Goal: Transaction & Acquisition: Purchase product/service

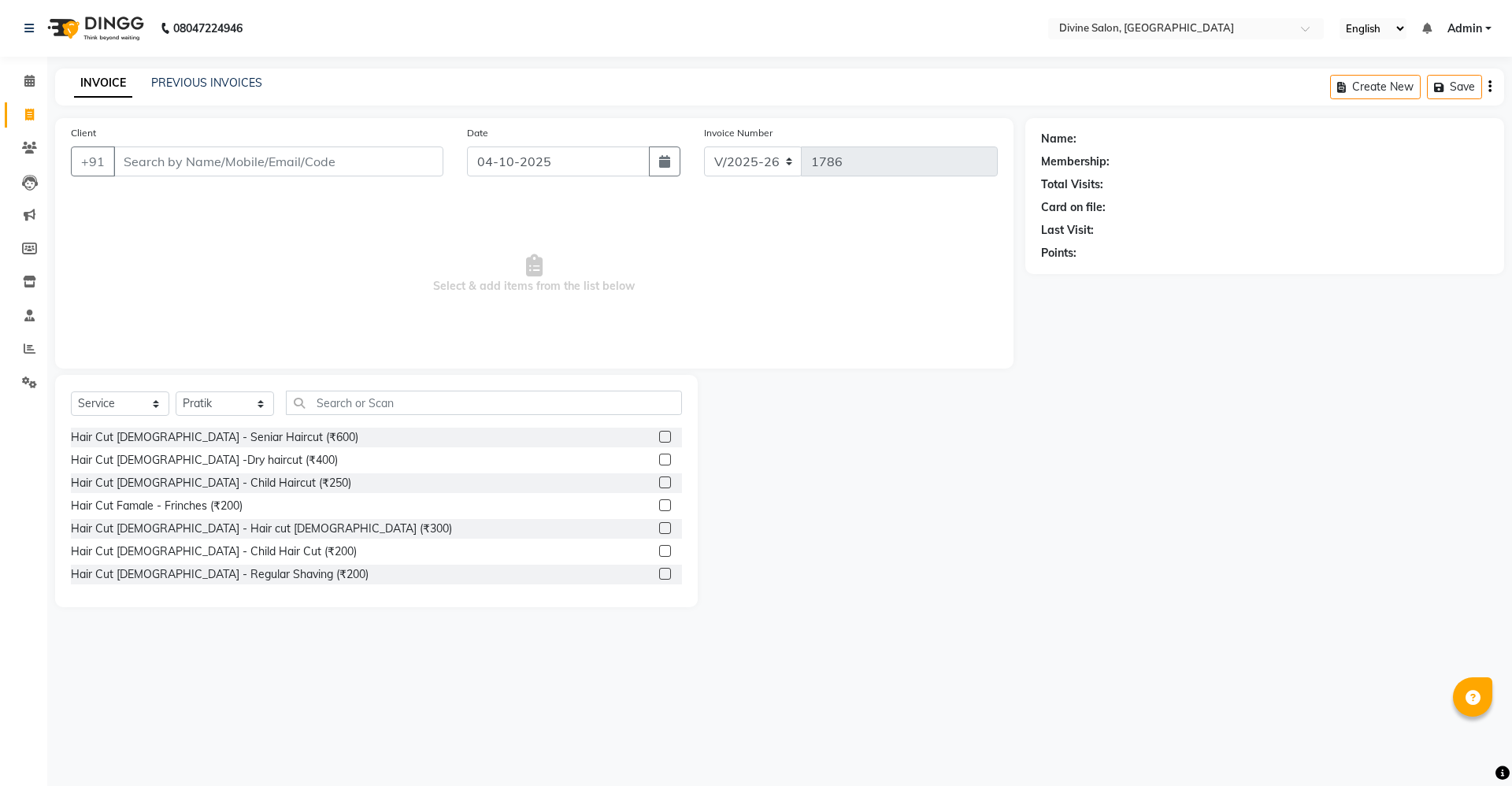
select select "745"
select select "service"
select select "11821"
click at [224, 147] on input "Client" at bounding box center [278, 162] width 330 height 30
type input "9730022932"
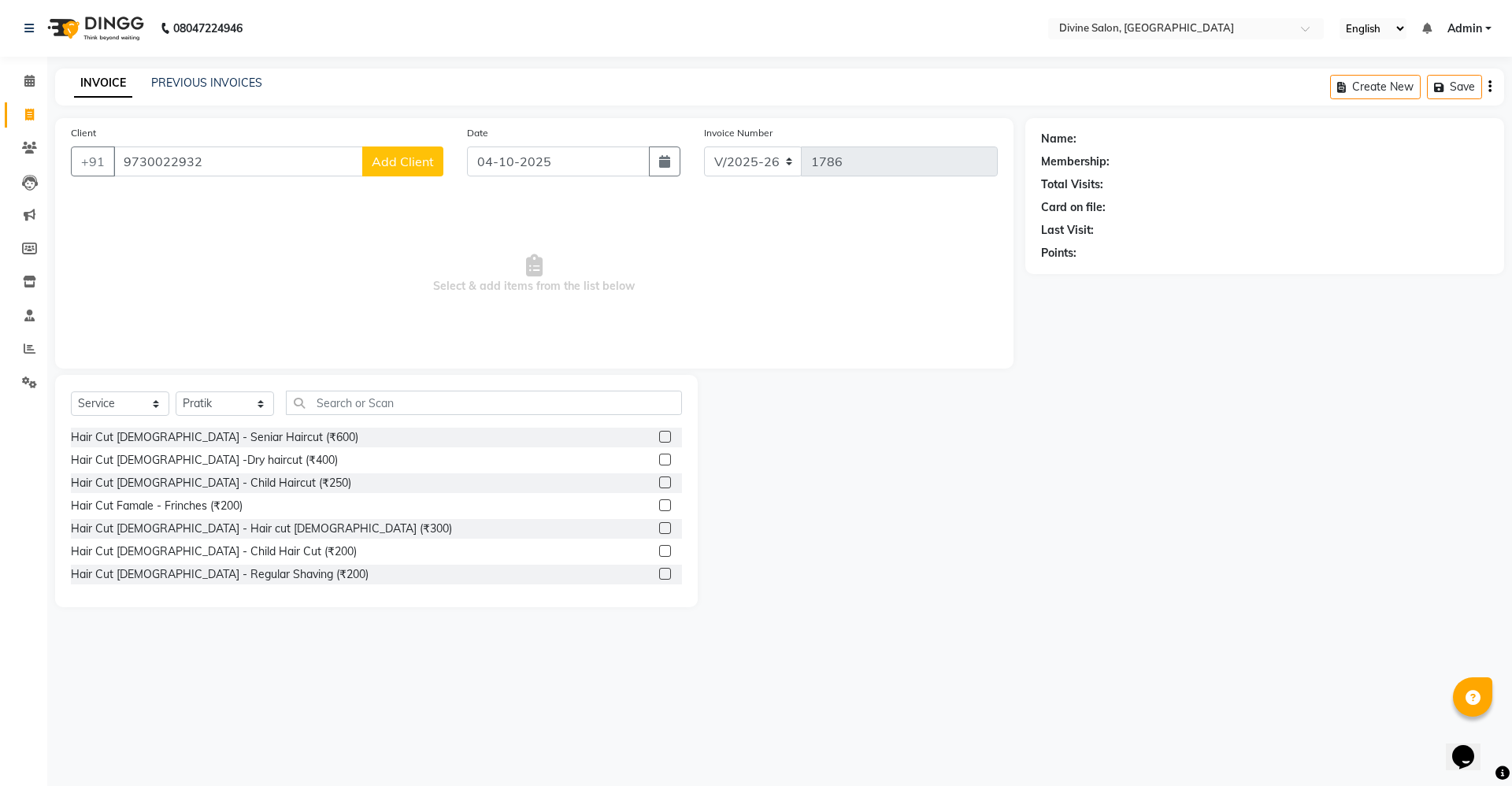
click at [421, 157] on span "Add Client" at bounding box center [402, 161] width 62 height 16
select select "22"
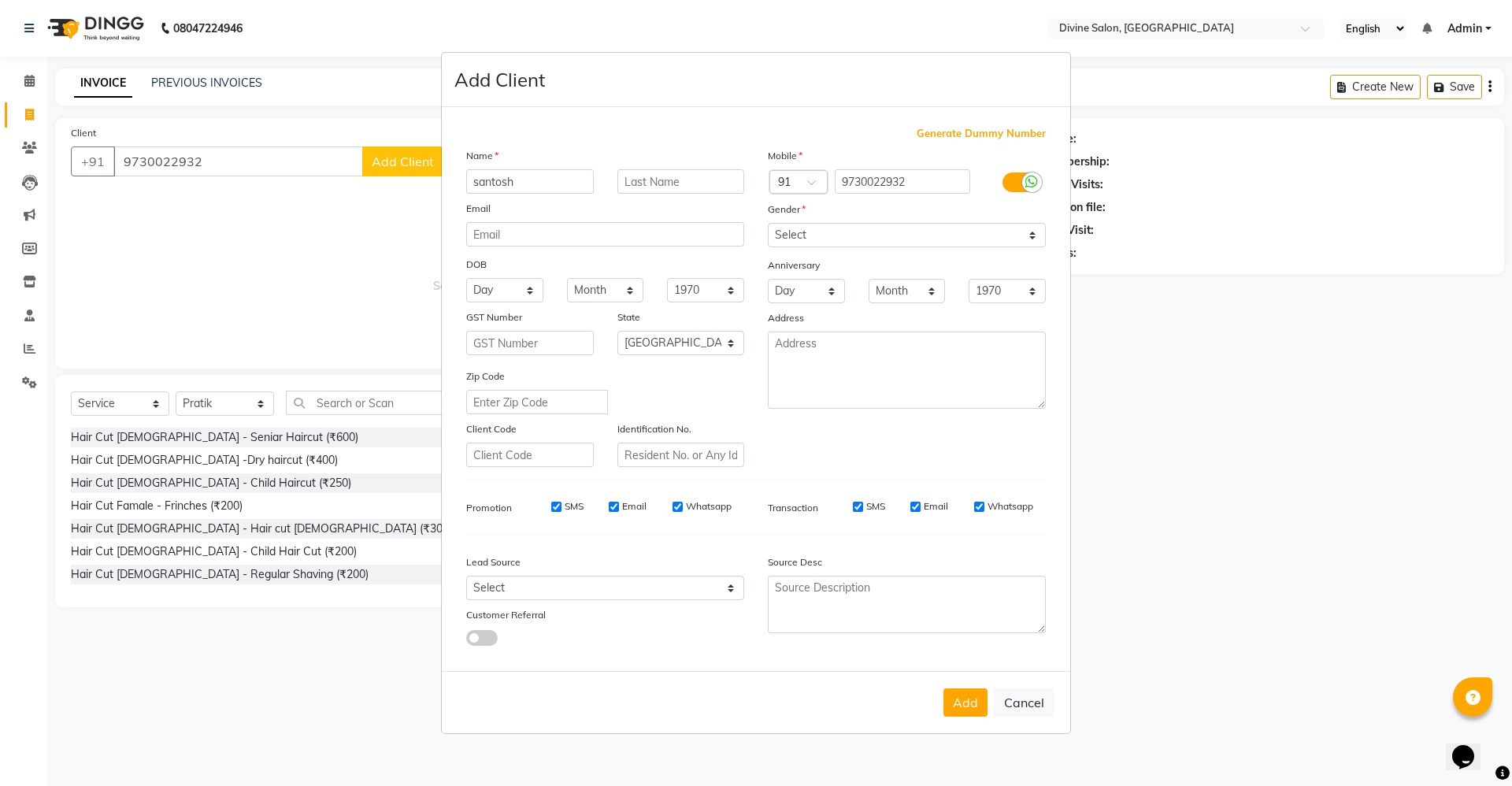
type input "santosh"
click at [827, 242] on select "Select Male Female Other Prefer Not To Say" at bounding box center [907, 235] width 278 height 24
select select "male"
click at [768, 223] on select "Select Male Female Other Prefer Not To Say" at bounding box center [907, 235] width 278 height 24
click at [946, 698] on button "Add" at bounding box center [966, 702] width 44 height 29
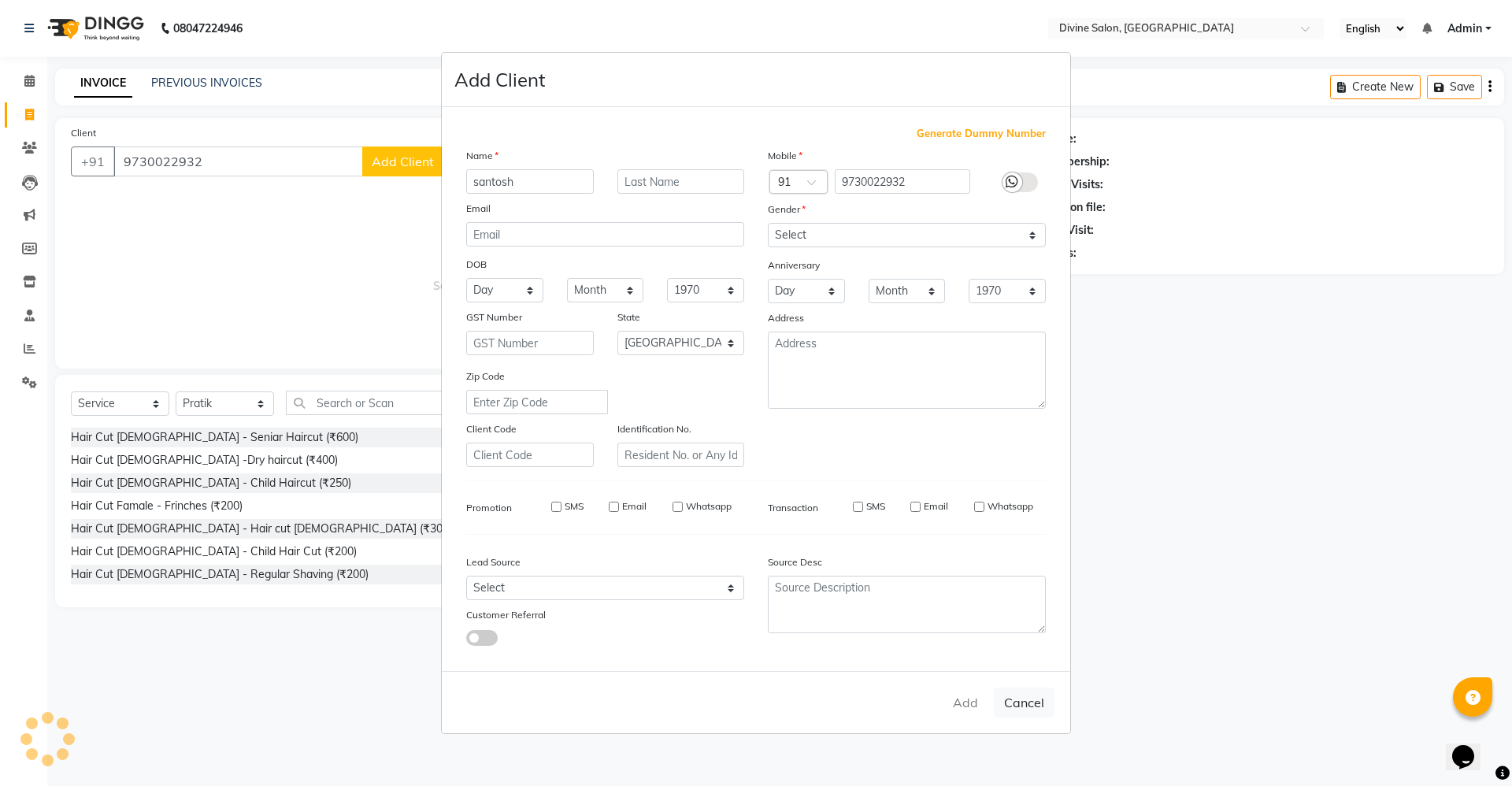
select select
select select "null"
select select
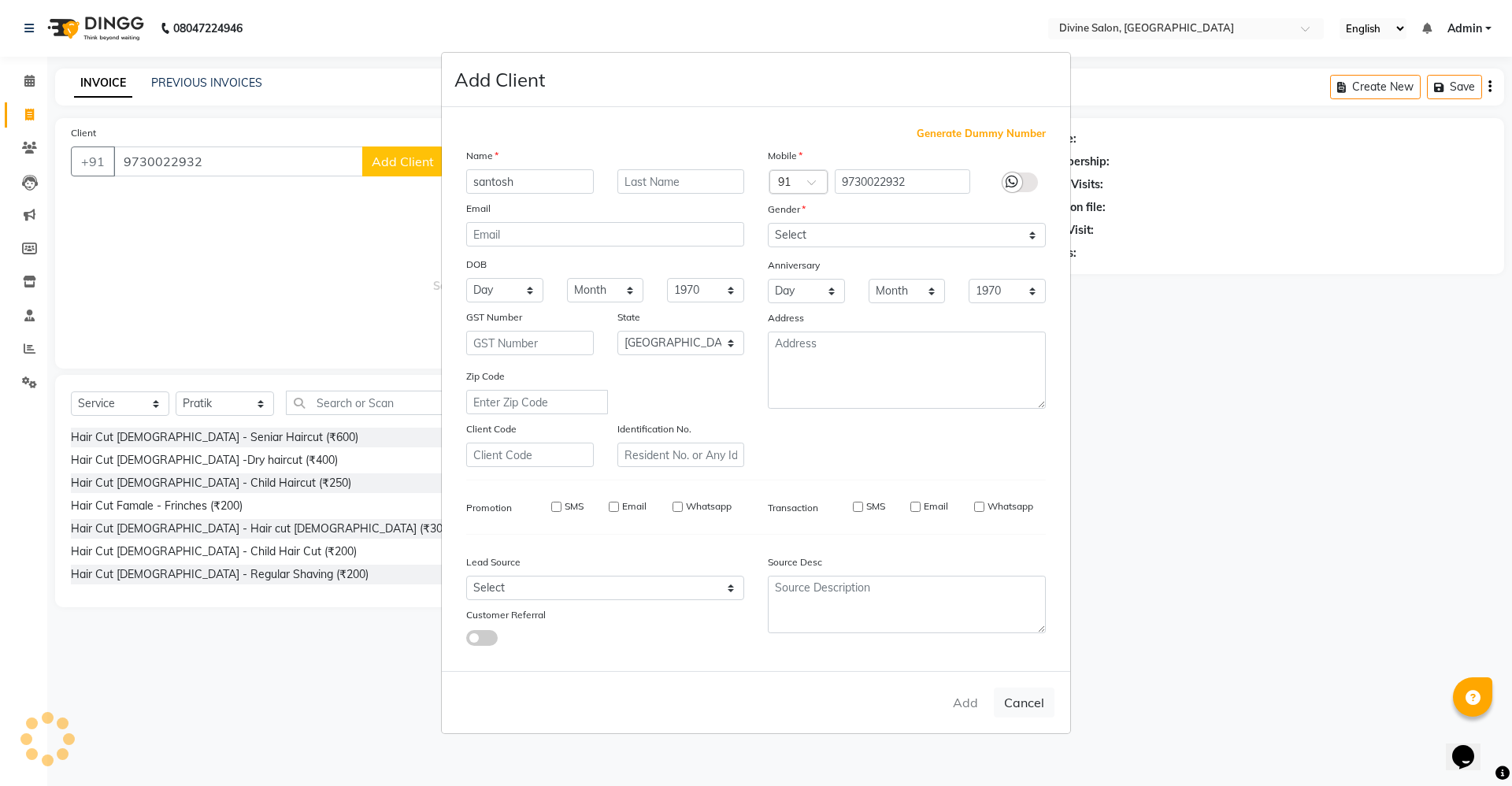
select select
checkbox input "false"
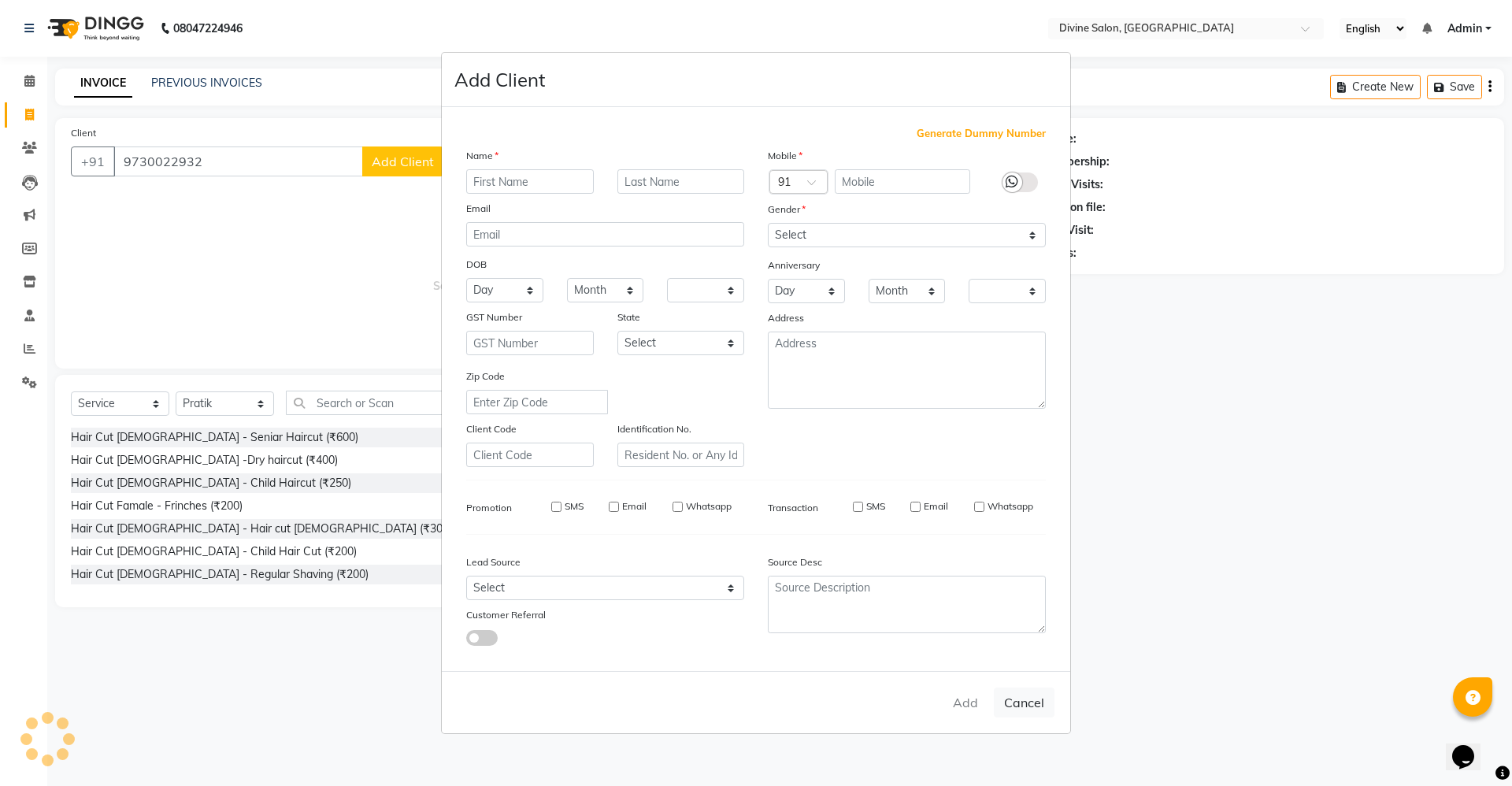
checkbox input "false"
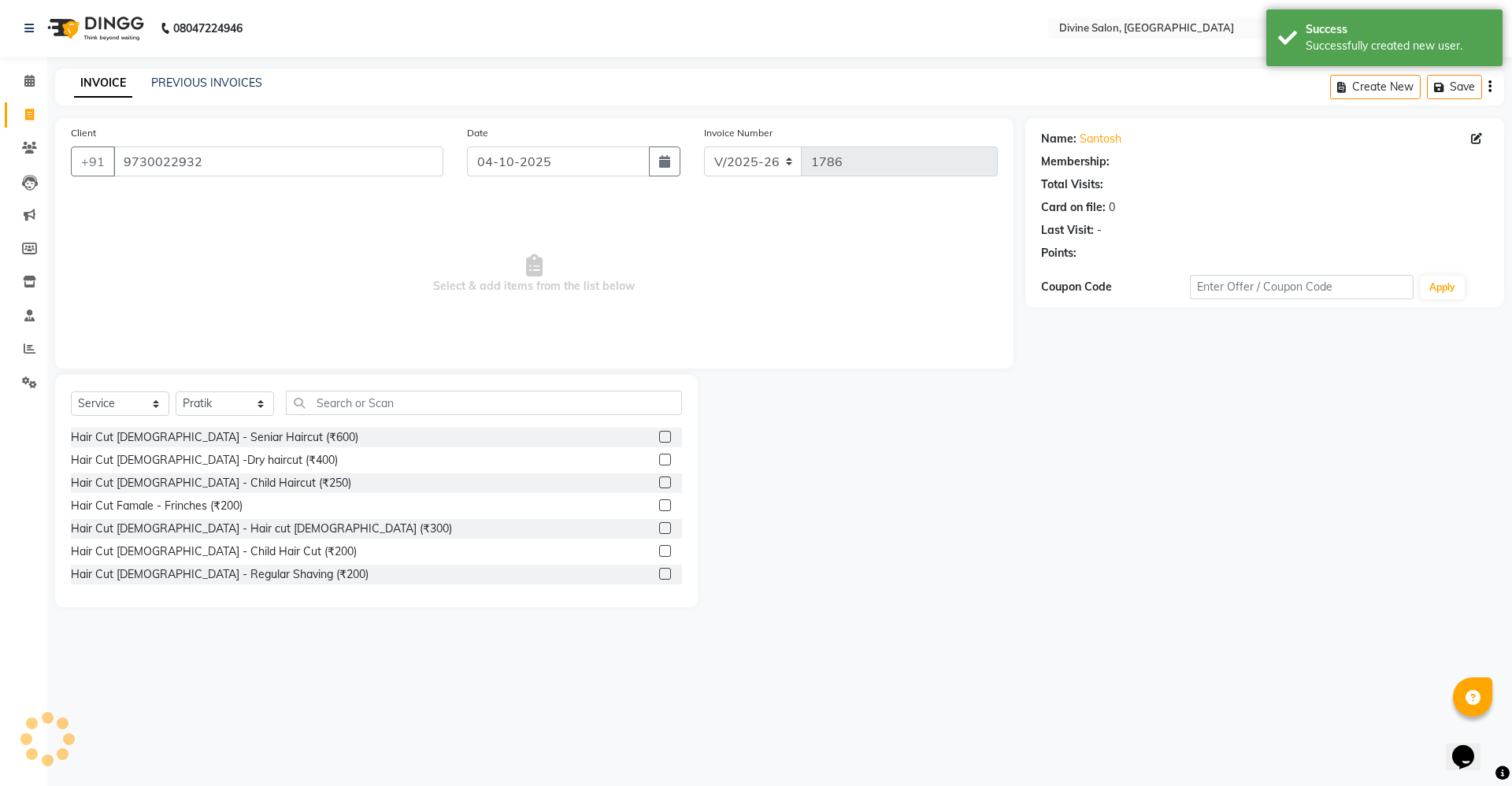
select select "1: Object"
click at [180, 399] on select "Select Stylist Avinash Kirti Pooja Gharde pooja kate Pratik Rahil Sagar Sagar S…" at bounding box center [225, 404] width 99 height 24
click at [176, 392] on select "Select Stylist [PERSON_NAME] Pooja [PERSON_NAME] pooja [PERSON_NAME] [PERSON_NA…" at bounding box center [225, 404] width 99 height 24
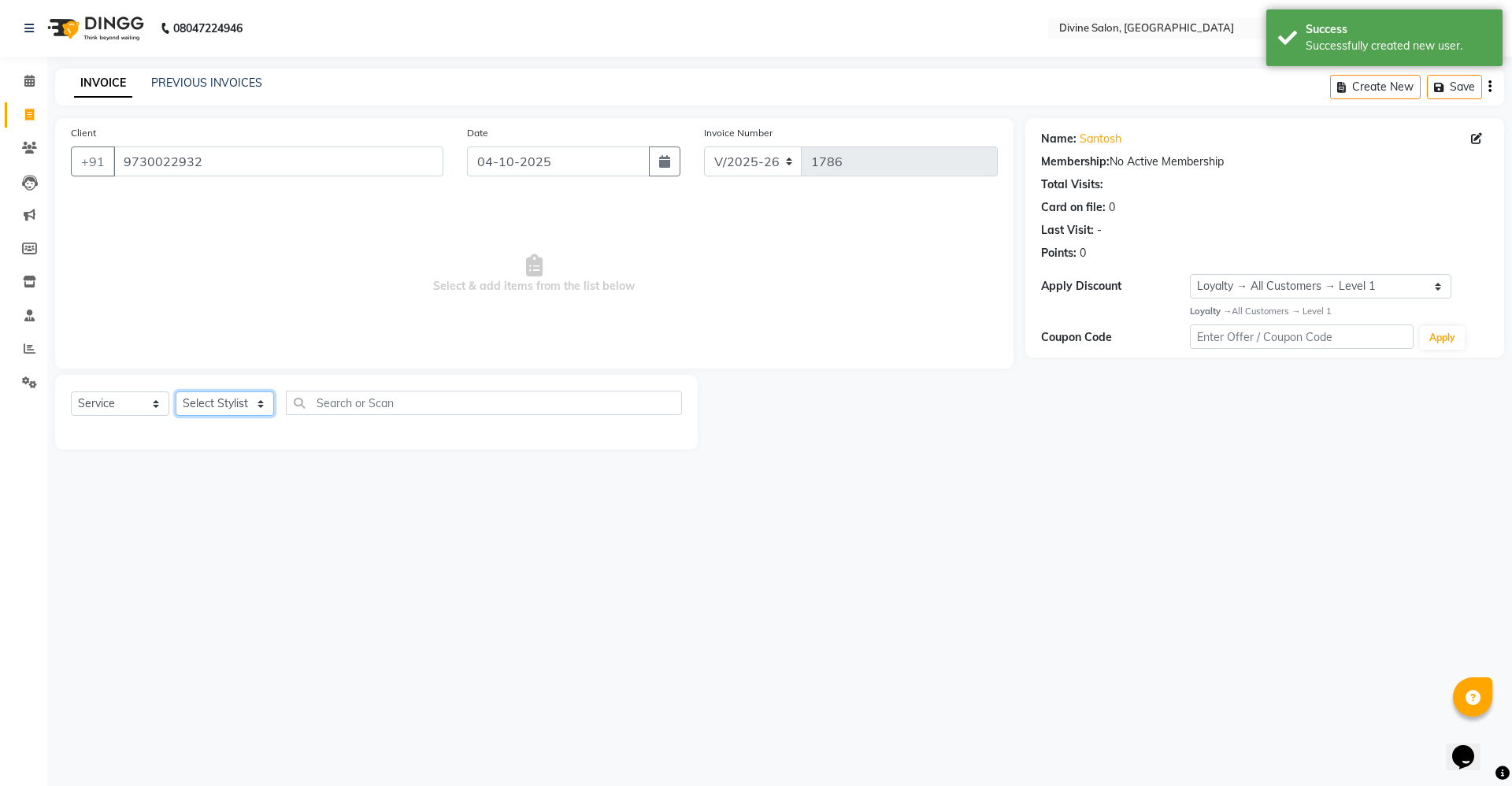
drag, startPoint x: 230, startPoint y: 394, endPoint x: 232, endPoint y: 404, distance: 10.2
click at [230, 394] on select "Select Stylist [PERSON_NAME] Pooja [PERSON_NAME] pooja [PERSON_NAME] [PERSON_NA…" at bounding box center [225, 404] width 99 height 24
select select "11820"
click at [176, 392] on select "Select Stylist [PERSON_NAME] Pooja [PERSON_NAME] pooja [PERSON_NAME] [PERSON_NA…" at bounding box center [225, 404] width 99 height 24
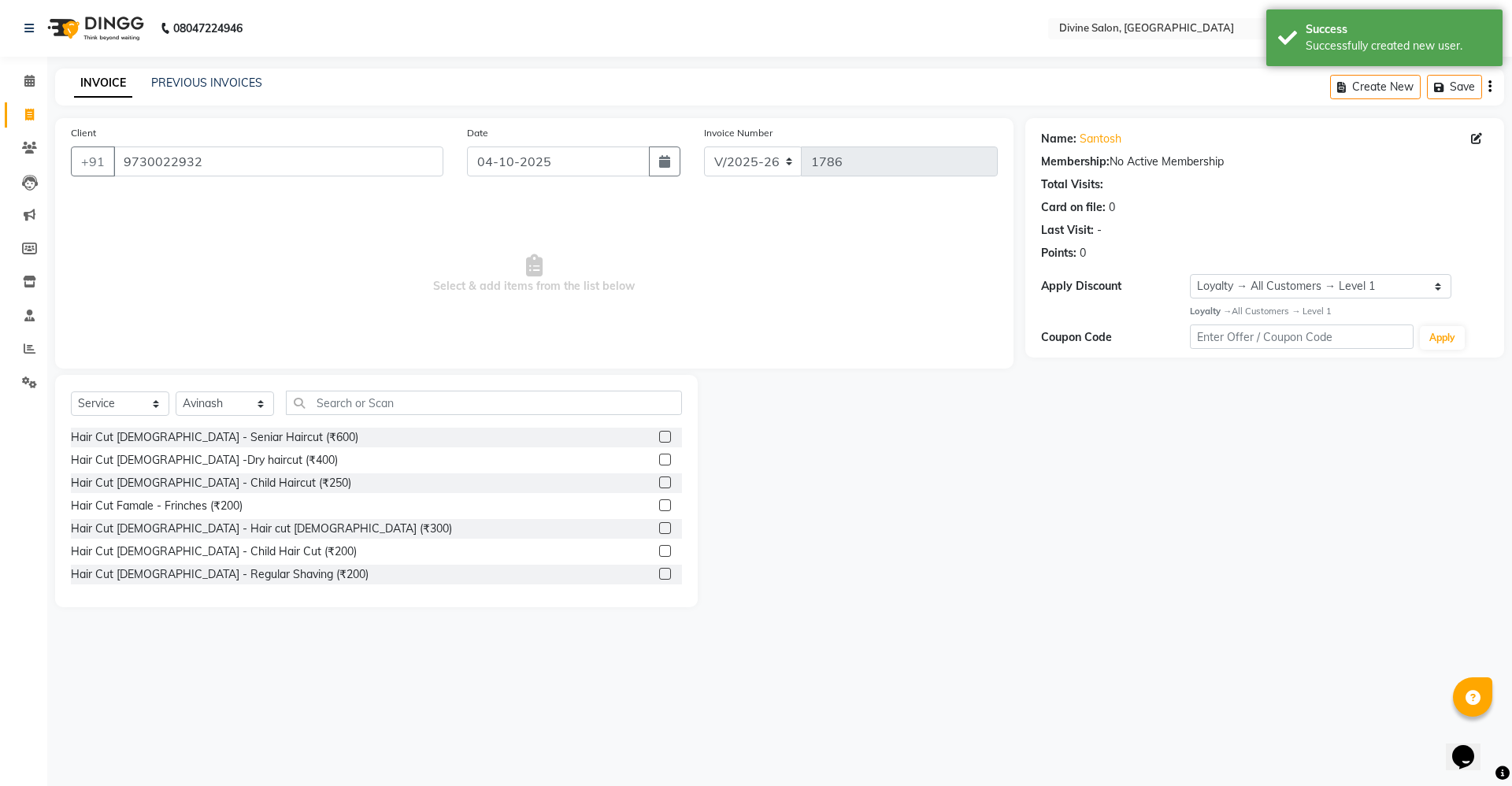
click at [659, 530] on label at bounding box center [665, 527] width 12 height 12
click at [659, 530] on input "checkbox" at bounding box center [664, 528] width 10 height 10
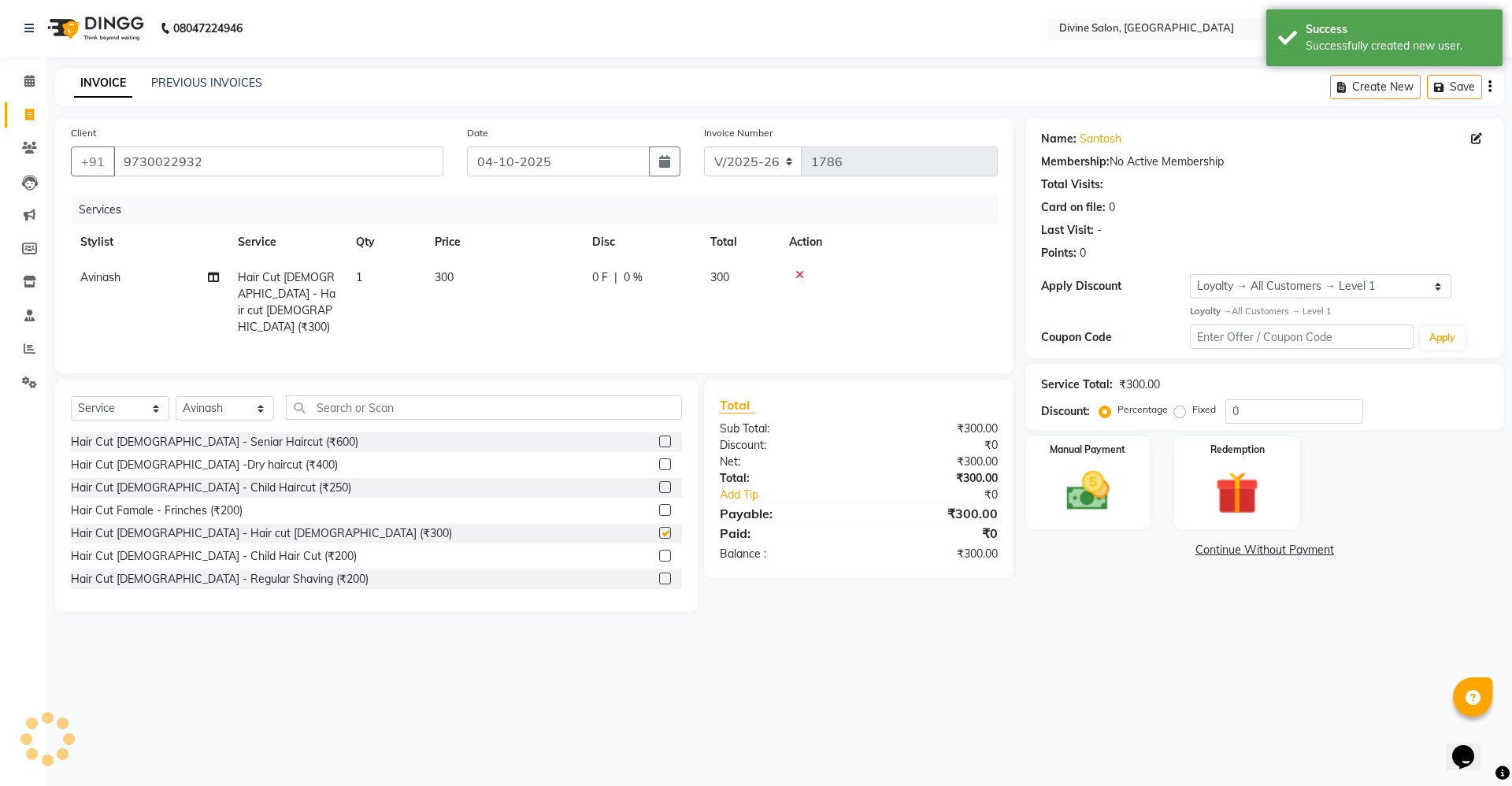
checkbox input "false"
click at [490, 271] on td "300" at bounding box center [504, 302] width 157 height 85
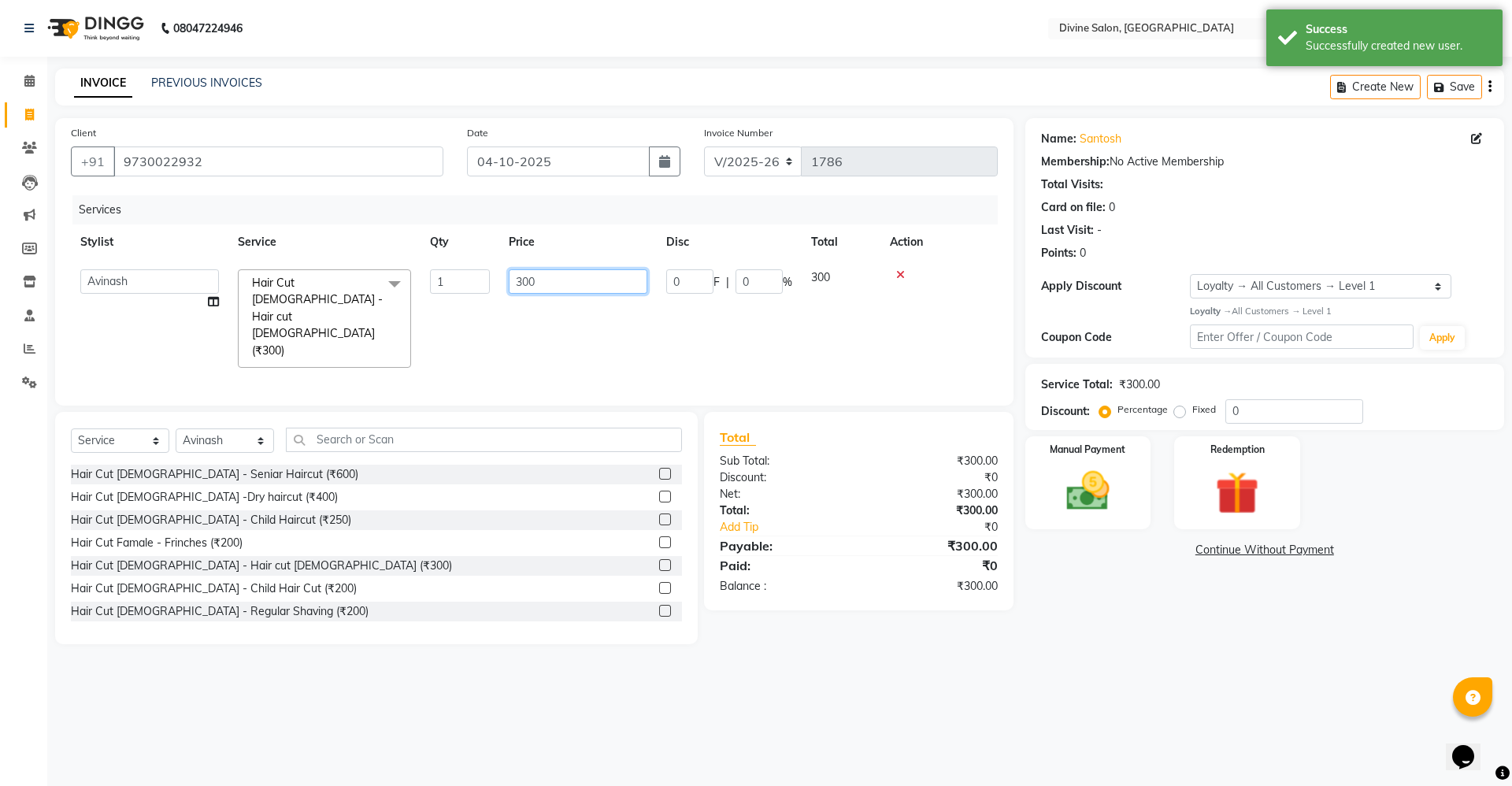
click at [617, 284] on input "300" at bounding box center [579, 281] width 139 height 24
type input "3"
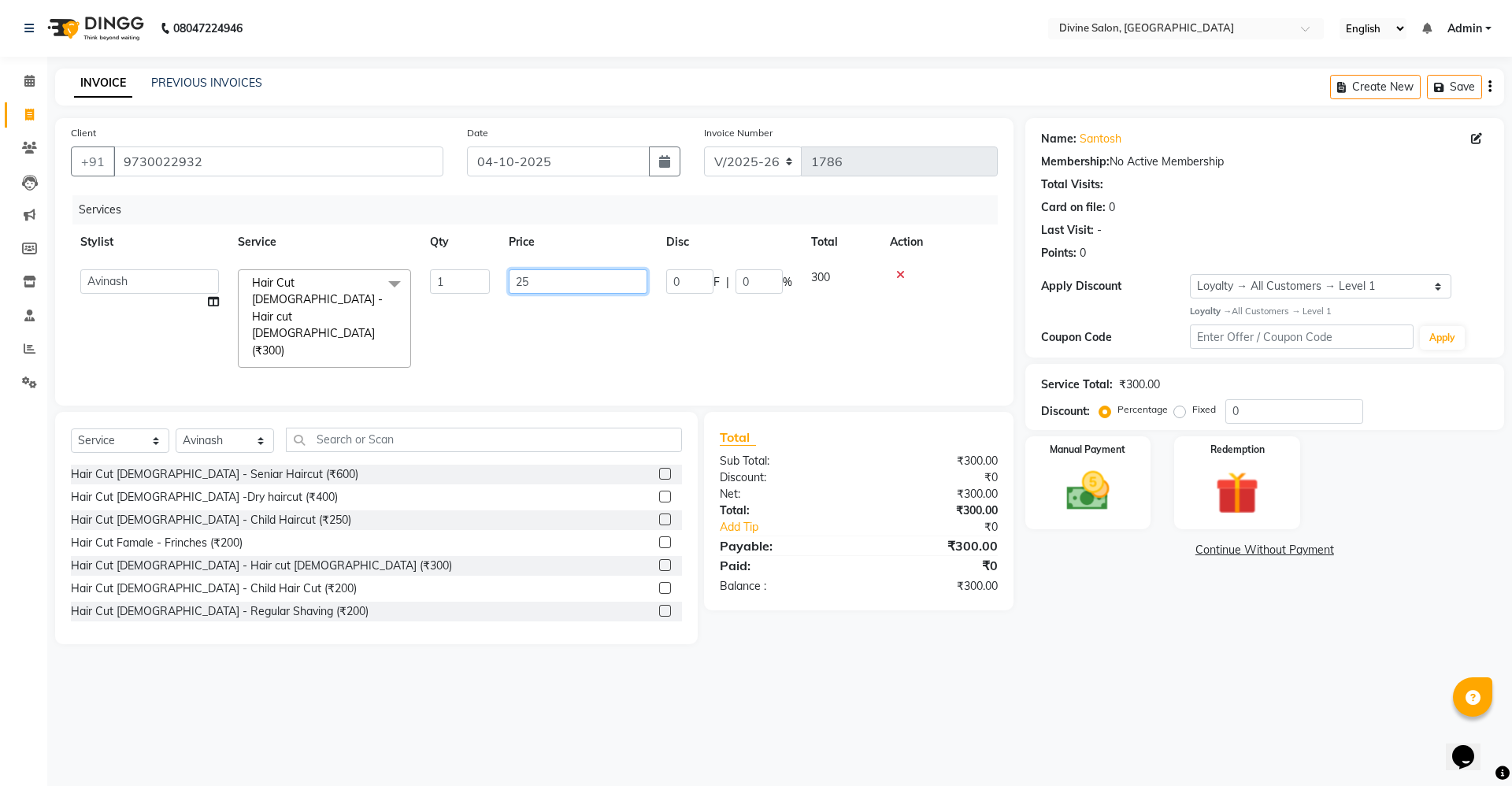
type input "250"
click at [1083, 695] on div "08047224946 Select Location × Divine Salon, Wakad English ENGLISH Español العرب…" at bounding box center [756, 393] width 1512 height 786
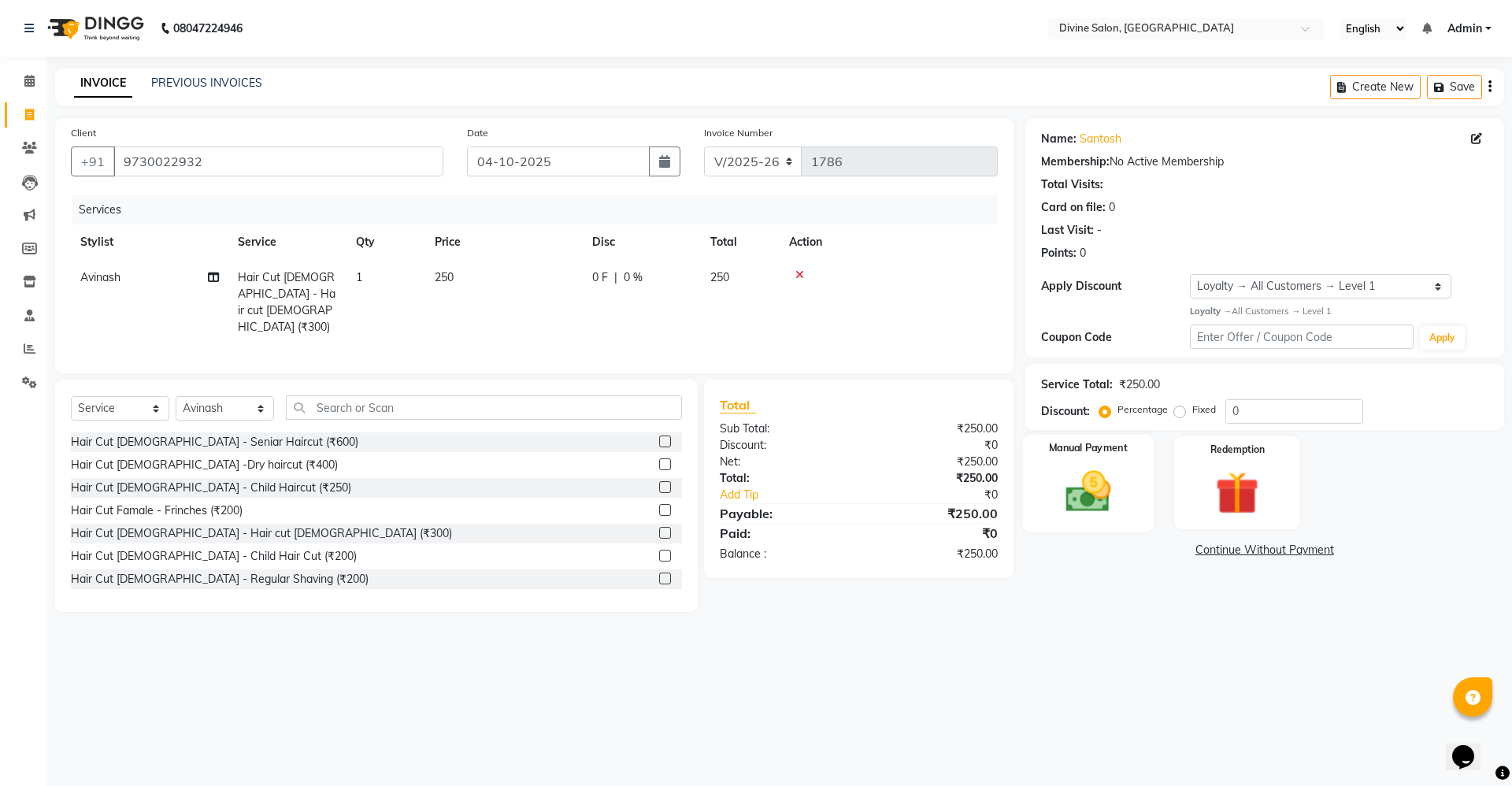
click at [1091, 497] on img at bounding box center [1088, 491] width 73 height 52
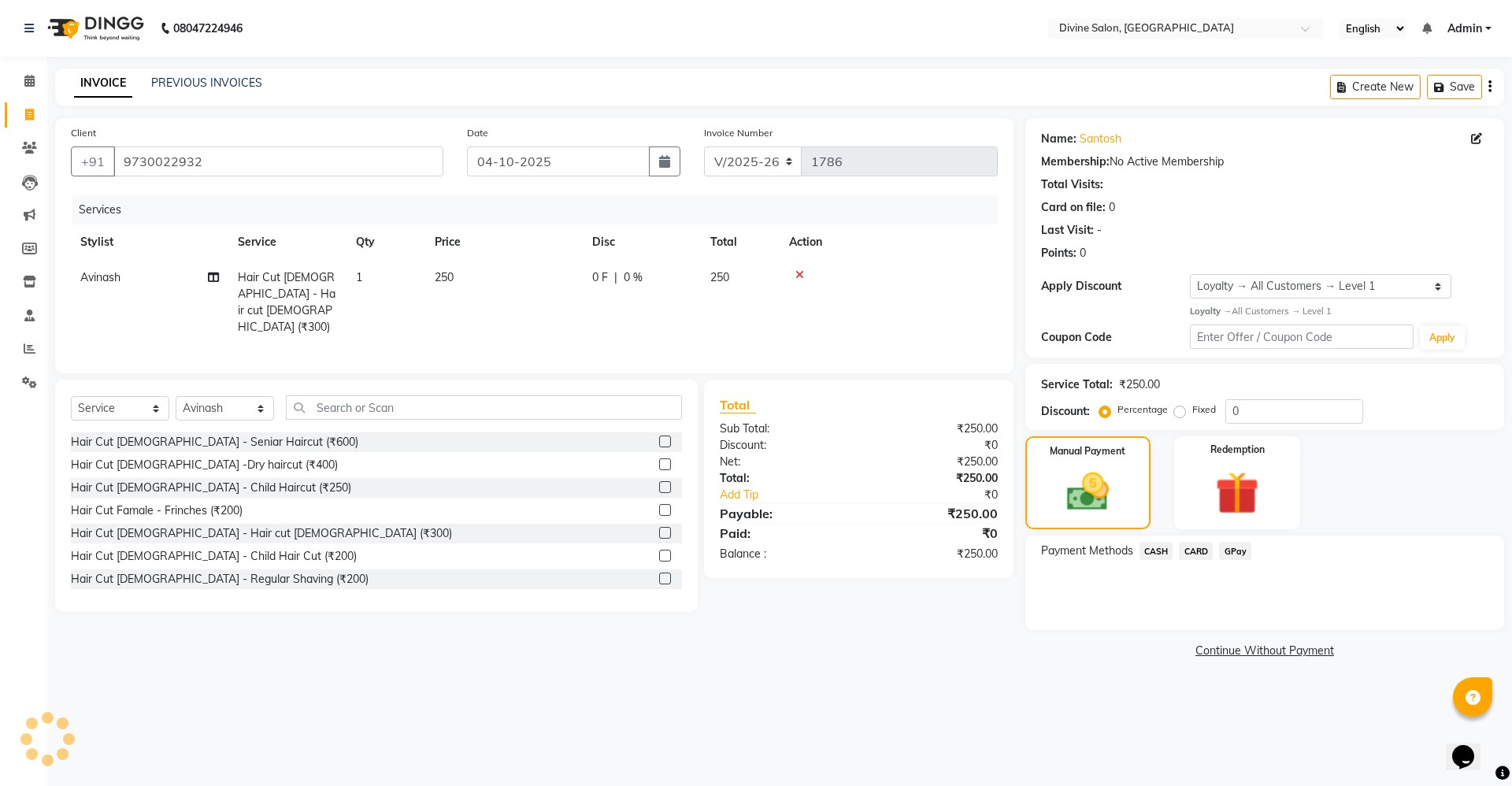
click at [1229, 551] on span "GPay" at bounding box center [1235, 550] width 32 height 18
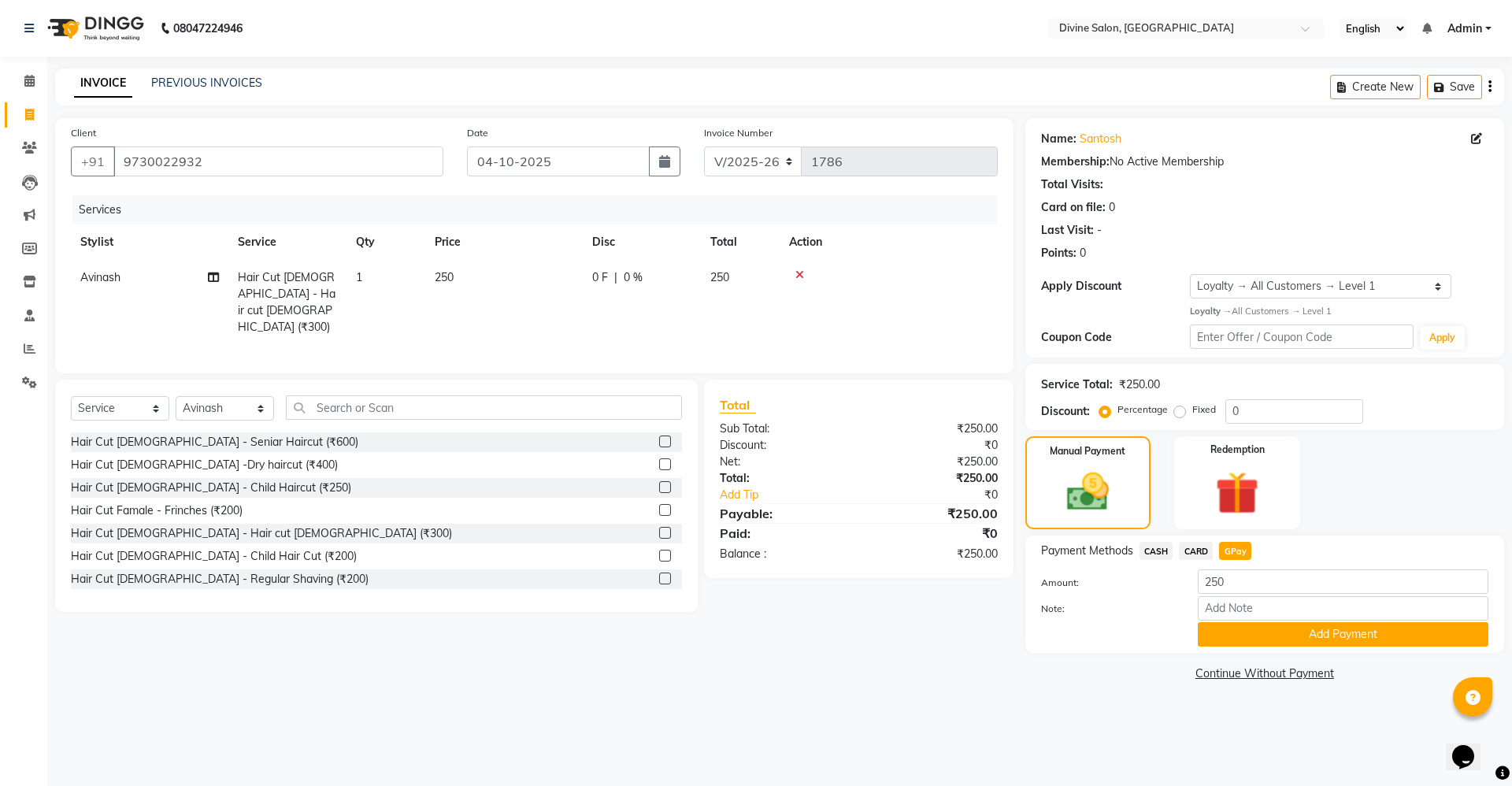
click at [1245, 647] on div "Payment Methods CASH CARD GPay Amount: 250 Note: Add Payment" at bounding box center [1265, 594] width 479 height 117
click at [1248, 643] on button "Add Payment" at bounding box center [1343, 634] width 290 height 24
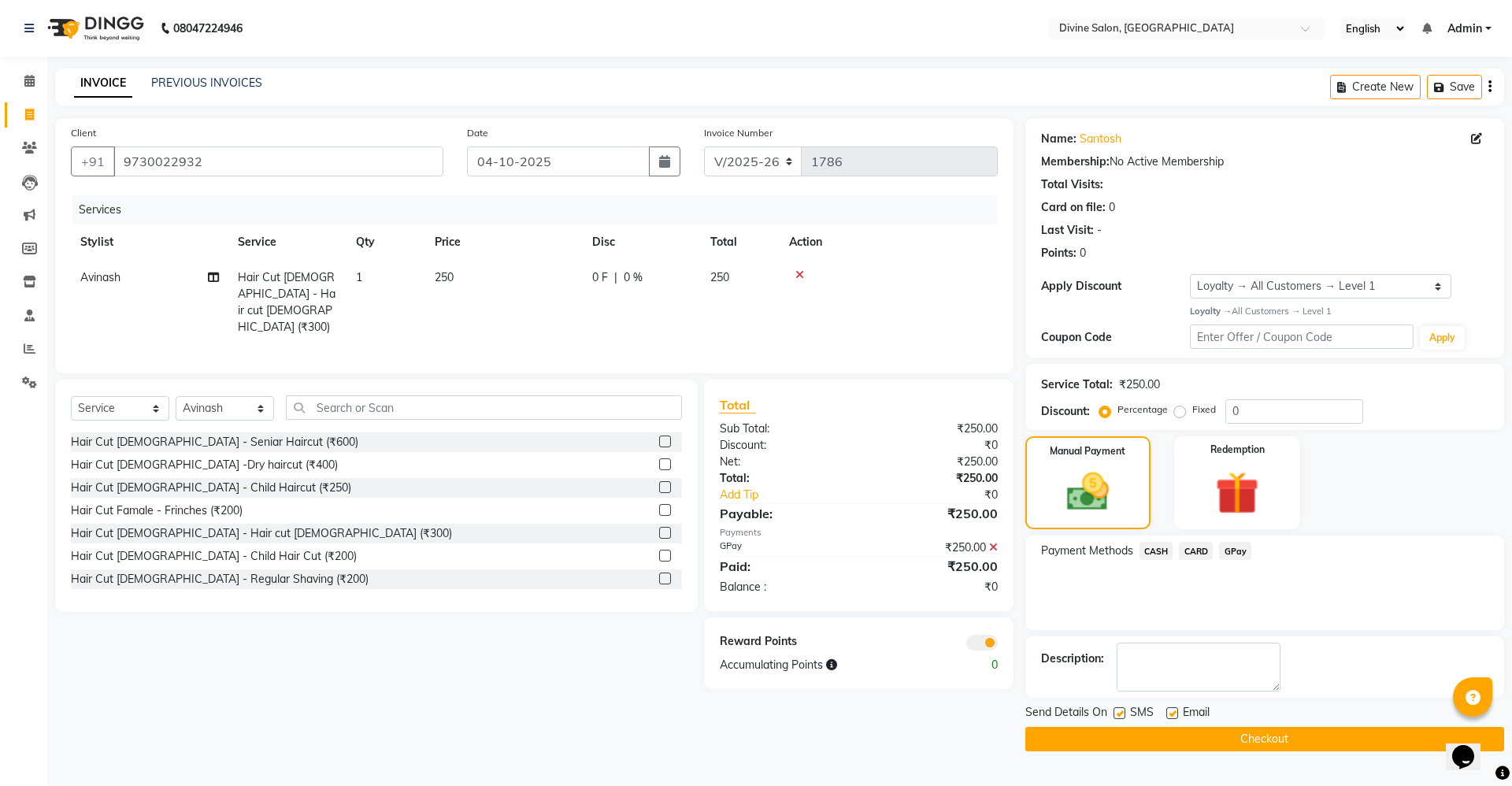
click at [1268, 738] on button "Checkout" at bounding box center [1265, 739] width 479 height 24
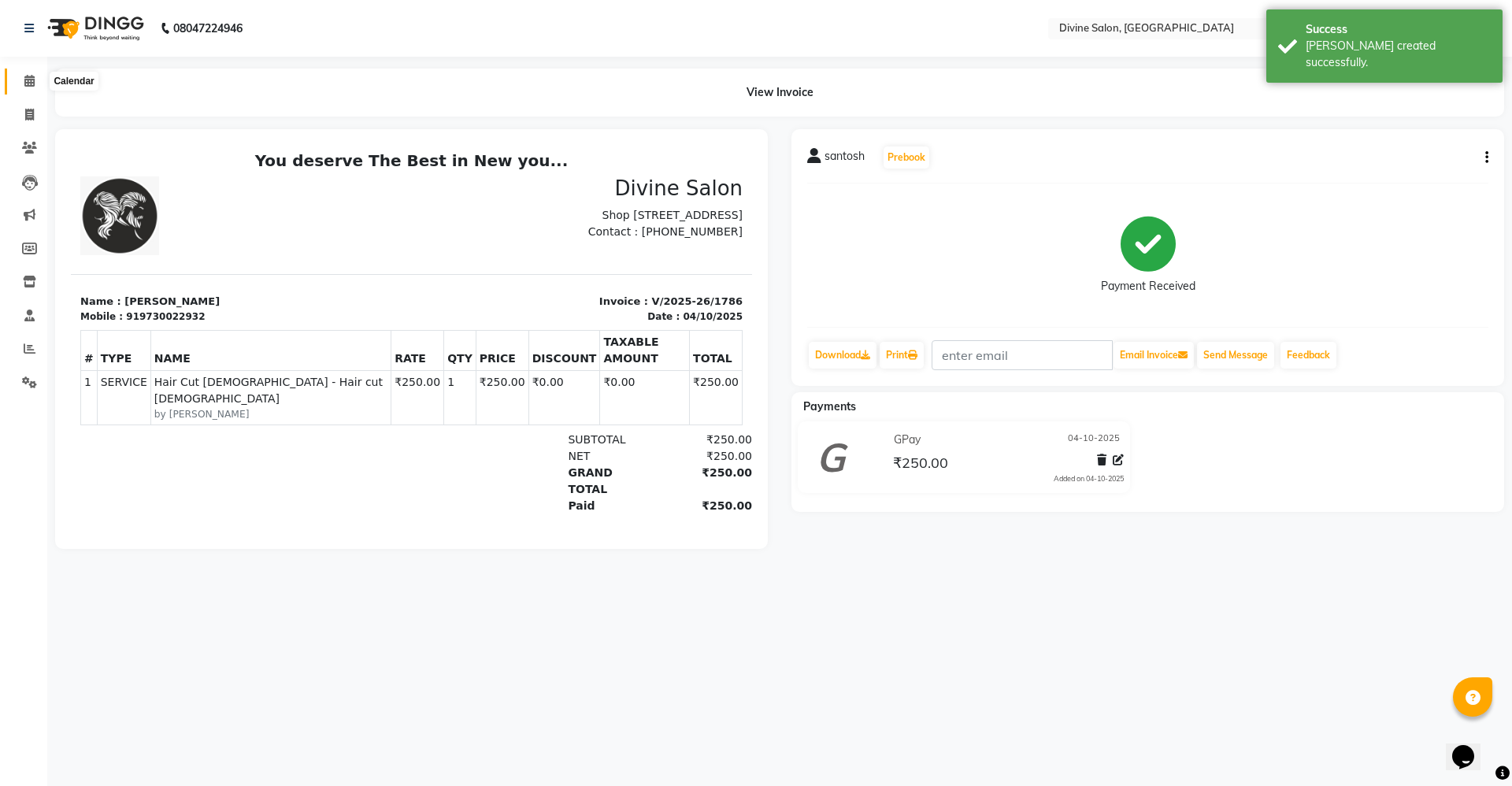
click at [30, 79] on icon at bounding box center [29, 80] width 10 height 12
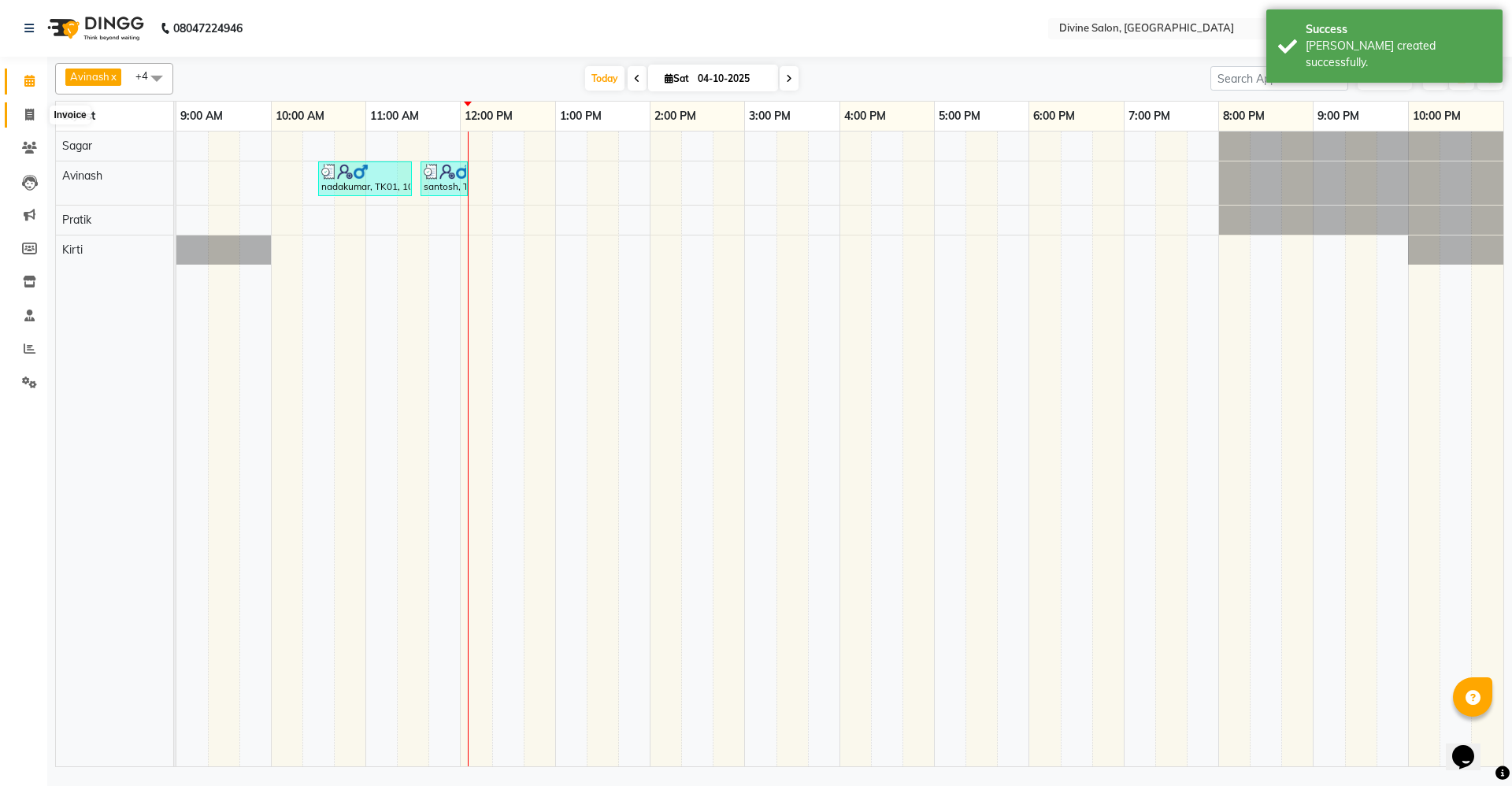
click at [22, 106] on span at bounding box center [30, 115] width 28 height 18
select select "service"
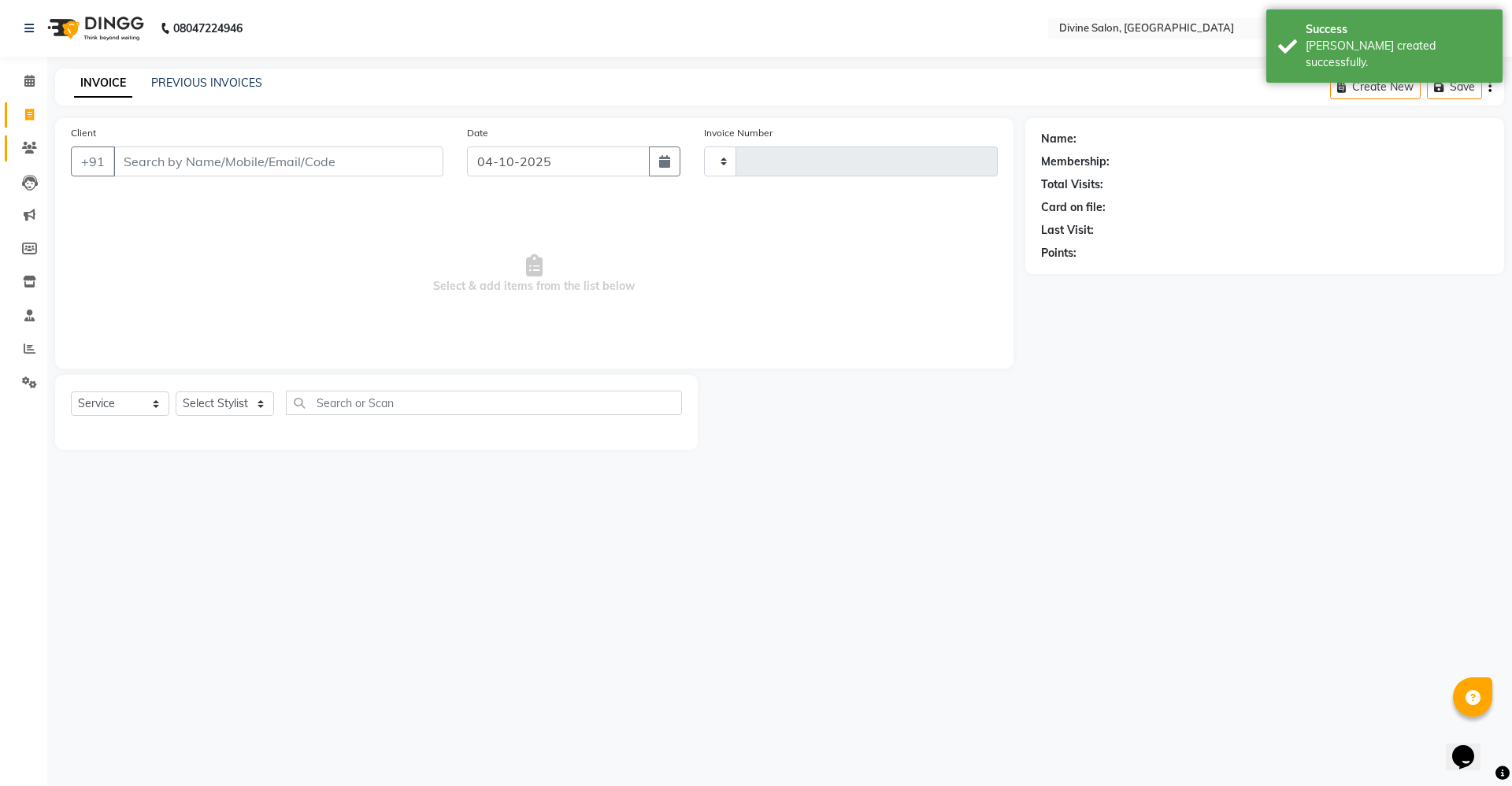
type input "1787"
select select "745"
click at [235, 408] on select "Select Stylist [PERSON_NAME] Pooja [PERSON_NAME] pooja [PERSON_NAME] [PERSON_NA…" at bounding box center [225, 404] width 99 height 24
select select "11820"
click at [176, 392] on select "Select Stylist [PERSON_NAME] Pooja [PERSON_NAME] pooja [PERSON_NAME] [PERSON_NA…" at bounding box center [225, 404] width 99 height 24
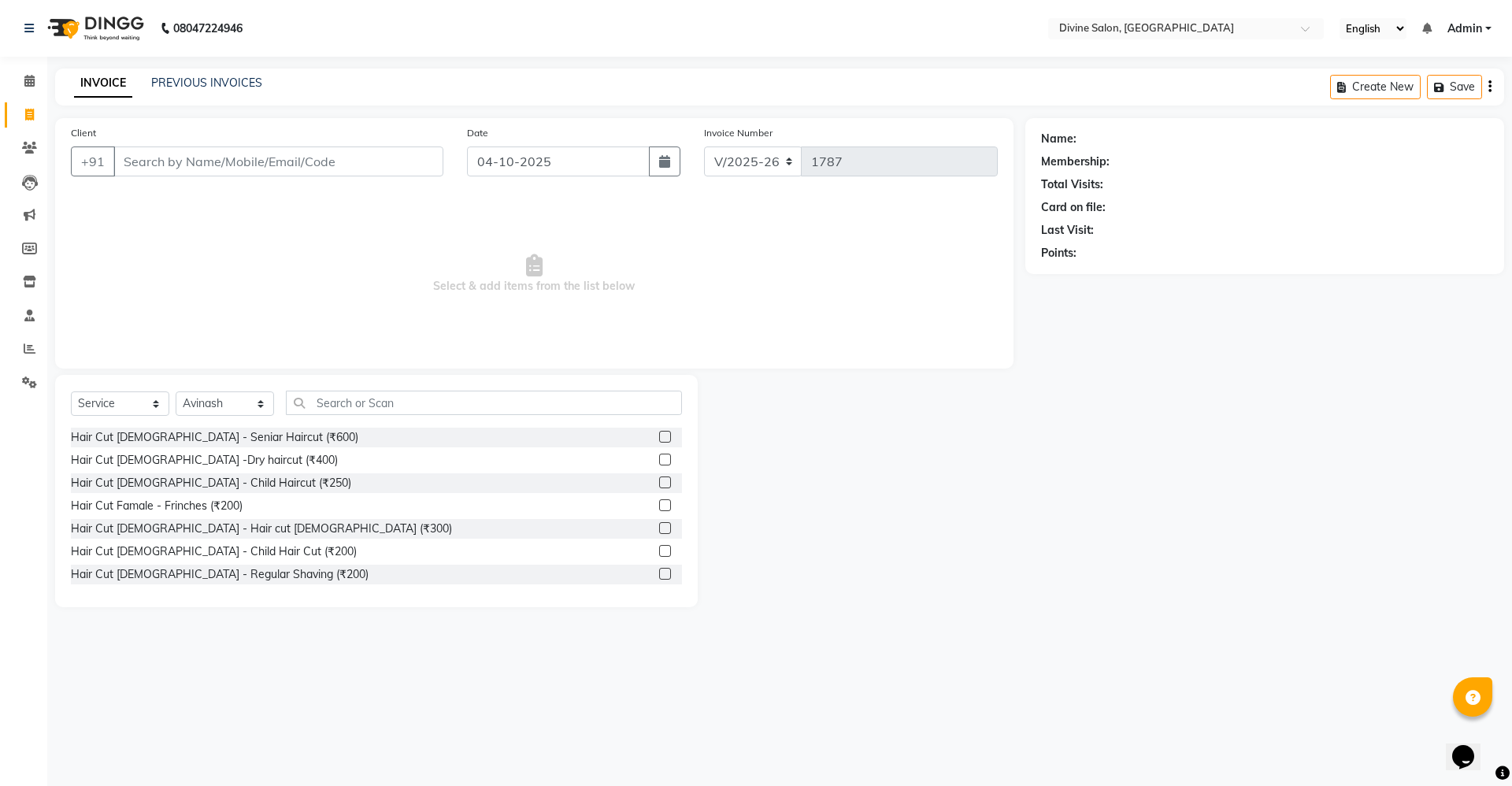
click at [659, 548] on label at bounding box center [665, 550] width 12 height 12
click at [659, 548] on input "checkbox" at bounding box center [664, 550] width 10 height 10
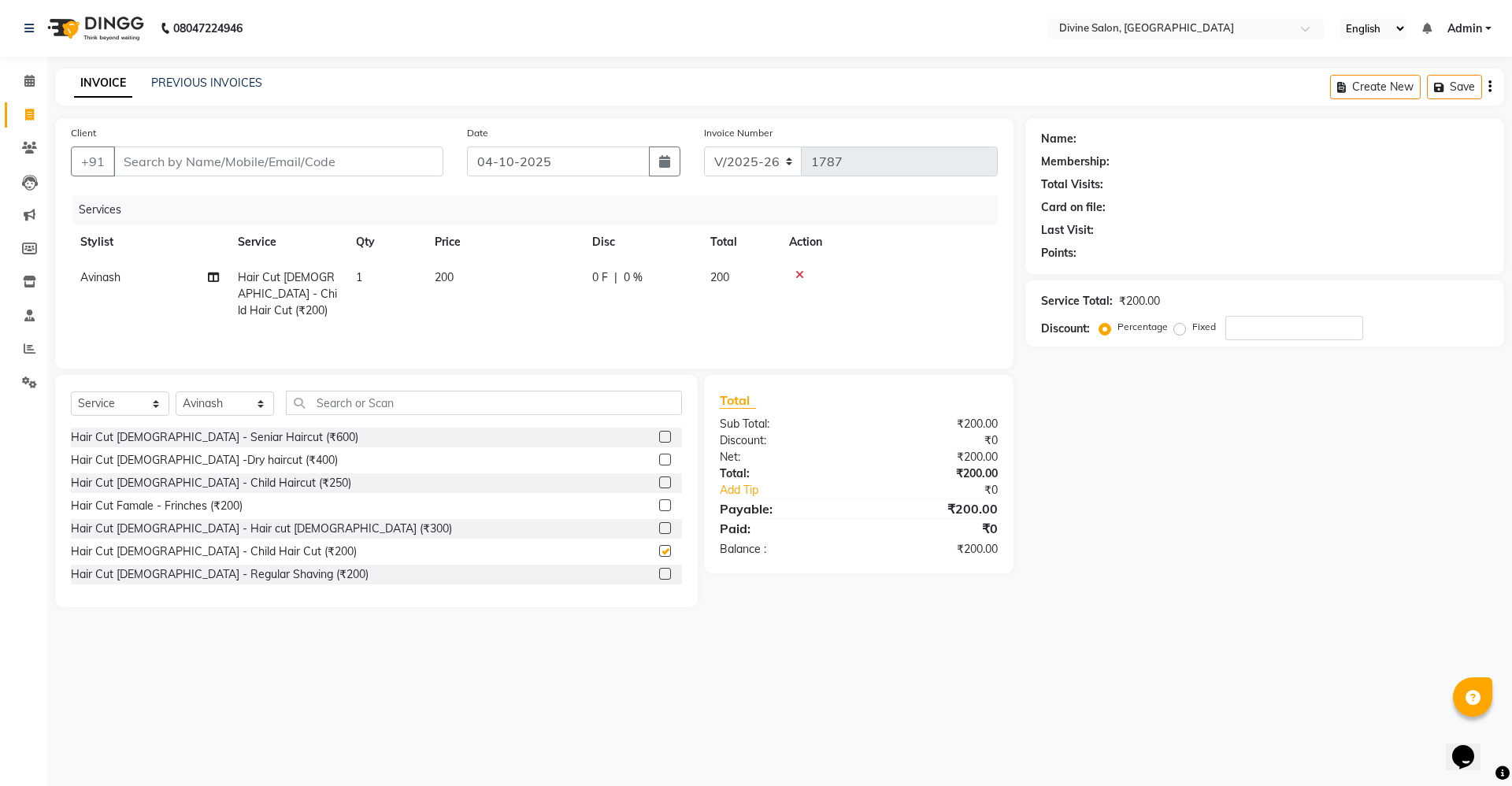
checkbox input "false"
click at [214, 400] on select "Select Stylist [PERSON_NAME] Pooja [PERSON_NAME] pooja [PERSON_NAME] [PERSON_NA…" at bounding box center [225, 404] width 99 height 24
select select "11821"
click at [176, 392] on select "Select Stylist [PERSON_NAME] Pooja [PERSON_NAME] pooja [PERSON_NAME] [PERSON_NA…" at bounding box center [225, 404] width 99 height 24
click at [659, 507] on label at bounding box center [665, 504] width 12 height 12
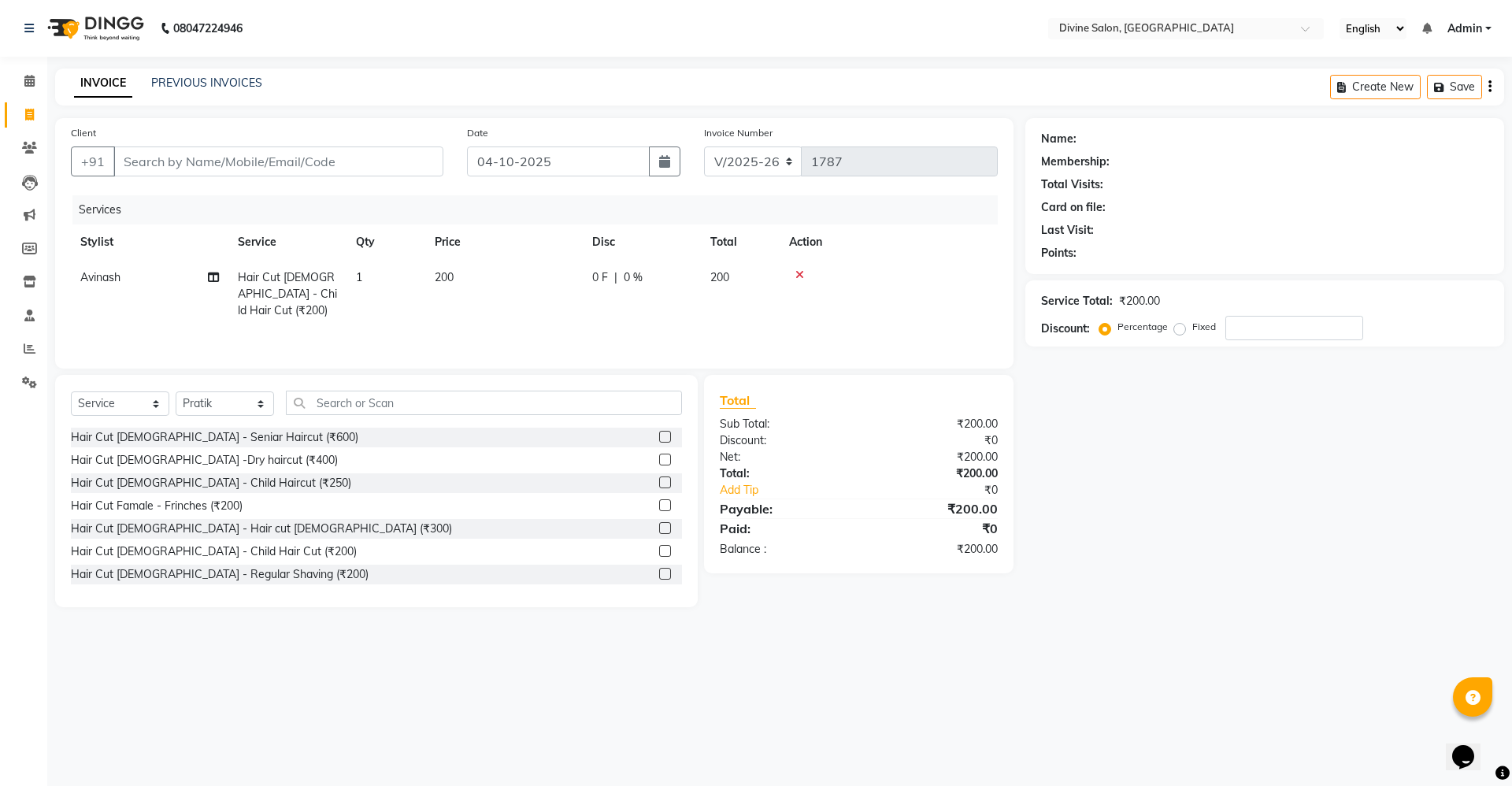
click at [659, 507] on input "checkbox" at bounding box center [664, 505] width 10 height 10
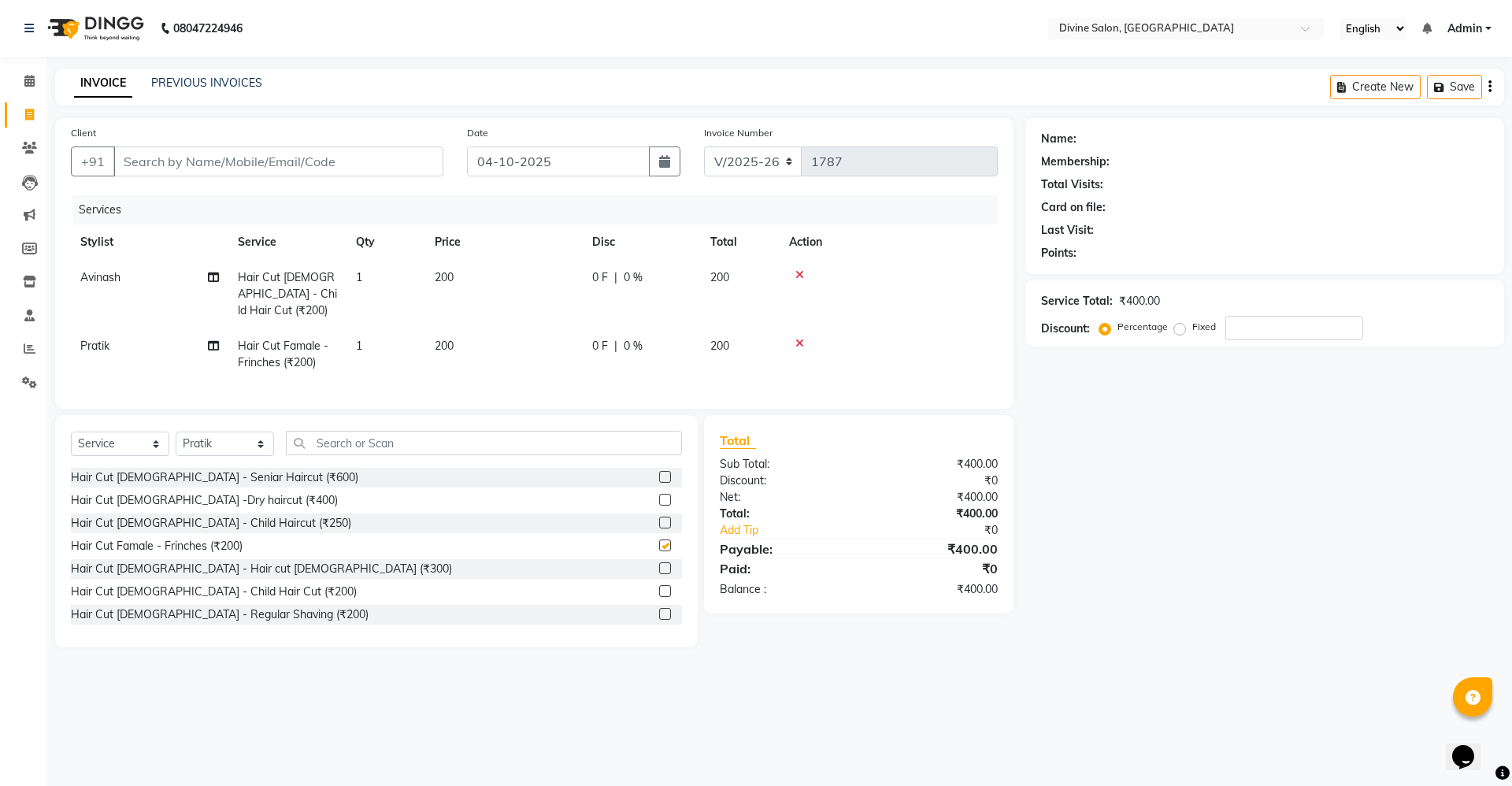
checkbox input "false"
click at [798, 338] on icon at bounding box center [799, 344] width 8 height 11
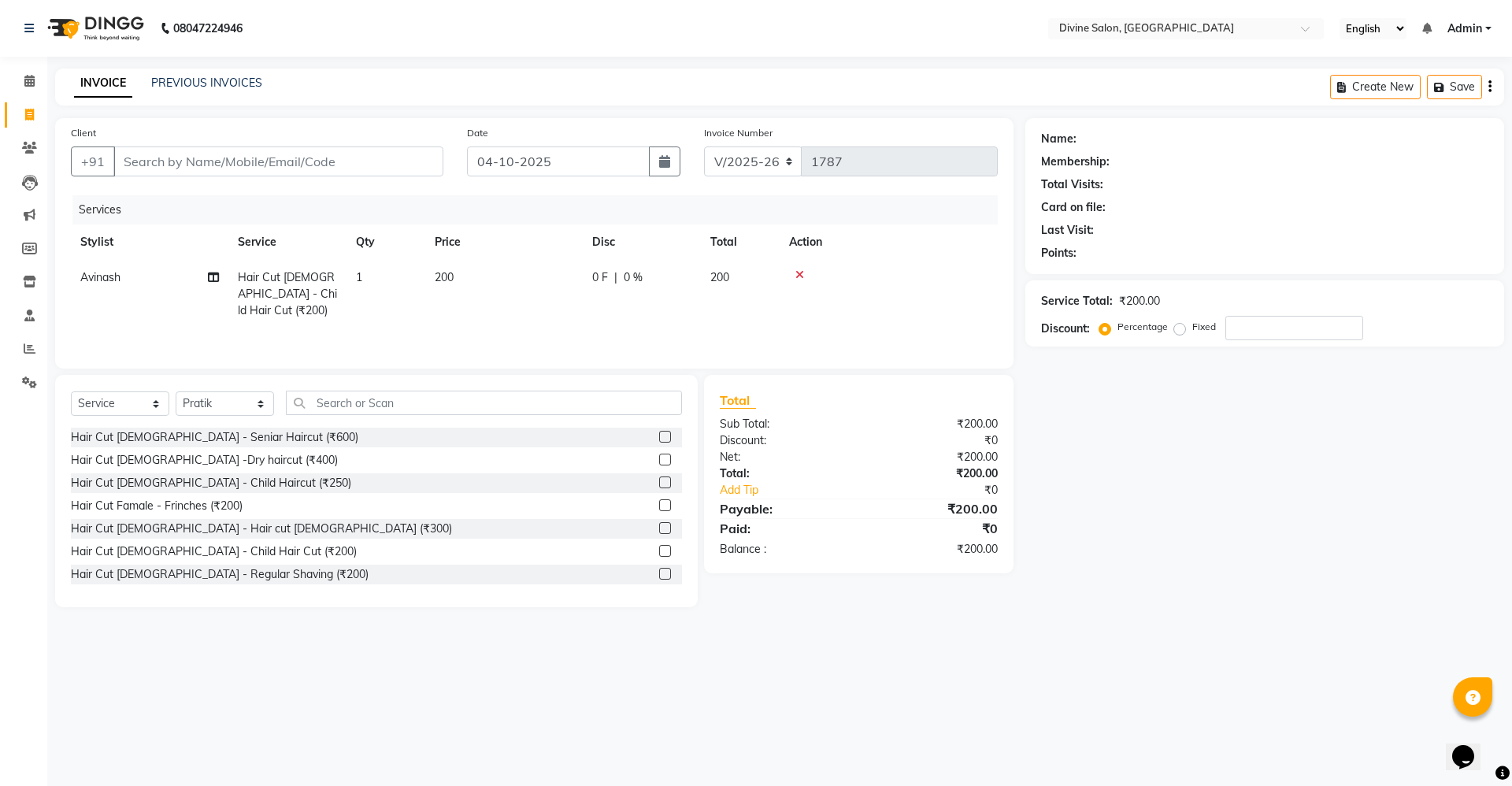
click at [659, 531] on label at bounding box center [665, 527] width 12 height 12
click at [659, 531] on input "checkbox" at bounding box center [664, 528] width 10 height 10
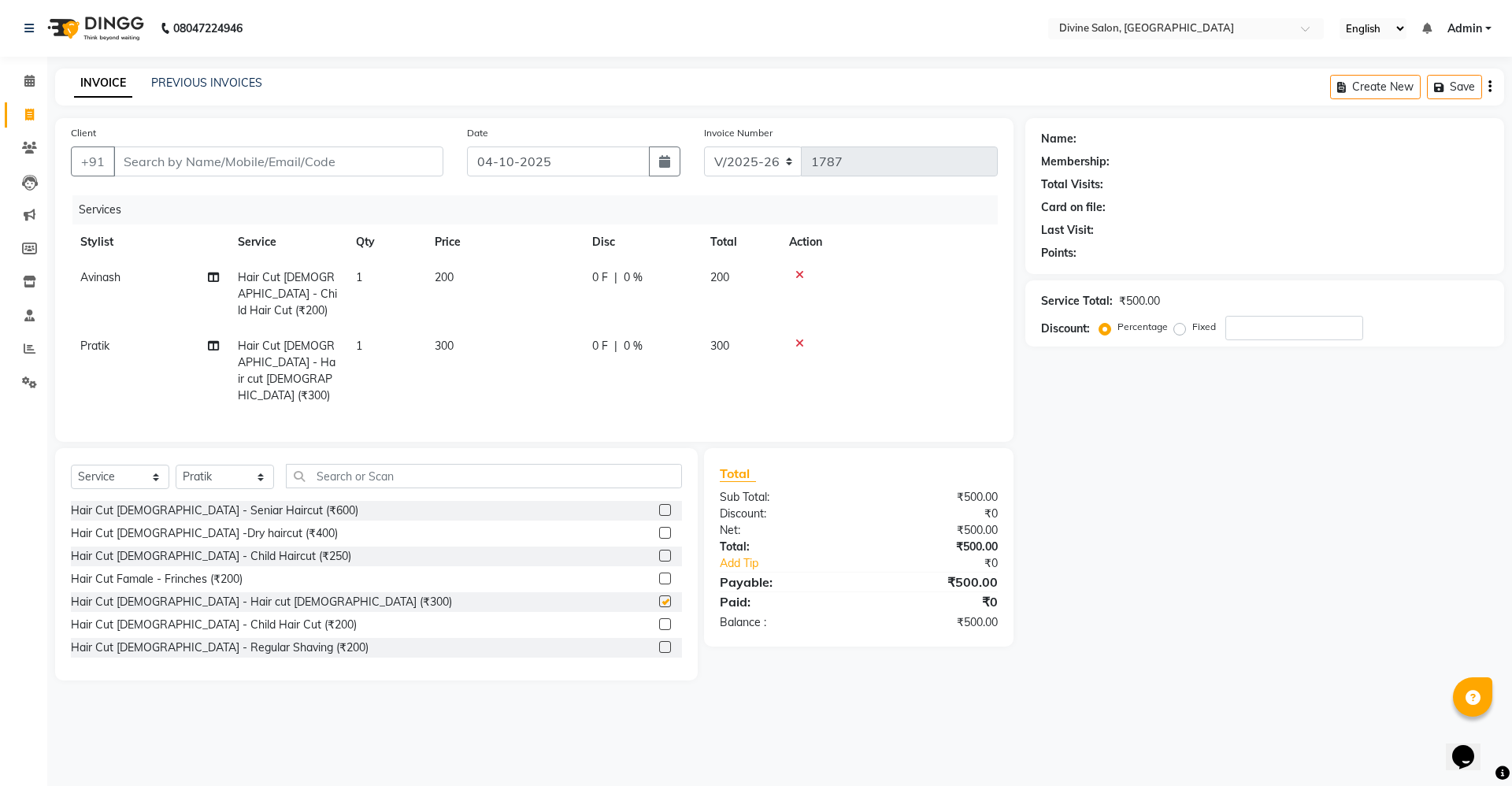
checkbox input "false"
click at [404, 464] on input "text" at bounding box center [483, 476] width 396 height 24
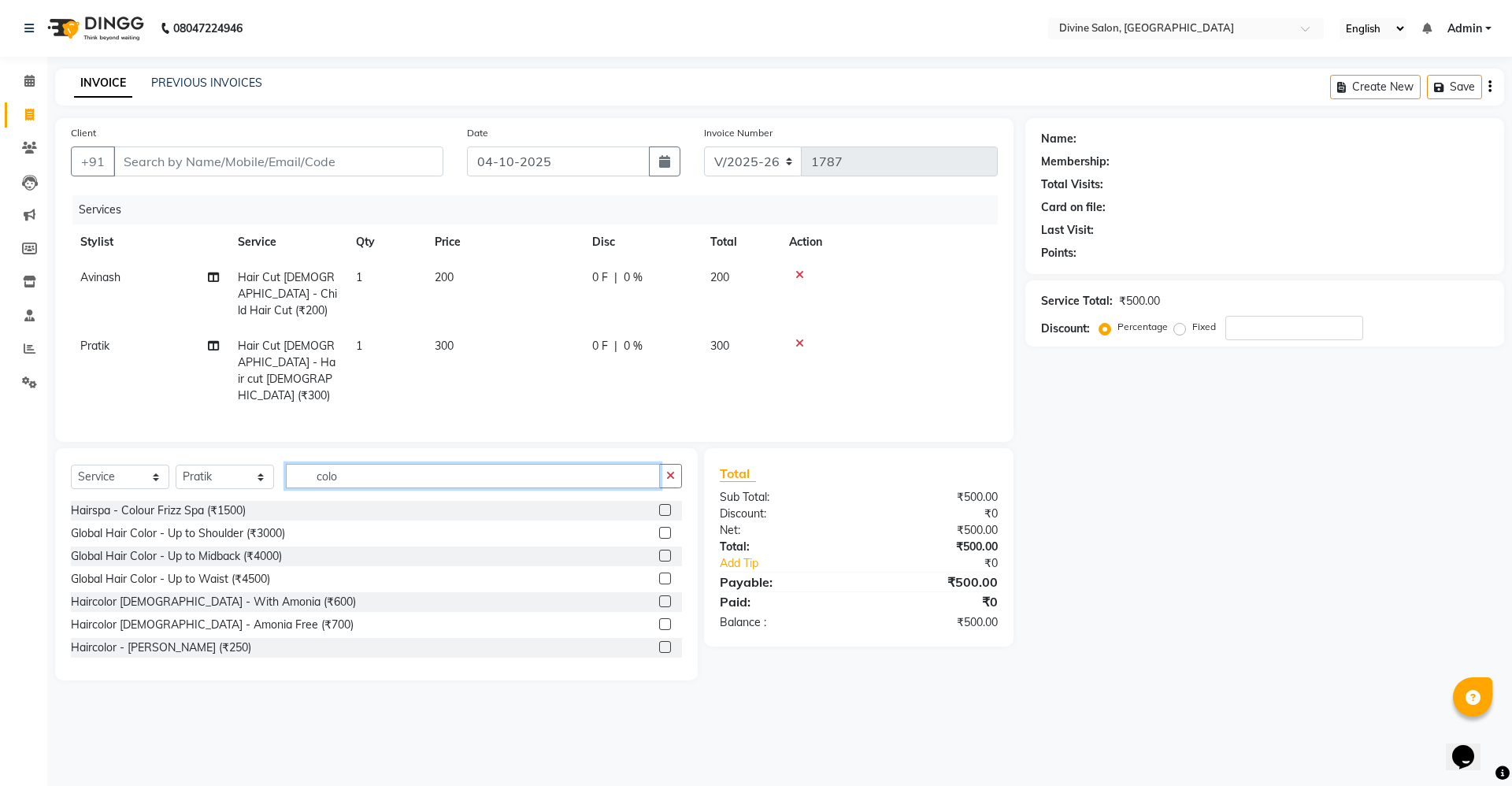
type input "colo"
click at [659, 618] on label at bounding box center [665, 623] width 12 height 12
click at [659, 620] on input "checkbox" at bounding box center [664, 624] width 10 height 10
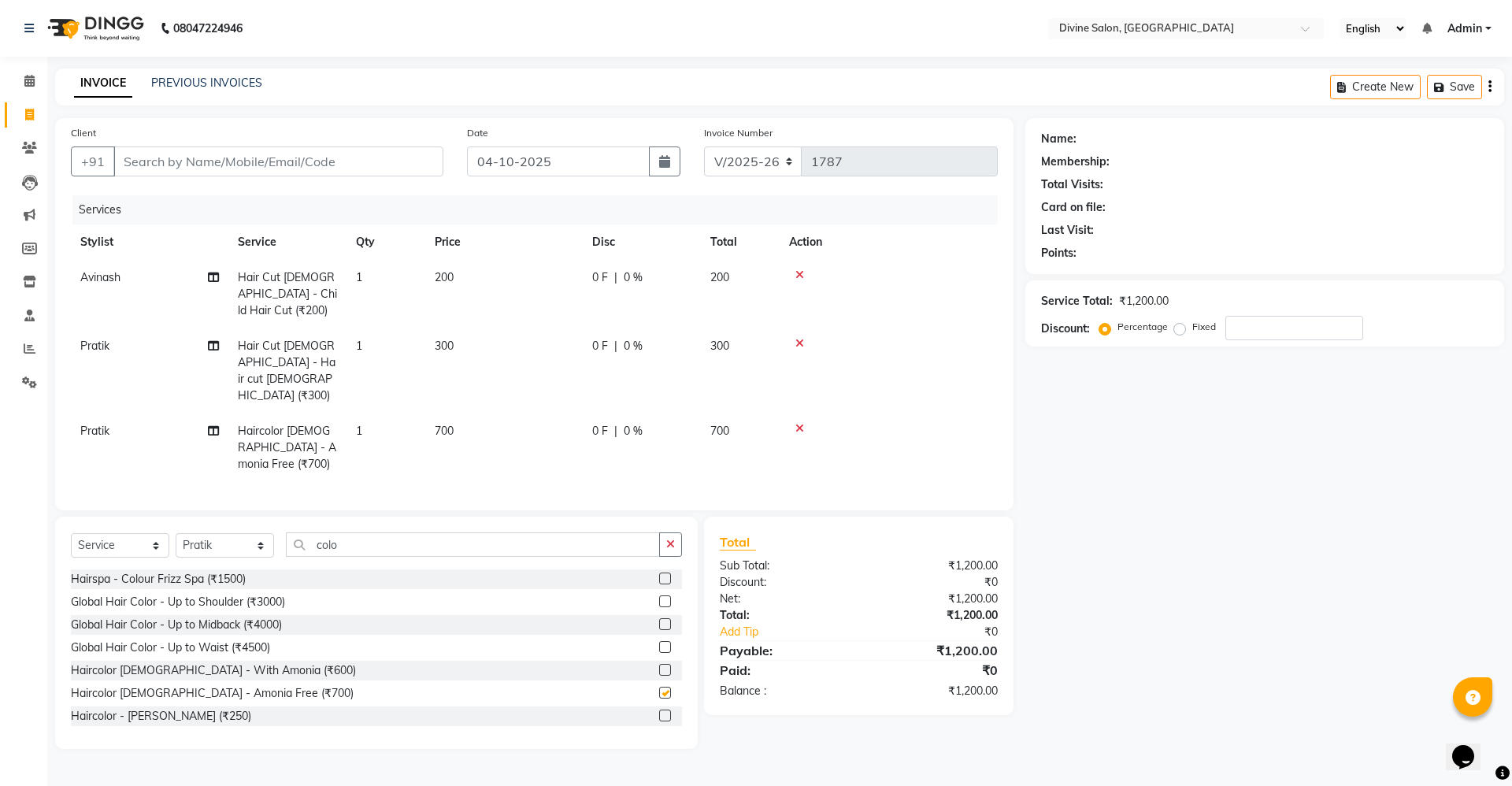
checkbox input "false"
click at [476, 334] on td "300" at bounding box center [504, 370] width 157 height 85
select select "11821"
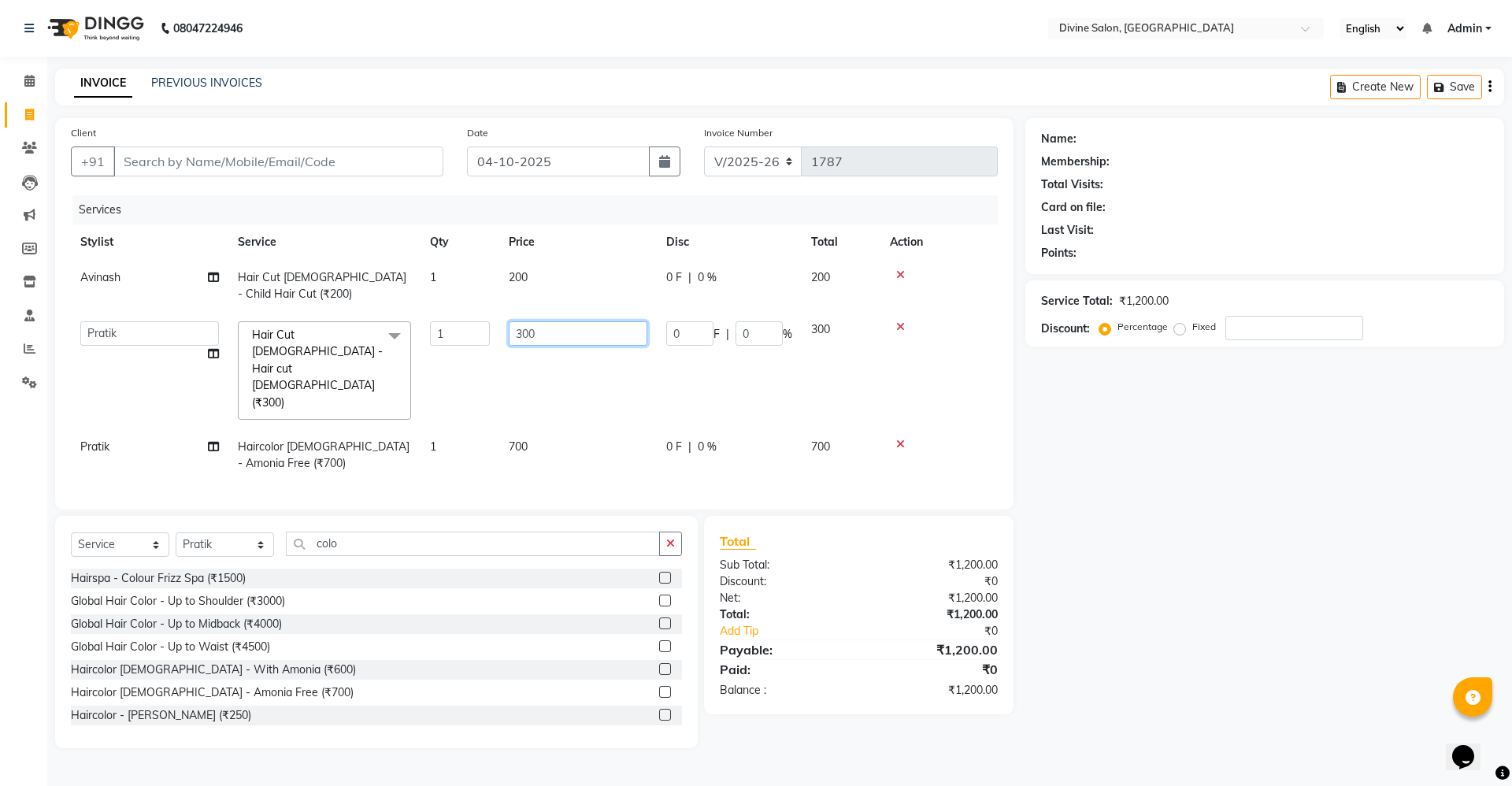
click at [585, 329] on input "300" at bounding box center [579, 333] width 139 height 24
type input "3"
type input "250"
click at [1415, 520] on div "Name: Membership: Total Visits: Card on file: Last Visit: Points: Service Total…" at bounding box center [1271, 433] width 491 height 630
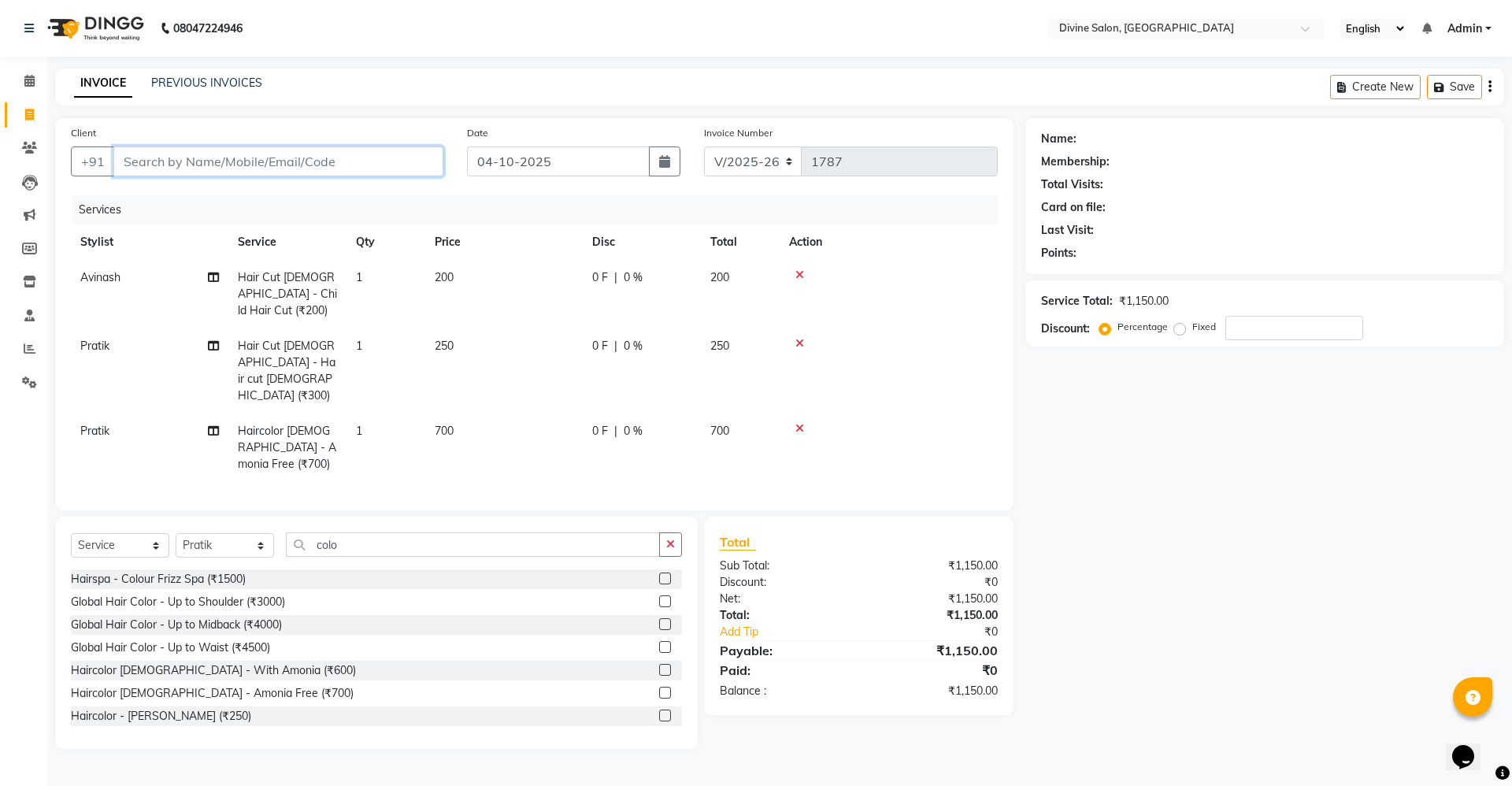
click at [176, 151] on input "Client" at bounding box center [278, 162] width 330 height 30
type input "9"
type input "0"
click at [176, 205] on button "Abhishek 98670 27111" at bounding box center [202, 197] width 177 height 25
type input "9867027111"
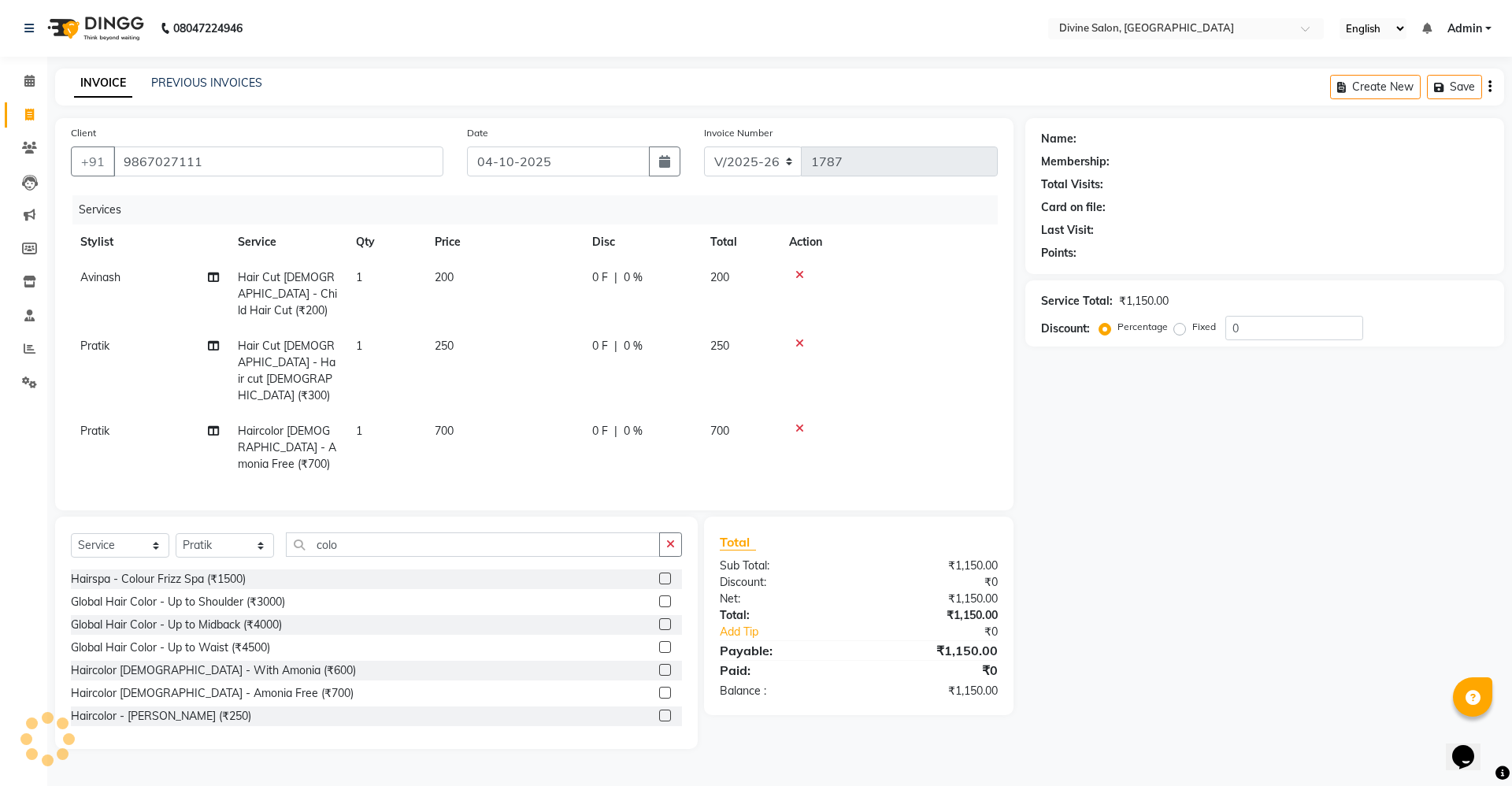
select select "1: Object"
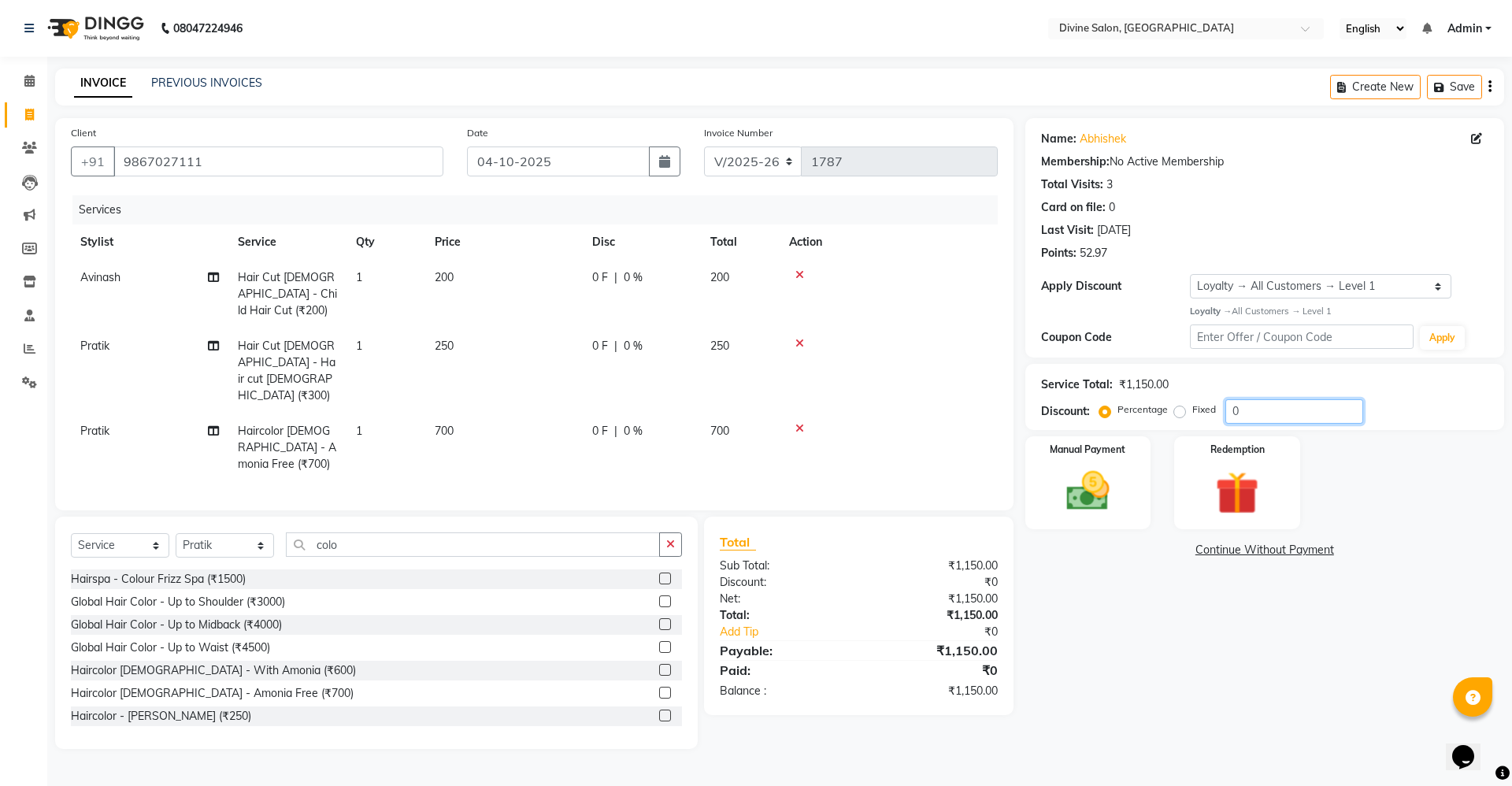
click at [1295, 415] on input "0" at bounding box center [1294, 411] width 138 height 24
type input "2"
click at [1085, 493] on img at bounding box center [1088, 491] width 73 height 52
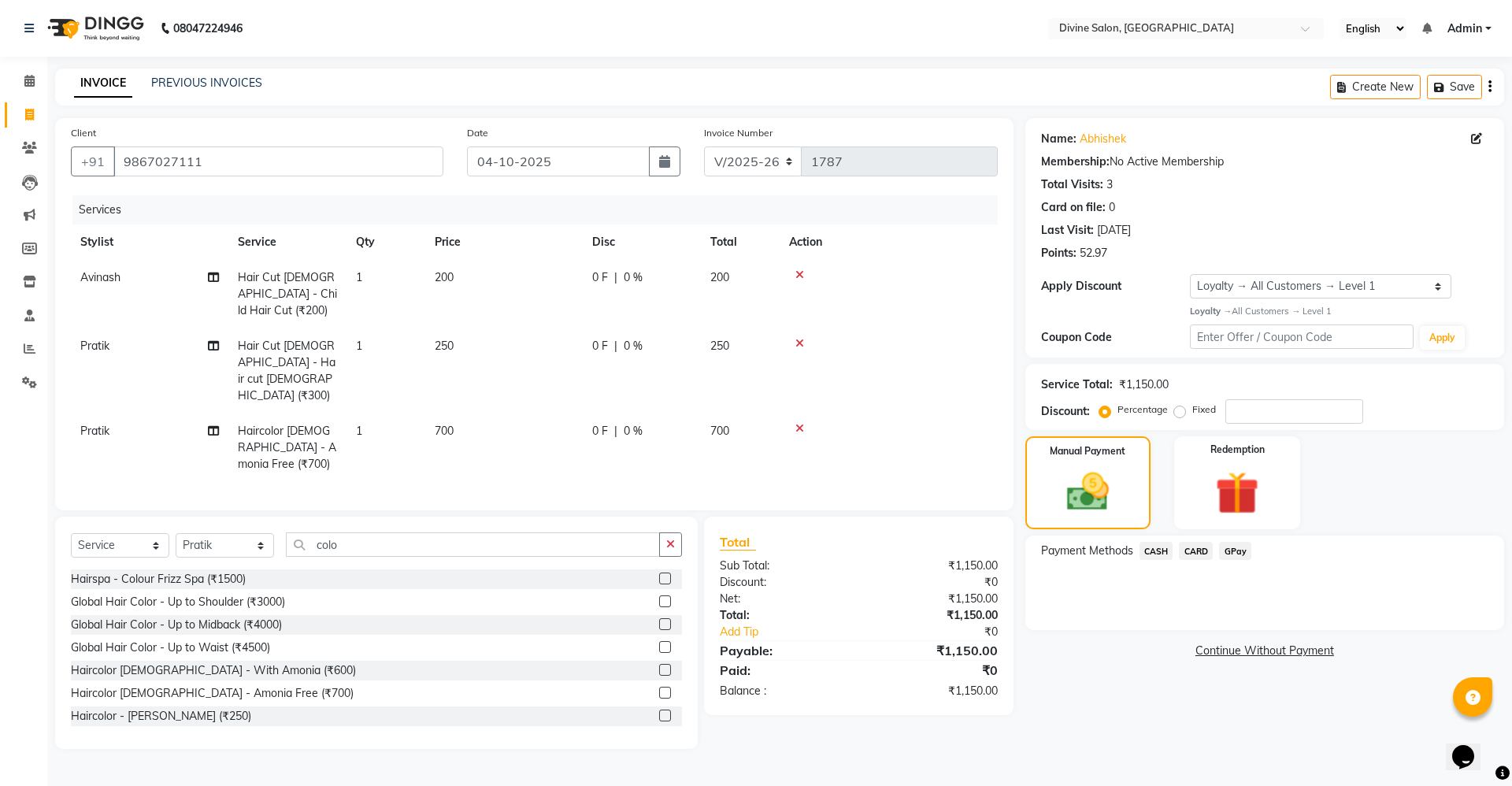
click at [1235, 551] on span "GPay" at bounding box center [1235, 550] width 32 height 18
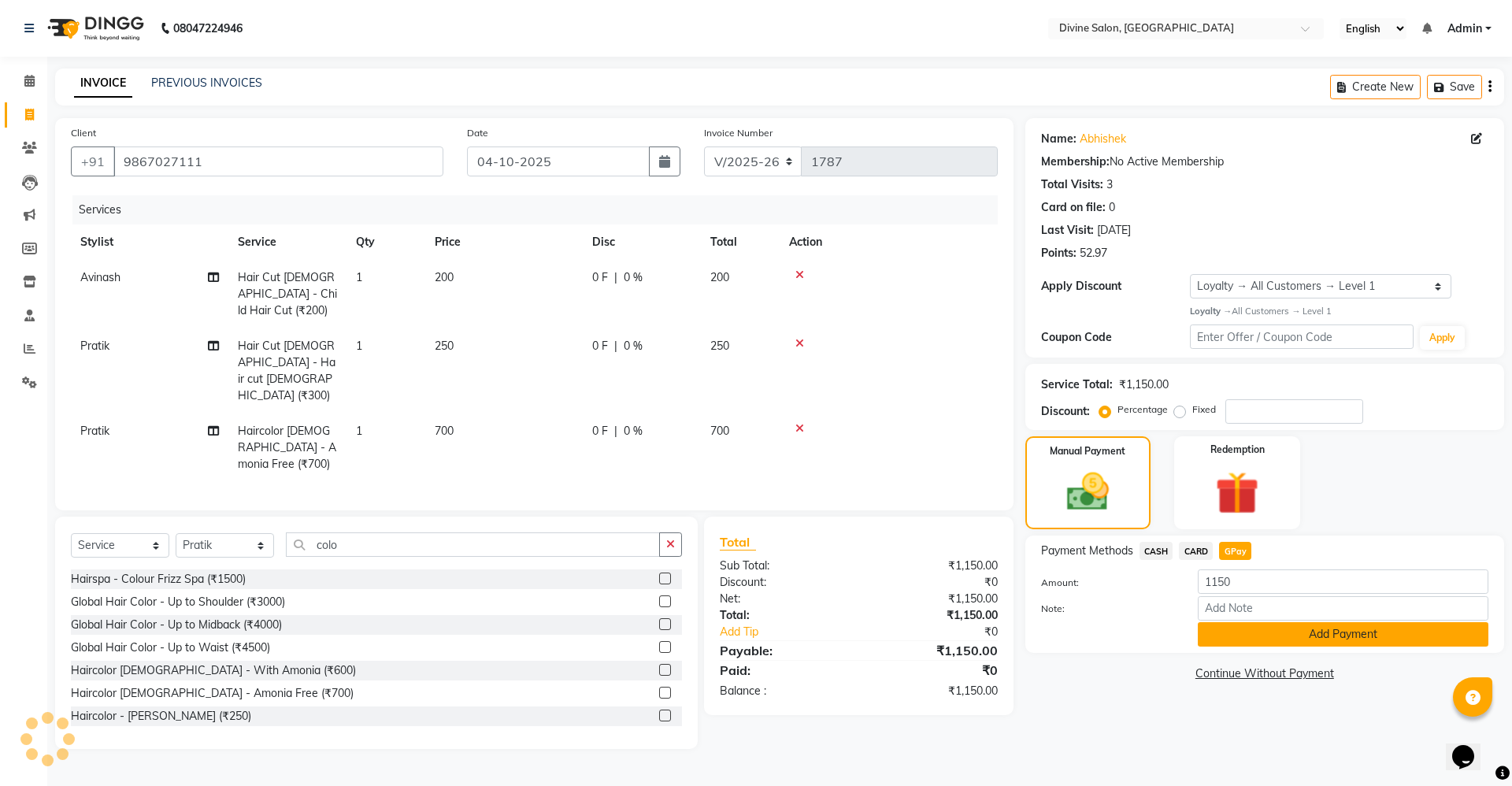
click at [1280, 636] on button "Add Payment" at bounding box center [1343, 634] width 290 height 24
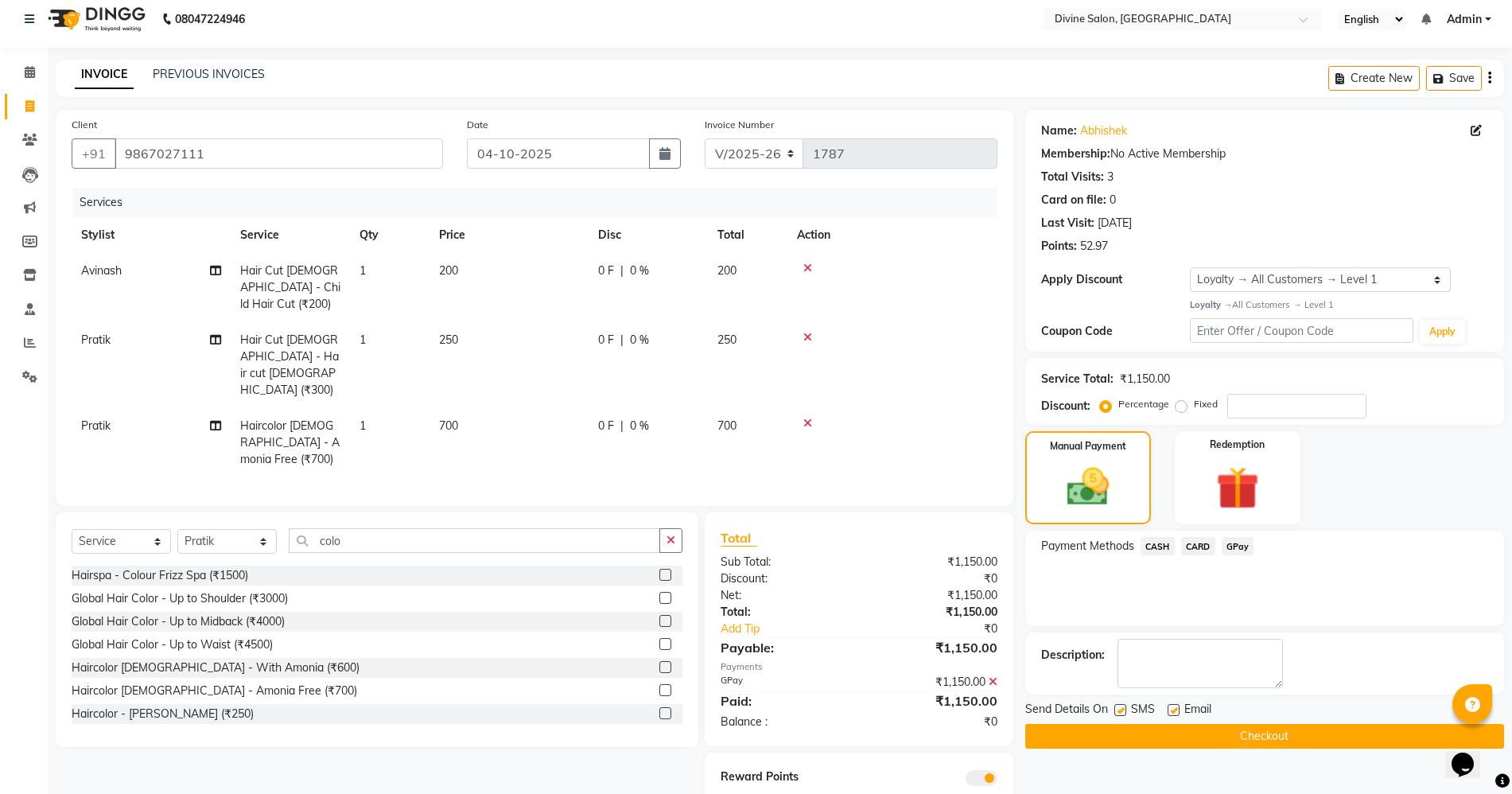
scroll to position [13, 0]
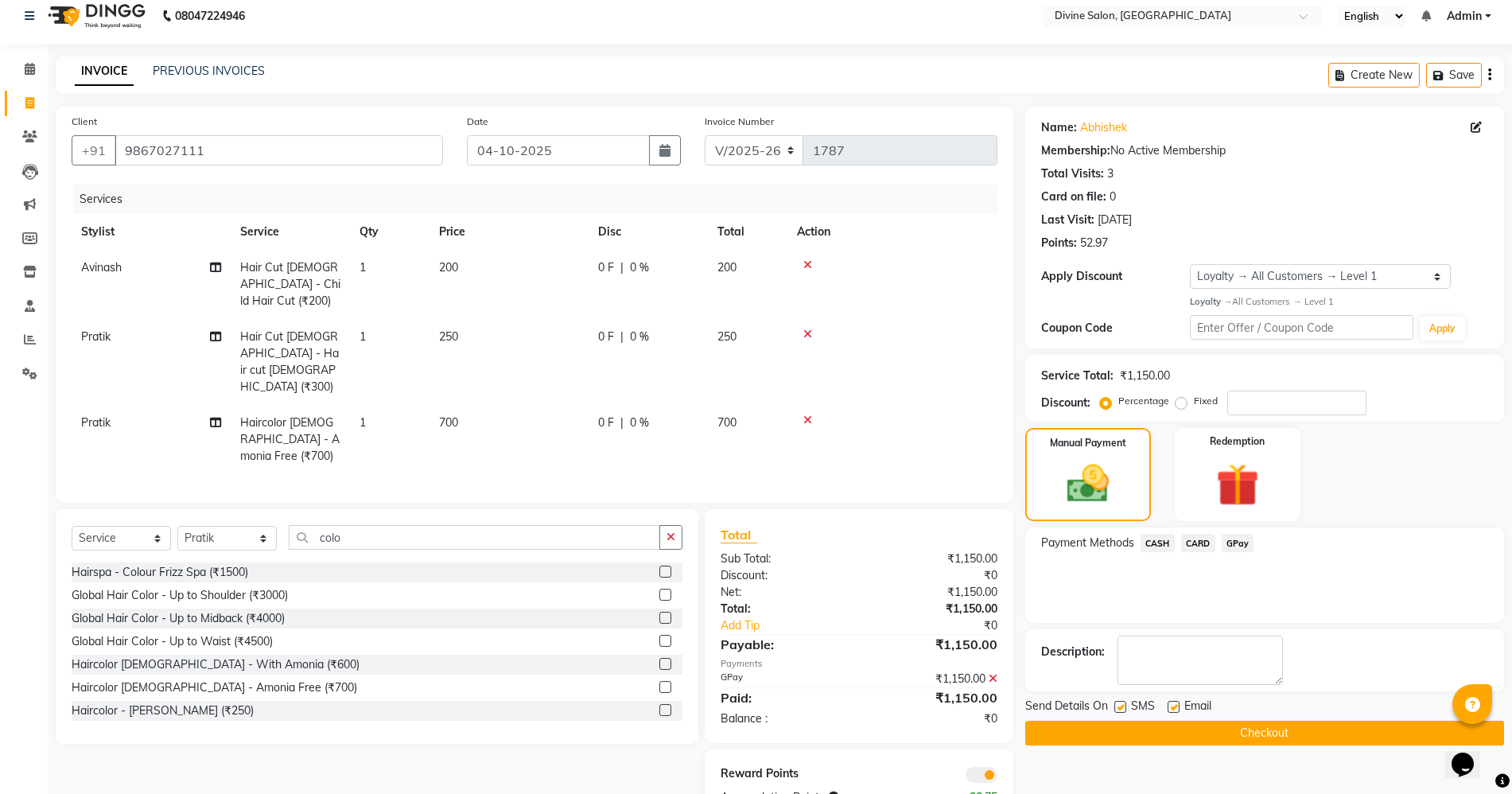
click at [1302, 741] on button "Checkout" at bounding box center [1265, 732] width 479 height 24
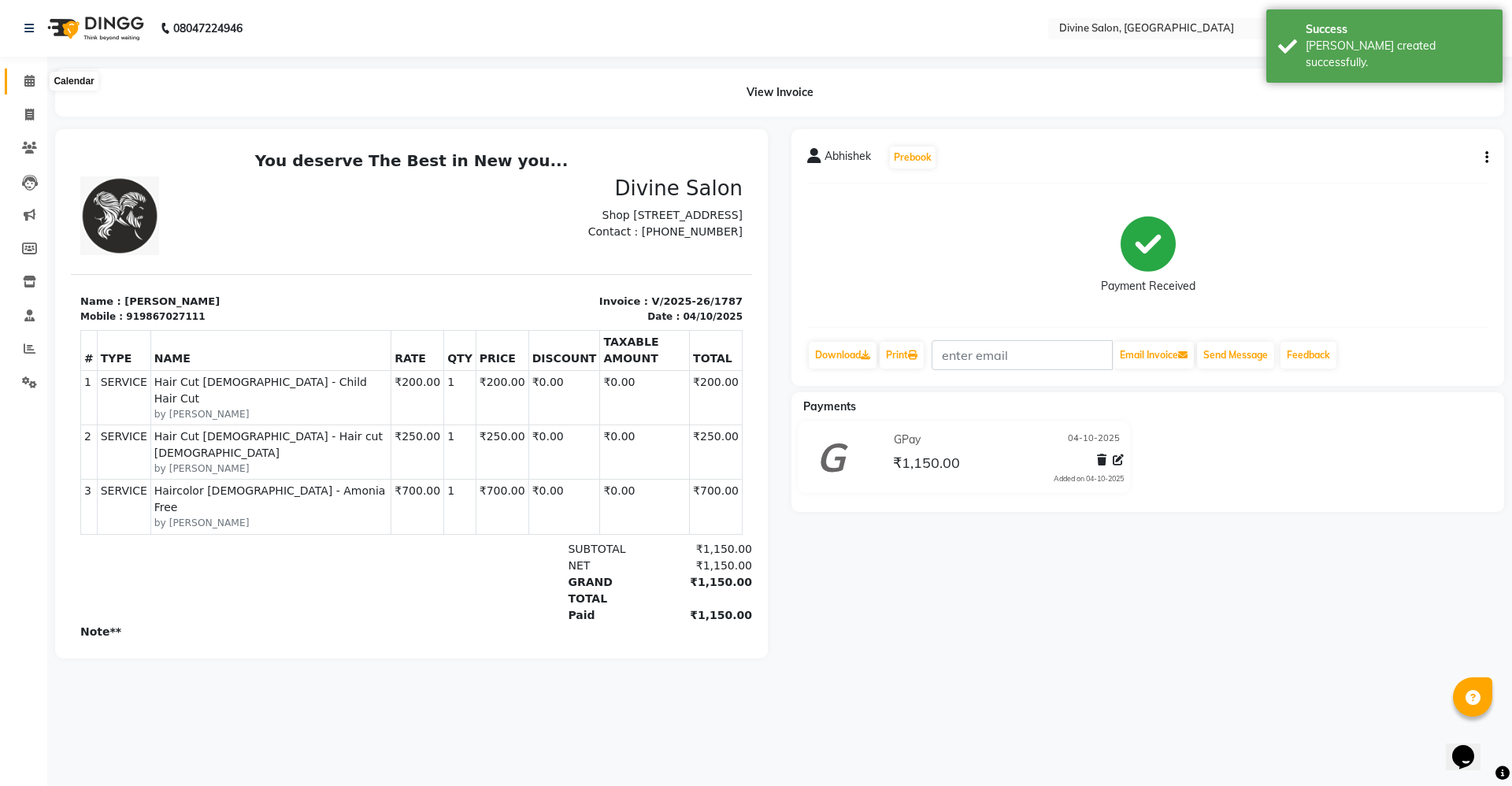
click at [30, 89] on span at bounding box center [30, 81] width 28 height 18
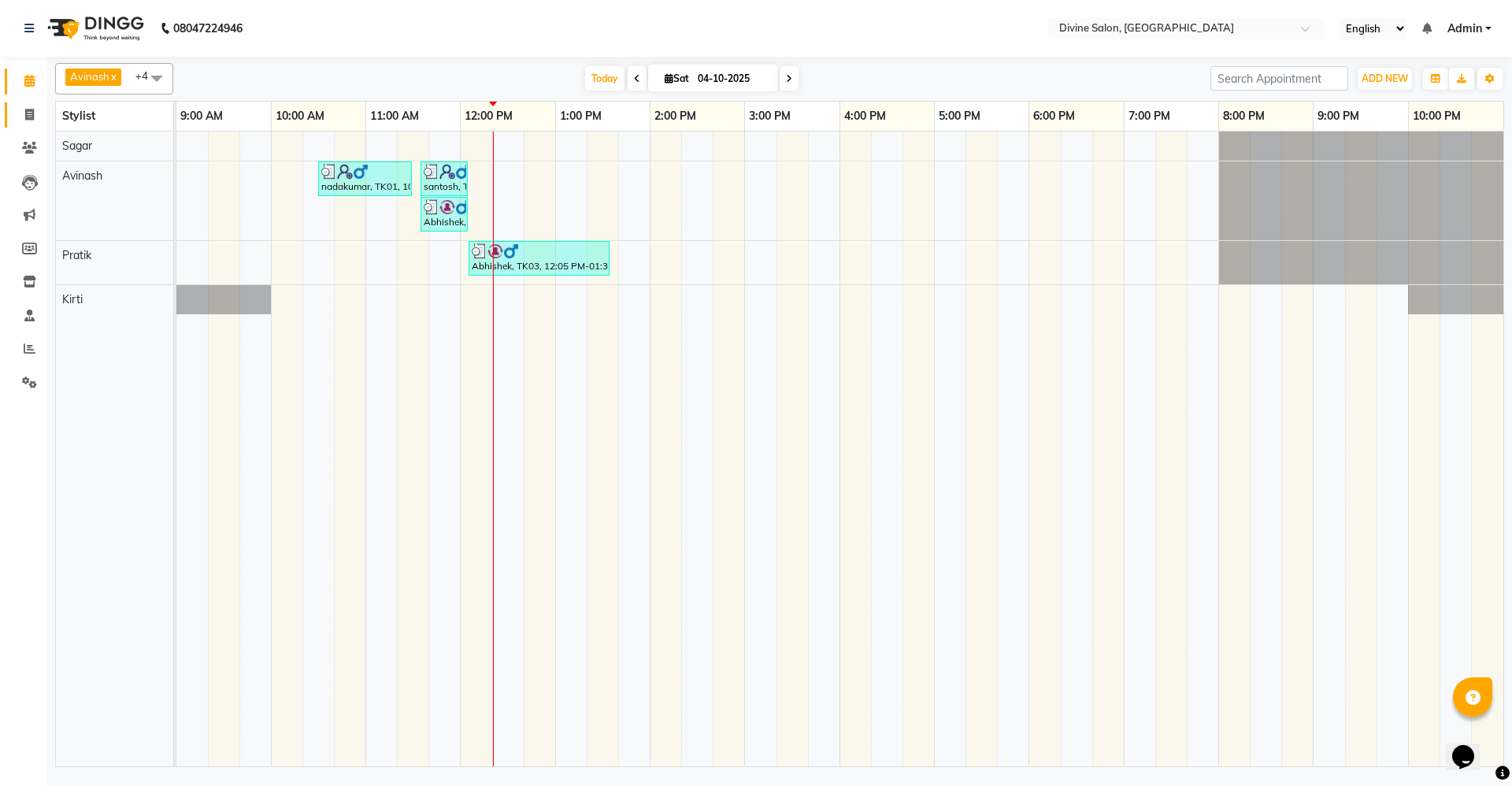
click at [39, 104] on link "Invoice" at bounding box center [23, 115] width 38 height 26
select select "service"
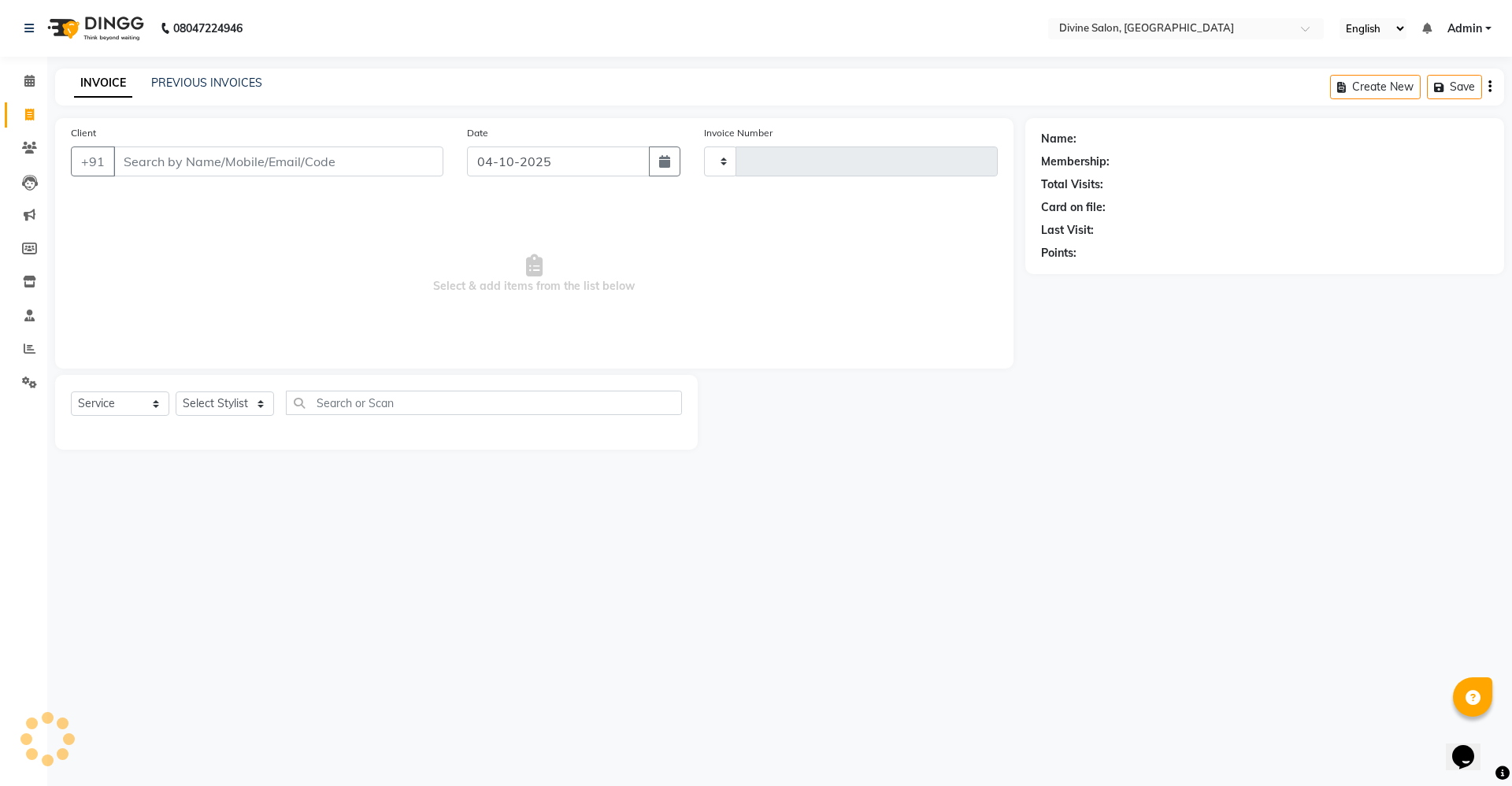
type input "1788"
select select "745"
click at [251, 147] on input "Client" at bounding box center [278, 162] width 330 height 30
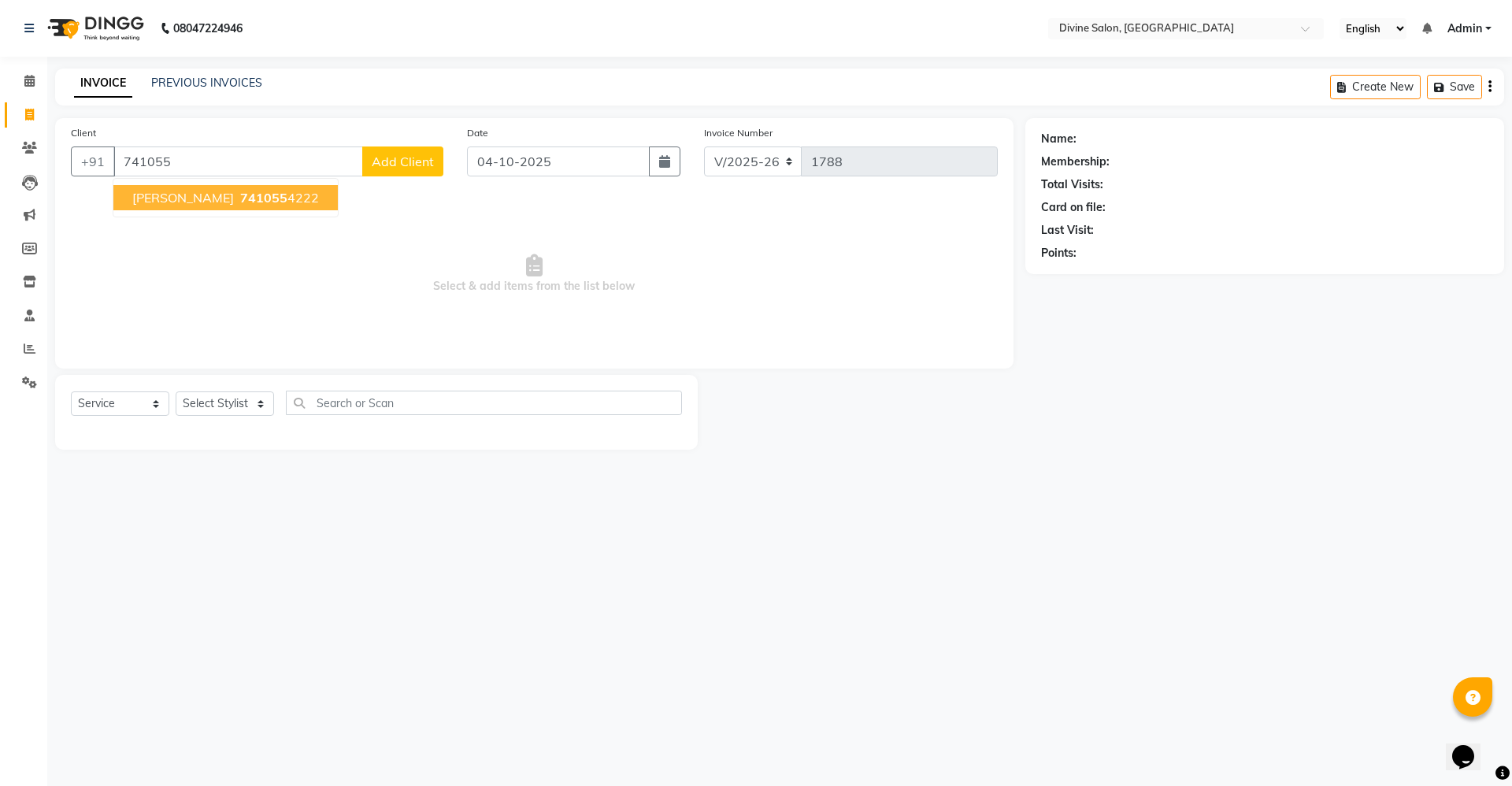
click at [253, 189] on ngb-highlight "741055 4222" at bounding box center [278, 197] width 82 height 16
type input "7410554222"
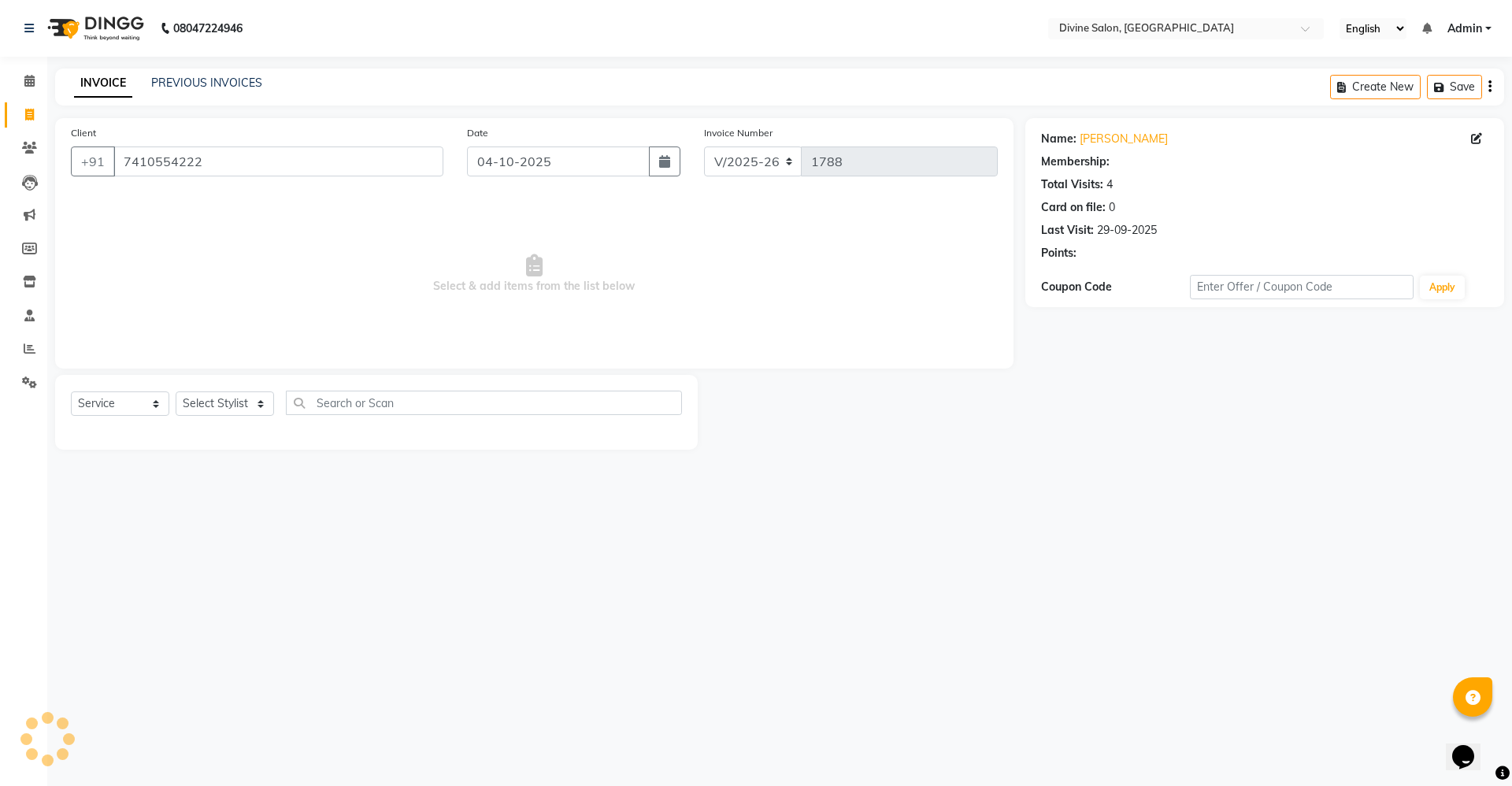
select select "1: Object"
click at [208, 398] on select "Select Stylist [PERSON_NAME] Pooja [PERSON_NAME] pooja [PERSON_NAME] [PERSON_NA…" at bounding box center [225, 404] width 99 height 24
select select "11820"
click at [176, 392] on select "Select Stylist [PERSON_NAME] Pooja [PERSON_NAME] pooja [PERSON_NAME] [PERSON_NA…" at bounding box center [225, 404] width 99 height 24
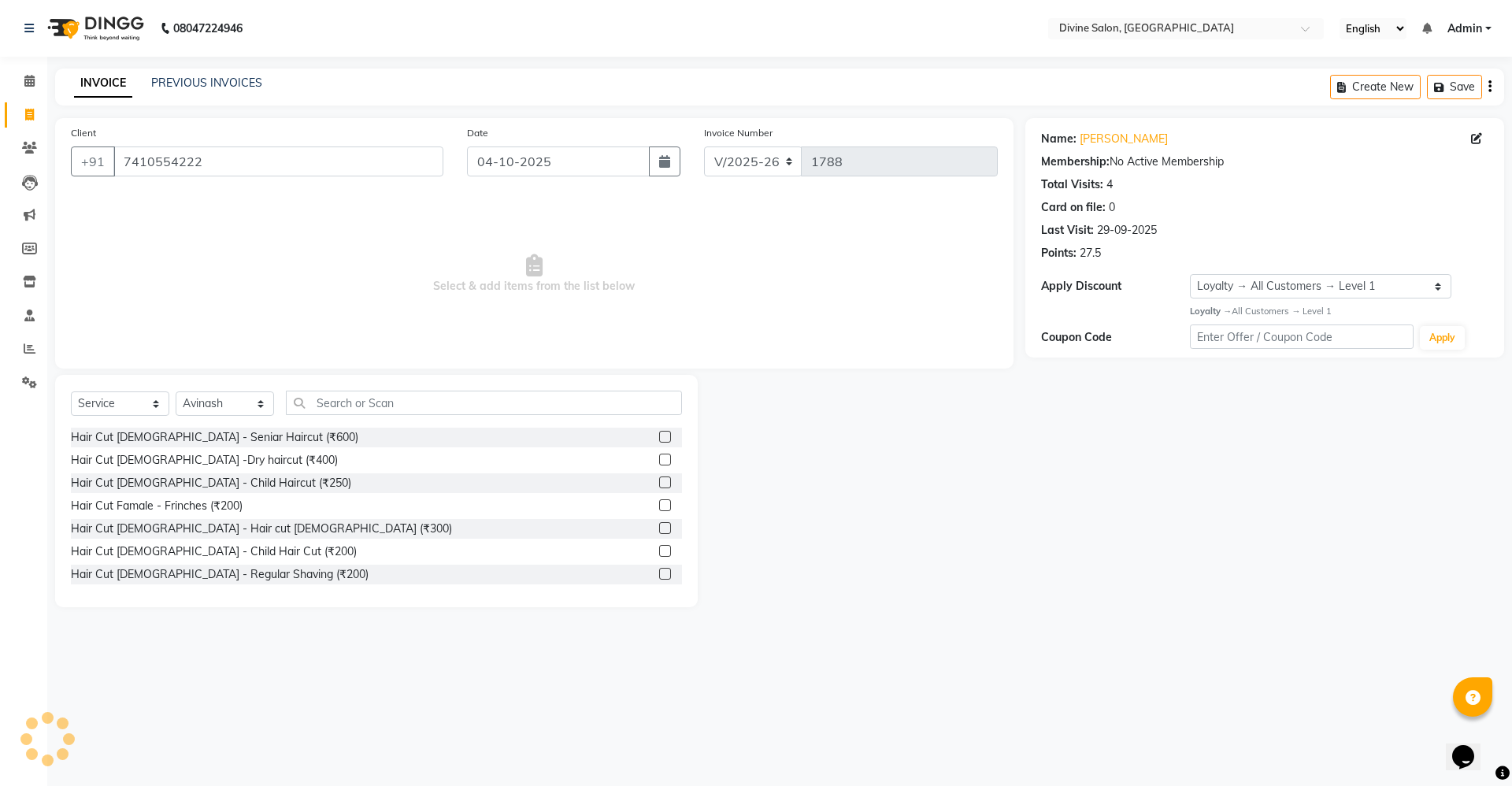
click at [643, 554] on div "Hair Cut [DEMOGRAPHIC_DATA] - Child Hair Cut (₹200)" at bounding box center [376, 550] width 611 height 19
click at [659, 549] on label at bounding box center [665, 550] width 12 height 12
click at [659, 549] on input "checkbox" at bounding box center [664, 550] width 10 height 10
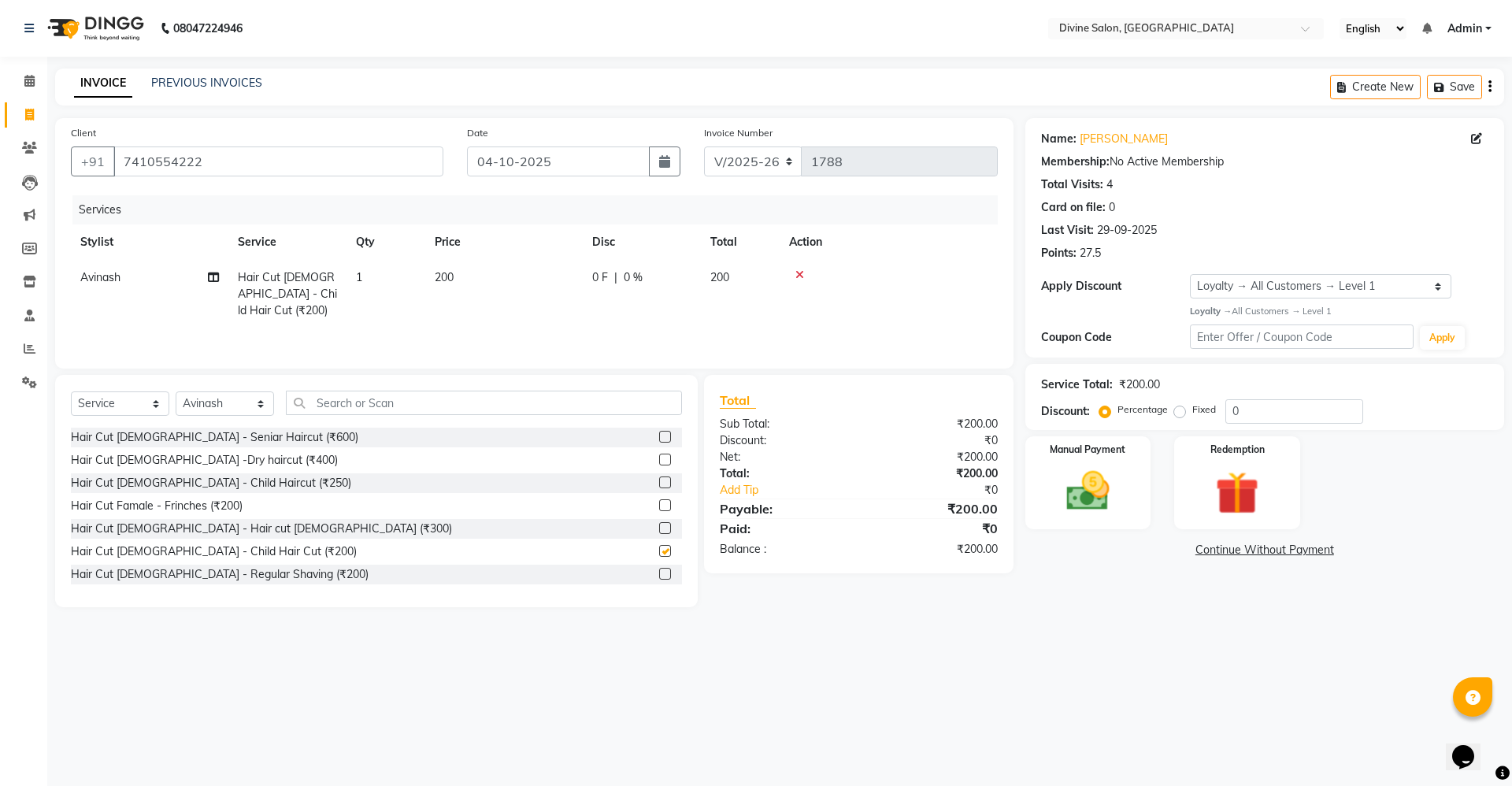
checkbox input "false"
click at [1136, 514] on div "Manual Payment" at bounding box center [1087, 482] width 130 height 97
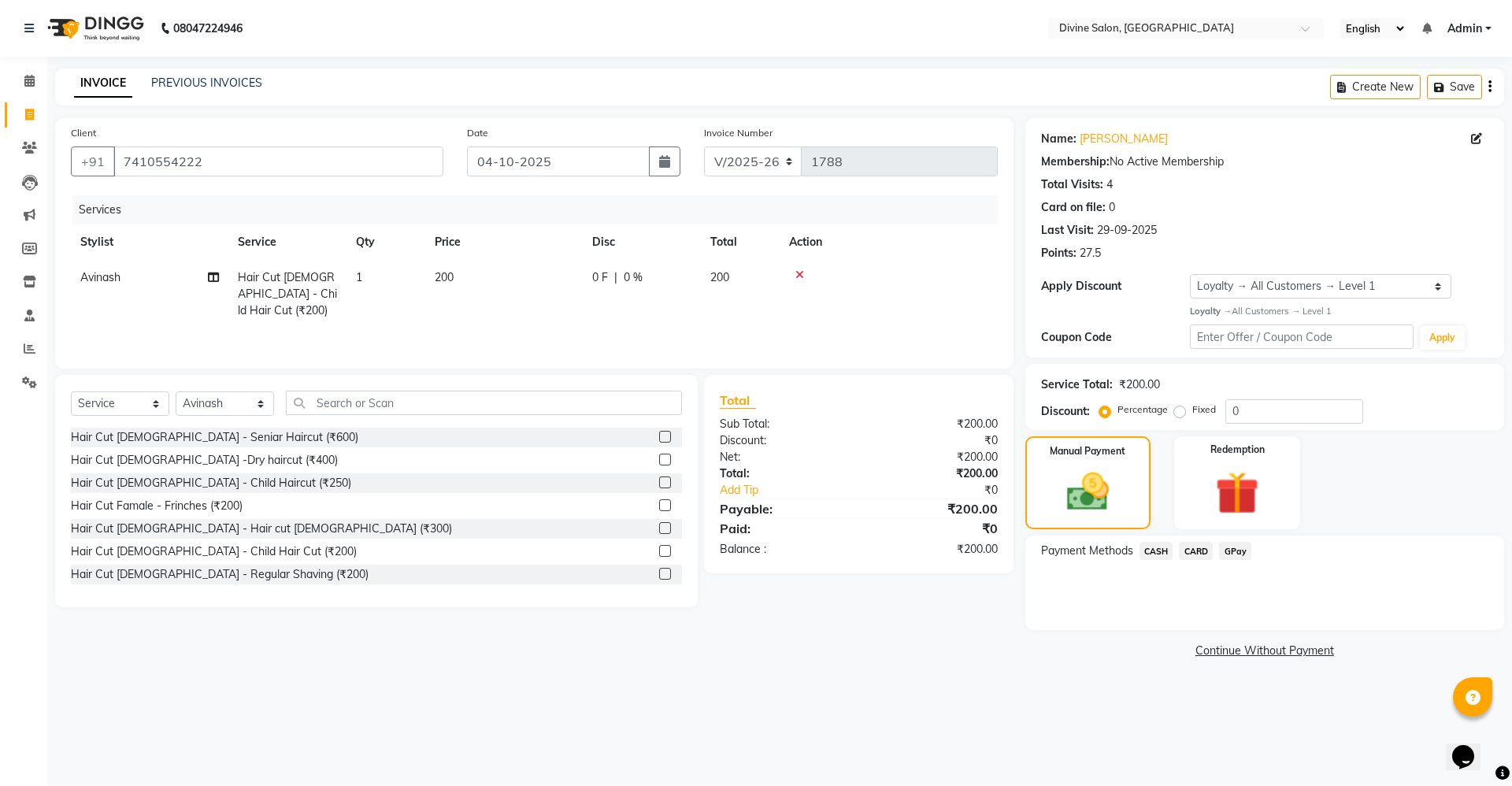
click at [1234, 560] on div "GPay" at bounding box center [1232, 551] width 39 height 21
click at [1234, 557] on span "GPay" at bounding box center [1235, 550] width 32 height 18
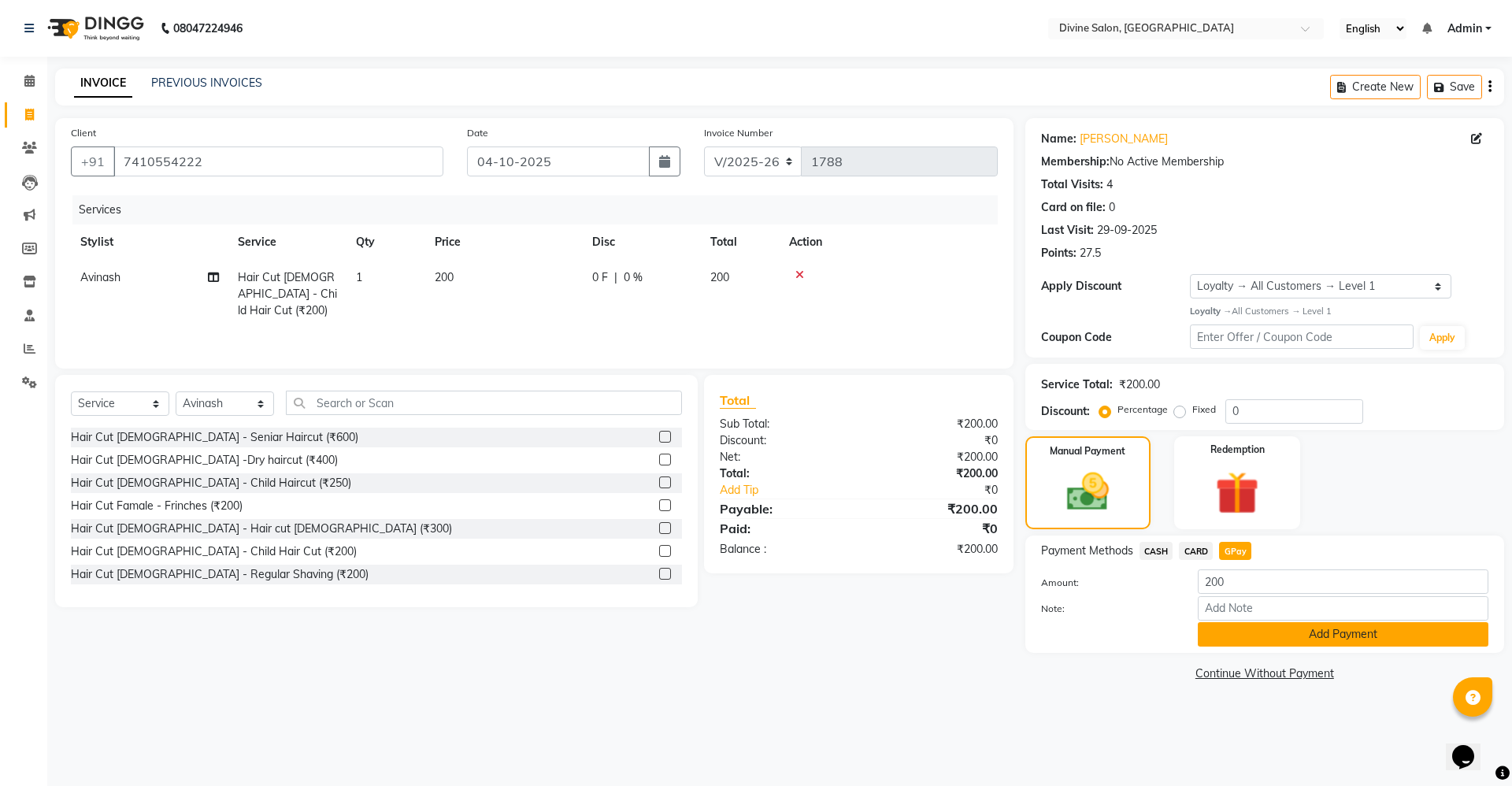
click at [1267, 639] on button "Add Payment" at bounding box center [1343, 634] width 290 height 24
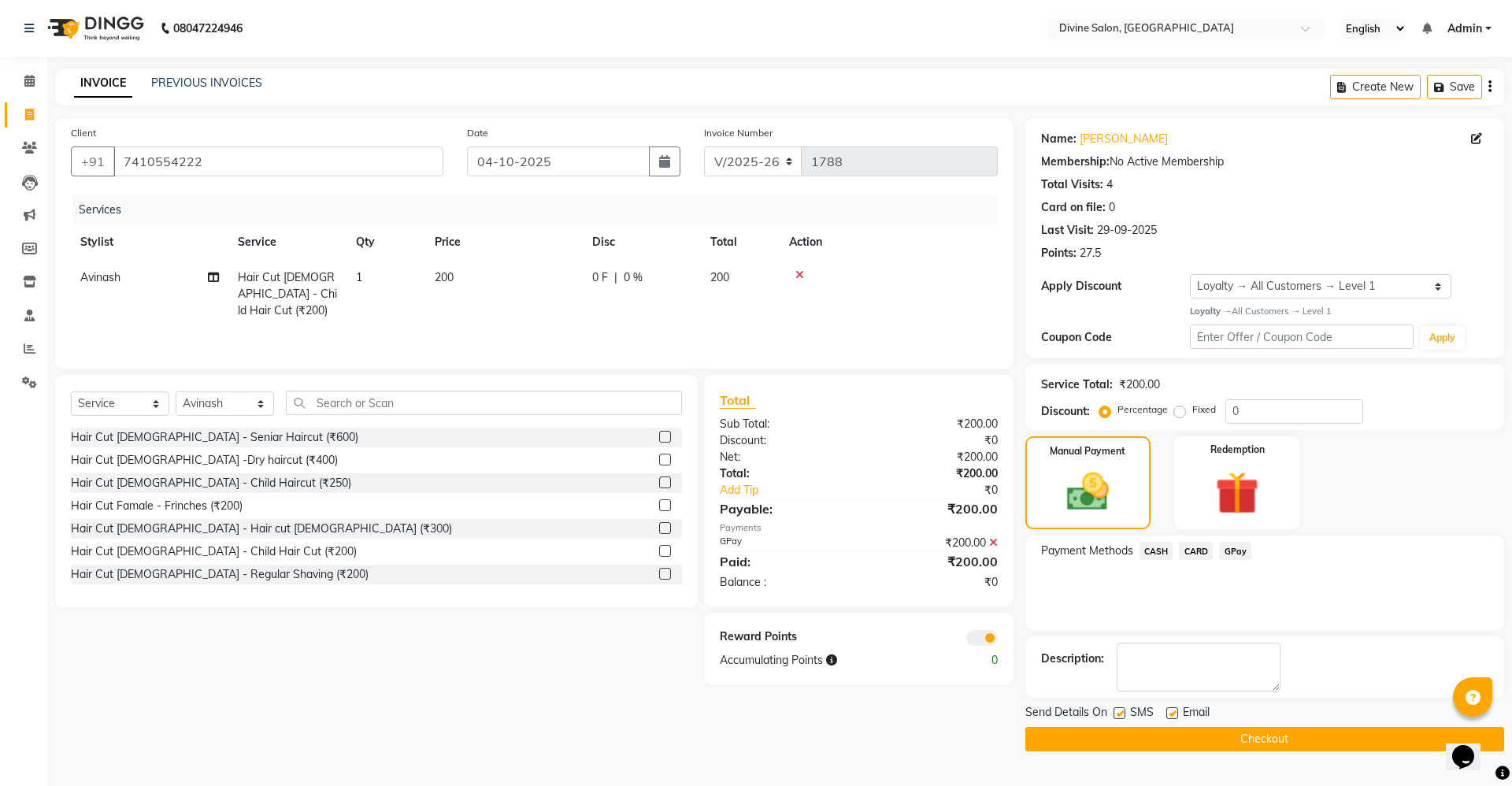
click at [1353, 744] on button "Checkout" at bounding box center [1265, 739] width 479 height 24
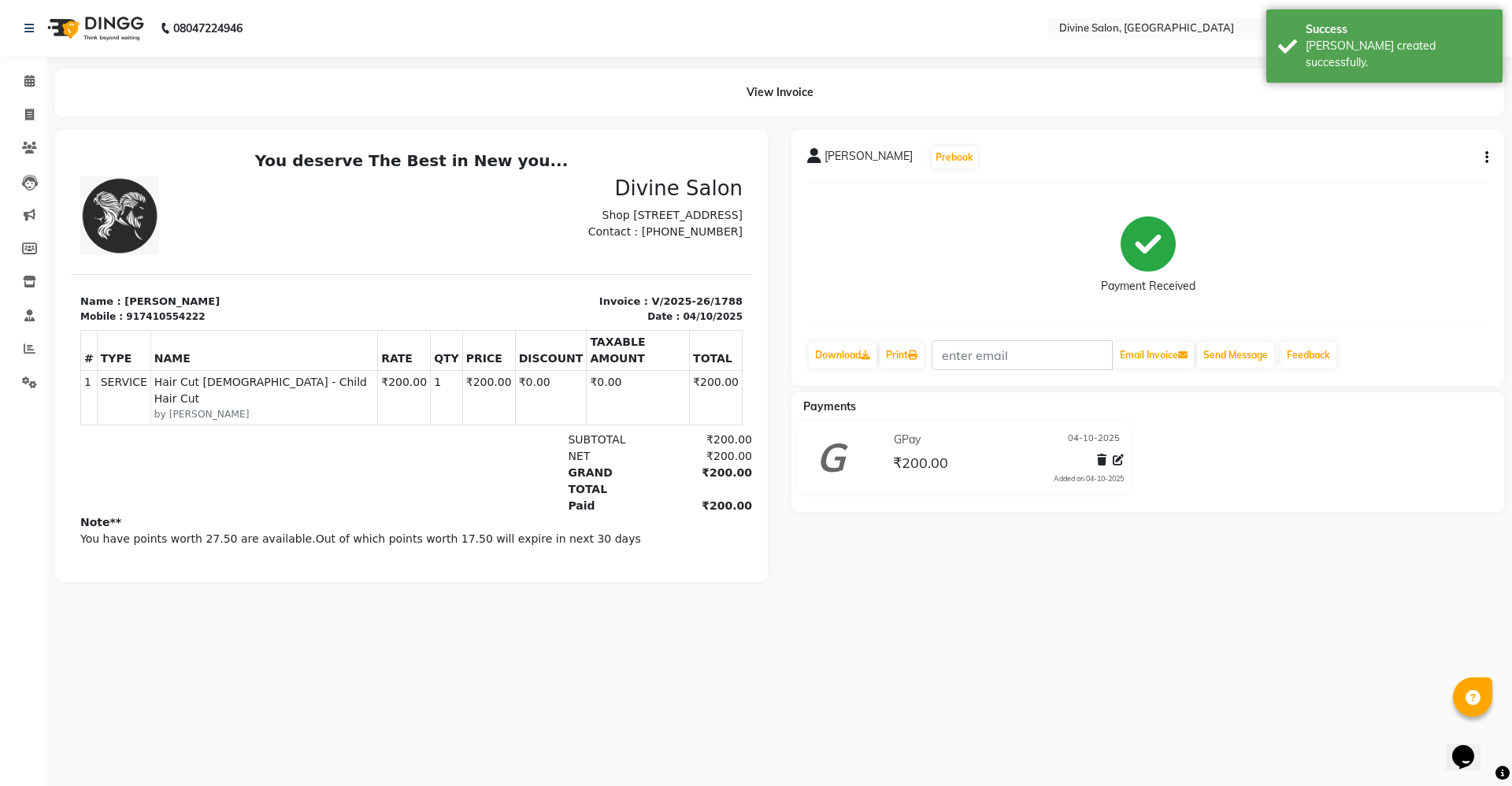
click at [21, 67] on li "Calendar" at bounding box center [23, 81] width 47 height 34
click at [38, 78] on span at bounding box center [30, 81] width 28 height 18
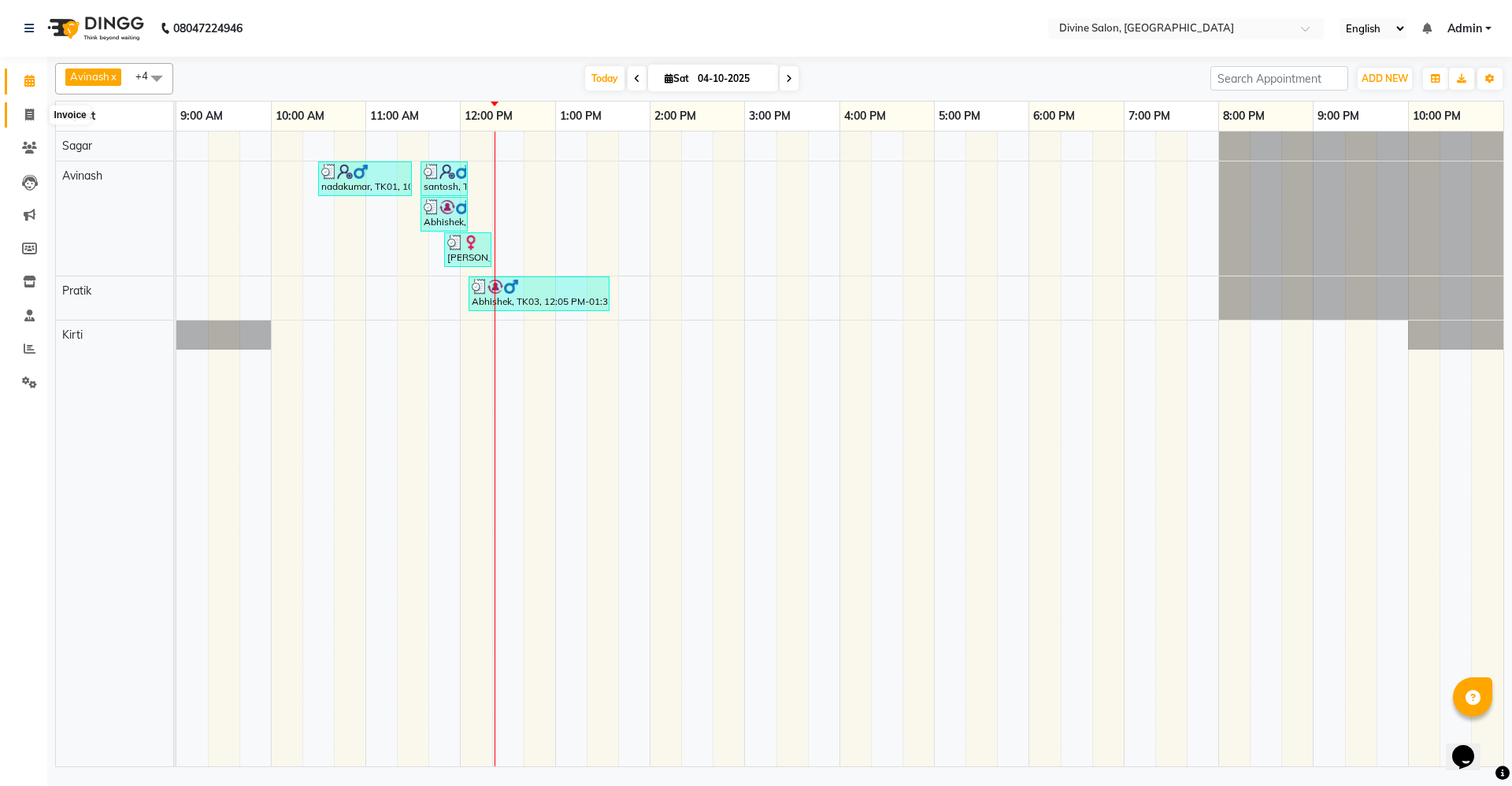
click at [28, 106] on span at bounding box center [30, 115] width 28 height 18
select select "service"
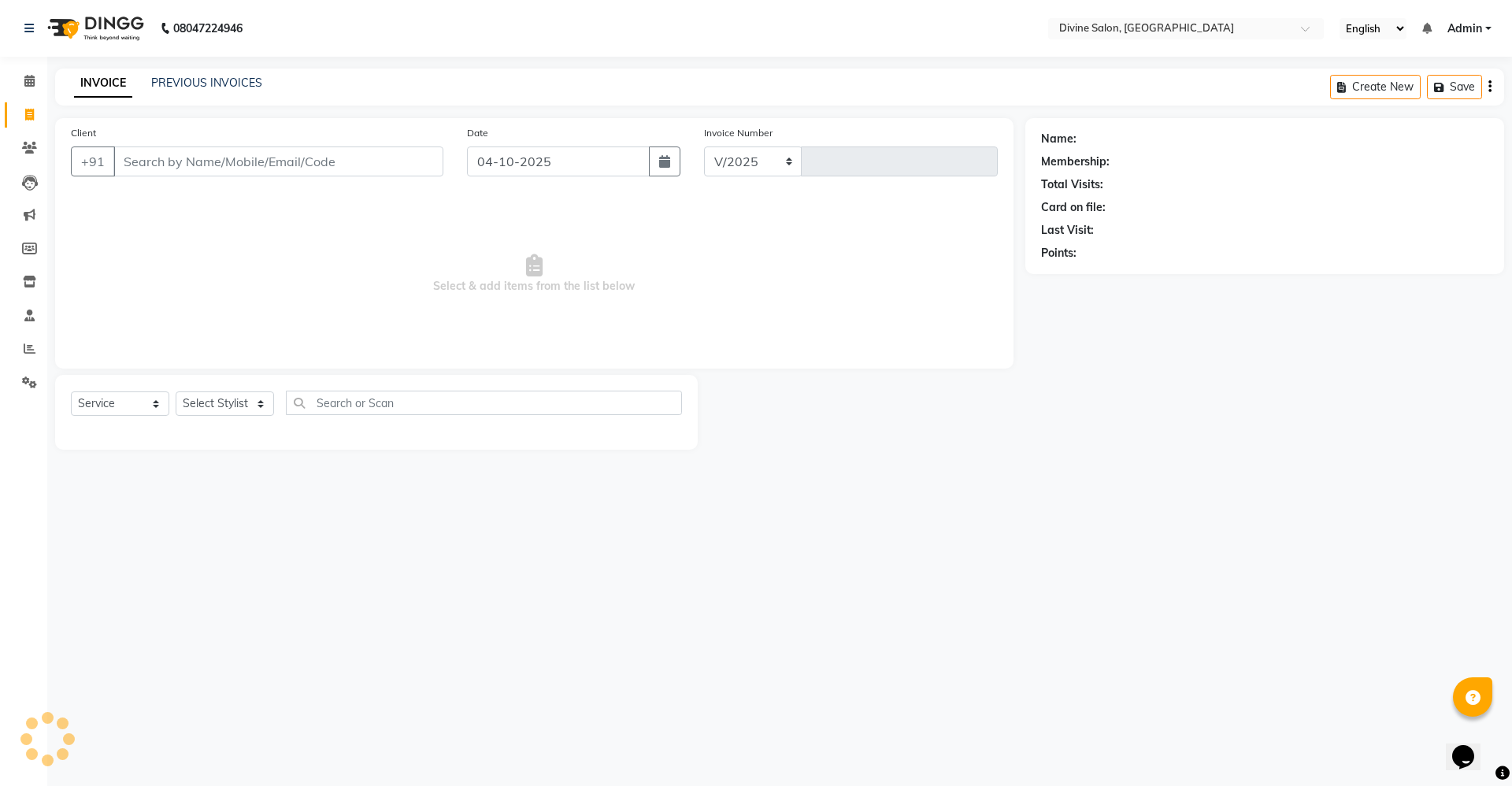
select select "745"
type input "1789"
click at [226, 411] on select "Select Stylist [PERSON_NAME] Pooja [PERSON_NAME] pooja [PERSON_NAME] [PERSON_NA…" at bounding box center [225, 404] width 99 height 24
select select "11821"
click at [176, 392] on select "Select Stylist [PERSON_NAME] Pooja [PERSON_NAME] pooja [PERSON_NAME] [PERSON_NA…" at bounding box center [225, 404] width 99 height 24
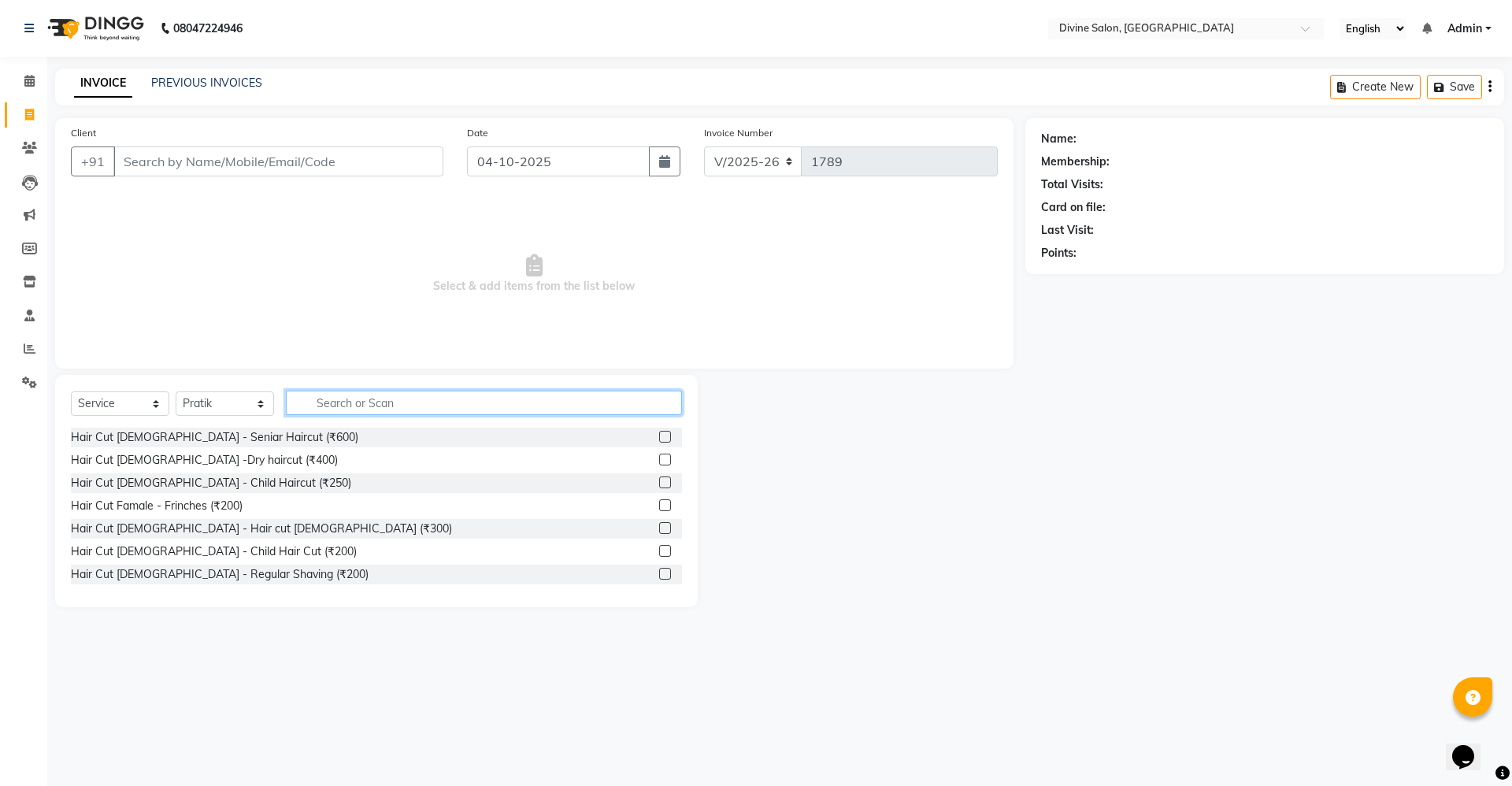
click at [352, 397] on input "text" at bounding box center [483, 403] width 396 height 24
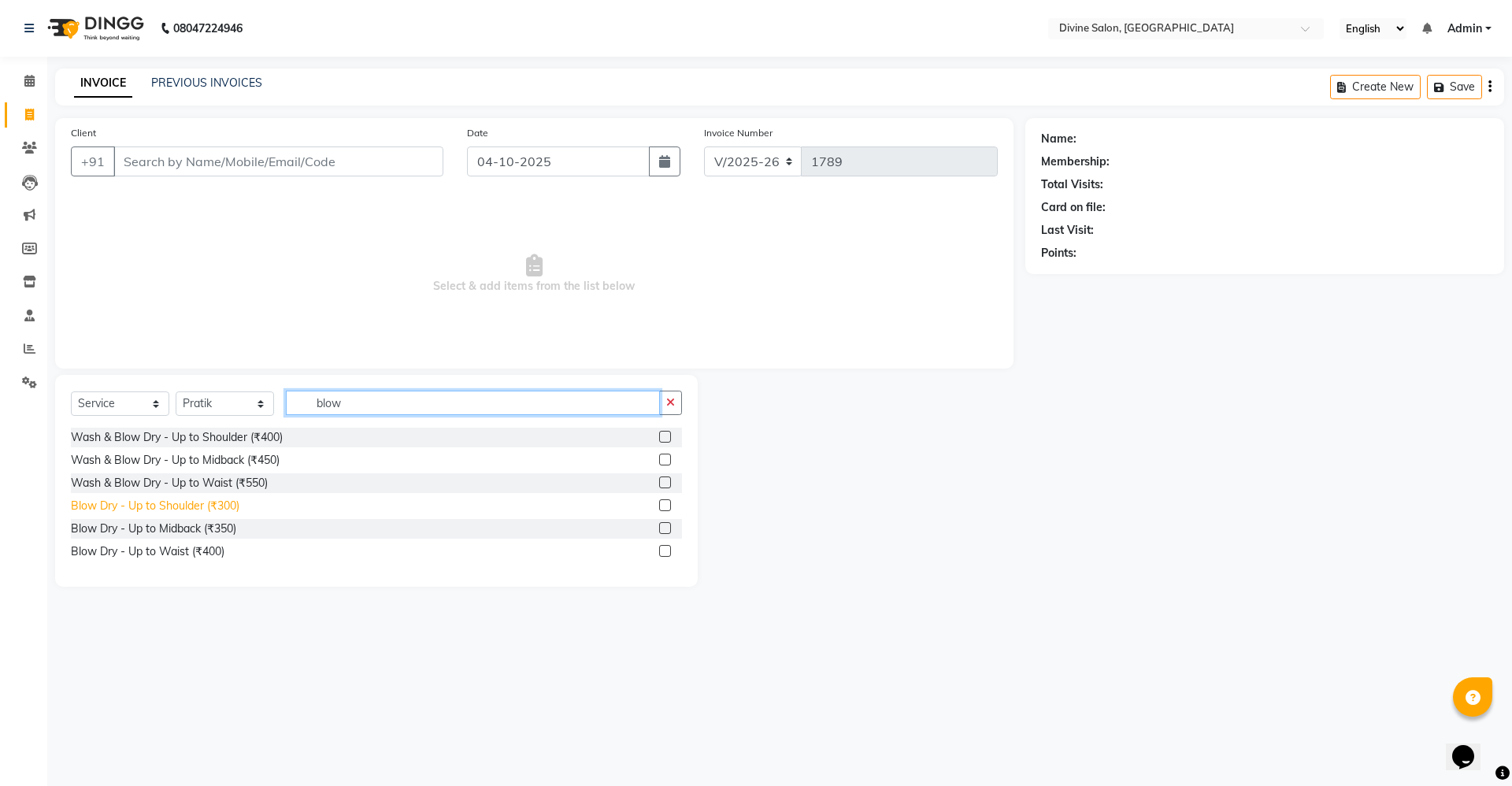
type input "blow"
click at [163, 508] on div "Blow Dry - Up to Shoulder (₹300)" at bounding box center [155, 506] width 168 height 17
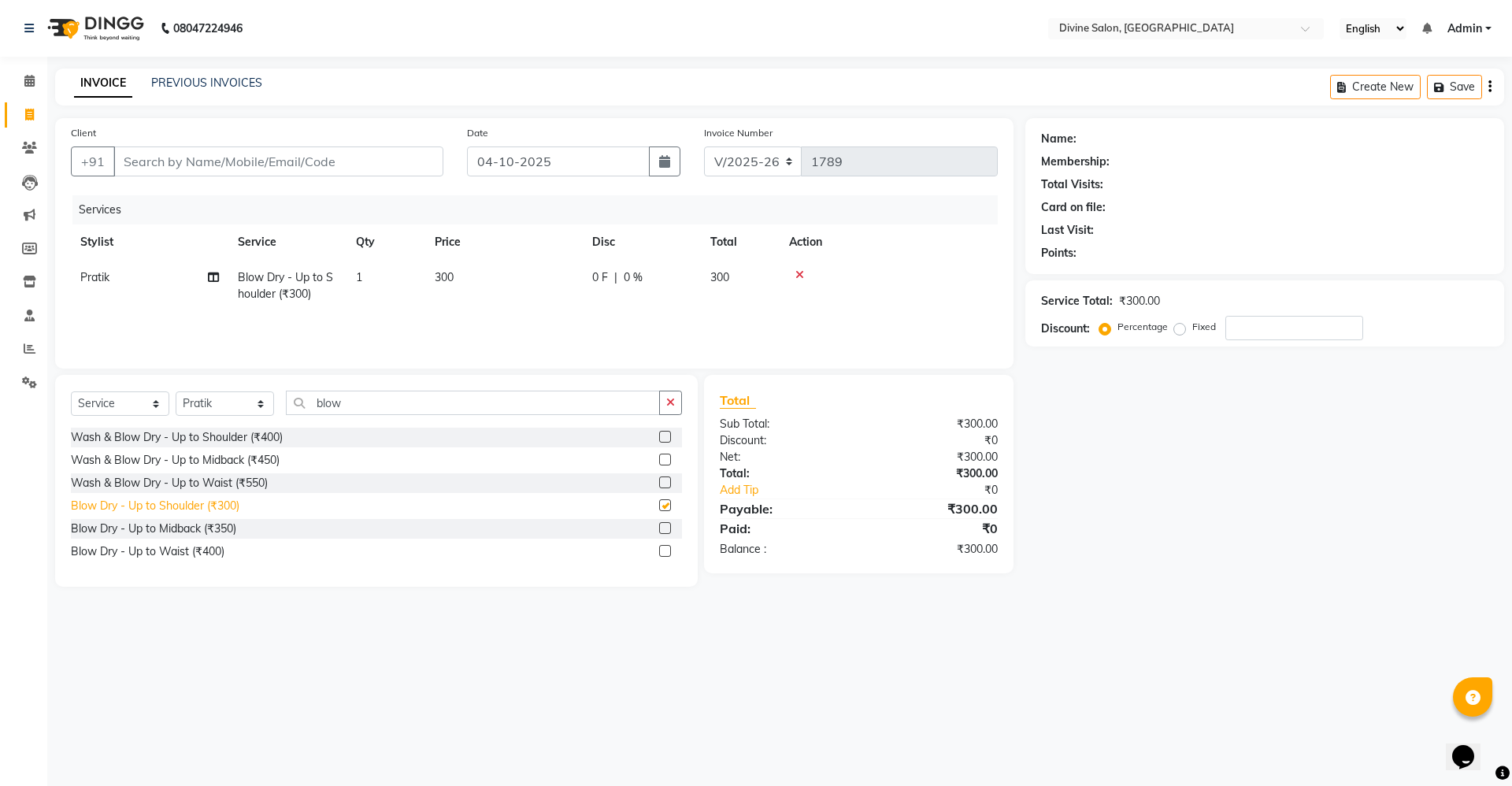
checkbox input "false"
click at [248, 168] on input "Client" at bounding box center [278, 162] width 330 height 30
click at [396, 168] on input "Client" at bounding box center [278, 162] width 330 height 30
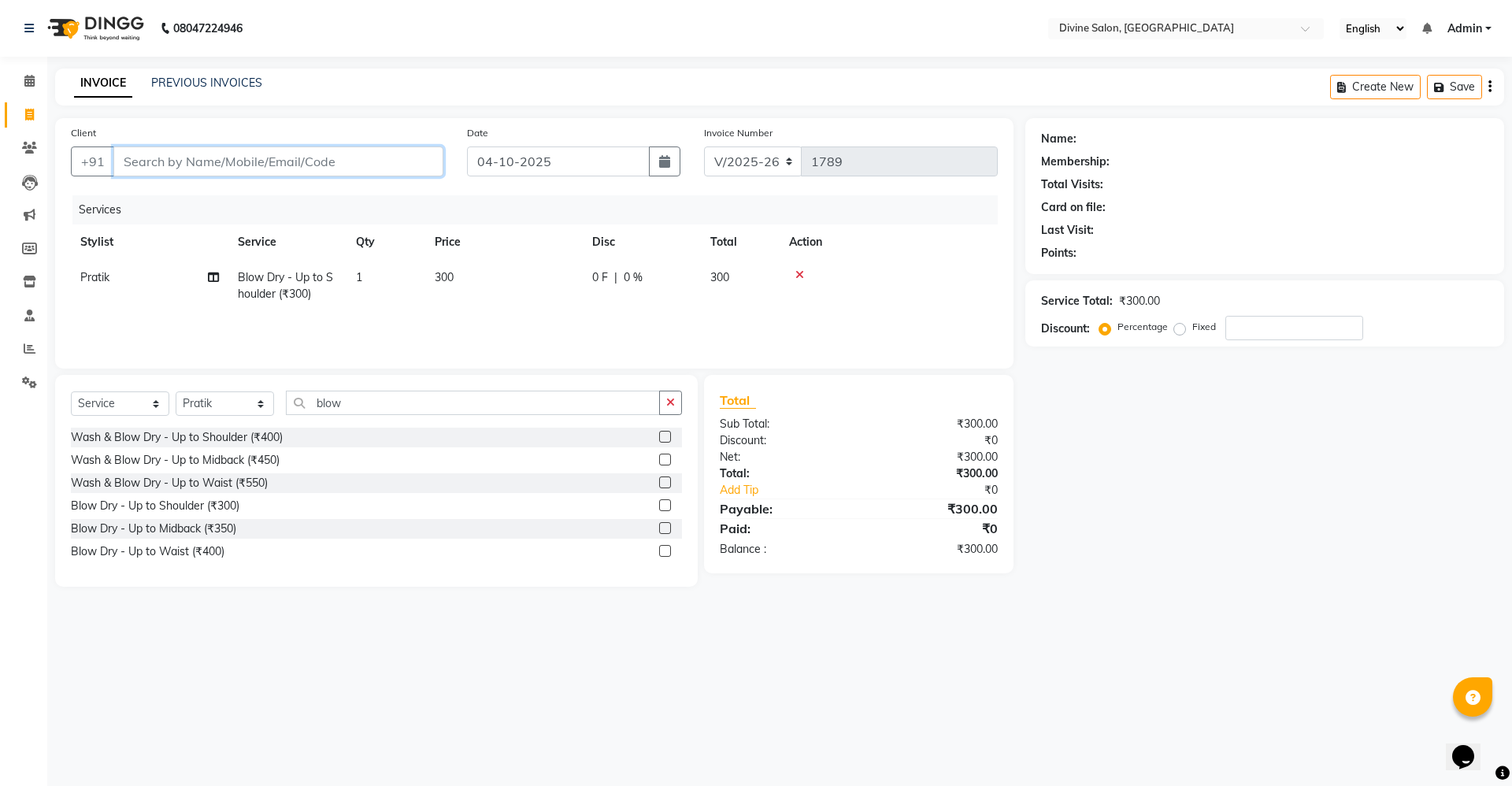
type input "7"
type input "0"
type input "7028829591"
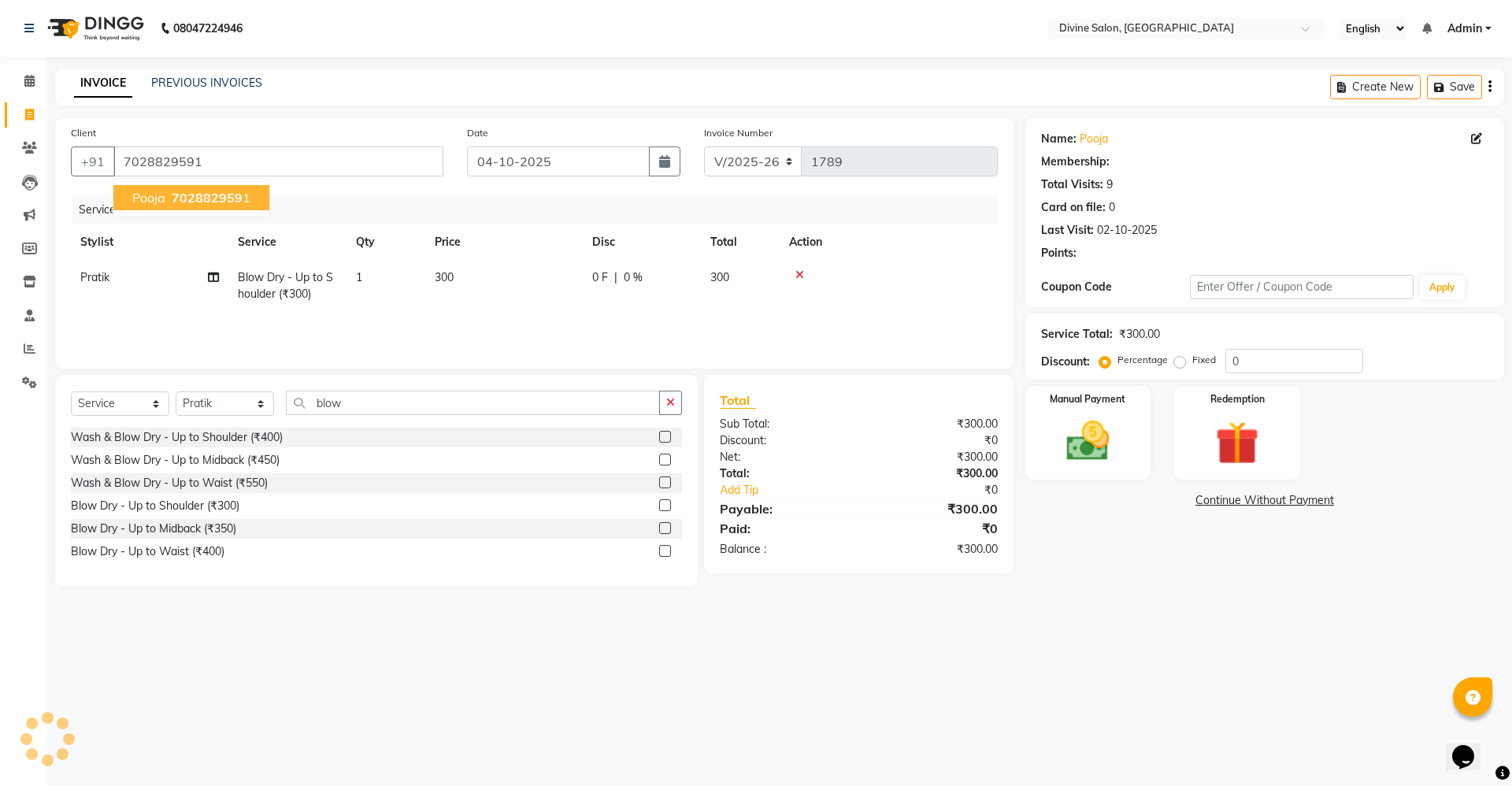
select select "1: Object"
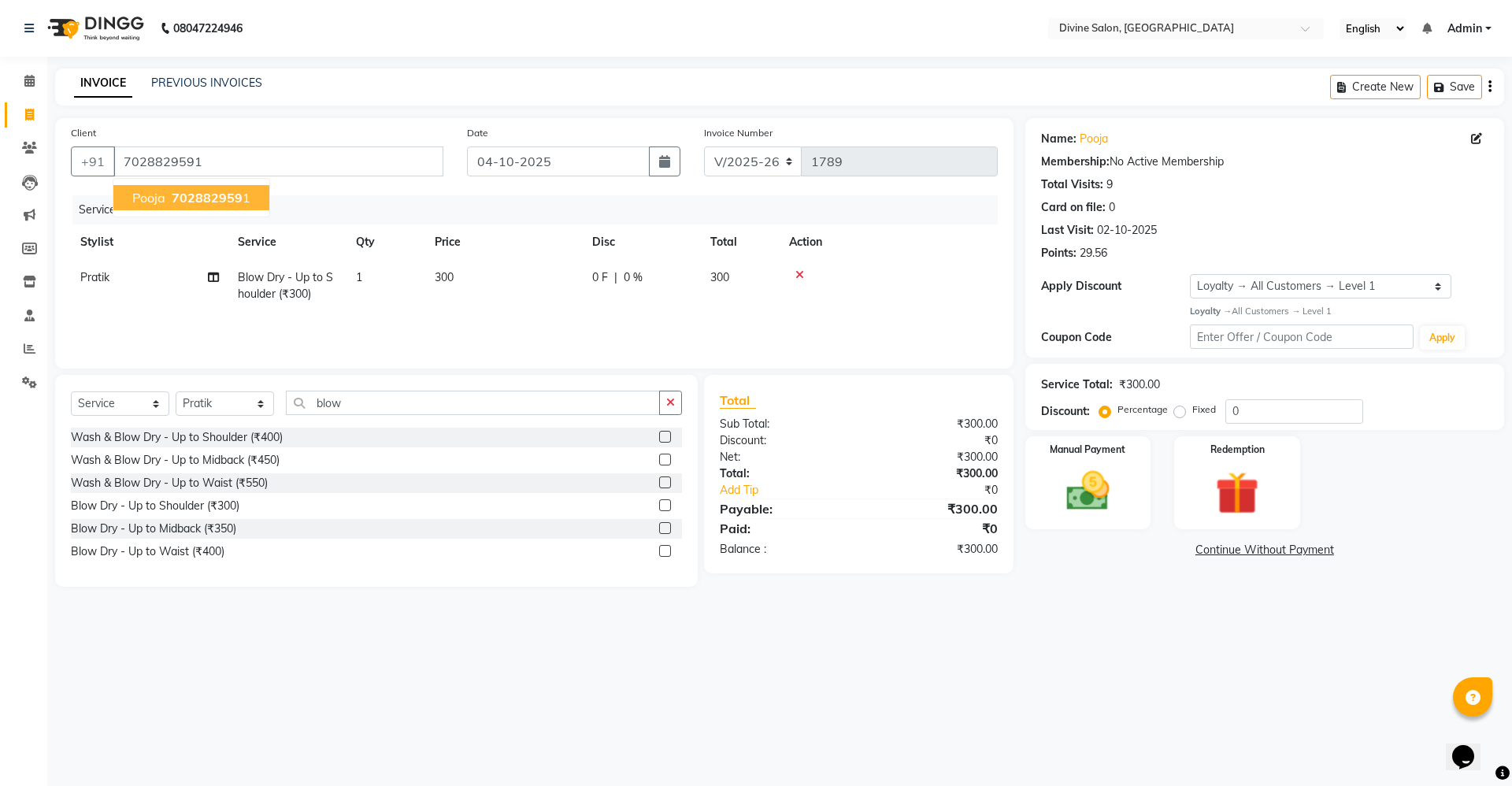
click at [183, 191] on span "702882959" at bounding box center [207, 197] width 71 height 16
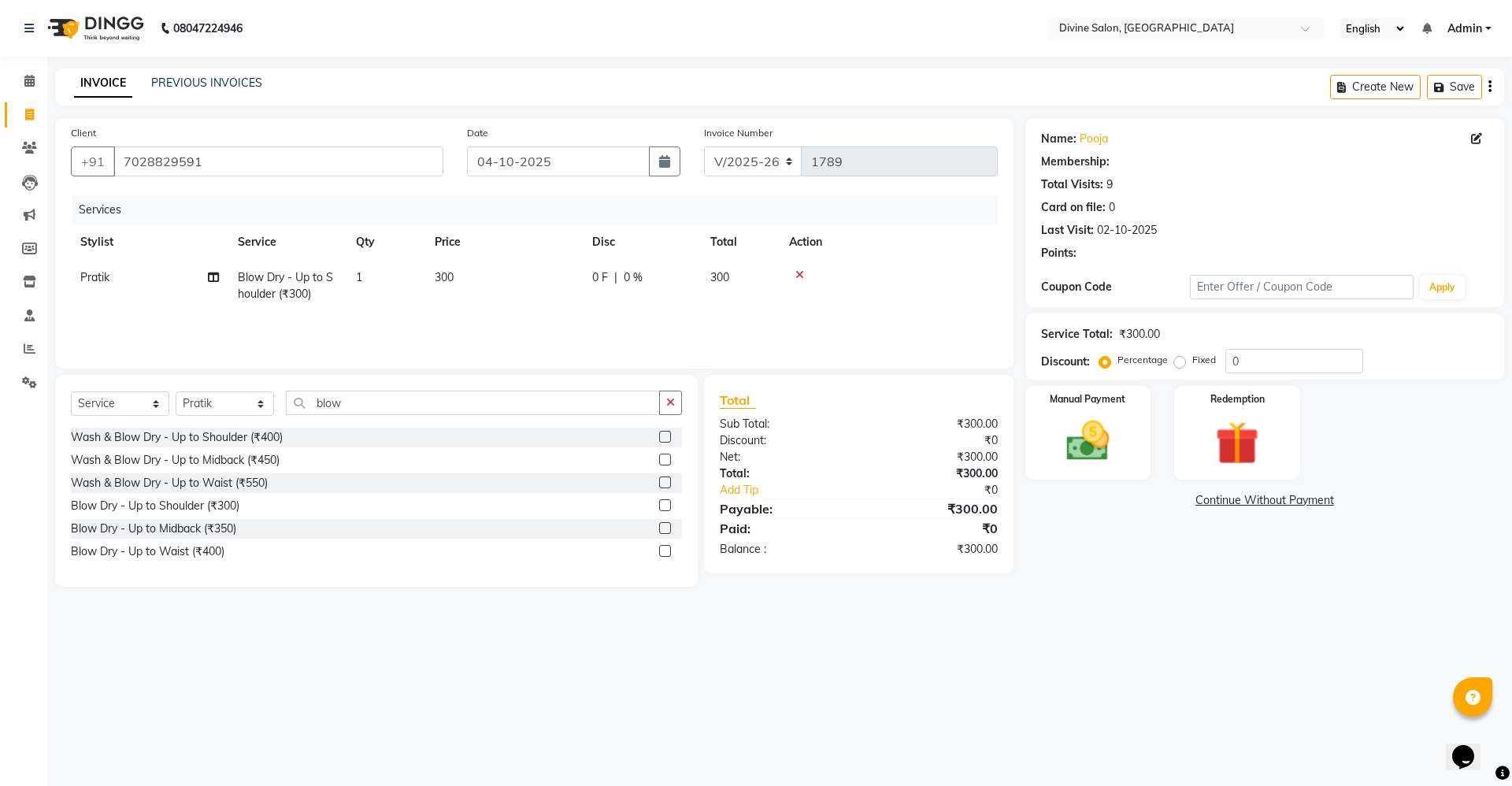
select select "1: Object"
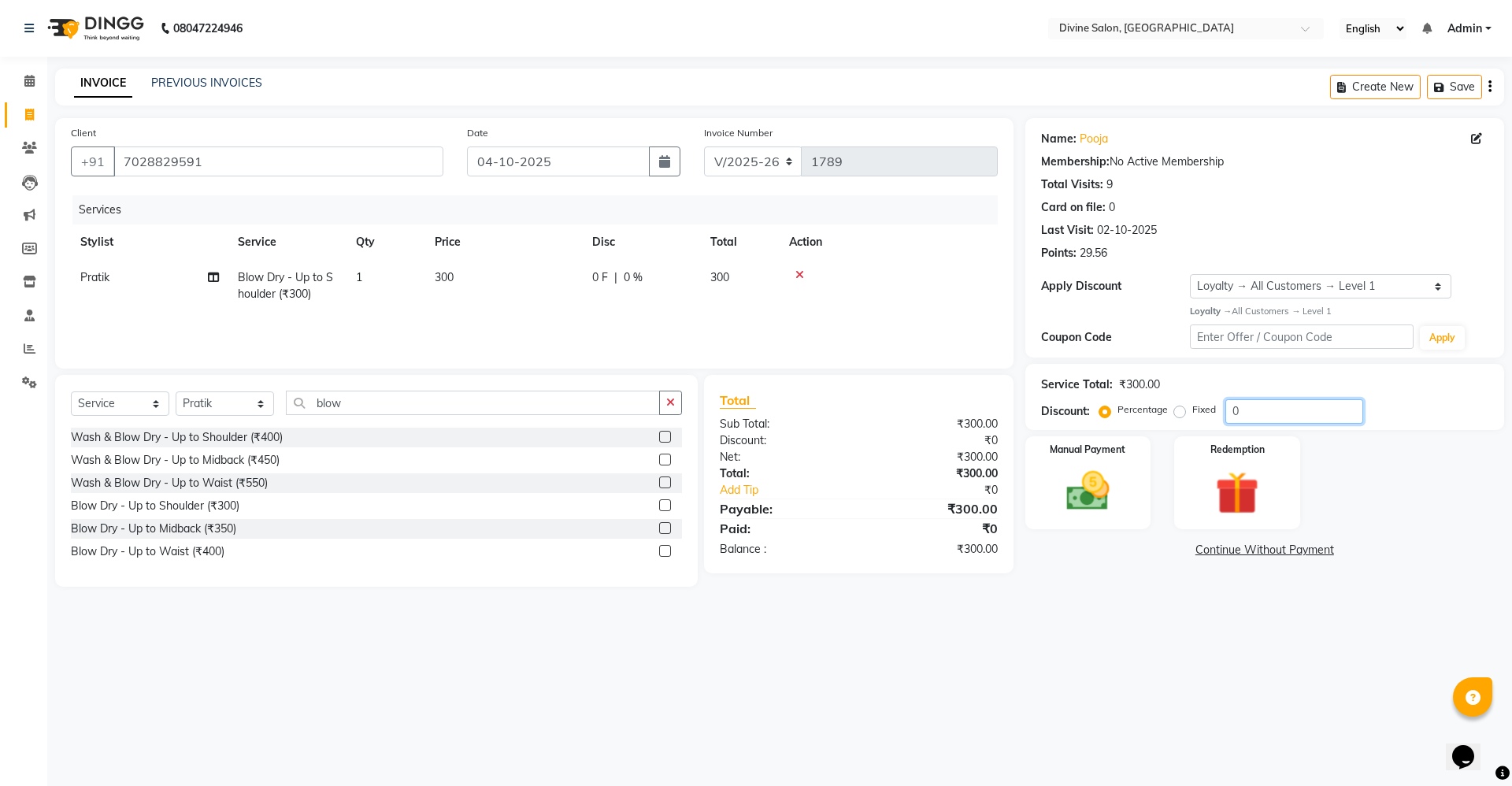
click at [1268, 412] on input "0" at bounding box center [1294, 411] width 138 height 24
click at [1267, 409] on input "0" at bounding box center [1294, 411] width 138 height 24
click at [1083, 502] on img at bounding box center [1088, 491] width 73 height 52
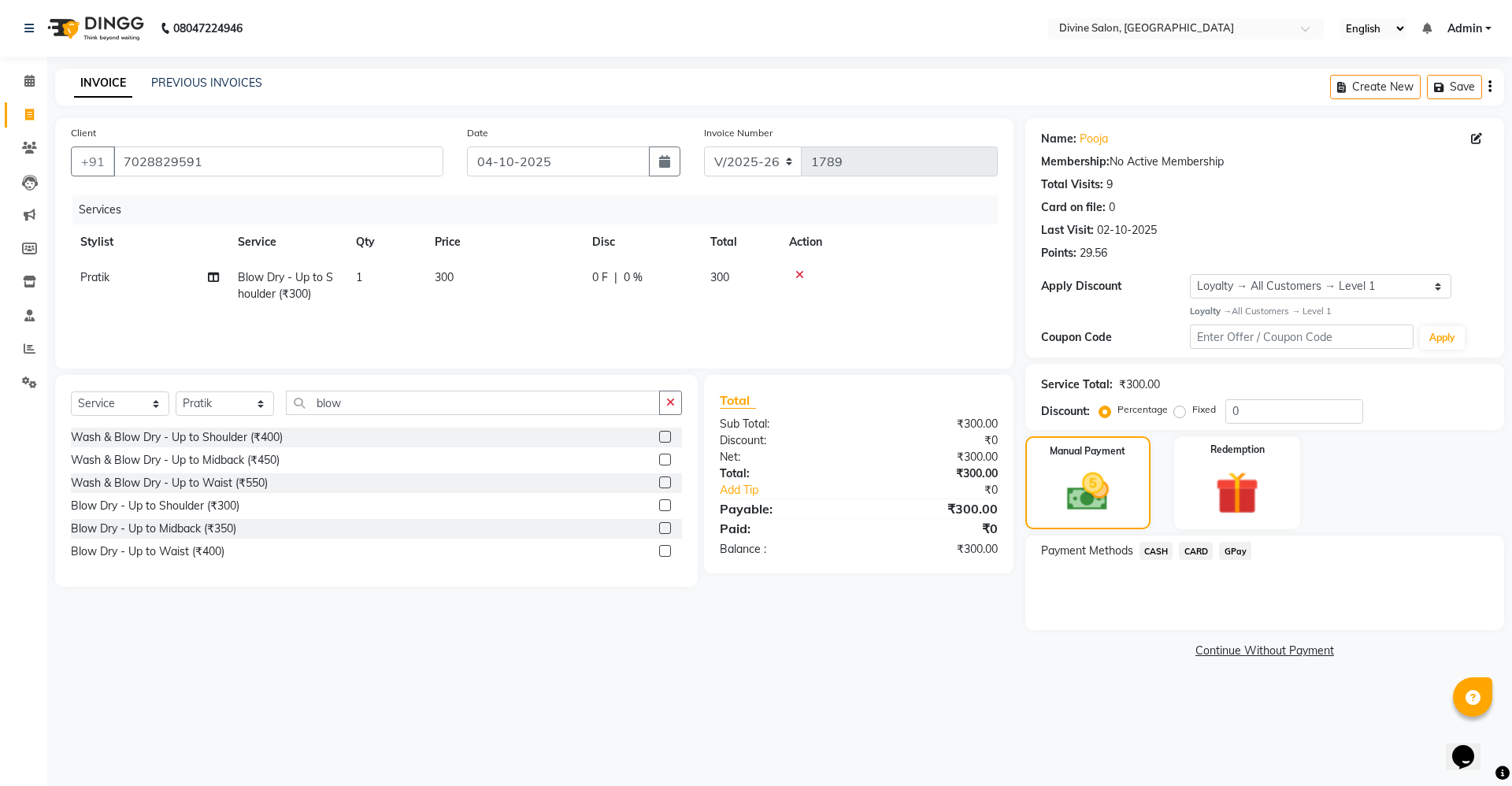
click at [1229, 554] on span "GPay" at bounding box center [1235, 550] width 32 height 18
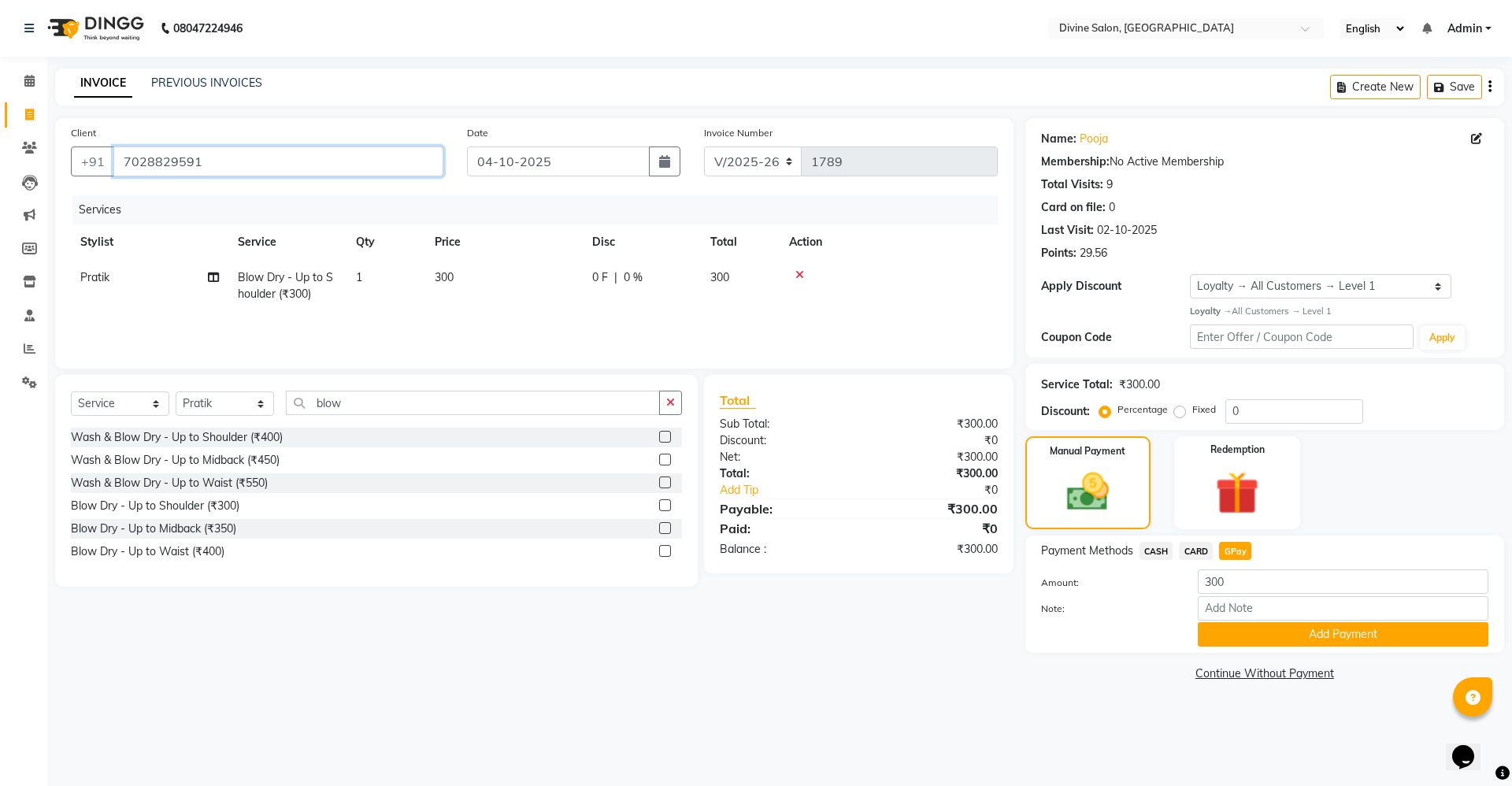
click at [399, 174] on input "7028829591" at bounding box center [278, 162] width 330 height 30
click at [419, 171] on input "7028829591" at bounding box center [278, 162] width 330 height 30
click at [1314, 634] on button "Add Payment" at bounding box center [1343, 634] width 290 height 24
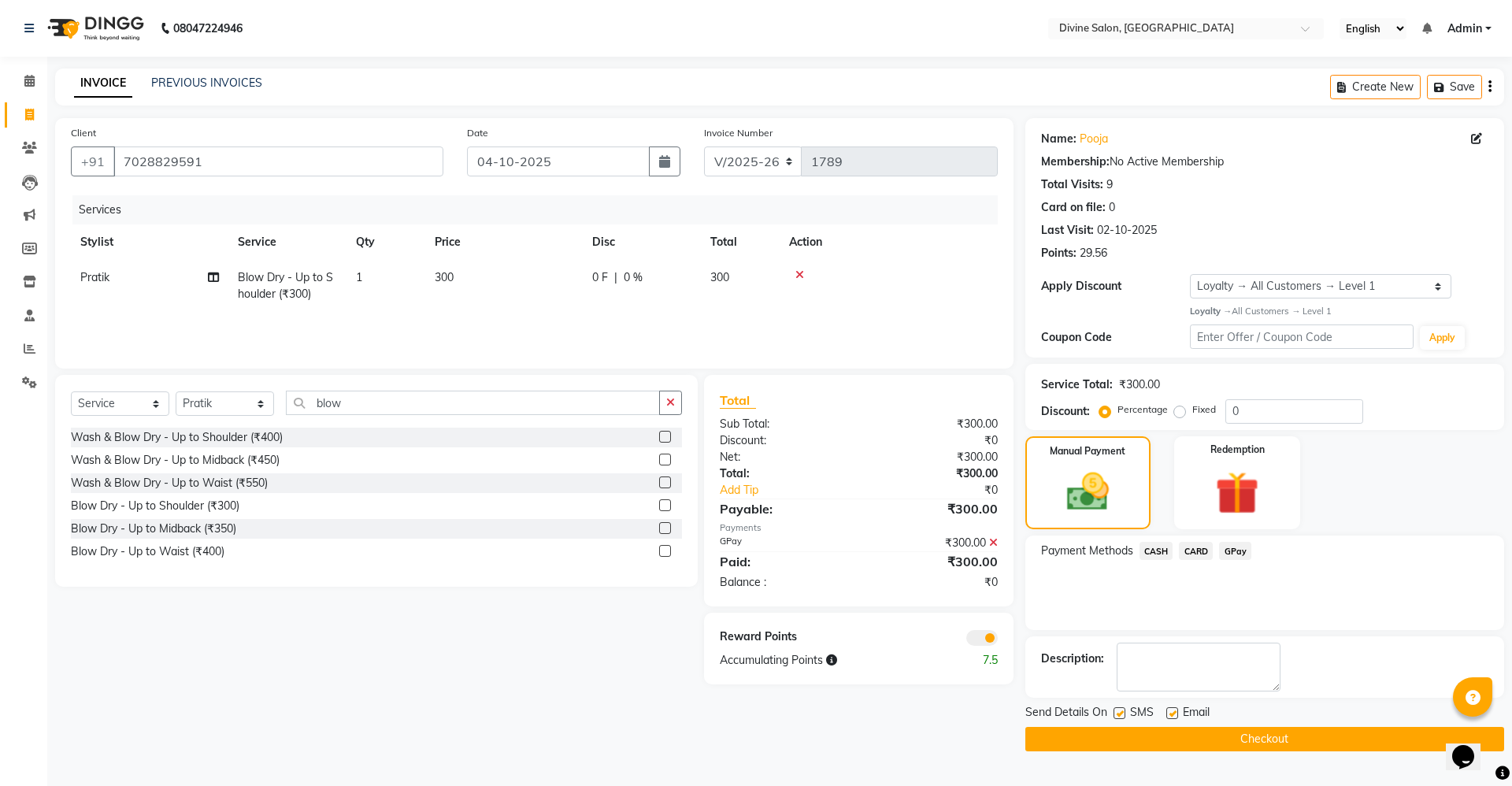
click at [1271, 744] on button "Checkout" at bounding box center [1265, 739] width 479 height 24
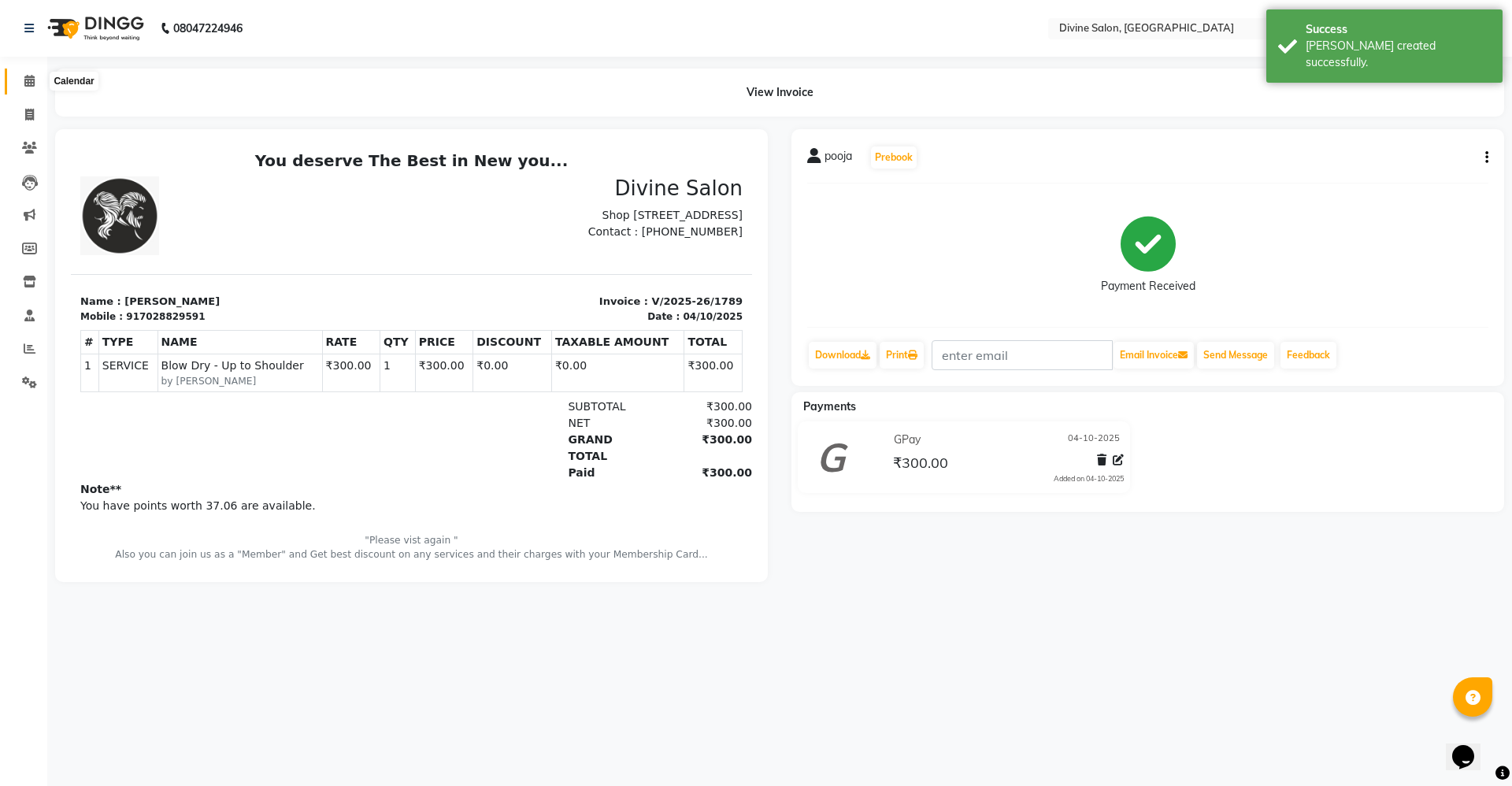
click at [26, 78] on icon at bounding box center [29, 80] width 10 height 12
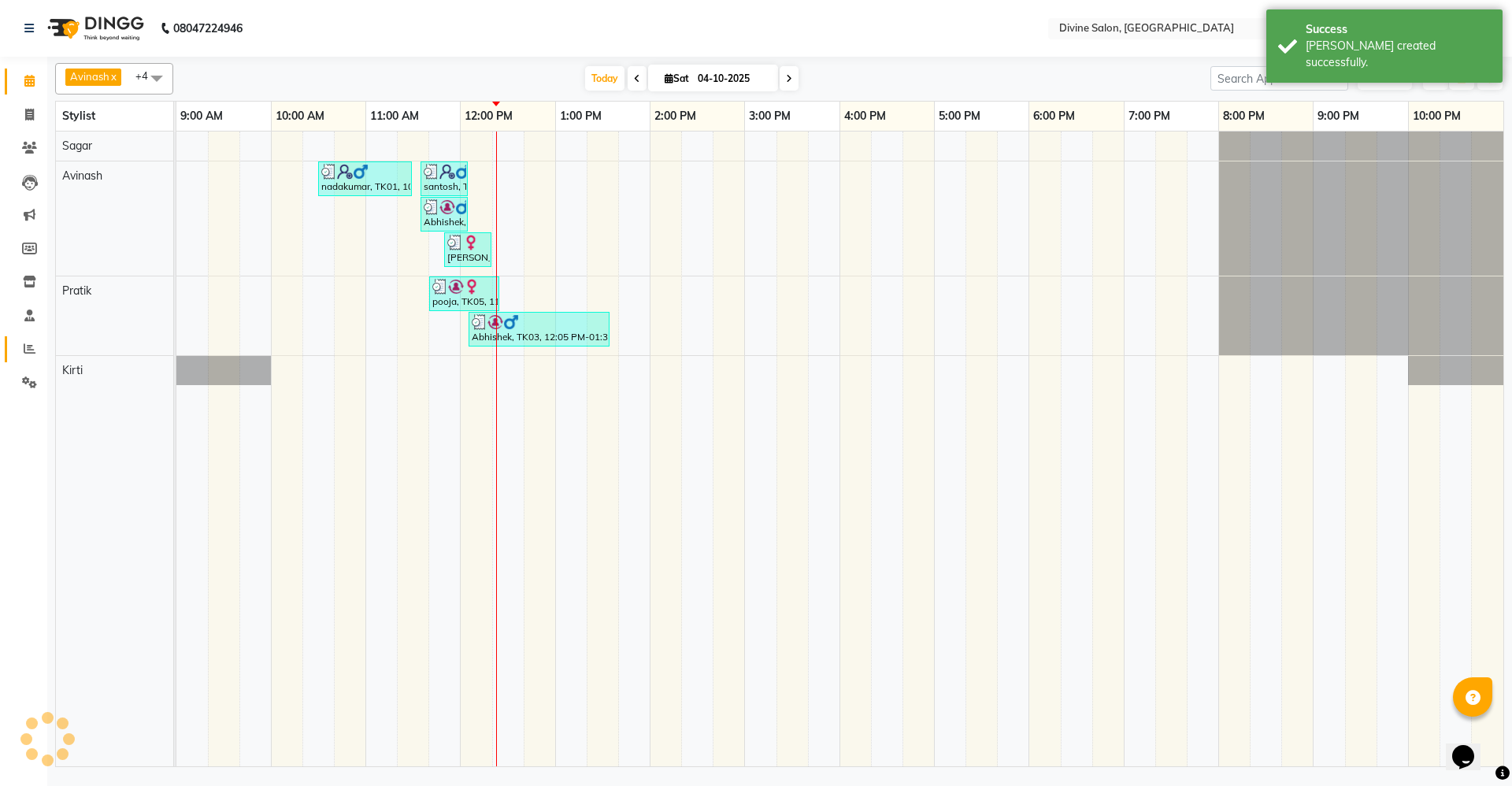
click at [27, 338] on link "Reports" at bounding box center [23, 349] width 38 height 26
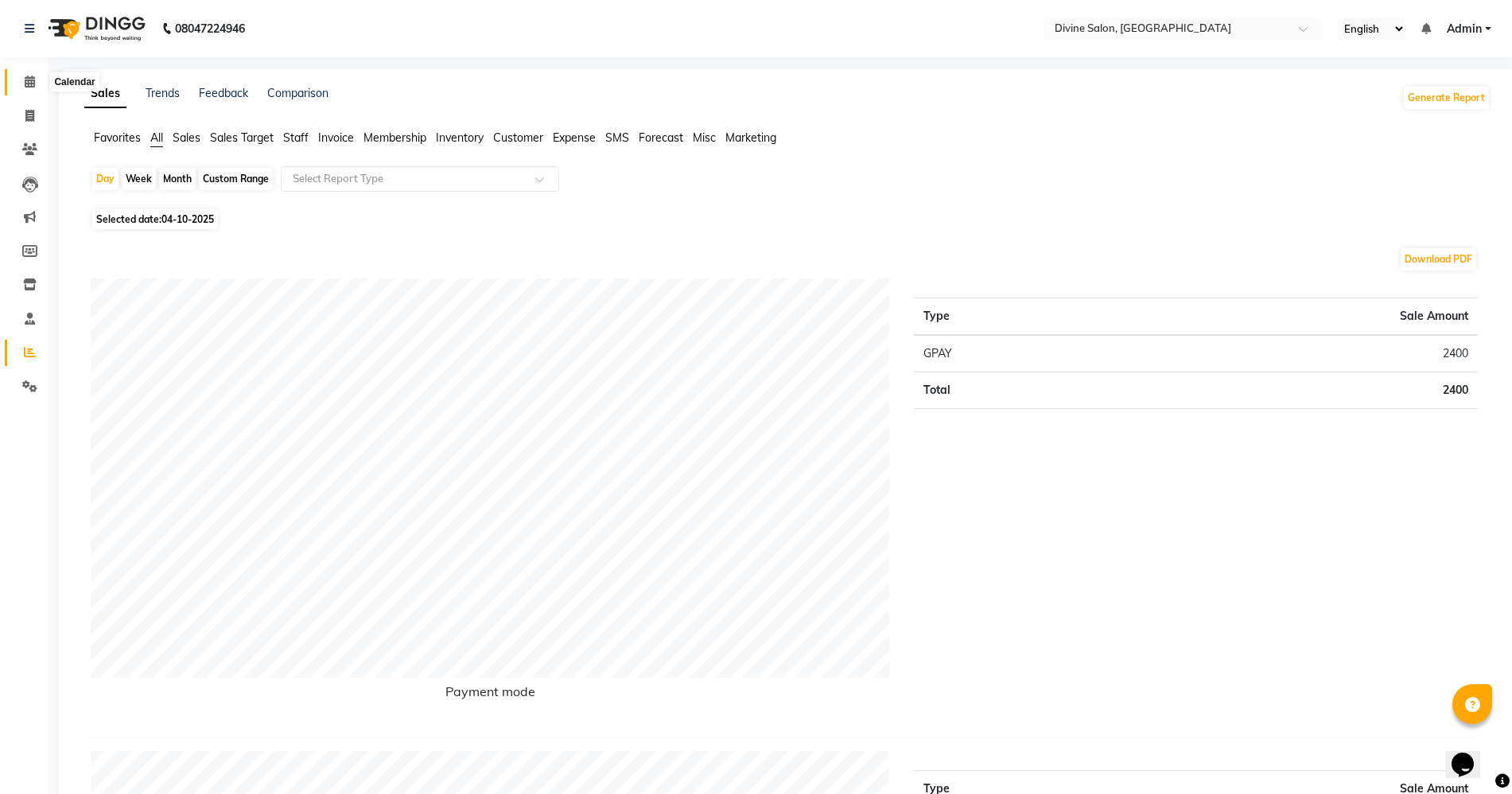
click at [29, 87] on icon at bounding box center [29, 81] width 10 height 12
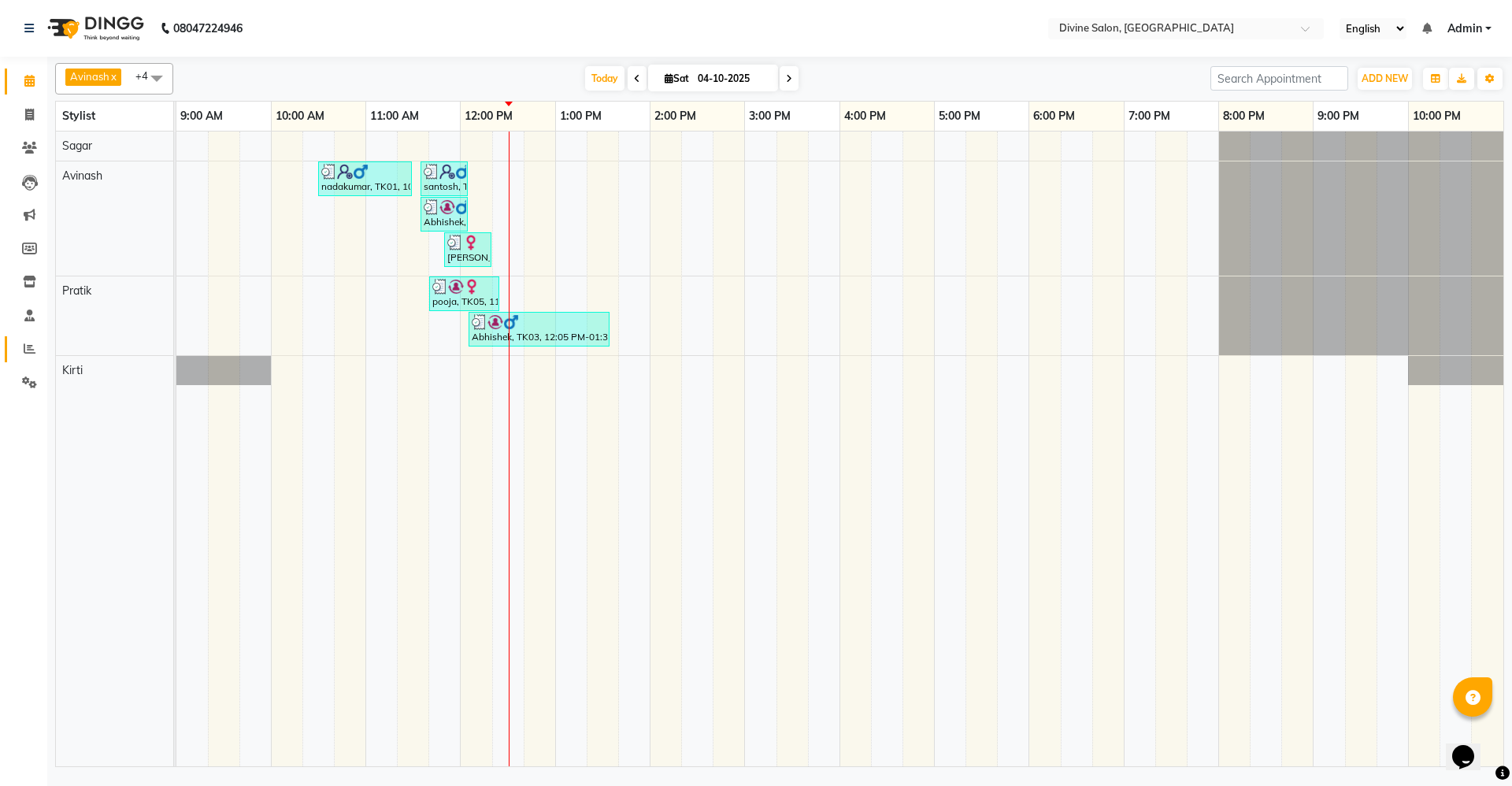
click at [15, 339] on link "Reports" at bounding box center [23, 349] width 38 height 26
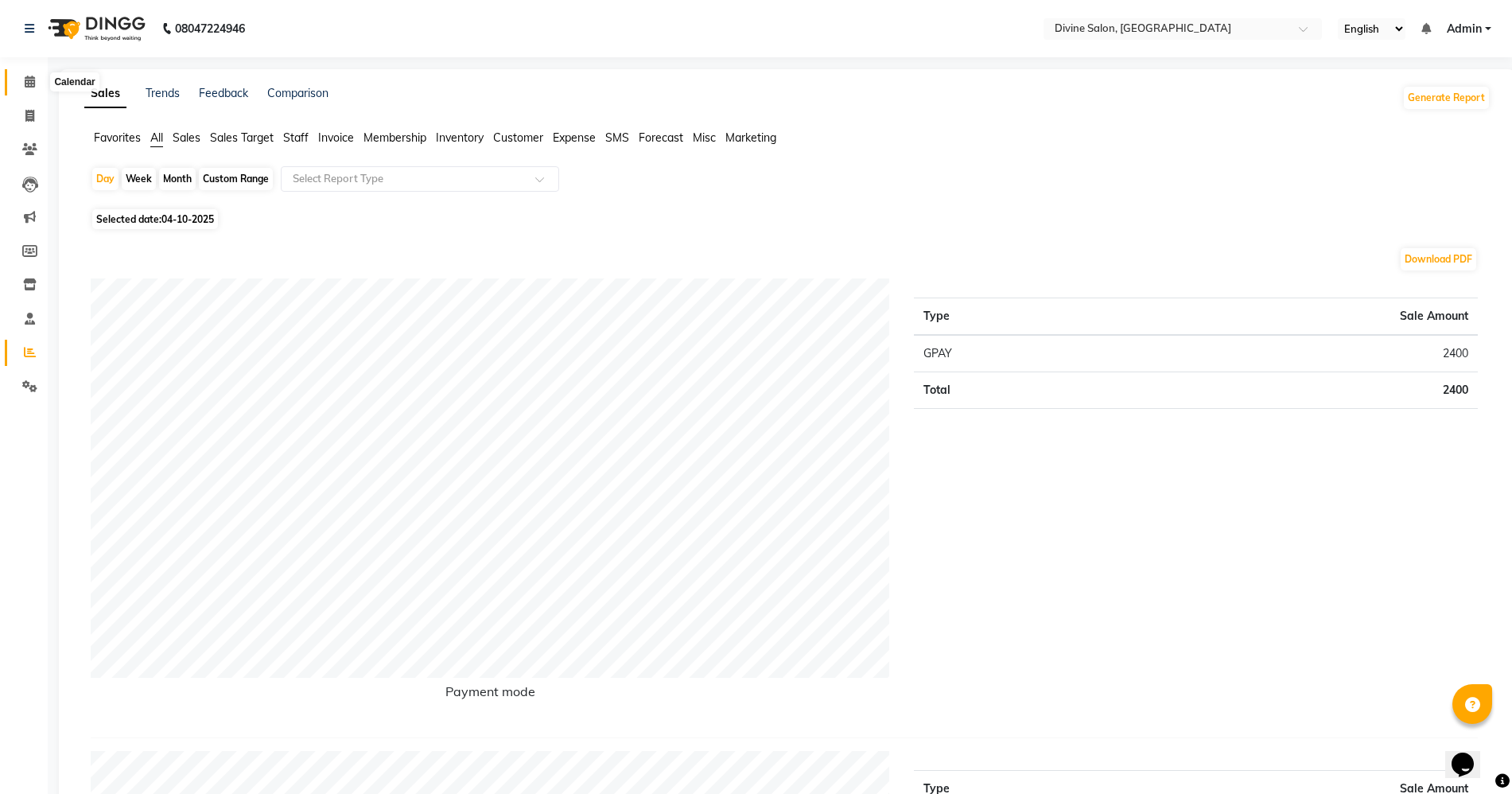
click at [26, 73] on span at bounding box center [30, 82] width 28 height 19
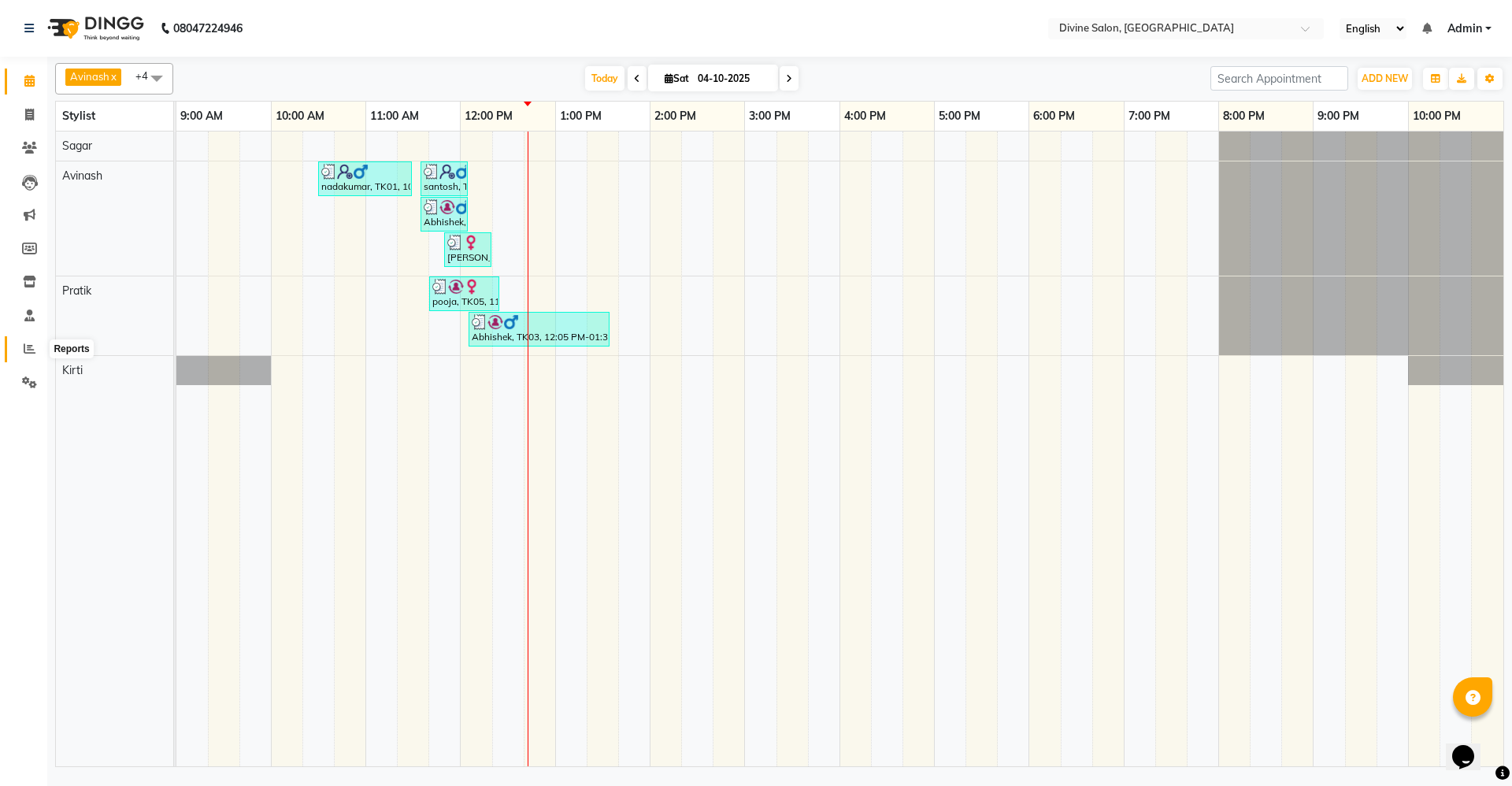
click at [20, 346] on span at bounding box center [30, 349] width 28 height 18
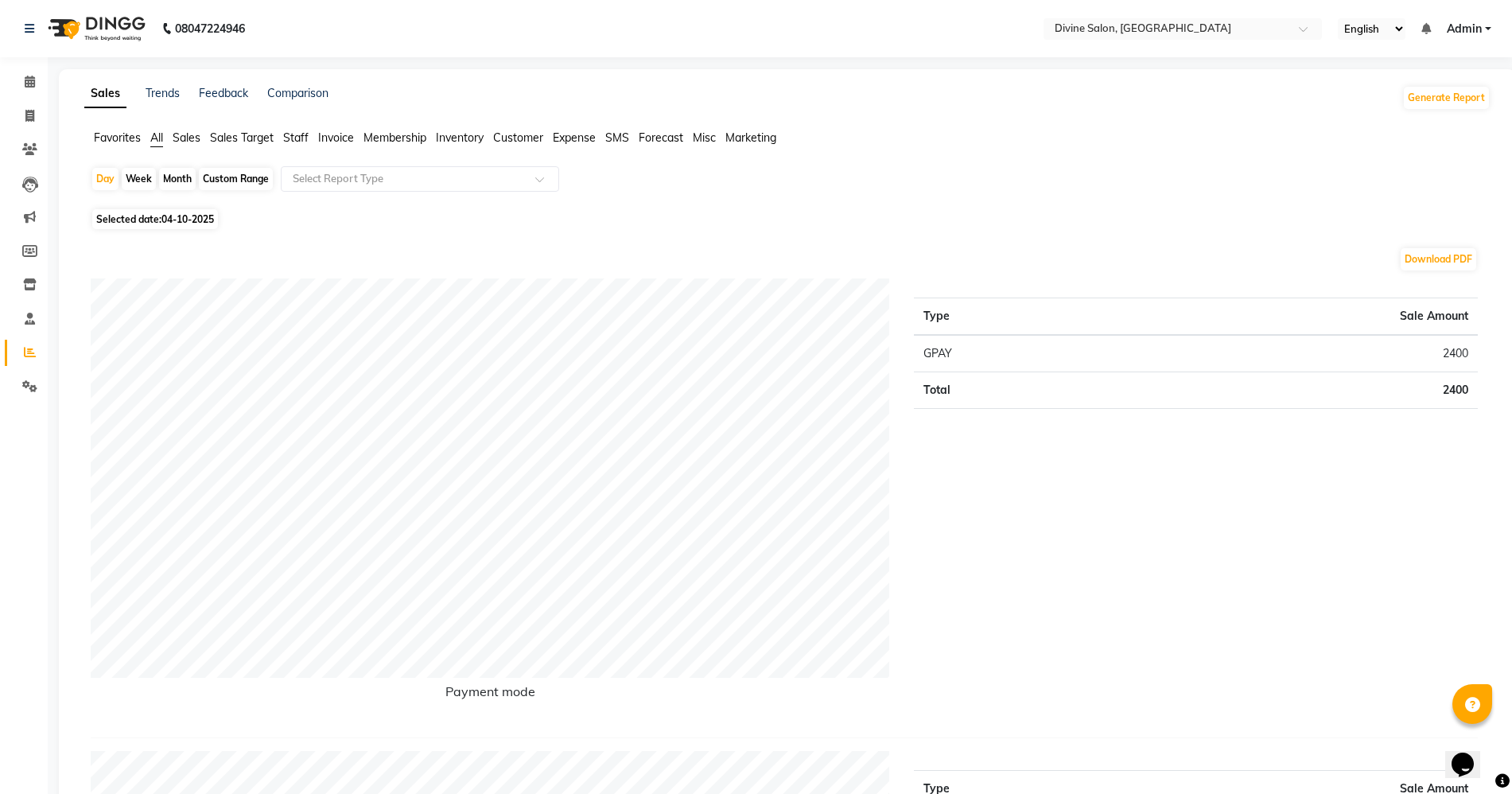
click at [22, 66] on li "Calendar" at bounding box center [23, 82] width 48 height 35
click at [28, 89] on span at bounding box center [30, 82] width 28 height 19
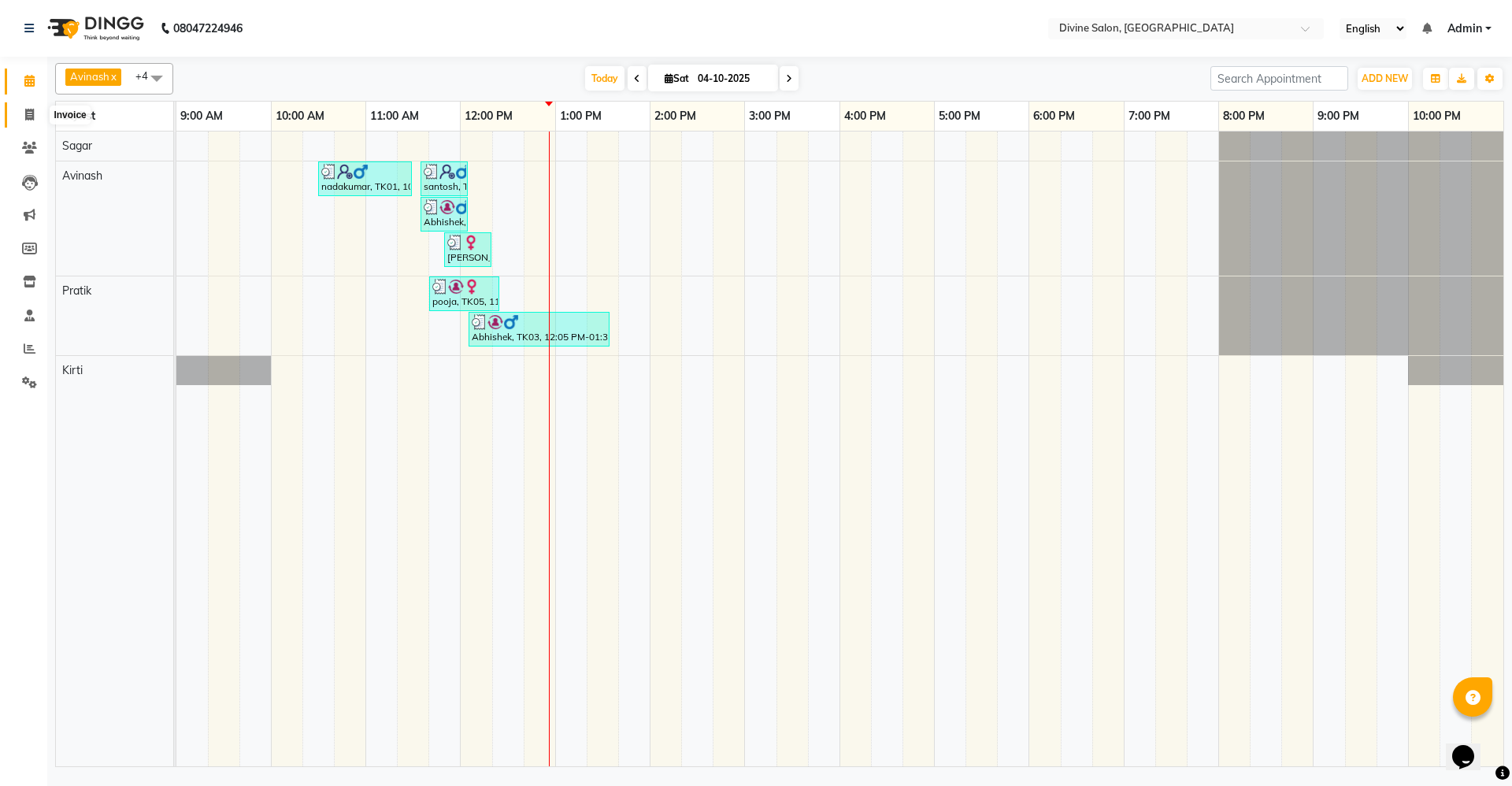
click at [31, 110] on icon at bounding box center [29, 115] width 8 height 12
select select "service"
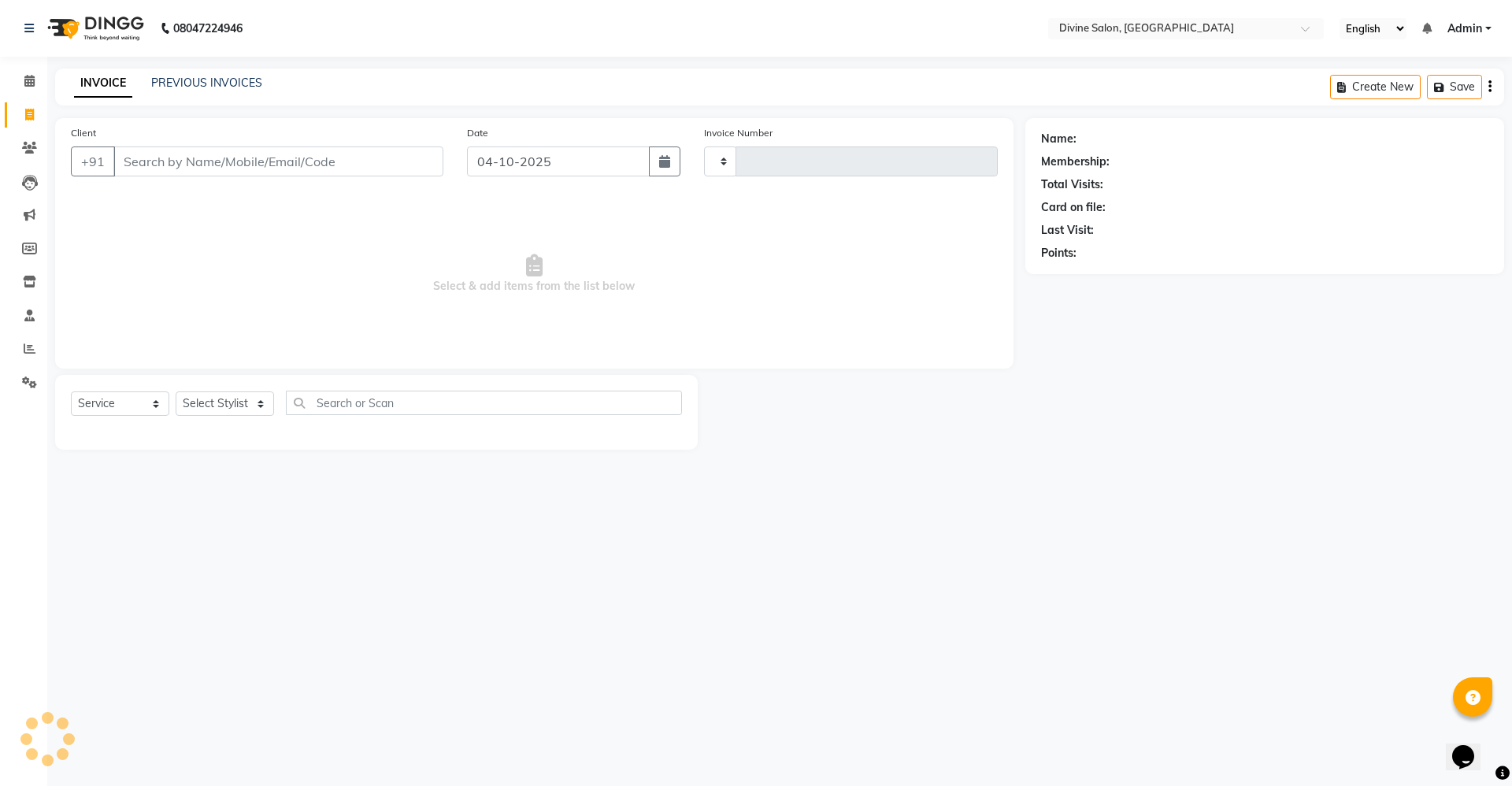
type input "1790"
select select "745"
click at [261, 407] on select "Select Stylist" at bounding box center [225, 404] width 99 height 24
select select "11820"
click at [176, 392] on select "Select Stylist [PERSON_NAME] Pooja [PERSON_NAME] pooja [PERSON_NAME] [PERSON_NA…" at bounding box center [225, 404] width 99 height 24
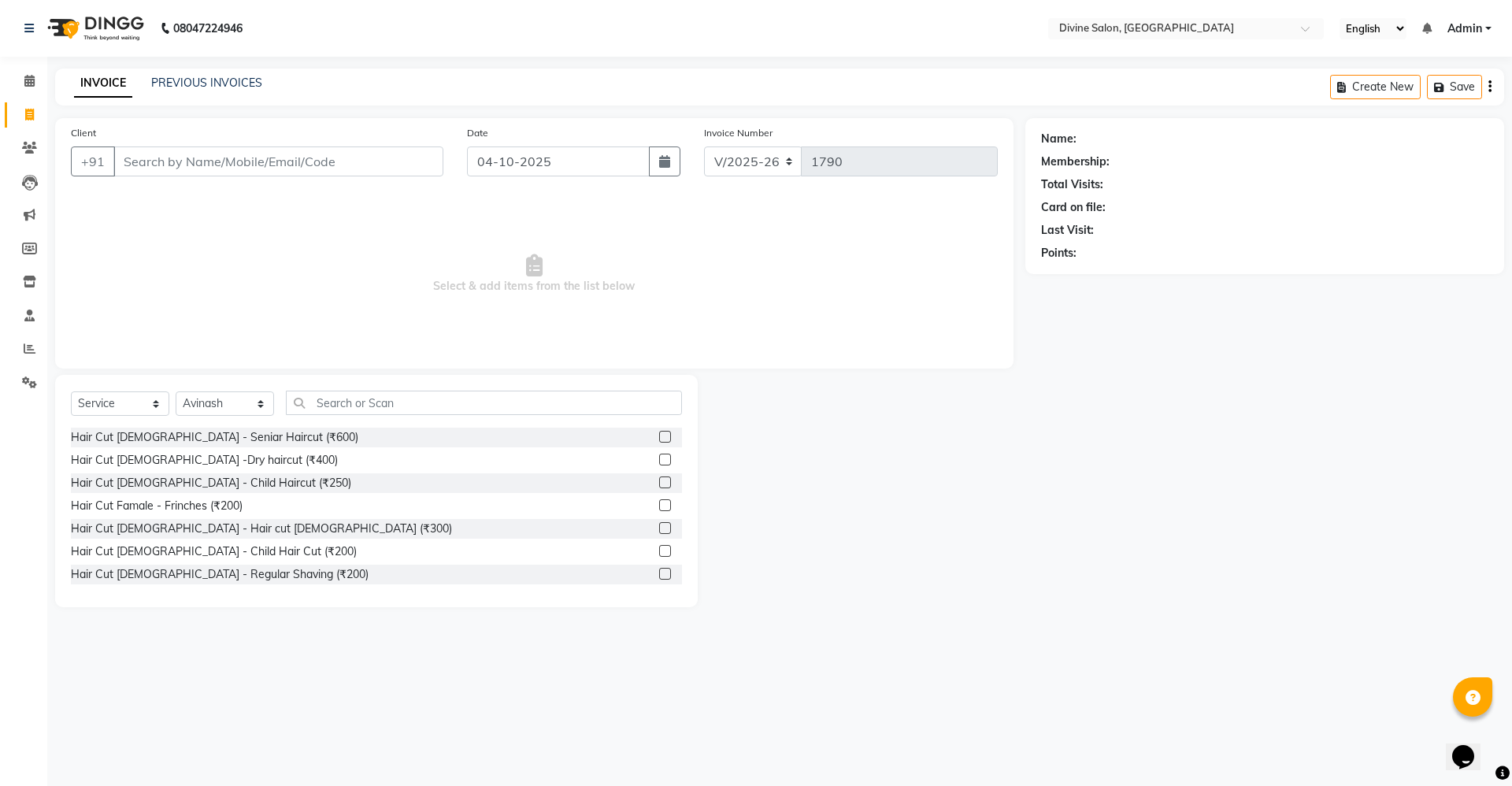
click at [659, 456] on label at bounding box center [665, 459] width 12 height 12
click at [659, 456] on input "checkbox" at bounding box center [664, 460] width 10 height 10
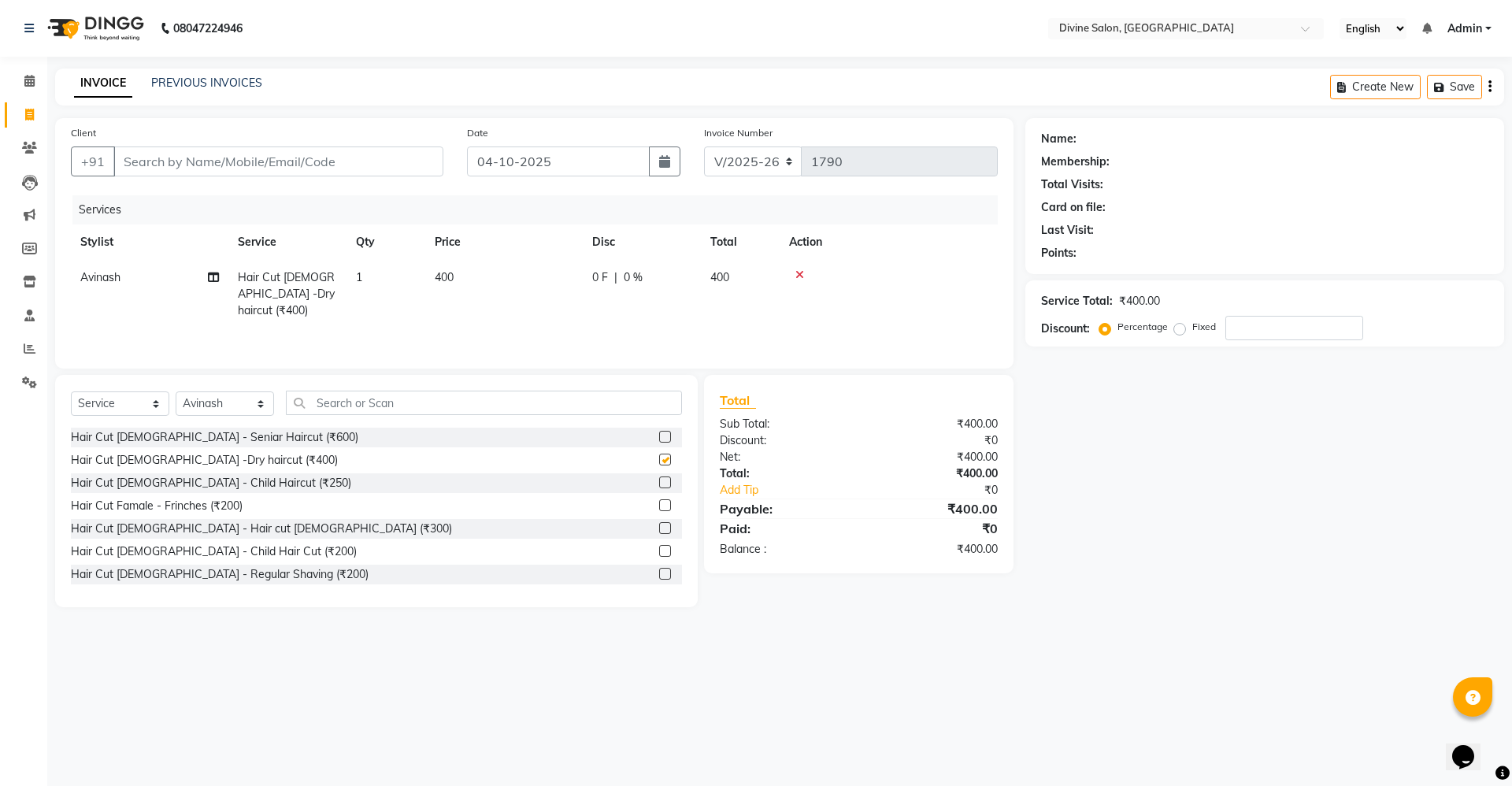
checkbox input "false"
click at [356, 157] on input "Client" at bounding box center [278, 162] width 330 height 30
click at [380, 151] on input "Client" at bounding box center [278, 162] width 330 height 30
click at [340, 167] on input "Client" at bounding box center [278, 162] width 330 height 30
click at [380, 162] on input "Client" at bounding box center [278, 162] width 330 height 30
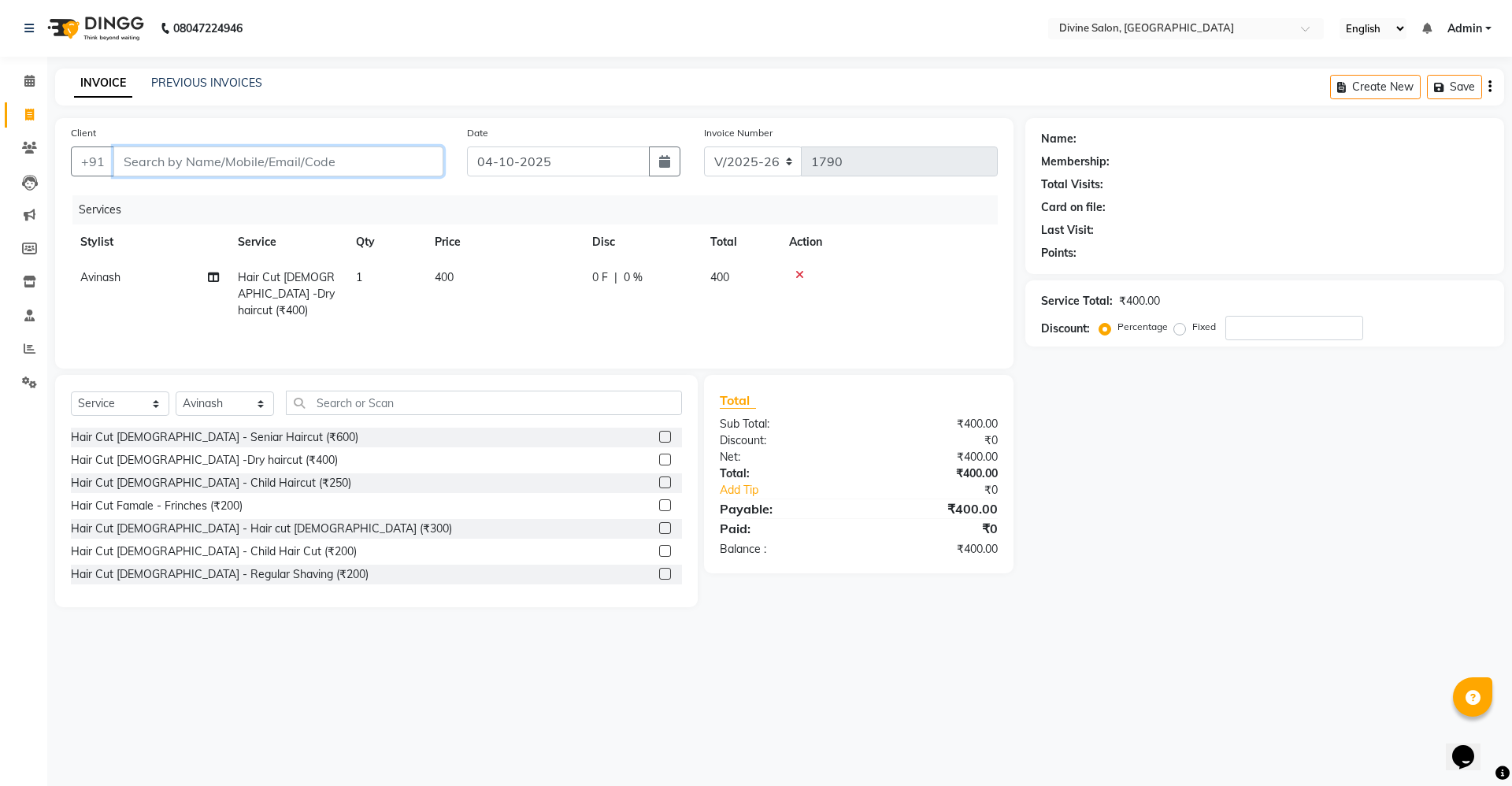
click at [384, 163] on input "Client" at bounding box center [278, 162] width 330 height 30
type input "9"
type input "0"
type input "9620520305"
click at [423, 156] on span "Add Client" at bounding box center [402, 161] width 62 height 16
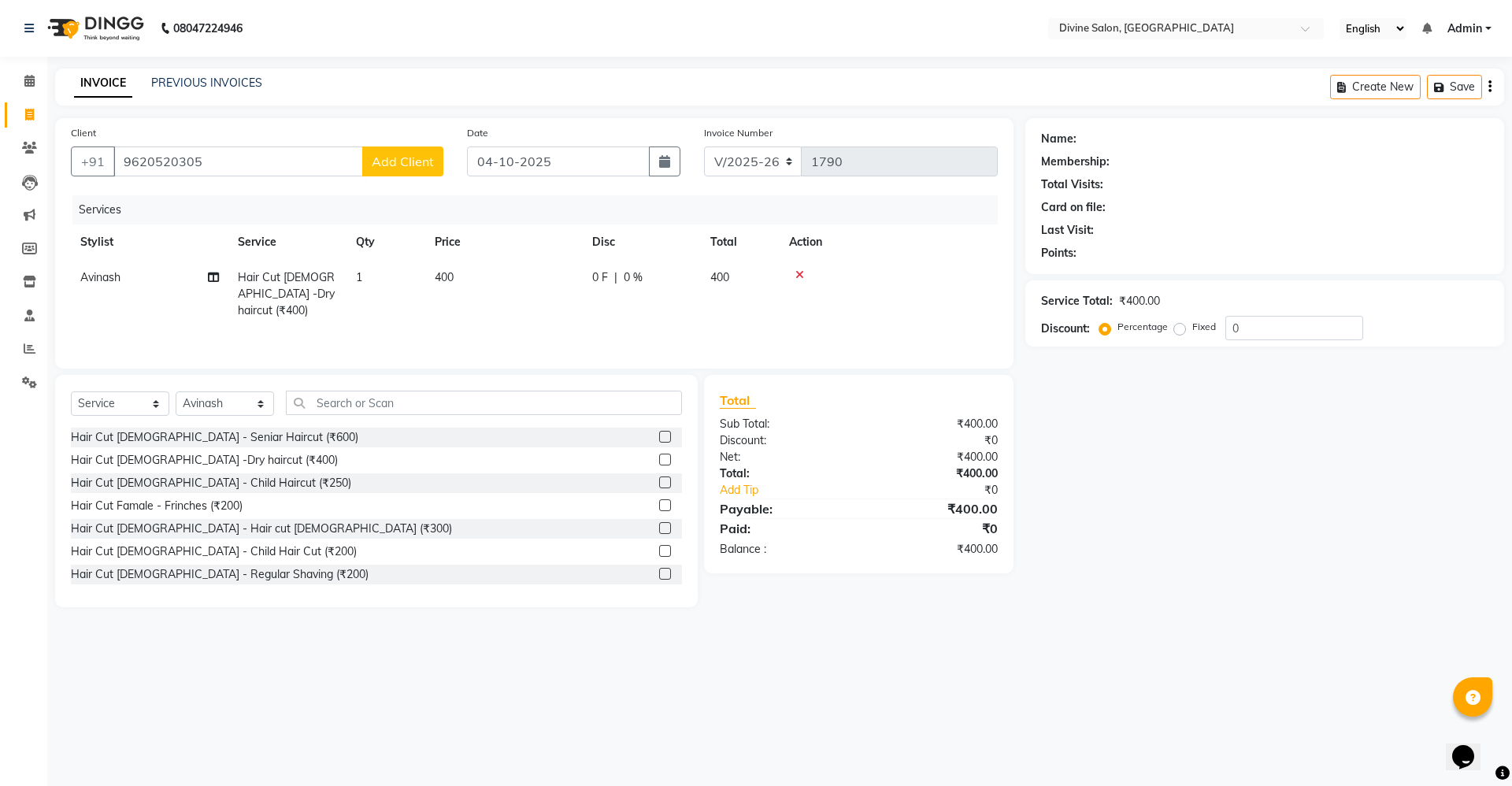
select select "22"
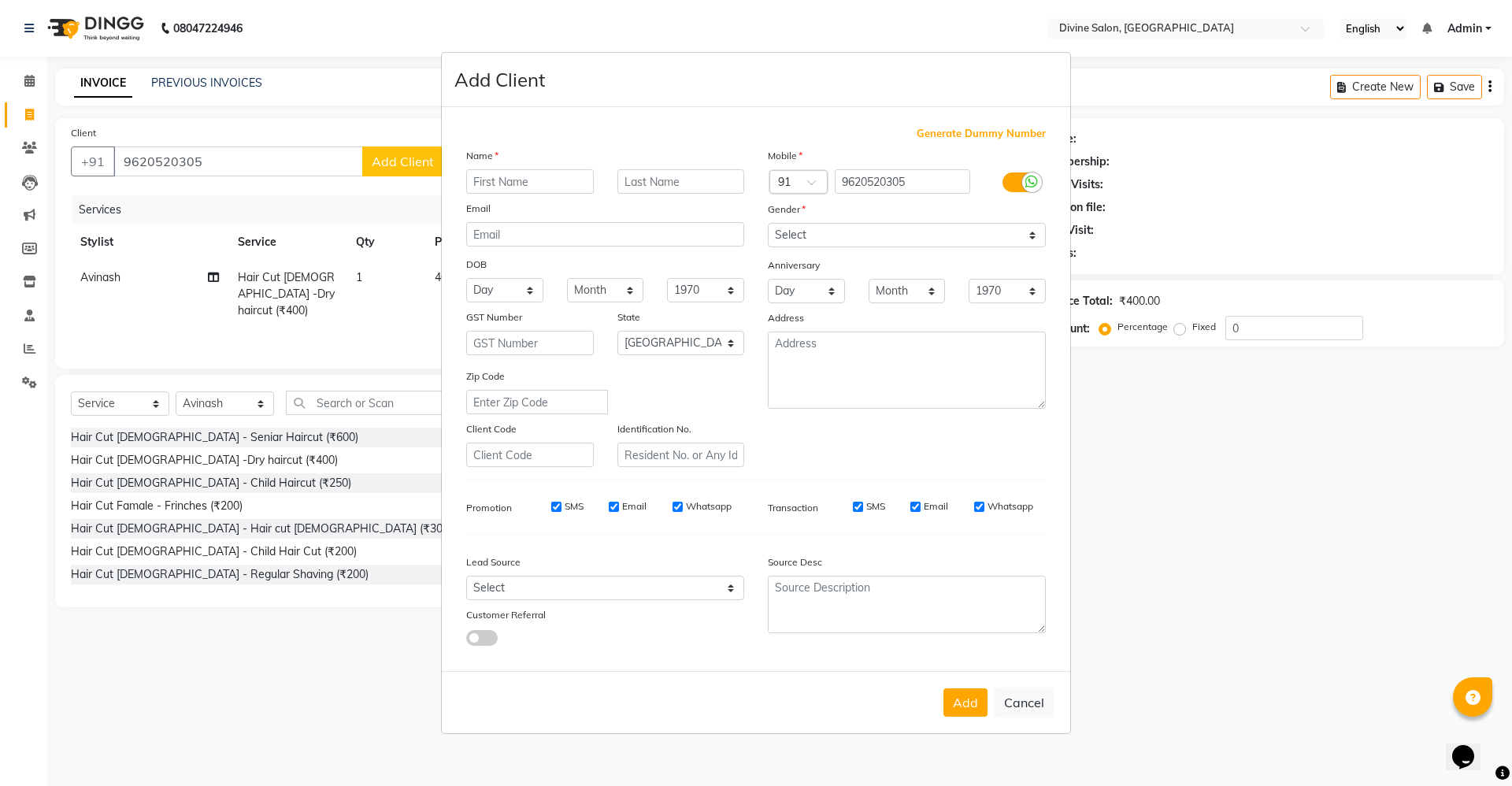
click at [557, 181] on input "text" at bounding box center [530, 181] width 128 height 24
type input "[PERSON_NAME]"
click at [831, 231] on select "Select Male Female Other Prefer Not To Say" at bounding box center [907, 235] width 278 height 24
select select "female"
click at [768, 223] on select "Select Male Female Other Prefer Not To Say" at bounding box center [907, 235] width 278 height 24
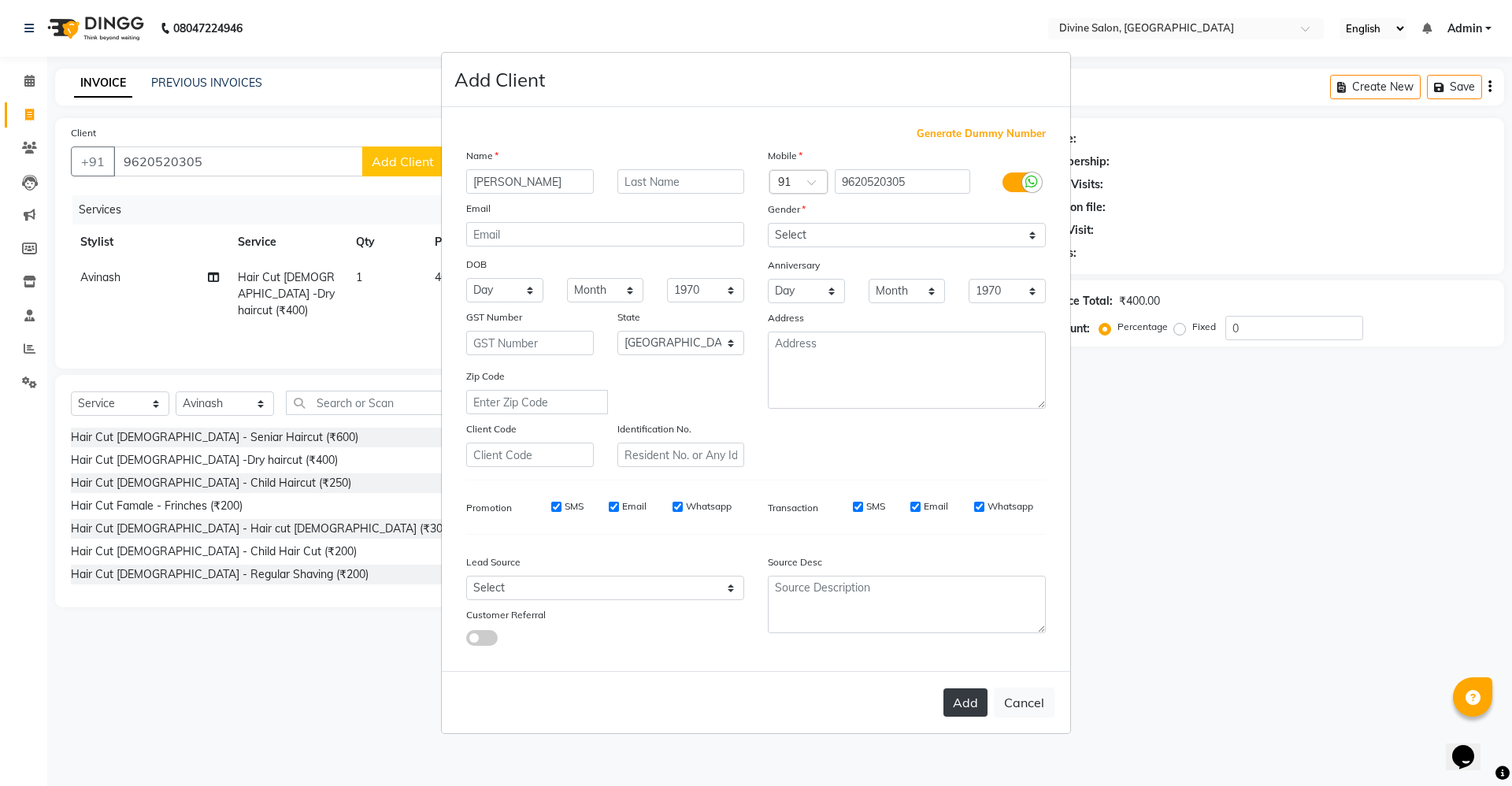
click at [960, 697] on button "Add" at bounding box center [966, 702] width 44 height 29
select select
select select "null"
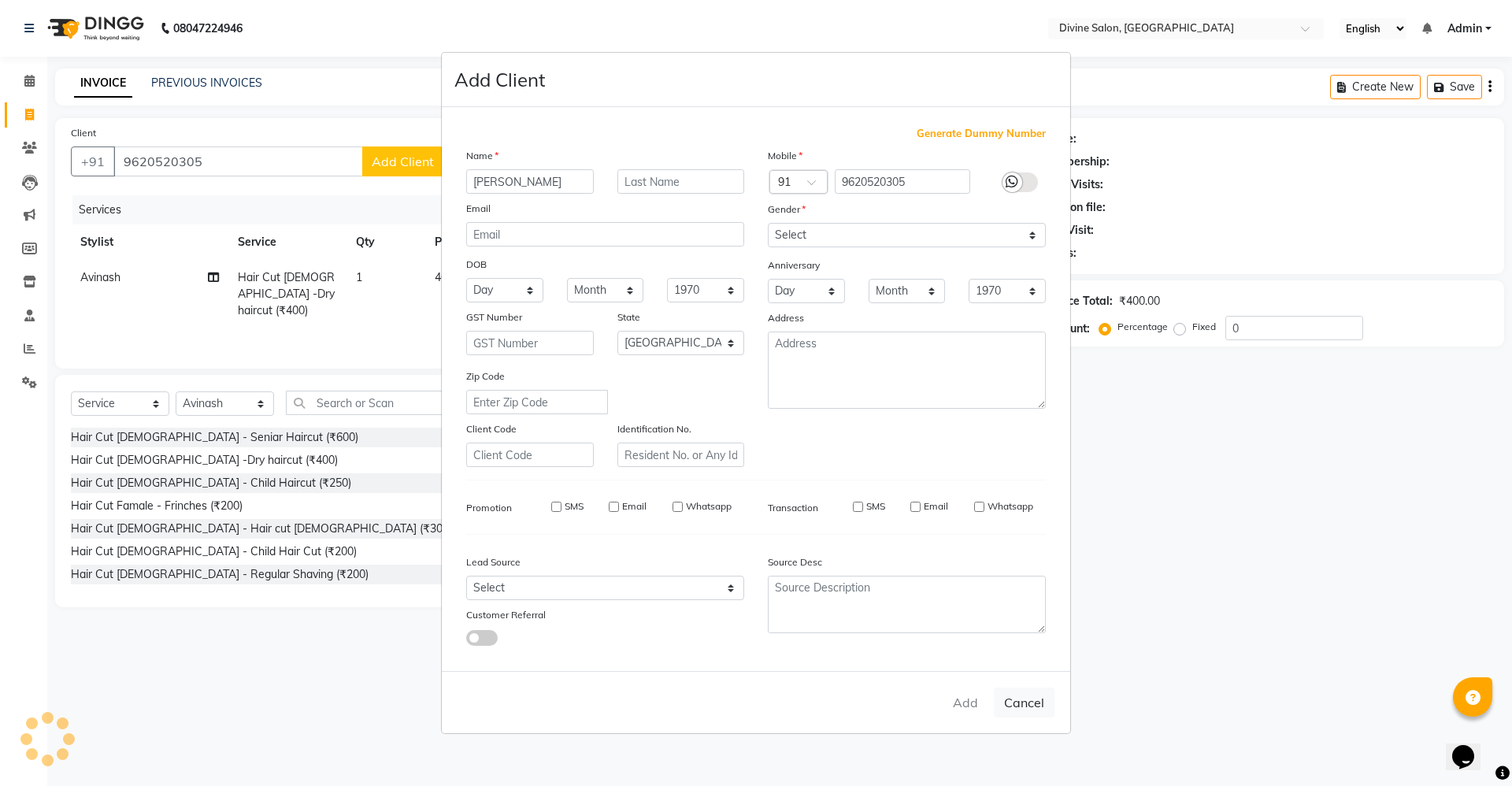
select select
checkbox input "false"
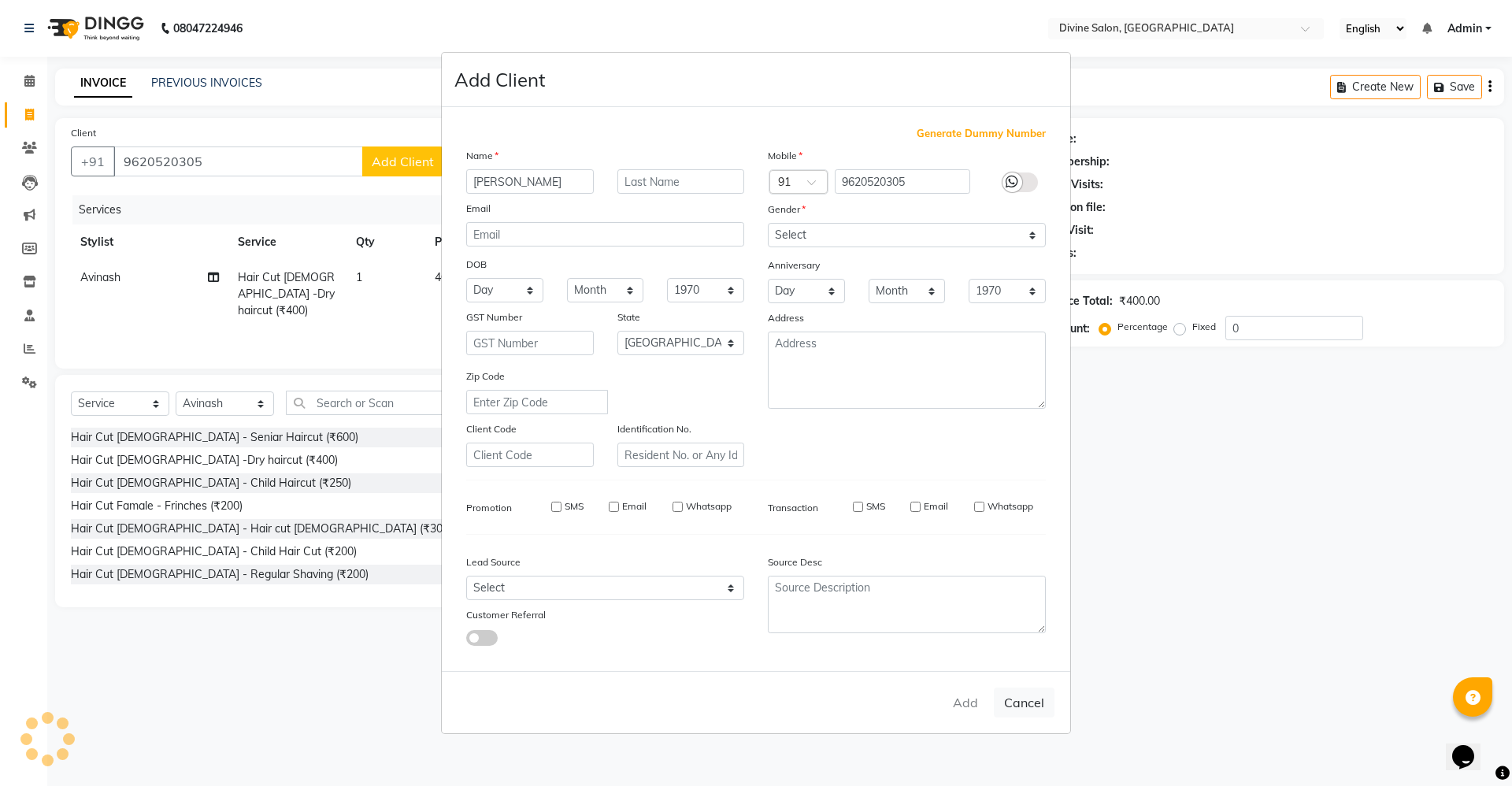
checkbox input "false"
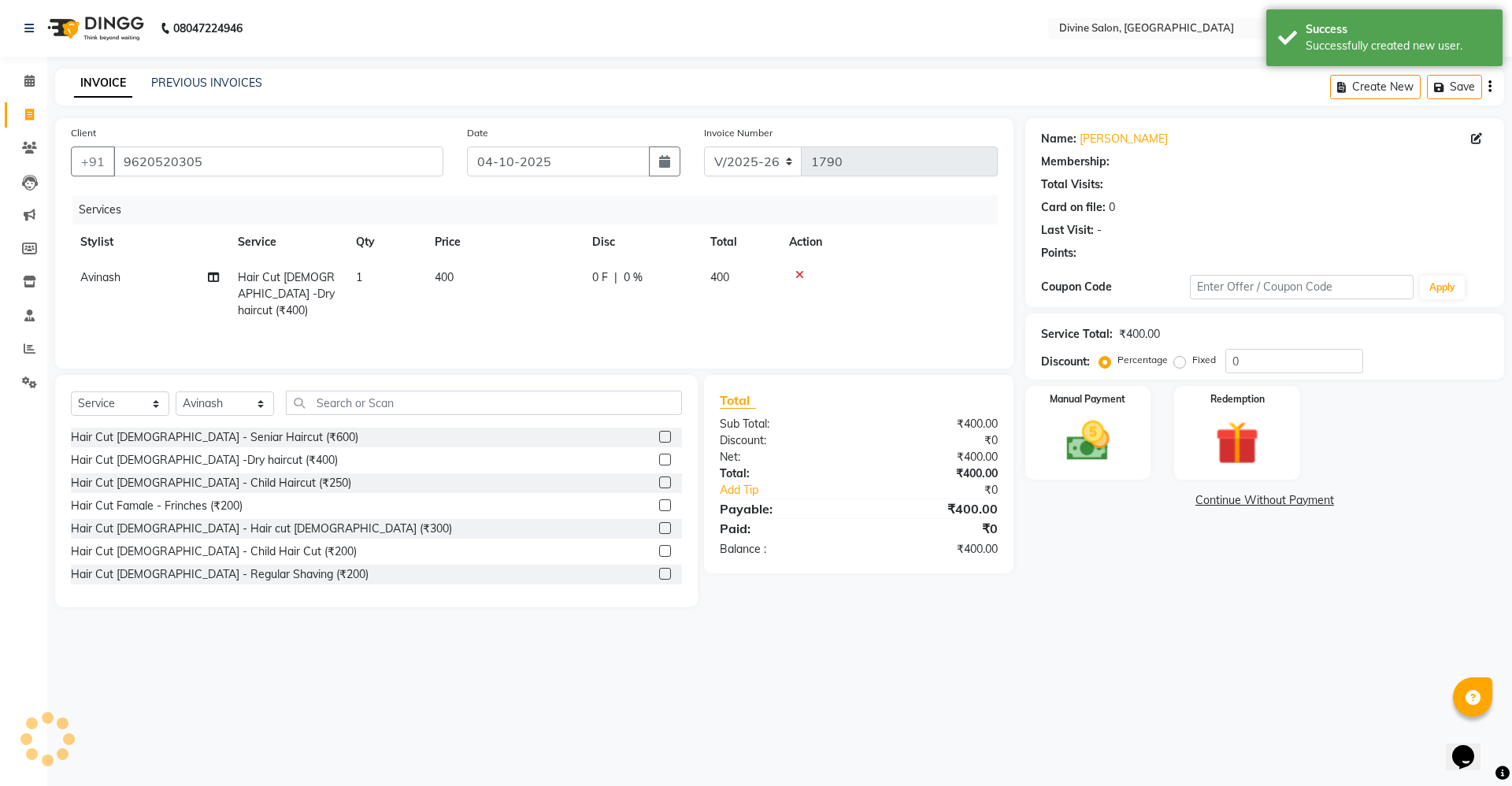
select select "1: Object"
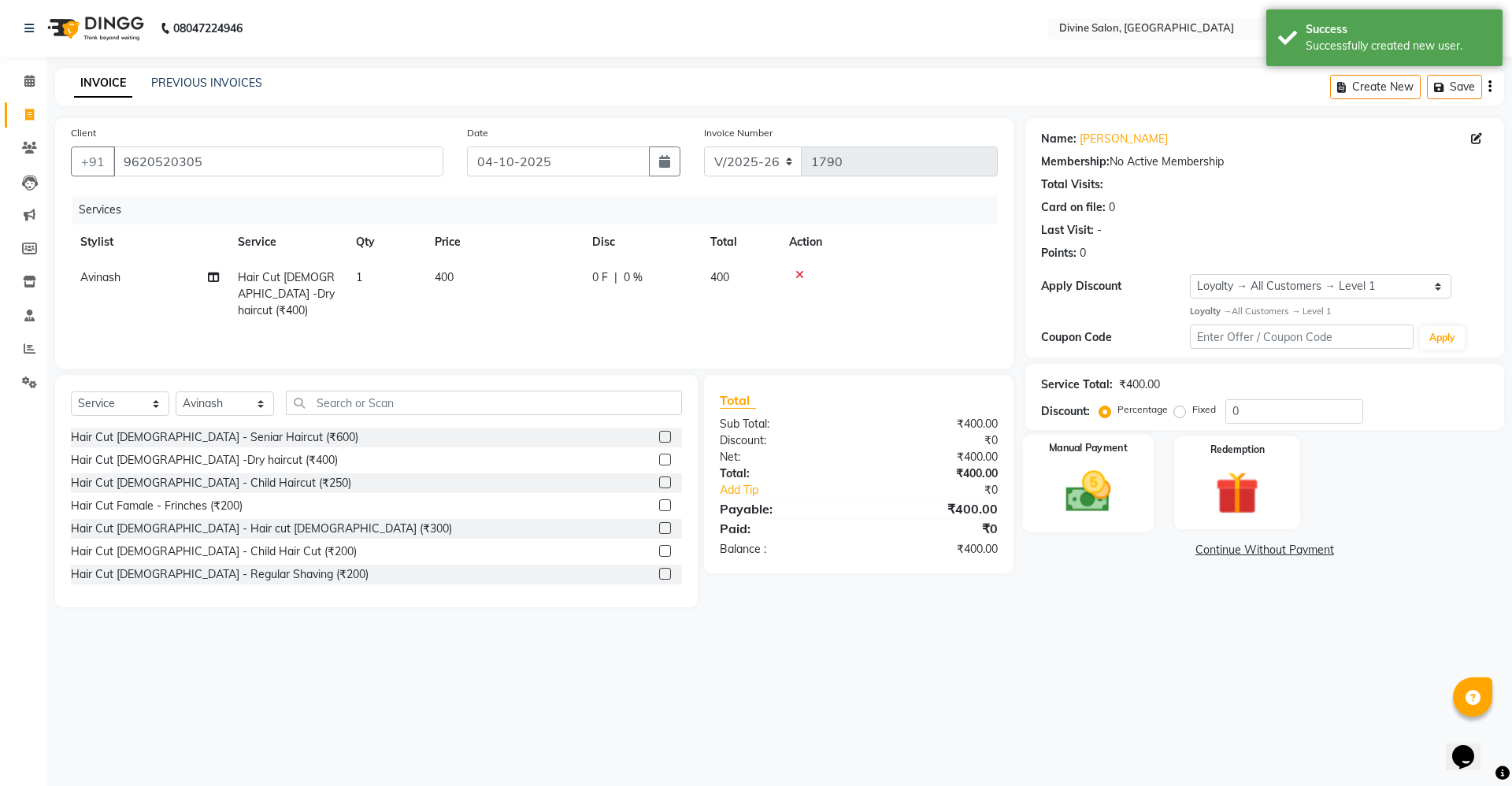
click at [1071, 493] on img at bounding box center [1088, 491] width 73 height 52
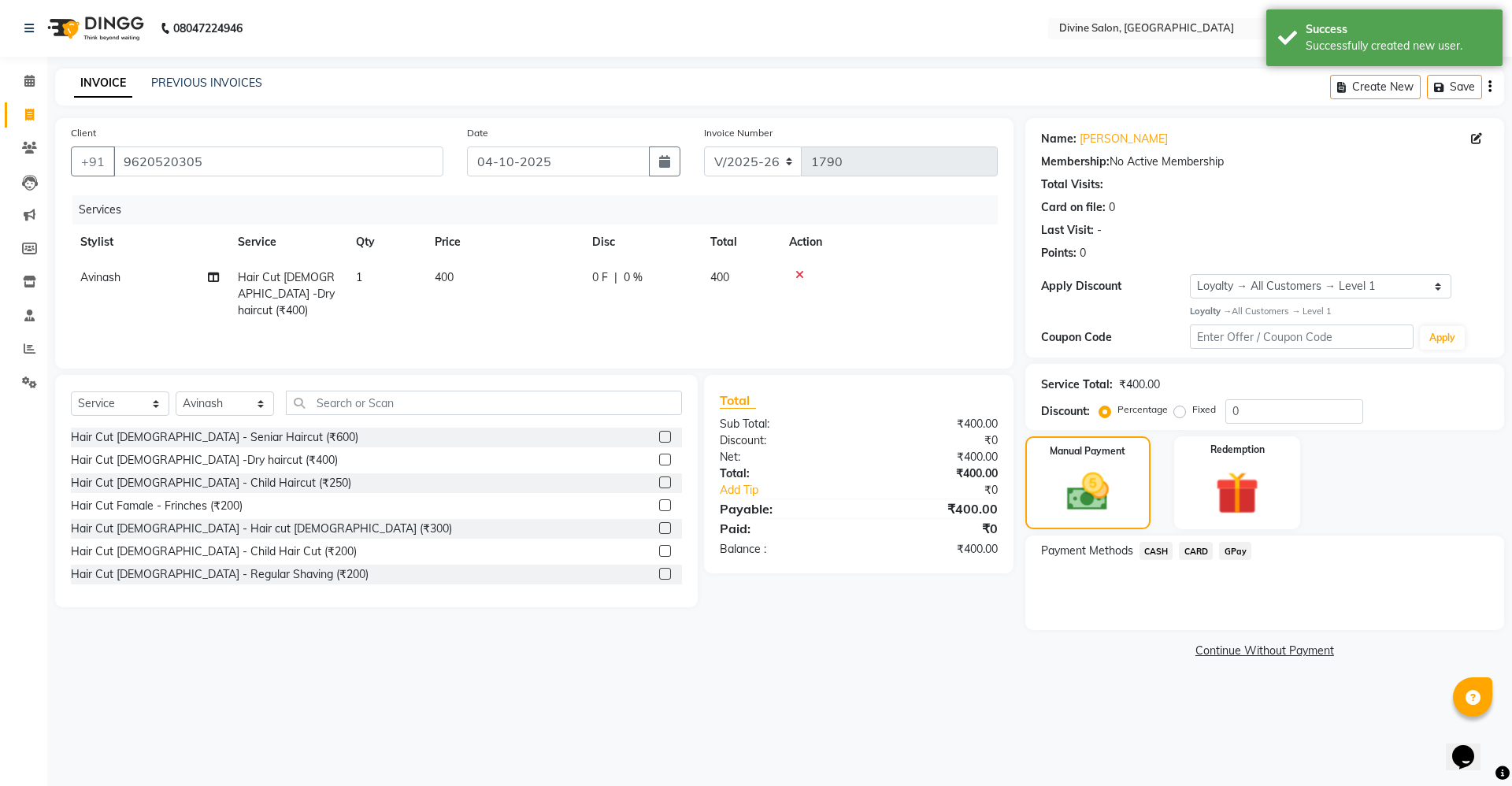
click at [1146, 547] on span "CASH" at bounding box center [1156, 550] width 34 height 18
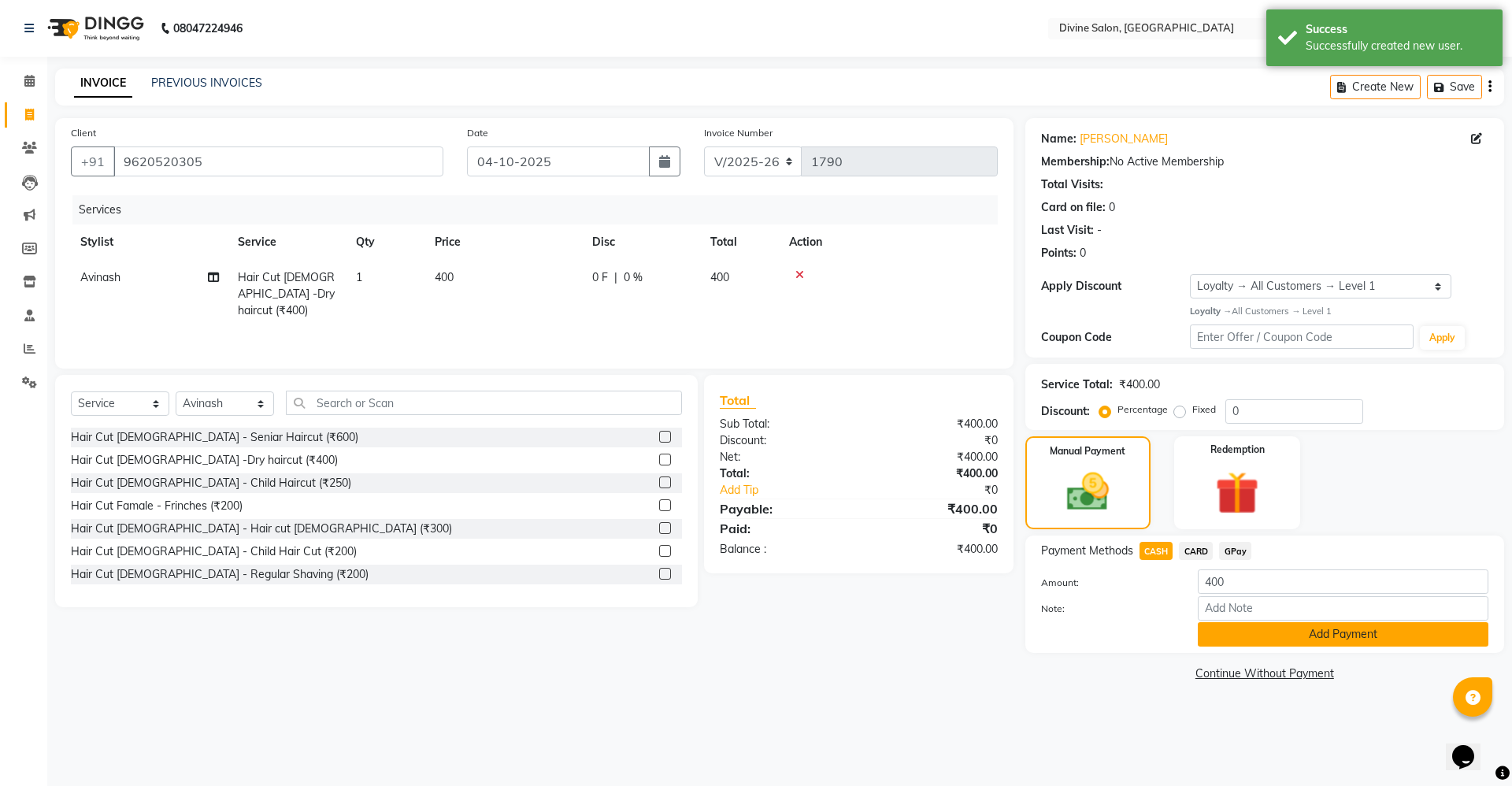
click at [1327, 627] on button "Add Payment" at bounding box center [1343, 634] width 290 height 24
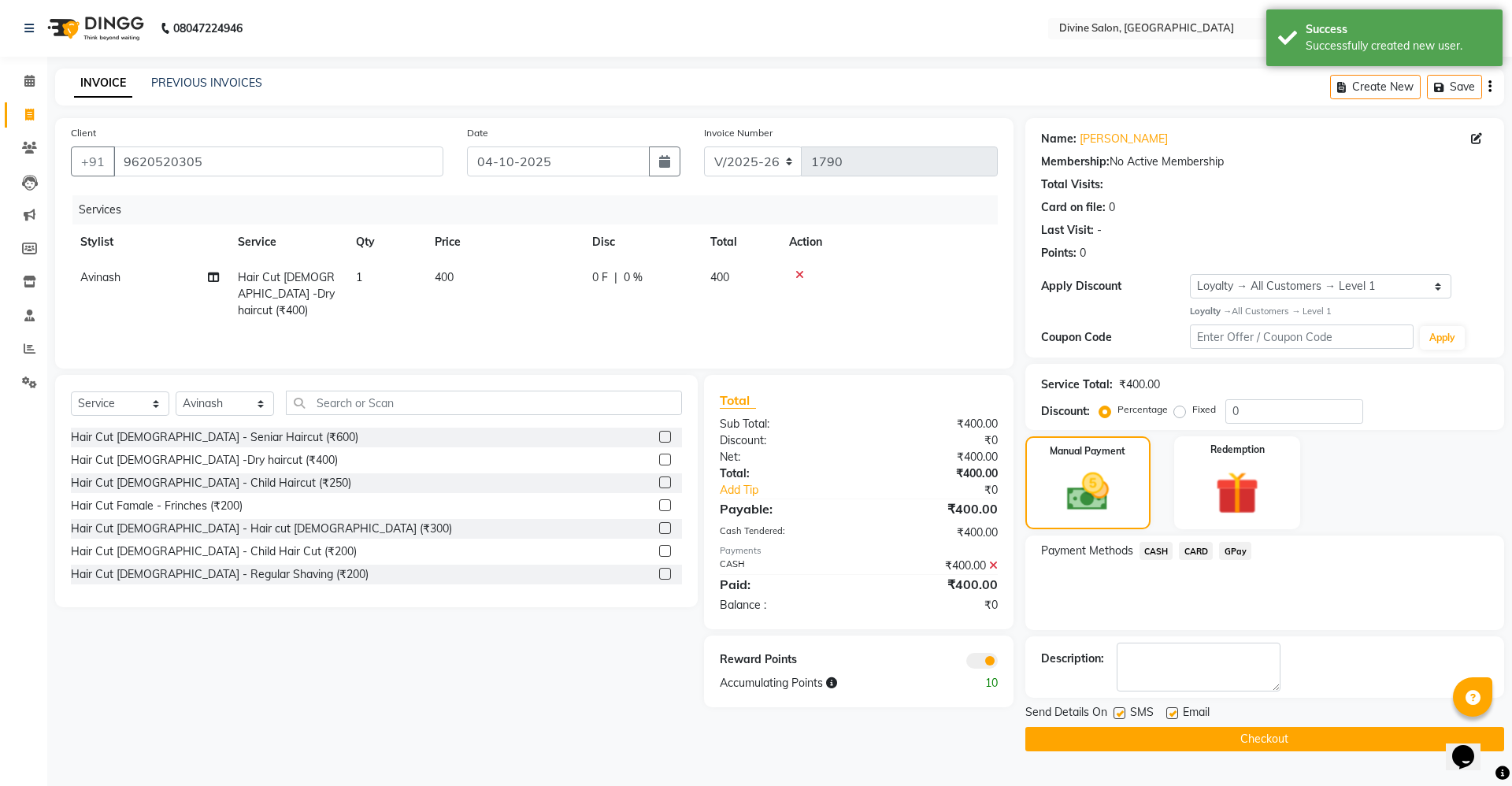
click at [1331, 728] on button "Checkout" at bounding box center [1265, 739] width 479 height 24
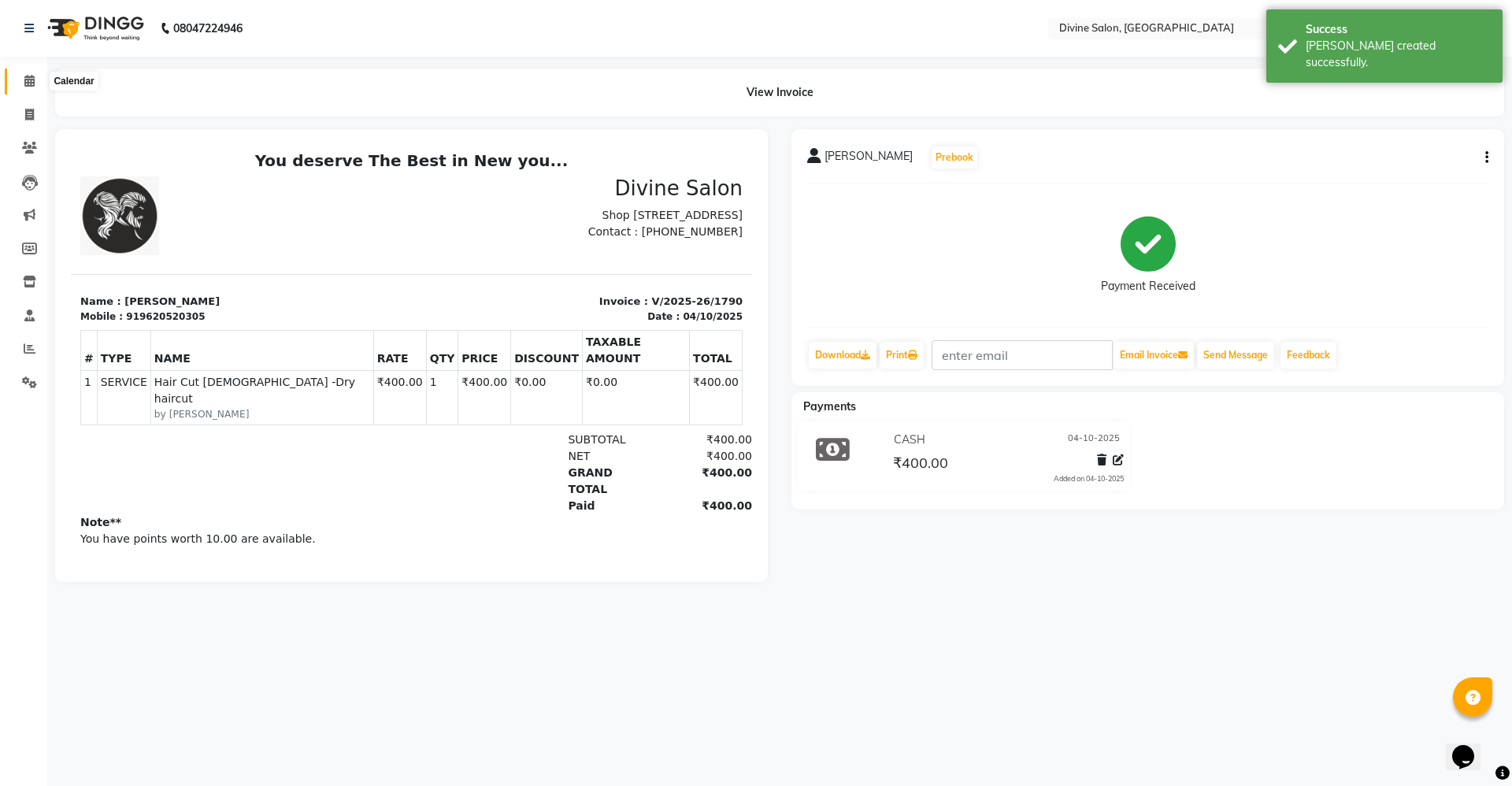
click at [32, 79] on icon at bounding box center [29, 80] width 10 height 12
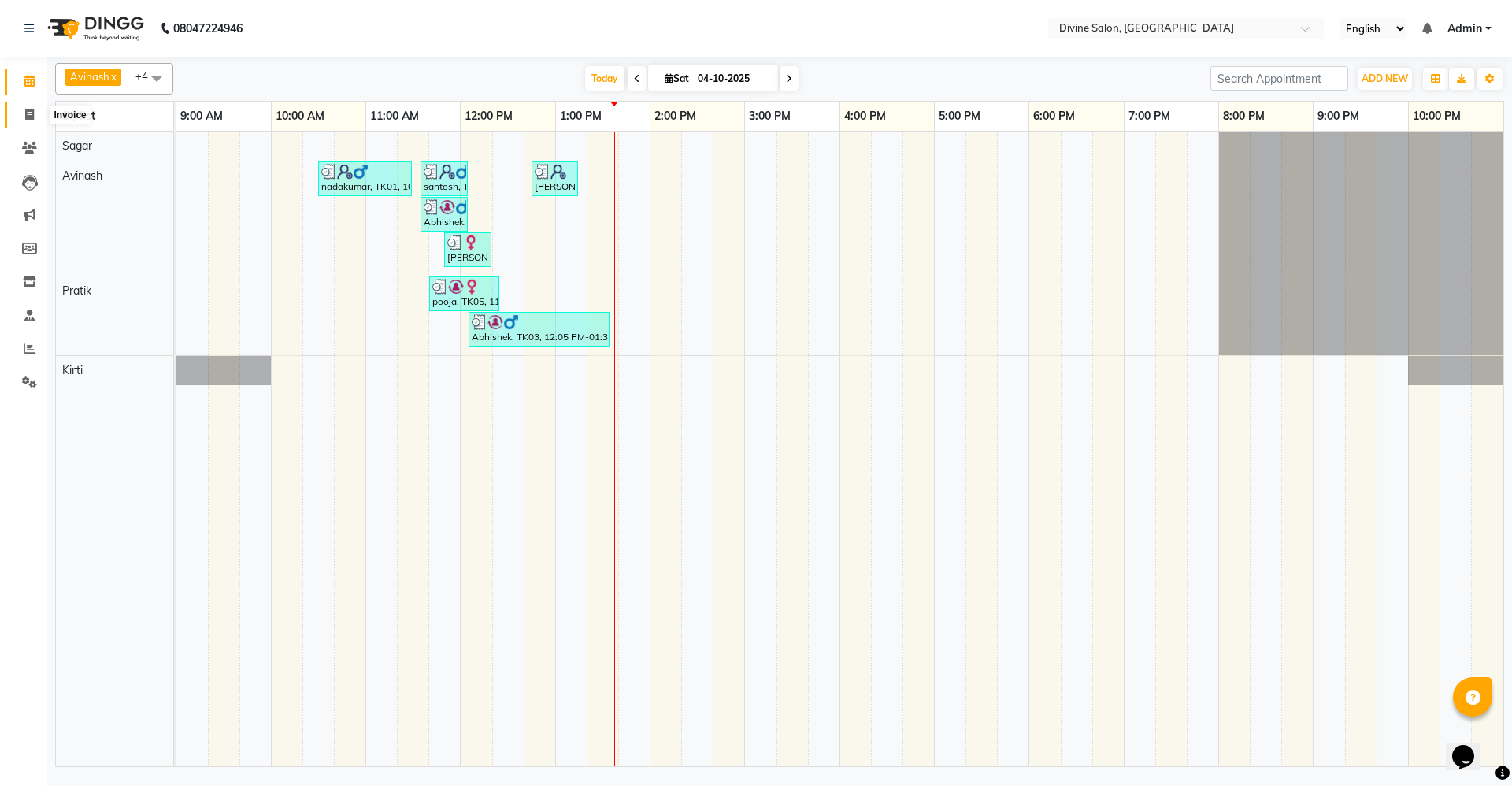
click at [30, 113] on icon at bounding box center [29, 115] width 8 height 12
select select "service"
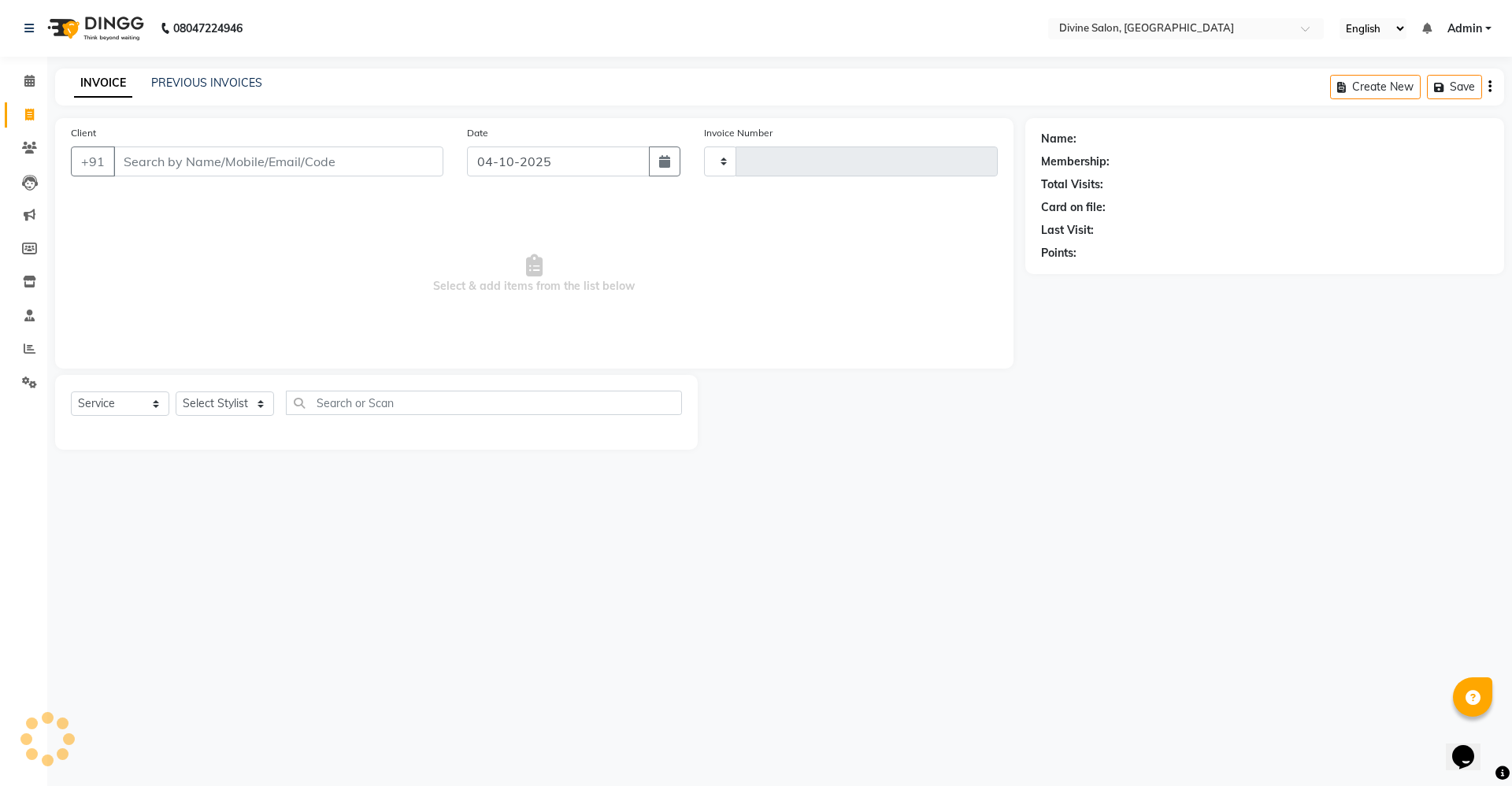
type input "1791"
select select "745"
click at [264, 400] on select "Select Stylist [PERSON_NAME] Pooja [PERSON_NAME] pooja [PERSON_NAME] [PERSON_NA…" at bounding box center [225, 404] width 99 height 24
select select "11820"
click at [176, 392] on select "Select Stylist [PERSON_NAME] Pooja [PERSON_NAME] pooja [PERSON_NAME] [PERSON_NA…" at bounding box center [225, 404] width 99 height 24
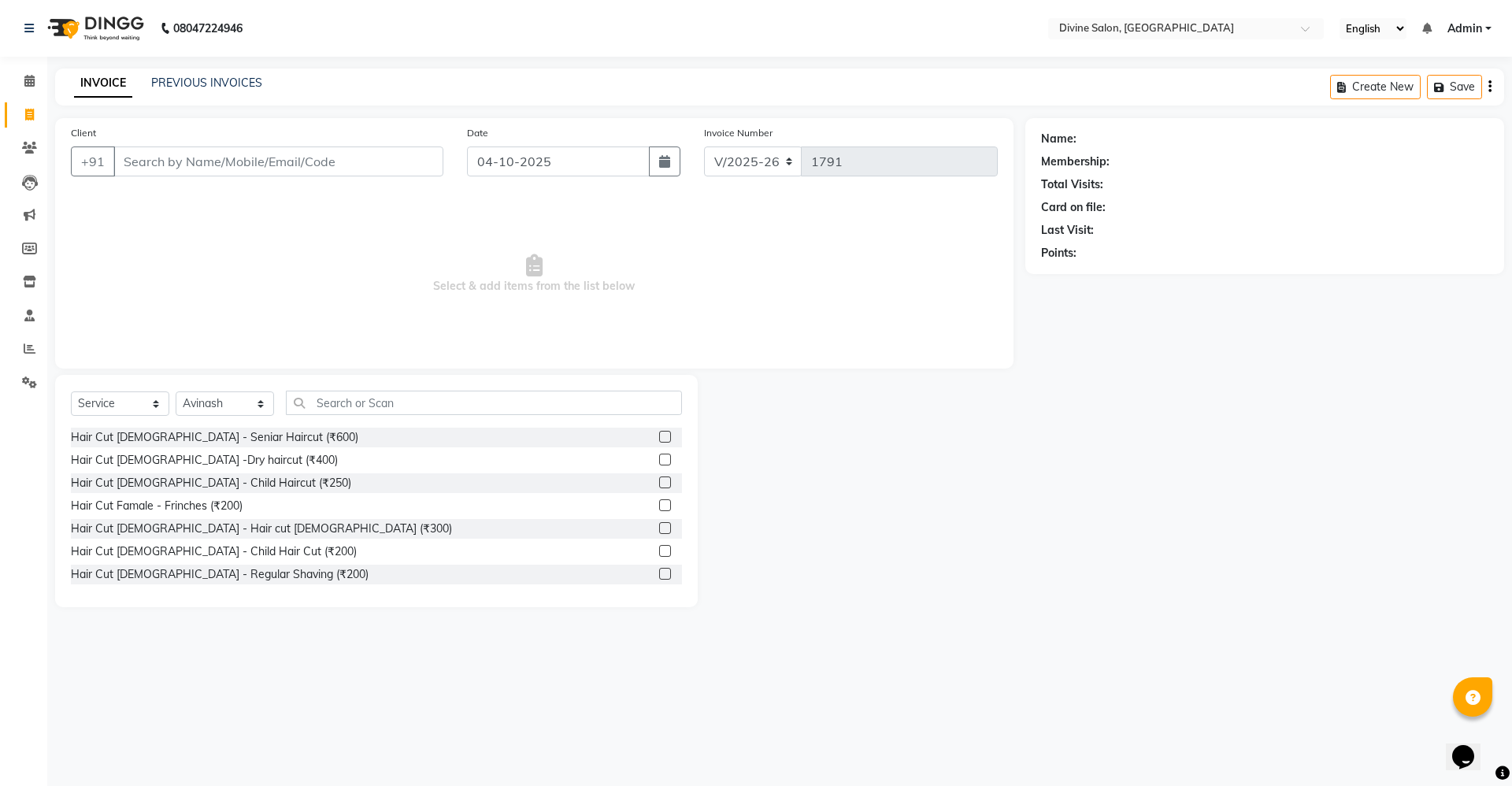
click at [659, 523] on label at bounding box center [665, 527] width 12 height 12
click at [659, 524] on input "checkbox" at bounding box center [664, 528] width 10 height 10
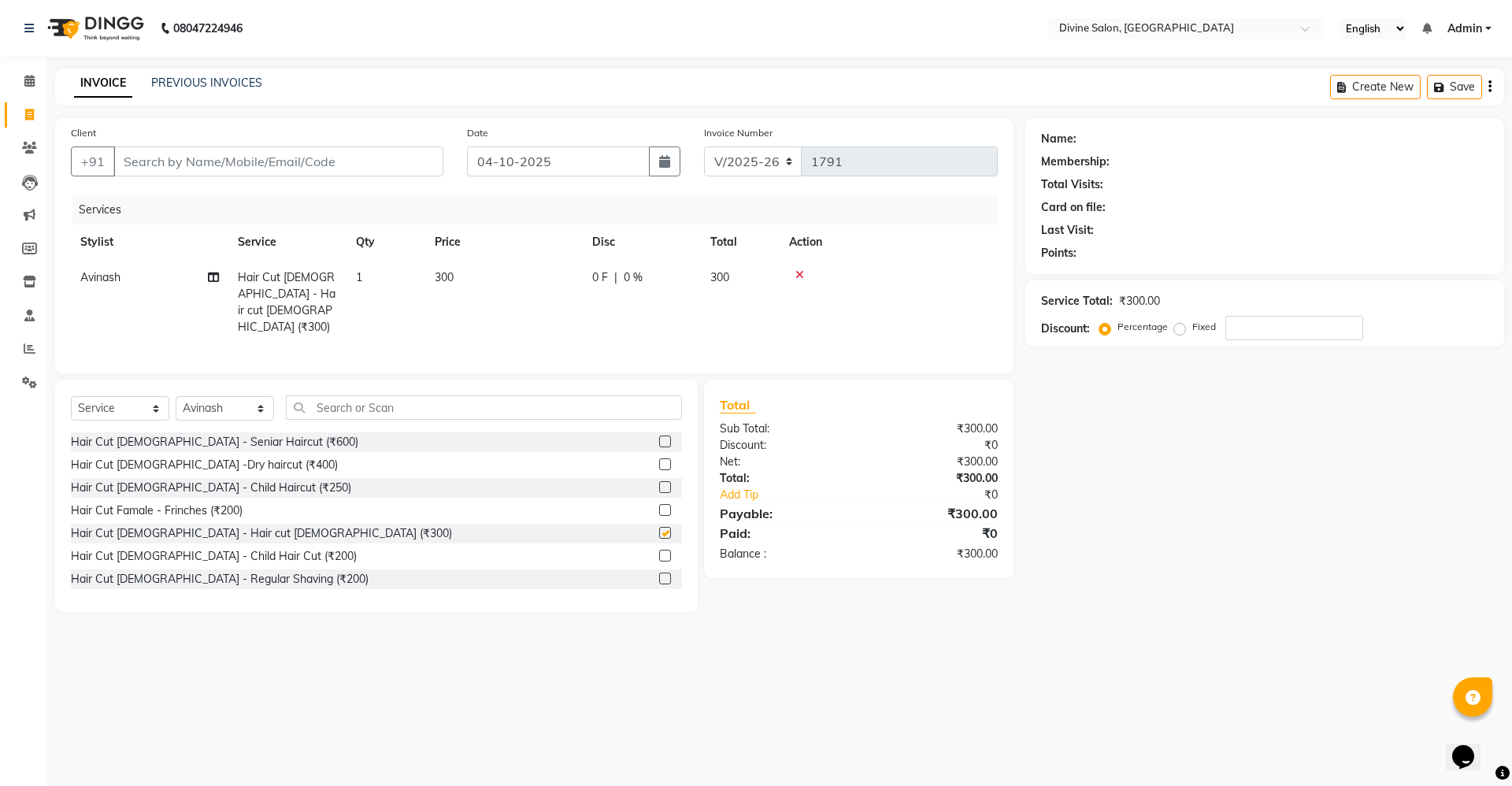
checkbox input "false"
click at [375, 165] on input "Client" at bounding box center [278, 162] width 330 height 30
click at [386, 397] on input "text" at bounding box center [483, 407] width 396 height 24
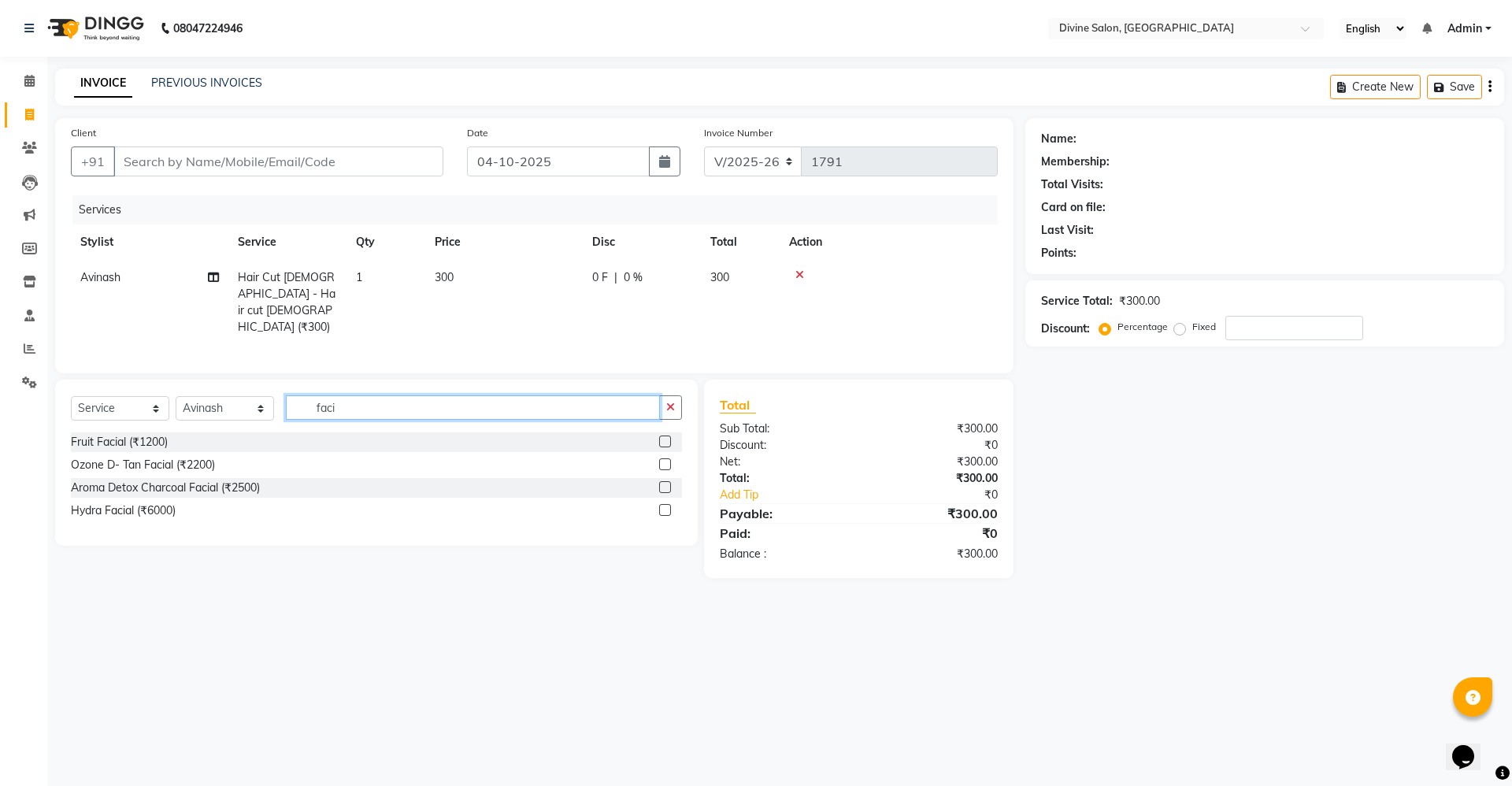
click at [353, 395] on input "faci" at bounding box center [472, 407] width 374 height 24
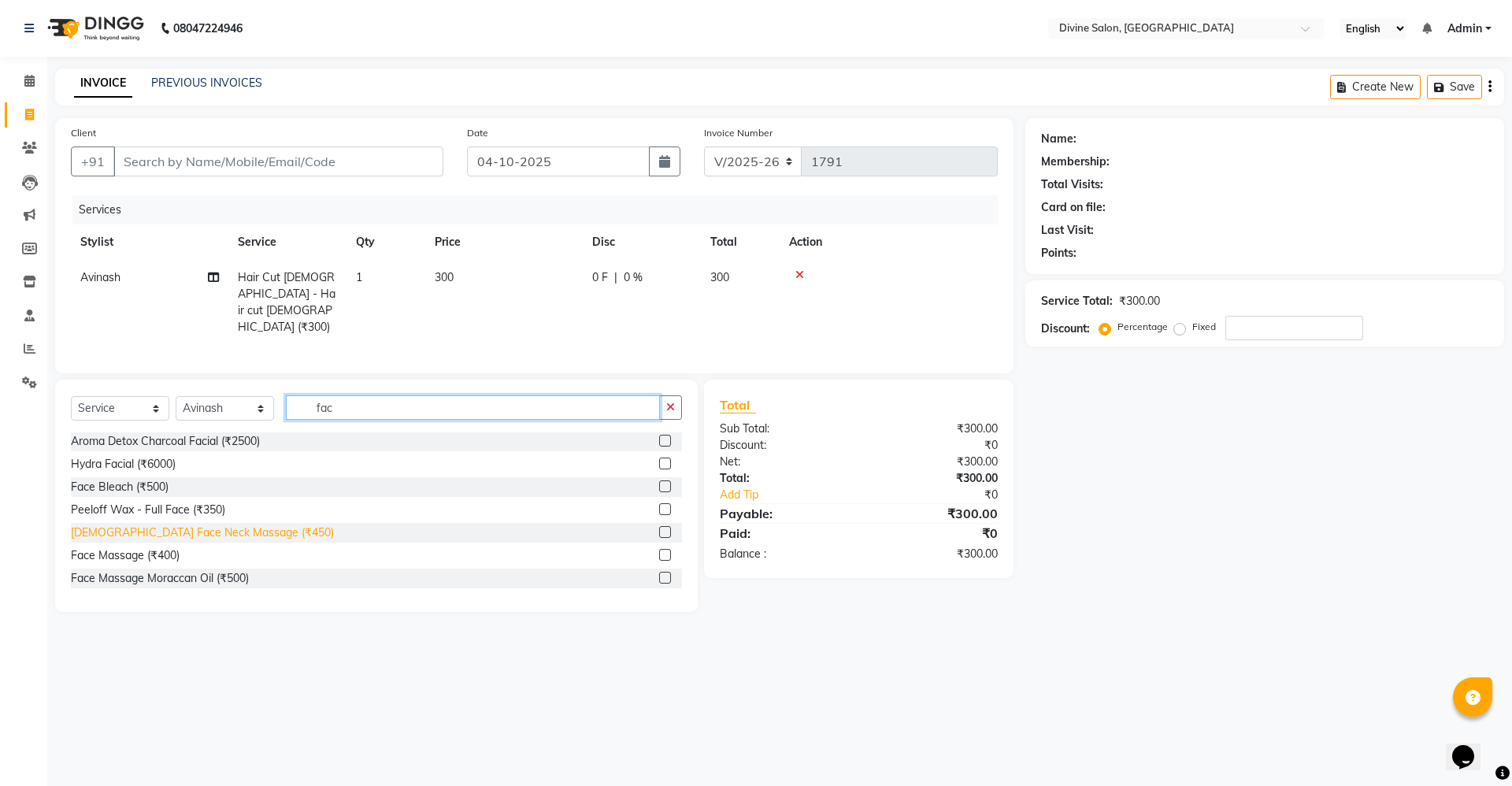
scroll to position [71, 0]
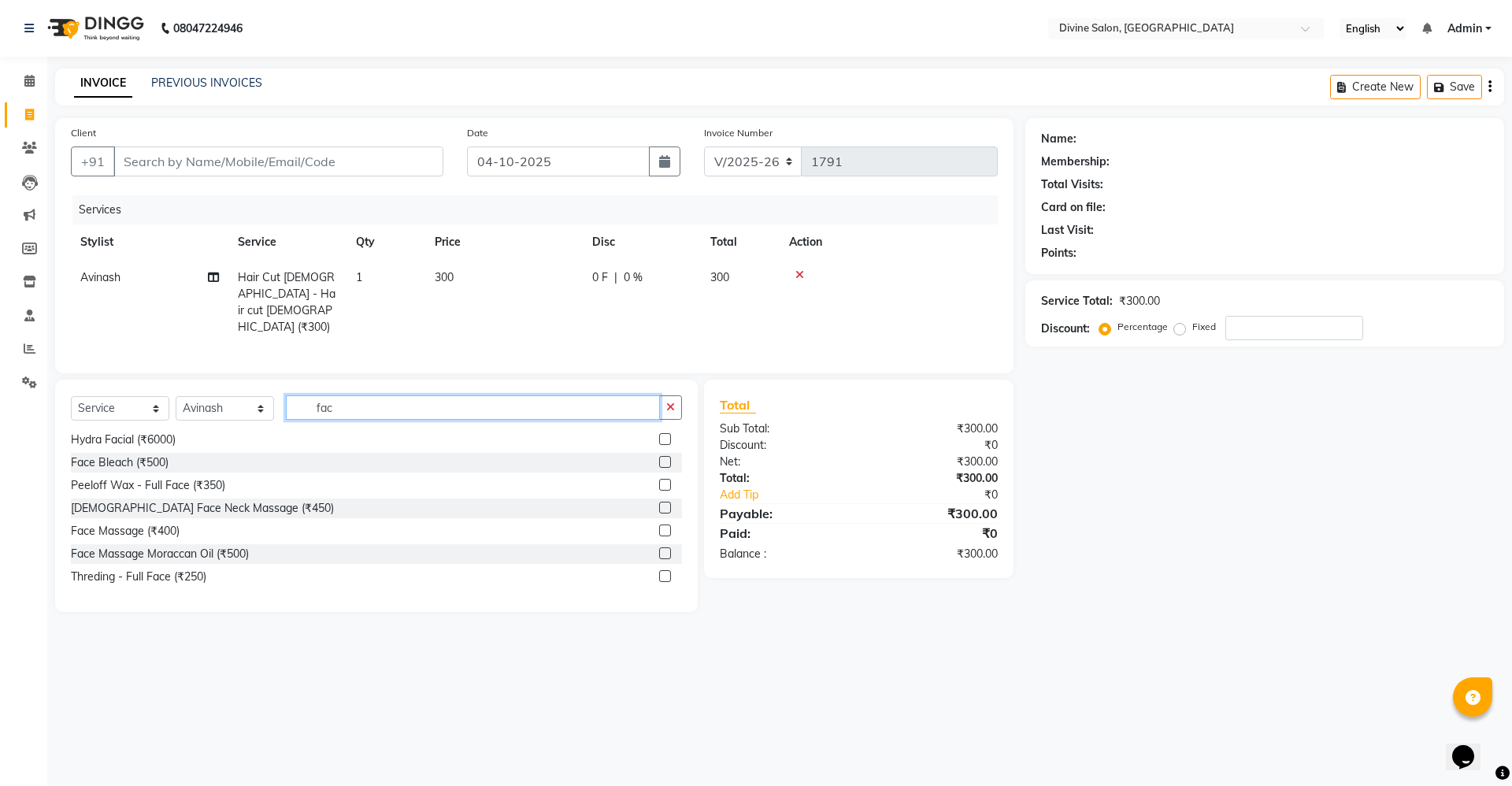
click at [344, 401] on input "fac" at bounding box center [472, 407] width 374 height 24
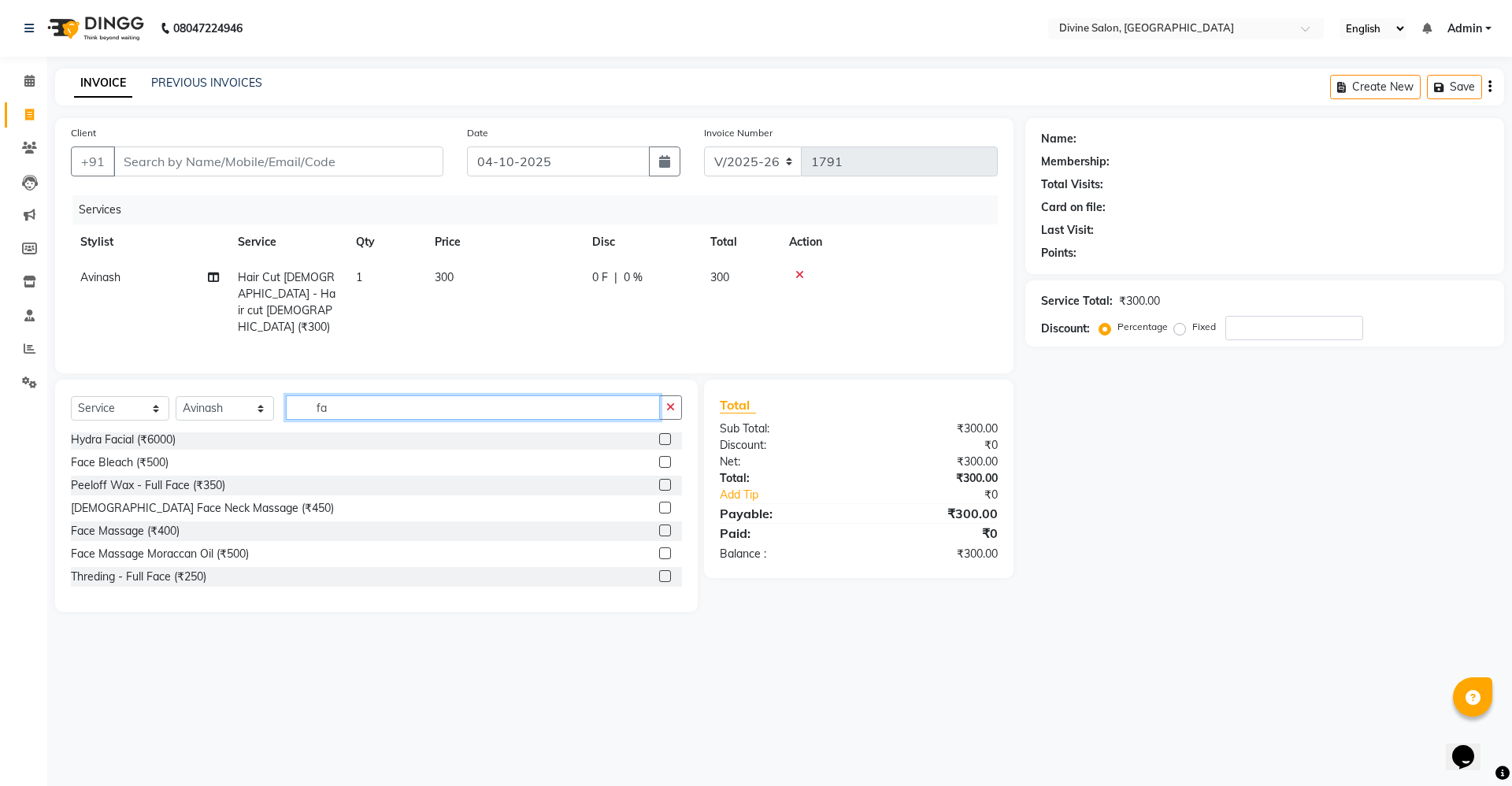
type input "f"
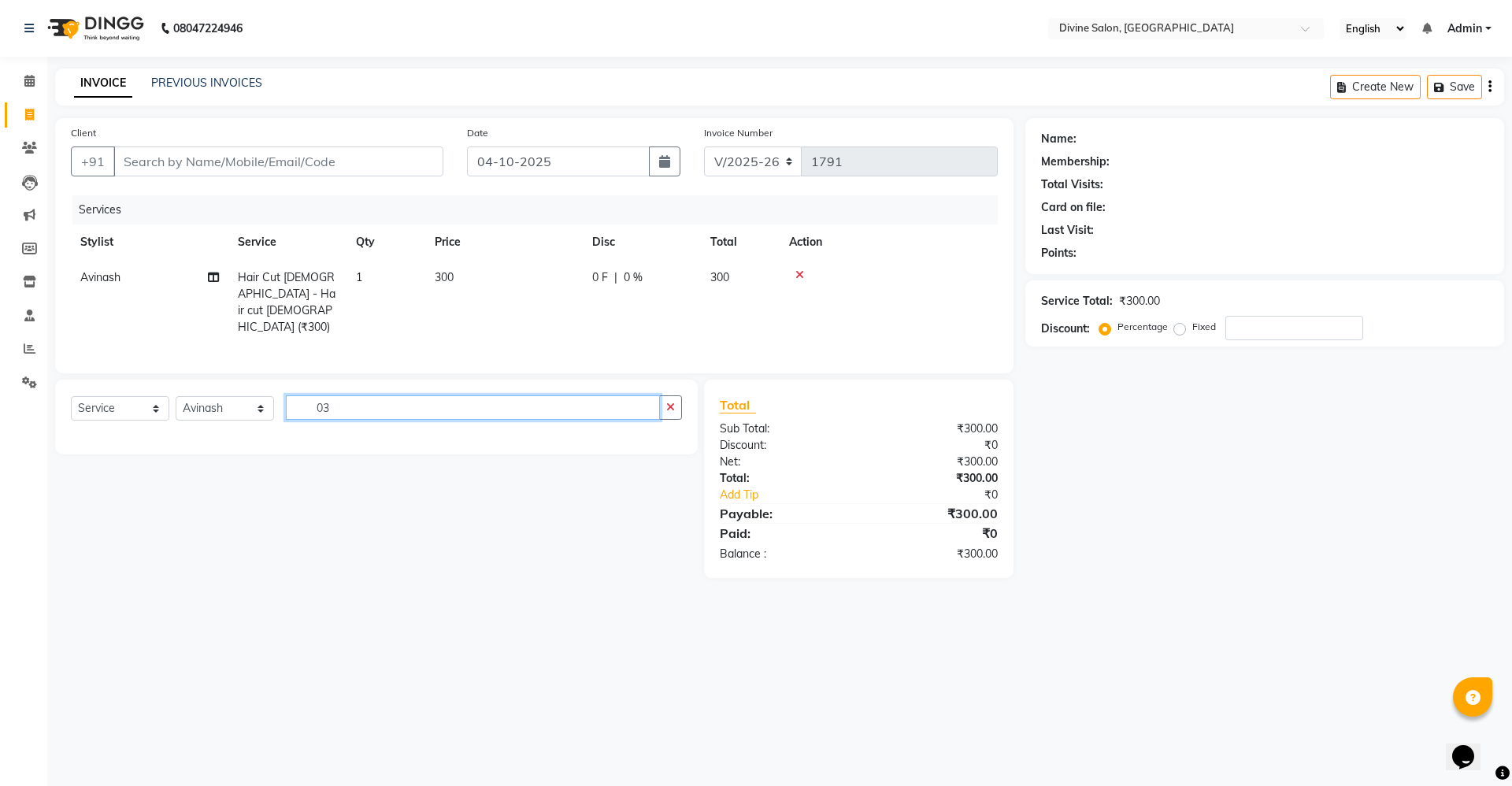
scroll to position [0, 0]
type input "0"
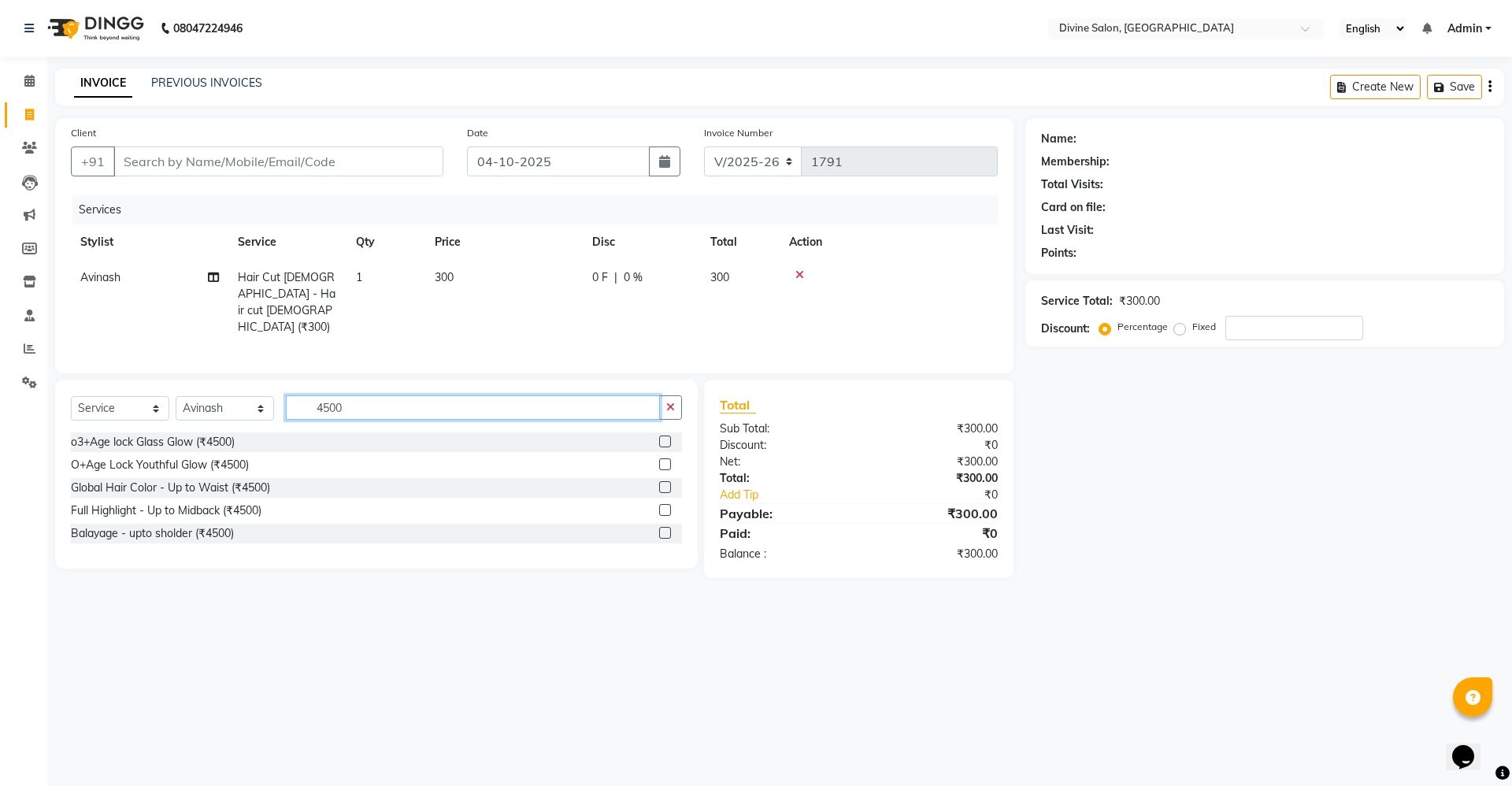
click at [397, 397] on input "4500" at bounding box center [472, 407] width 374 height 24
type input "4"
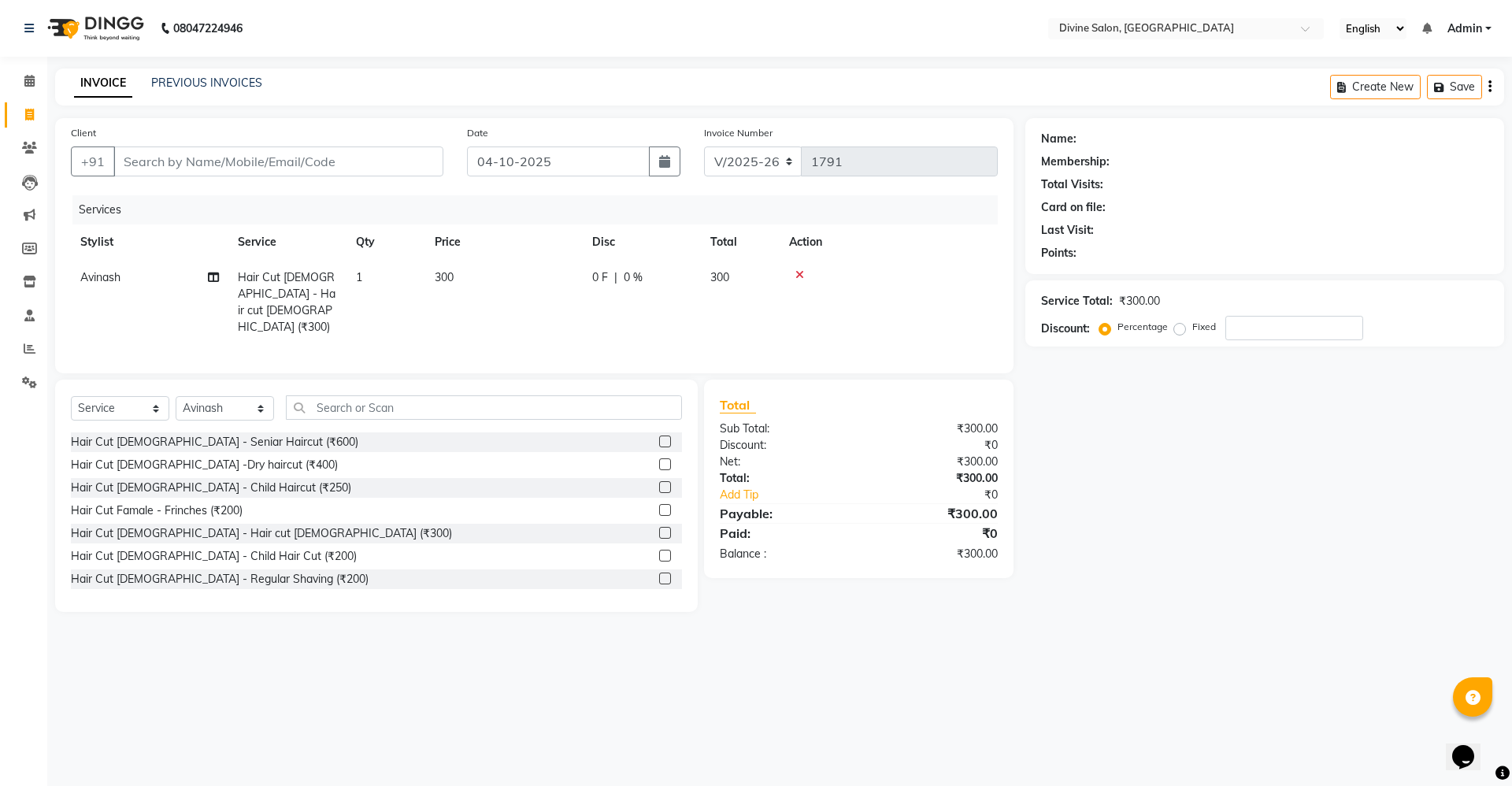
click at [387, 424] on div "Select Service Product Membership Package Voucher Prepaid Gift Card Select Styl…" at bounding box center [376, 414] width 611 height 37
click at [442, 408] on input "text" at bounding box center [483, 407] width 396 height 24
click at [459, 403] on input "text" at bounding box center [483, 407] width 396 height 24
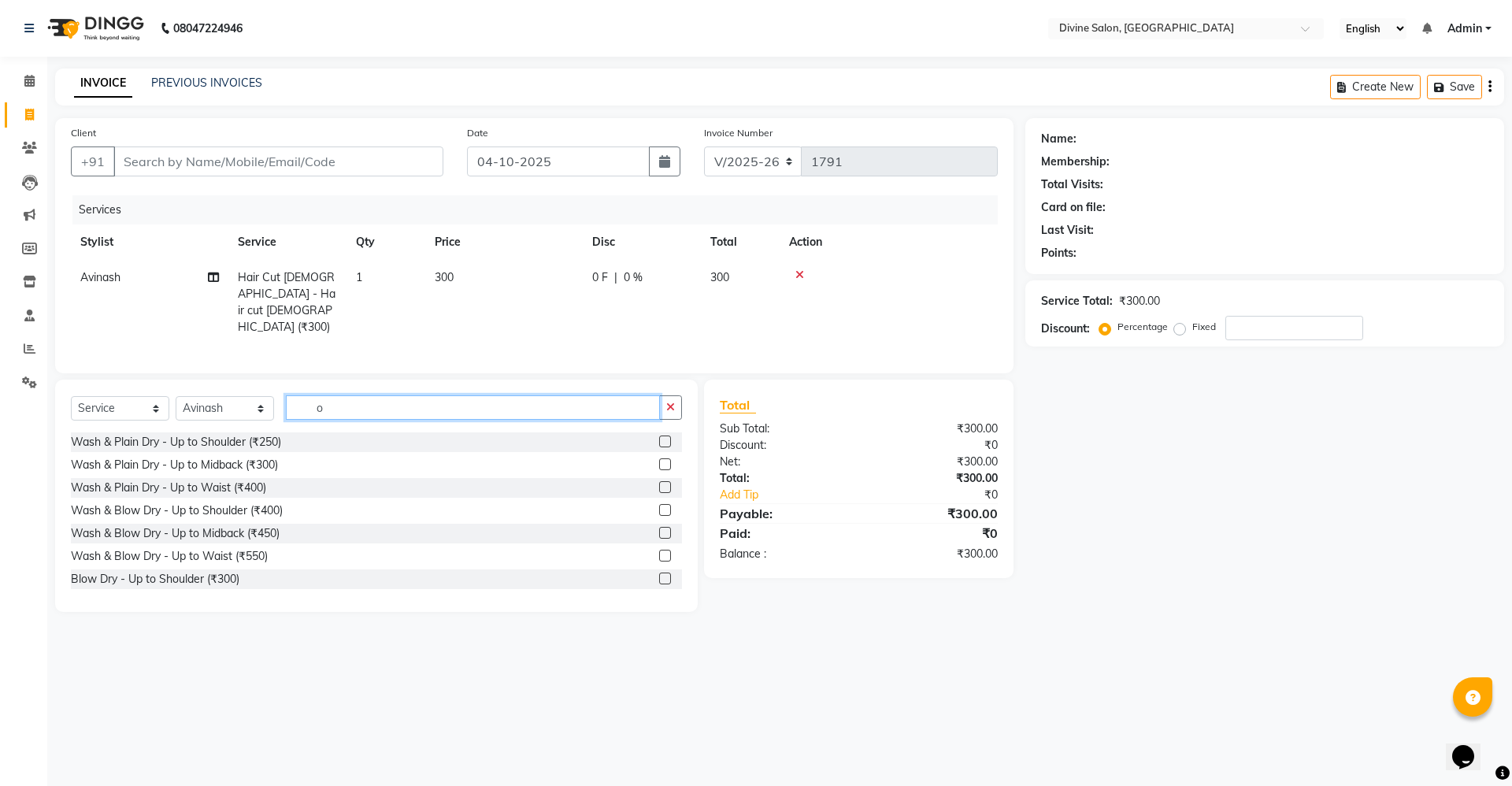
type input "o"
click at [424, 403] on input "3000" at bounding box center [472, 407] width 374 height 24
type input "3"
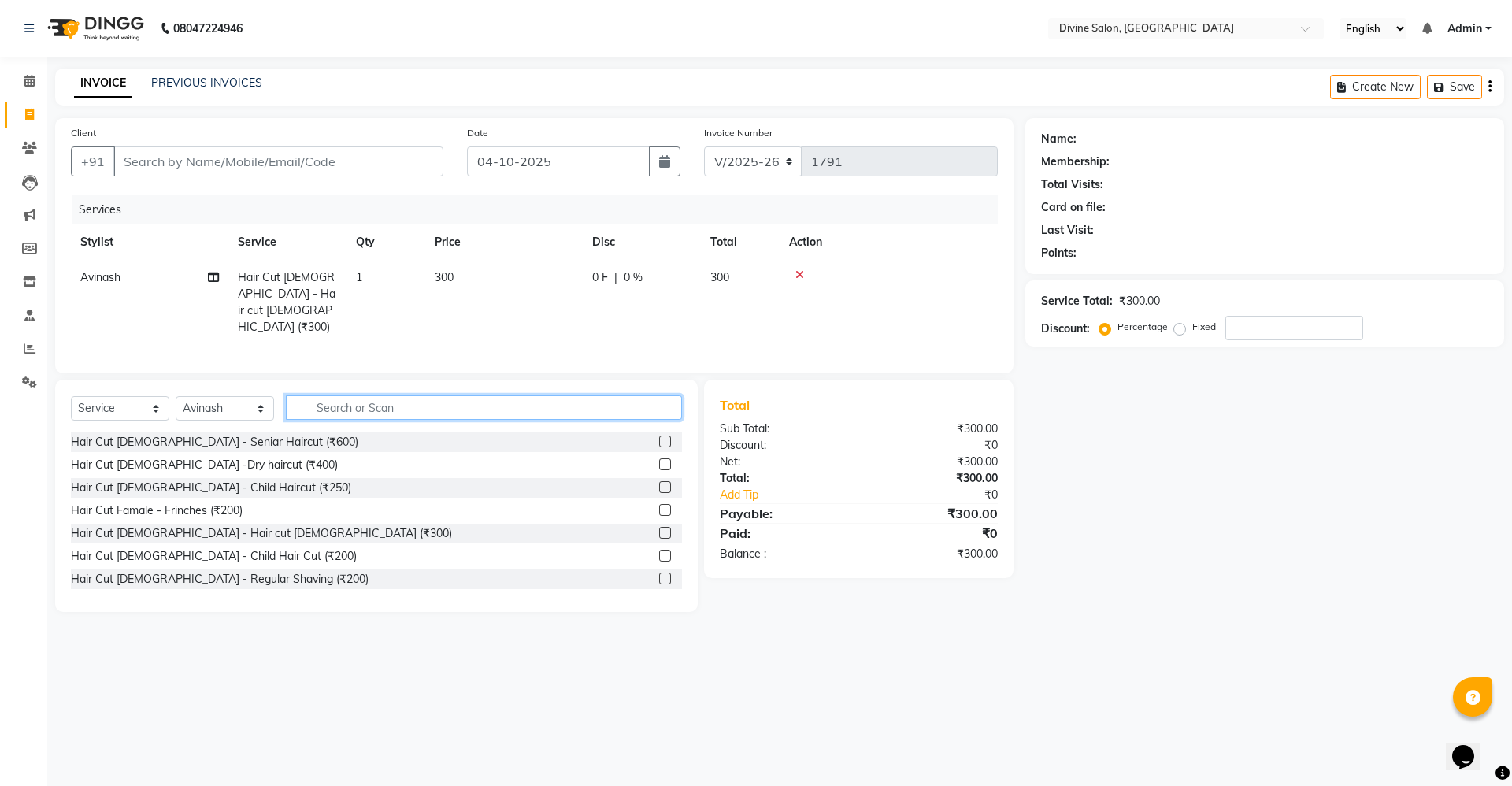
click at [527, 407] on input "text" at bounding box center [483, 407] width 396 height 24
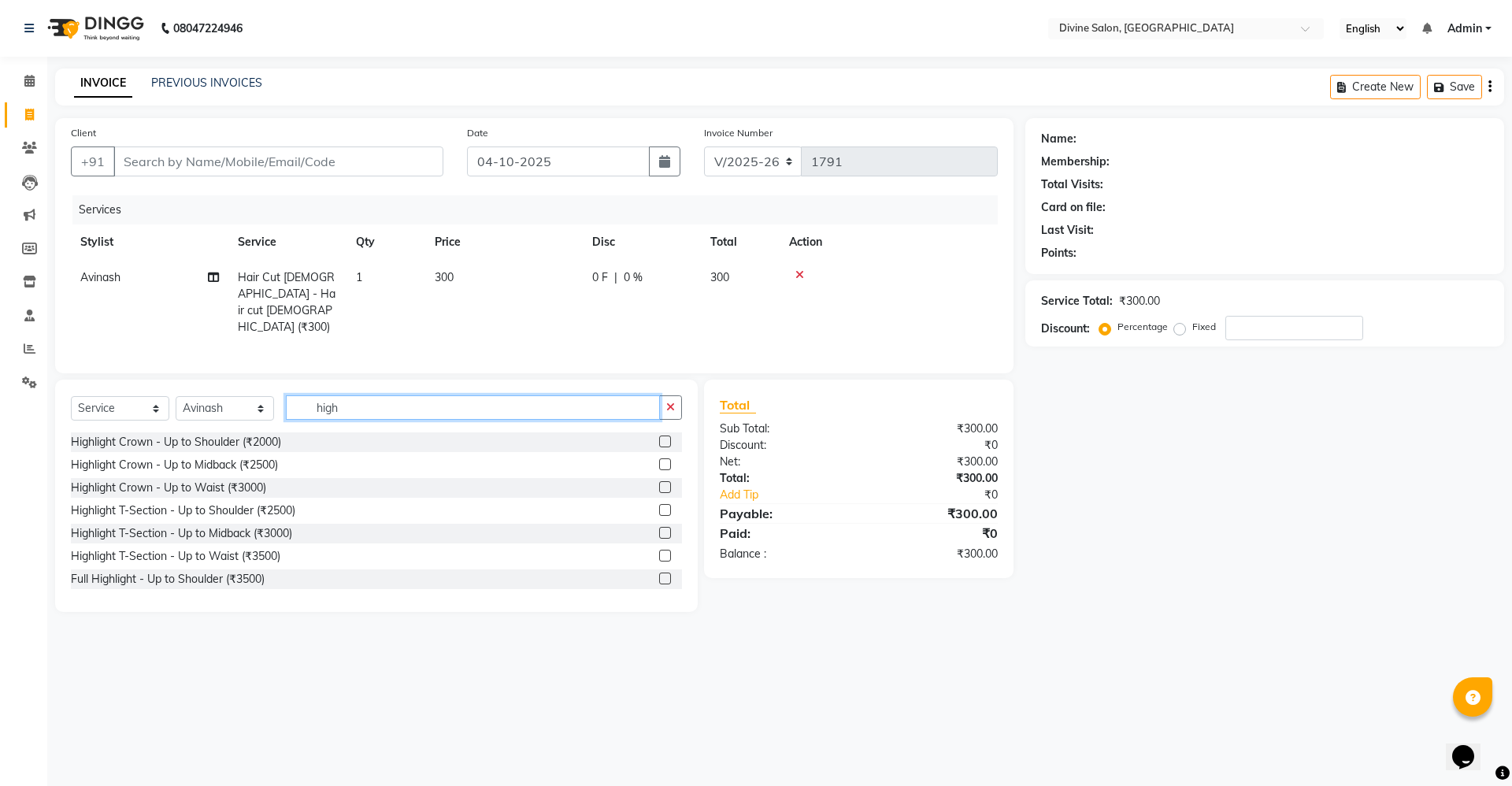
click at [392, 395] on input "high" at bounding box center [472, 407] width 374 height 24
type input "h"
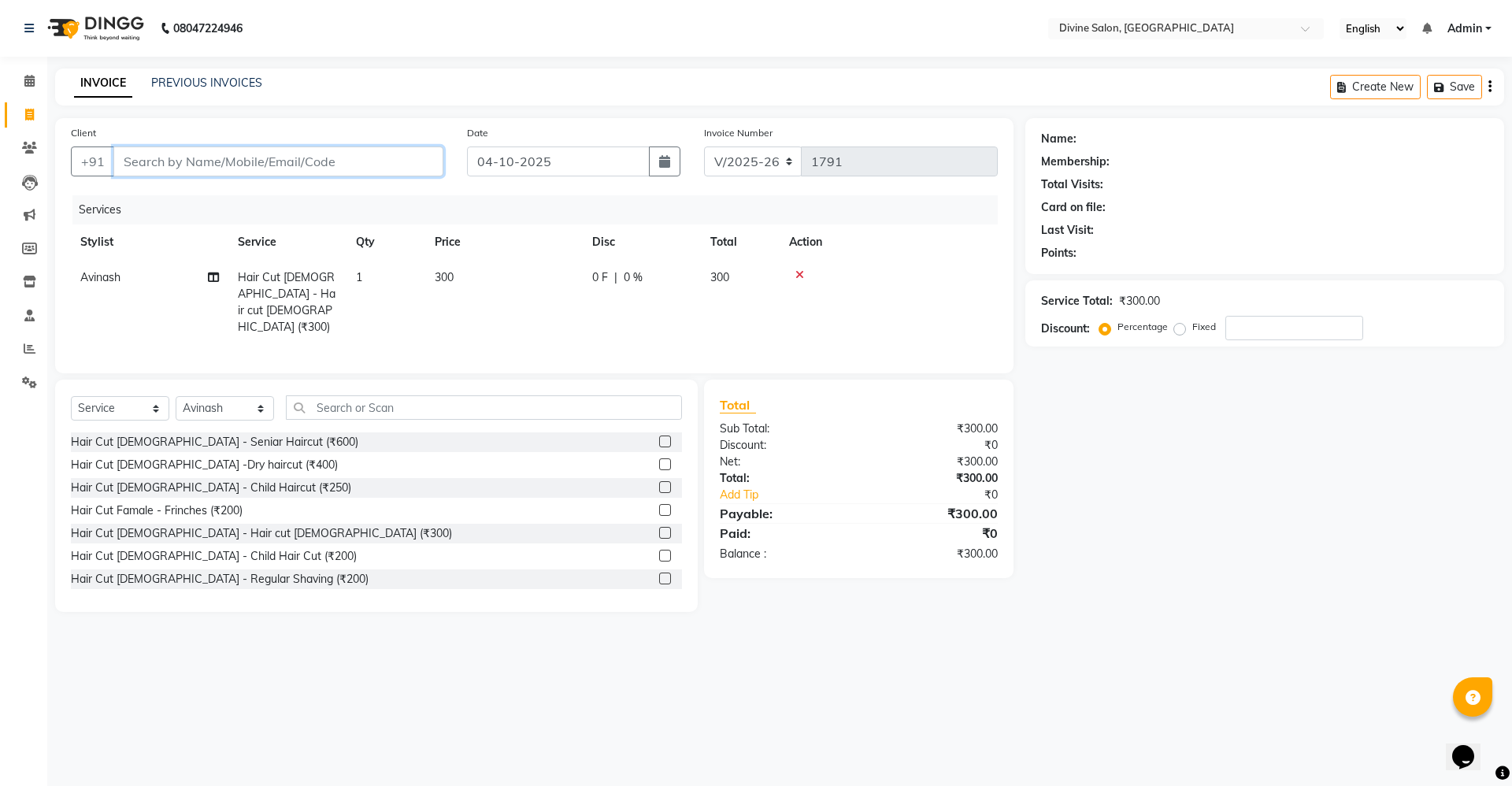
click at [355, 165] on input "Client" at bounding box center [278, 162] width 330 height 30
click at [659, 573] on label at bounding box center [665, 578] width 12 height 12
click at [659, 574] on input "checkbox" at bounding box center [664, 578] width 10 height 10
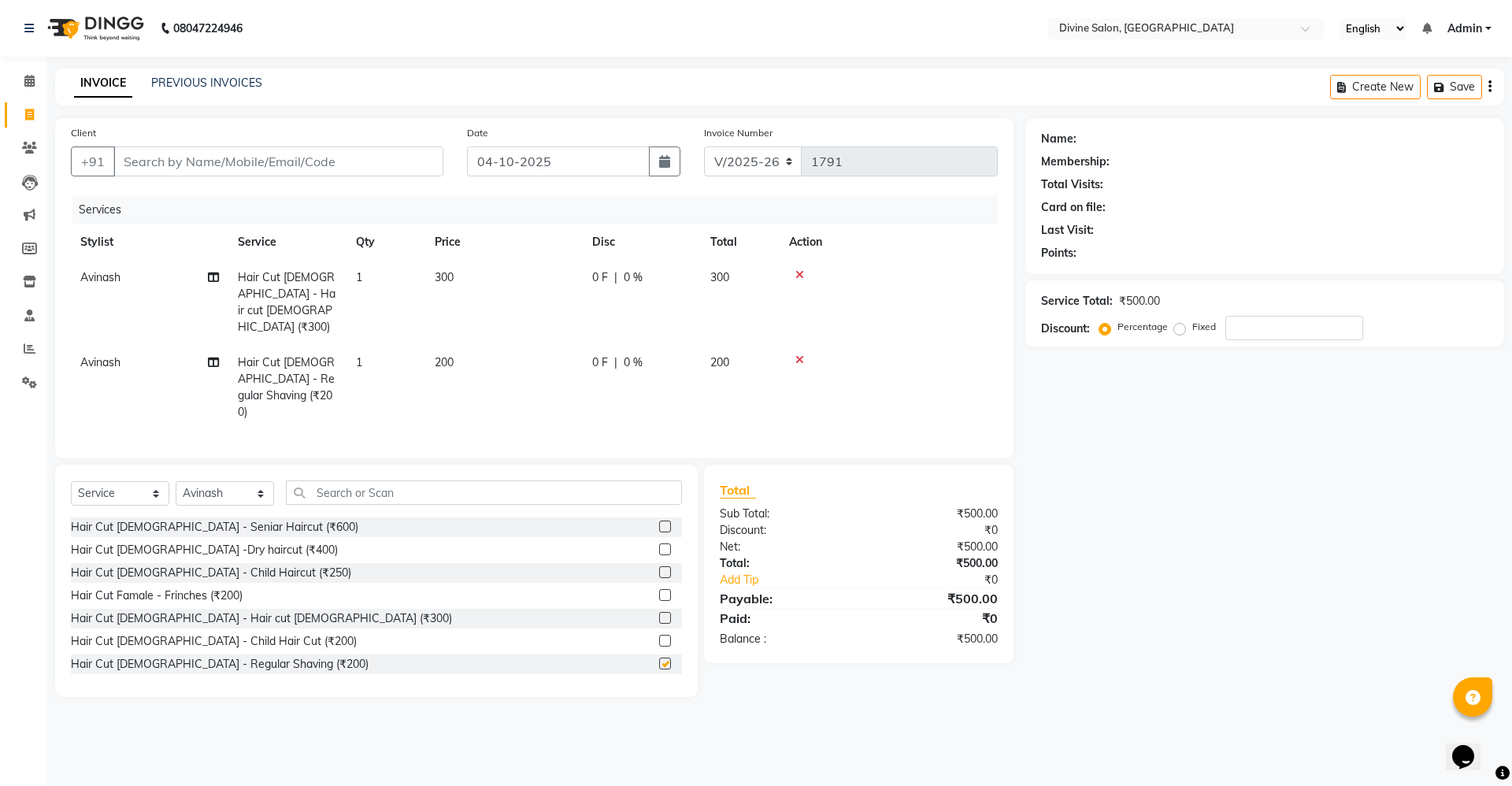
checkbox input "false"
click at [443, 355] on span "200" at bounding box center [444, 361] width 18 height 14
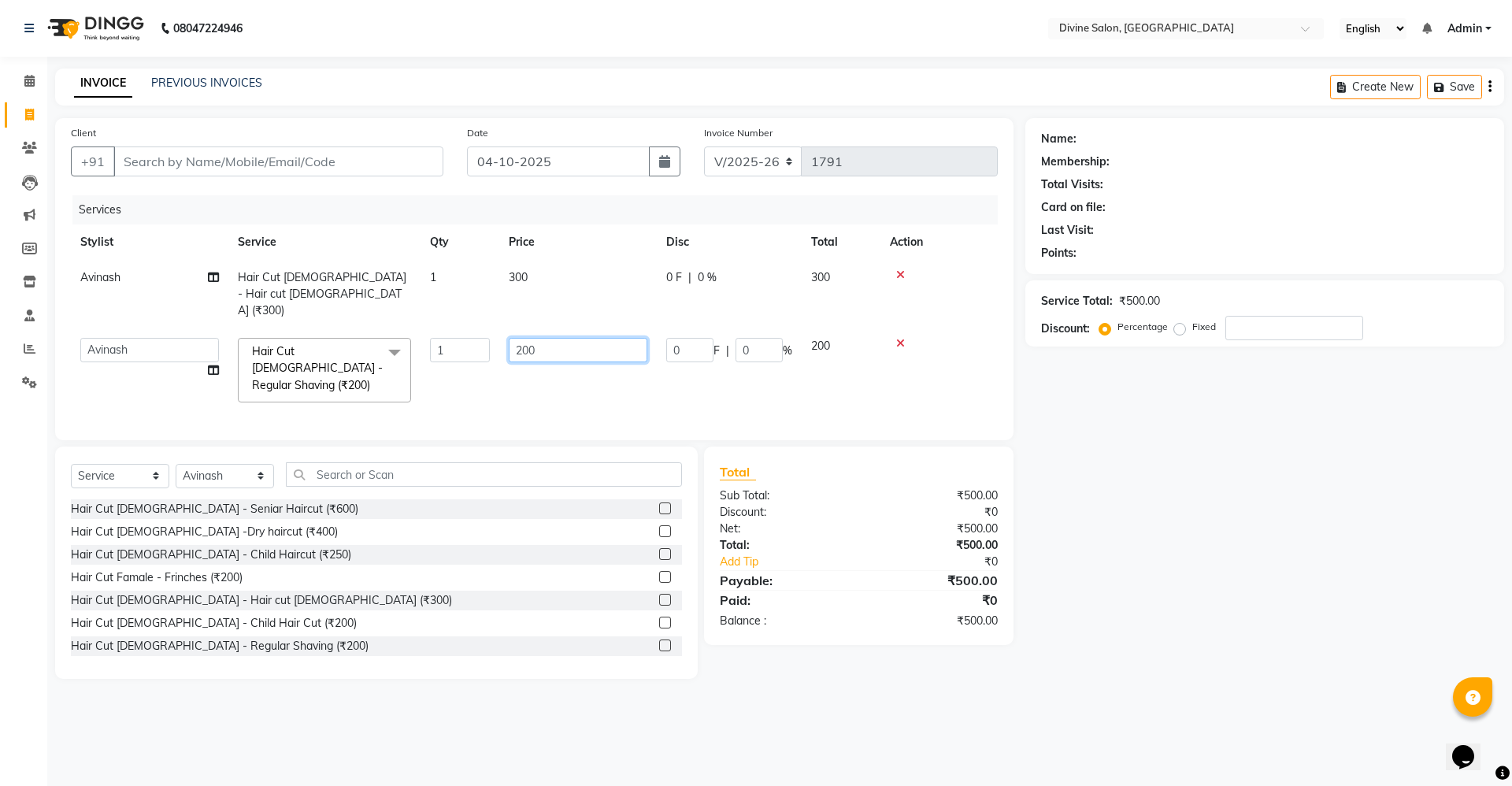
click at [592, 344] on input "200" at bounding box center [579, 350] width 139 height 24
type input "2"
type input "150"
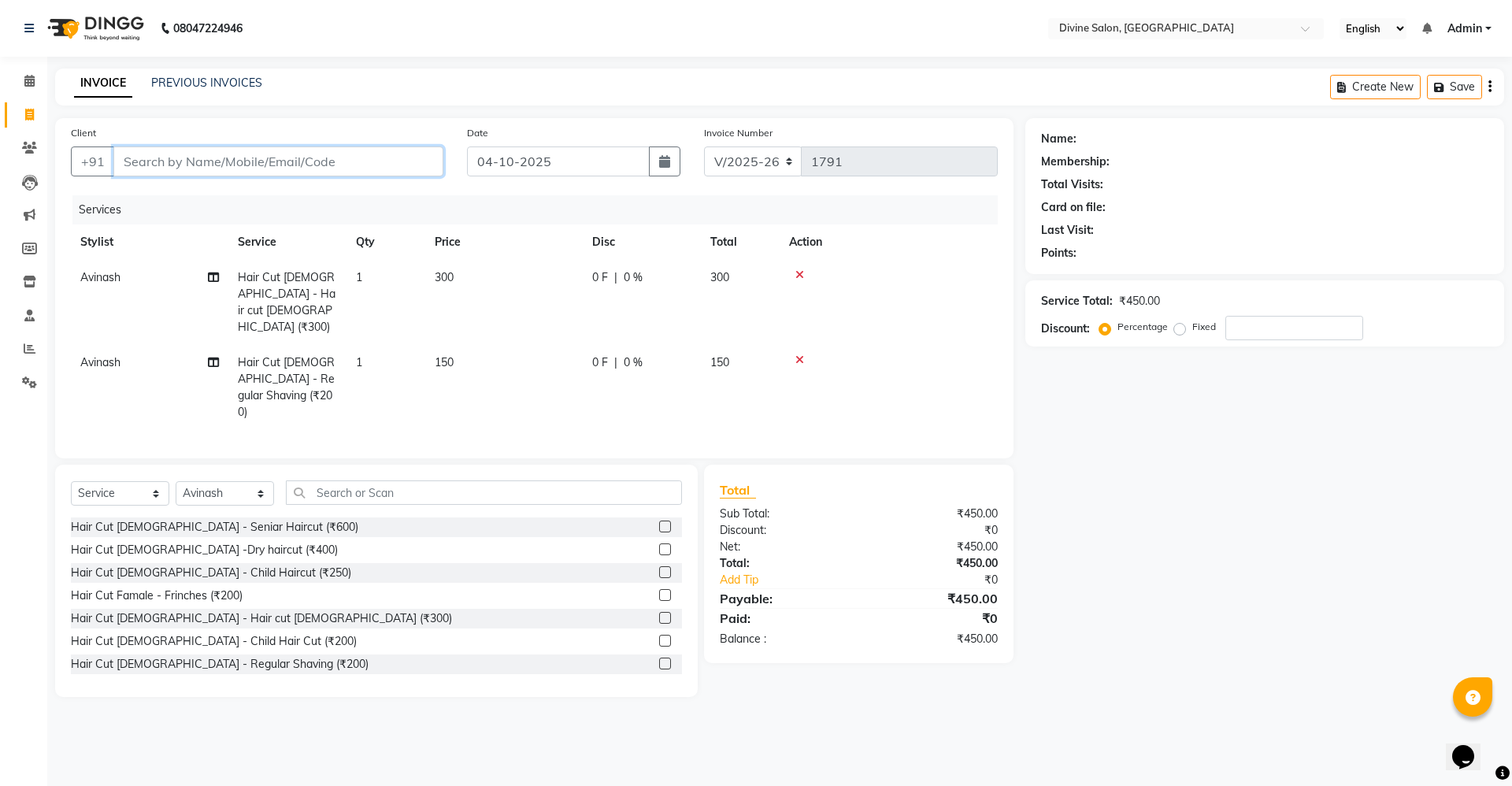
click at [393, 161] on input "Client" at bounding box center [278, 162] width 330 height 30
type input "7"
type input "0"
click at [256, 193] on ngb-highlight "7000634 191" at bounding box center [230, 197] width 82 height 16
type input "7000634191"
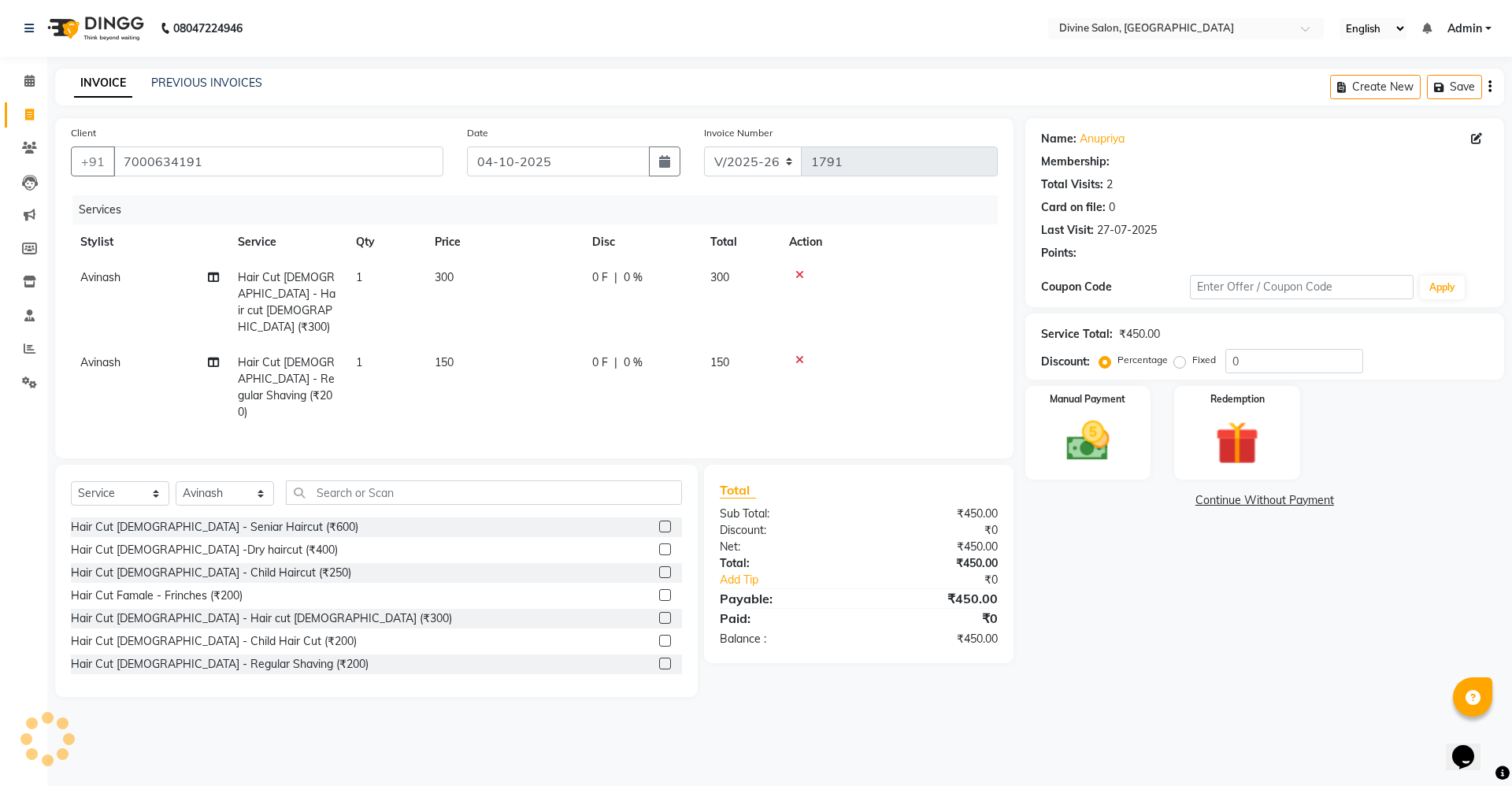
select select "1: Object"
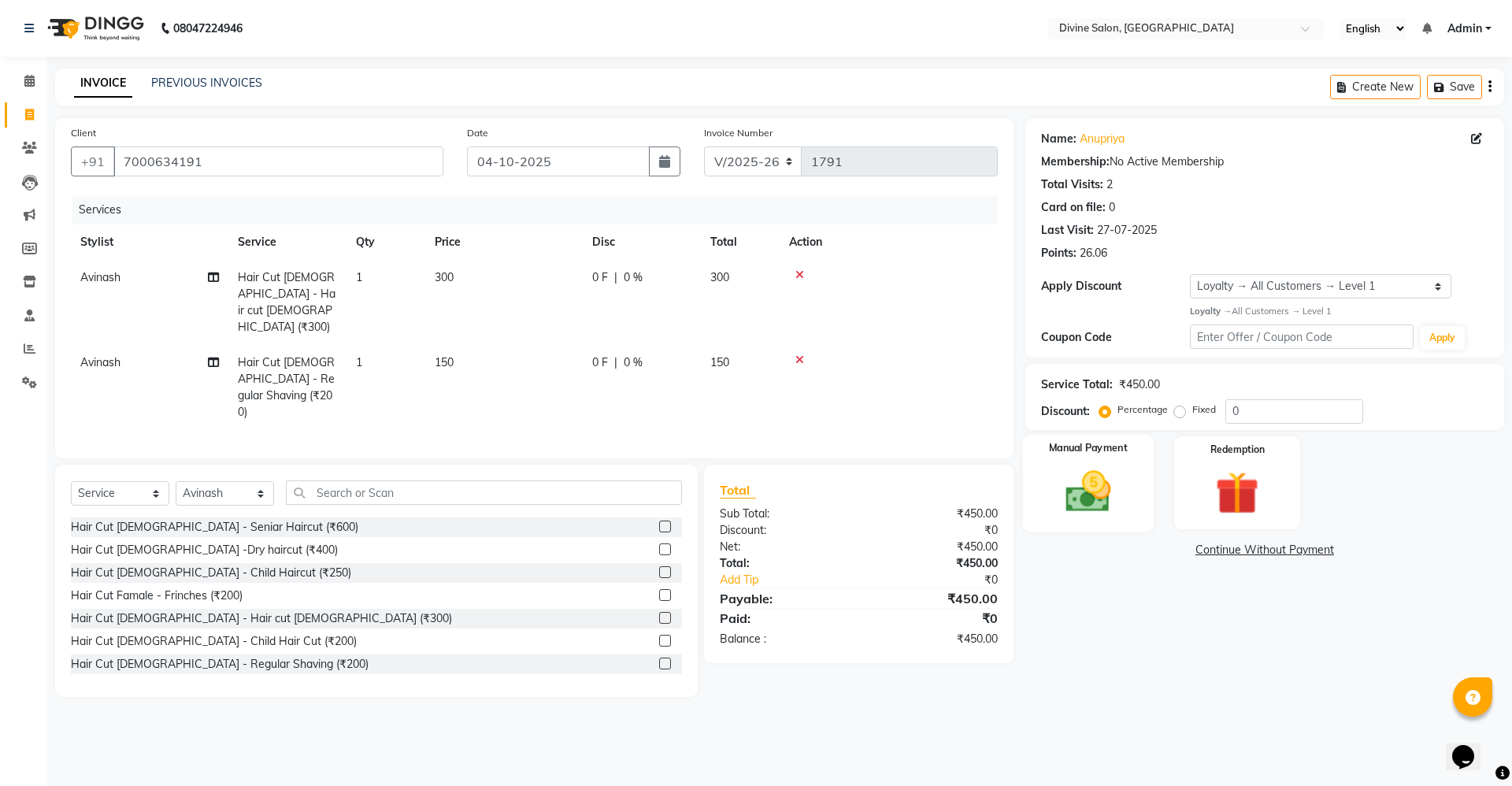
click at [1085, 507] on img at bounding box center [1088, 491] width 73 height 52
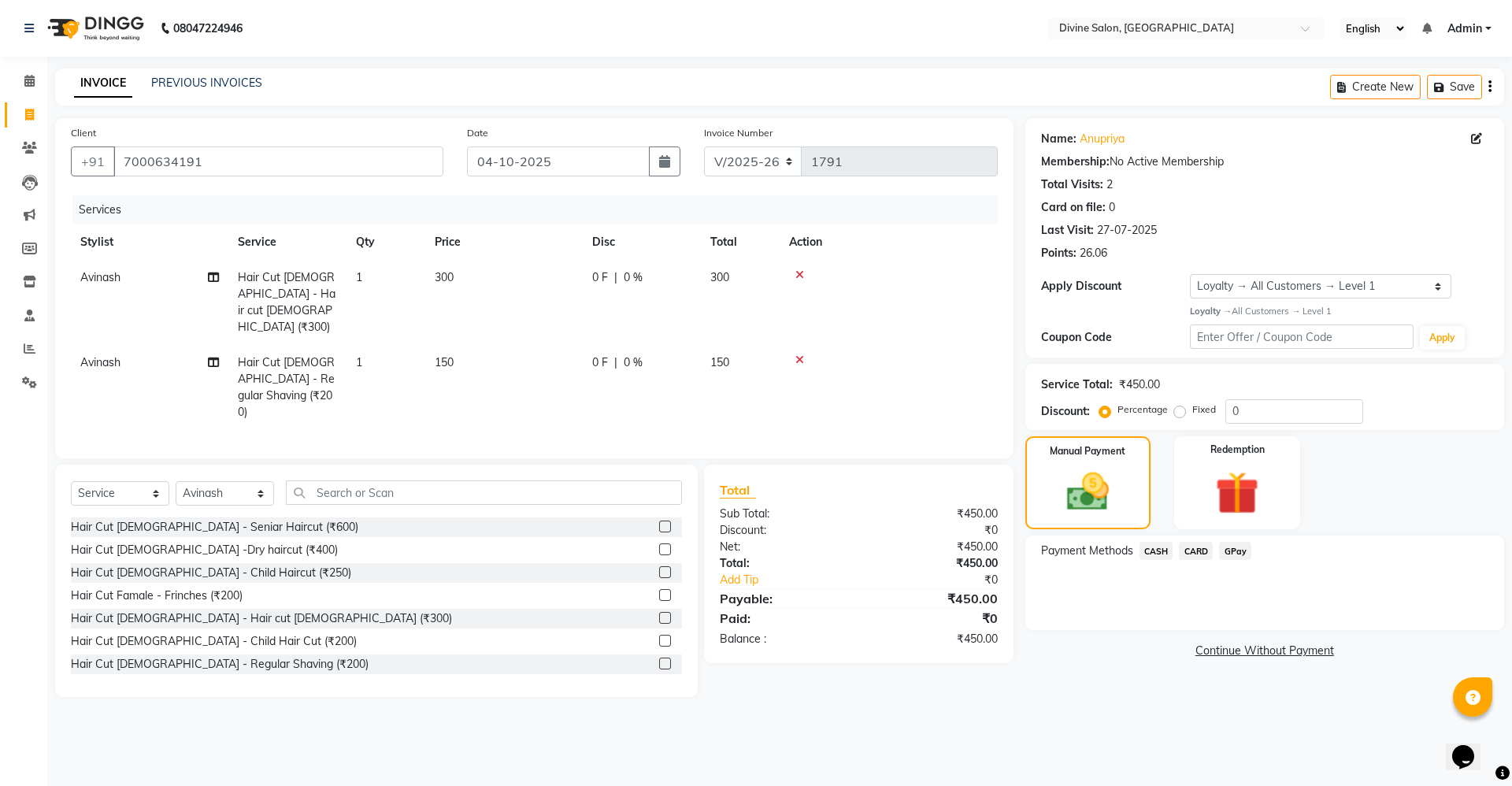
click at [1238, 553] on span "GPay" at bounding box center [1235, 550] width 32 height 18
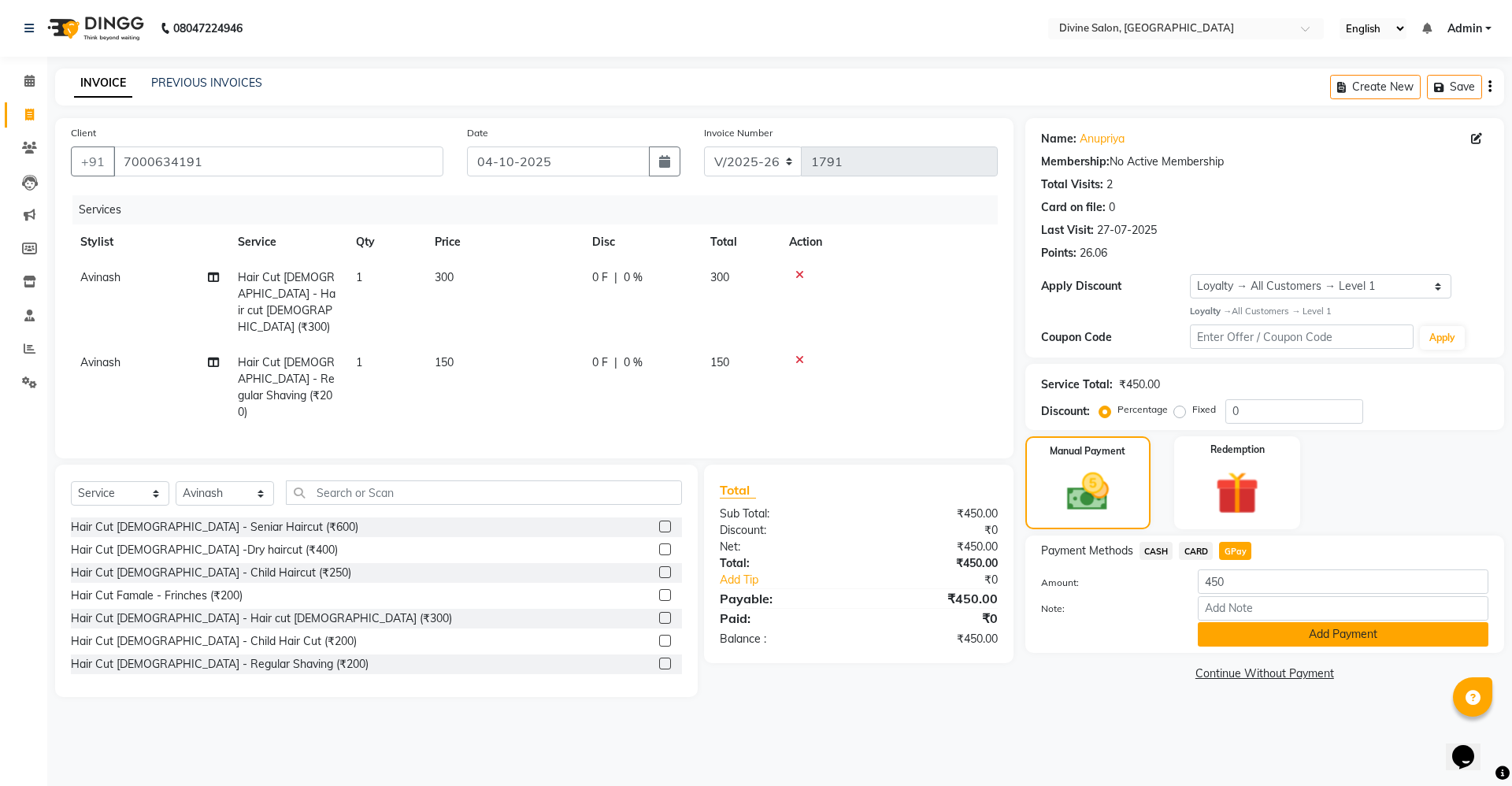
click at [1234, 626] on button "Add Payment" at bounding box center [1343, 634] width 290 height 24
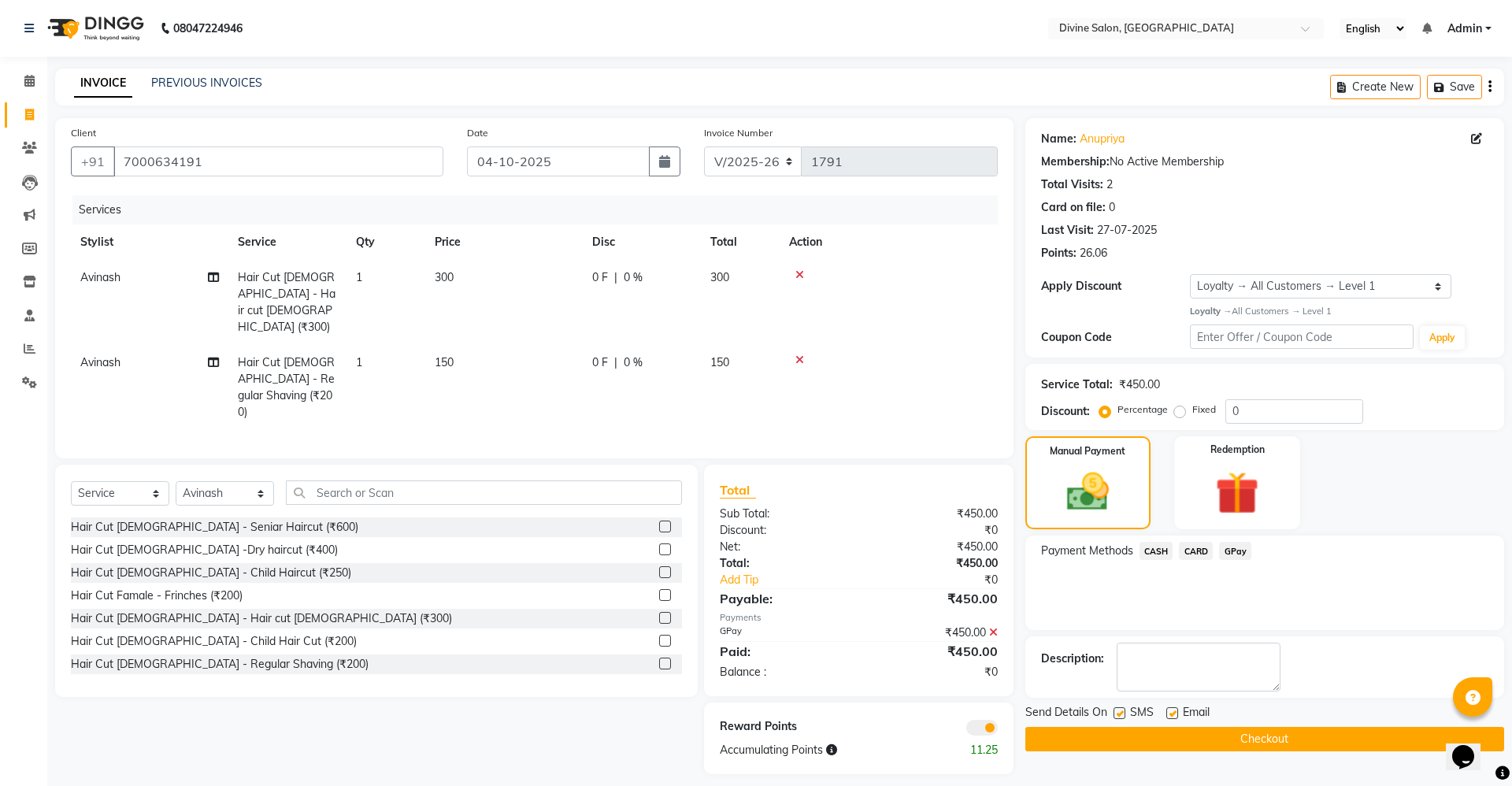
click at [1219, 732] on button "Checkout" at bounding box center [1265, 739] width 479 height 24
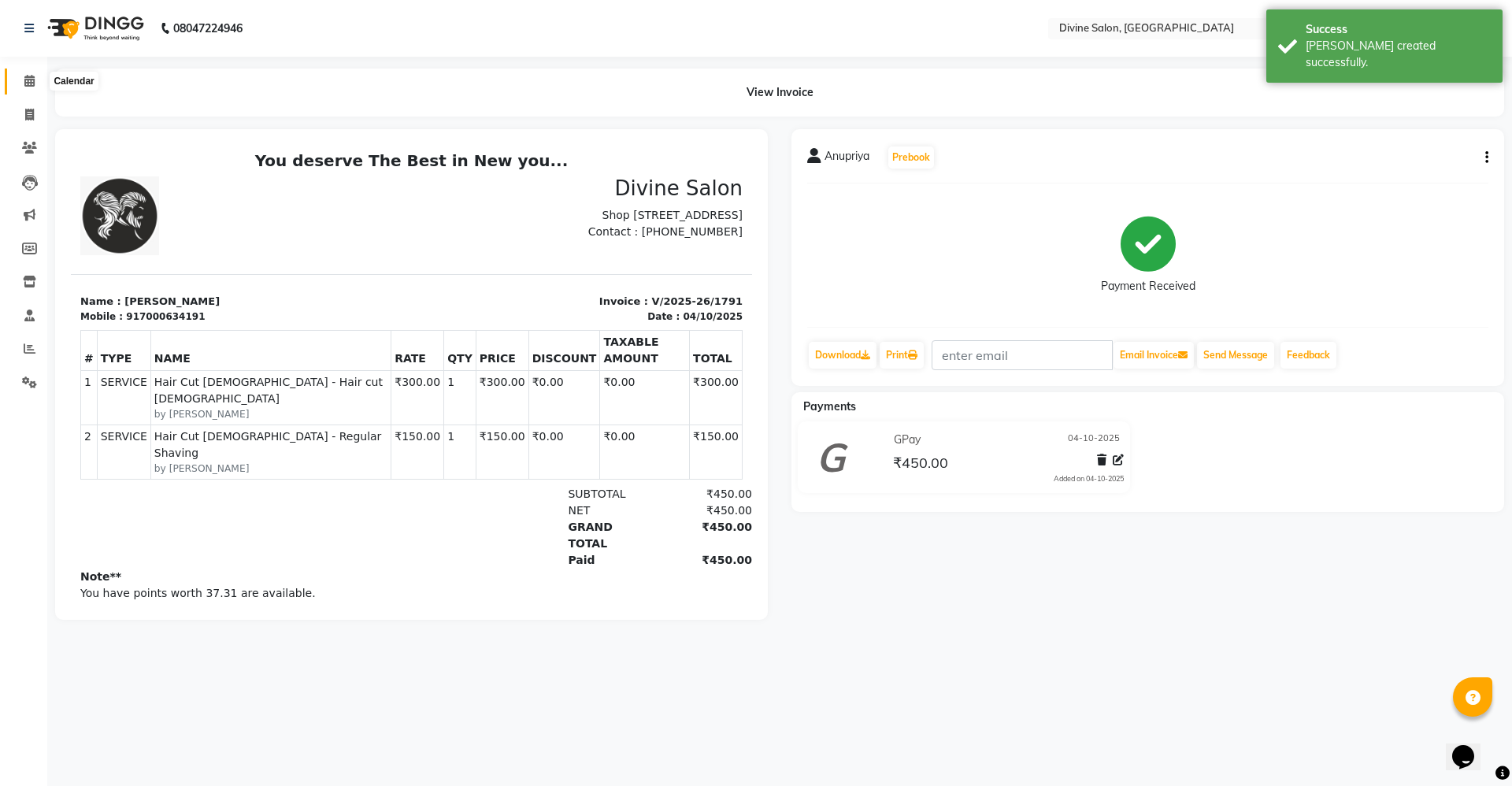
click at [30, 82] on icon at bounding box center [29, 80] width 10 height 12
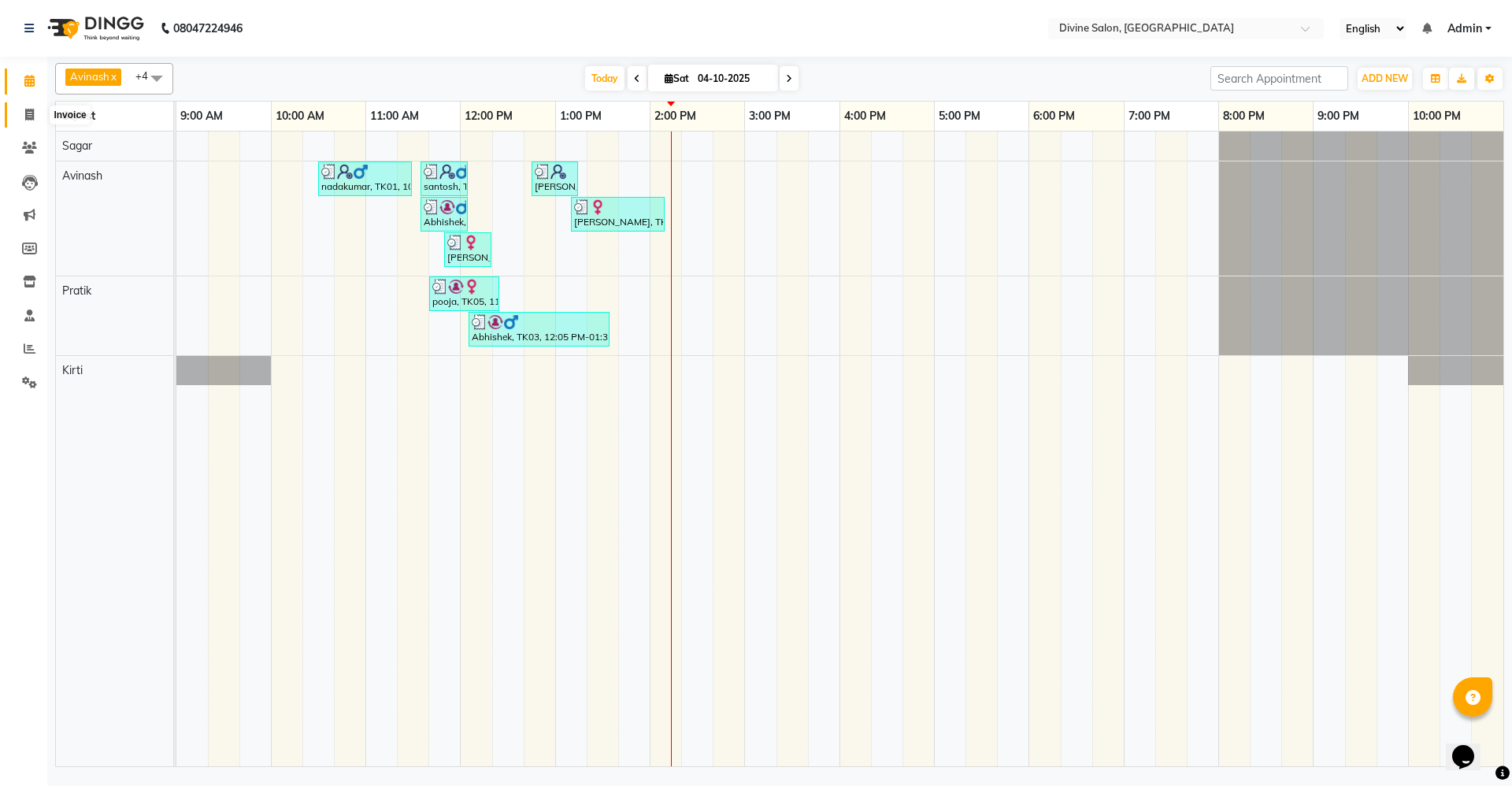
click at [29, 111] on icon at bounding box center [29, 115] width 8 height 12
select select "service"
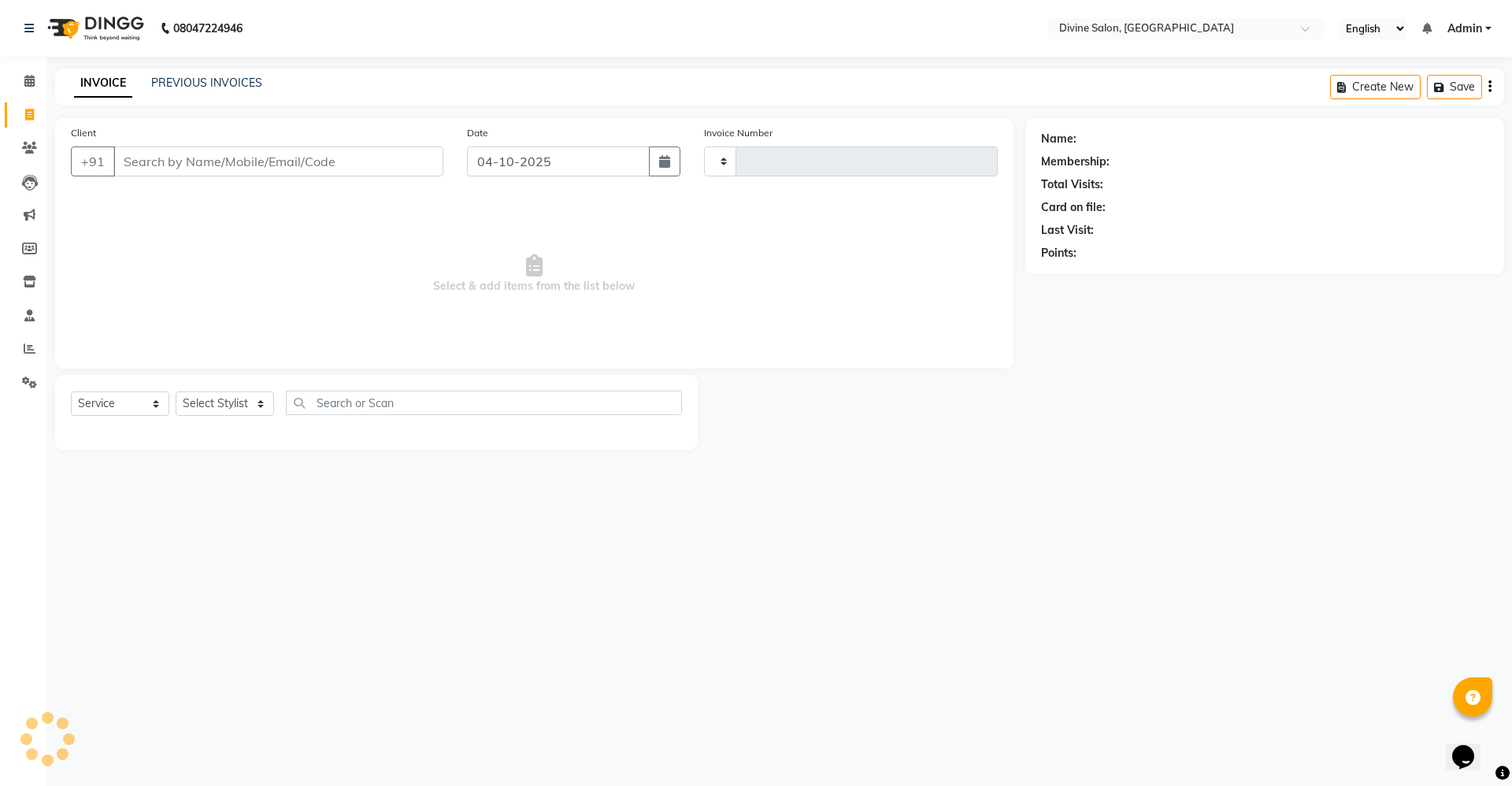
type input "1792"
select select "745"
click at [231, 408] on select "Select Stylist [PERSON_NAME] Pooja [PERSON_NAME] pooja [PERSON_NAME] [PERSON_NA…" at bounding box center [225, 404] width 99 height 24
select select "70573"
click at [176, 392] on select "Select Stylist [PERSON_NAME] Pooja [PERSON_NAME] pooja [PERSON_NAME] [PERSON_NA…" at bounding box center [225, 404] width 99 height 24
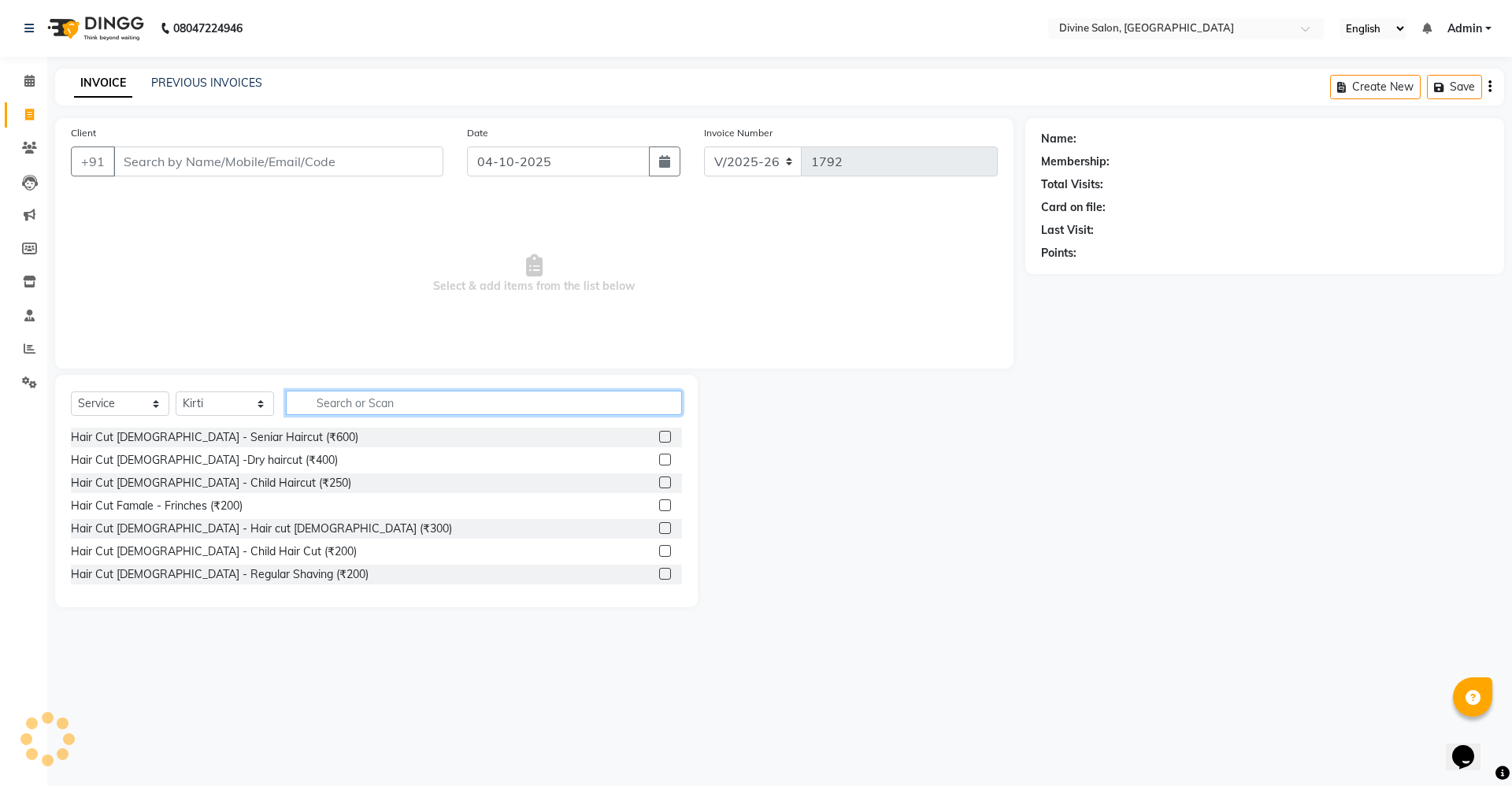
click at [344, 400] on input "text" at bounding box center [483, 403] width 396 height 24
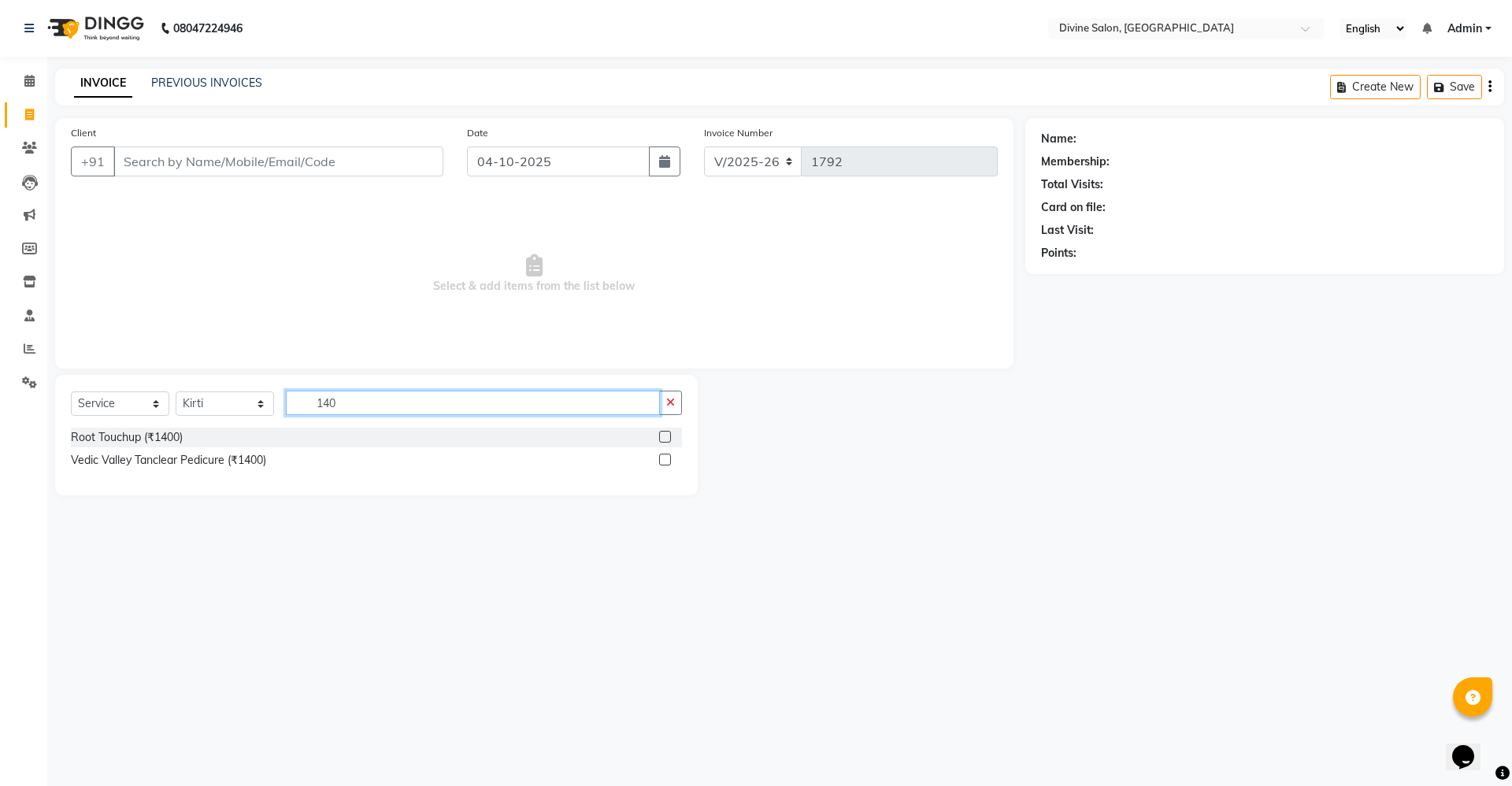
click at [359, 401] on input "140" at bounding box center [472, 403] width 374 height 24
type input "1"
type input "stra"
click at [662, 433] on label at bounding box center [665, 436] width 12 height 12
click at [662, 433] on input "checkbox" at bounding box center [664, 437] width 10 height 10
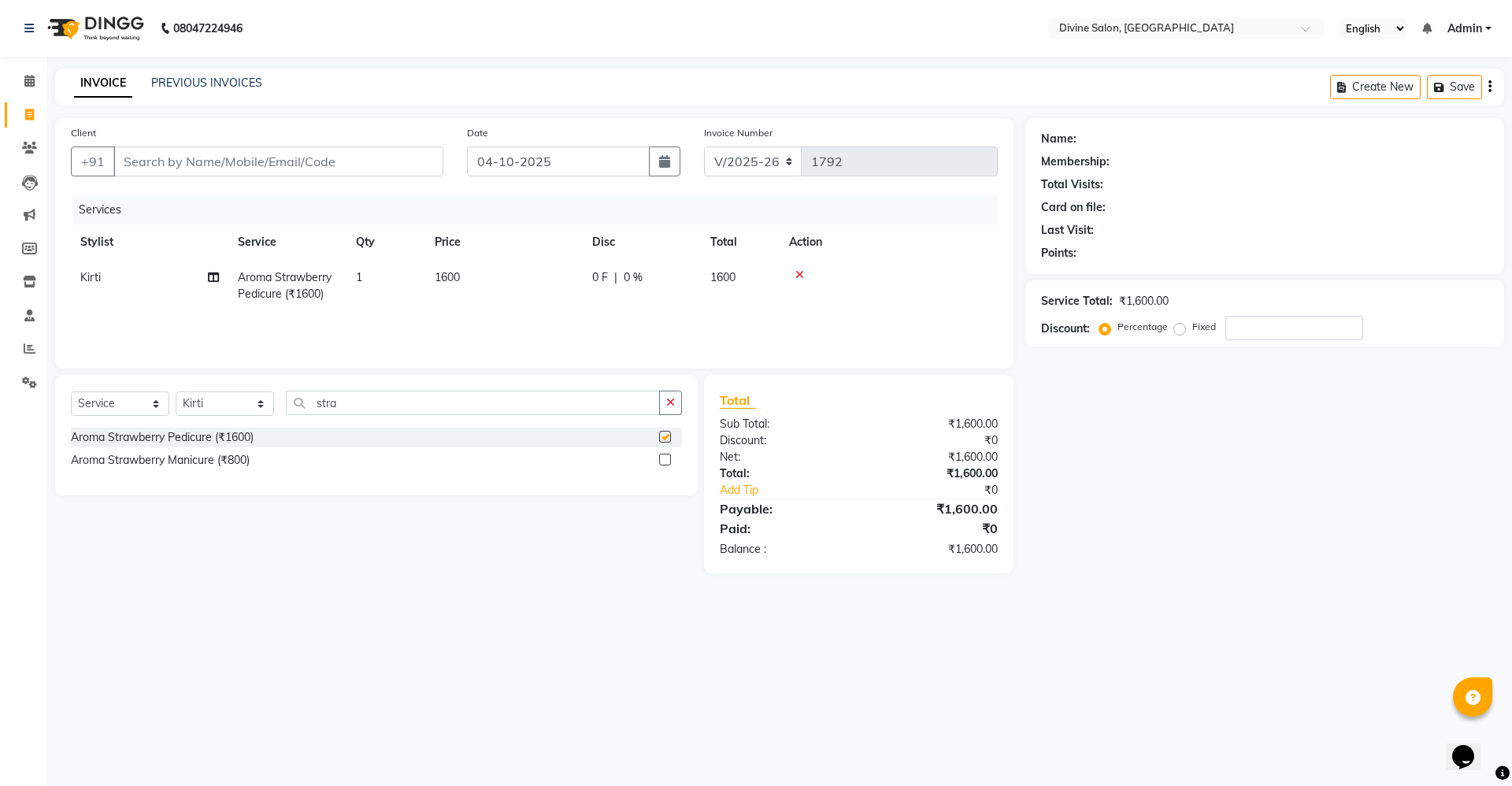
checkbox input "false"
click at [397, 400] on input "stra" at bounding box center [472, 403] width 374 height 24
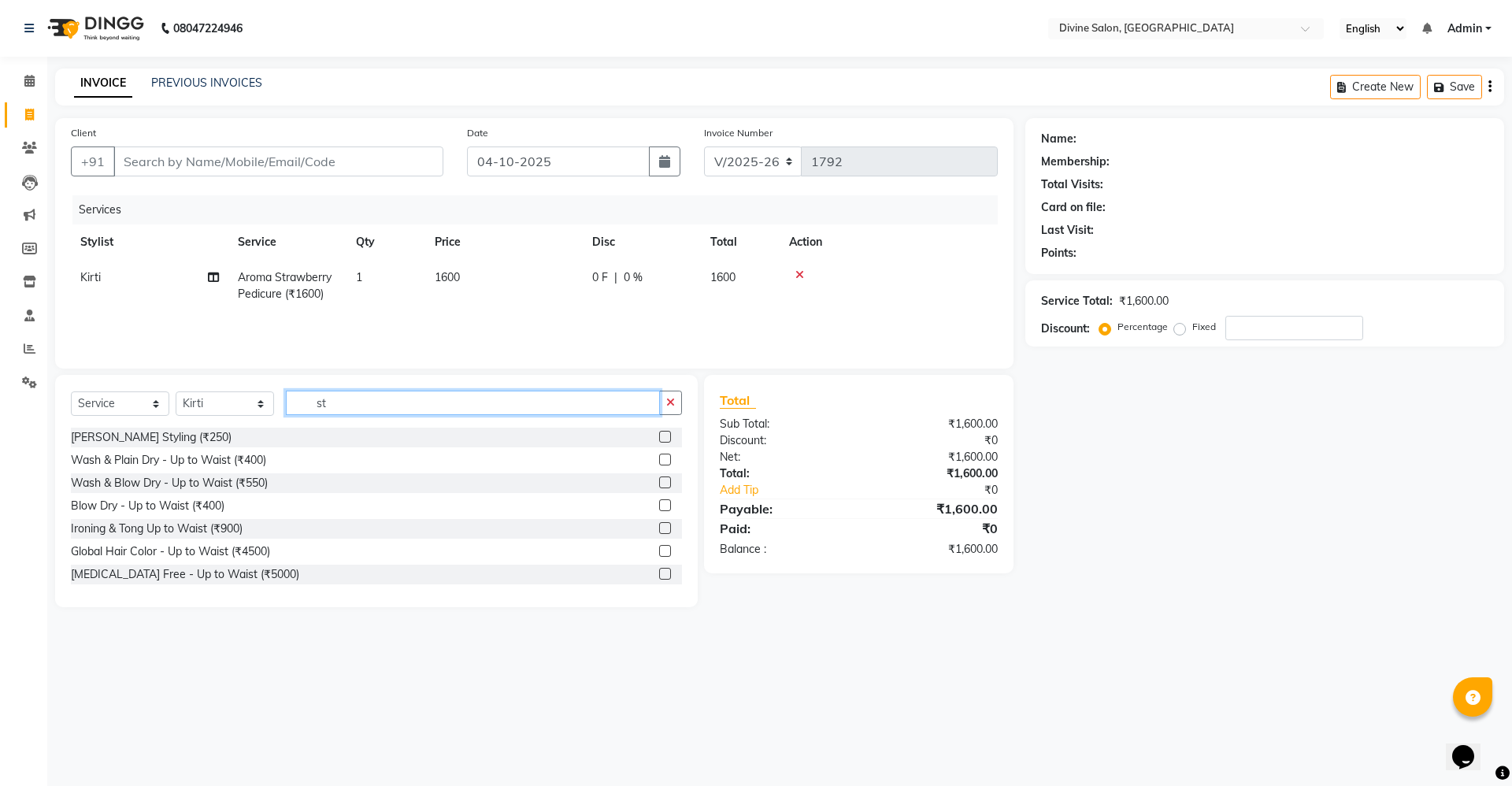
type input "s"
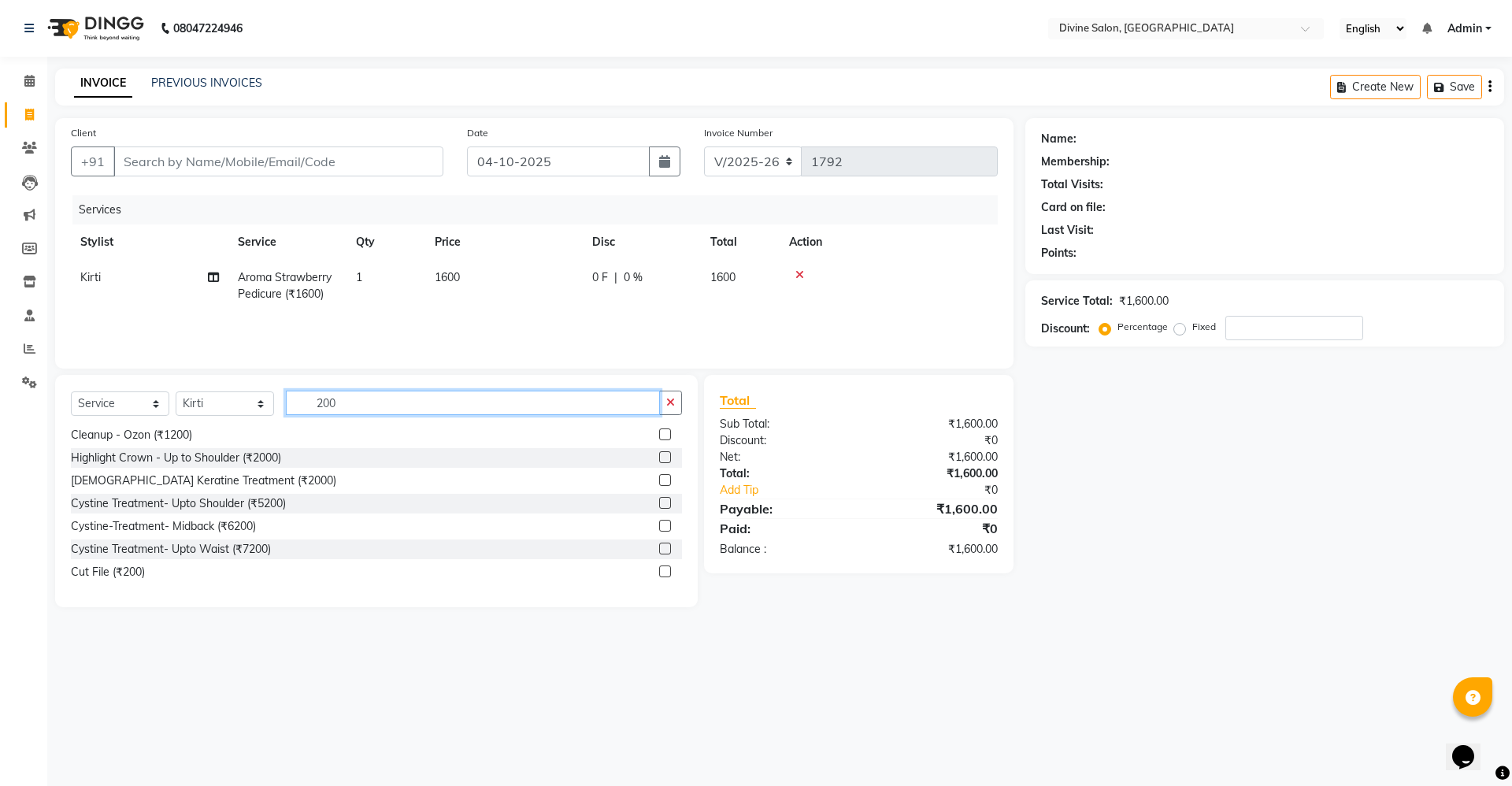
type input "200"
click at [659, 566] on label at bounding box center [665, 571] width 12 height 12
click at [659, 567] on input "checkbox" at bounding box center [664, 572] width 10 height 10
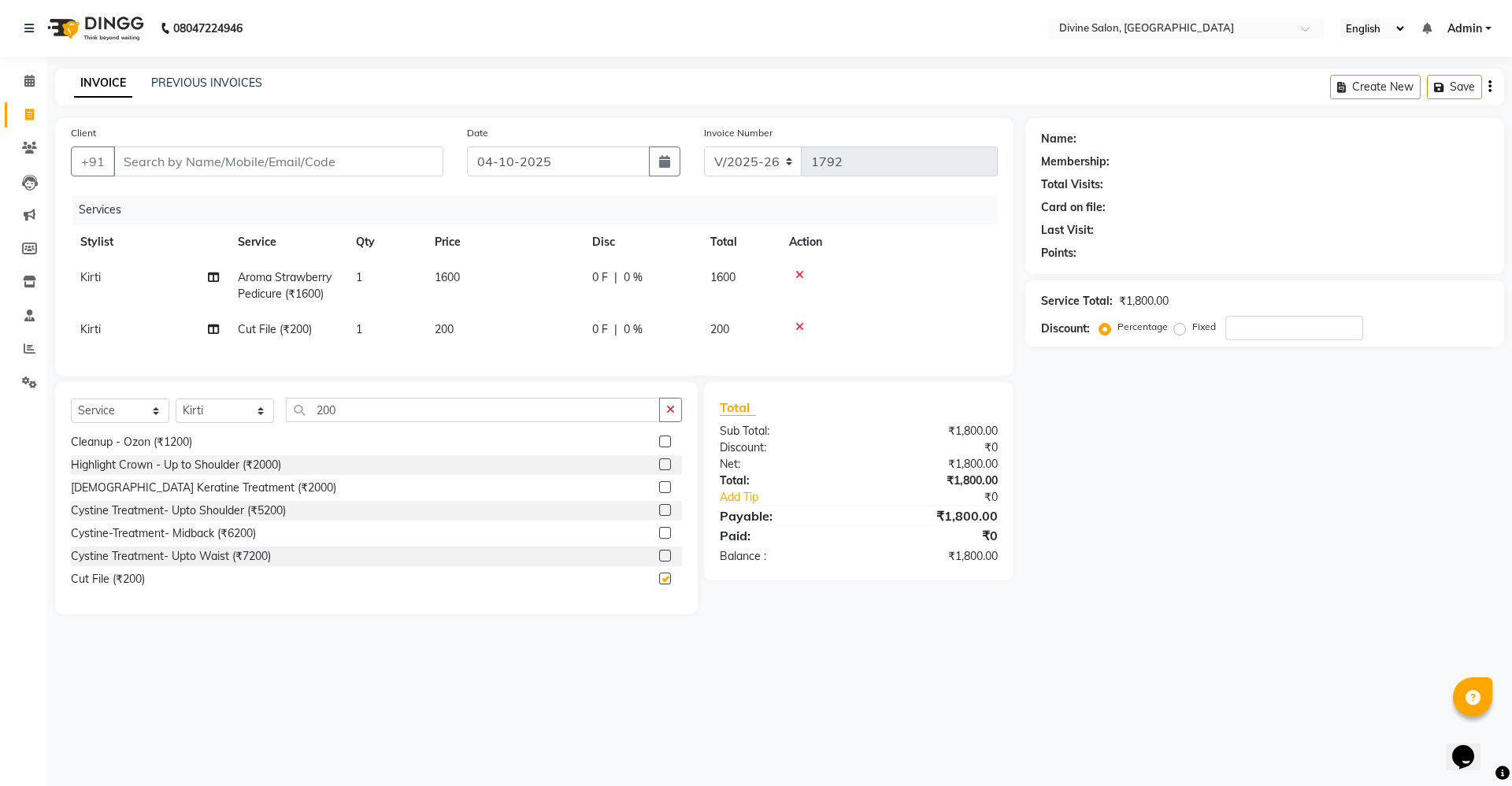
checkbox input "false"
click at [367, 420] on input "200" at bounding box center [472, 409] width 374 height 24
type input "2"
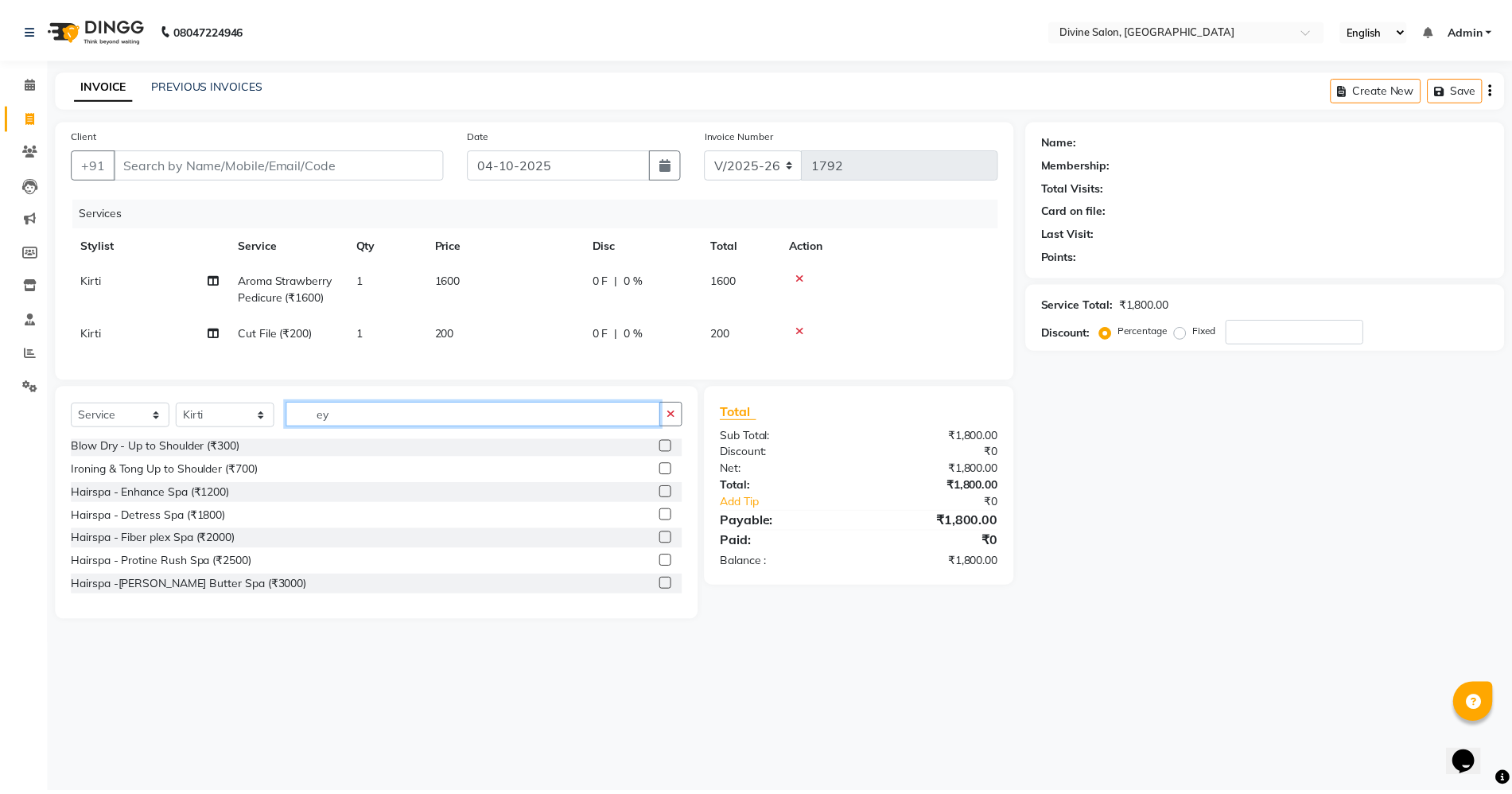
scroll to position [0, 0]
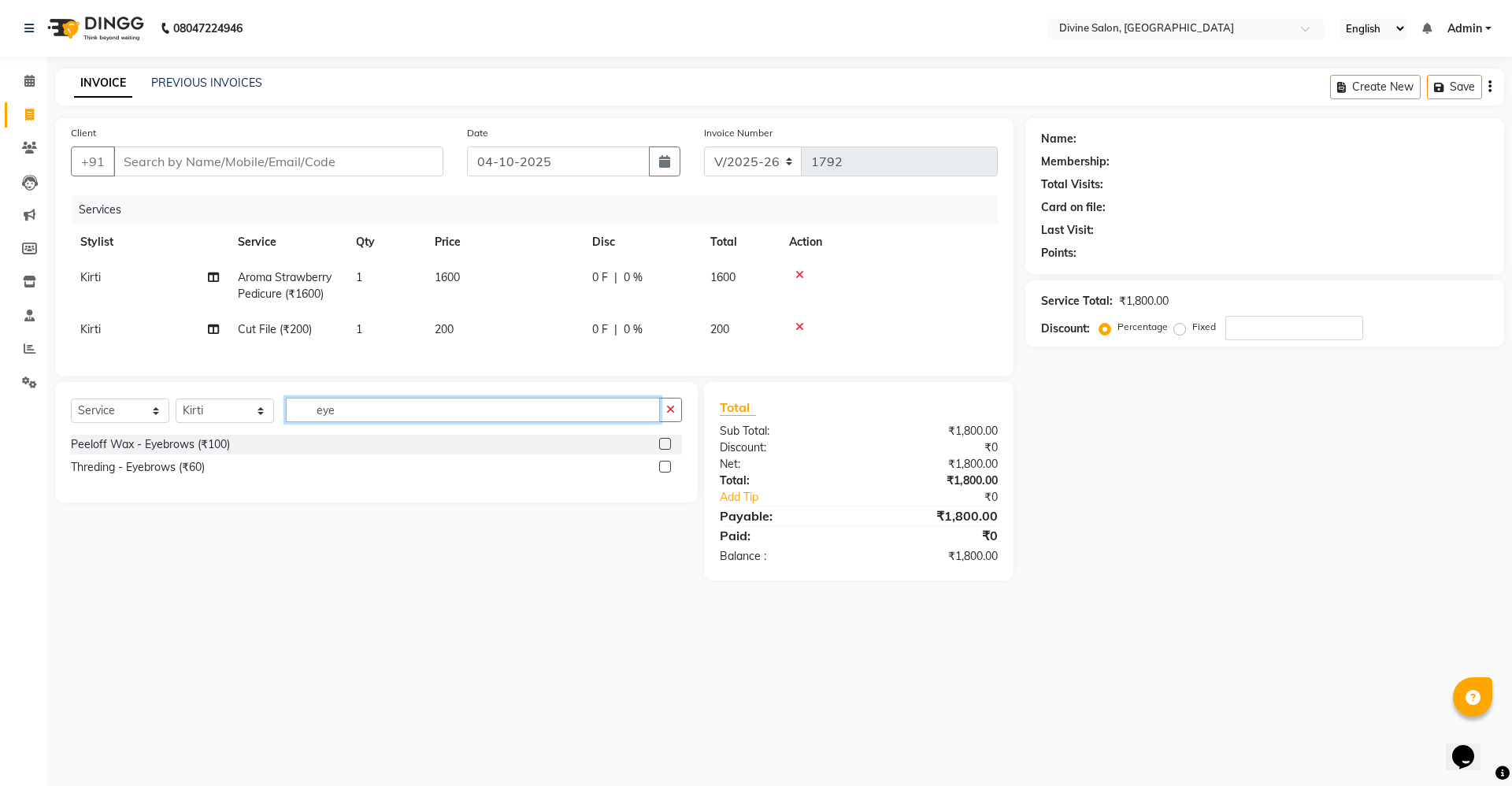
type input "eye"
click at [667, 472] on label at bounding box center [665, 466] width 12 height 12
click at [667, 472] on input "checkbox" at bounding box center [664, 466] width 10 height 10
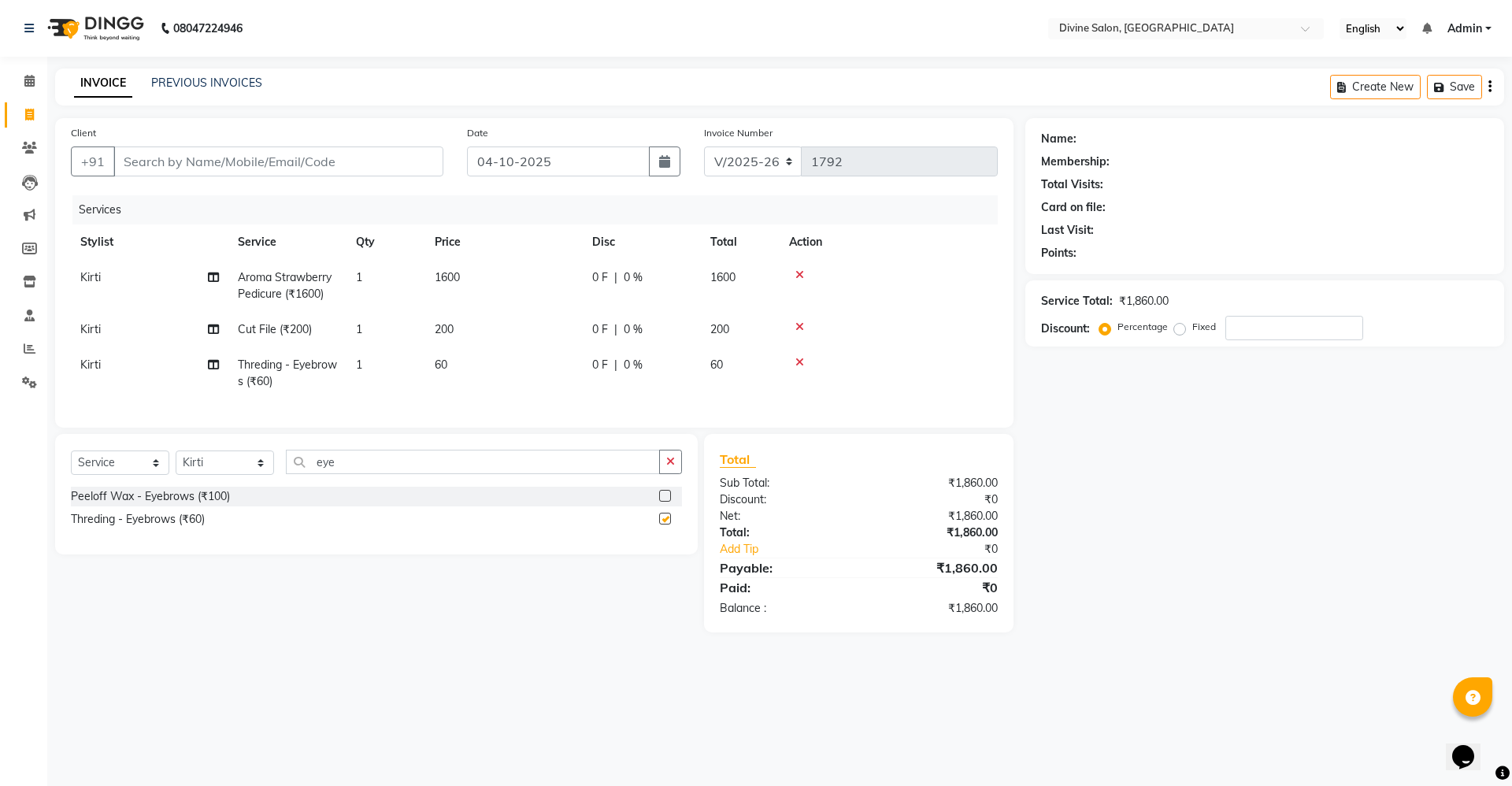
checkbox input "false"
click at [360, 161] on input "Client" at bounding box center [278, 162] width 330 height 30
type input "k"
type input "0"
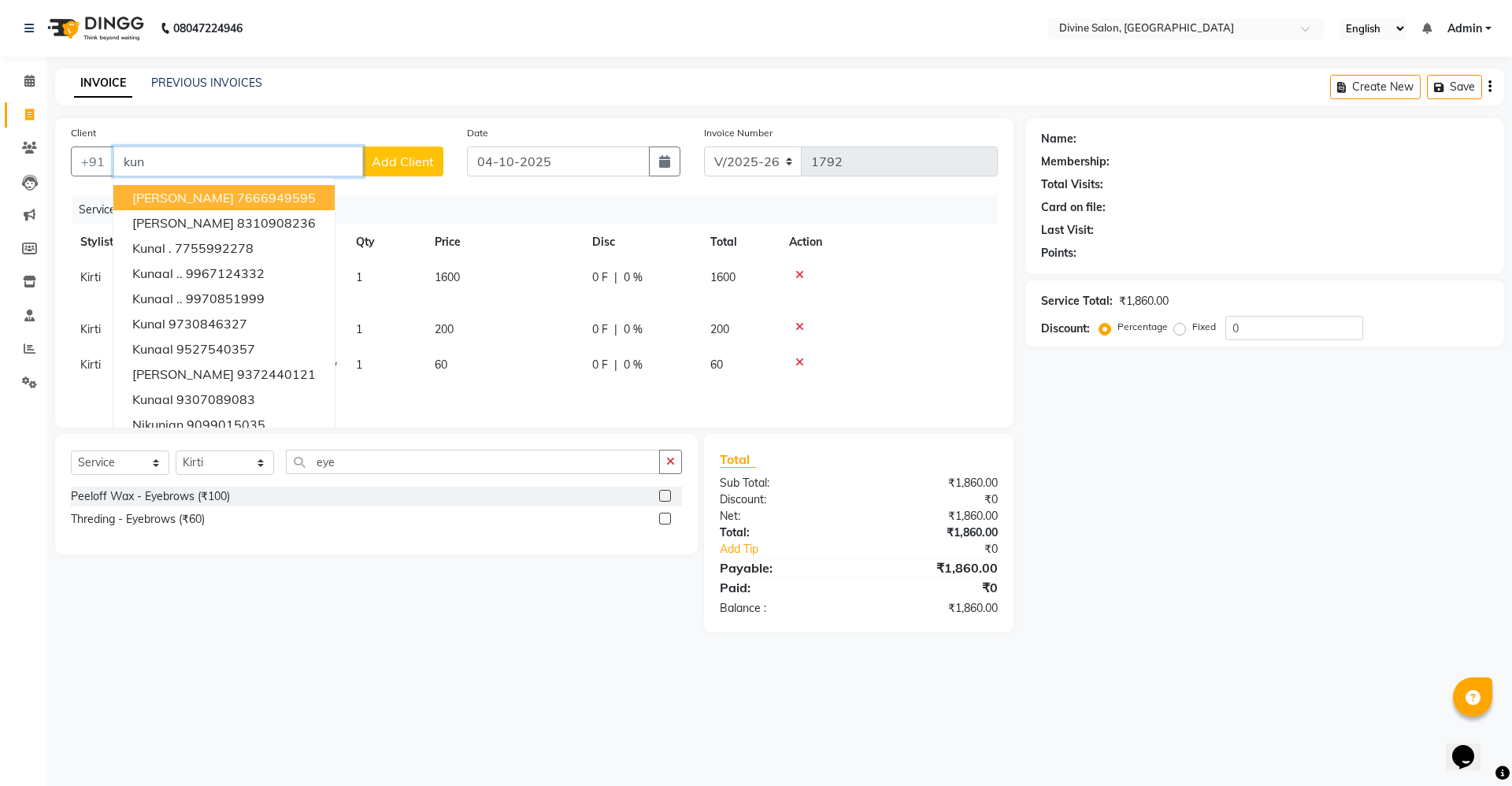
click at [299, 192] on button "Kundan Das 7666949595" at bounding box center [224, 197] width 221 height 25
type input "7666949595"
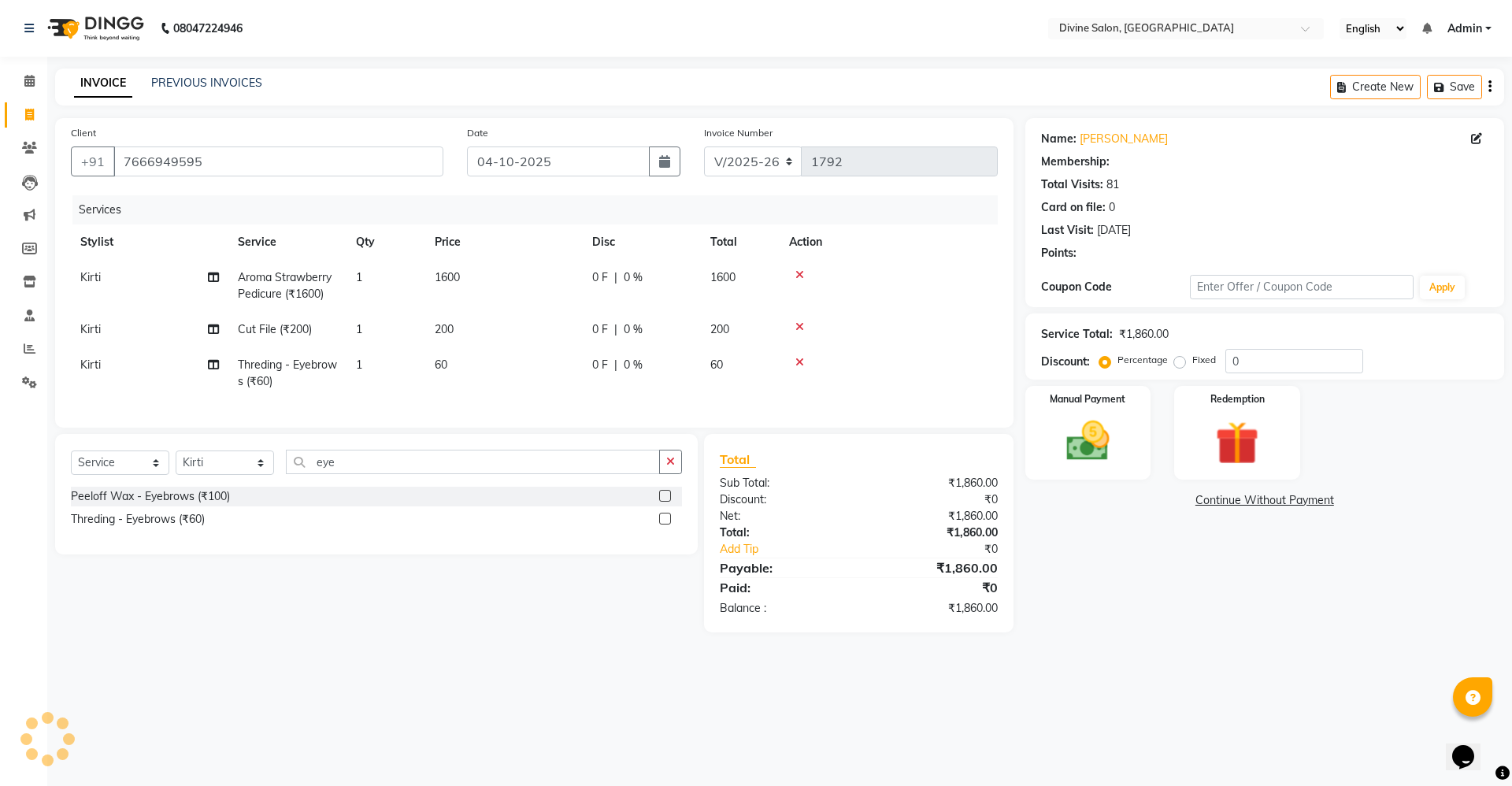
type input "25"
select select "2: Object"
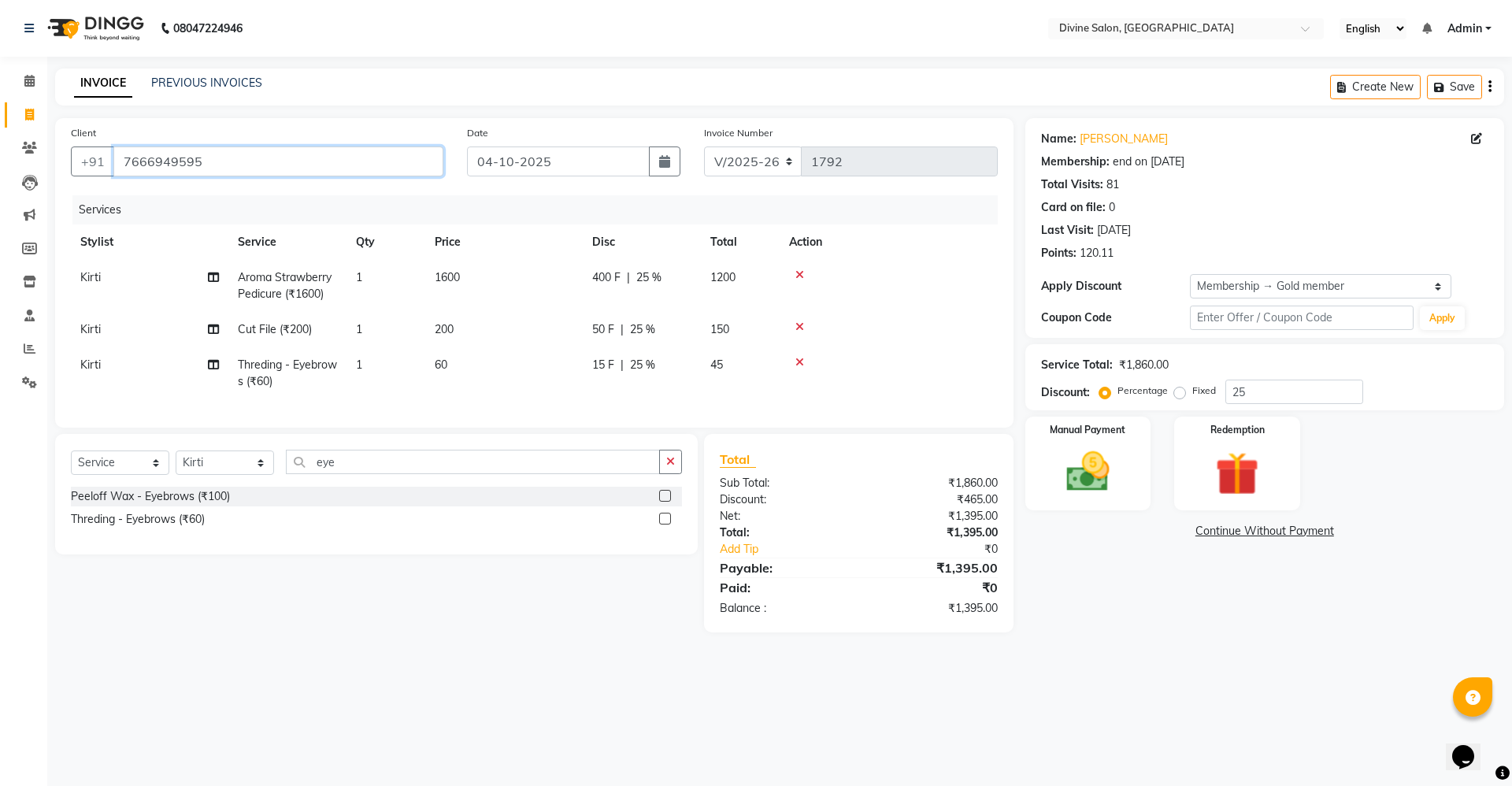
click at [265, 166] on input "7666949595" at bounding box center [278, 162] width 330 height 30
type input "766694959"
type input "0"
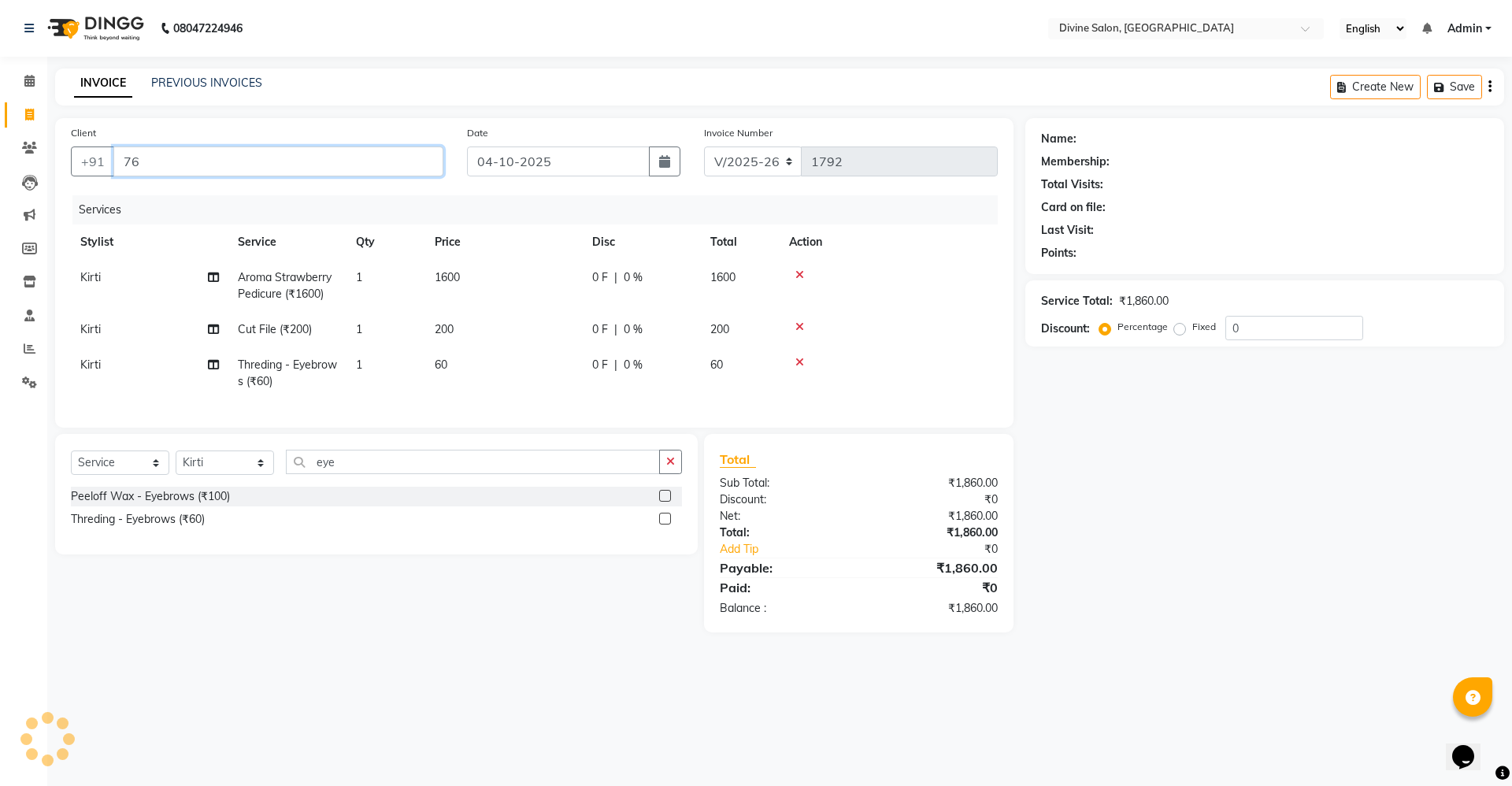
type input "7"
click at [262, 475] on select "Select Stylist [PERSON_NAME] Pooja [PERSON_NAME] pooja [PERSON_NAME] [PERSON_NA…" at bounding box center [225, 462] width 99 height 24
select select "11821"
click at [176, 466] on select "Select Stylist [PERSON_NAME] Pooja [PERSON_NAME] pooja [PERSON_NAME] [PERSON_NA…" at bounding box center [225, 462] width 99 height 24
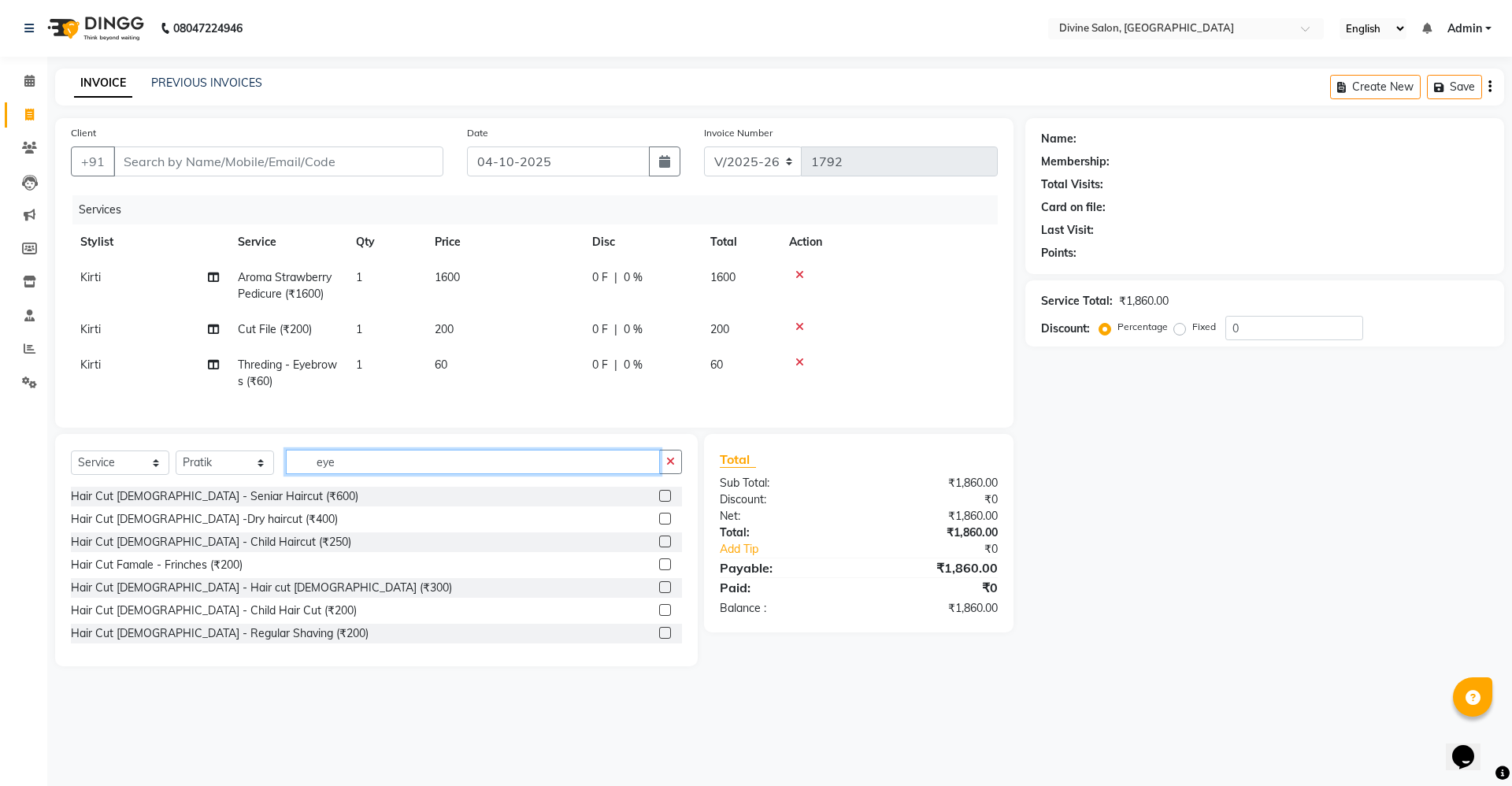
click at [336, 474] on input "eye" at bounding box center [472, 462] width 374 height 24
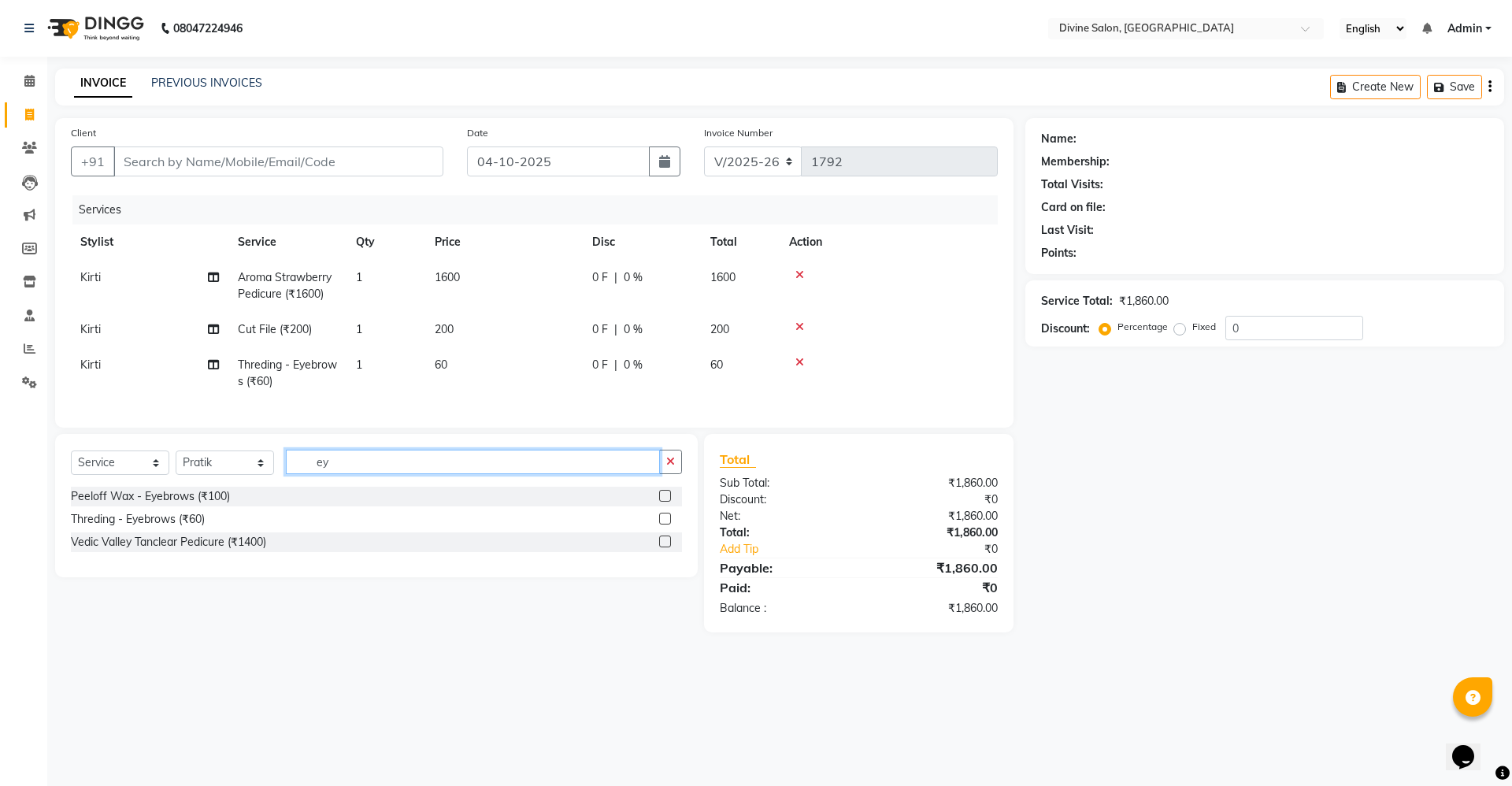
type input "e"
click at [366, 474] on input "6000" at bounding box center [472, 462] width 374 height 24
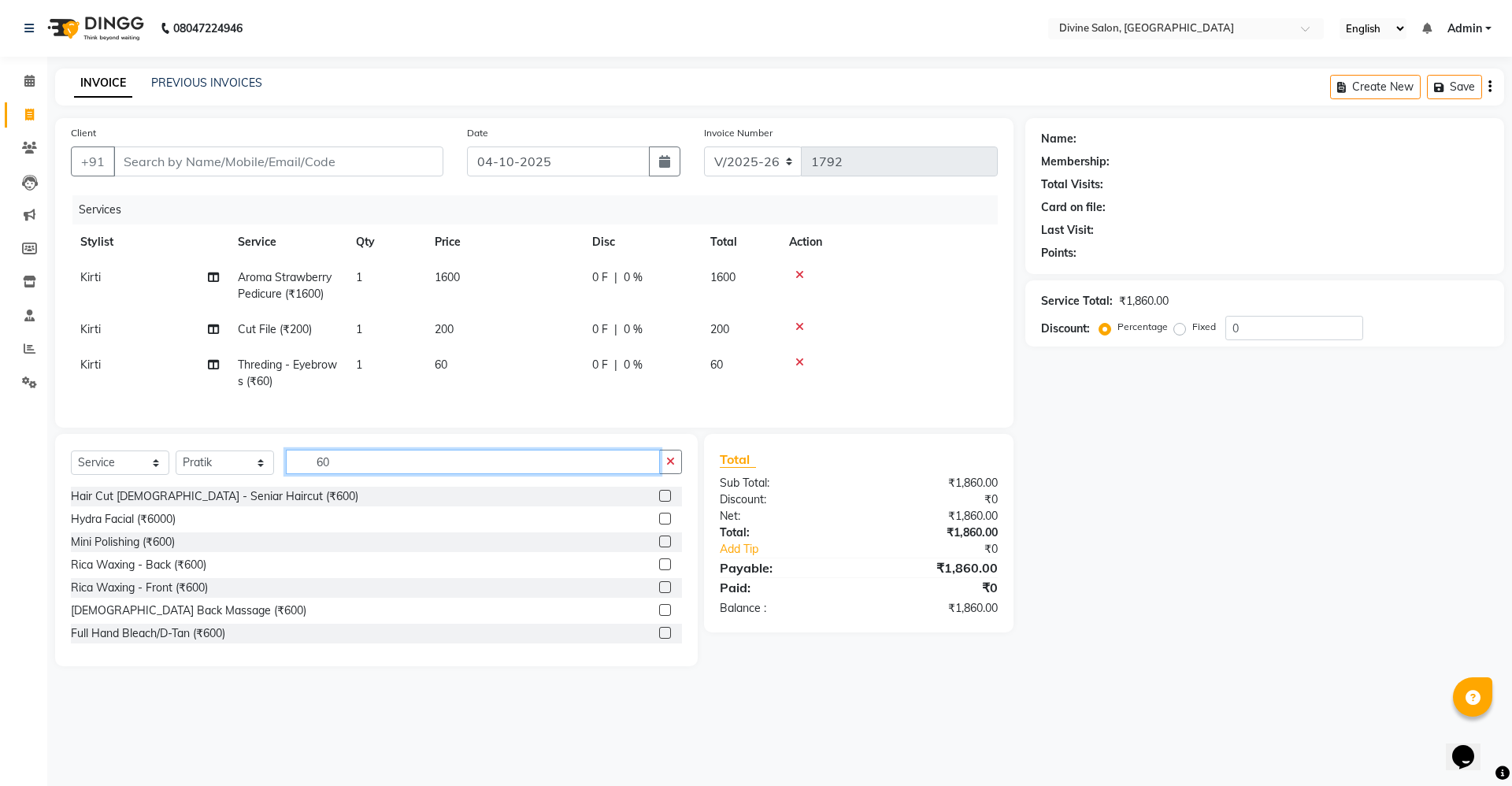
type input "6"
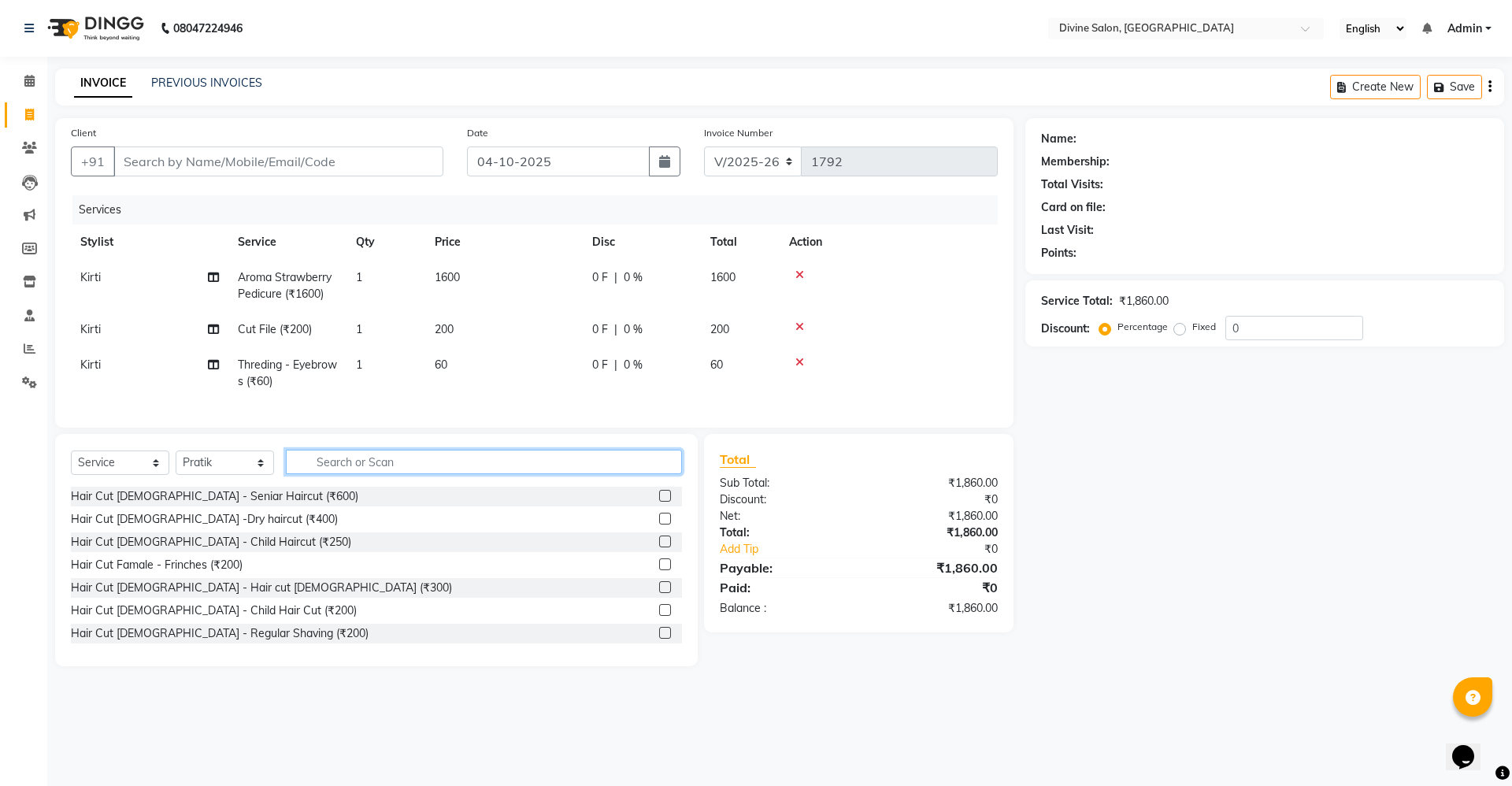
click at [452, 474] on input "text" at bounding box center [483, 462] width 396 height 24
click at [427, 474] on input "text" at bounding box center [483, 462] width 396 height 24
click at [365, 474] on input "hair" at bounding box center [472, 462] width 374 height 24
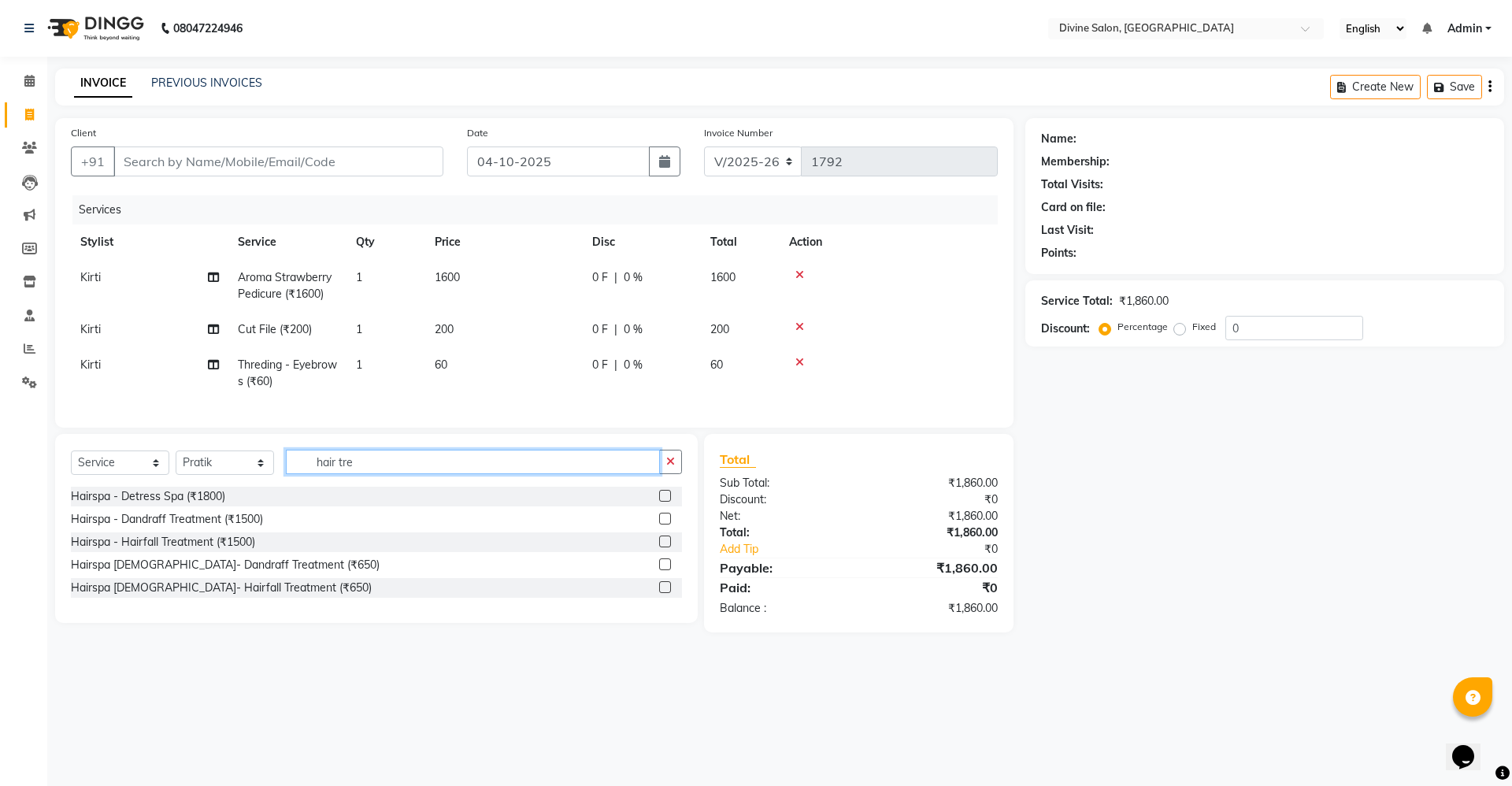
click at [381, 474] on input "hair tre" at bounding box center [472, 462] width 374 height 24
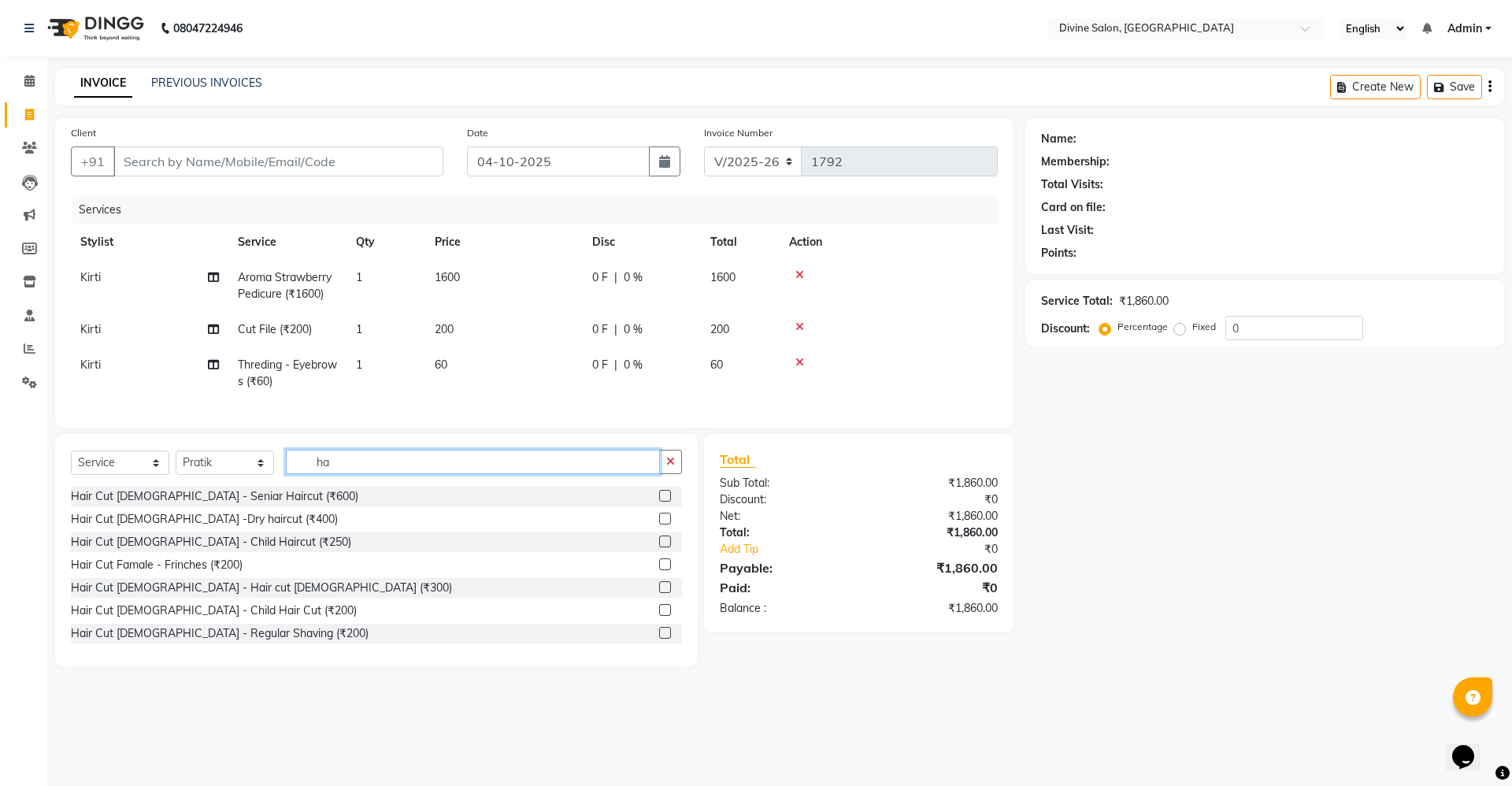
type input "h"
type input "boto"
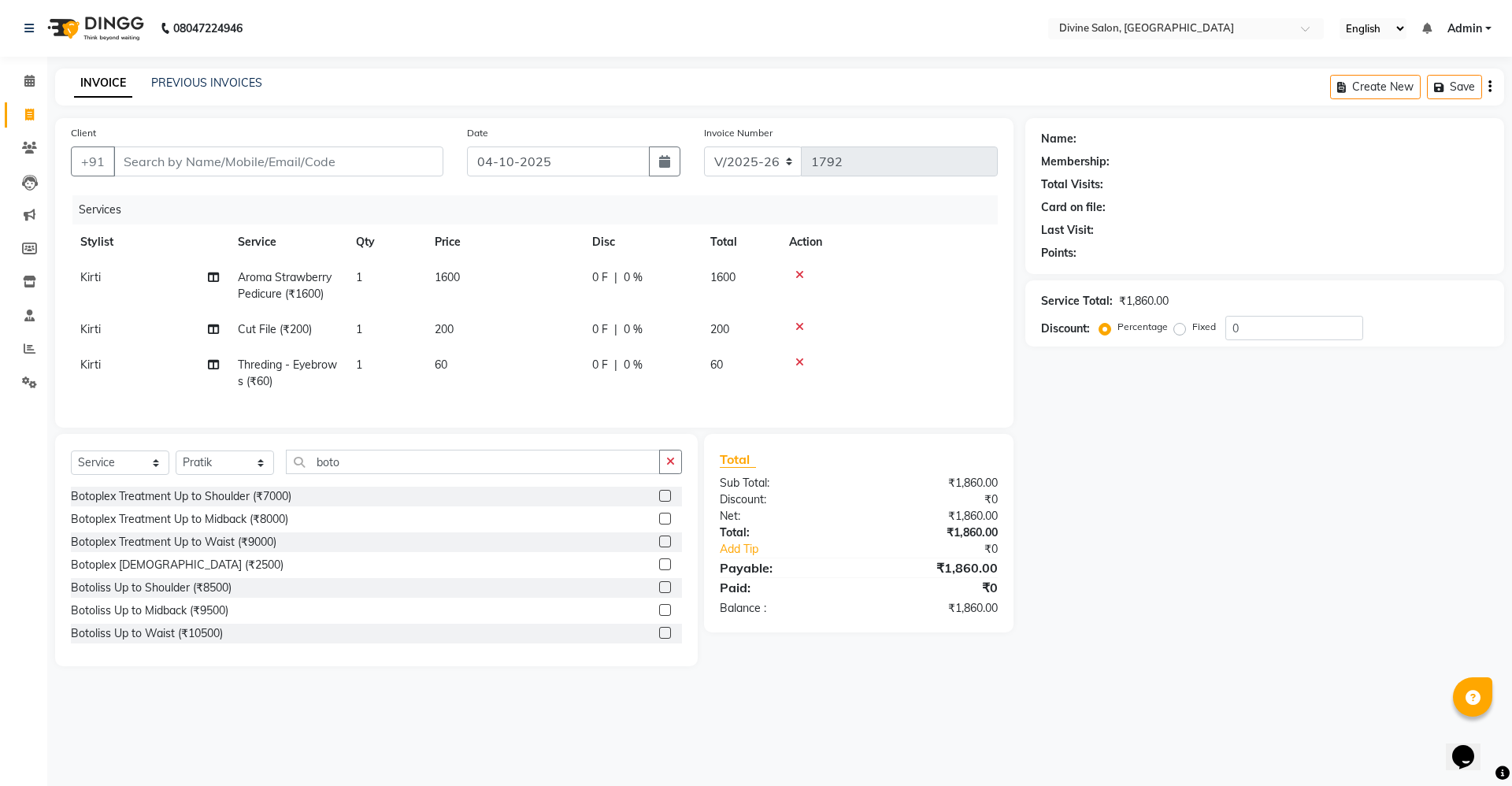
click at [659, 502] on label at bounding box center [665, 495] width 12 height 12
click at [659, 502] on input "checkbox" at bounding box center [664, 496] width 10 height 10
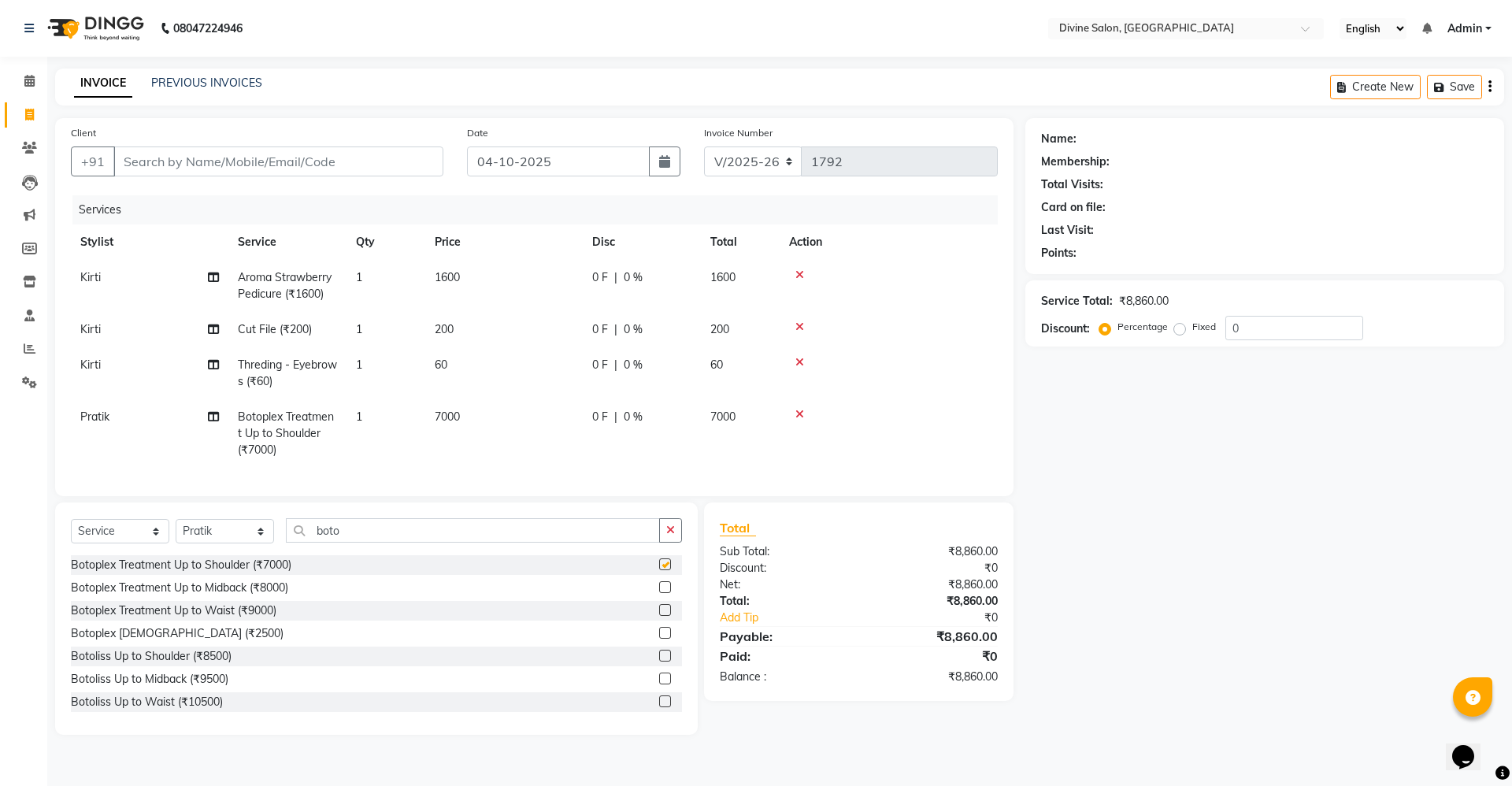
checkbox input "false"
click at [487, 427] on td "7000" at bounding box center [504, 433] width 157 height 68
select select "11821"
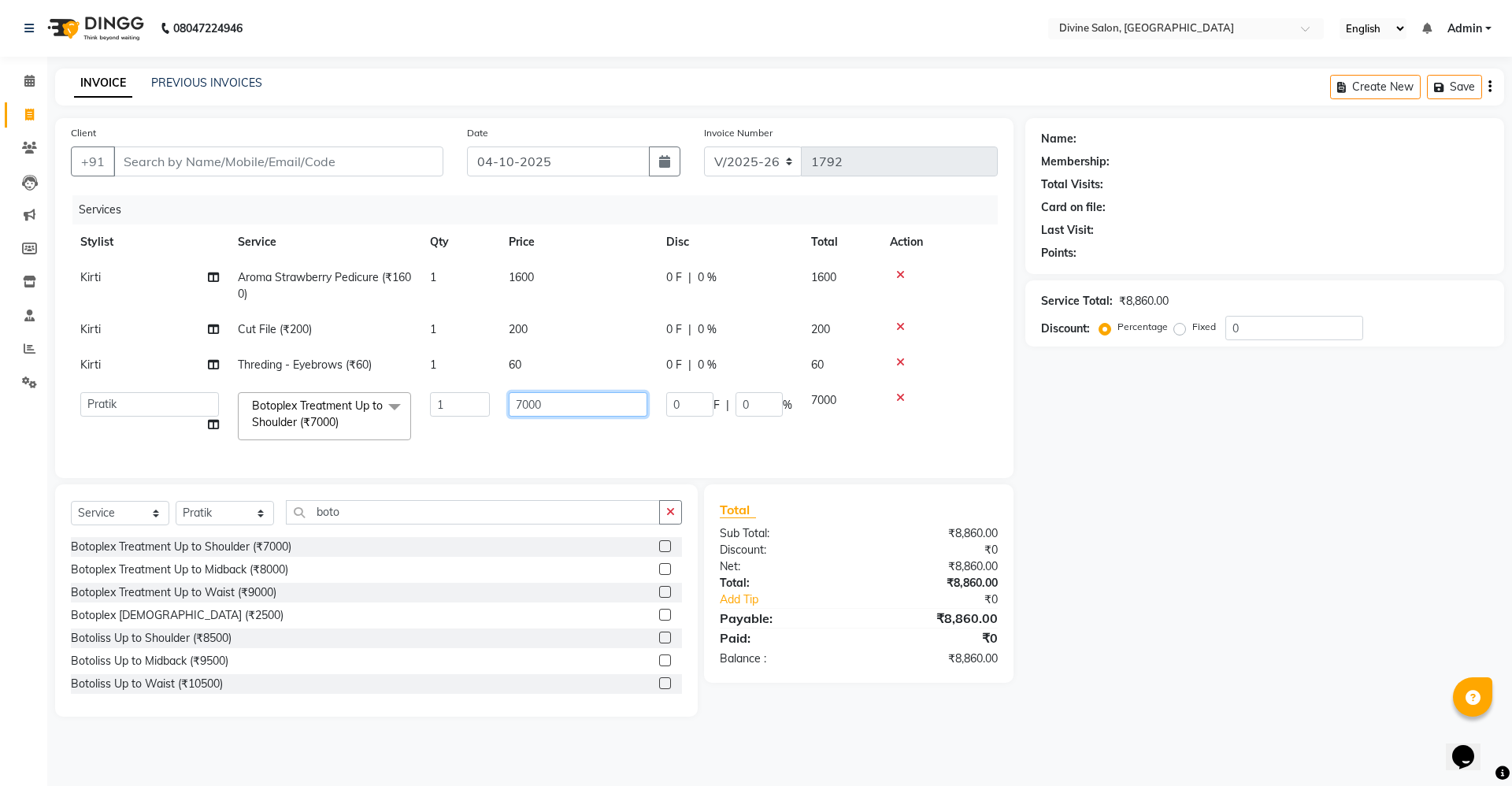
click at [616, 407] on input "7000" at bounding box center [579, 404] width 139 height 24
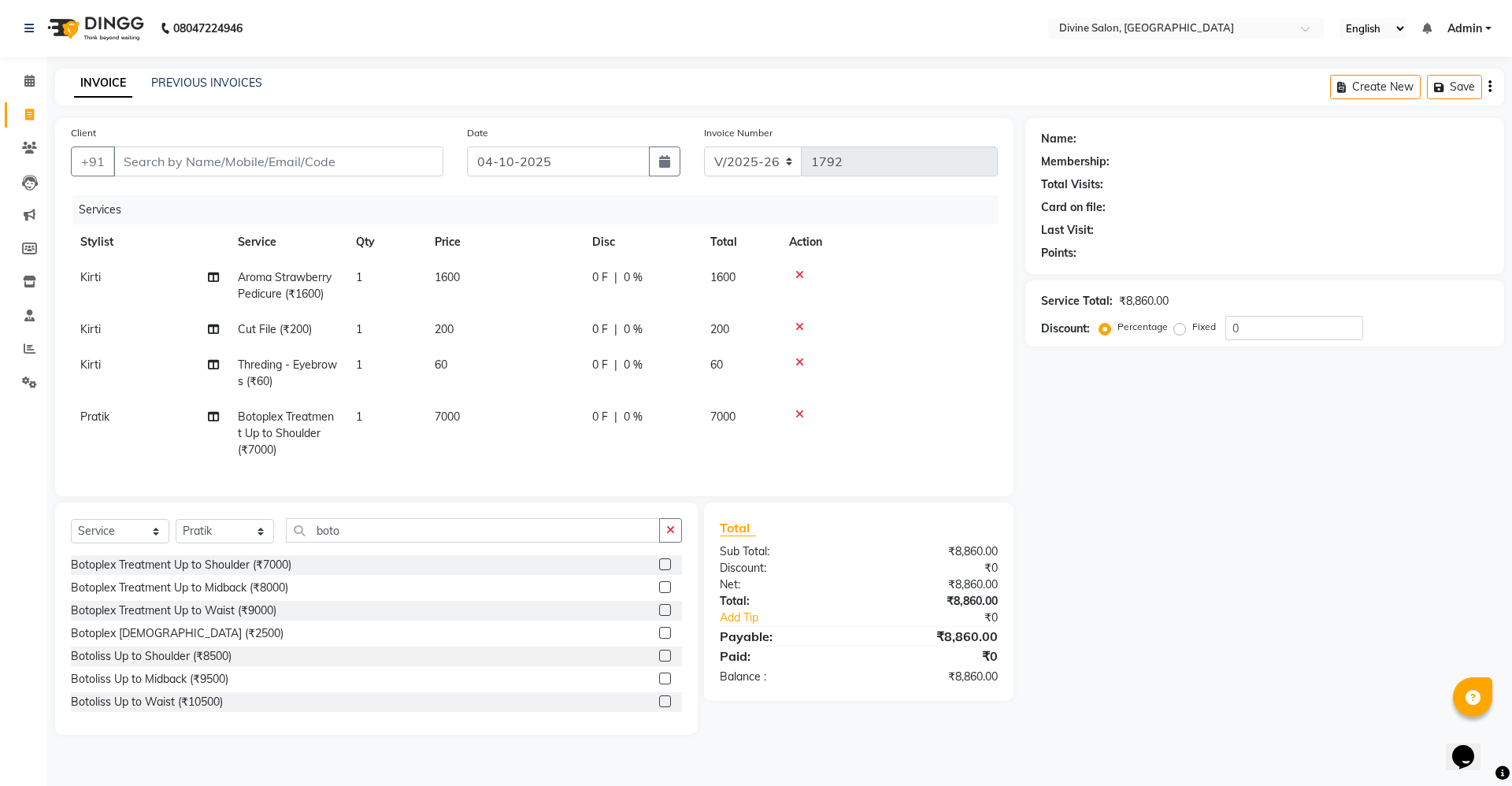
click at [638, 414] on span "0 %" at bounding box center [633, 417] width 18 height 17
select select "11821"
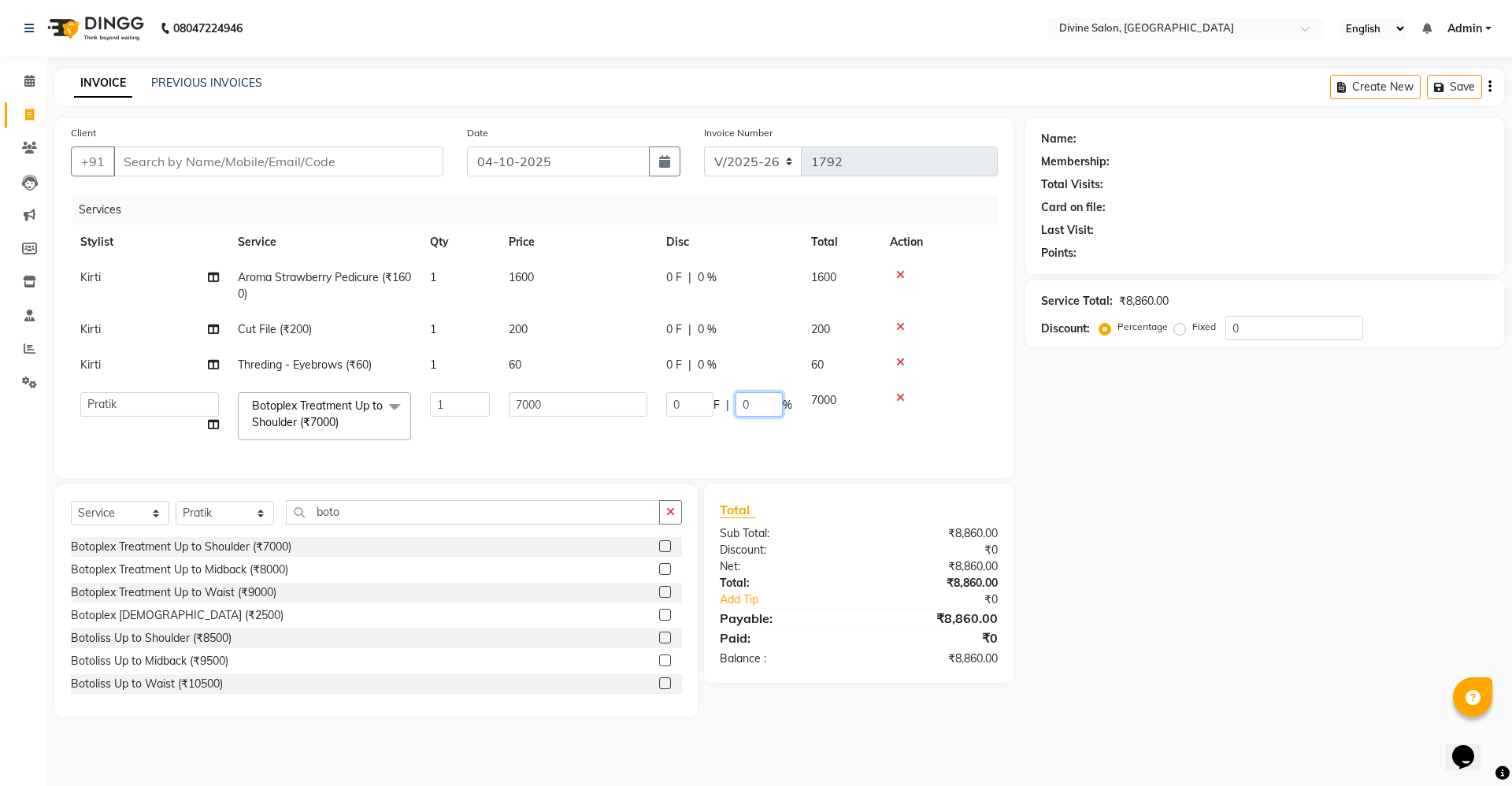
click at [748, 405] on input "0" at bounding box center [759, 404] width 47 height 24
type input "25"
click at [1070, 470] on div "Name: Membership: Total Visits: Card on file: Last Visit: Points: Service Total…" at bounding box center [1271, 417] width 491 height 599
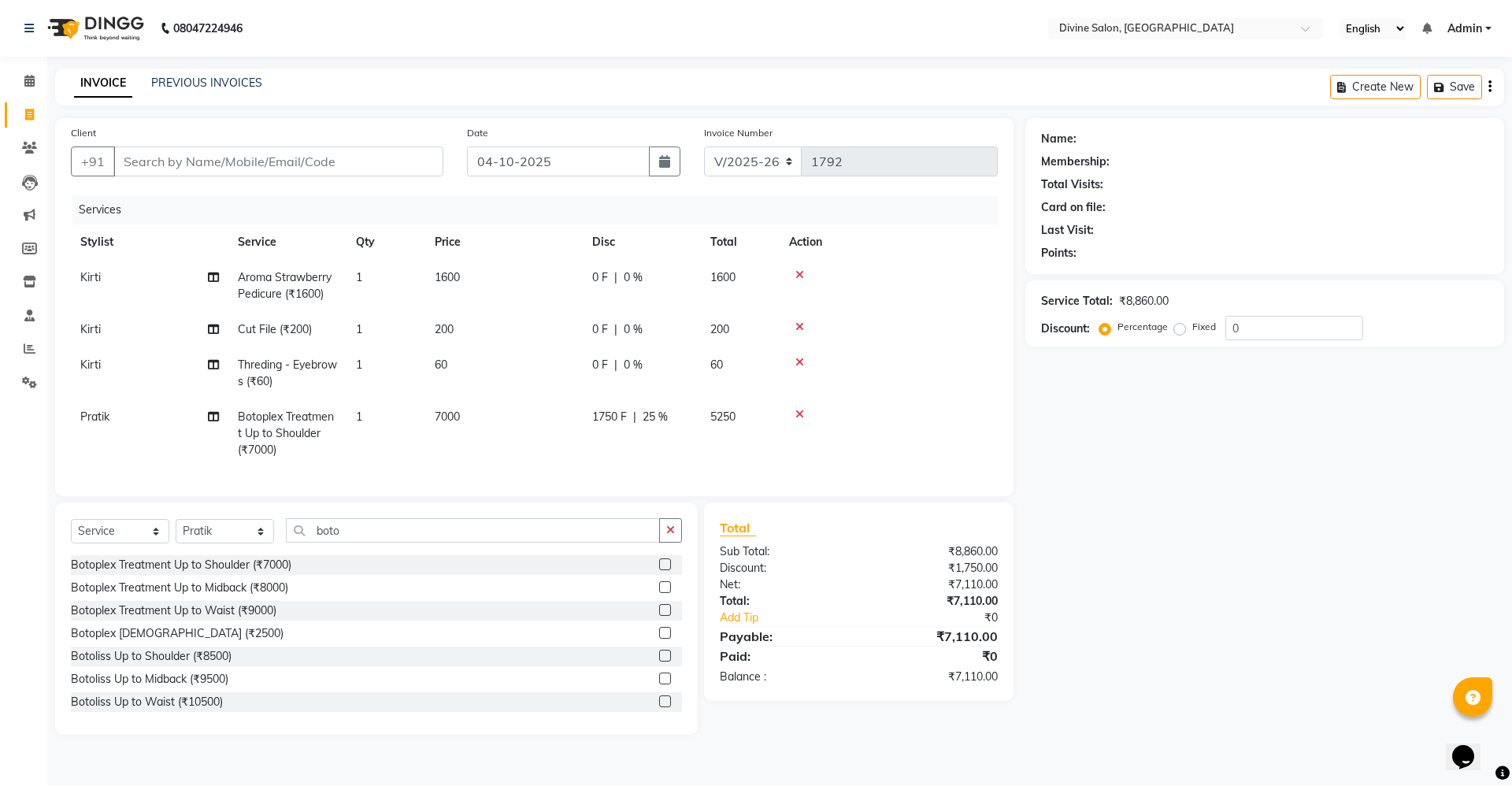
click at [653, 415] on span "25 %" at bounding box center [654, 417] width 25 height 17
select select "11821"
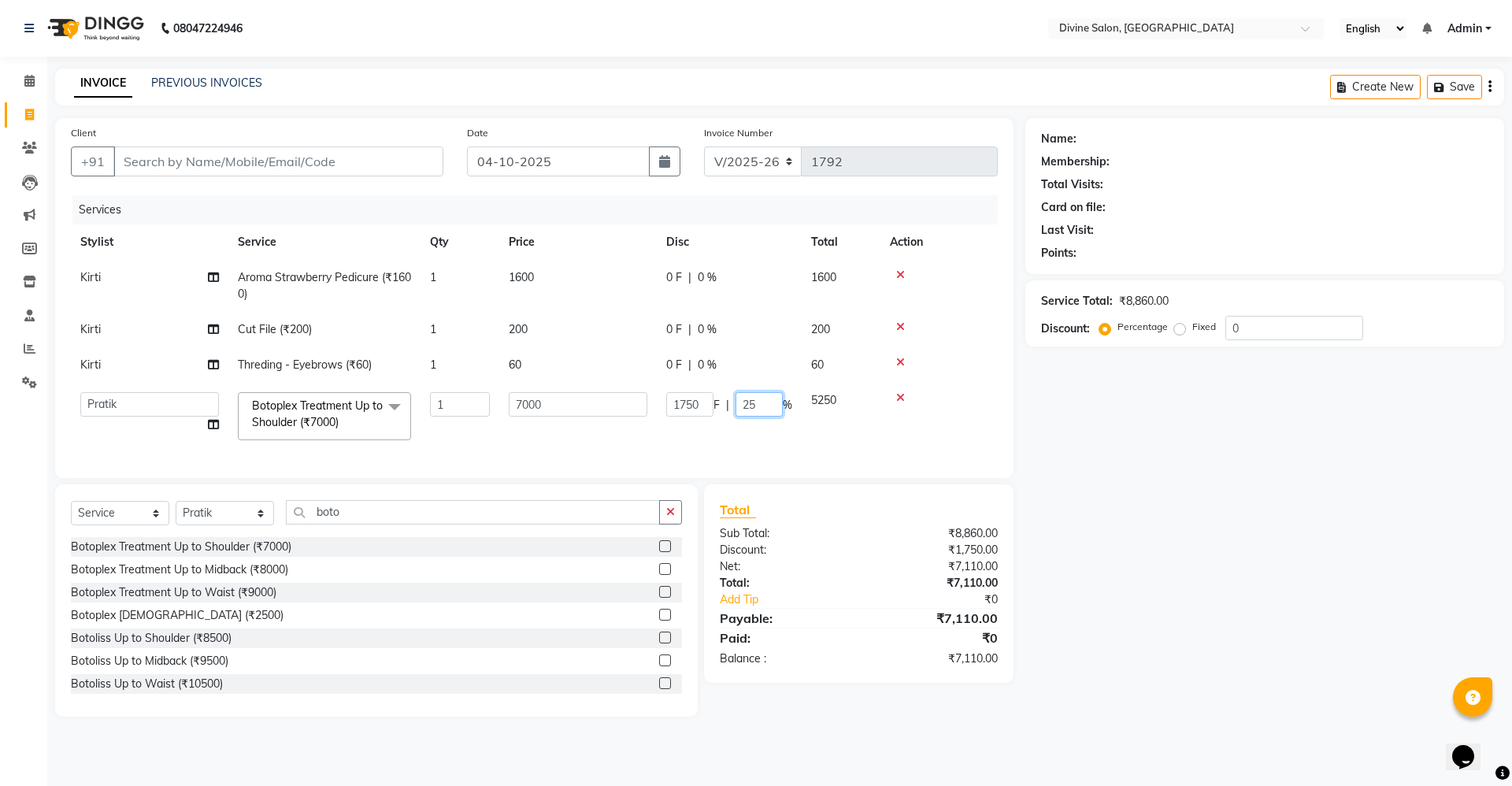
click at [760, 394] on input "25" at bounding box center [759, 404] width 47 height 24
type input "2"
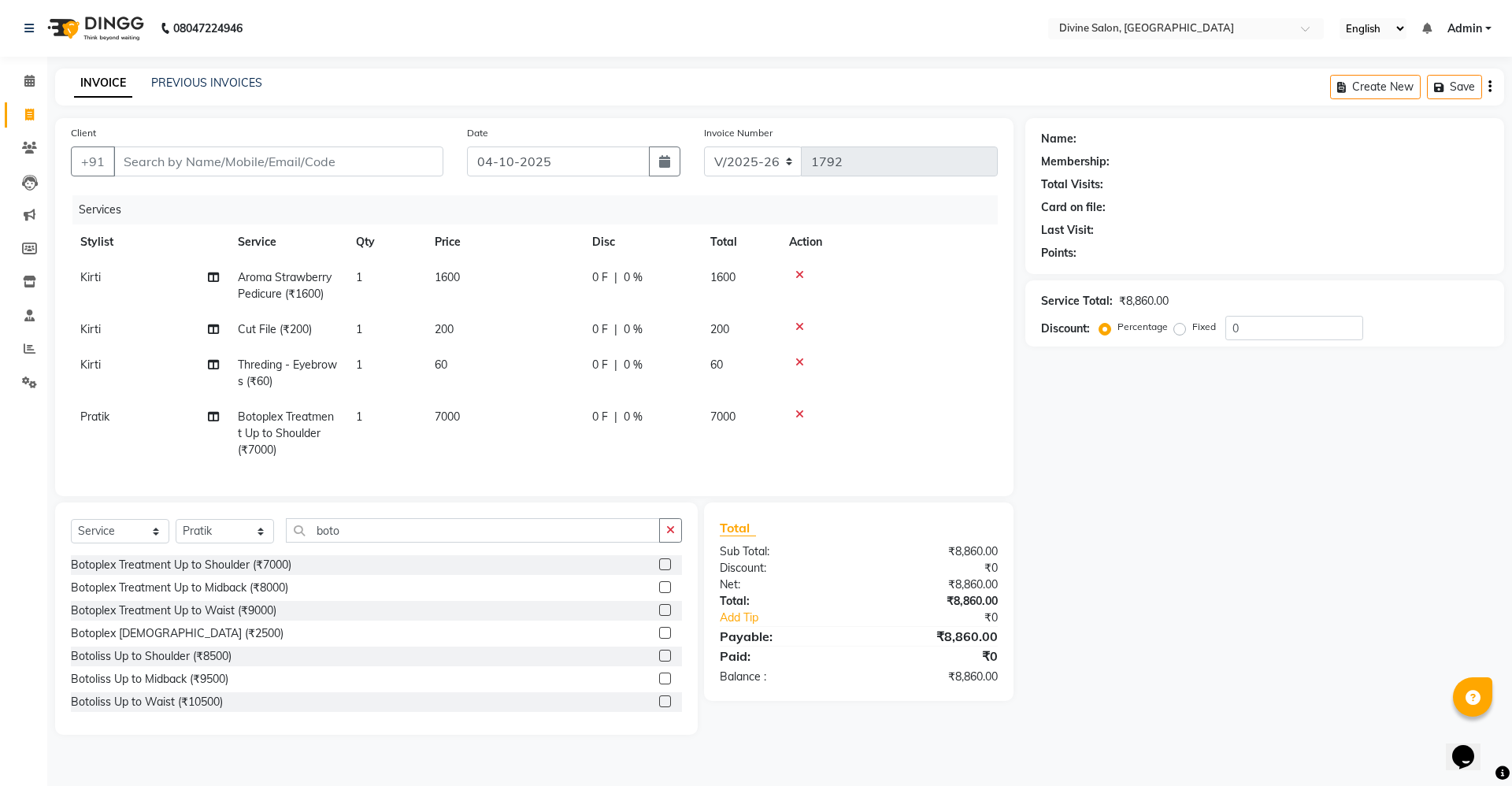
click at [801, 413] on icon at bounding box center [799, 414] width 8 height 11
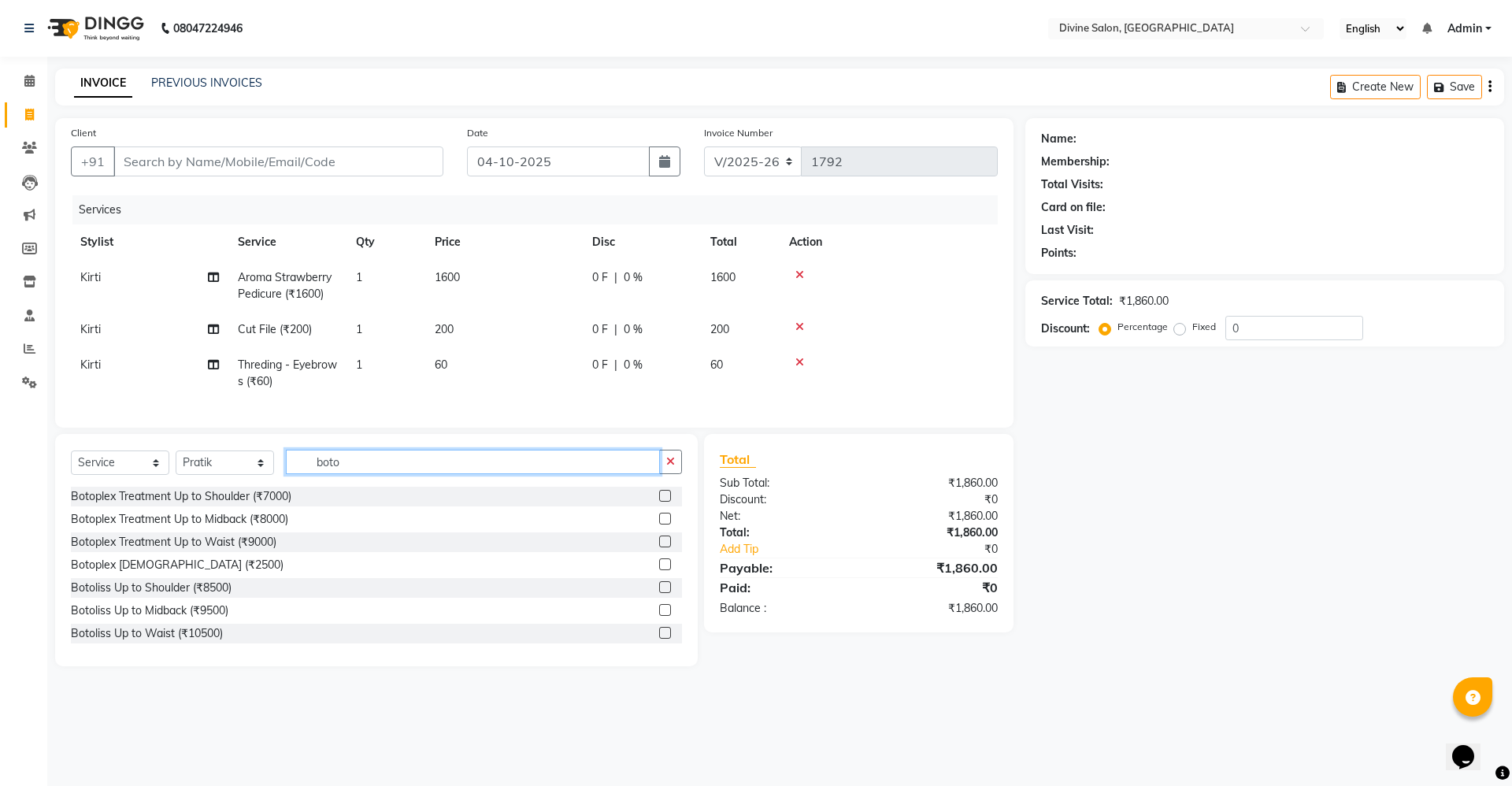
click at [375, 474] on input "boto" at bounding box center [472, 462] width 374 height 24
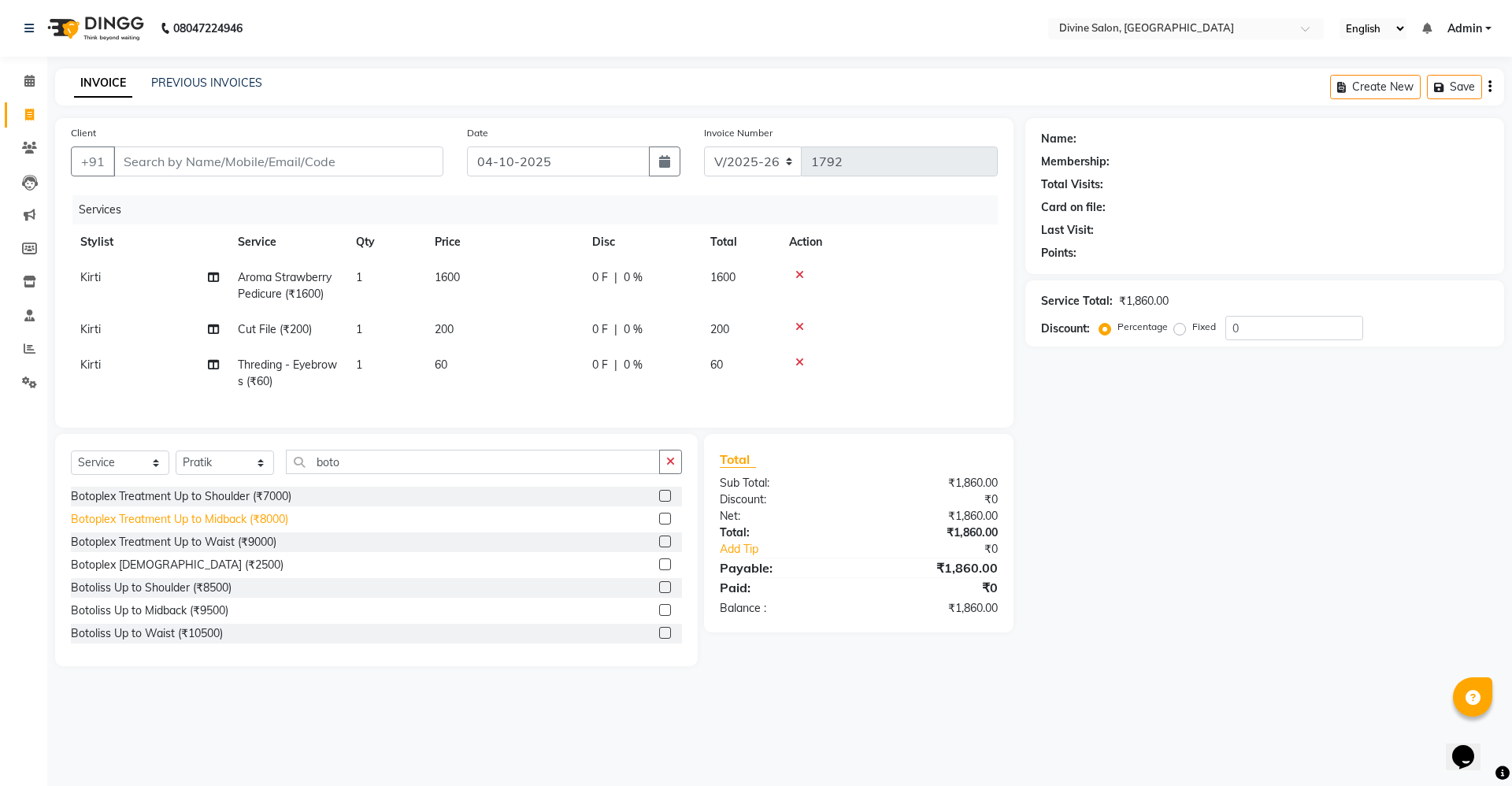
click at [176, 527] on div "Botoplex Treatment Up to Midback (₹8000)" at bounding box center [179, 519] width 217 height 17
checkbox input "false"
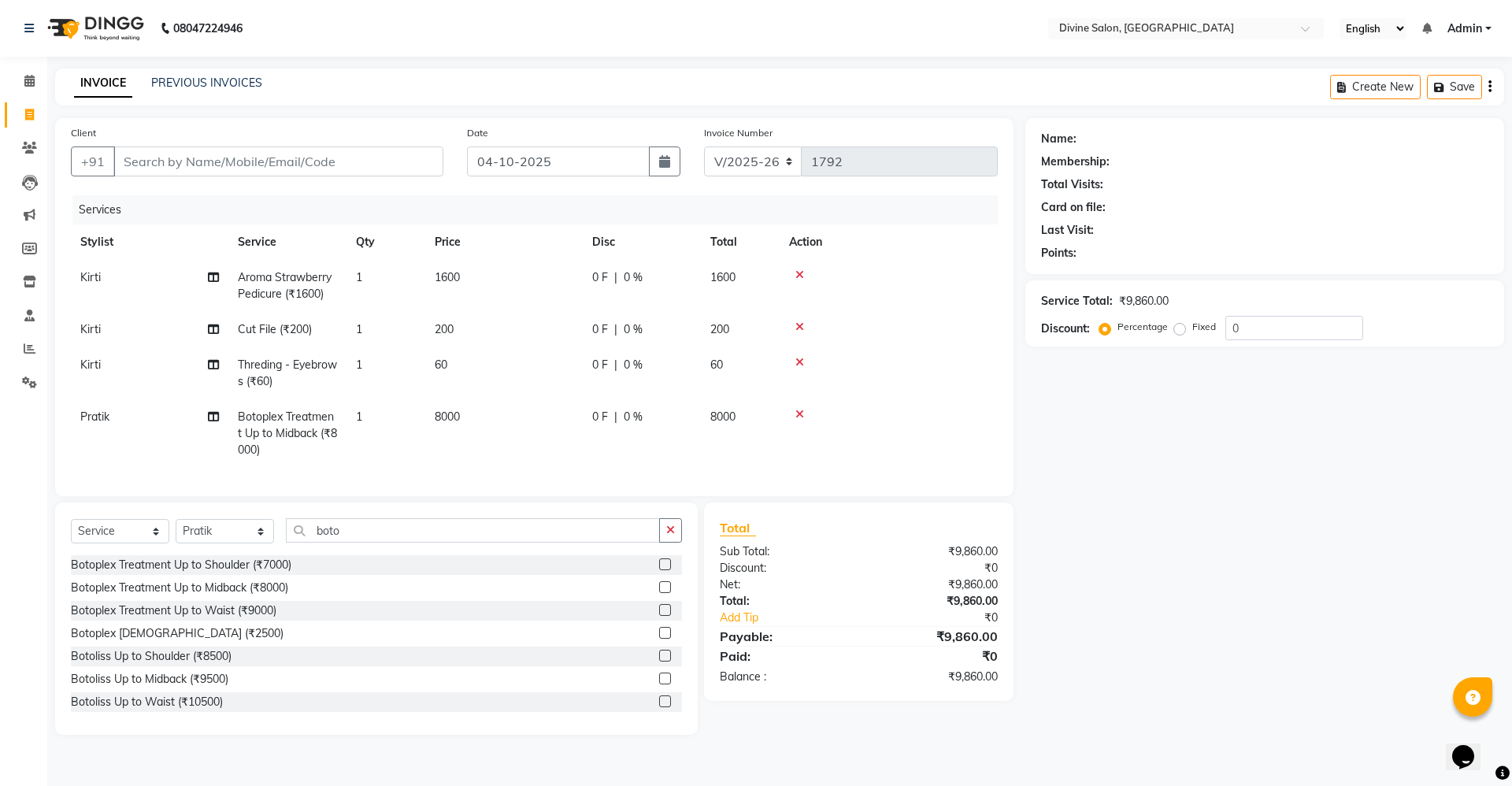
click at [628, 414] on span "0 %" at bounding box center [633, 417] width 18 height 17
select select "11821"
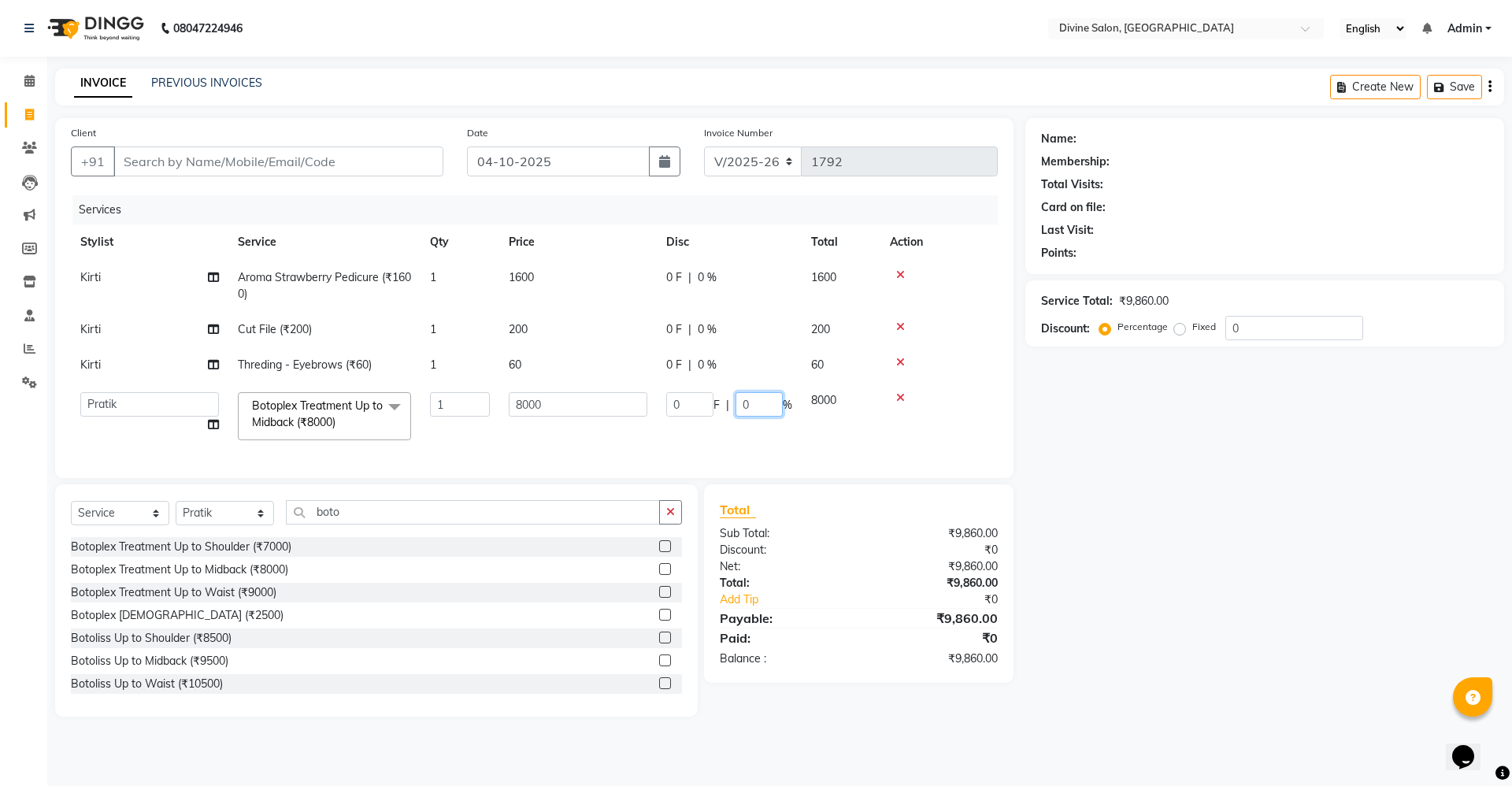
click at [752, 401] on input "0" at bounding box center [759, 404] width 47 height 24
type input "25"
click at [1288, 544] on div "Name: Membership: Total Visits: Card on file: Last Visit: Points: Service Total…" at bounding box center [1271, 417] width 491 height 599
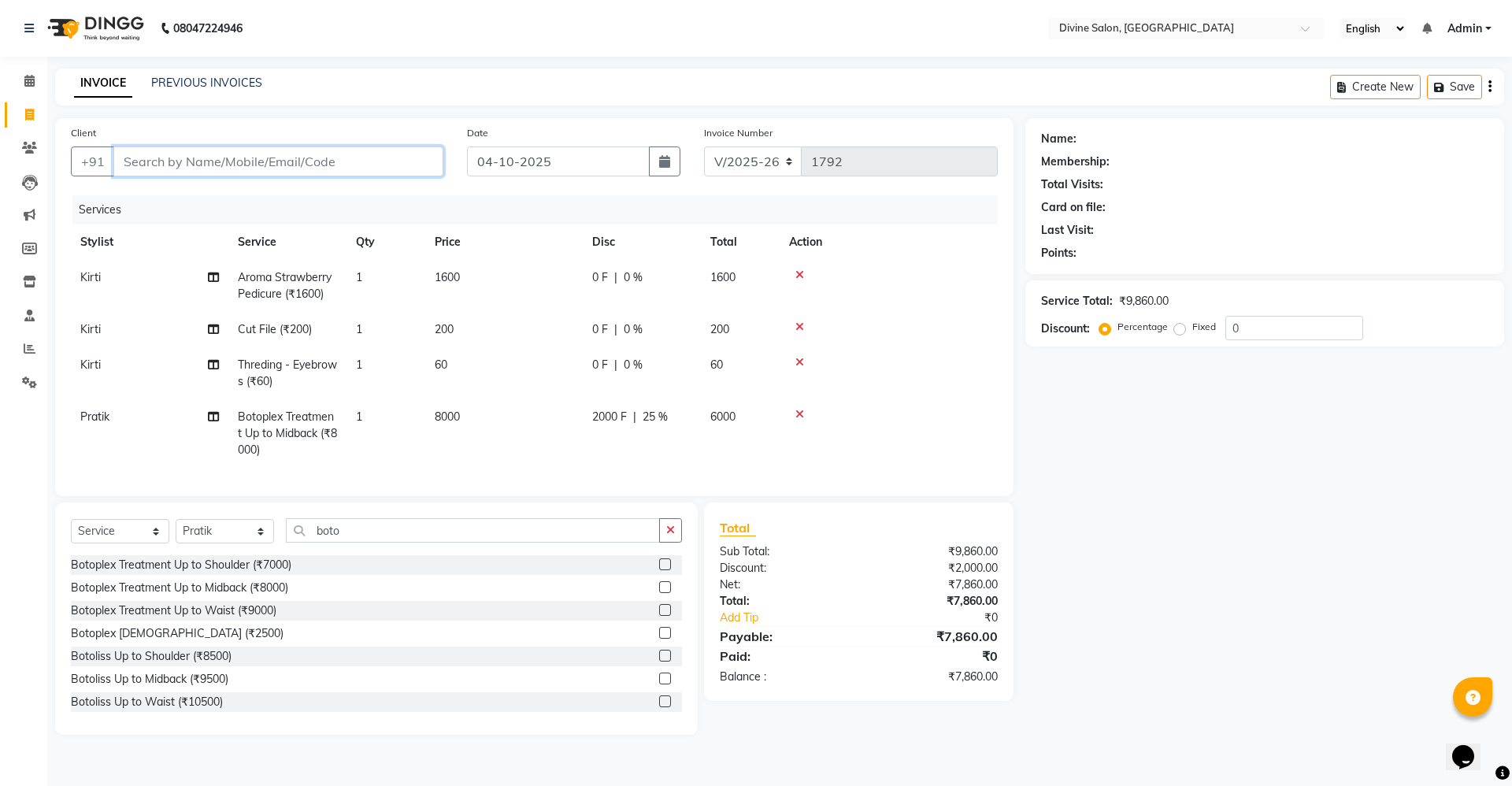
click at [384, 164] on input "Client" at bounding box center [278, 162] width 330 height 30
click at [260, 543] on select "Select Stylist [PERSON_NAME] Pooja [PERSON_NAME] pooja [PERSON_NAME] [PERSON_NA…" at bounding box center [225, 531] width 99 height 24
select select "70573"
click at [176, 534] on select "Select Stylist [PERSON_NAME] Pooja [PERSON_NAME] pooja [PERSON_NAME] [PERSON_NA…" at bounding box center [225, 531] width 99 height 24
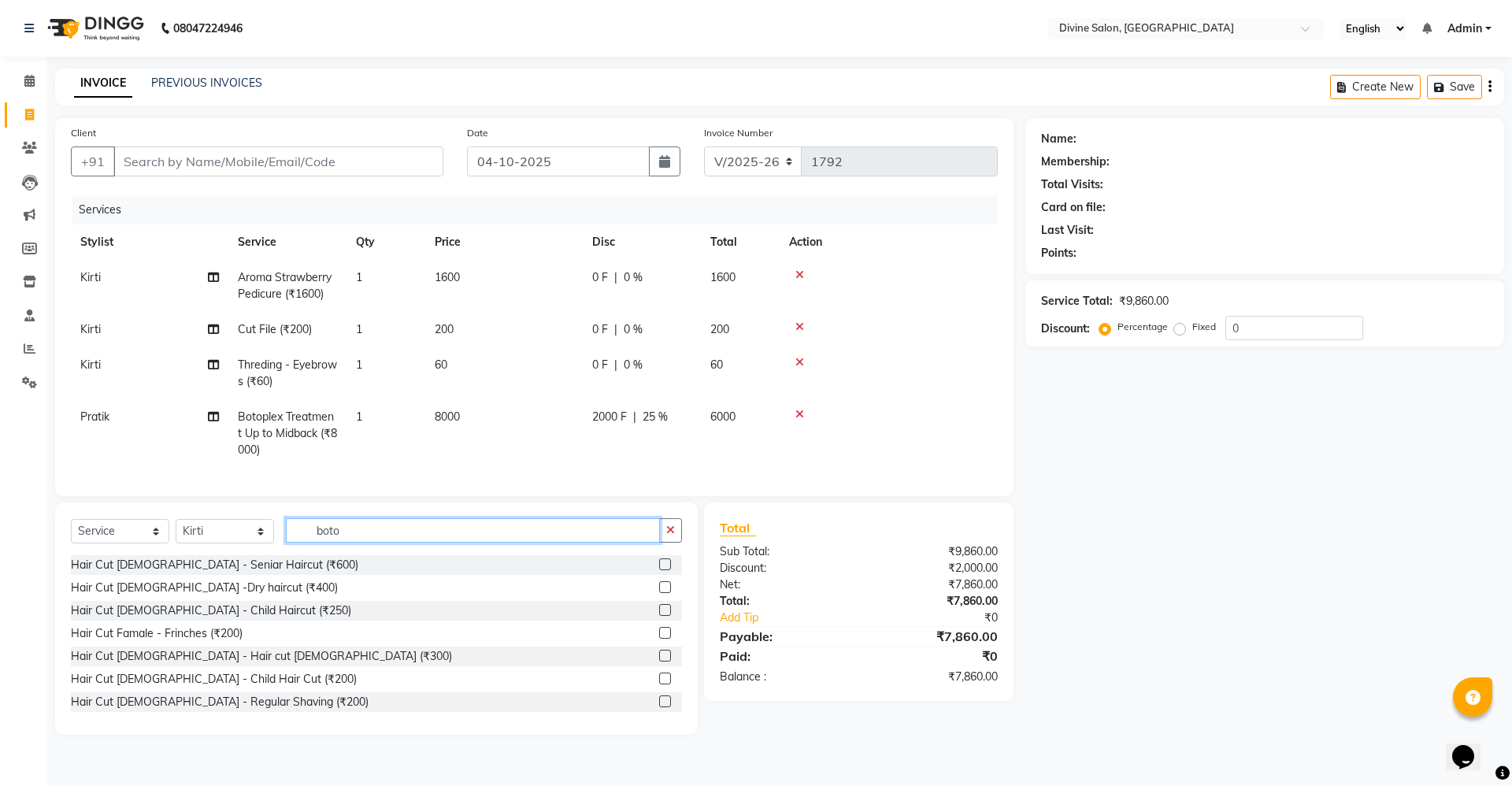
click at [371, 542] on input "boto" at bounding box center [472, 530] width 374 height 24
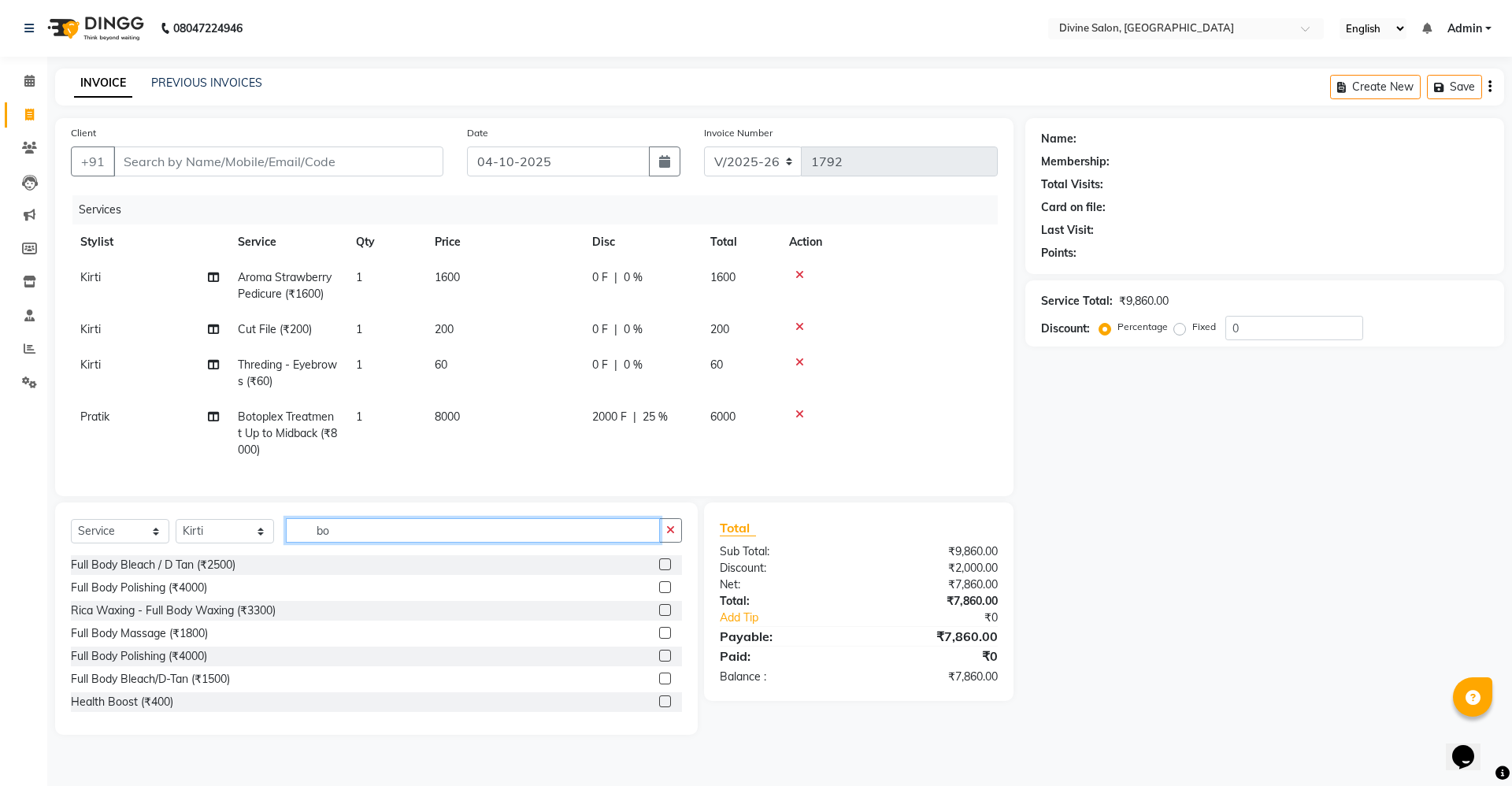
type input "b"
type input "peel"
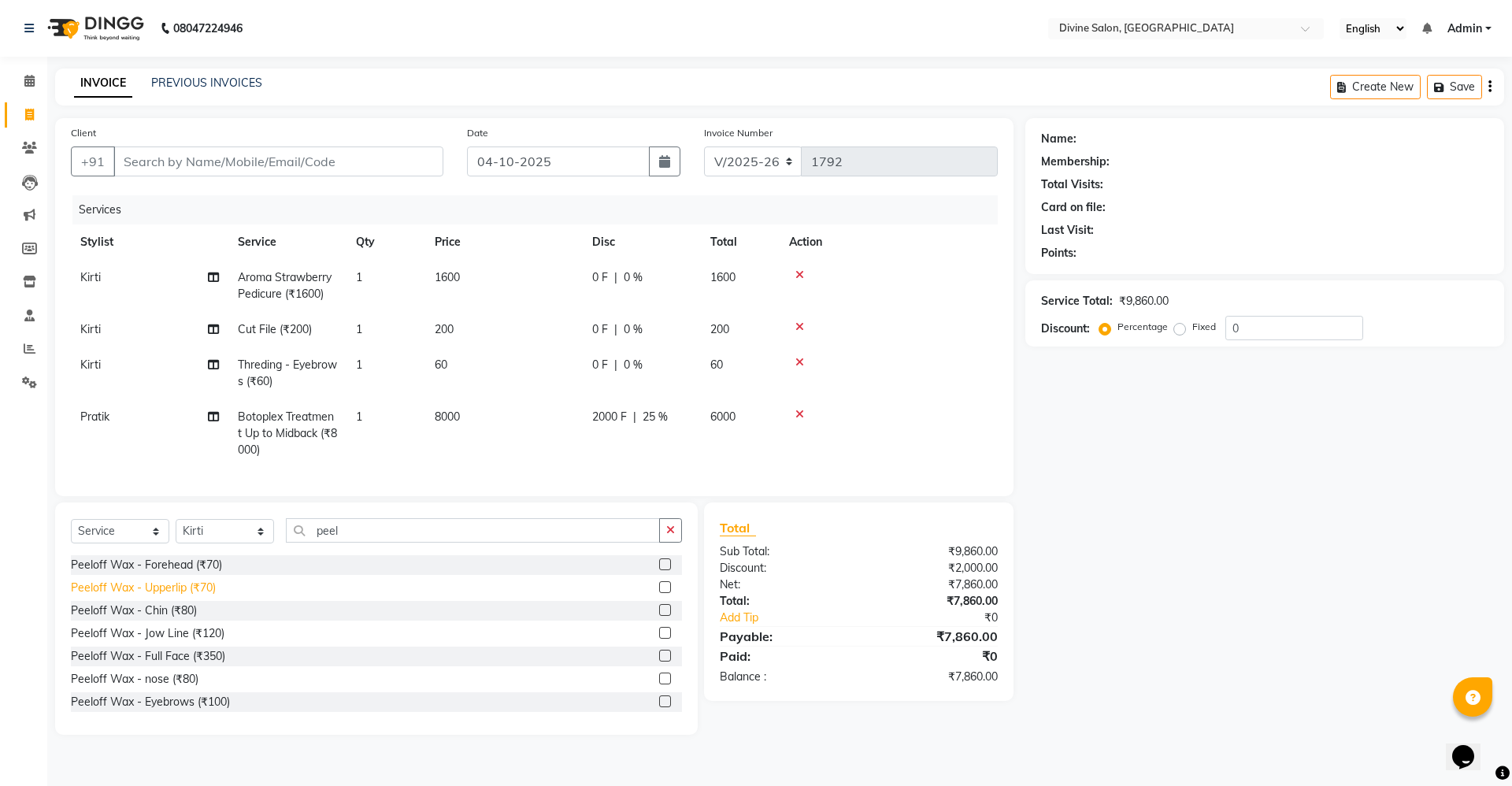
click at [163, 596] on div "Peeloff Wax - Upperlip (₹70)" at bounding box center [143, 587] width 145 height 17
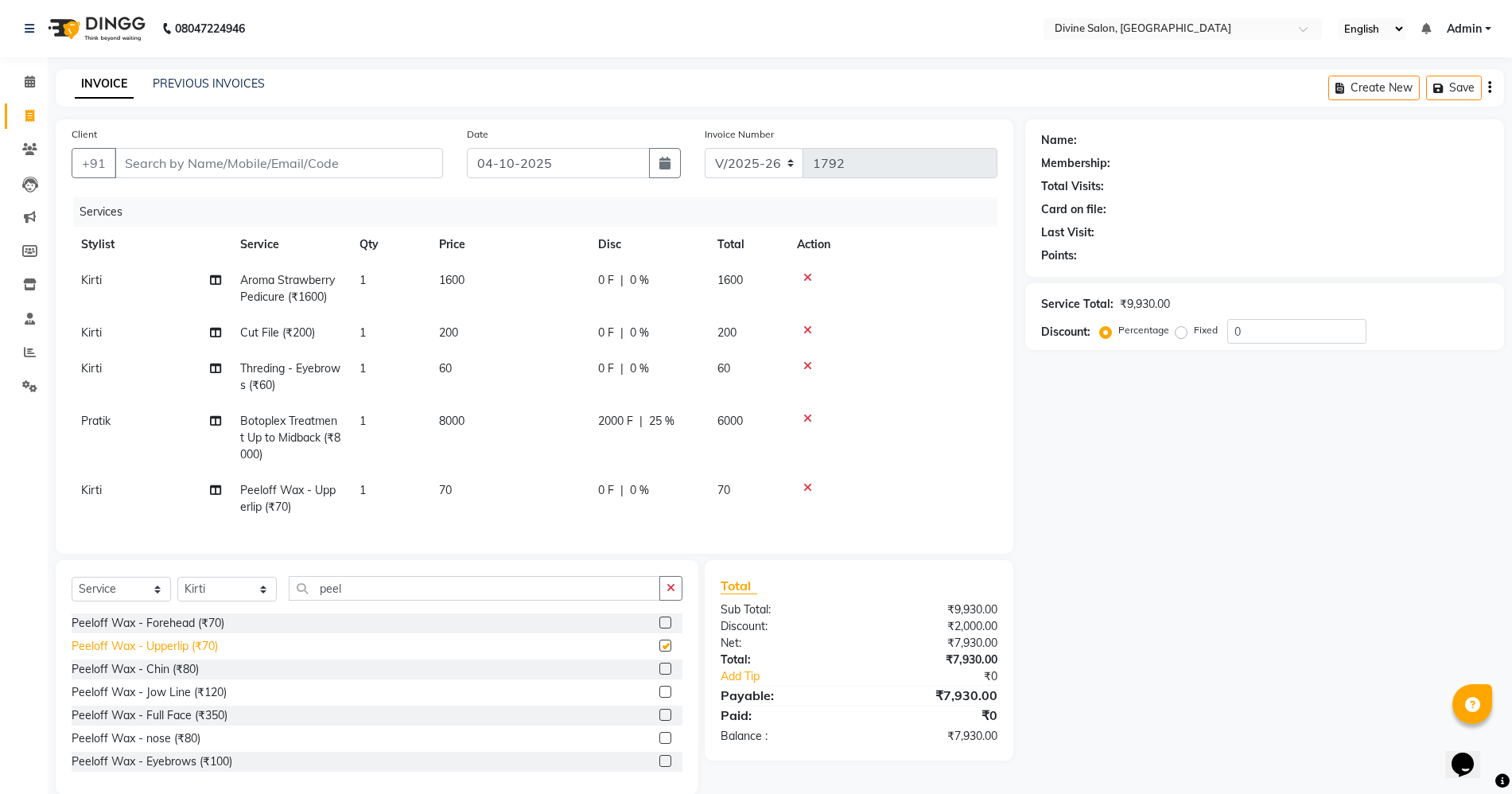
checkbox input "false"
click at [353, 158] on input "Client" at bounding box center [279, 163] width 329 height 30
click at [667, 422] on span "25 %" at bounding box center [661, 421] width 25 height 17
select select "11821"
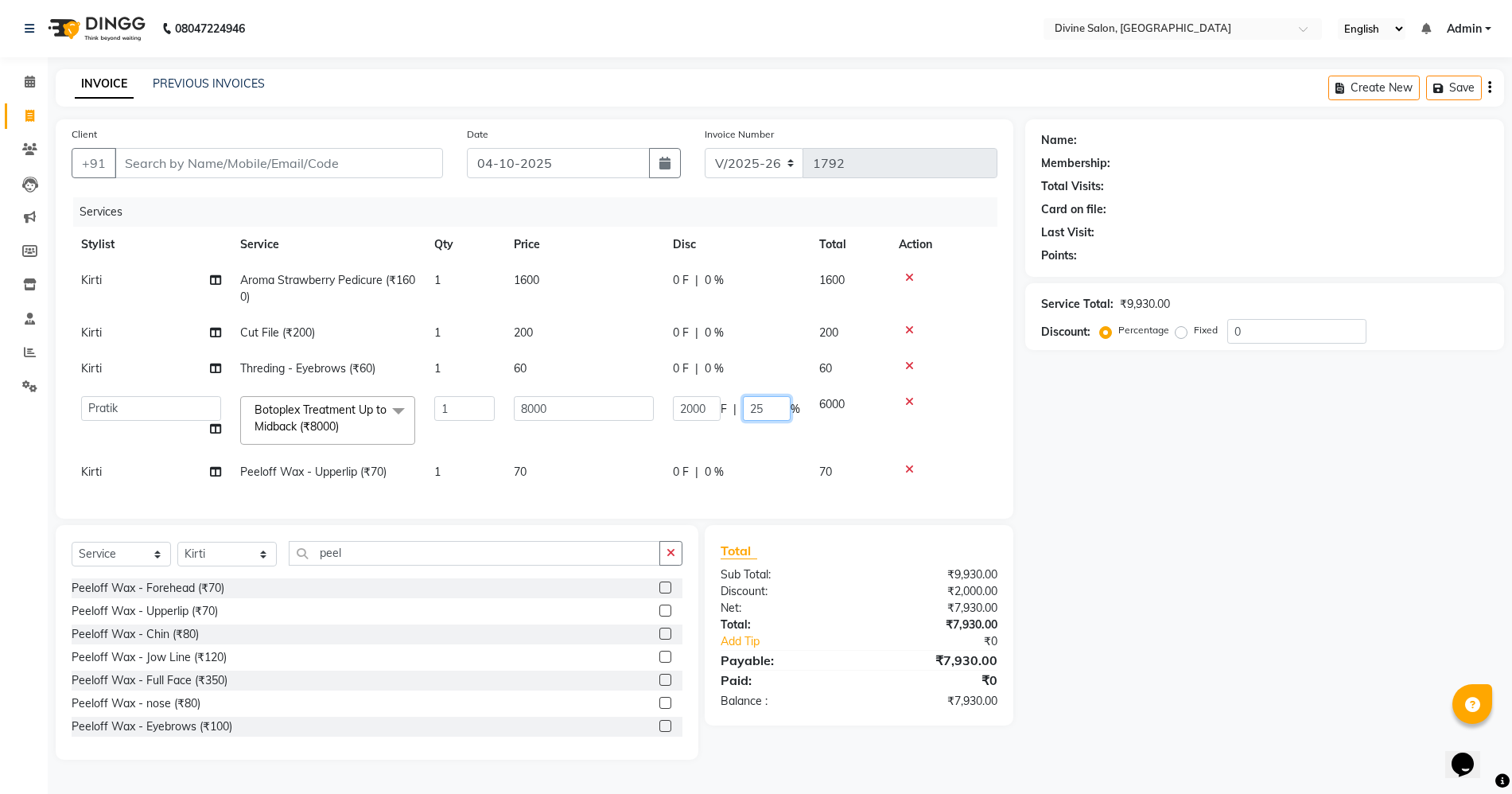
click at [764, 405] on input "25" at bounding box center [766, 408] width 48 height 24
type input "2"
click at [1222, 572] on div "Name: Membership: Total Visits: Card on file: Last Visit: Points: Service Total…" at bounding box center [1271, 439] width 491 height 640
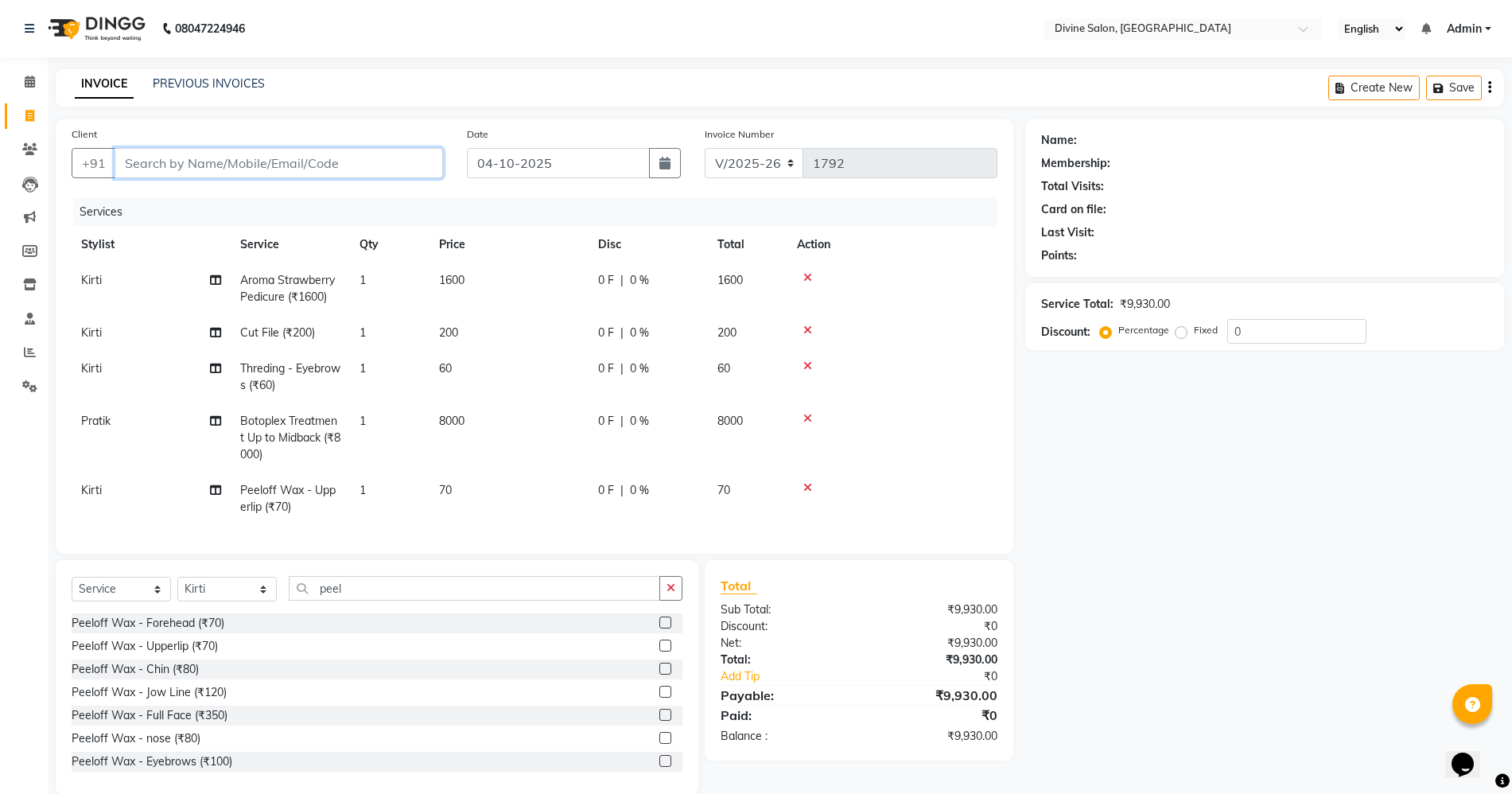
click at [344, 163] on input "Client" at bounding box center [279, 163] width 329 height 30
click at [1284, 327] on input "0" at bounding box center [1296, 331] width 139 height 24
type input "25"
click at [413, 159] on input "Client" at bounding box center [279, 163] width 329 height 30
click at [660, 675] on label at bounding box center [665, 668] width 12 height 12
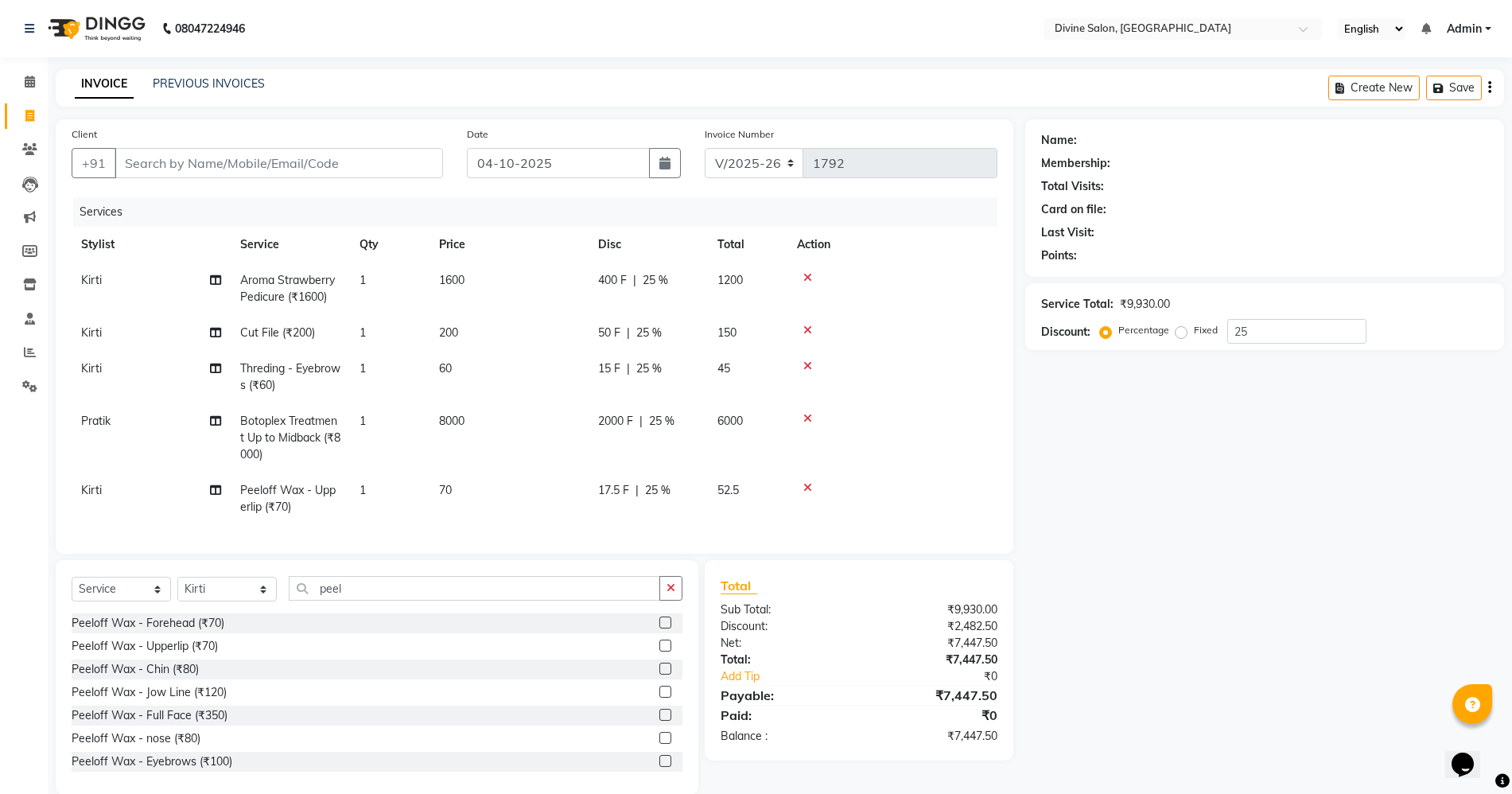
click at [660, 675] on input "checkbox" at bounding box center [665, 669] width 10 height 10
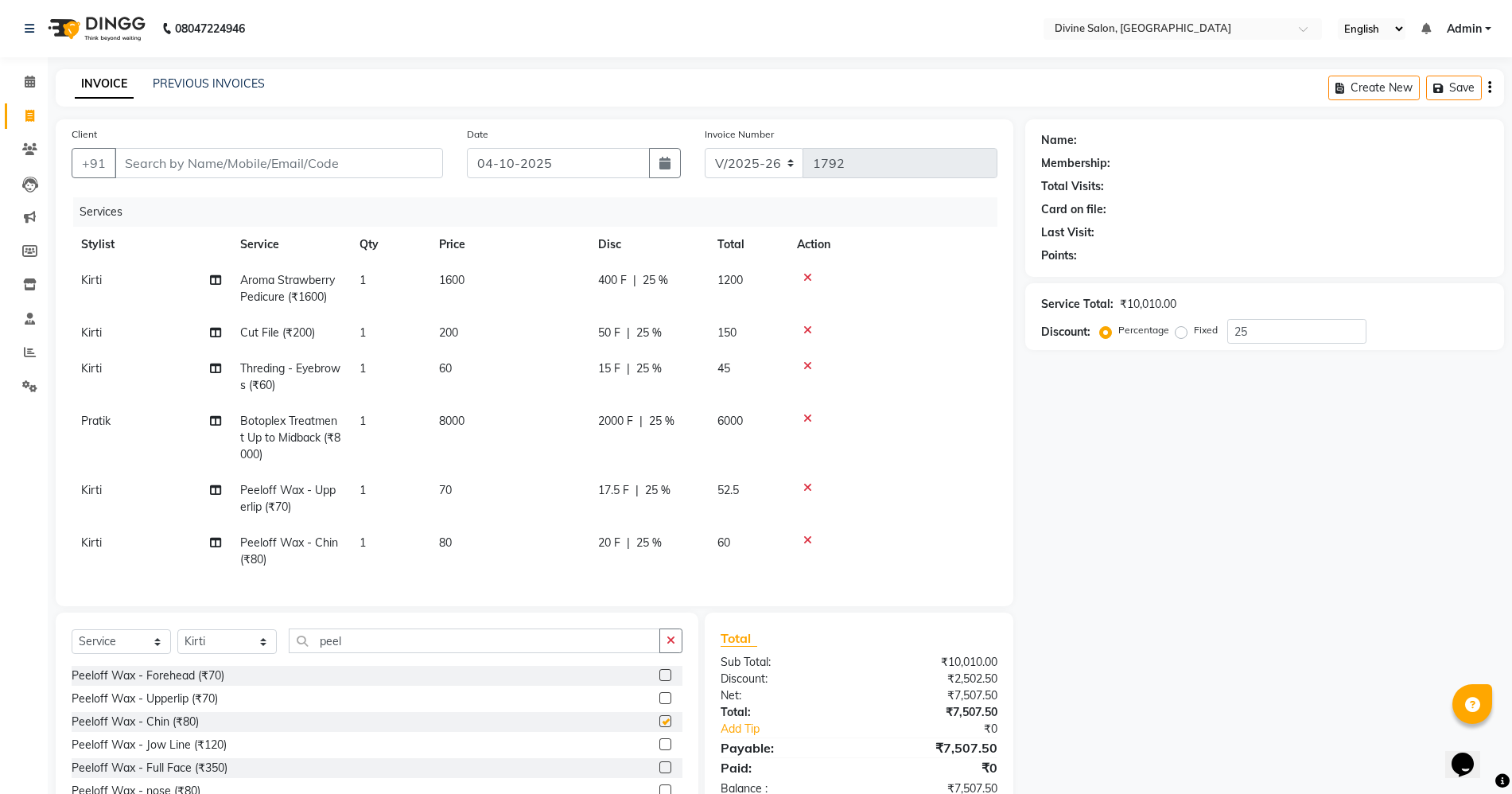
checkbox input "false"
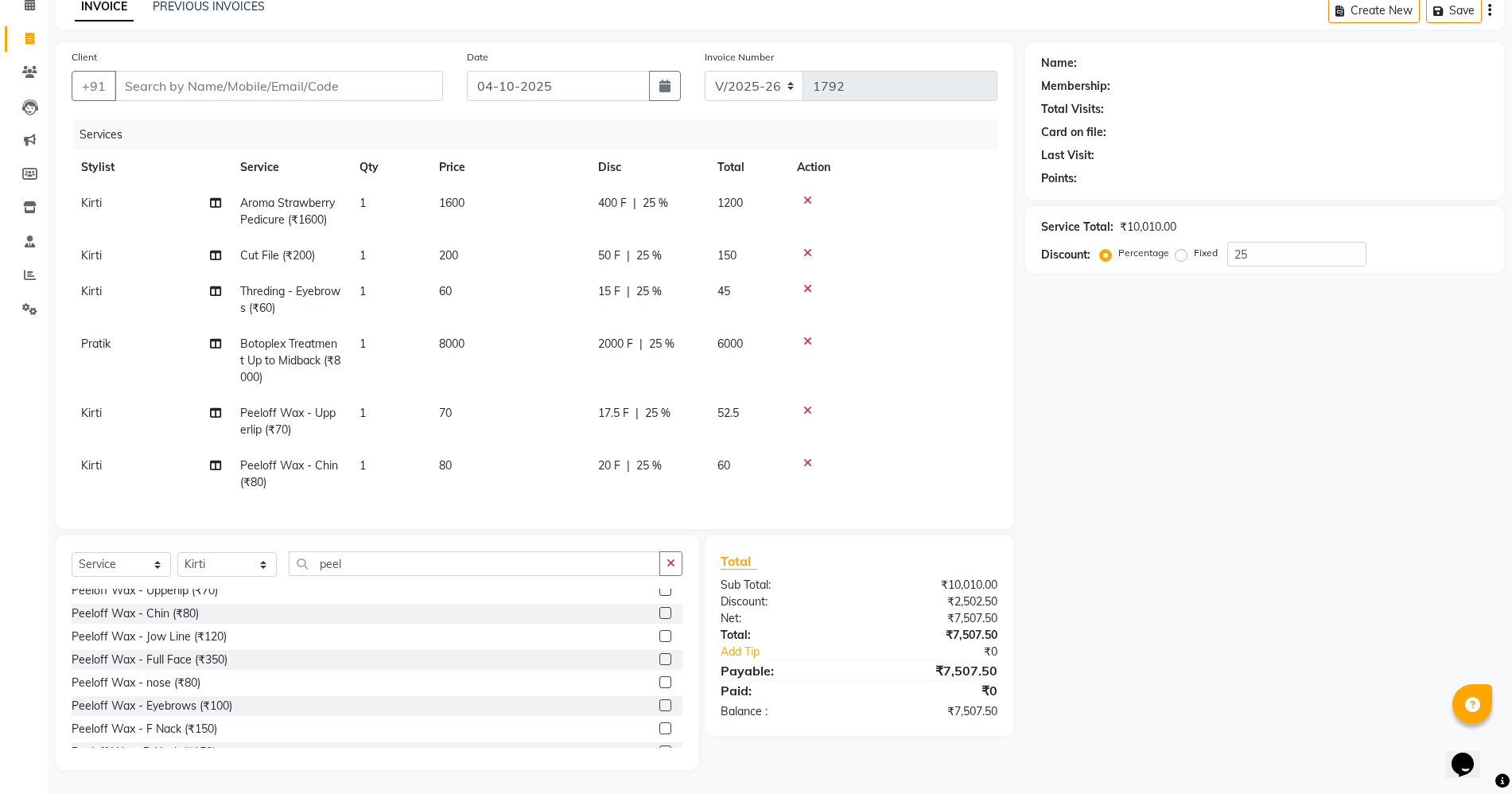
scroll to position [49, 0]
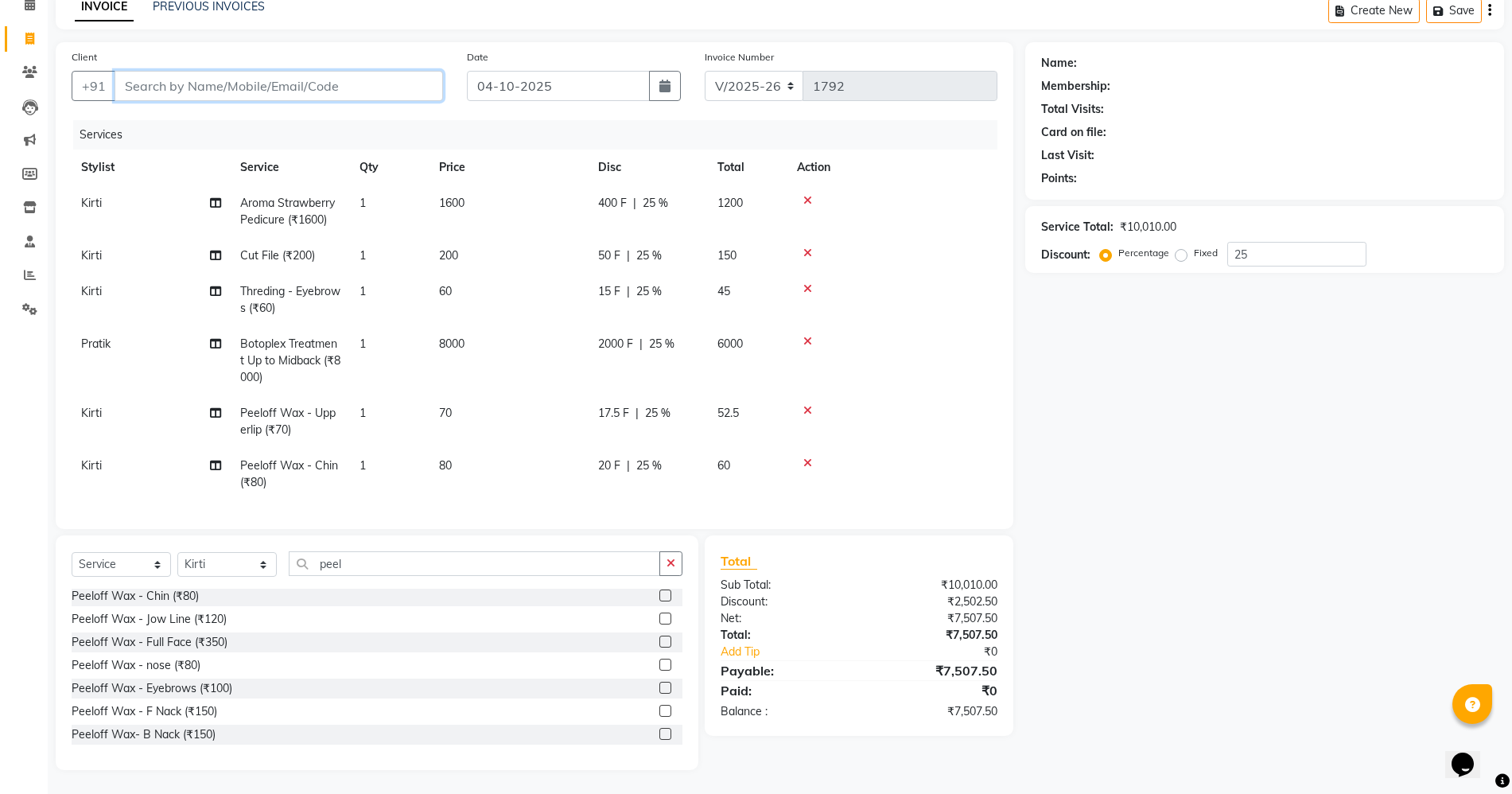
click at [284, 86] on input "Client" at bounding box center [279, 86] width 329 height 30
type input "7"
type input "0"
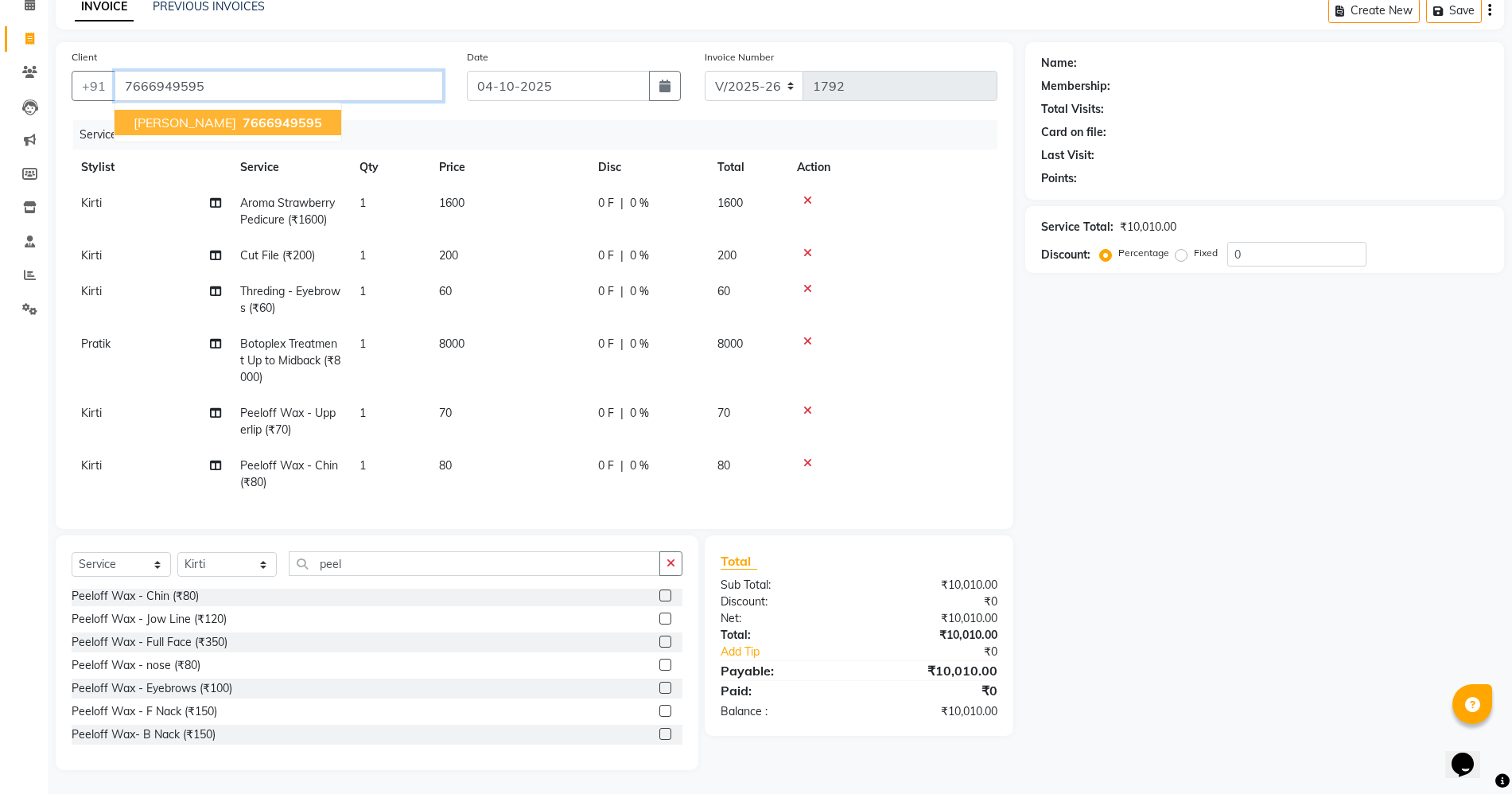
type input "7666949595"
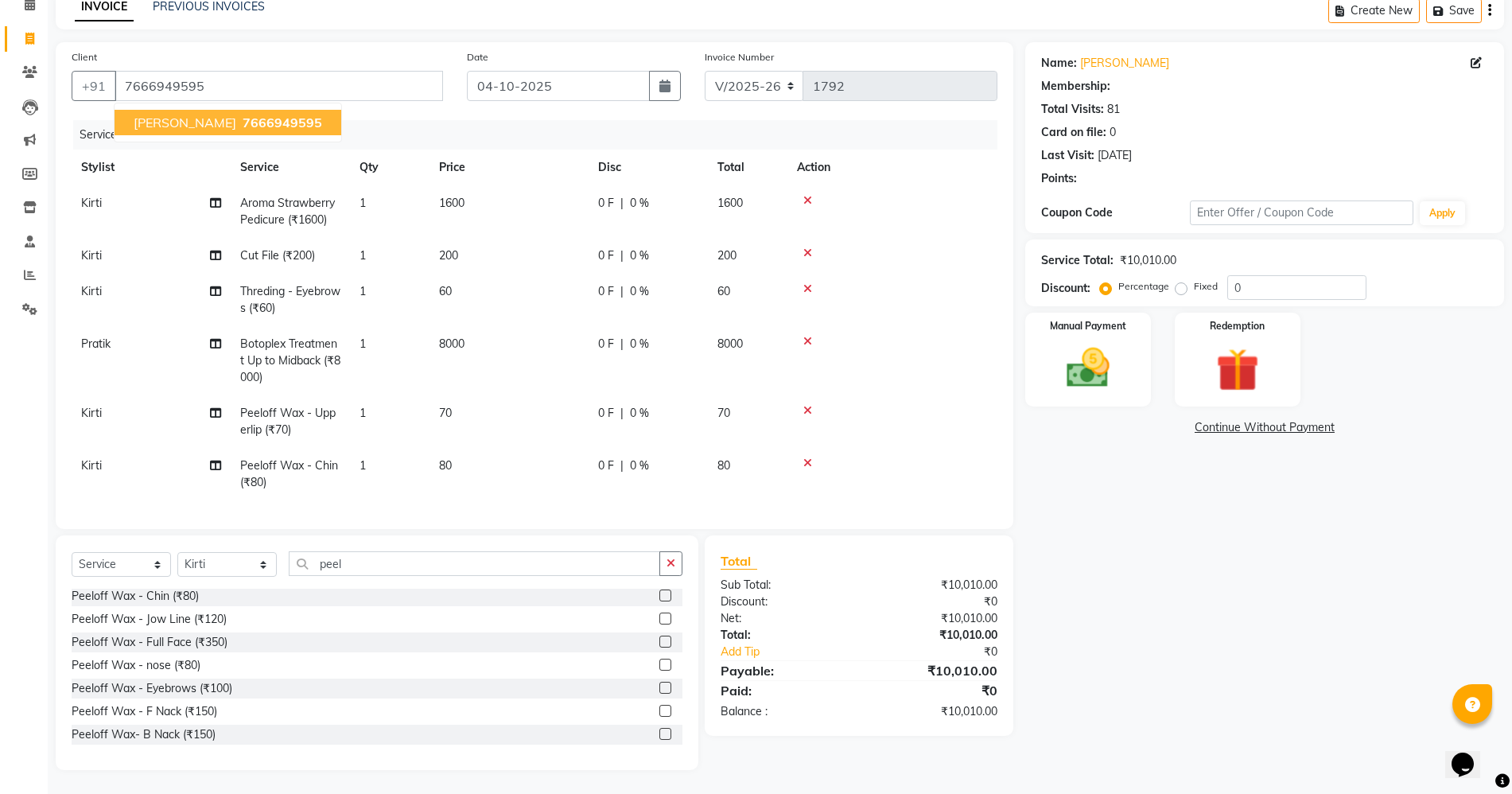
select select "2: Object"
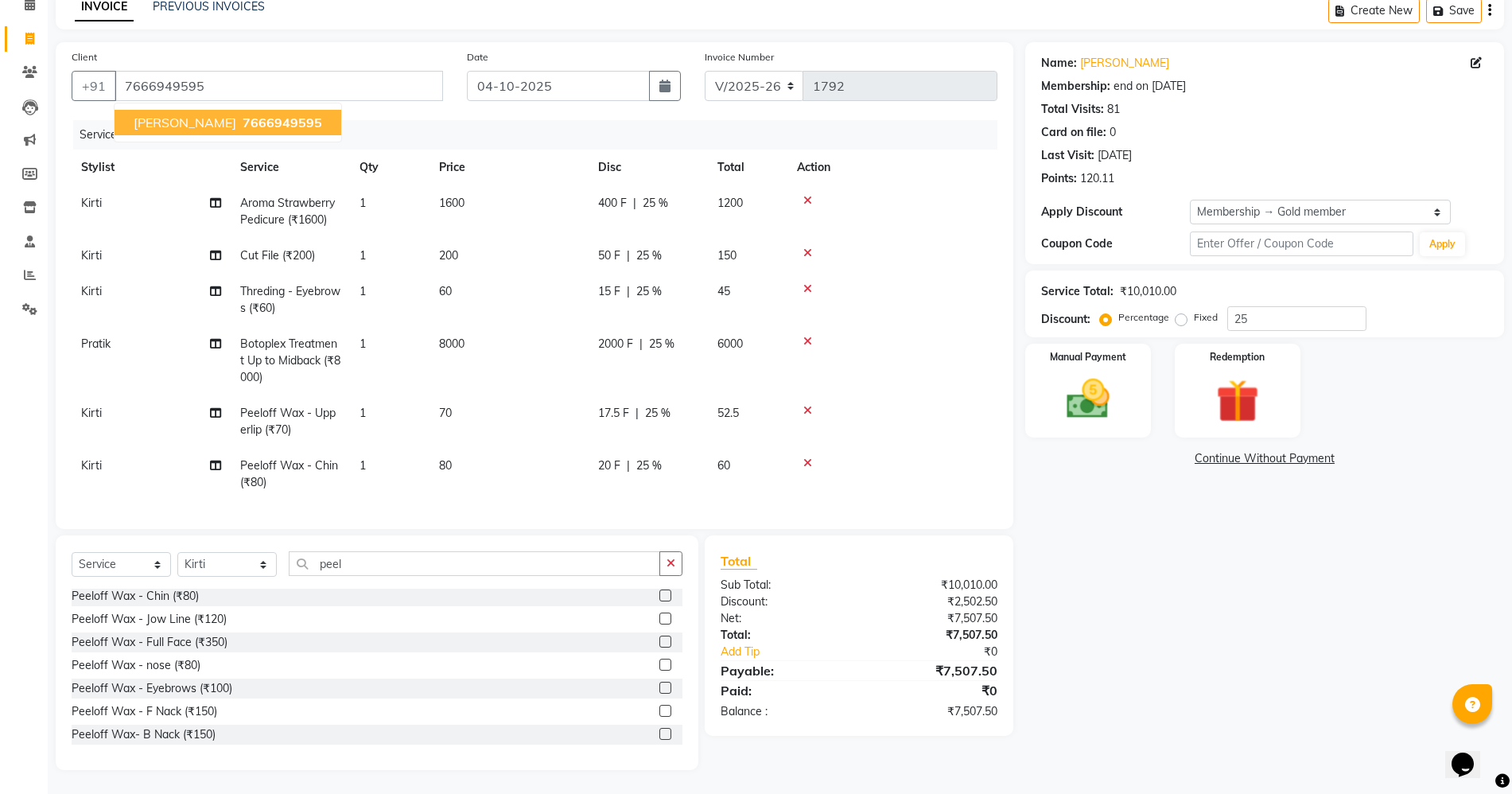
click at [243, 118] on span "7666949595" at bounding box center [282, 122] width 79 height 16
type input "0"
select select "2: Object"
type input "25"
click at [259, 83] on input "7666949595" at bounding box center [279, 86] width 329 height 30
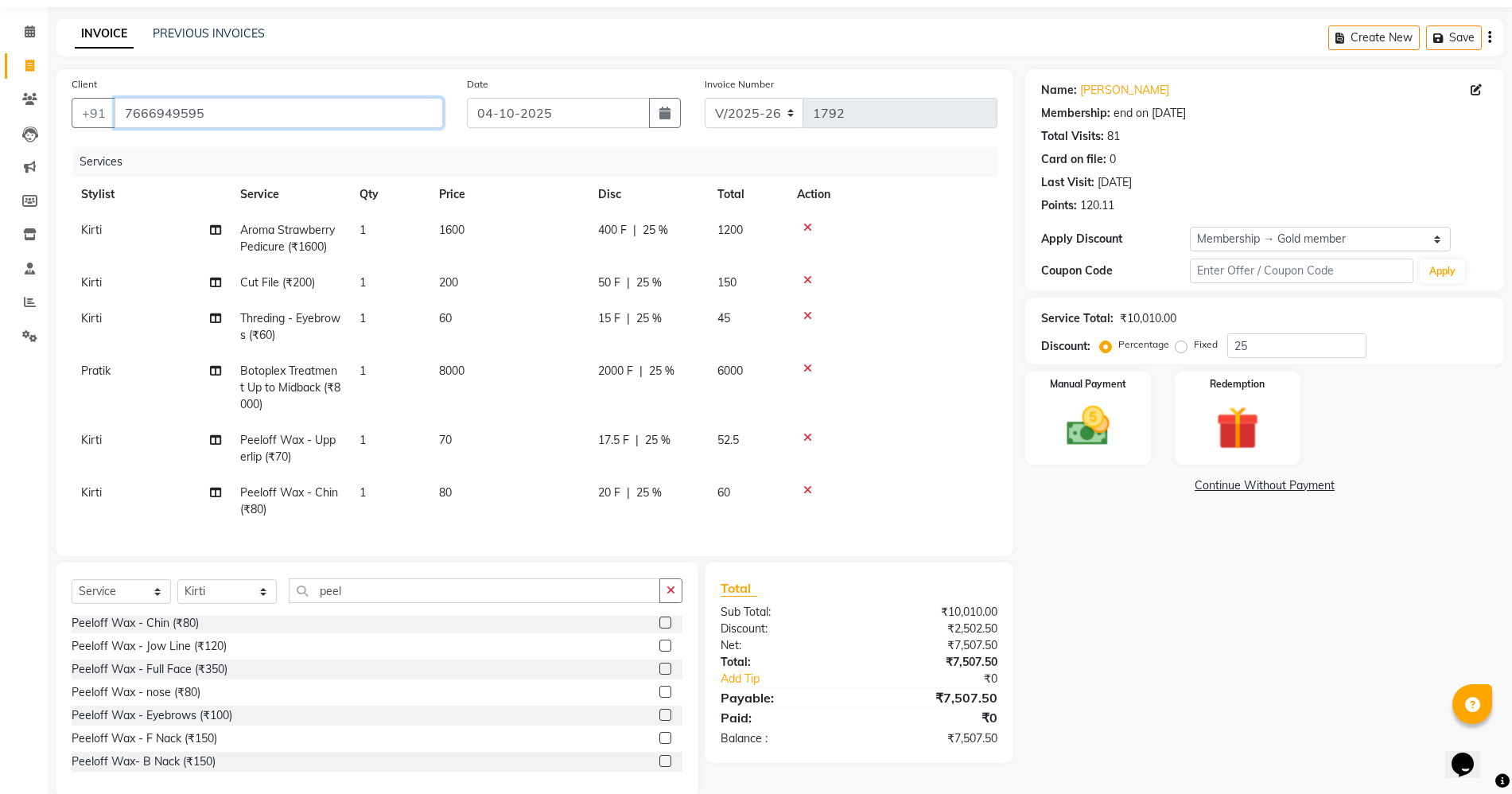
scroll to position [77, 0]
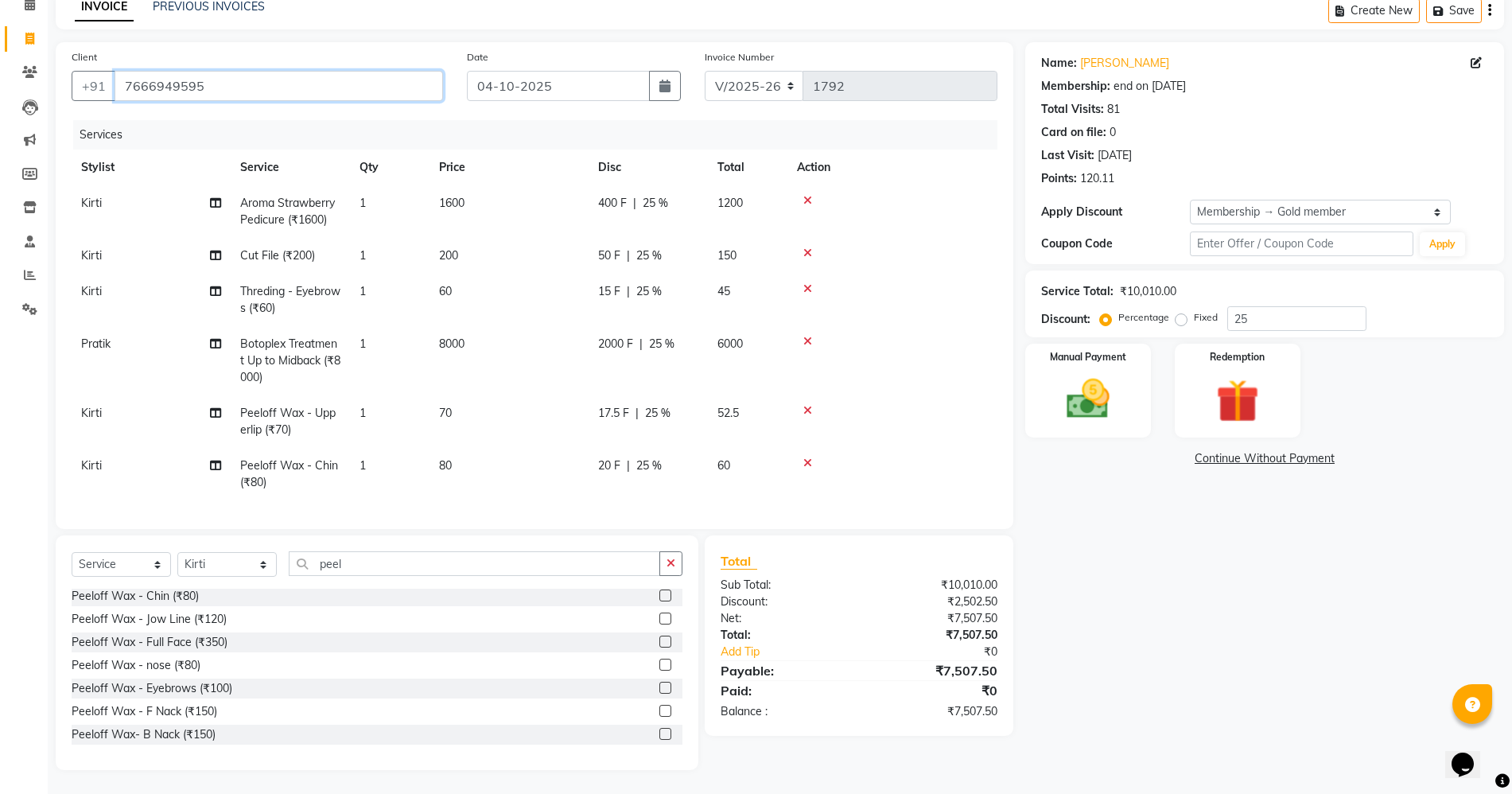
click at [301, 89] on input "7666949595" at bounding box center [279, 86] width 329 height 30
click at [303, 89] on input "7666949595" at bounding box center [279, 86] width 329 height 30
click at [326, 89] on input "7666949595" at bounding box center [279, 86] width 329 height 30
click at [1269, 329] on input "25" at bounding box center [1296, 318] width 139 height 24
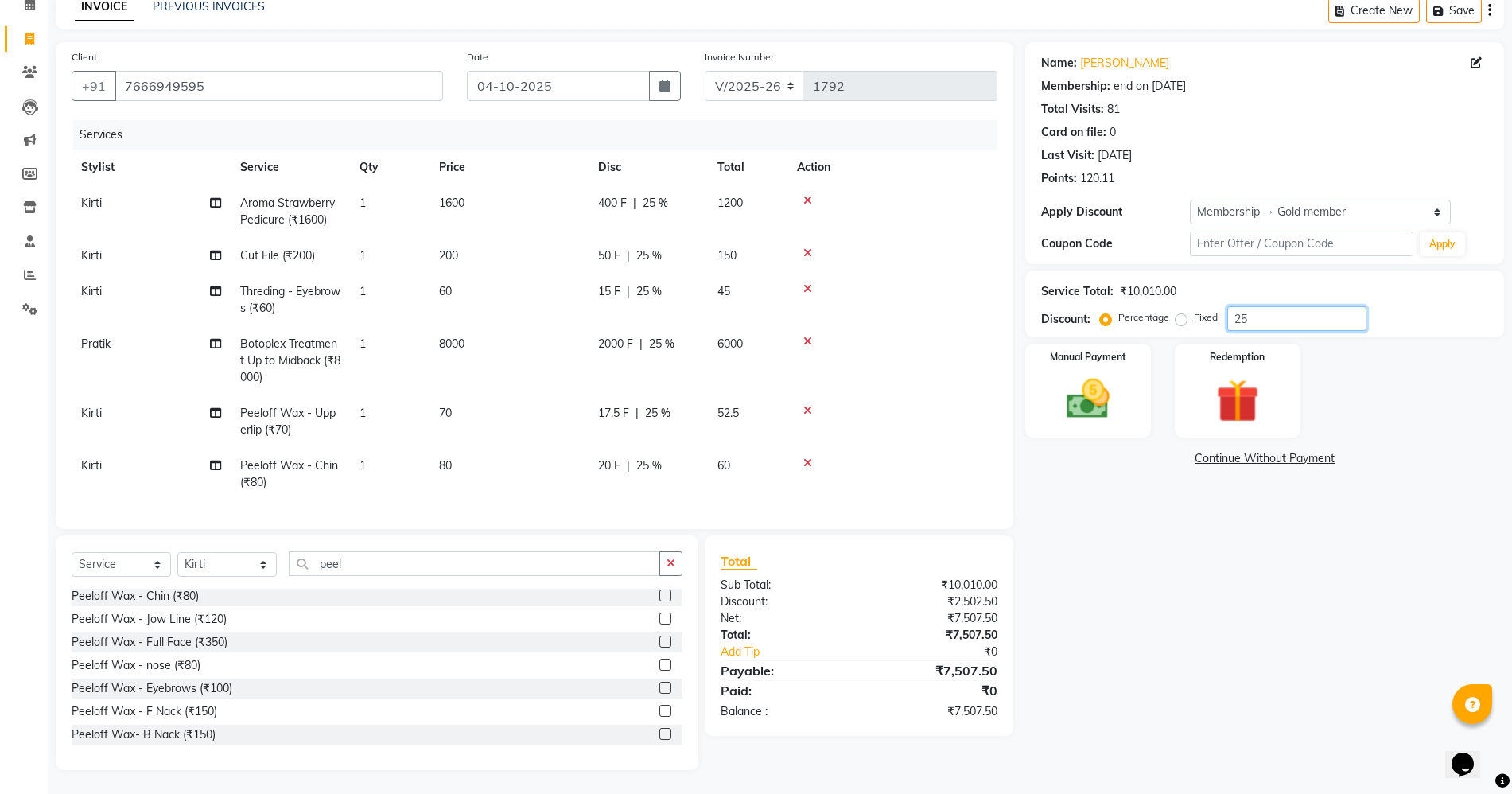
scroll to position [82, 0]
click at [382, 72] on input "7666949595" at bounding box center [279, 86] width 329 height 30
click at [1085, 385] on img at bounding box center [1088, 398] width 73 height 51
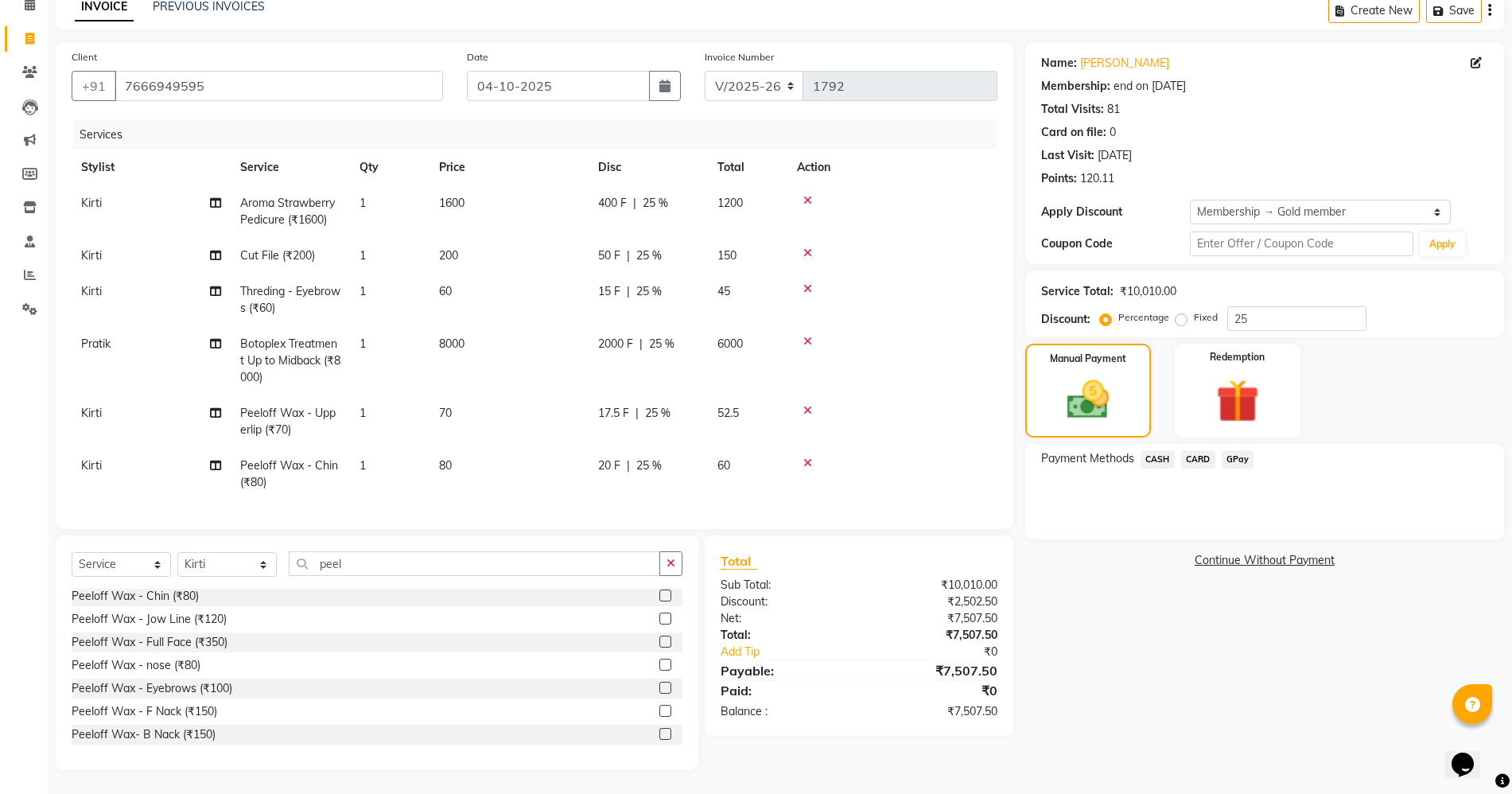
click at [1234, 450] on span "GPay" at bounding box center [1238, 459] width 33 height 19
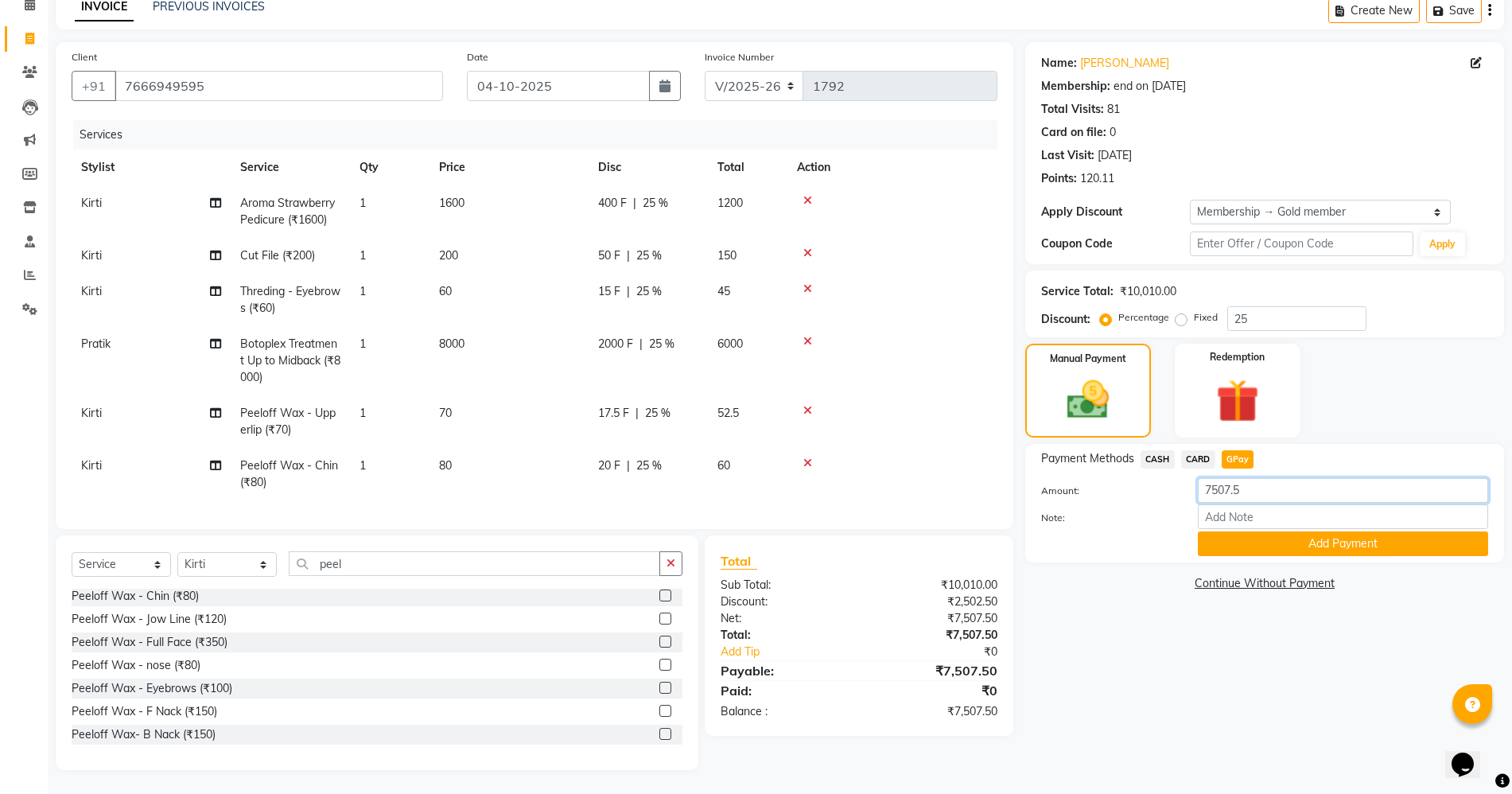
click at [1275, 478] on input "7507.5" at bounding box center [1342, 490] width 290 height 24
click at [1267, 488] on input "7507" at bounding box center [1342, 490] width 290 height 24
type input "7507"
click at [1366, 547] on button "Add Payment" at bounding box center [1342, 543] width 290 height 24
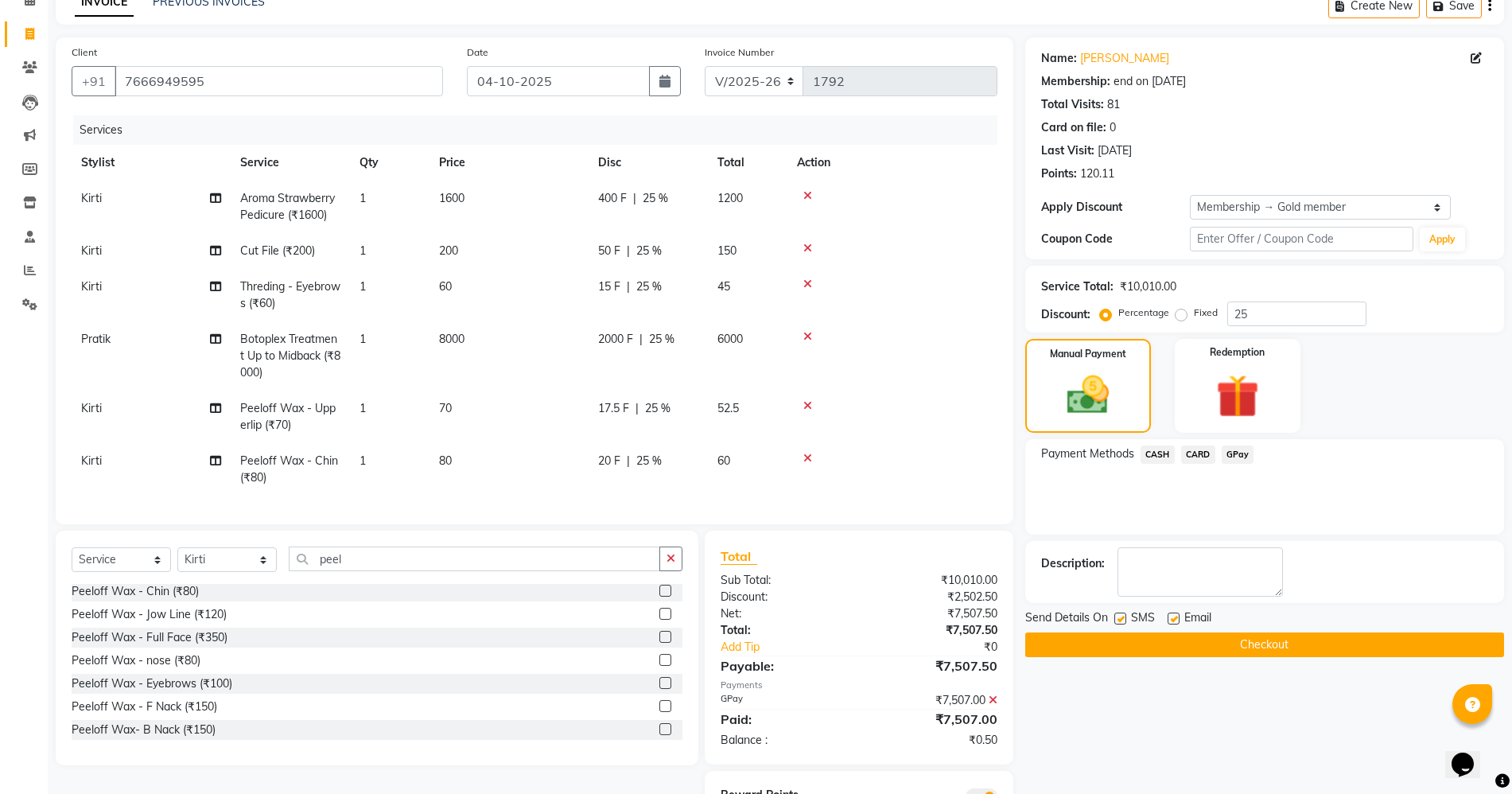
click at [1289, 648] on button "Checkout" at bounding box center [1265, 645] width 479 height 24
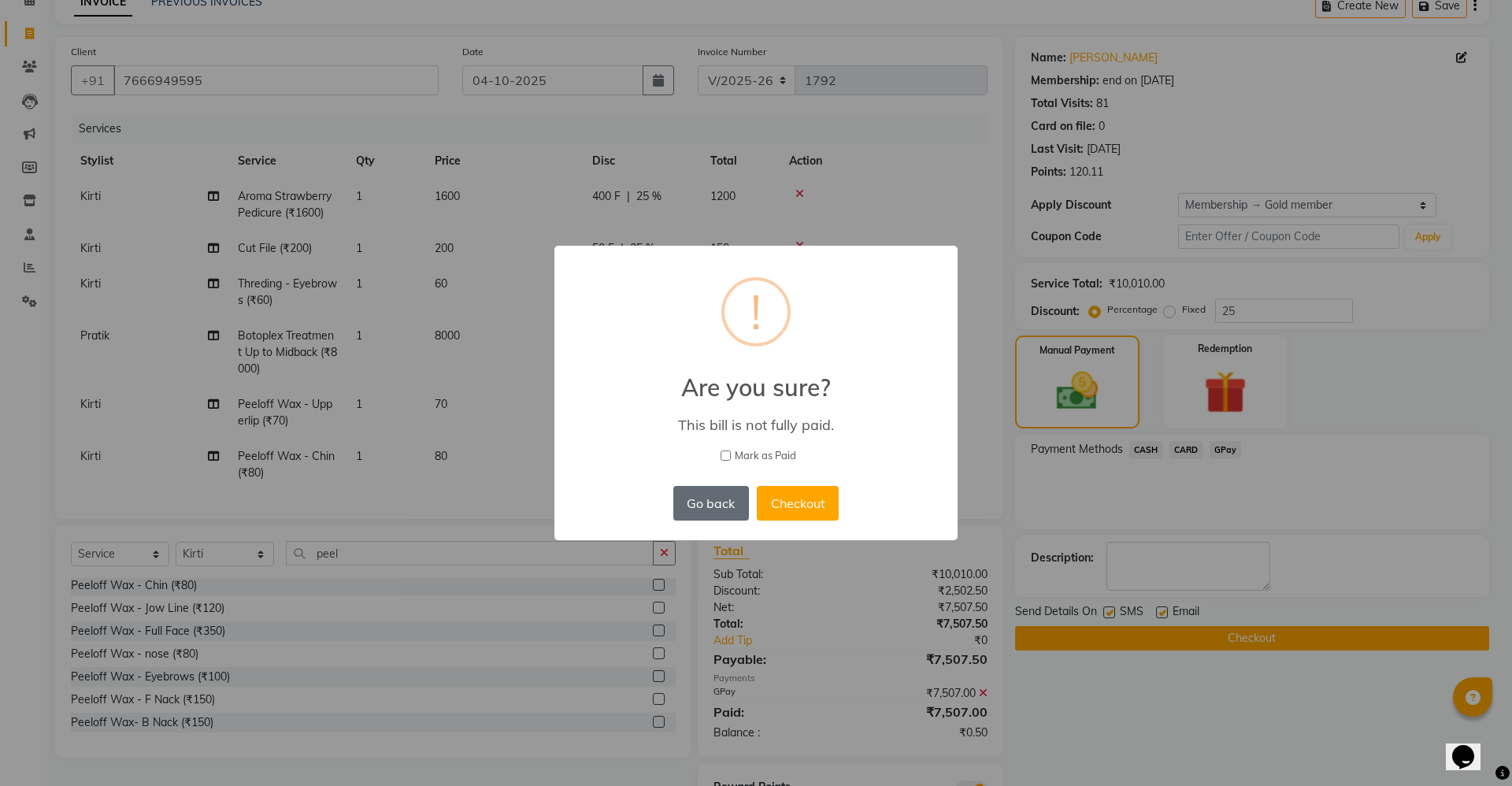
click at [725, 511] on button "Go back" at bounding box center [712, 502] width 76 height 34
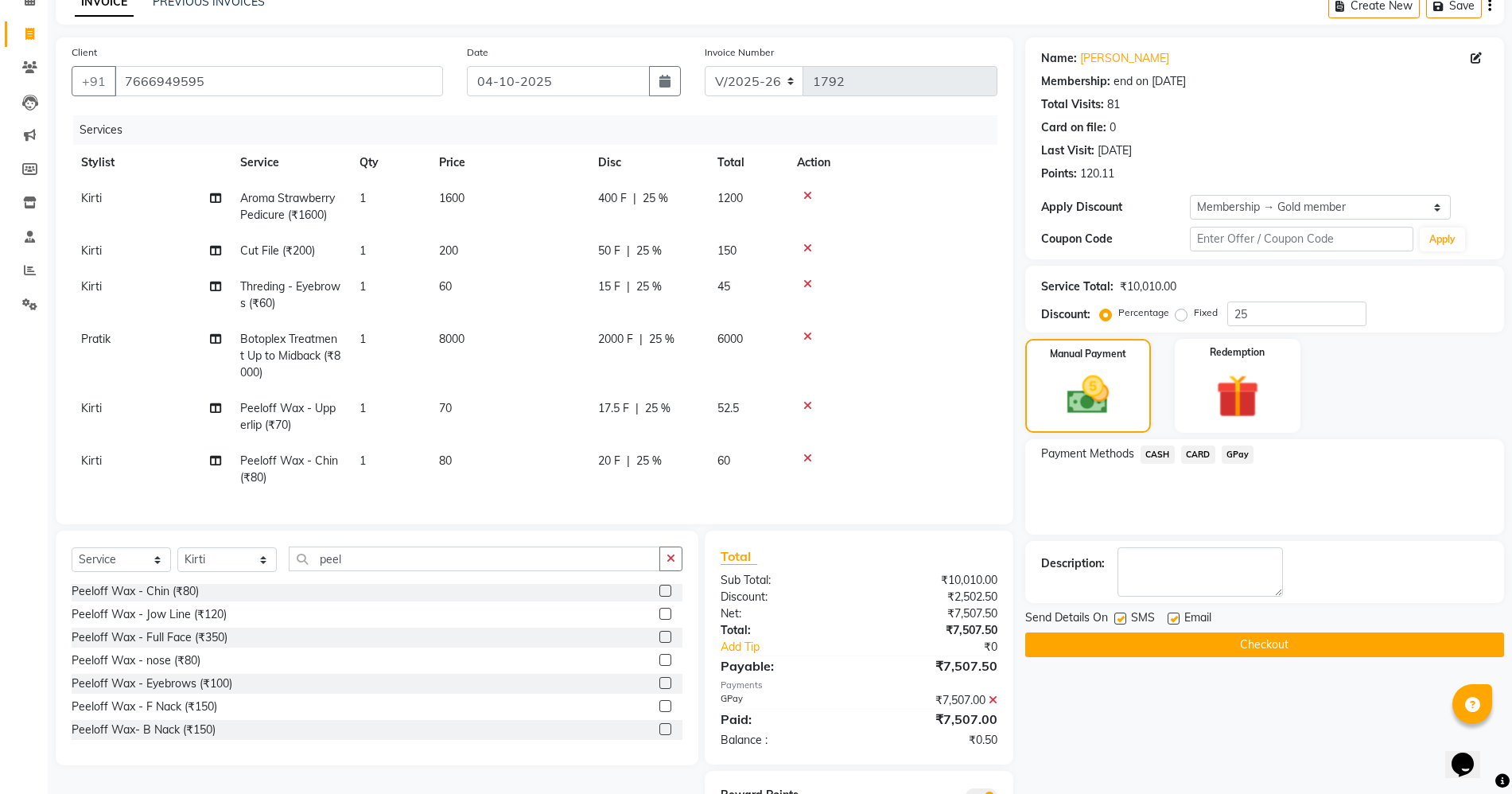
click at [992, 704] on icon at bounding box center [992, 700] width 8 height 11
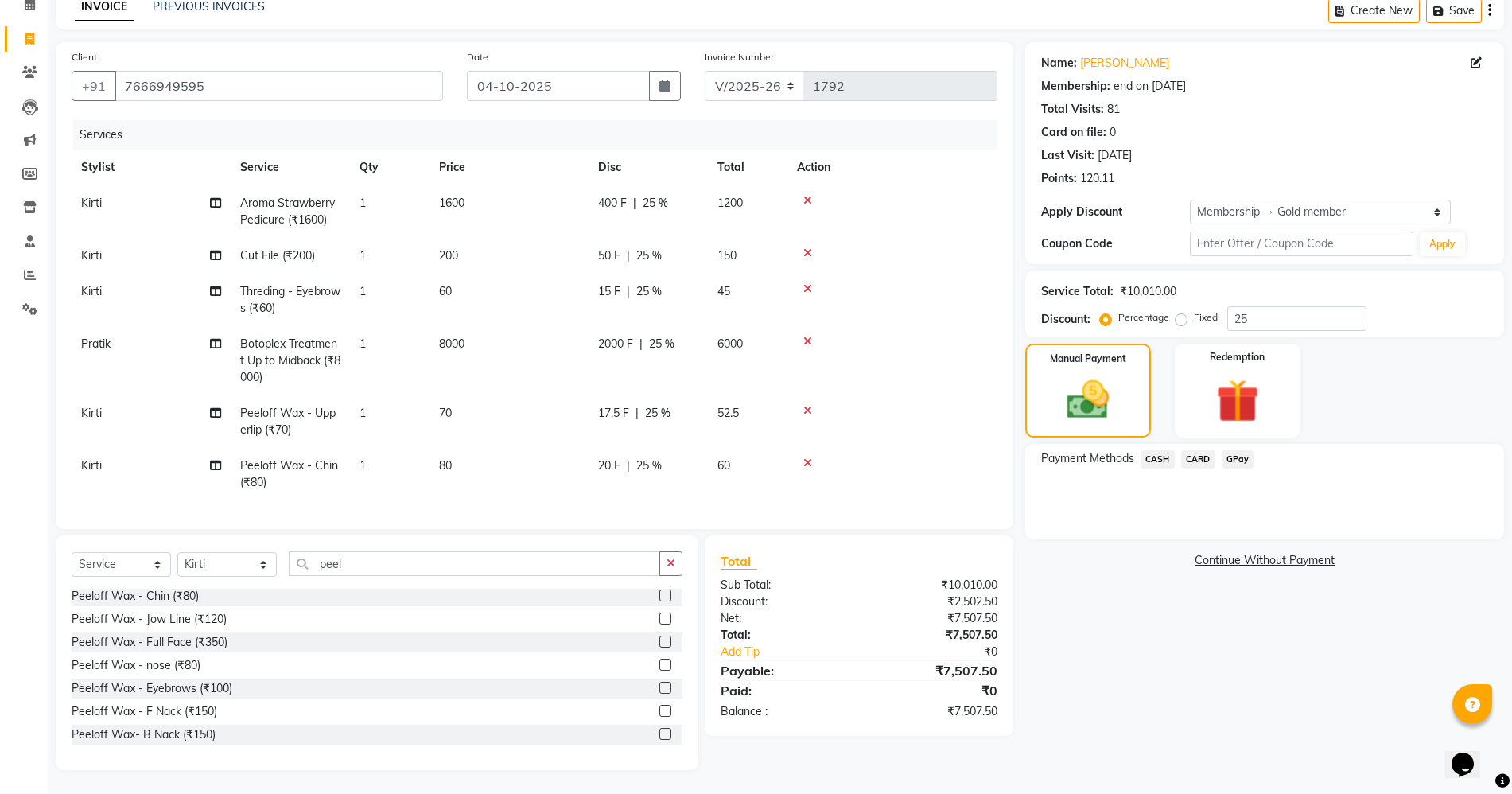
click at [1233, 462] on span "GPay" at bounding box center [1238, 459] width 33 height 19
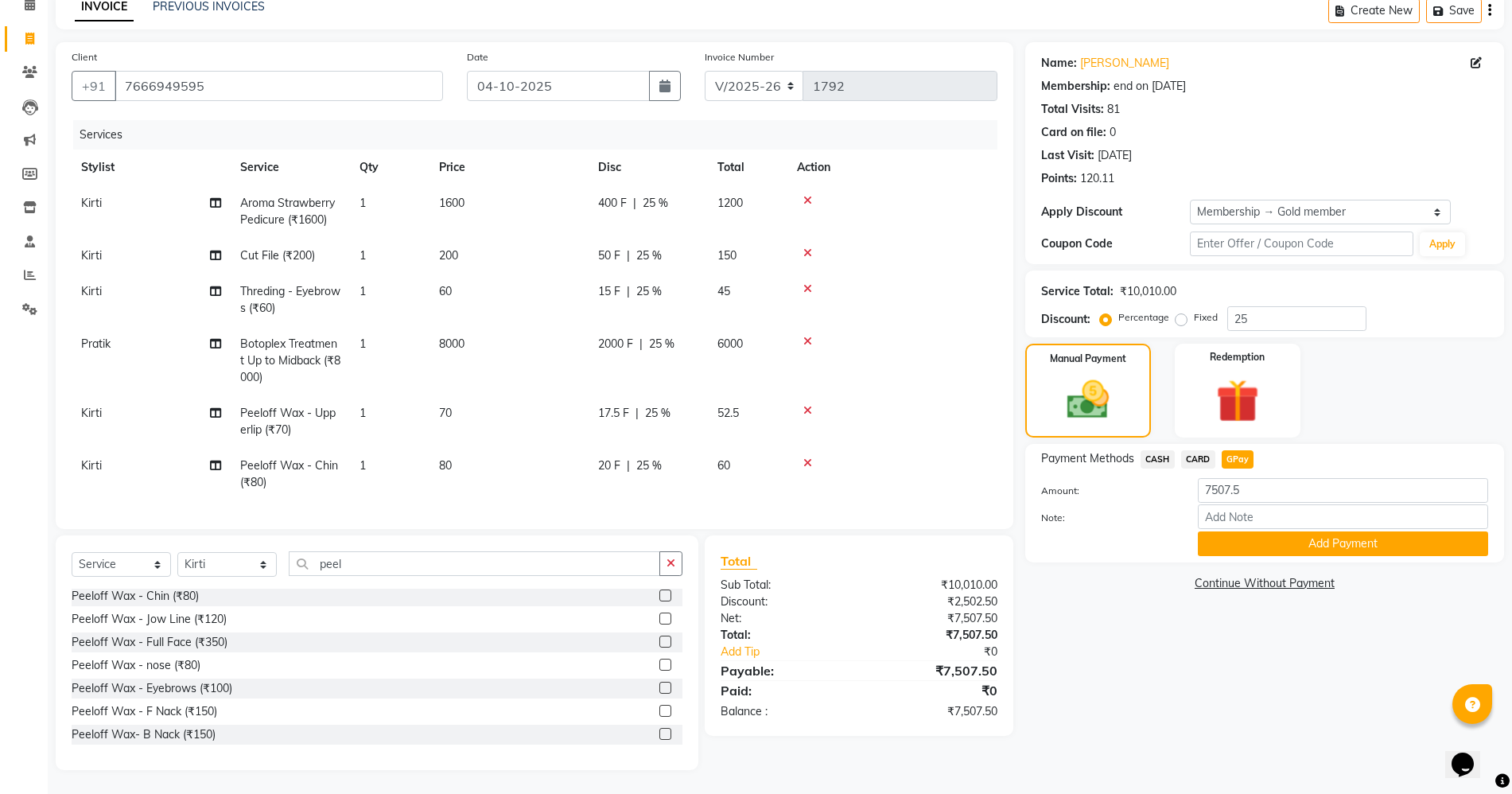
click at [1309, 551] on div "Payment Methods CASH CARD GPay Amount: 7507.5 Note: Add Payment" at bounding box center [1265, 503] width 479 height 118
click at [1305, 541] on button "Add Payment" at bounding box center [1342, 543] width 290 height 24
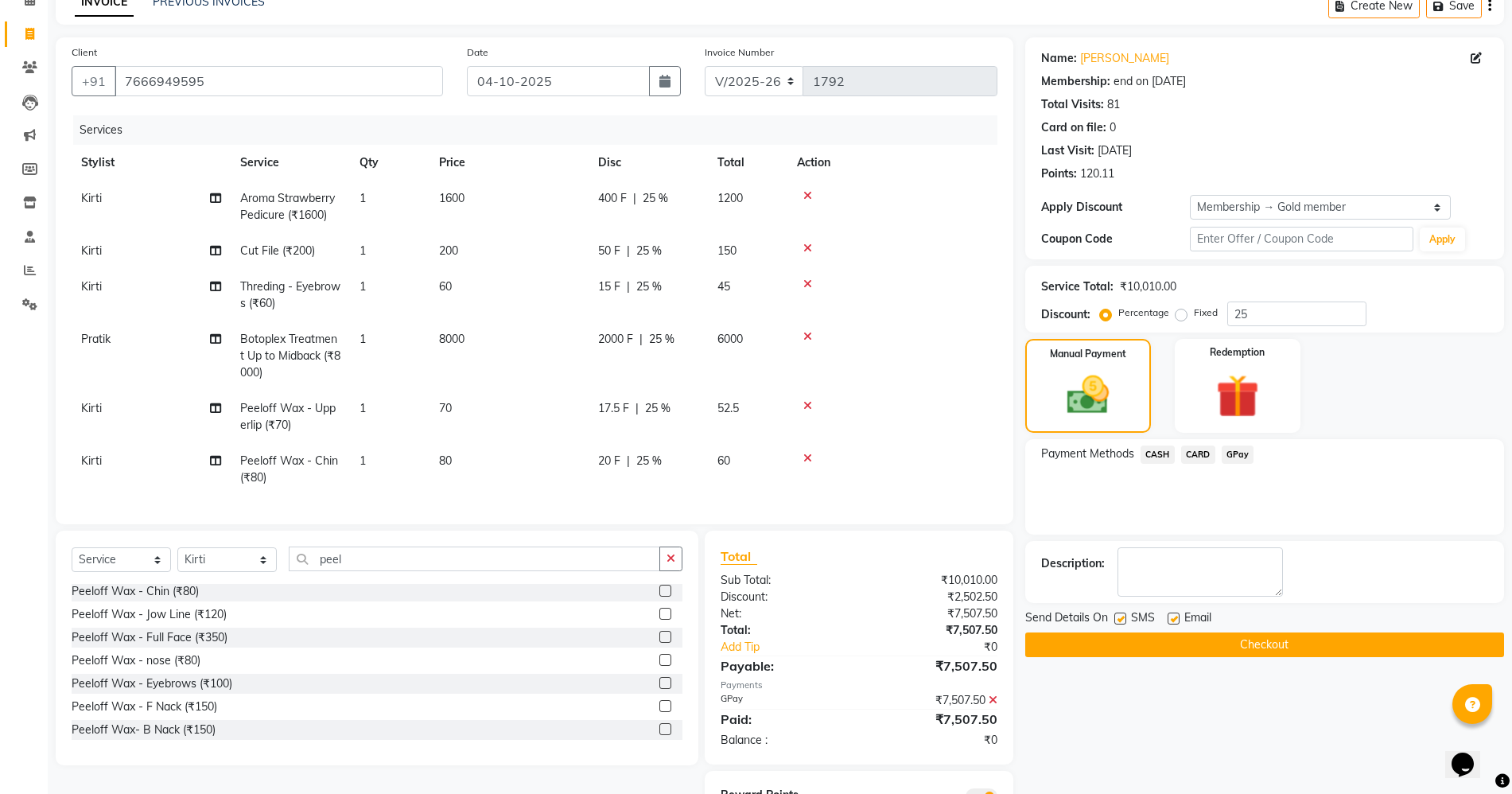
click at [1267, 662] on div "Name: Kundan Das Membership: end on 20-08-2026 Total Visits: 81 Card on file: 0…" at bounding box center [1271, 452] width 491 height 829
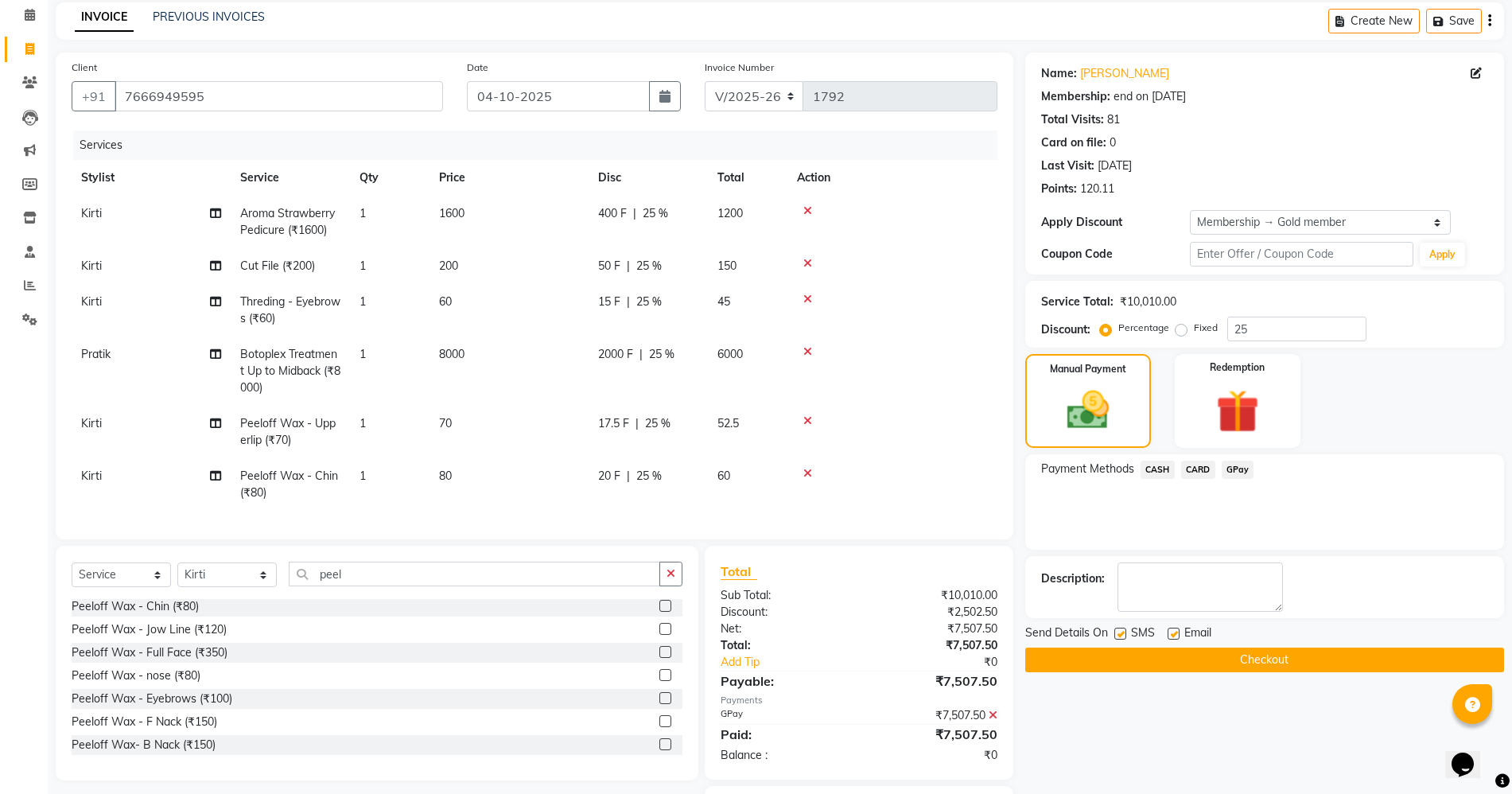
scroll to position [100, 0]
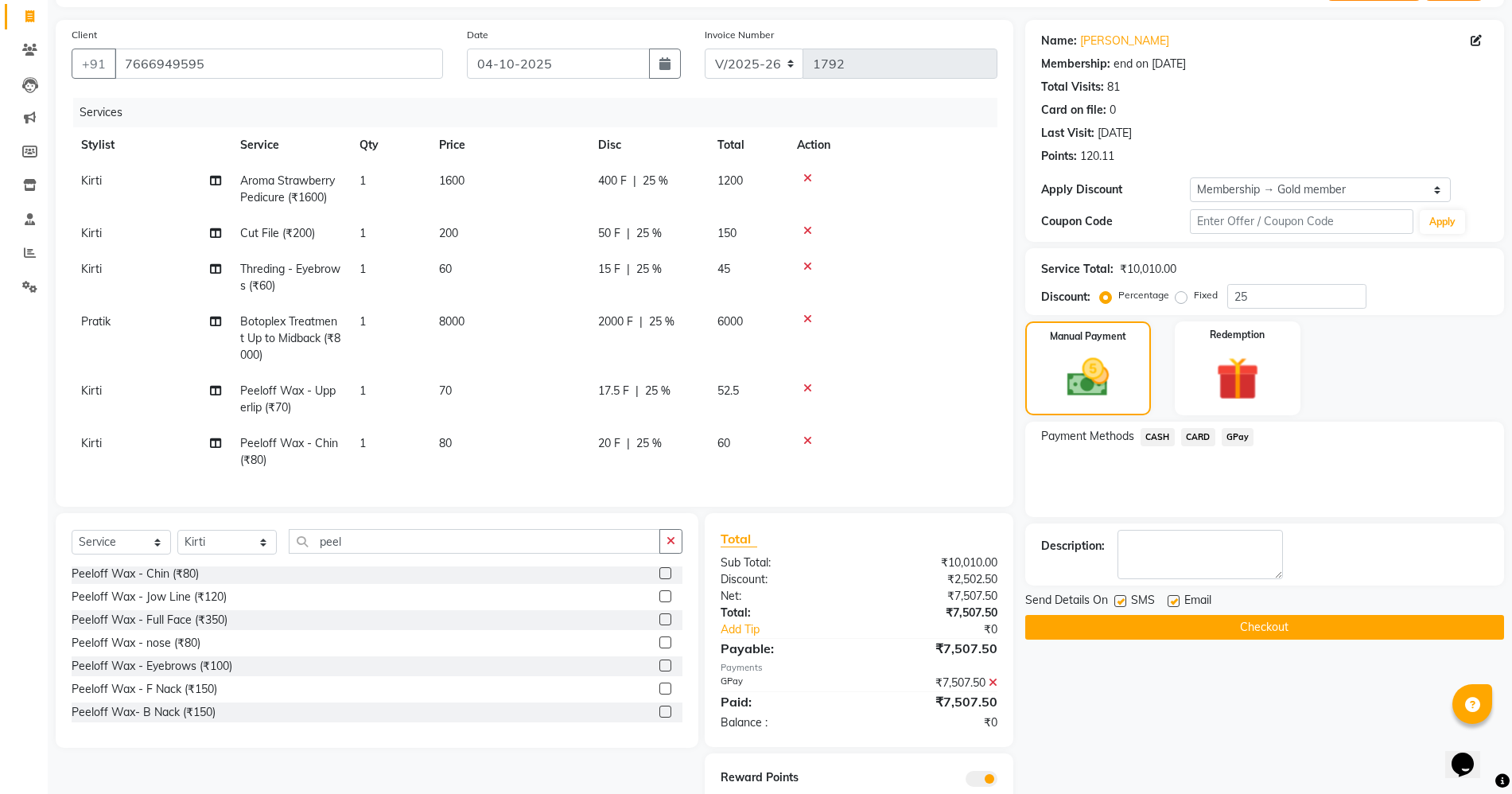
click at [1241, 647] on div "Name: Kundan Das Membership: end on 20-08-2026 Total Visits: 81 Card on file: 0…" at bounding box center [1271, 434] width 491 height 829
click at [1240, 635] on button "Checkout" at bounding box center [1265, 627] width 479 height 24
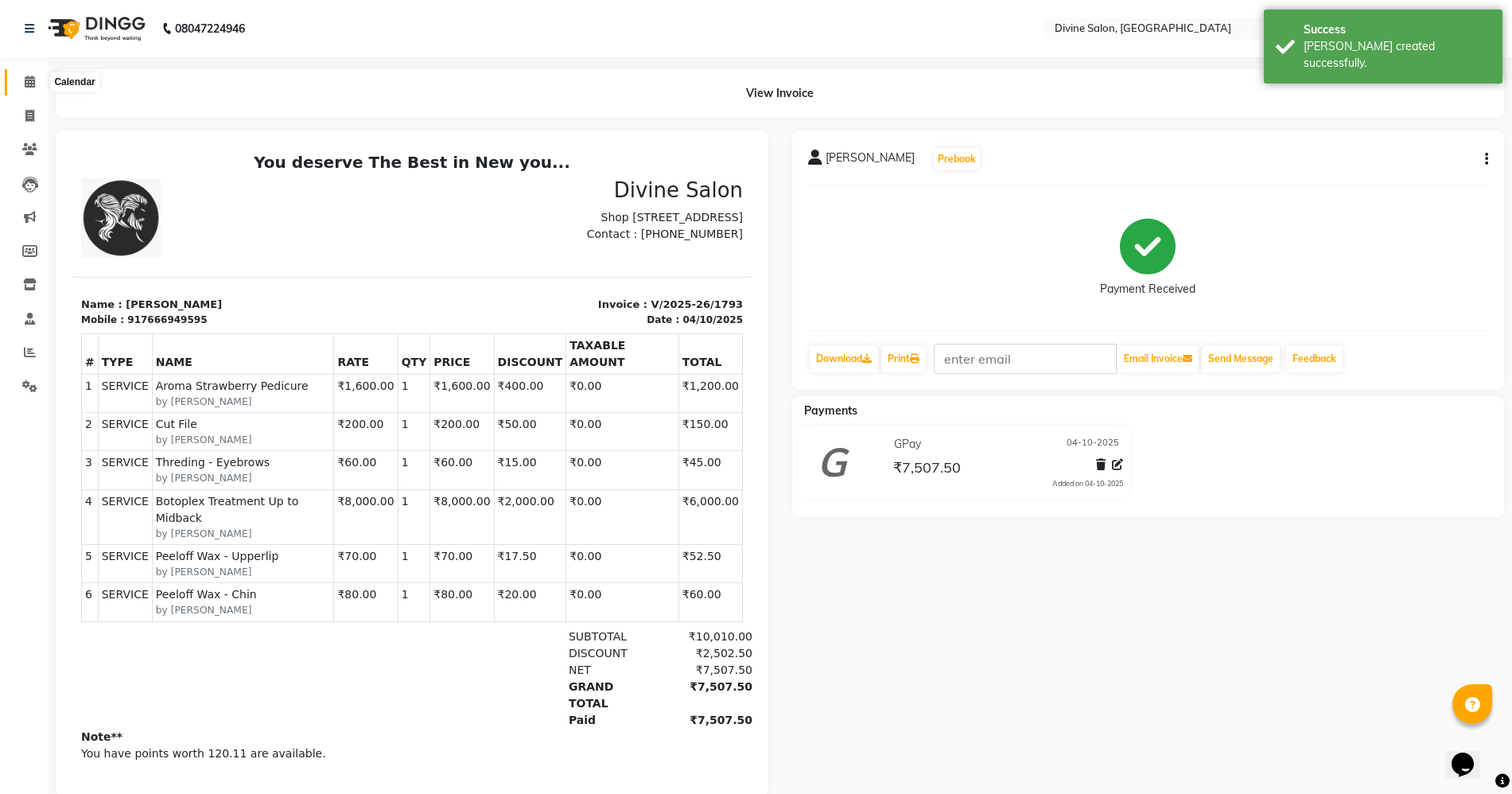
click at [36, 78] on span at bounding box center [30, 82] width 28 height 19
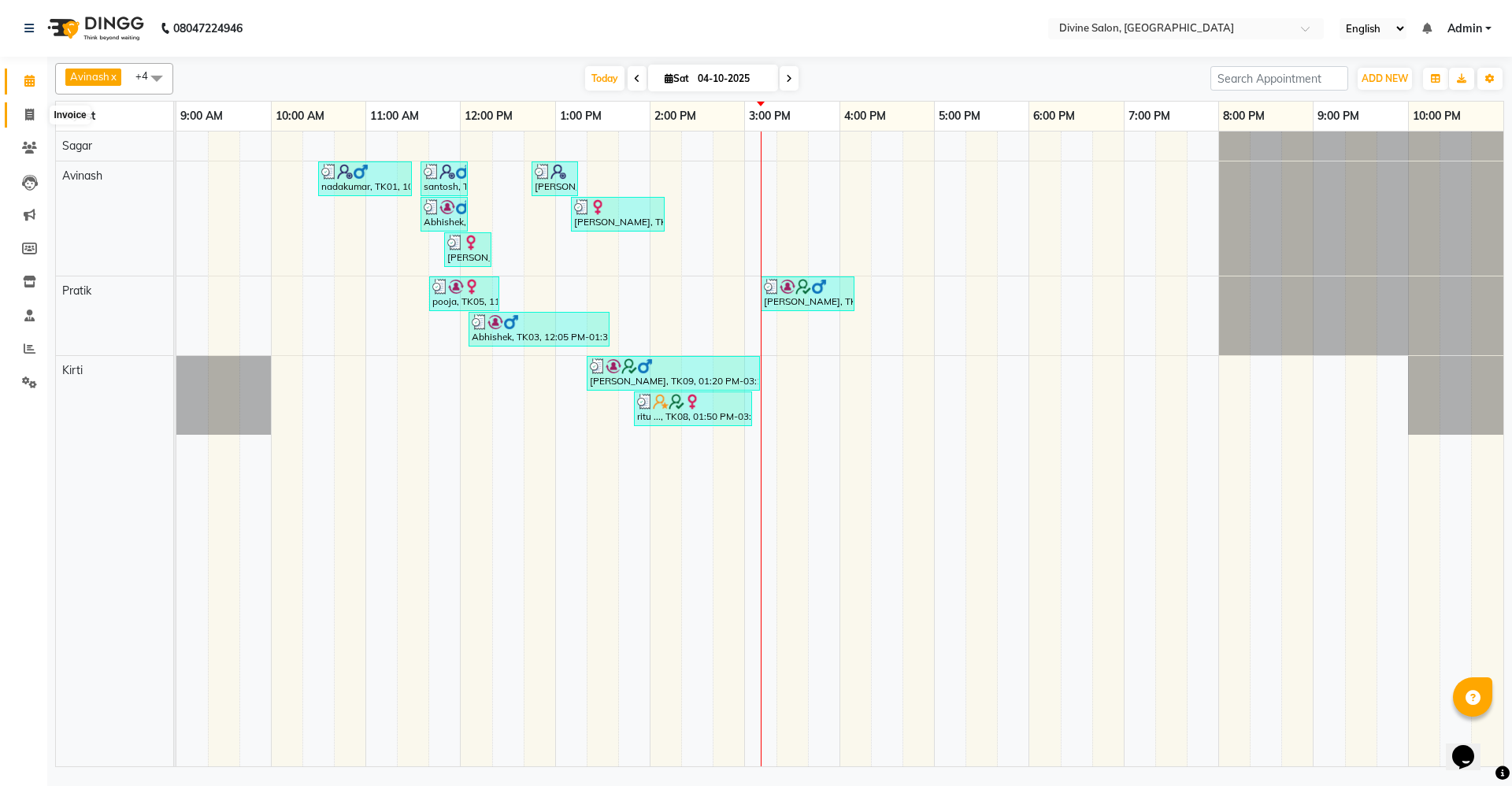
click at [29, 116] on icon at bounding box center [29, 115] width 8 height 12
select select "service"
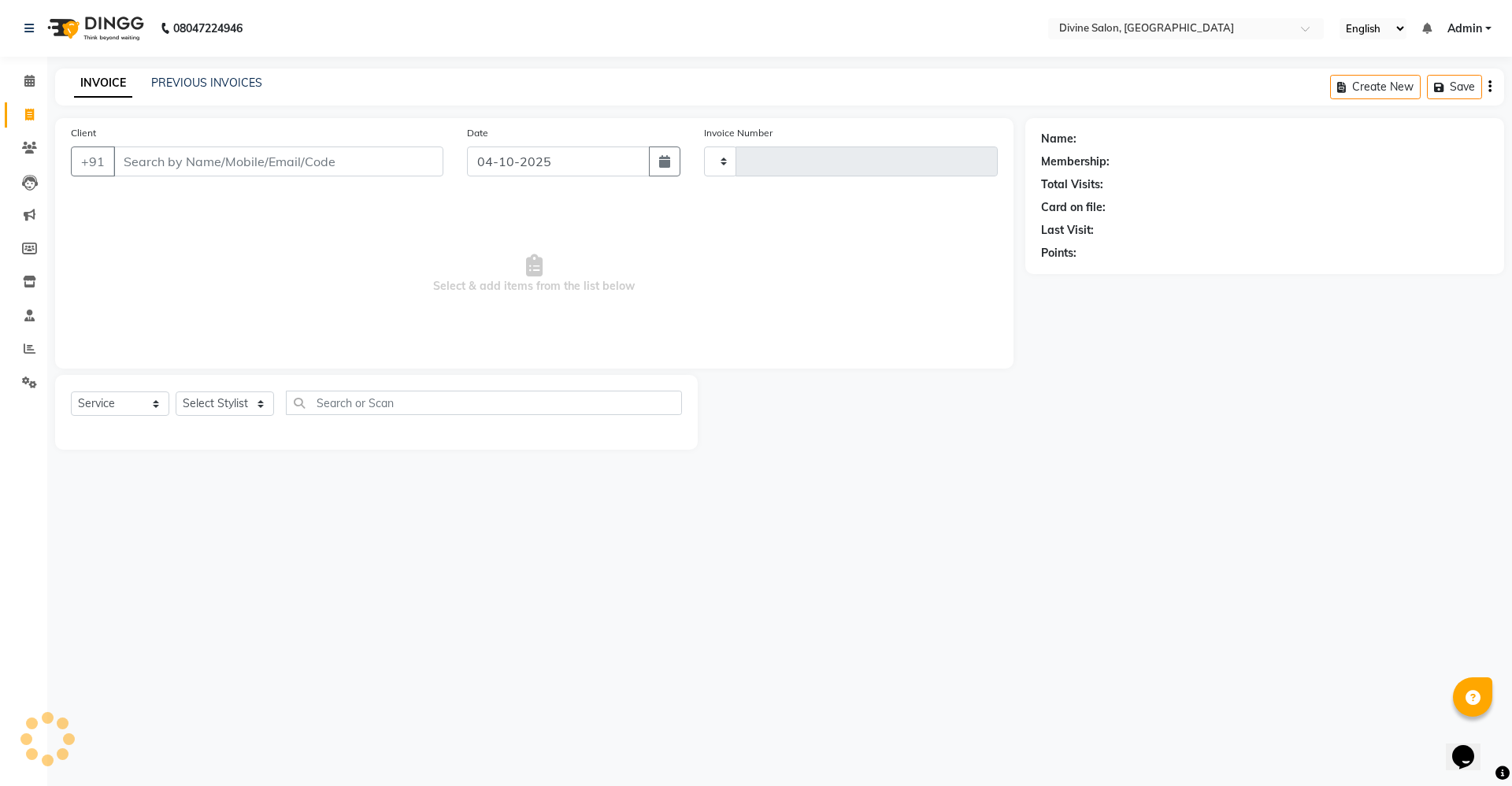
type input "1794"
select select "745"
click at [192, 392] on select "Select Stylist" at bounding box center [225, 404] width 99 height 24
select select "11820"
click at [176, 392] on select "Select Stylist [PERSON_NAME] Pooja [PERSON_NAME] pooja [PERSON_NAME] [PERSON_NA…" at bounding box center [225, 404] width 99 height 24
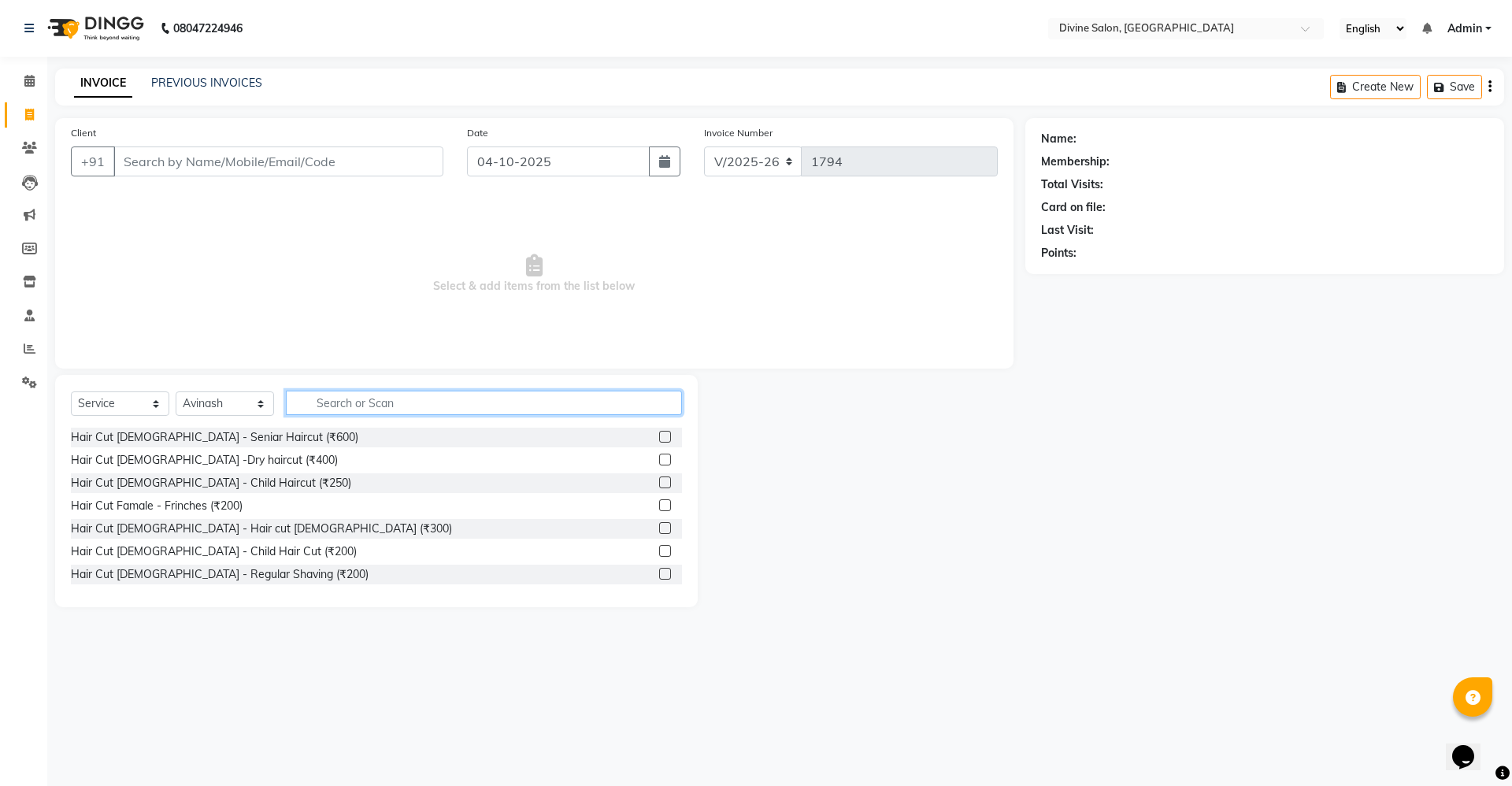
click at [323, 407] on input "text" at bounding box center [483, 403] width 396 height 24
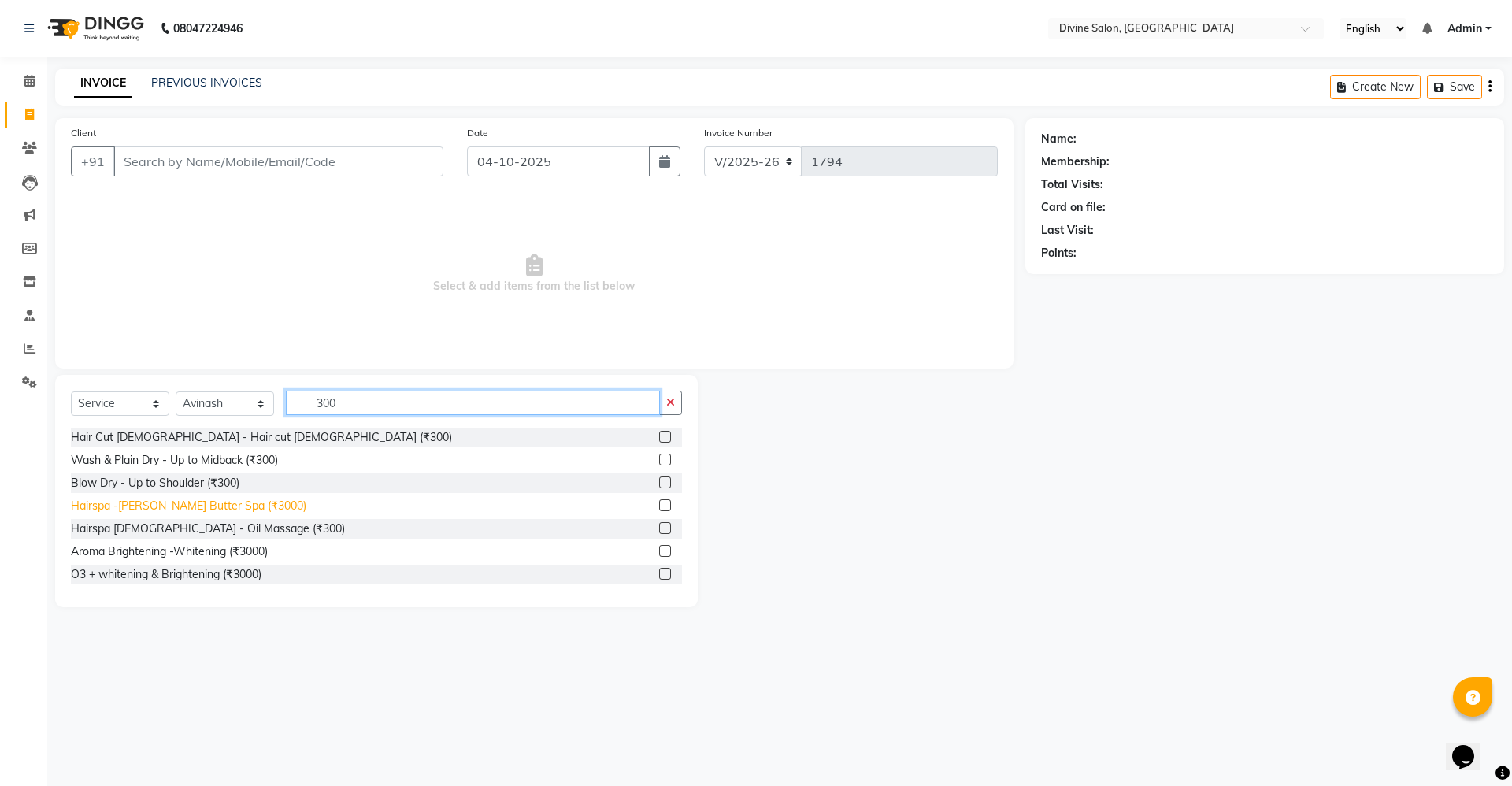
type input "300"
click at [147, 513] on div "Hairspa -[PERSON_NAME] Butter Spa (₹3000)" at bounding box center [189, 506] width 236 height 17
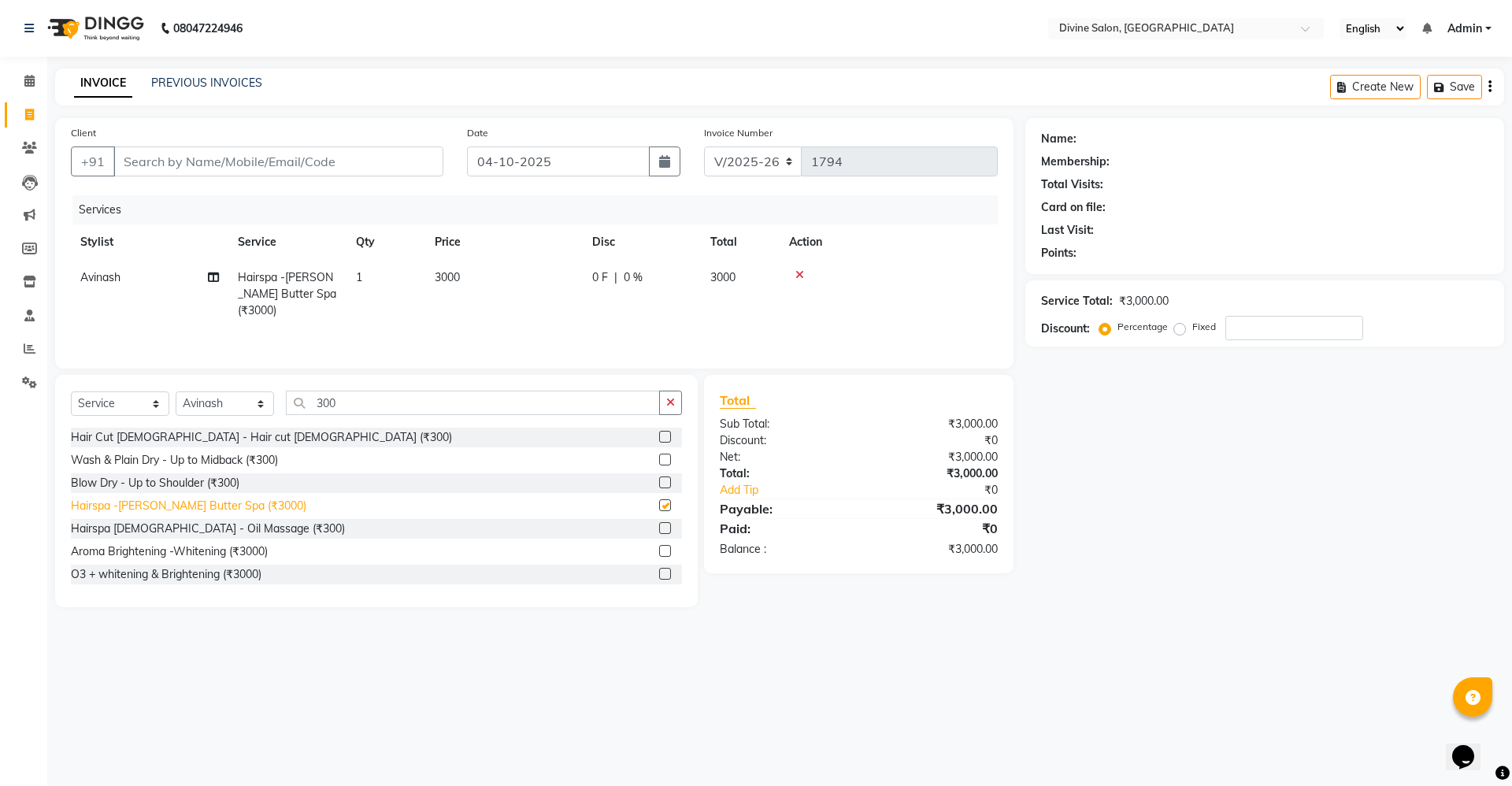
checkbox input "false"
click at [252, 163] on input "Client" at bounding box center [278, 162] width 330 height 30
click at [421, 167] on input "Client" at bounding box center [278, 162] width 330 height 30
type input "9"
type input "0"
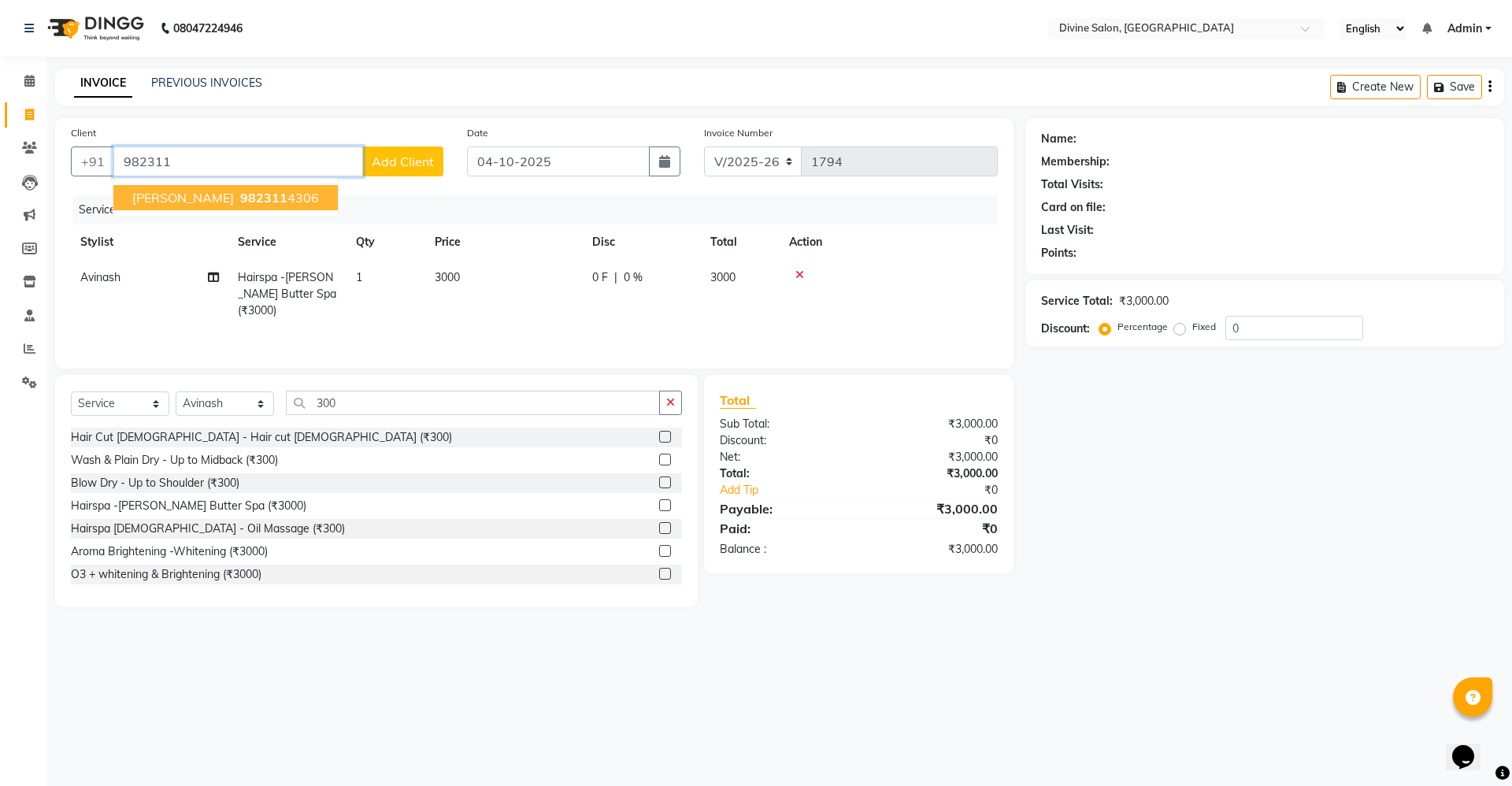
click at [303, 199] on ngb-highlight "982311 4306" at bounding box center [278, 197] width 82 height 16
type input "9823114306"
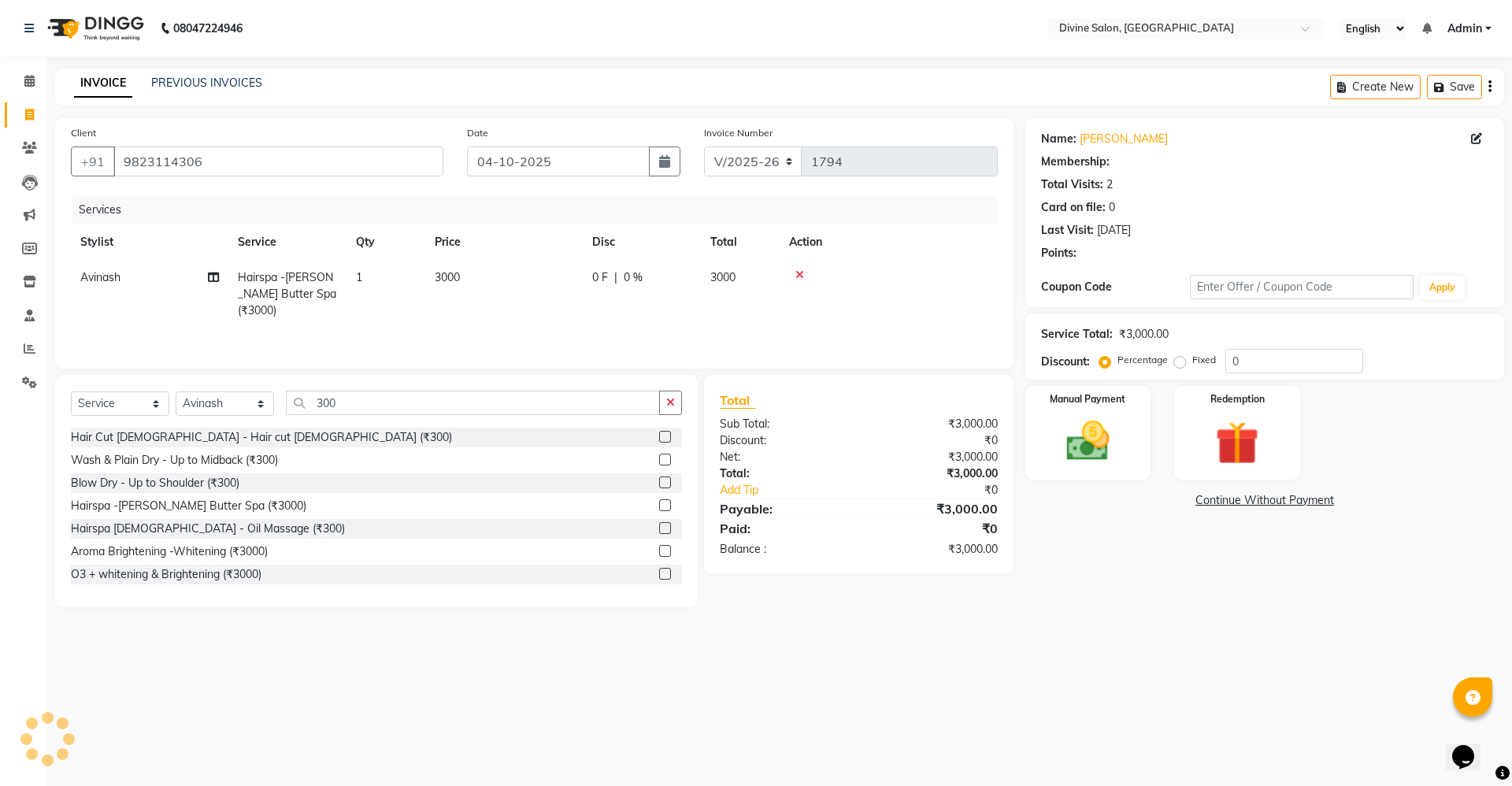
select select "1: Object"
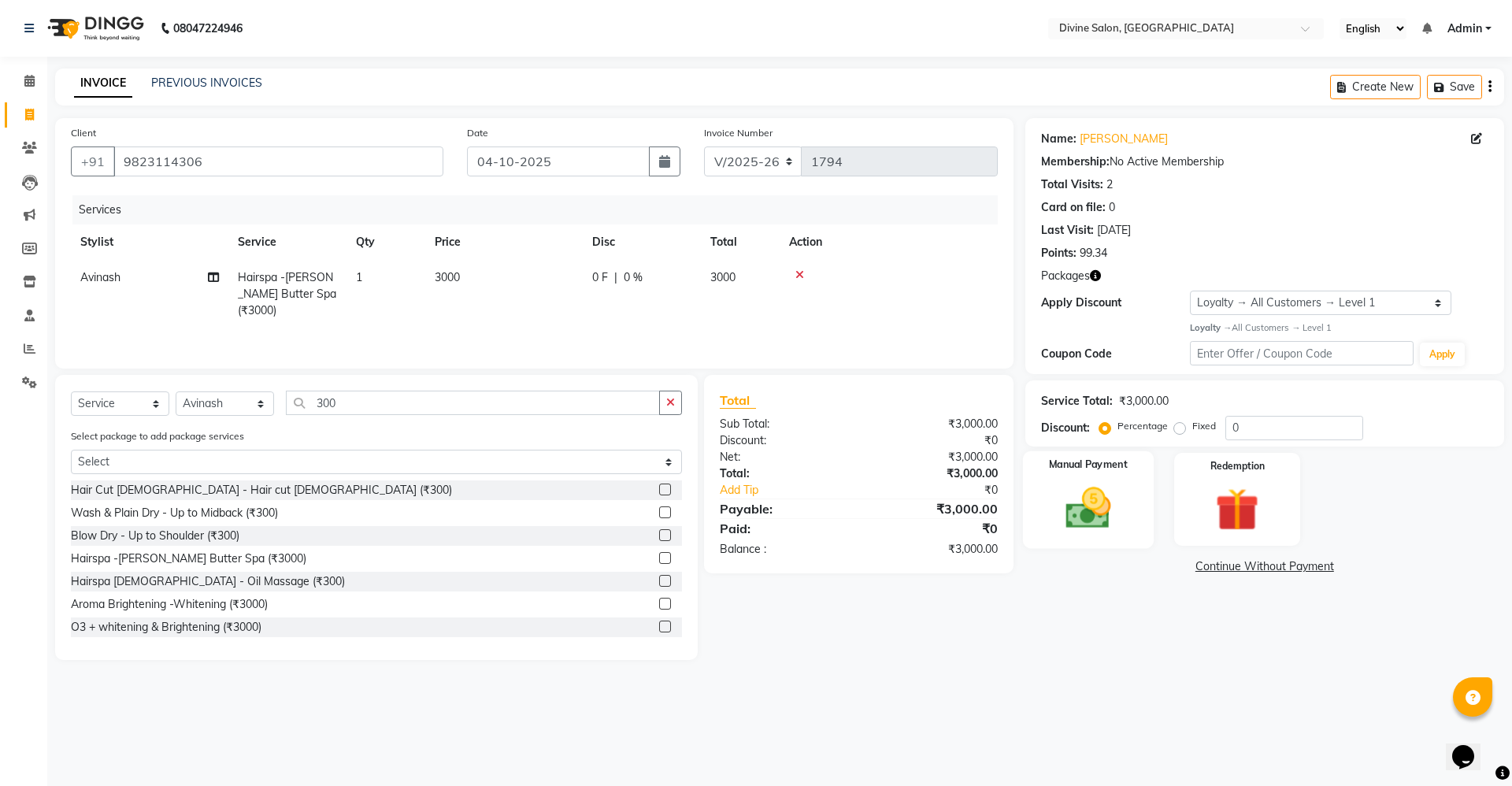
click at [1097, 514] on img at bounding box center [1088, 508] width 73 height 52
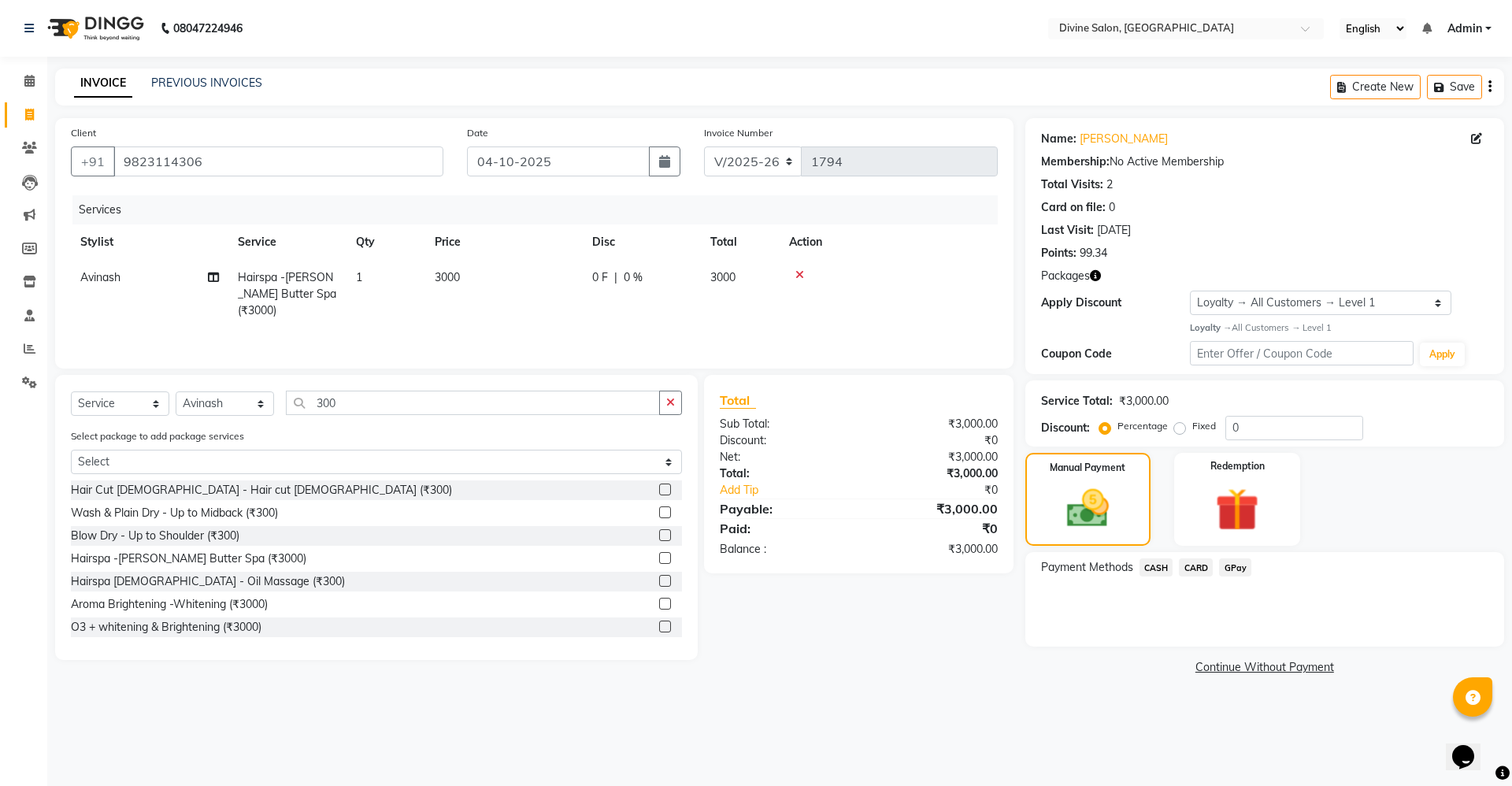
click at [1236, 562] on span "GPay" at bounding box center [1235, 567] width 32 height 18
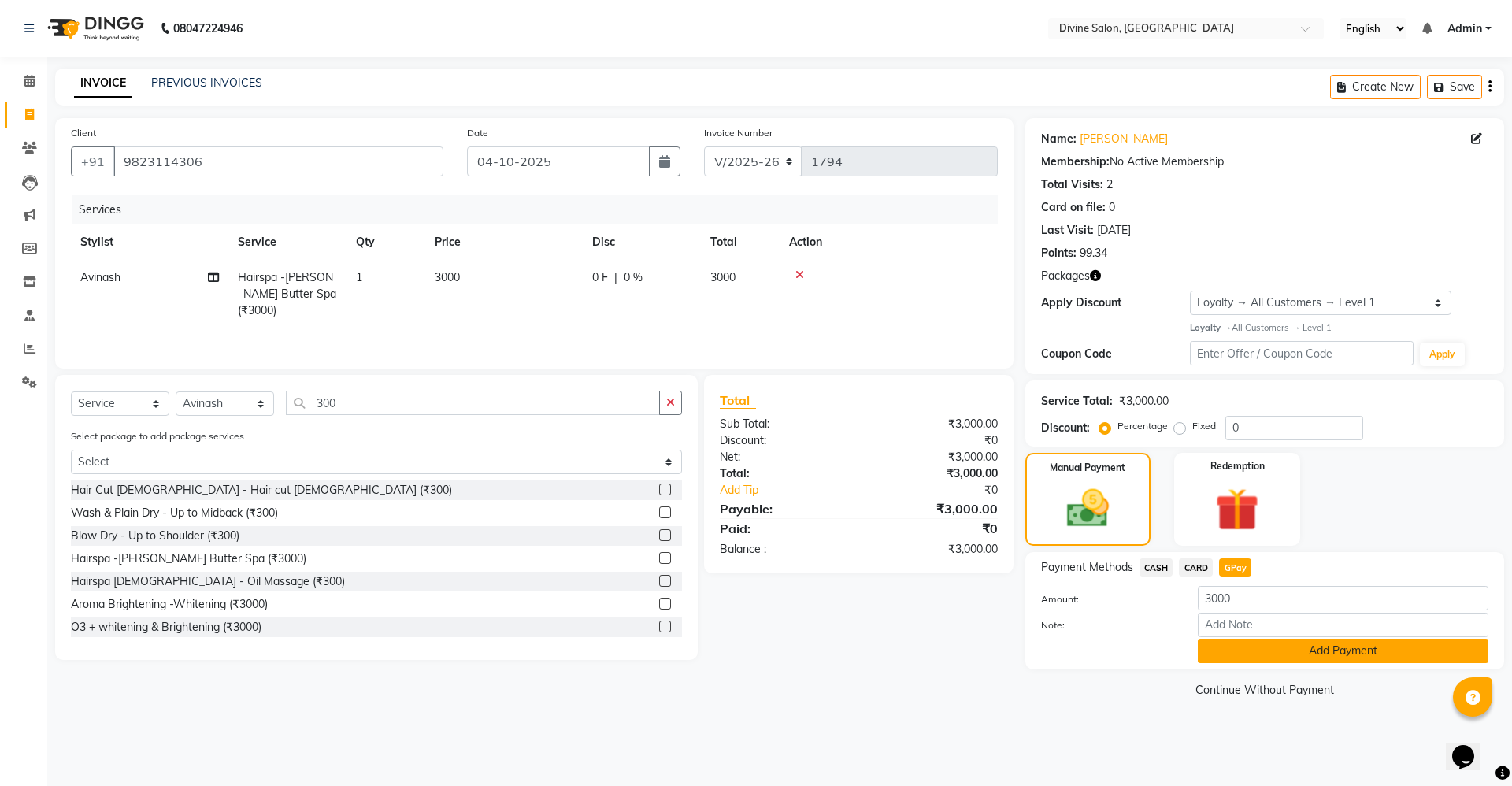
click at [1337, 640] on button "Add Payment" at bounding box center [1343, 650] width 290 height 24
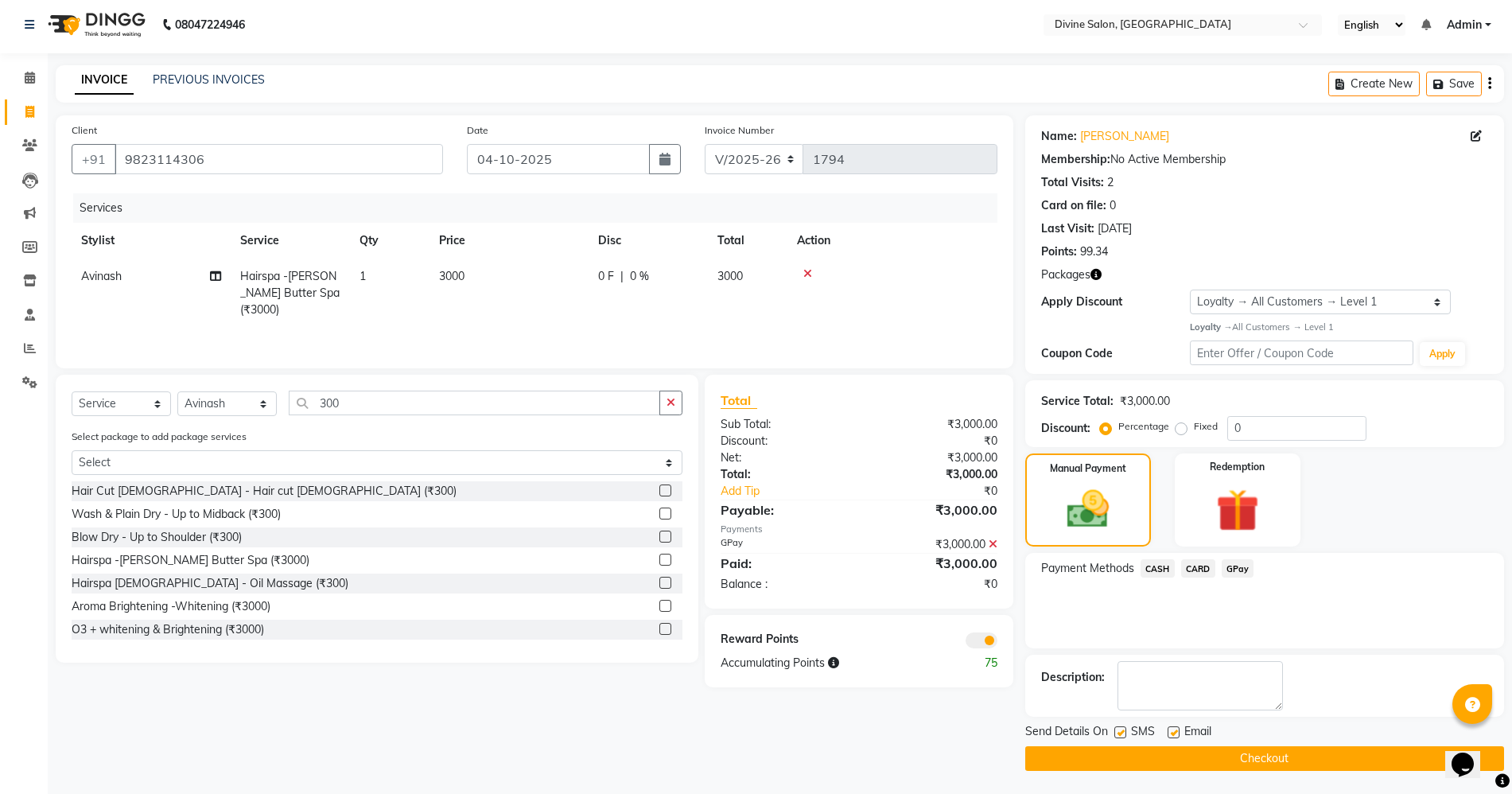
scroll to position [5, 0]
click at [1322, 766] on button "Checkout" at bounding box center [1265, 758] width 479 height 24
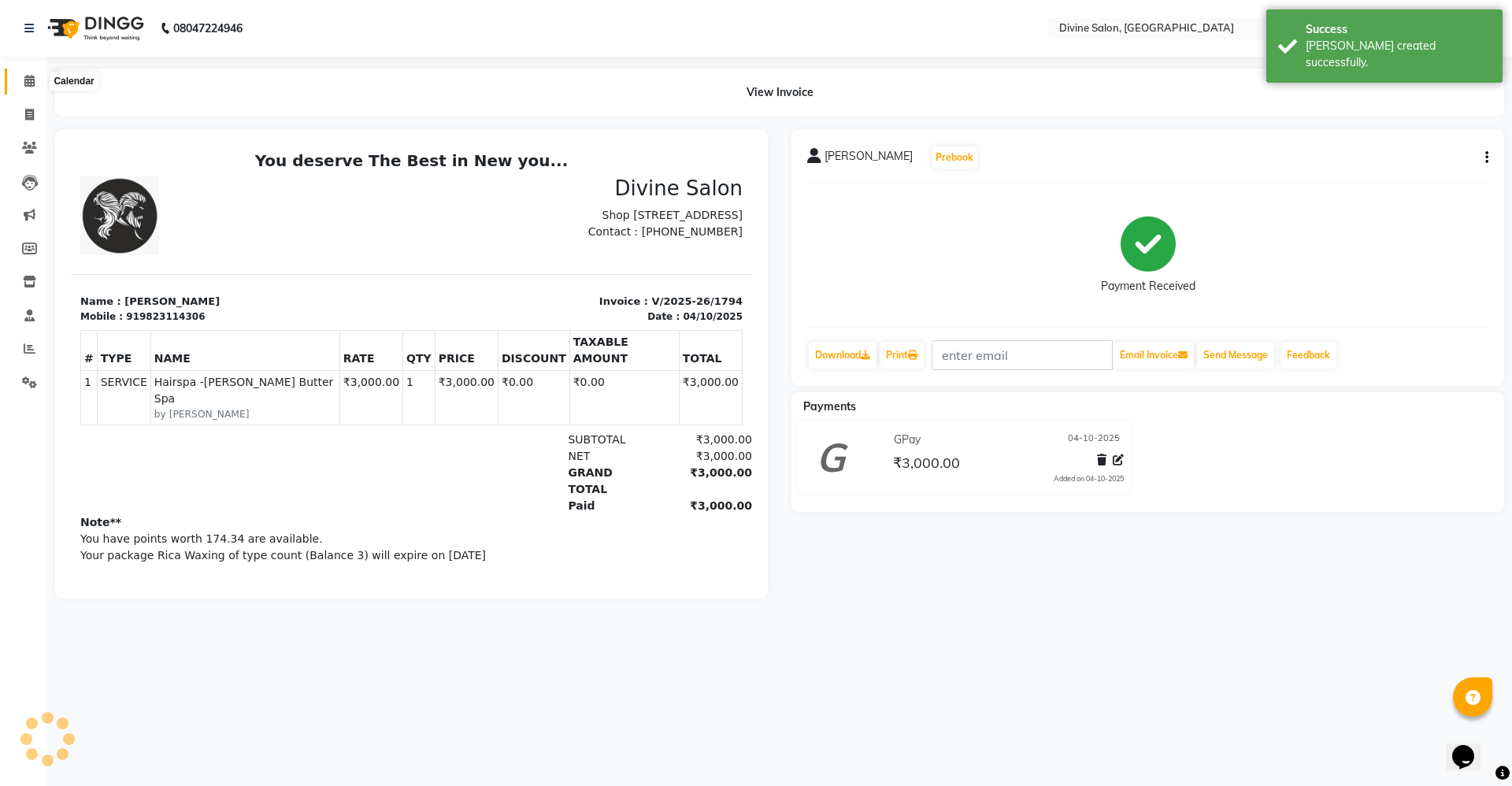
click at [37, 88] on span at bounding box center [30, 81] width 28 height 18
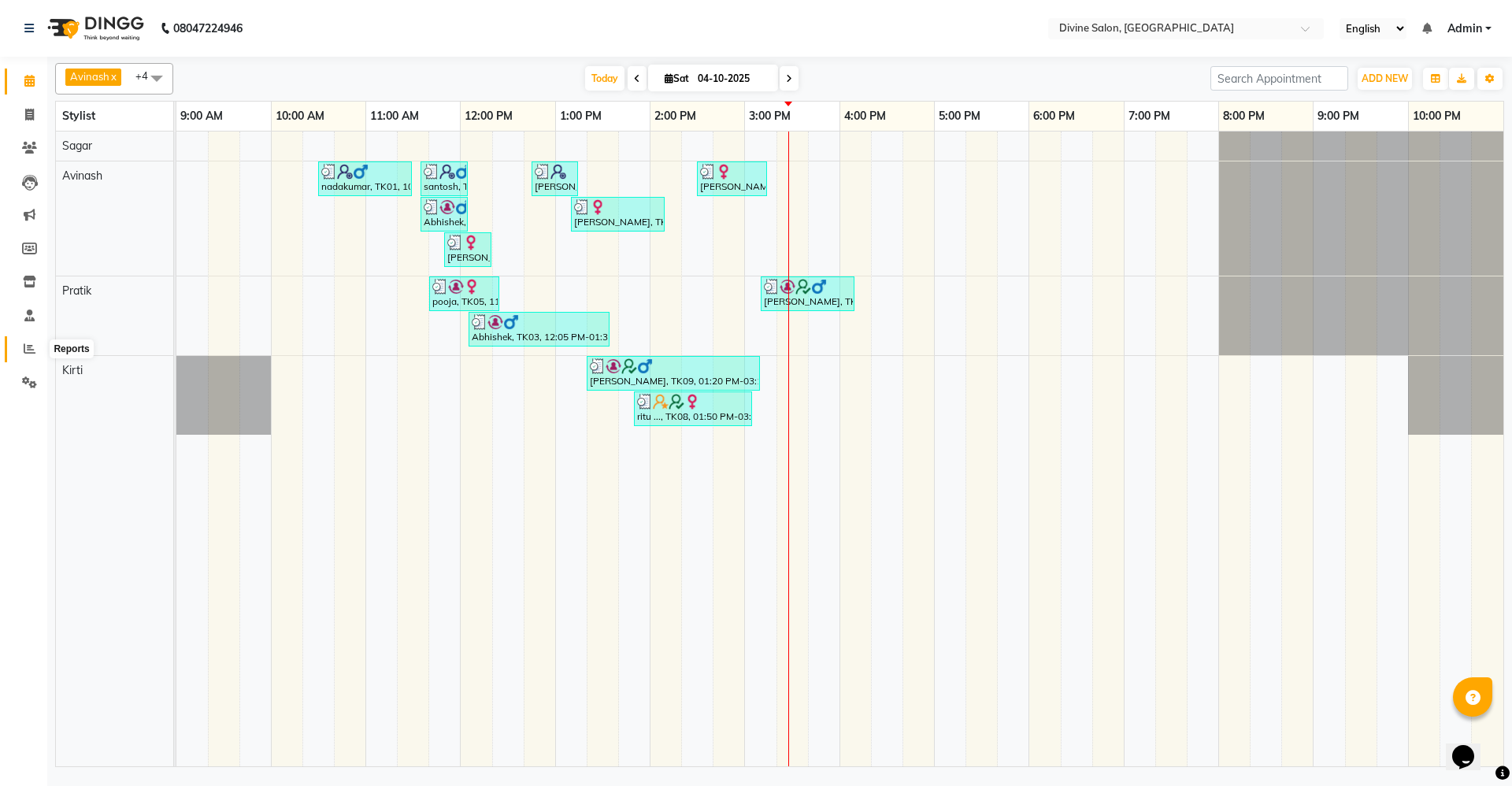
click at [24, 353] on icon at bounding box center [30, 348] width 12 height 12
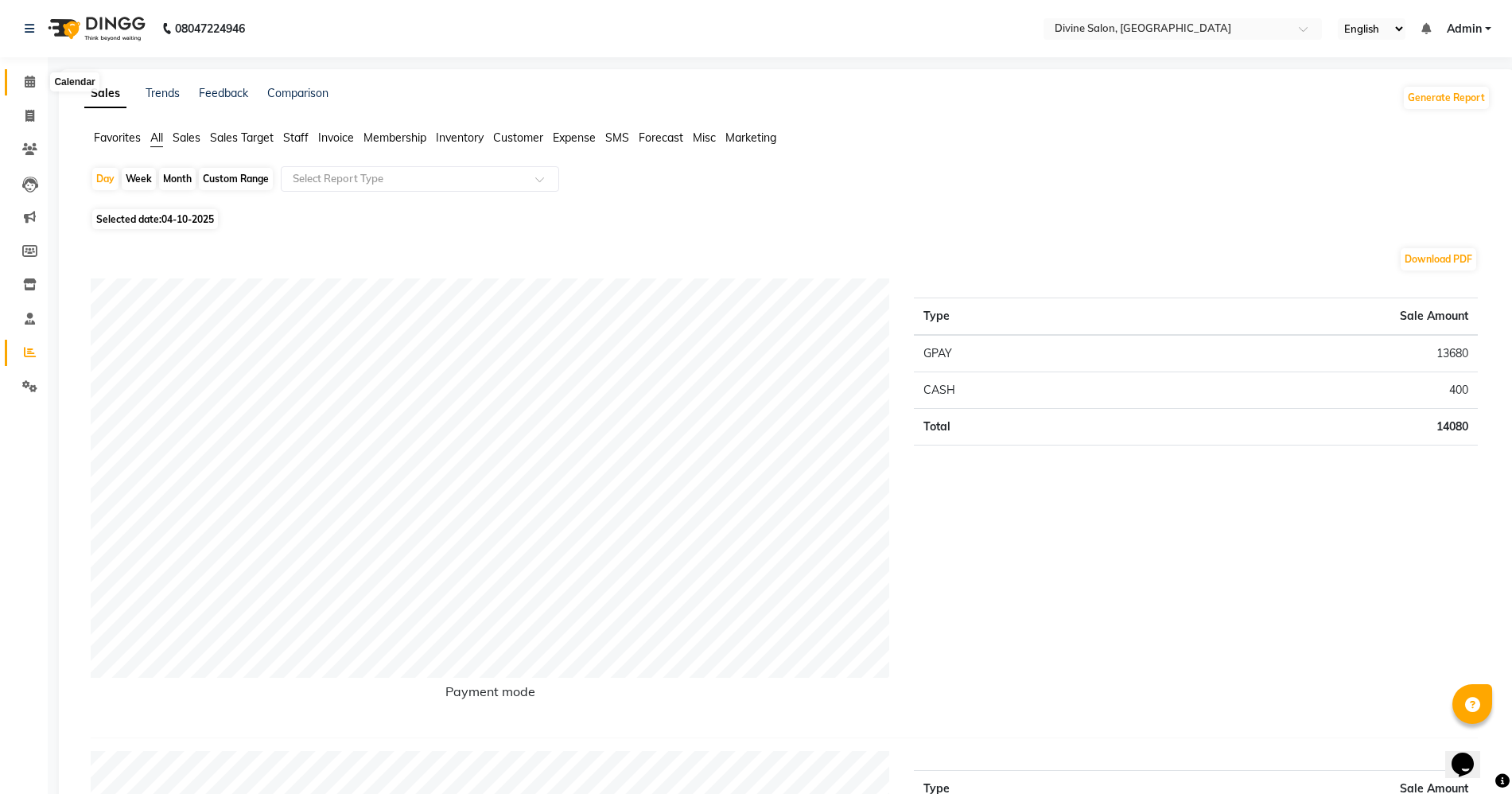
click at [21, 75] on span at bounding box center [30, 82] width 28 height 19
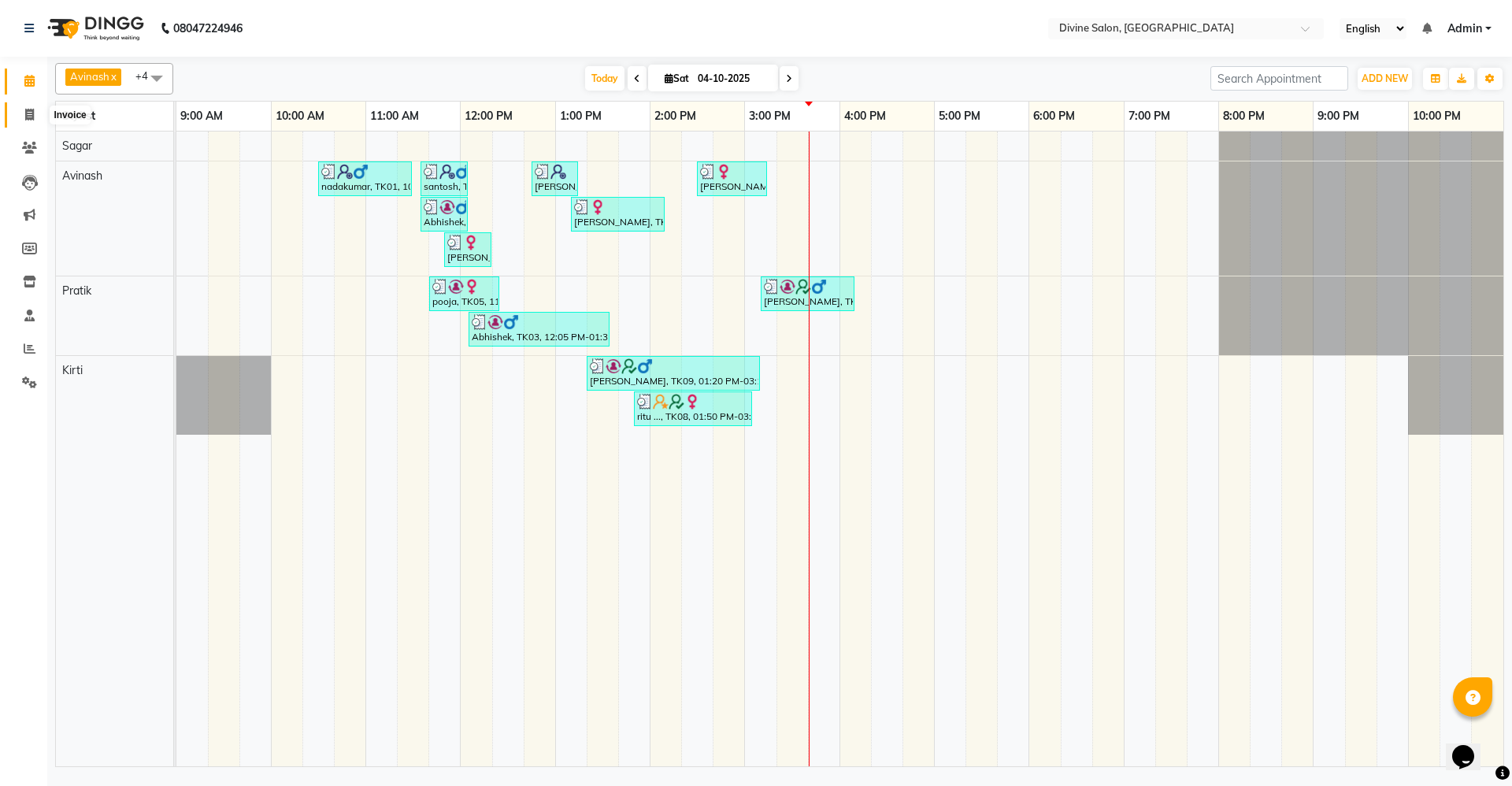
click at [31, 115] on icon at bounding box center [29, 115] width 8 height 12
select select "service"
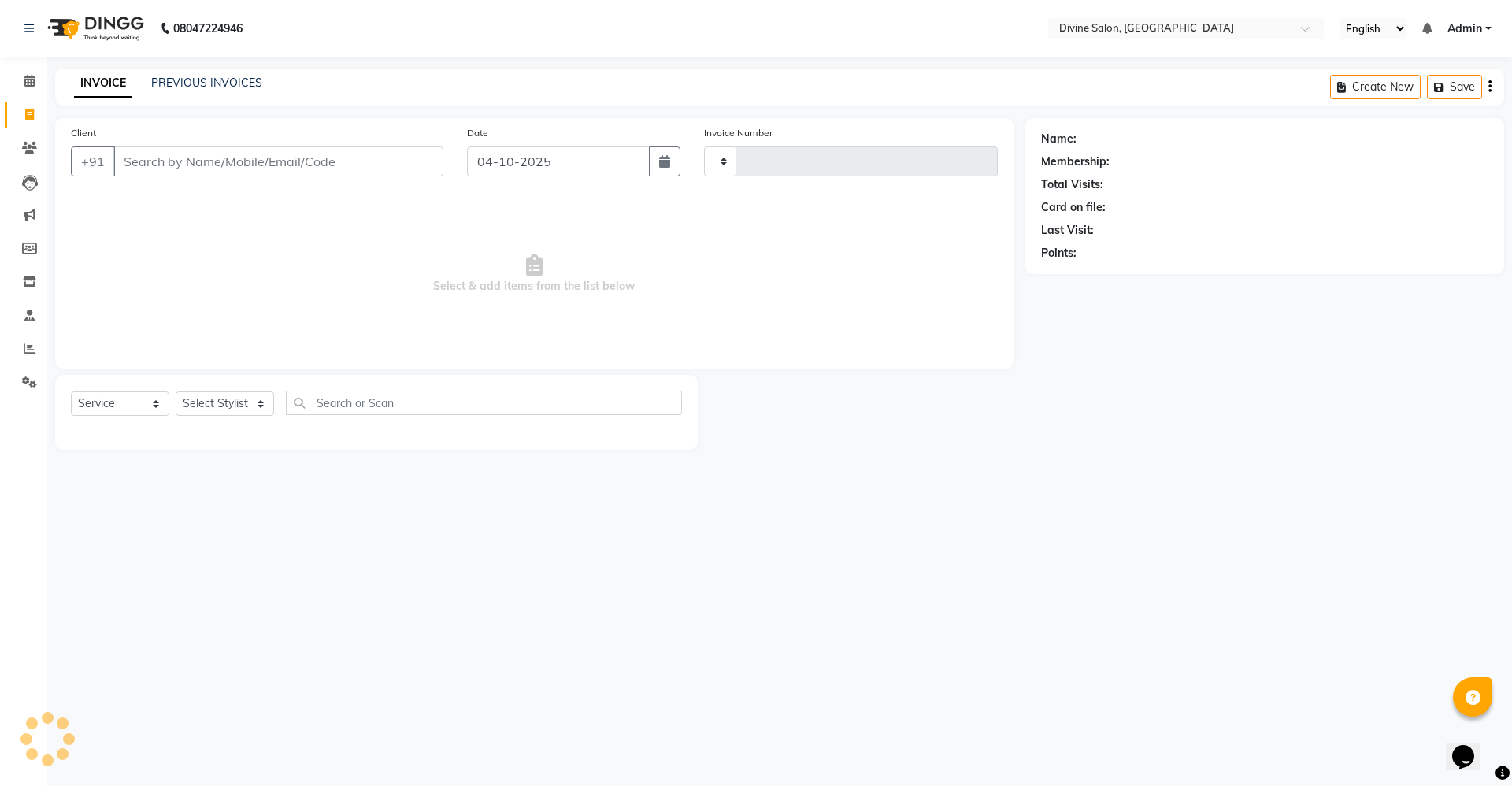
type input "1795"
select select "745"
click at [262, 410] on select "Select Stylist [PERSON_NAME] Pooja [PERSON_NAME] pooja [PERSON_NAME] [PERSON_NA…" at bounding box center [225, 404] width 99 height 24
select select "11820"
click at [176, 392] on select "Select Stylist [PERSON_NAME] Pooja [PERSON_NAME] pooja [PERSON_NAME] [PERSON_NA…" at bounding box center [225, 404] width 99 height 24
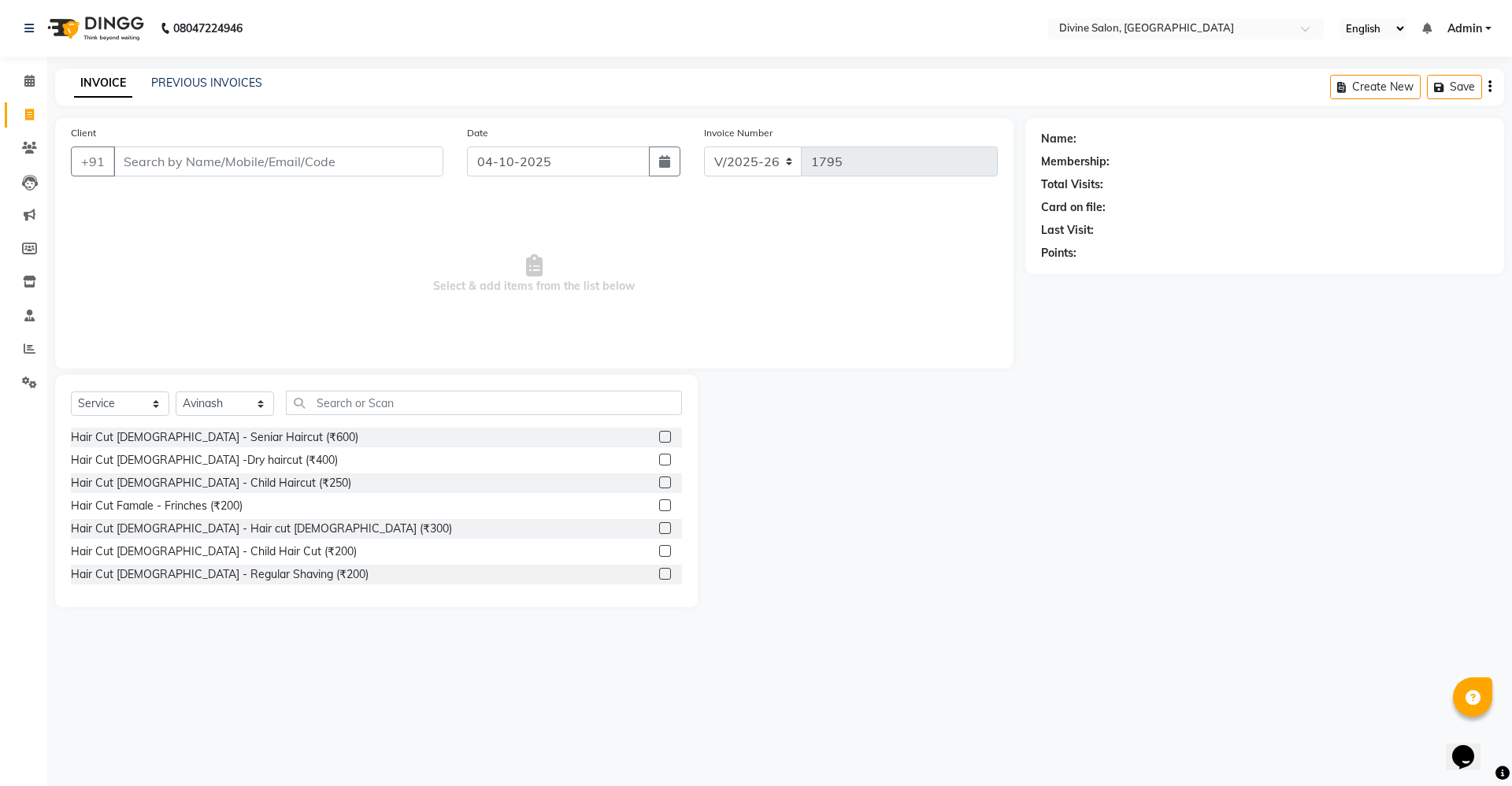
click at [659, 524] on label at bounding box center [665, 527] width 12 height 12
click at [659, 524] on input "checkbox" at bounding box center [664, 528] width 10 height 10
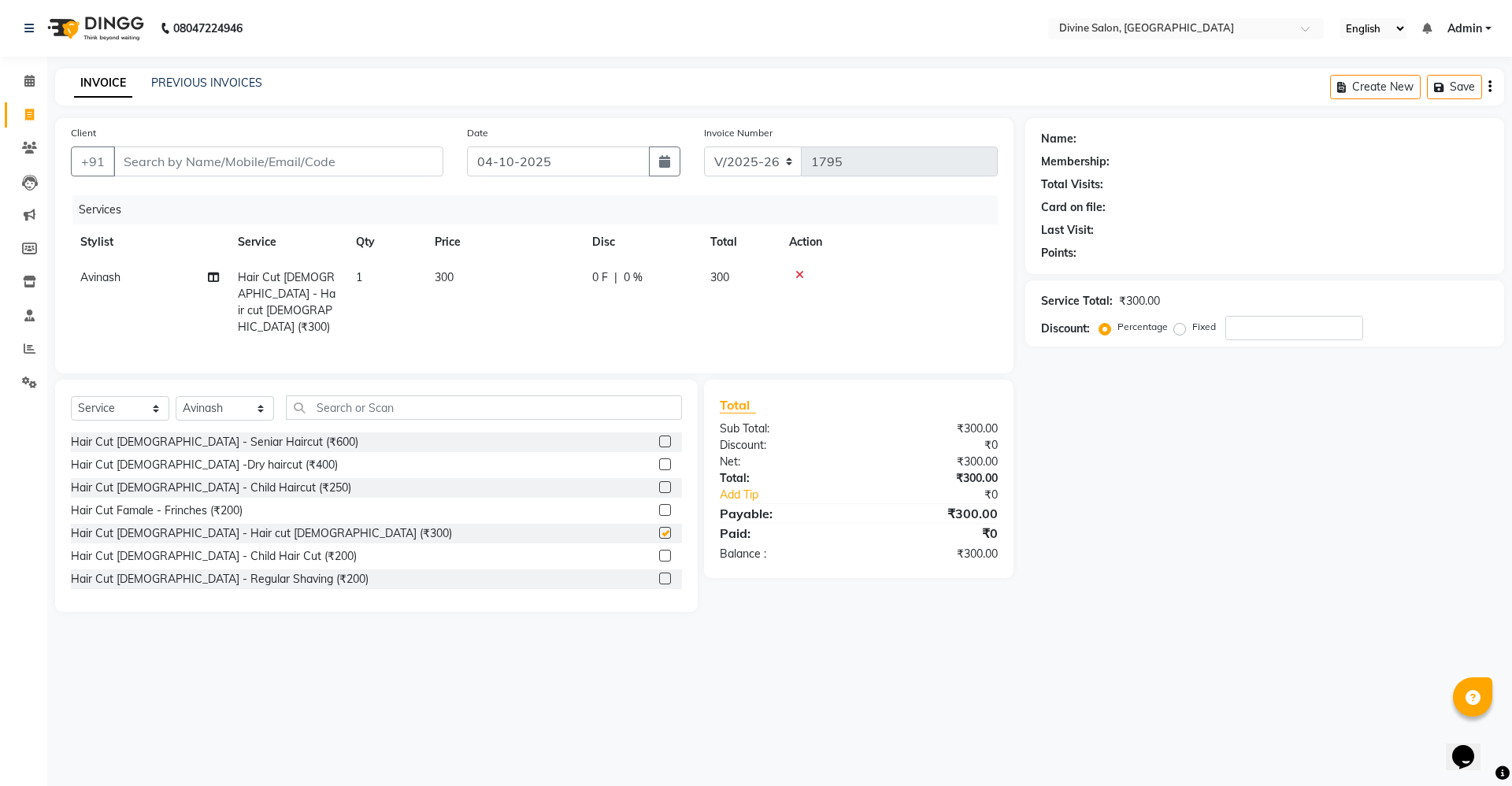
checkbox input "false"
click at [303, 398] on input "text" at bounding box center [483, 407] width 396 height 24
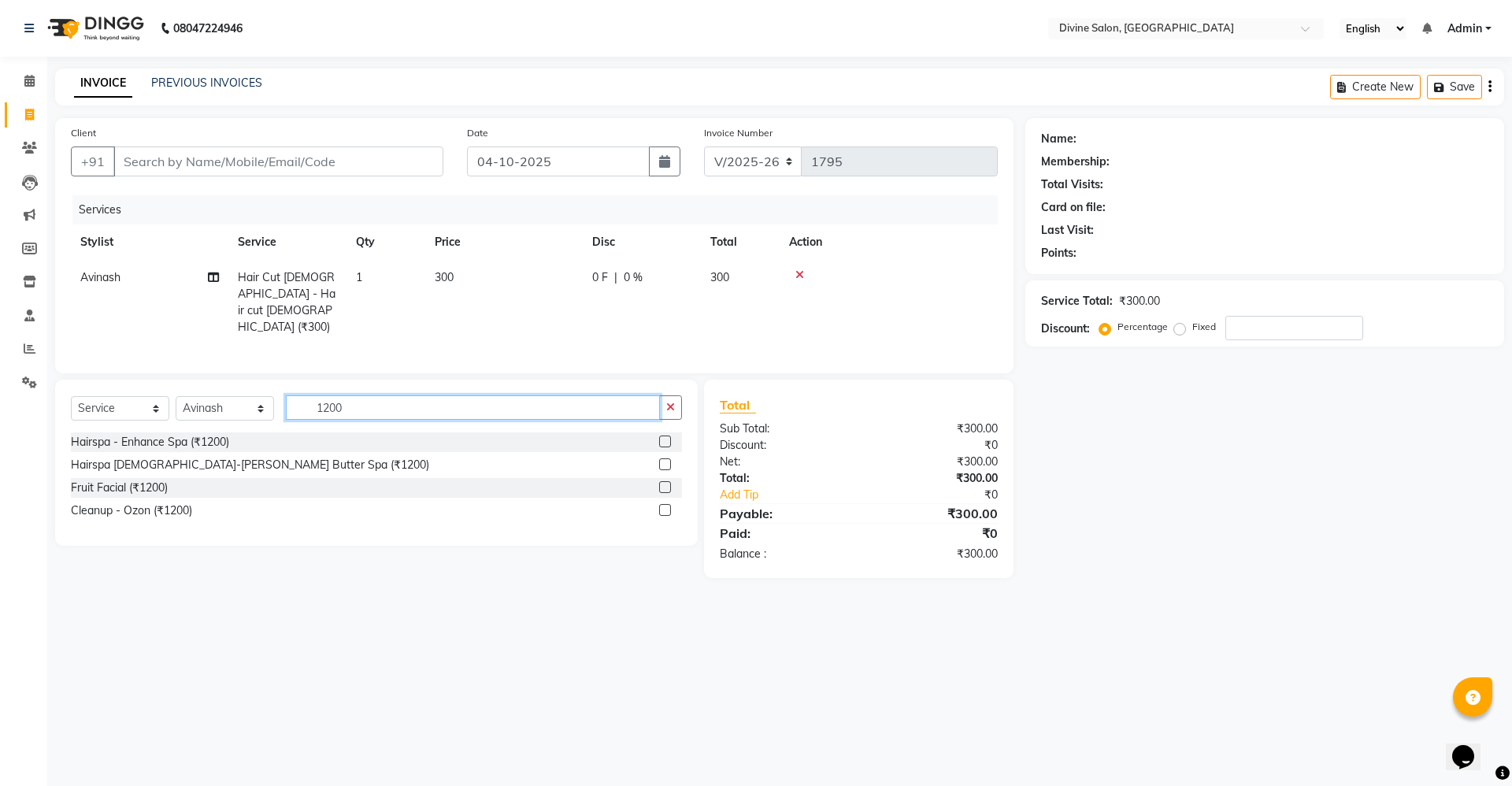
type input "1200"
click at [664, 481] on label at bounding box center [665, 487] width 12 height 12
click at [664, 482] on input "checkbox" at bounding box center [664, 487] width 10 height 10
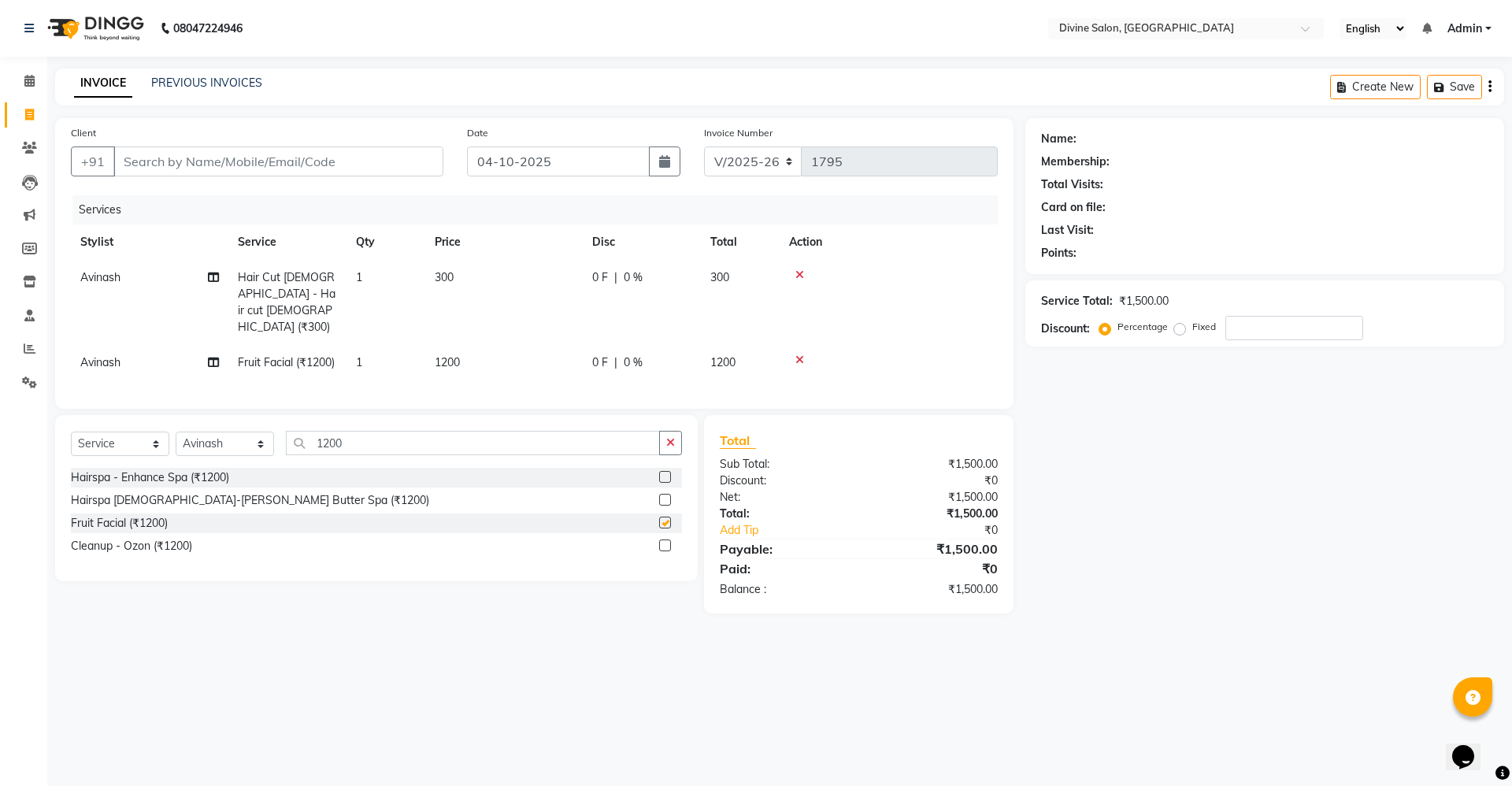
checkbox input "false"
click at [384, 163] on input "Client" at bounding box center [278, 162] width 330 height 30
click at [278, 166] on input "Client" at bounding box center [278, 162] width 330 height 30
type input "9"
type input "0"
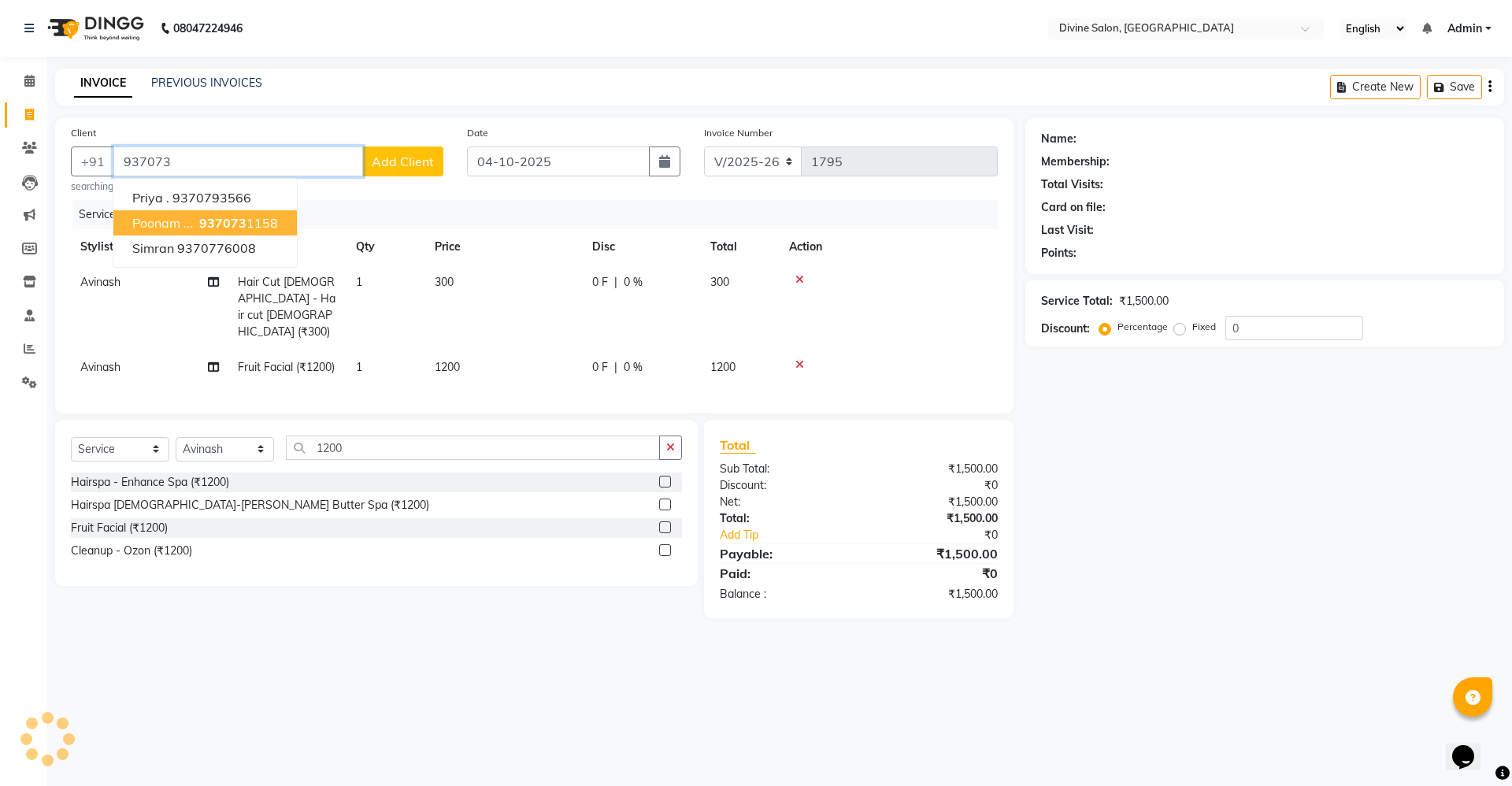
click at [253, 231] on button "Poonam ... 937073 1158" at bounding box center [205, 223] width 184 height 25
type input "9370731158"
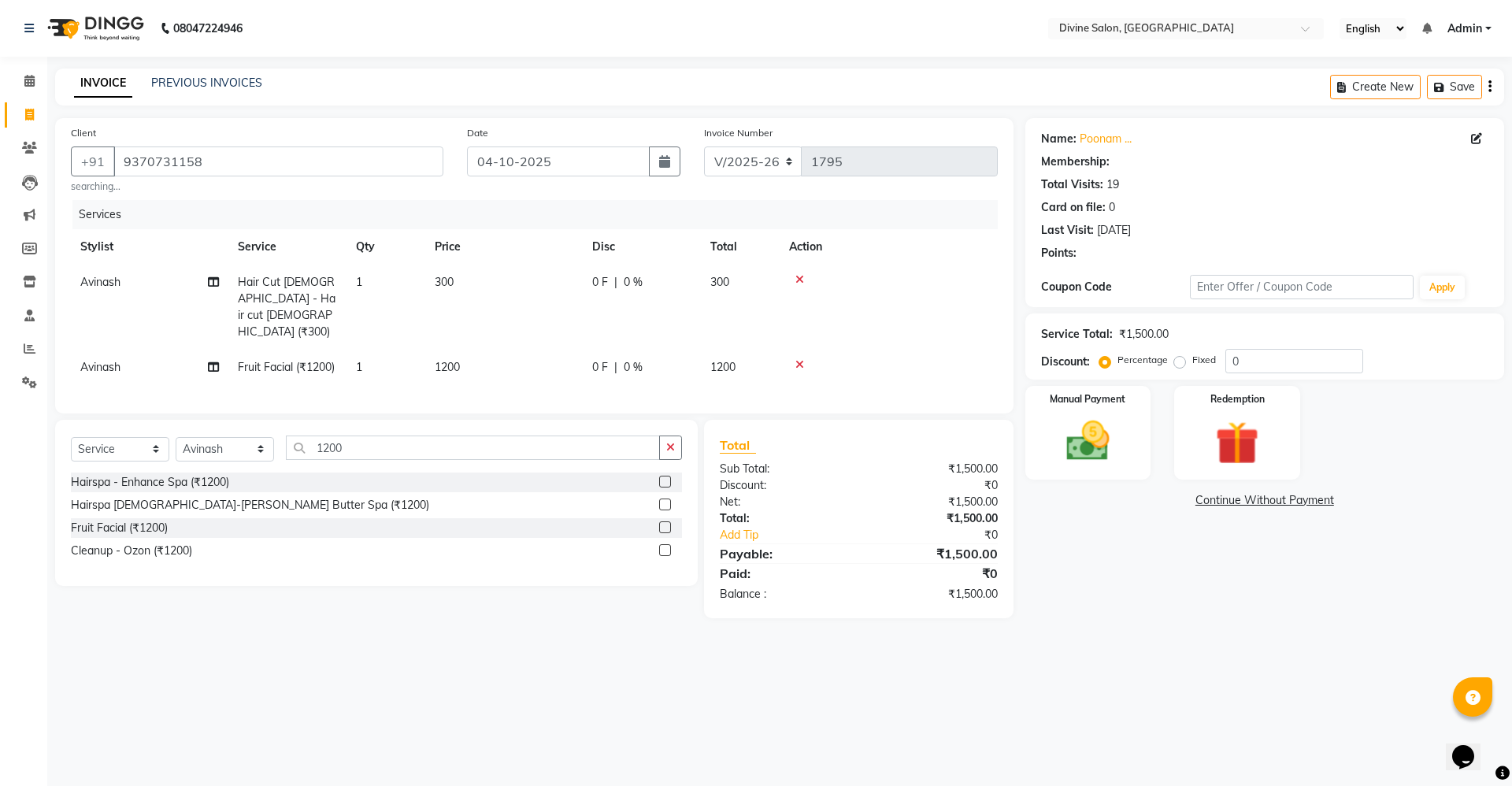
select select "1: Object"
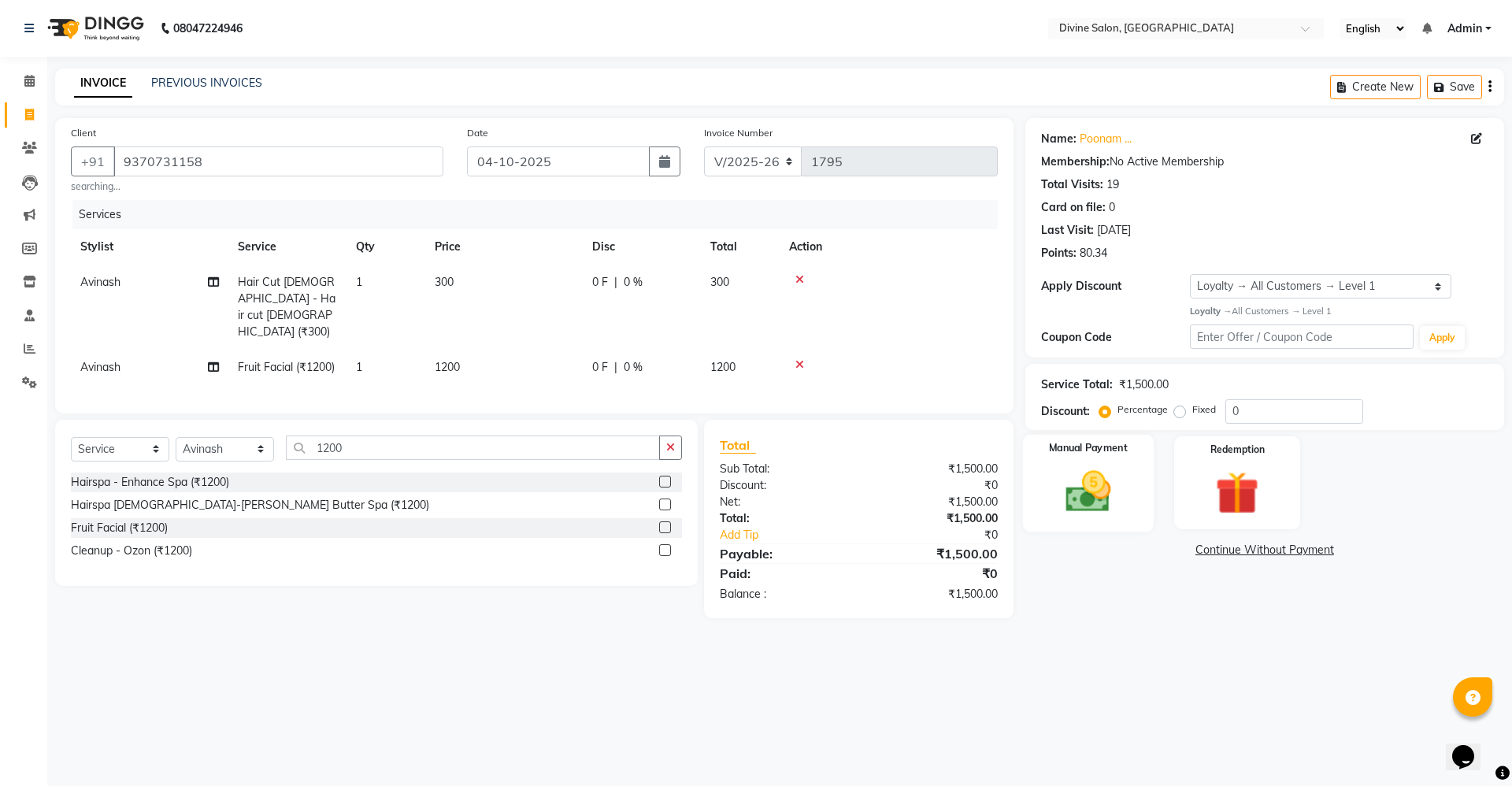
click at [1092, 509] on img at bounding box center [1088, 491] width 73 height 52
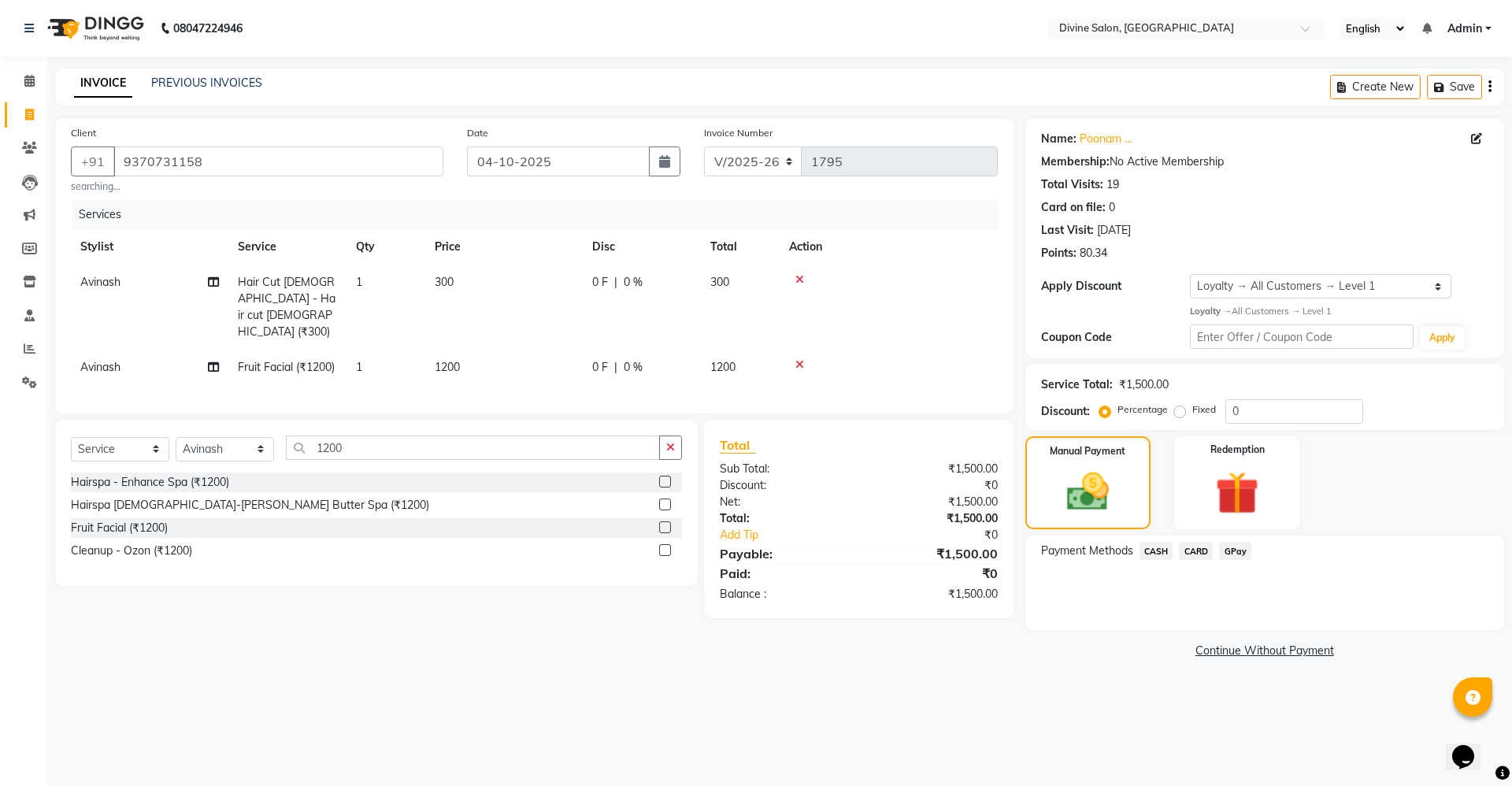
click at [1234, 552] on span "GPay" at bounding box center [1235, 550] width 32 height 18
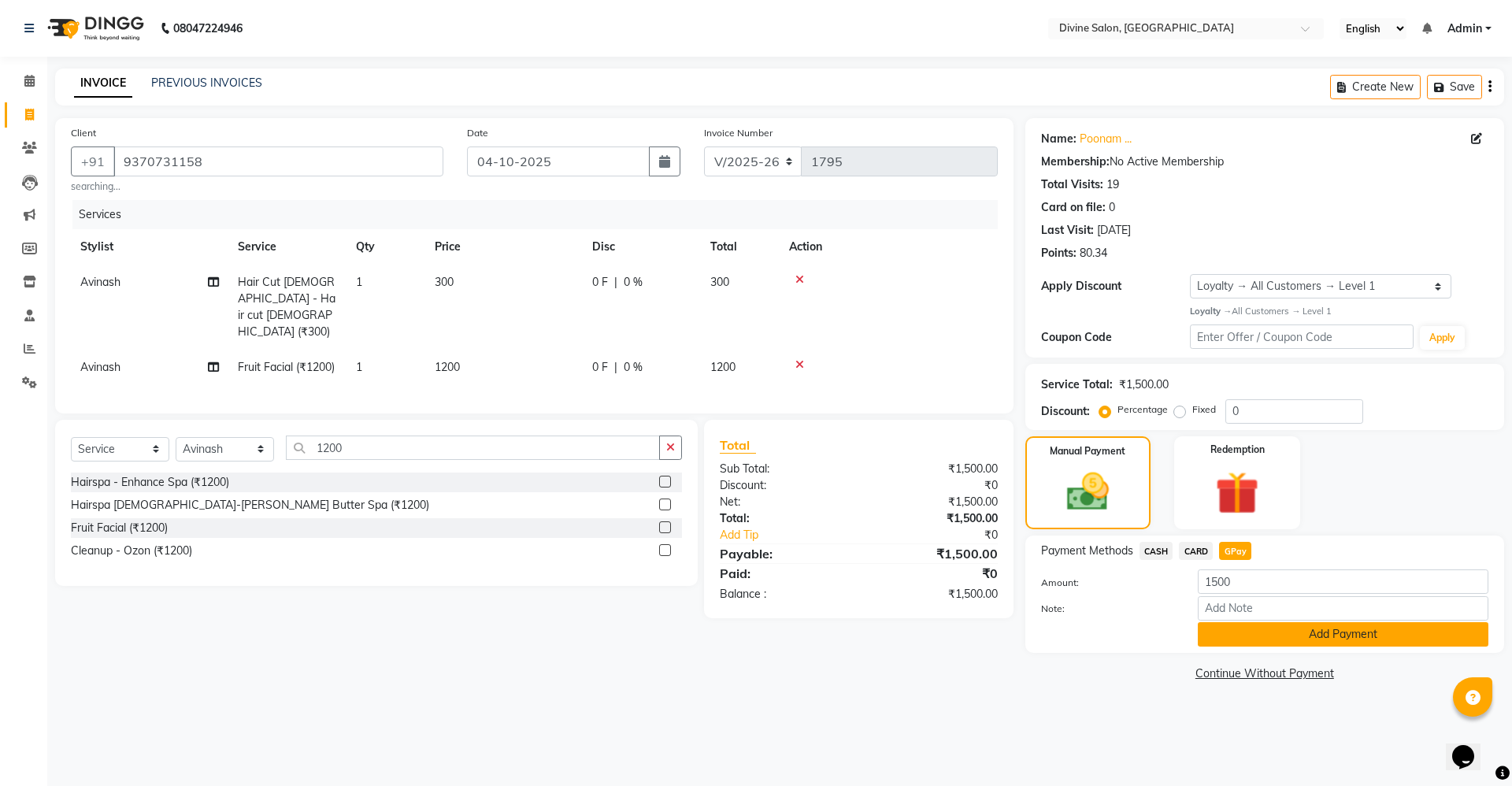
click at [1330, 645] on button "Add Payment" at bounding box center [1343, 634] width 290 height 24
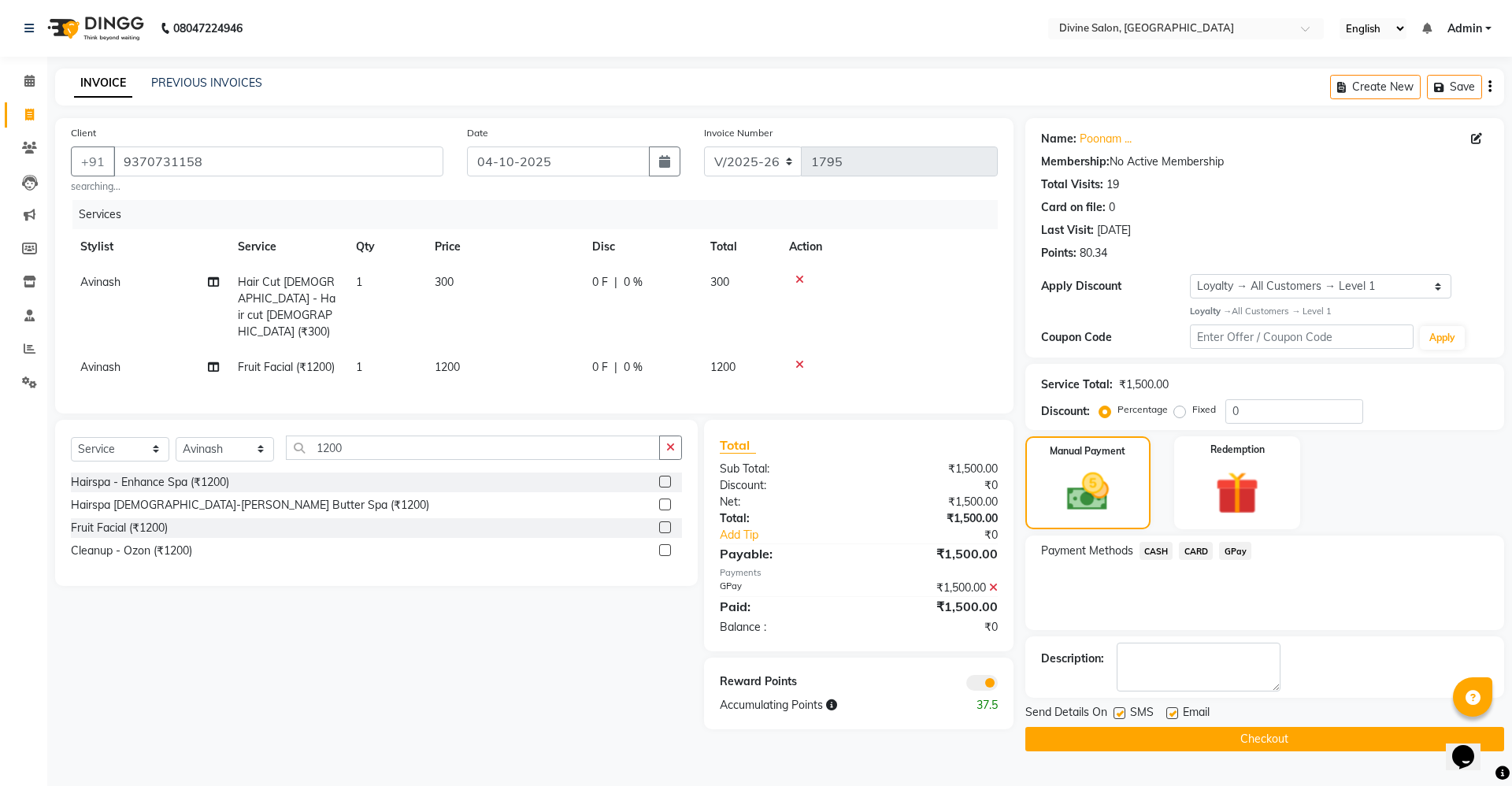
click at [1350, 743] on button "Checkout" at bounding box center [1265, 739] width 479 height 24
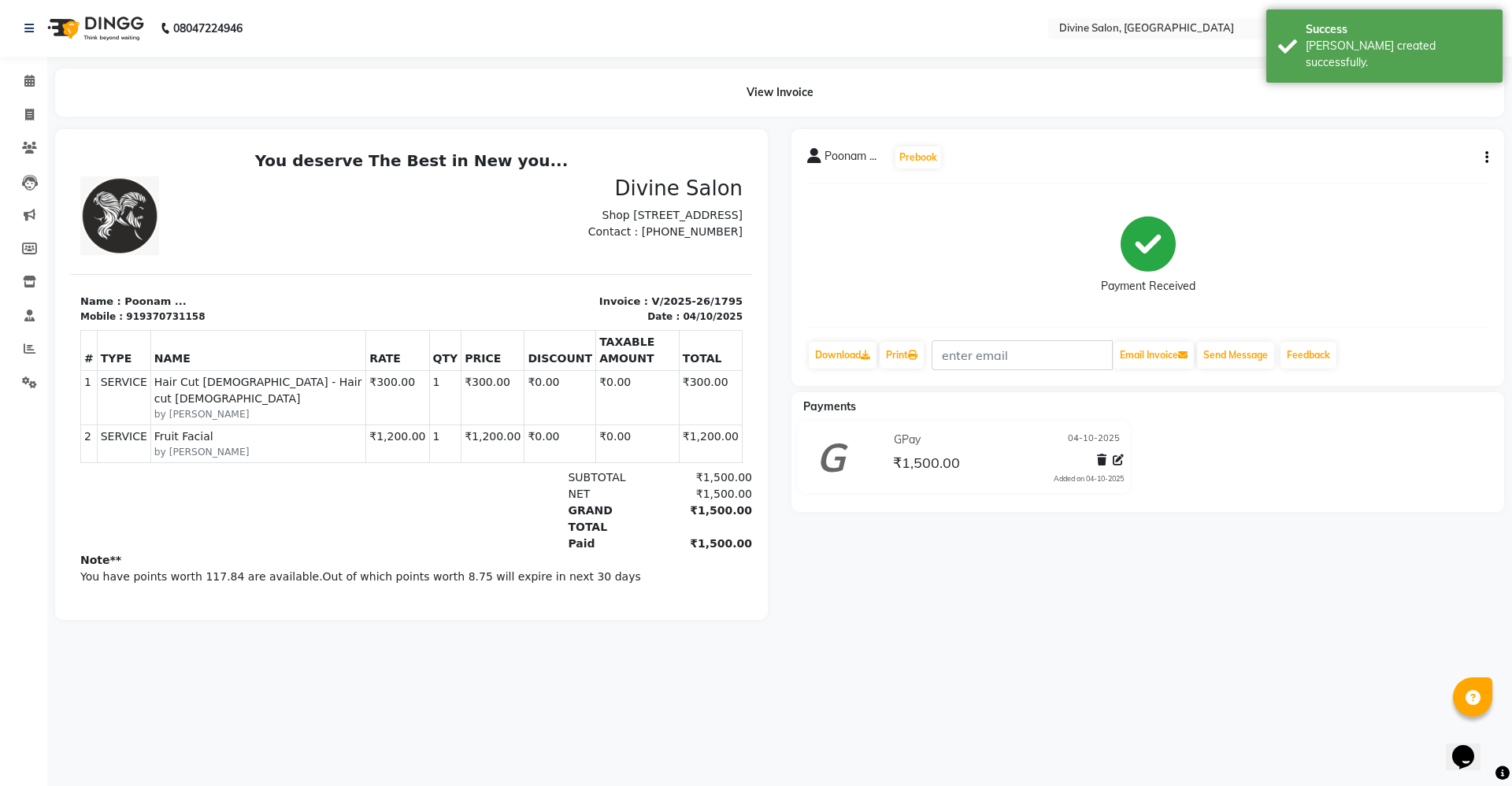
click at [27, 67] on li "Calendar" at bounding box center [23, 81] width 47 height 34
click at [27, 78] on icon at bounding box center [29, 80] width 10 height 12
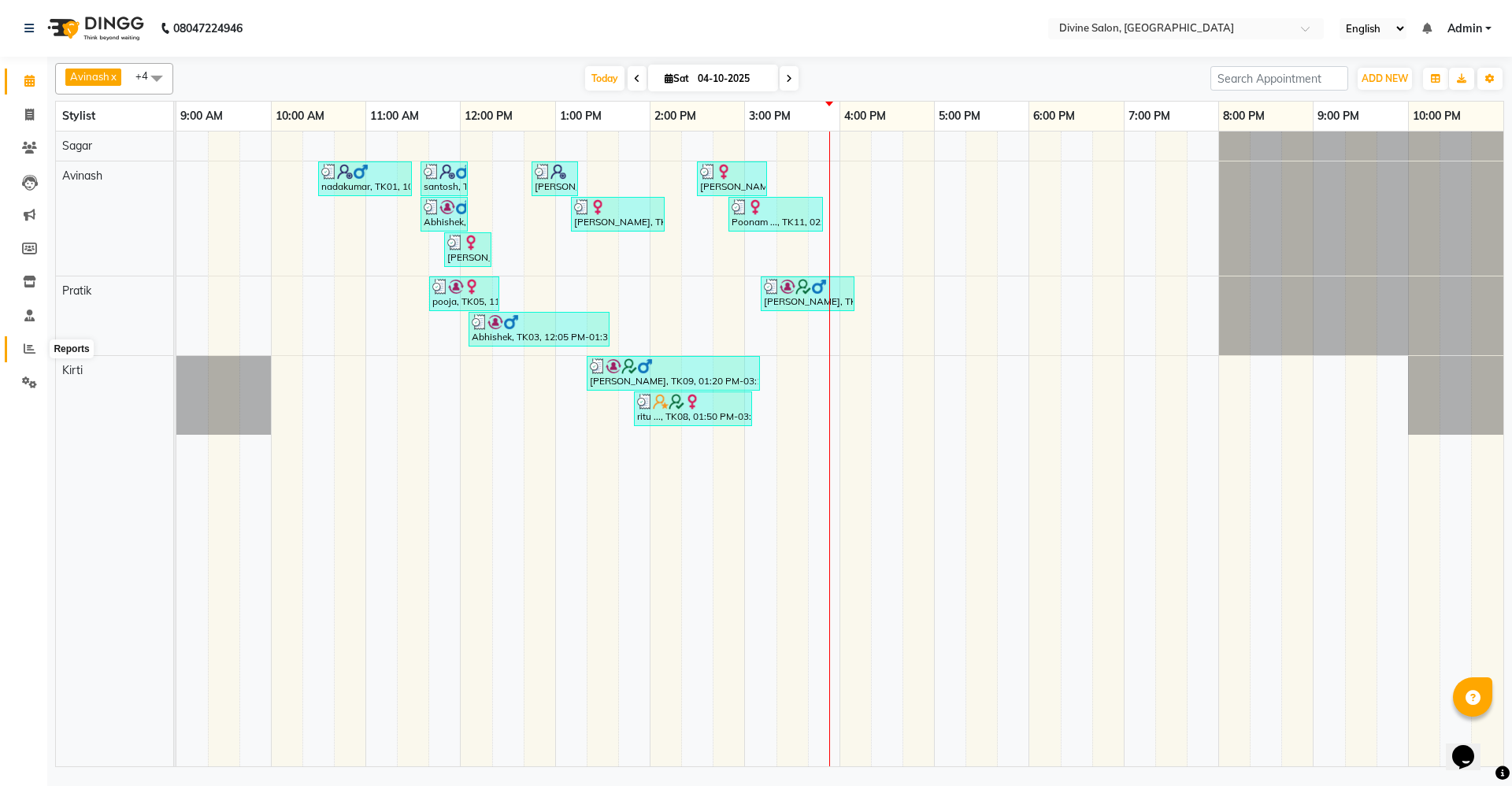
click at [39, 340] on span at bounding box center [30, 349] width 28 height 18
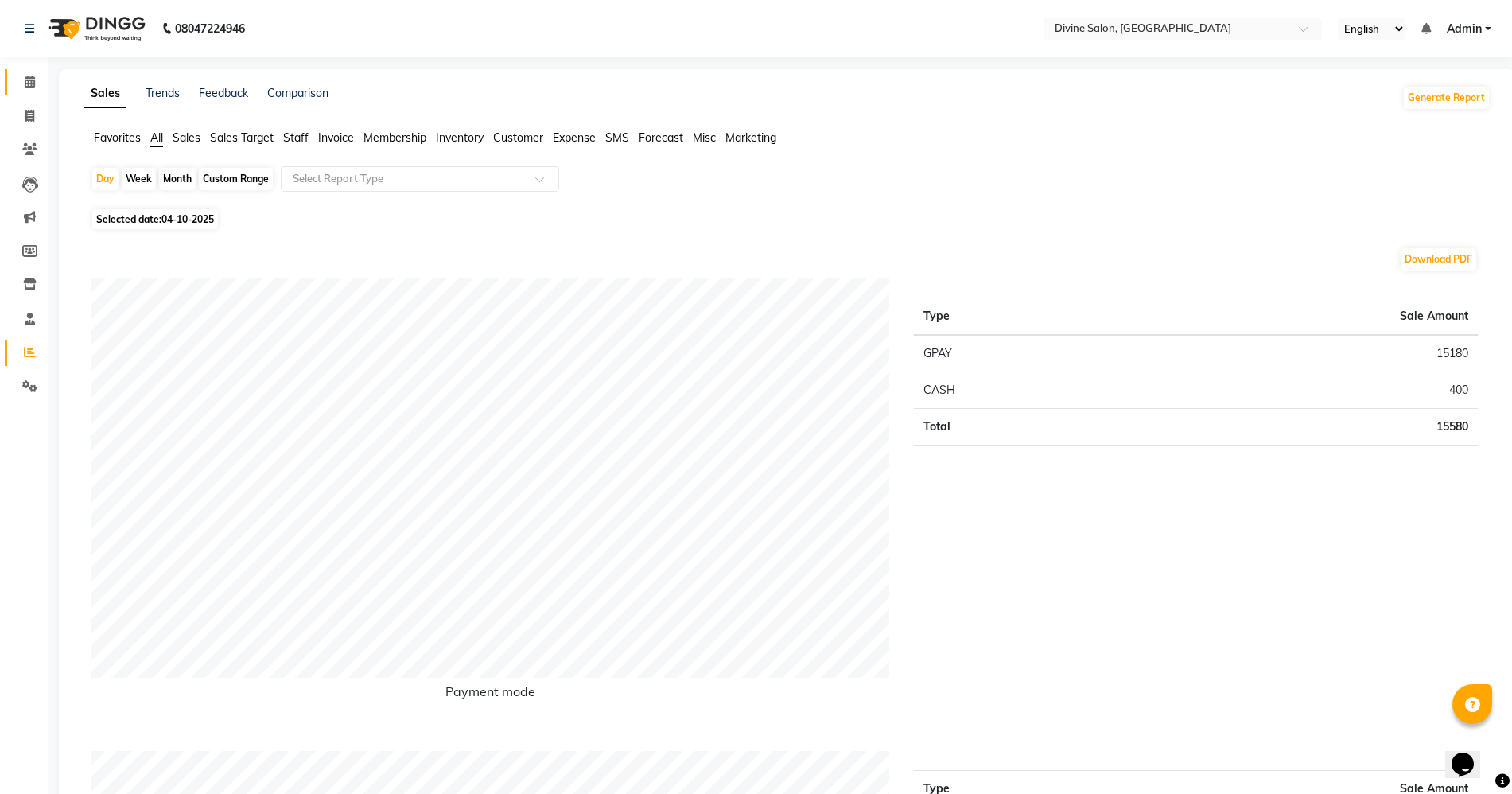
click at [8, 73] on link "Calendar" at bounding box center [23, 82] width 38 height 26
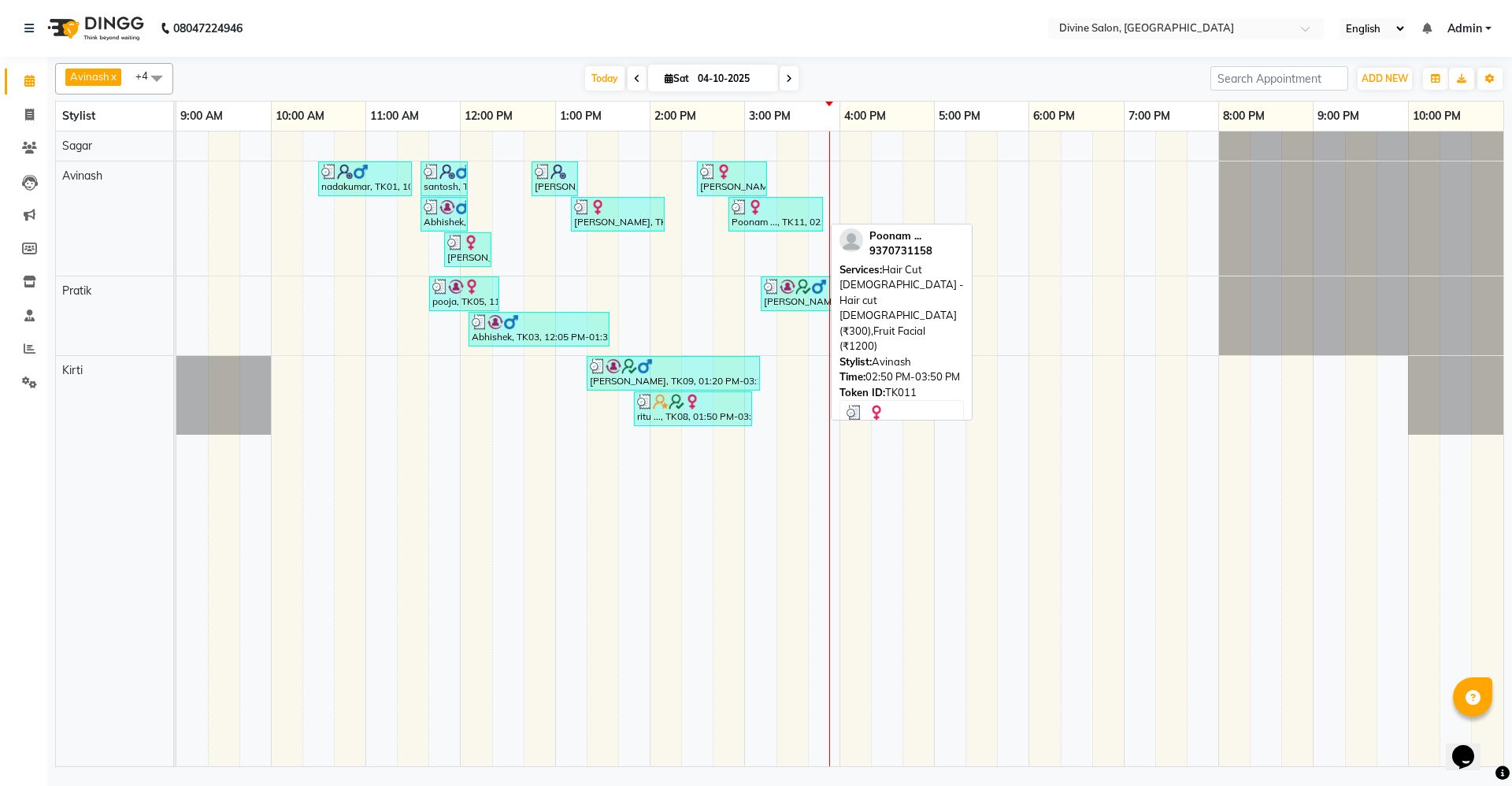
click at [755, 223] on div "Poonam ..., TK11, 02:50 PM-03:50 PM, Hair Cut Male - Hair cut Male (₹300),Fruit…" at bounding box center [775, 214] width 91 height 30
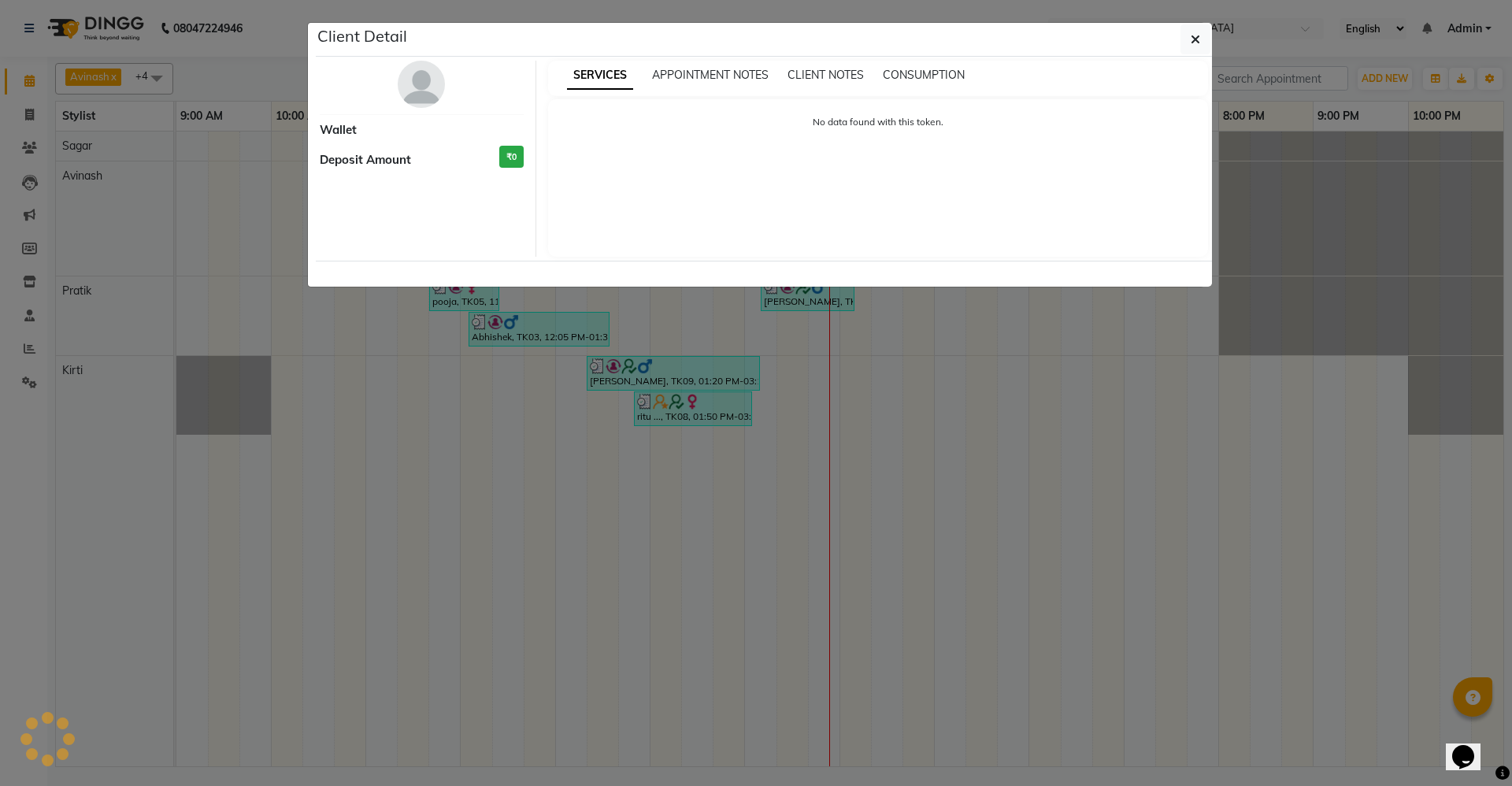
select select "3"
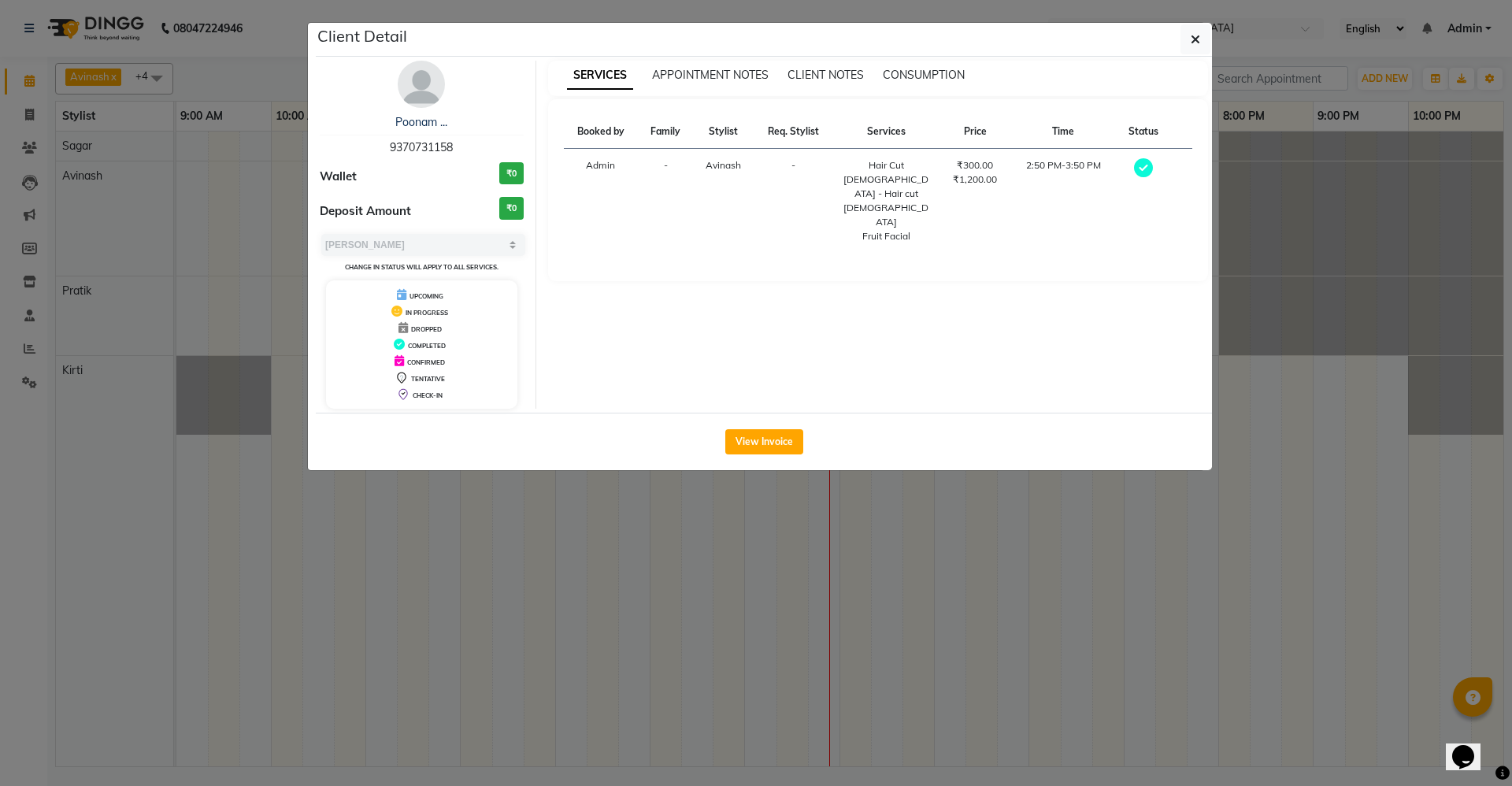
click at [762, 454] on div "View Invoice" at bounding box center [764, 441] width 896 height 57
click at [763, 444] on button "View Invoice" at bounding box center [764, 441] width 78 height 25
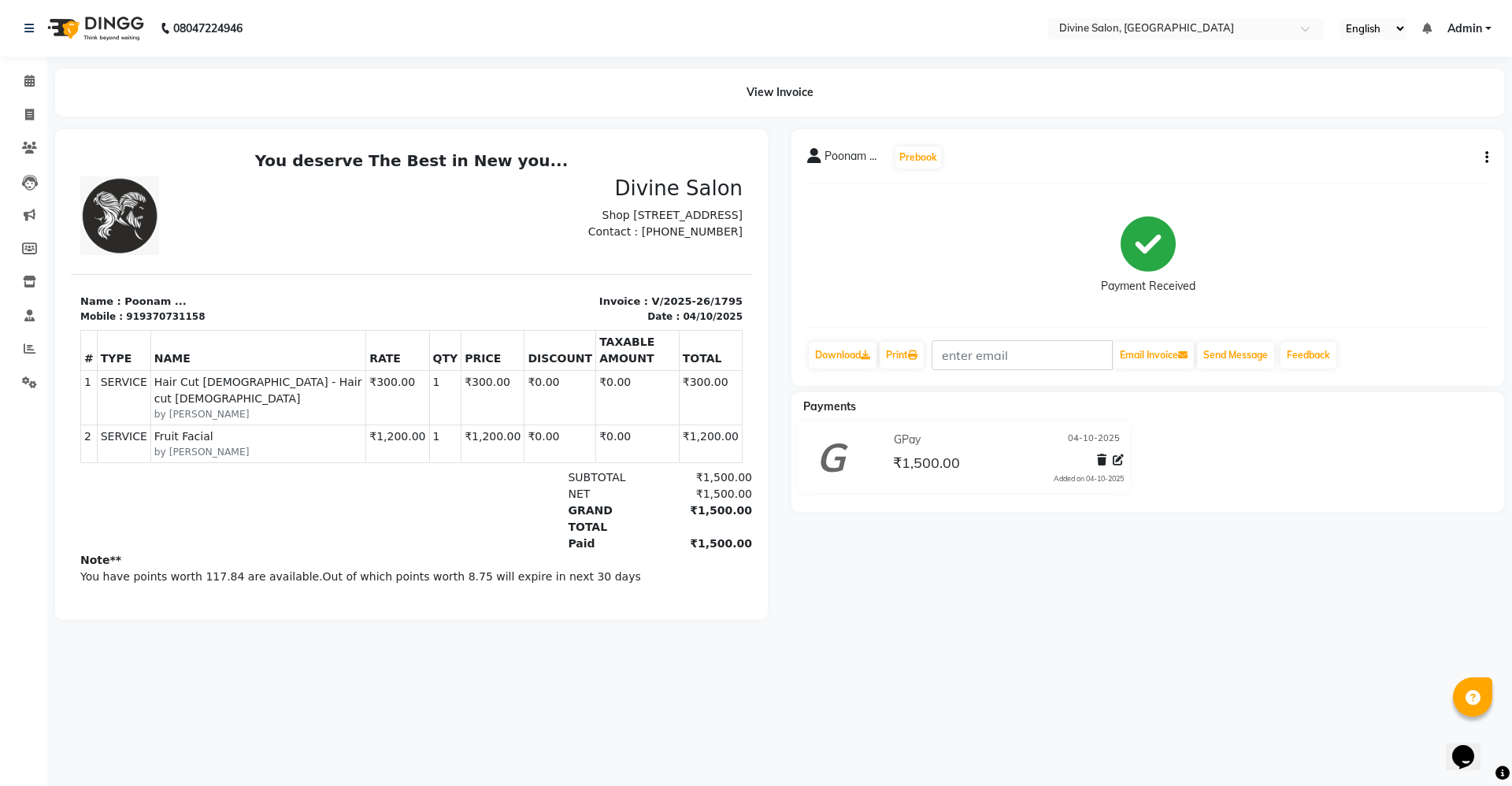
click at [1483, 156] on button "button" at bounding box center [1484, 158] width 9 height 17
click at [1394, 173] on div "Edit Invoice" at bounding box center [1408, 177] width 108 height 19
select select "service"
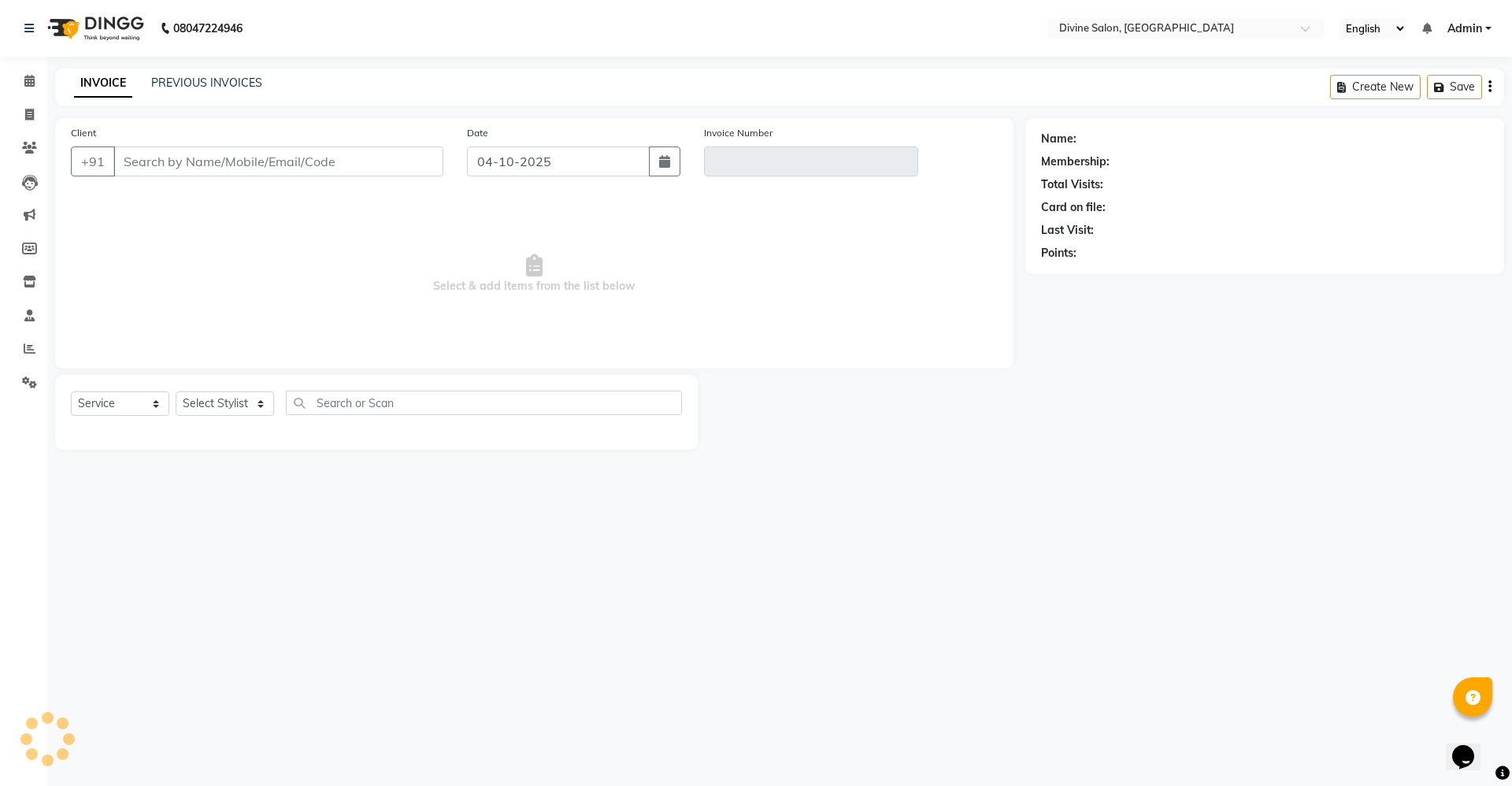
type input "9370731158"
type input "V/2025-26/1795"
select select "1: Object"
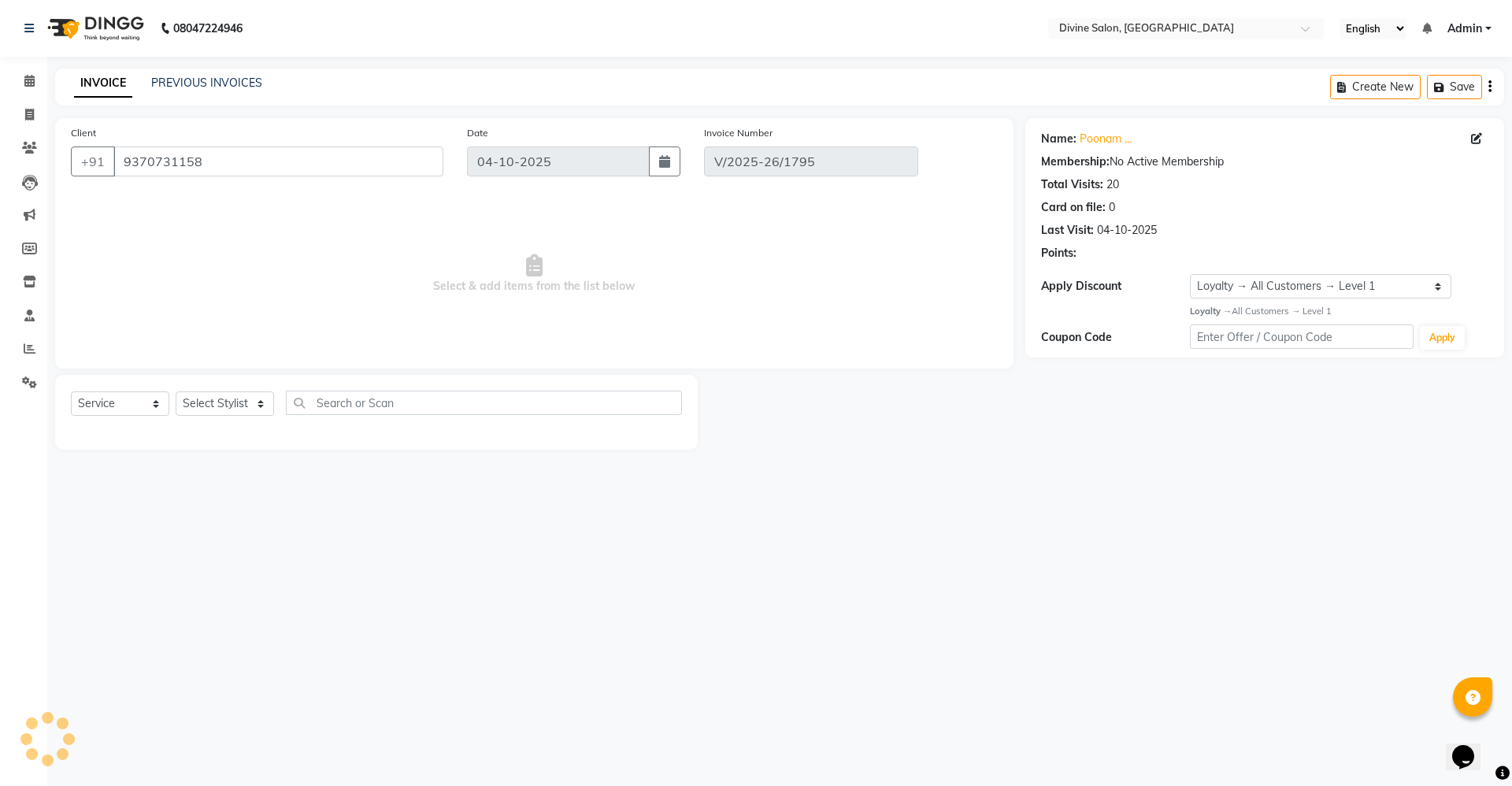
select select "select"
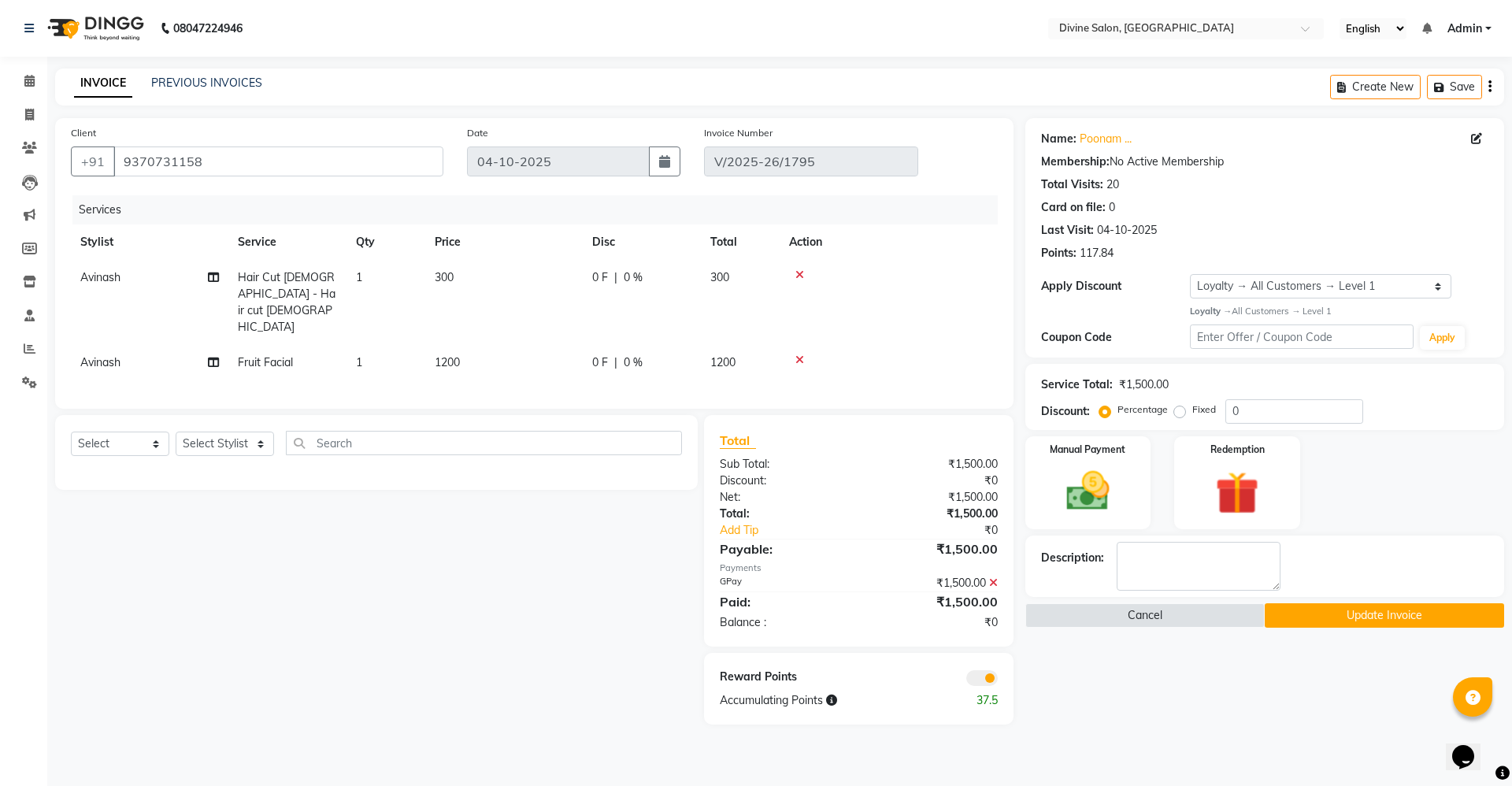
click at [120, 345] on td "Avinash" at bounding box center [150, 362] width 157 height 35
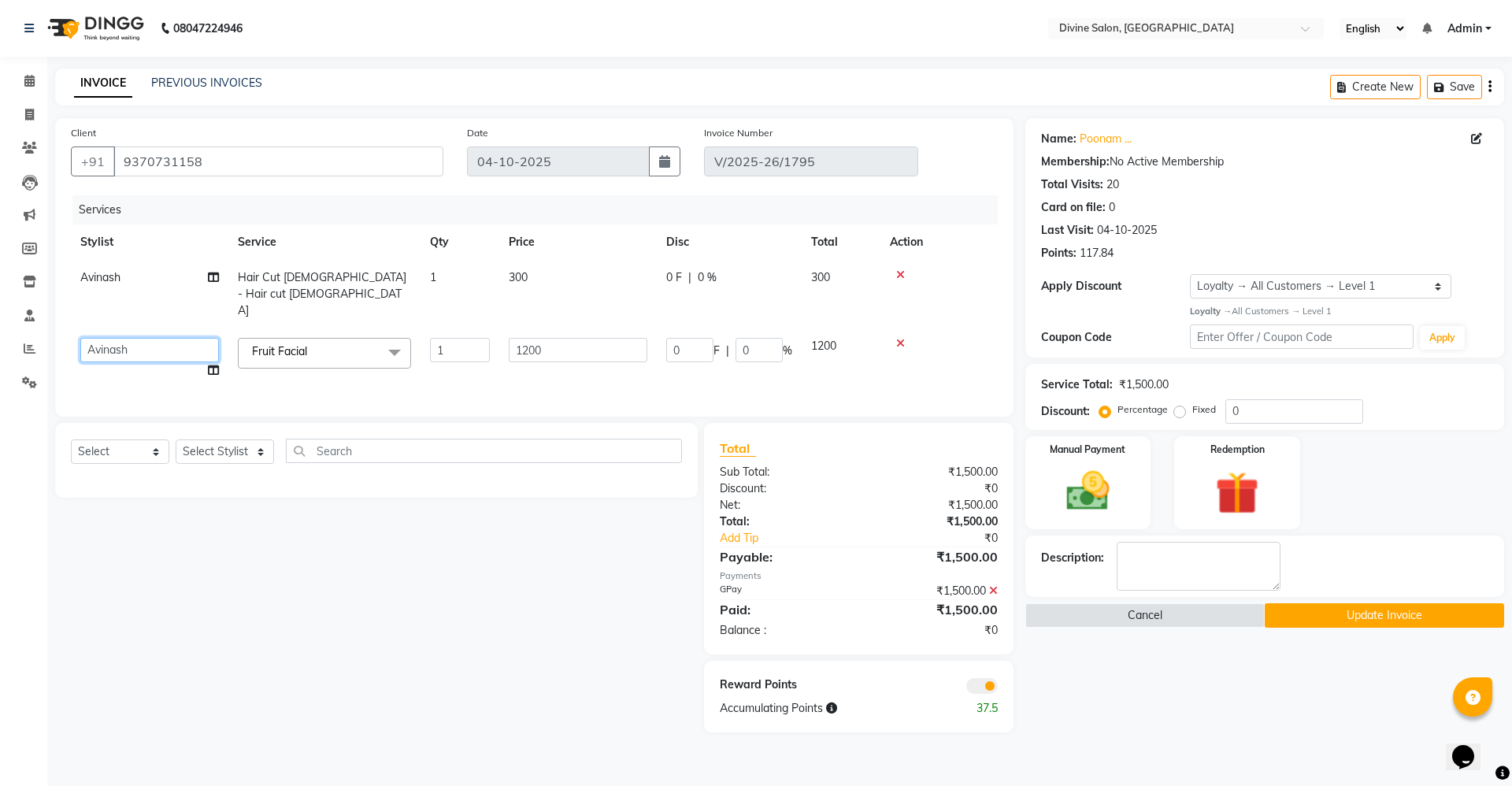
click at [132, 338] on select "Avinash Kirti Pooja Gharde pooja kate Pratik Rahil Sagar Sagar Surase" at bounding box center [150, 350] width 139 height 24
select select "70573"
click at [1368, 607] on button "Update Invoice" at bounding box center [1384, 615] width 239 height 24
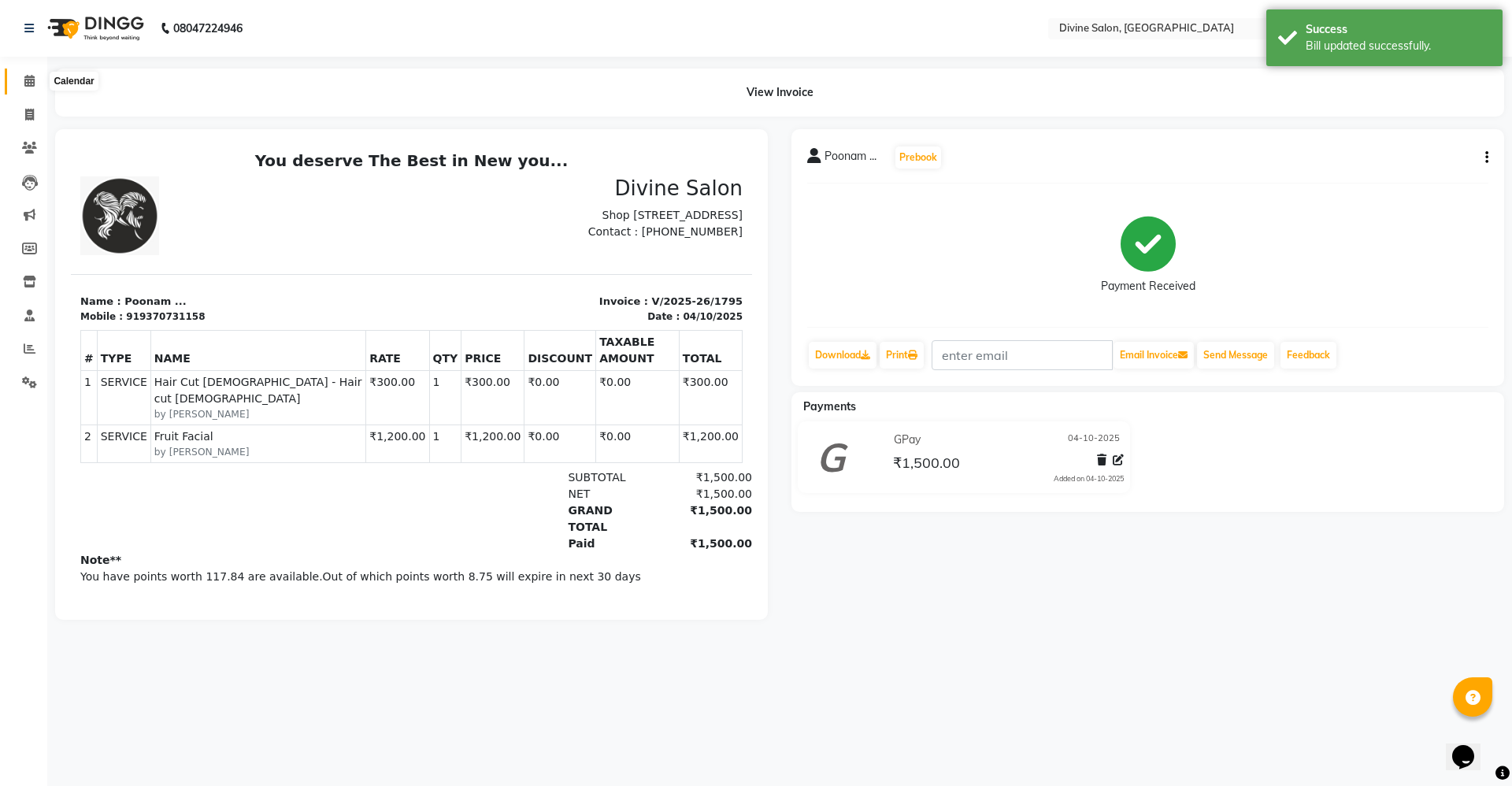
click at [18, 78] on span at bounding box center [30, 81] width 28 height 18
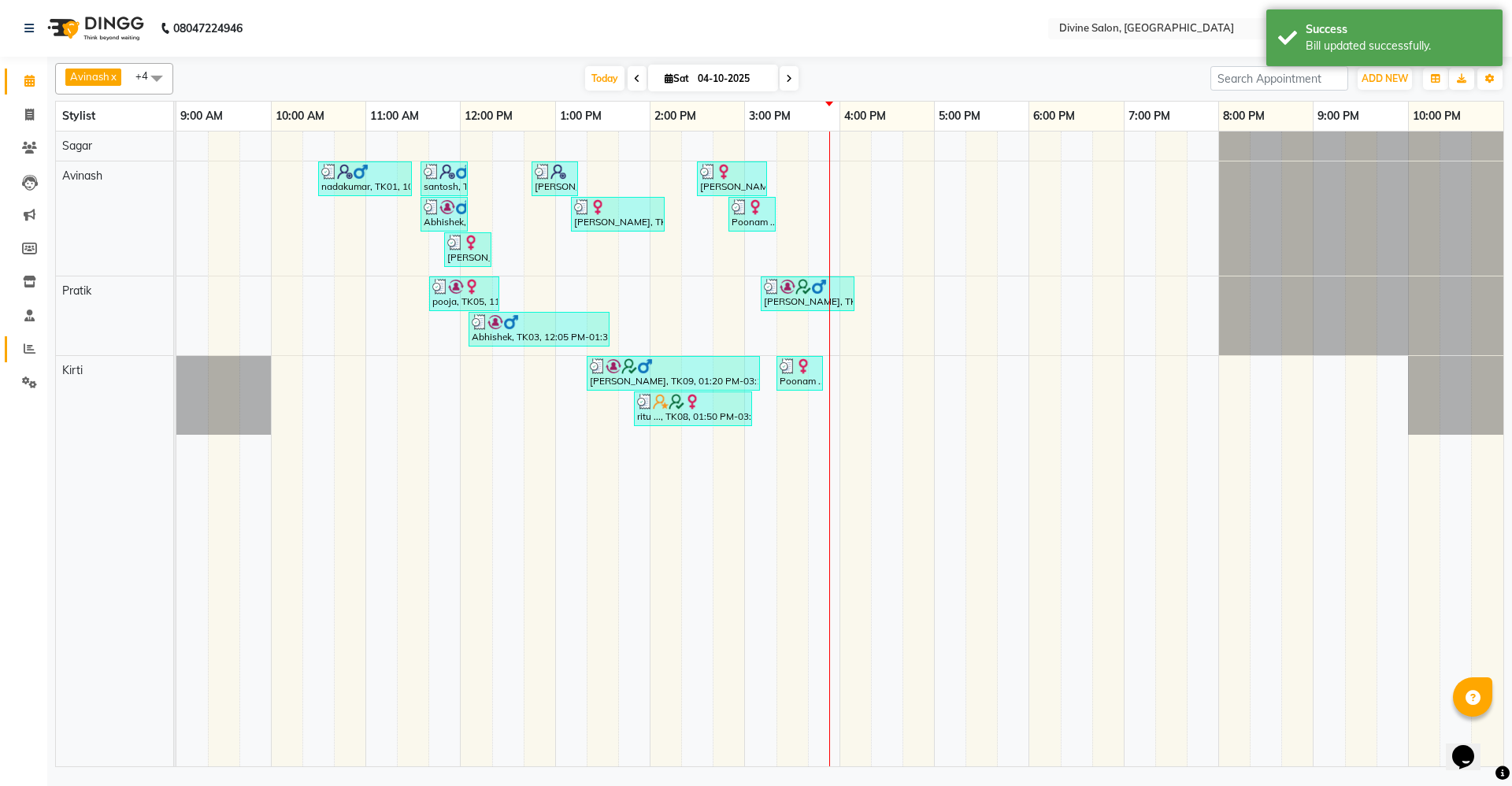
click at [32, 358] on link "Reports" at bounding box center [23, 349] width 38 height 26
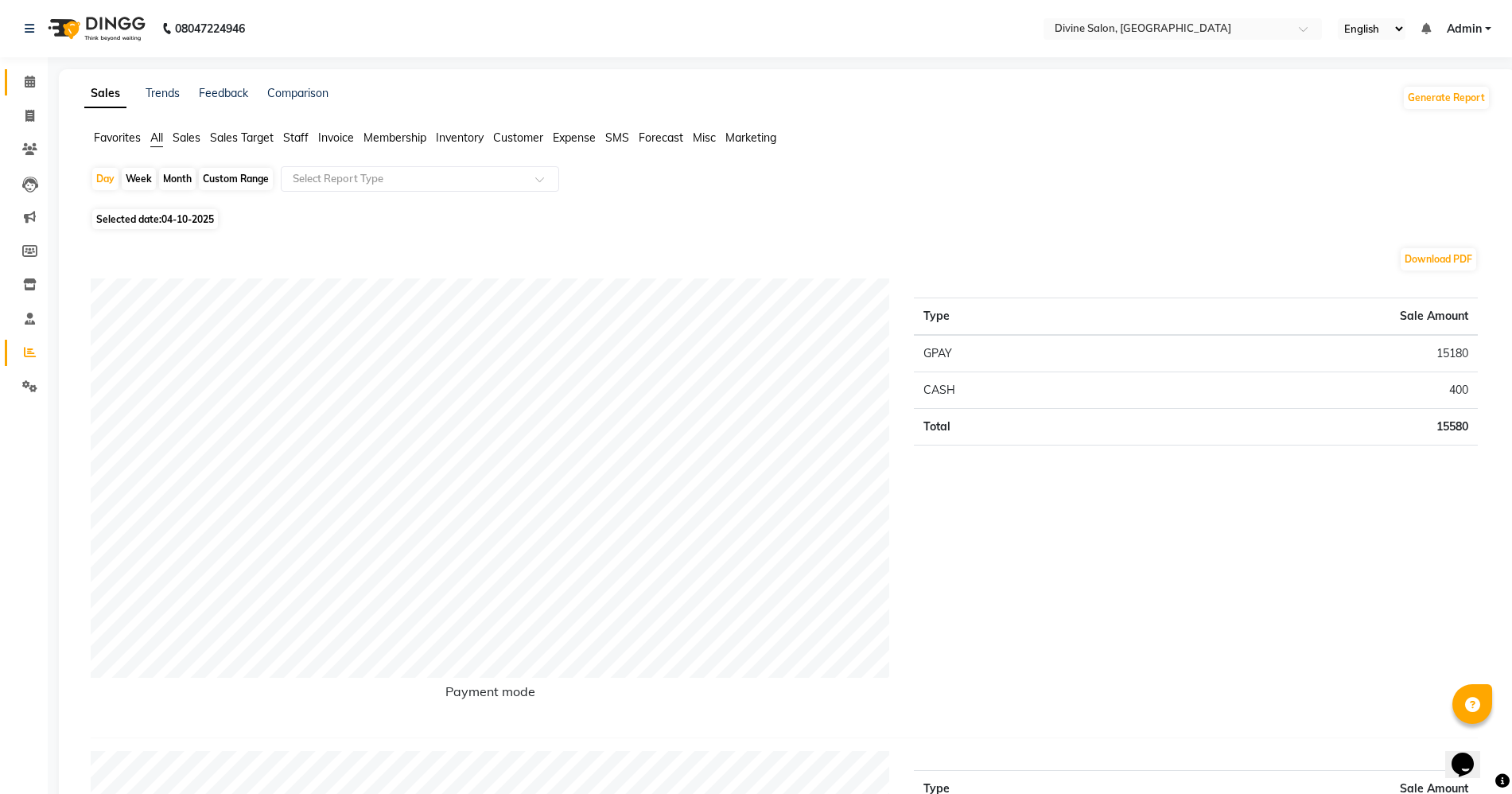
click at [21, 92] on link "Calendar" at bounding box center [23, 82] width 38 height 26
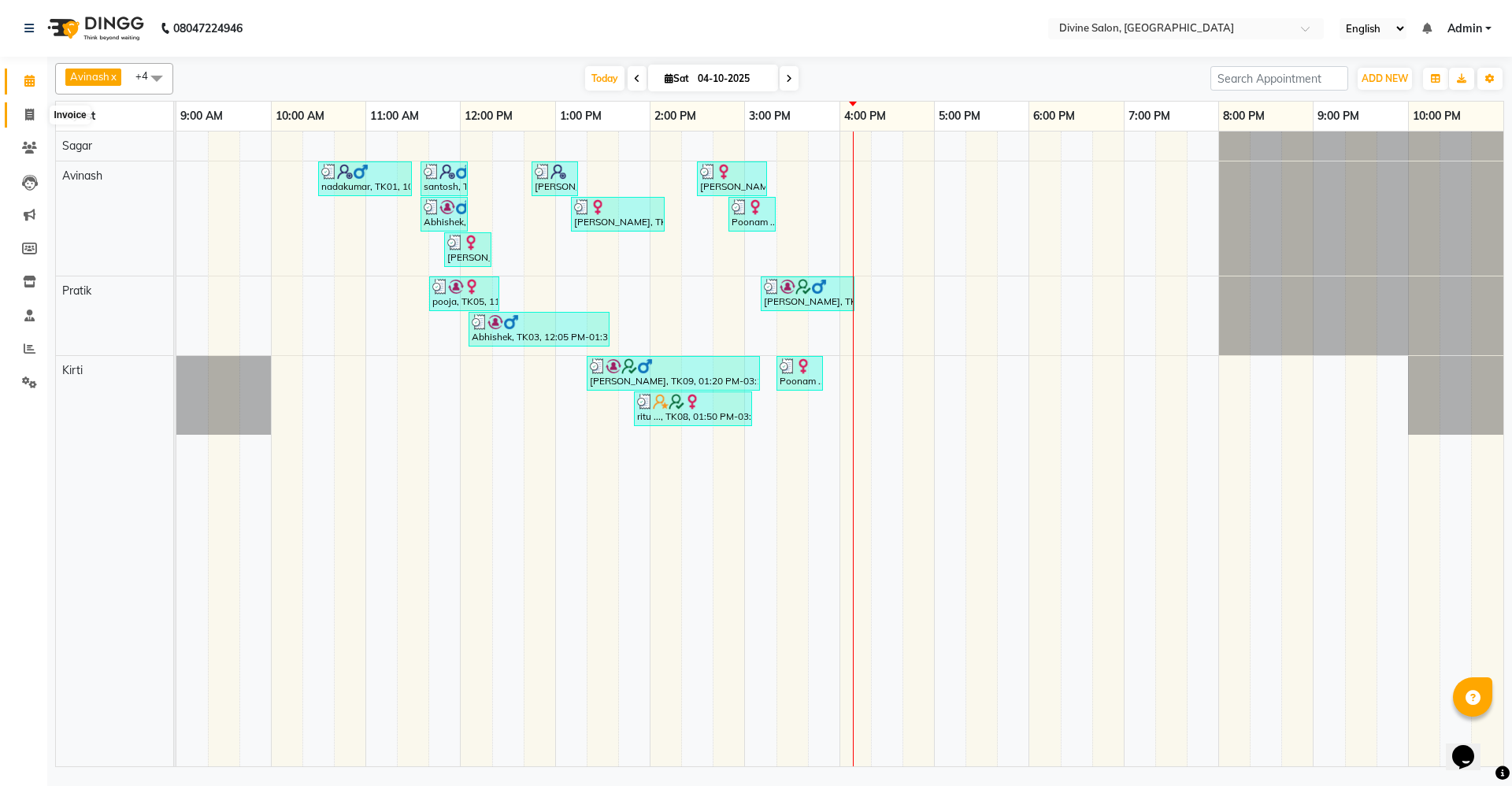
click at [35, 120] on span at bounding box center [30, 115] width 28 height 18
select select "service"
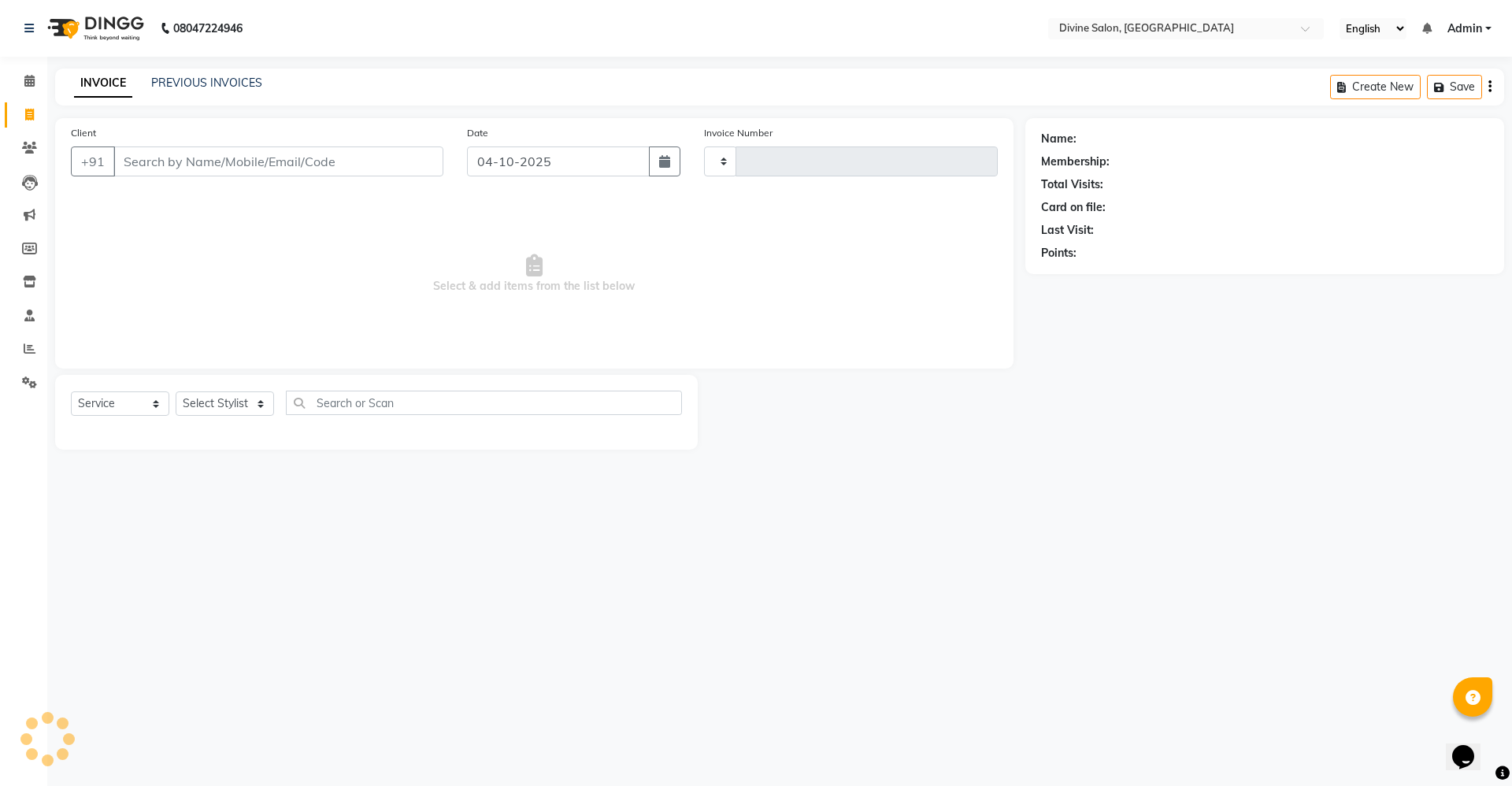
type input "1796"
select select "745"
click at [228, 407] on select "Select Stylist [PERSON_NAME] Pooja [PERSON_NAME] pooja [PERSON_NAME] [PERSON_NA…" at bounding box center [225, 404] width 99 height 24
click at [264, 154] on input "Client" at bounding box center [278, 162] width 330 height 30
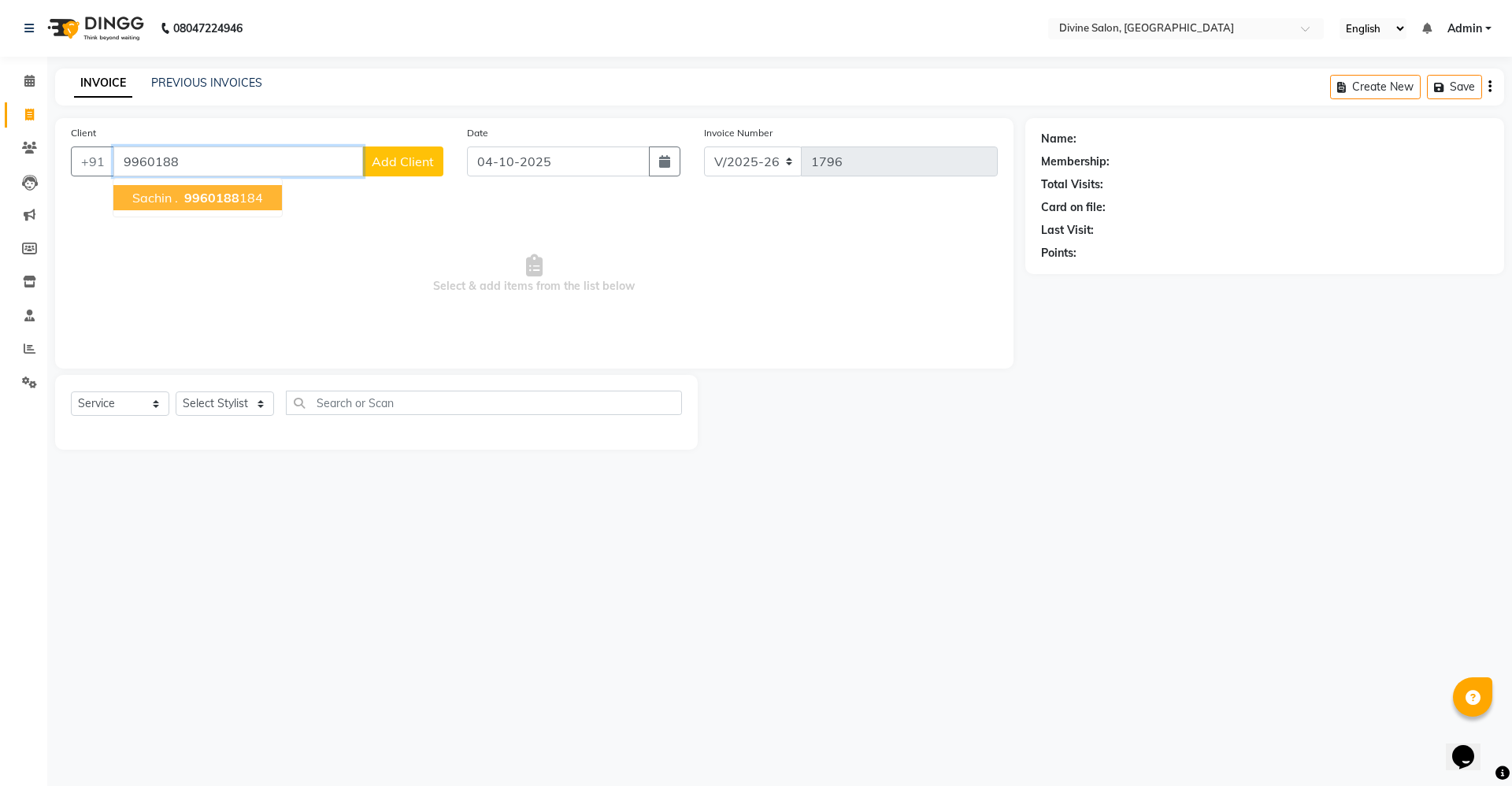
click at [166, 202] on span "Sachin ." at bounding box center [154, 197] width 45 height 16
type input "9960188184"
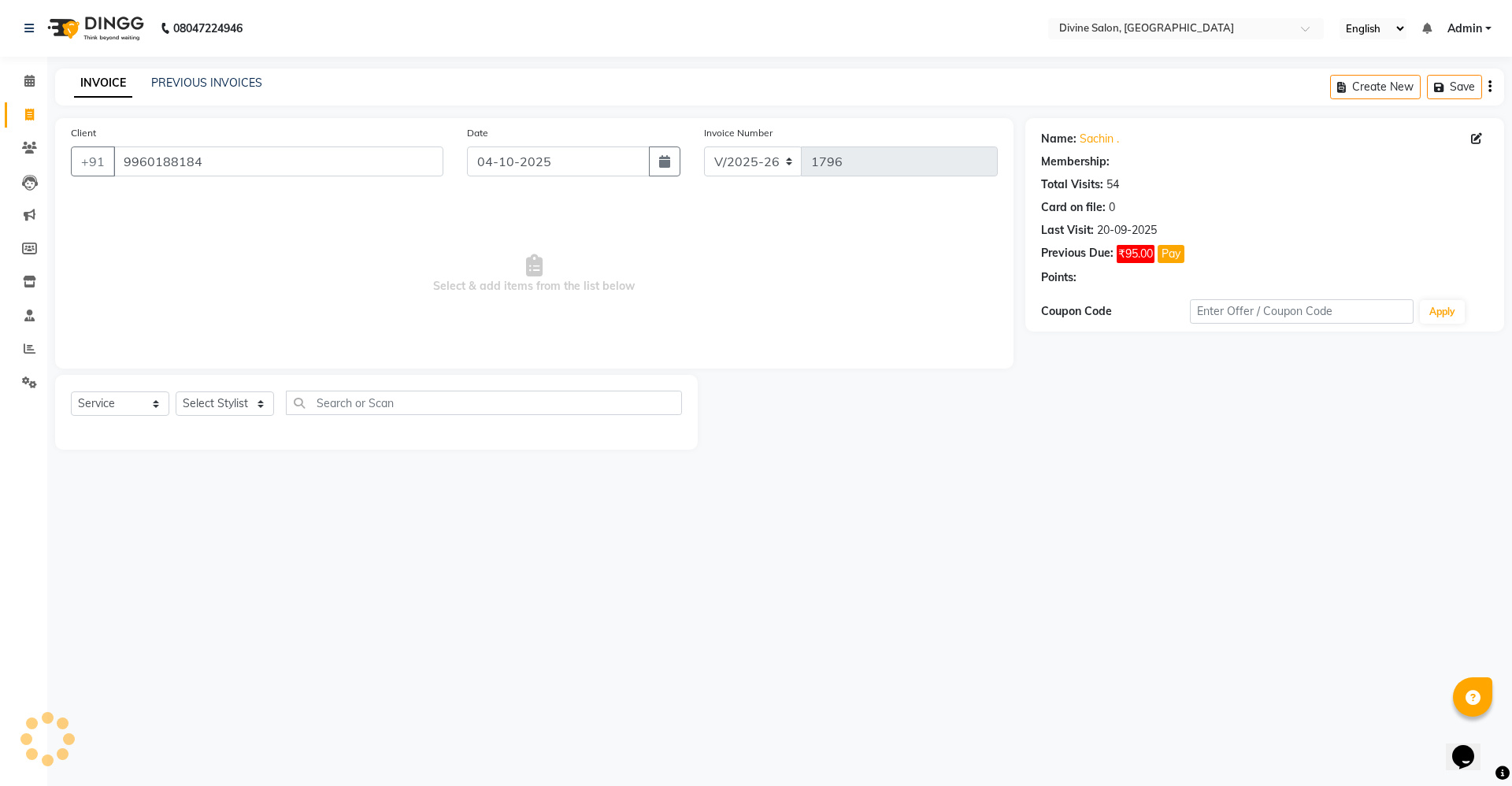
select select "2: Object"
click at [246, 407] on select "Select Stylist [PERSON_NAME] Pooja [PERSON_NAME] pooja [PERSON_NAME] [PERSON_NA…" at bounding box center [225, 404] width 99 height 24
select select "11820"
click at [176, 392] on select "Select Stylist [PERSON_NAME] Pooja [PERSON_NAME] pooja [PERSON_NAME] [PERSON_NA…" at bounding box center [225, 404] width 99 height 24
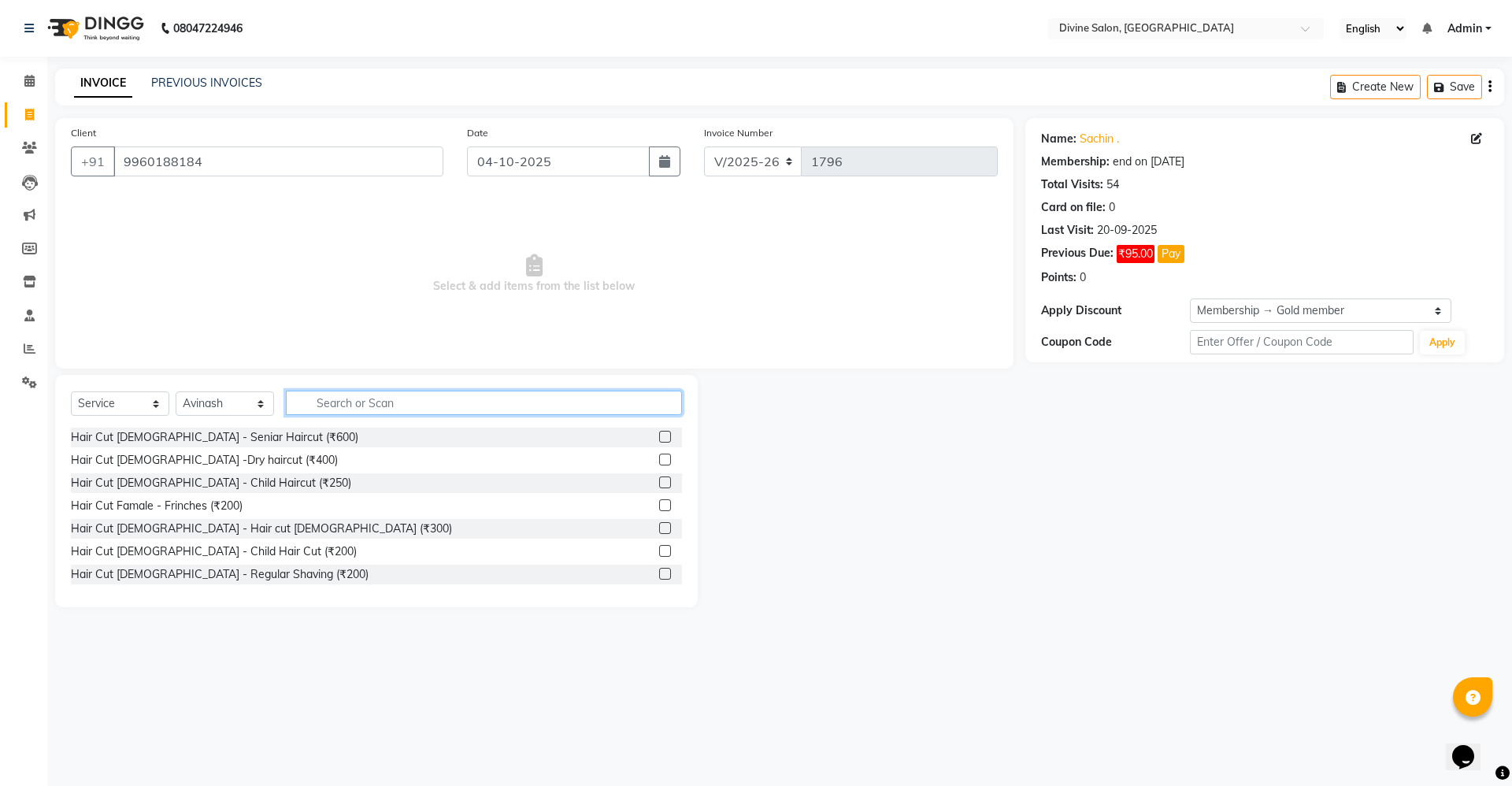
click at [423, 392] on input "text" at bounding box center [483, 403] width 396 height 24
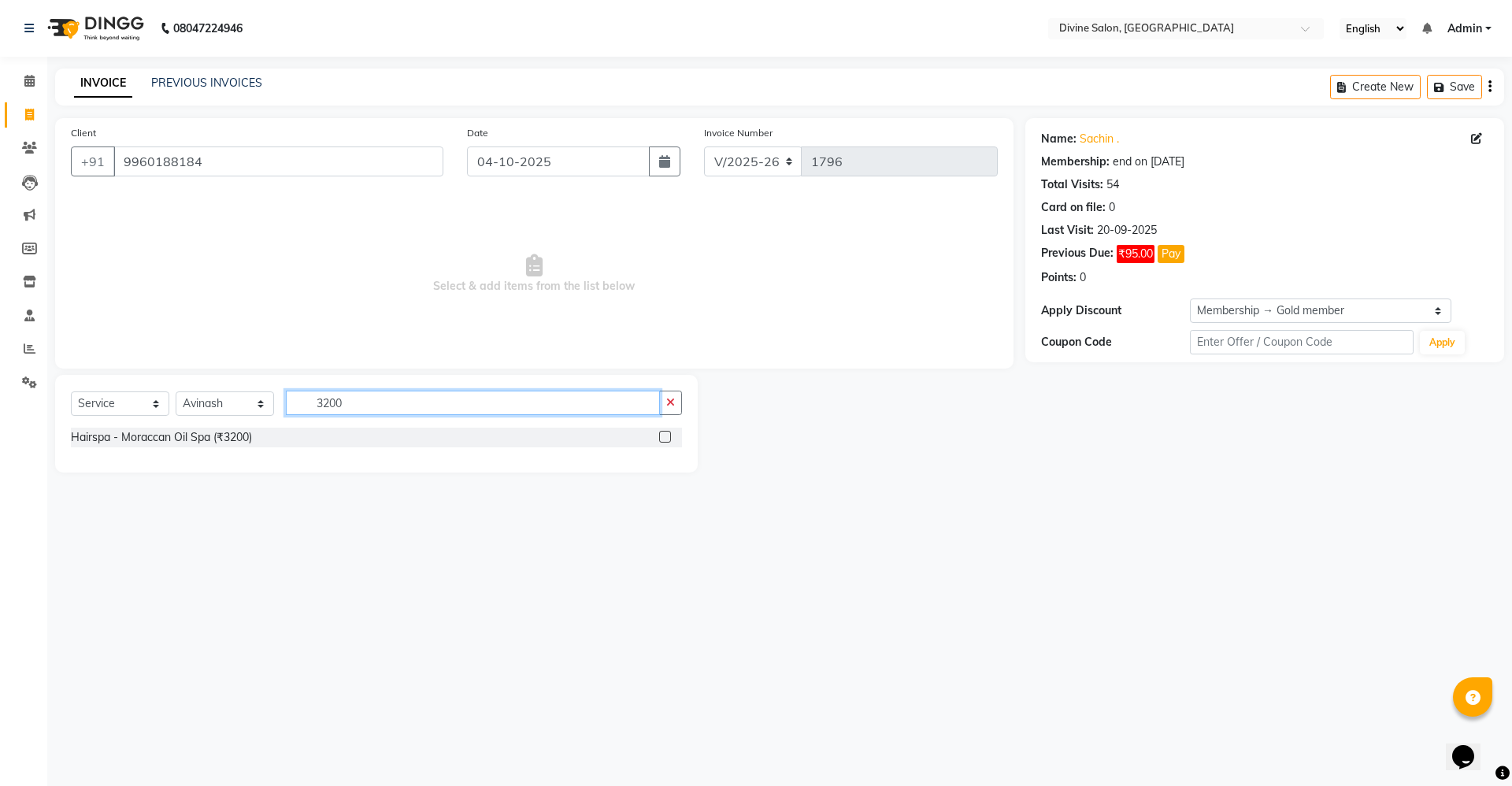
type input "3200"
click at [661, 437] on label at bounding box center [665, 436] width 12 height 12
click at [661, 437] on input "checkbox" at bounding box center [664, 437] width 10 height 10
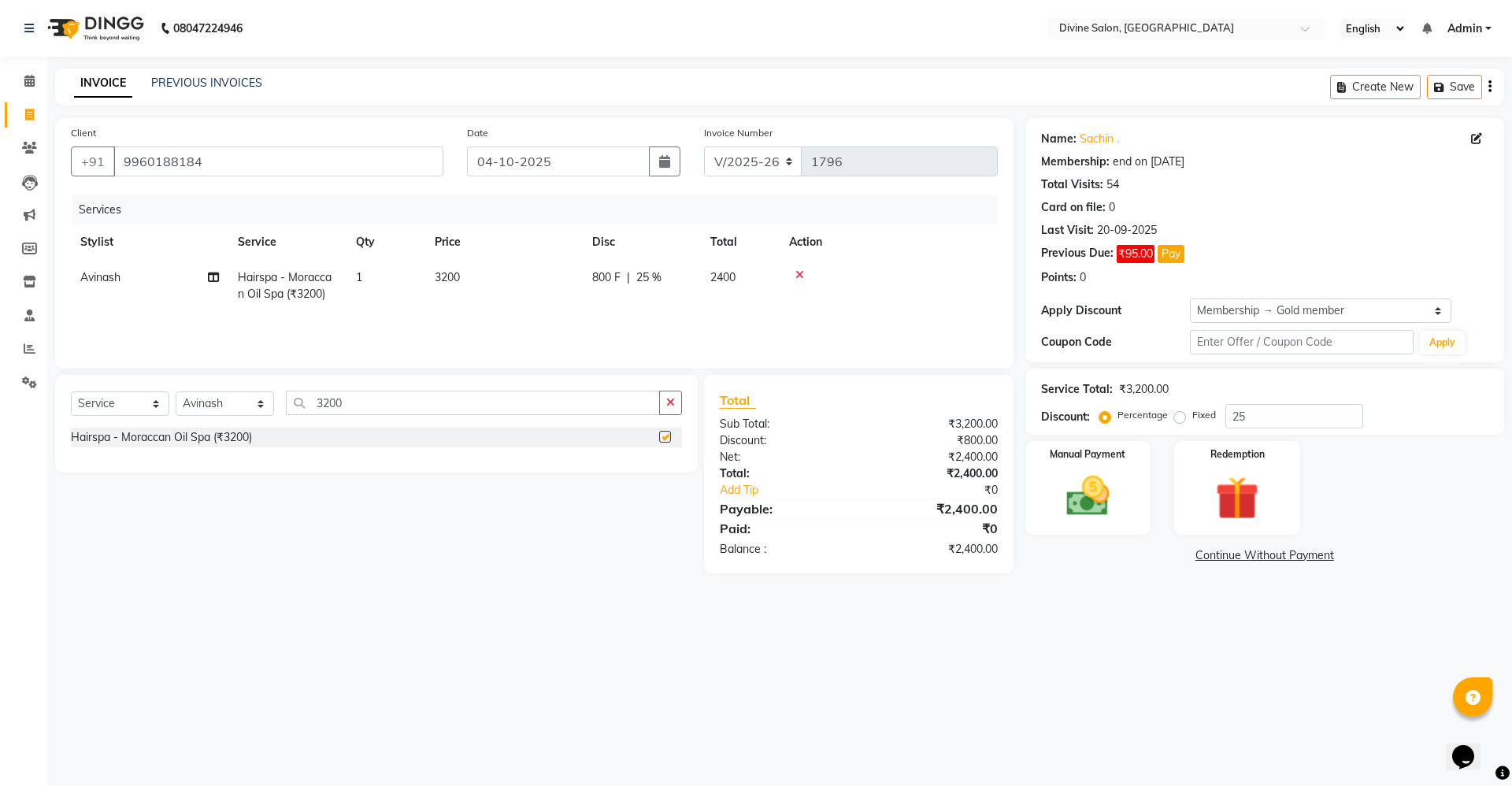
checkbox input "false"
click at [1070, 500] on img at bounding box center [1088, 496] width 73 height 52
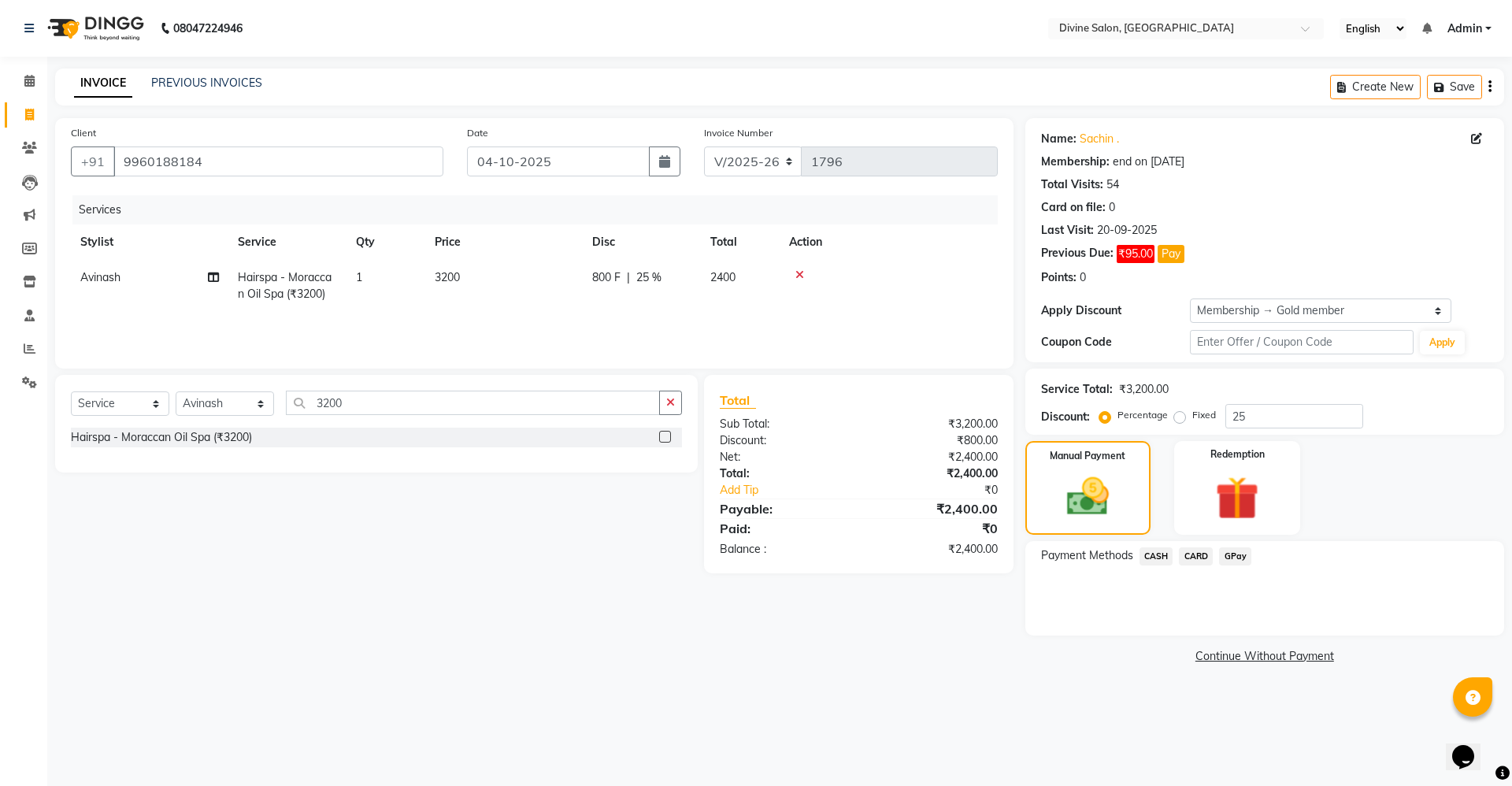
click at [1239, 552] on span "GPay" at bounding box center [1235, 556] width 32 height 18
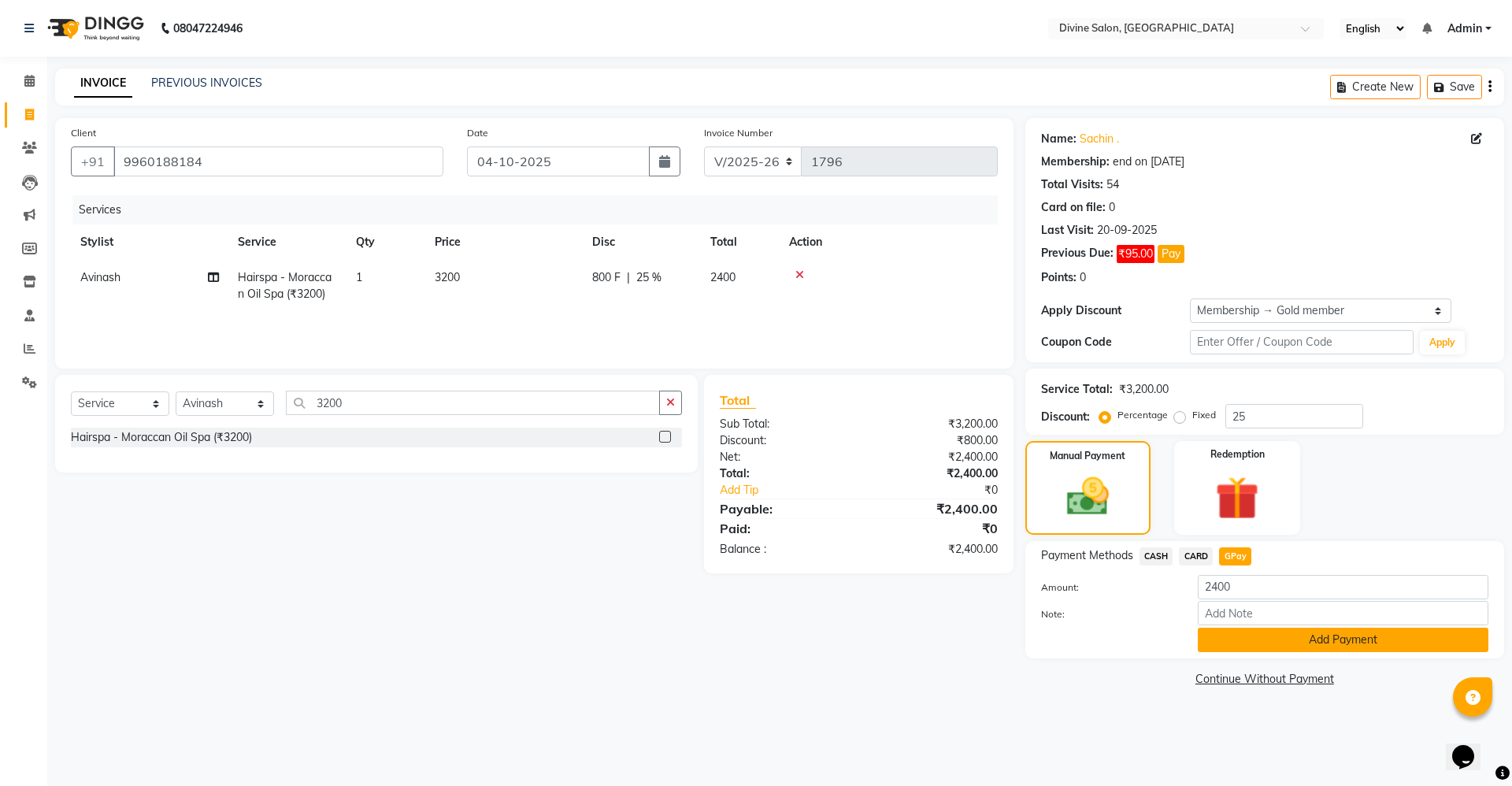
click at [1271, 634] on button "Add Payment" at bounding box center [1343, 639] width 290 height 24
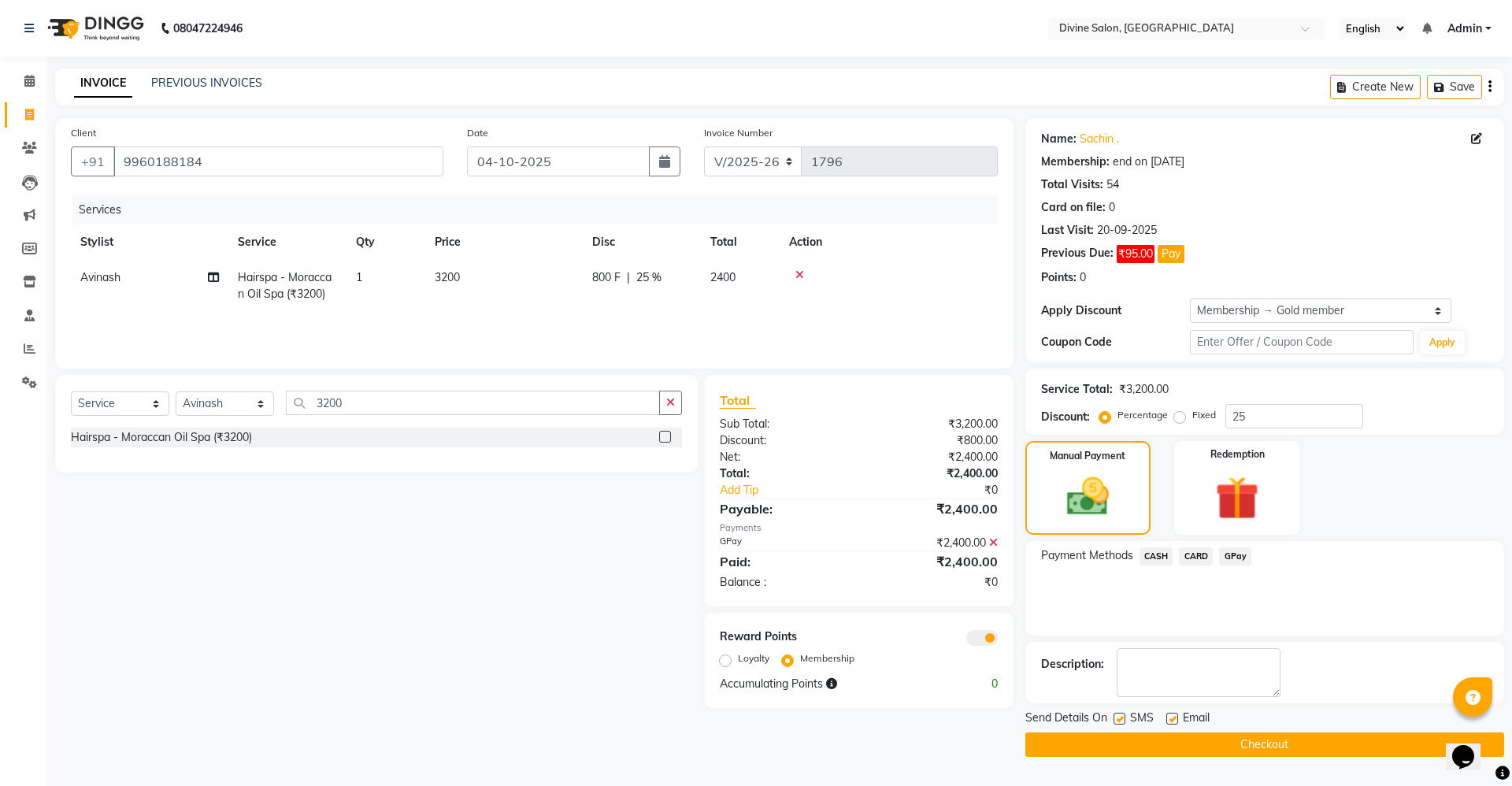
click at [1287, 733] on button "Checkout" at bounding box center [1265, 744] width 479 height 24
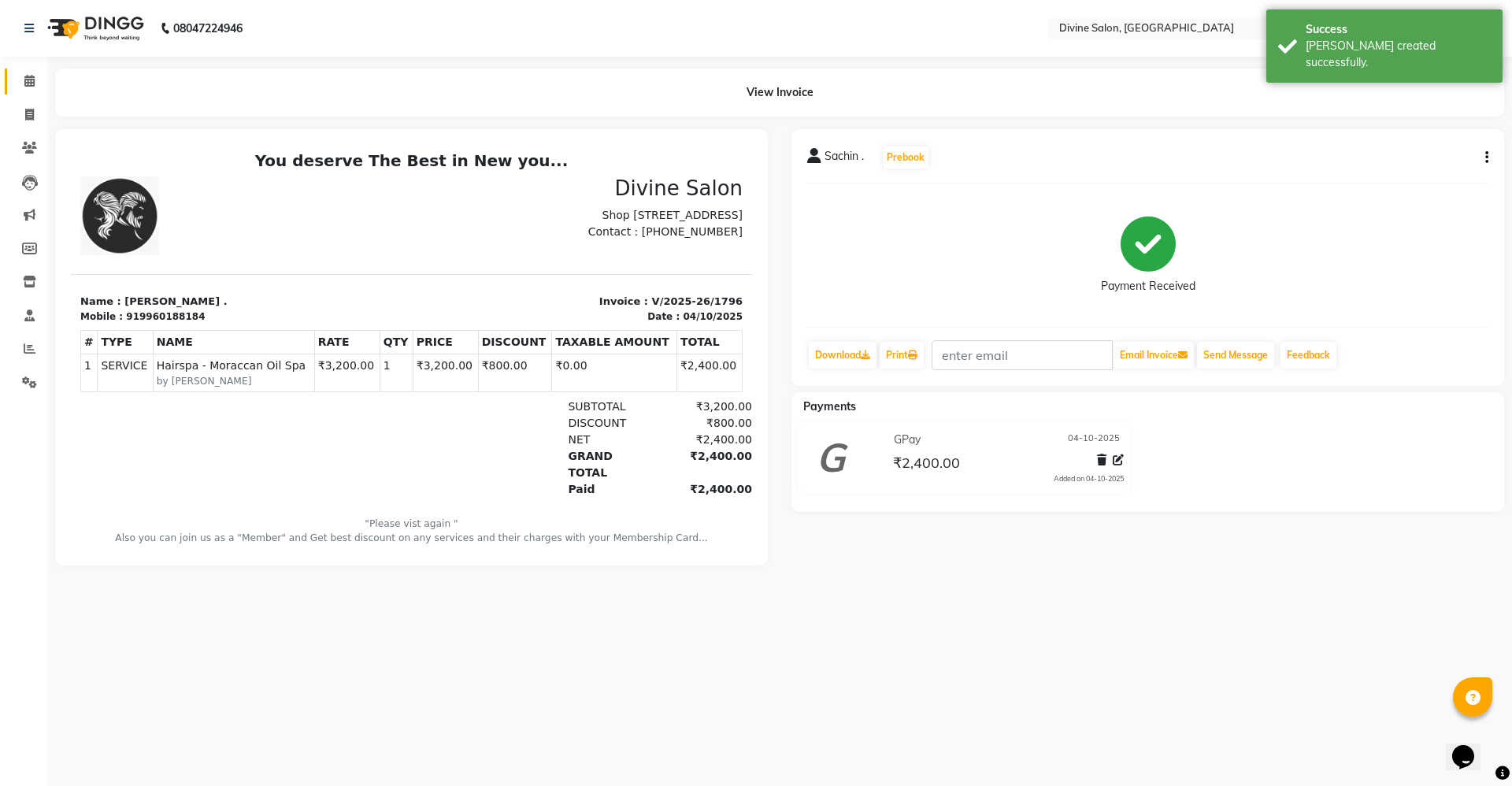
click at [30, 68] on link "Calendar" at bounding box center [23, 81] width 38 height 26
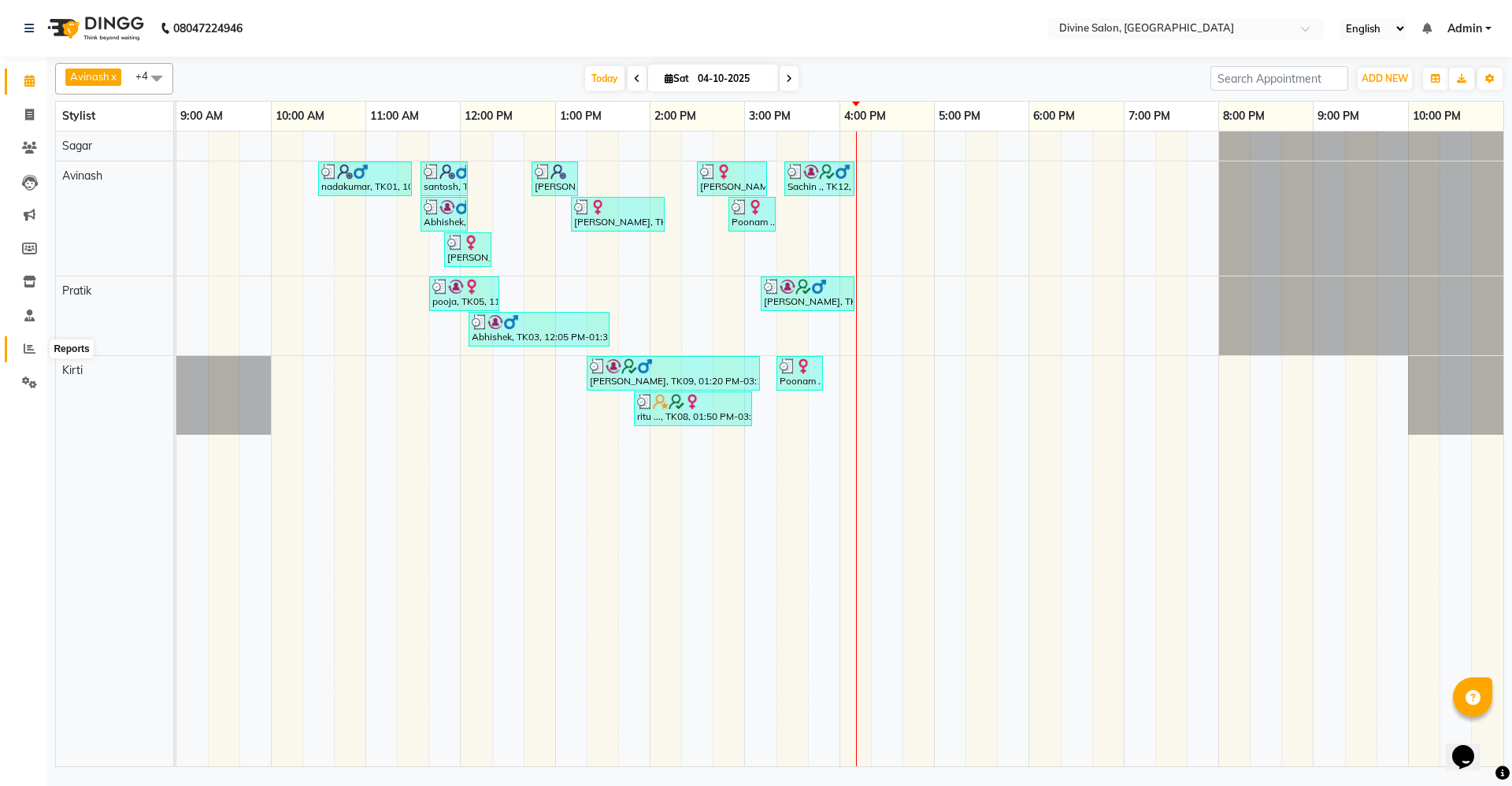
click at [36, 345] on span at bounding box center [30, 349] width 28 height 18
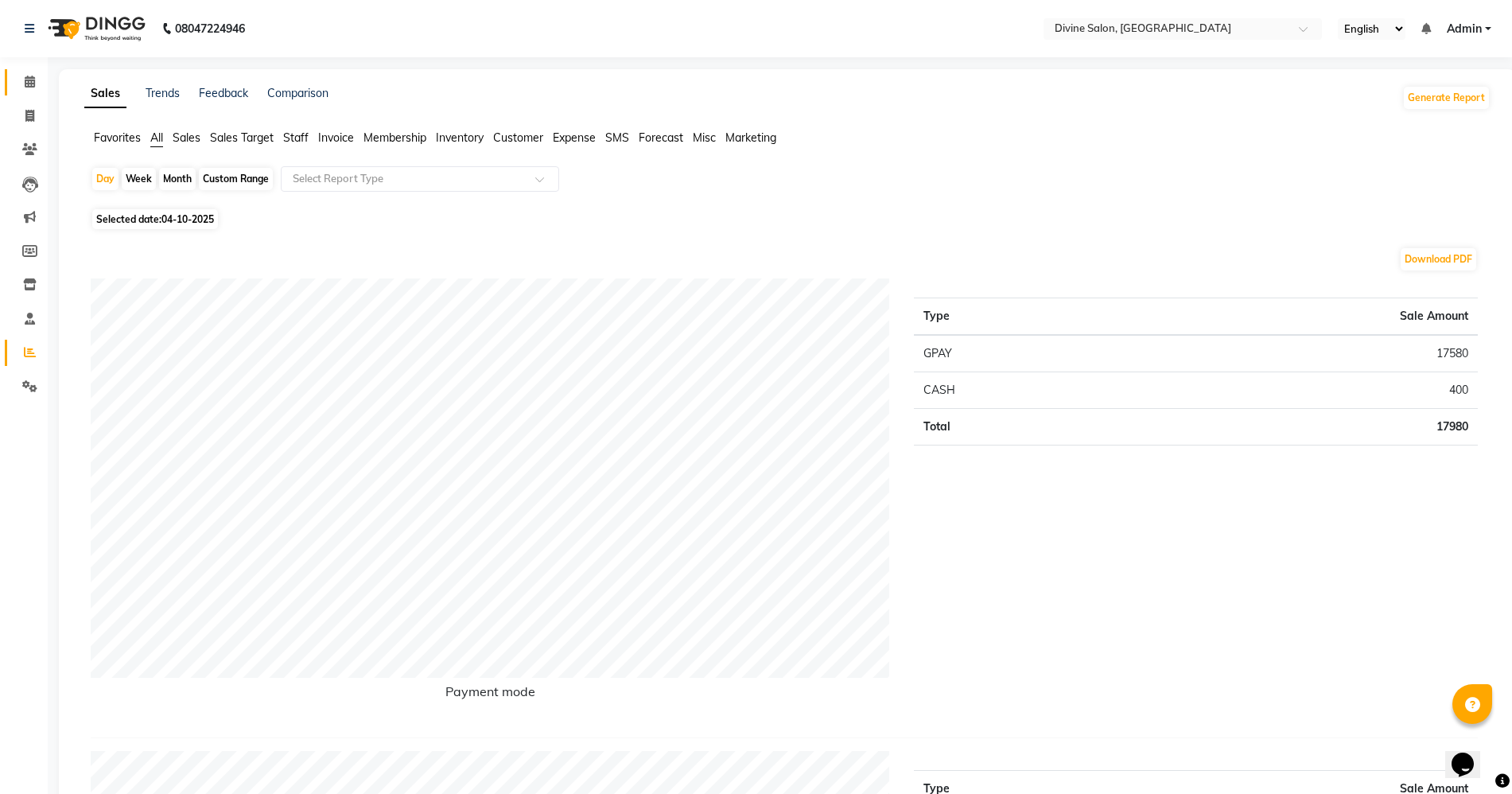
click at [19, 93] on link "Calendar" at bounding box center [23, 82] width 38 height 26
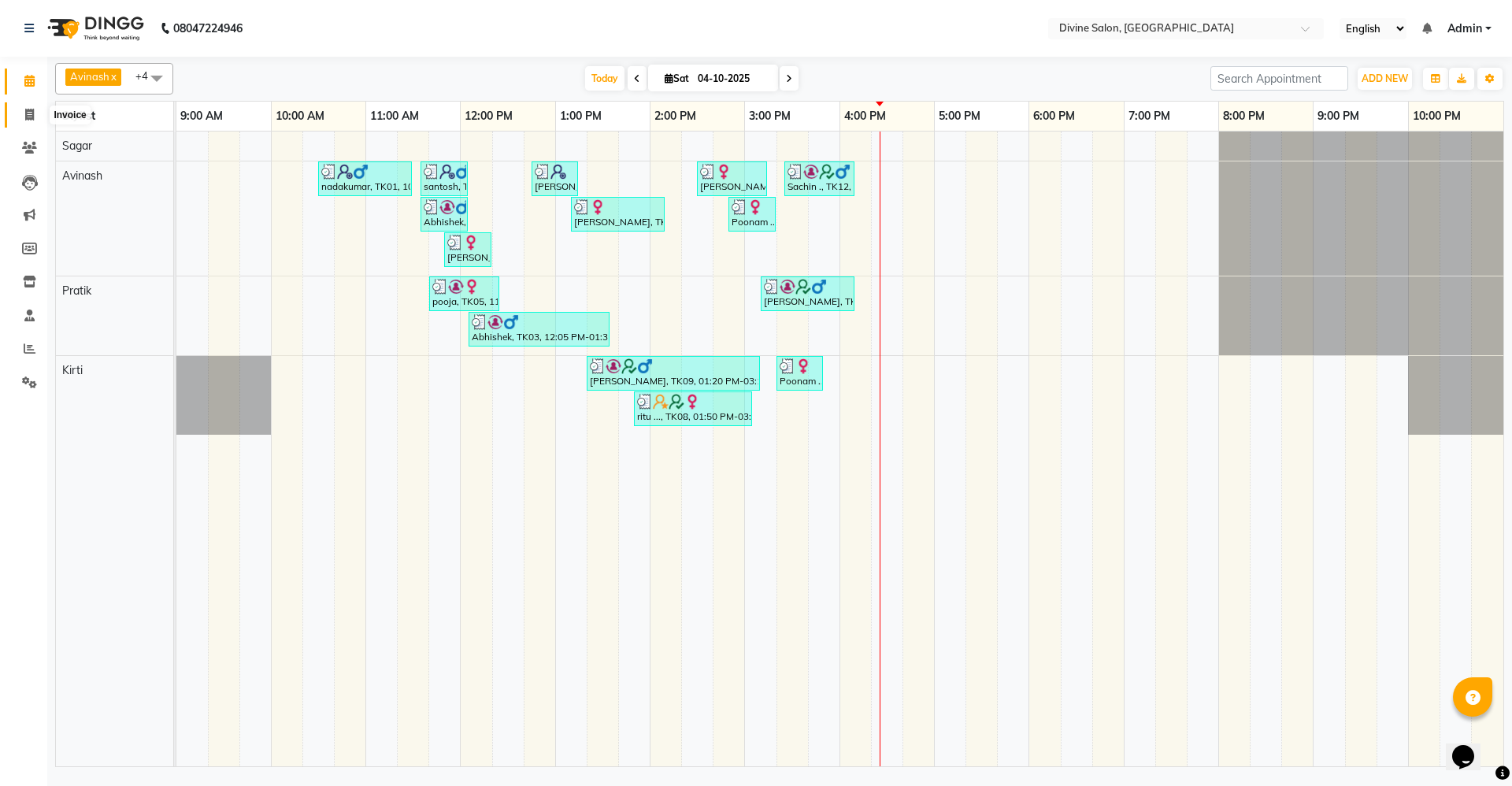
click at [27, 115] on icon at bounding box center [29, 115] width 8 height 12
select select "service"
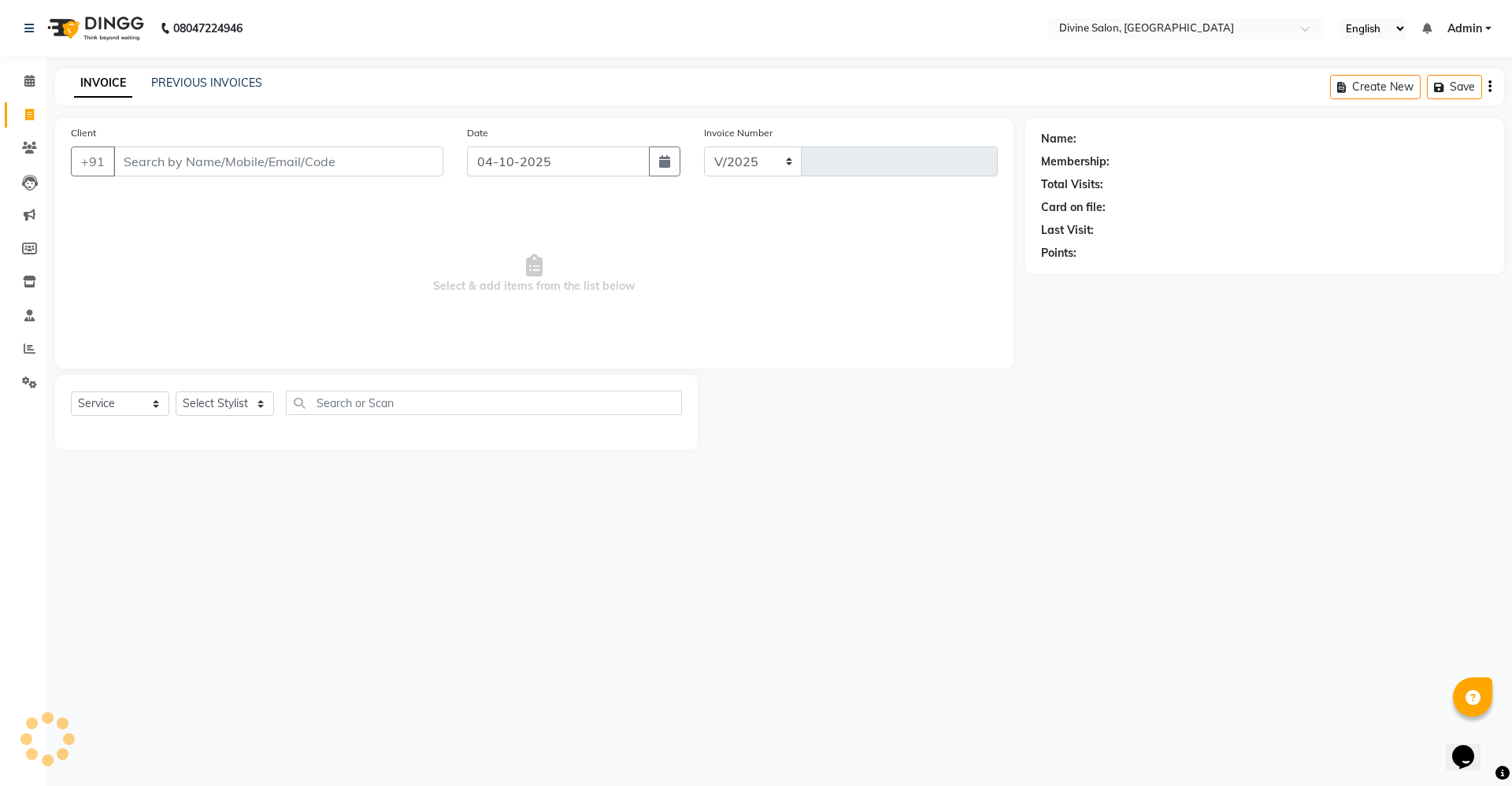
select select "745"
click at [238, 403] on select "Select Stylist" at bounding box center [225, 404] width 99 height 24
click at [176, 392] on select "Select Stylist [PERSON_NAME] Pooja [PERSON_NAME] pooja [PERSON_NAME] [PERSON_NA…" at bounding box center [225, 404] width 99 height 24
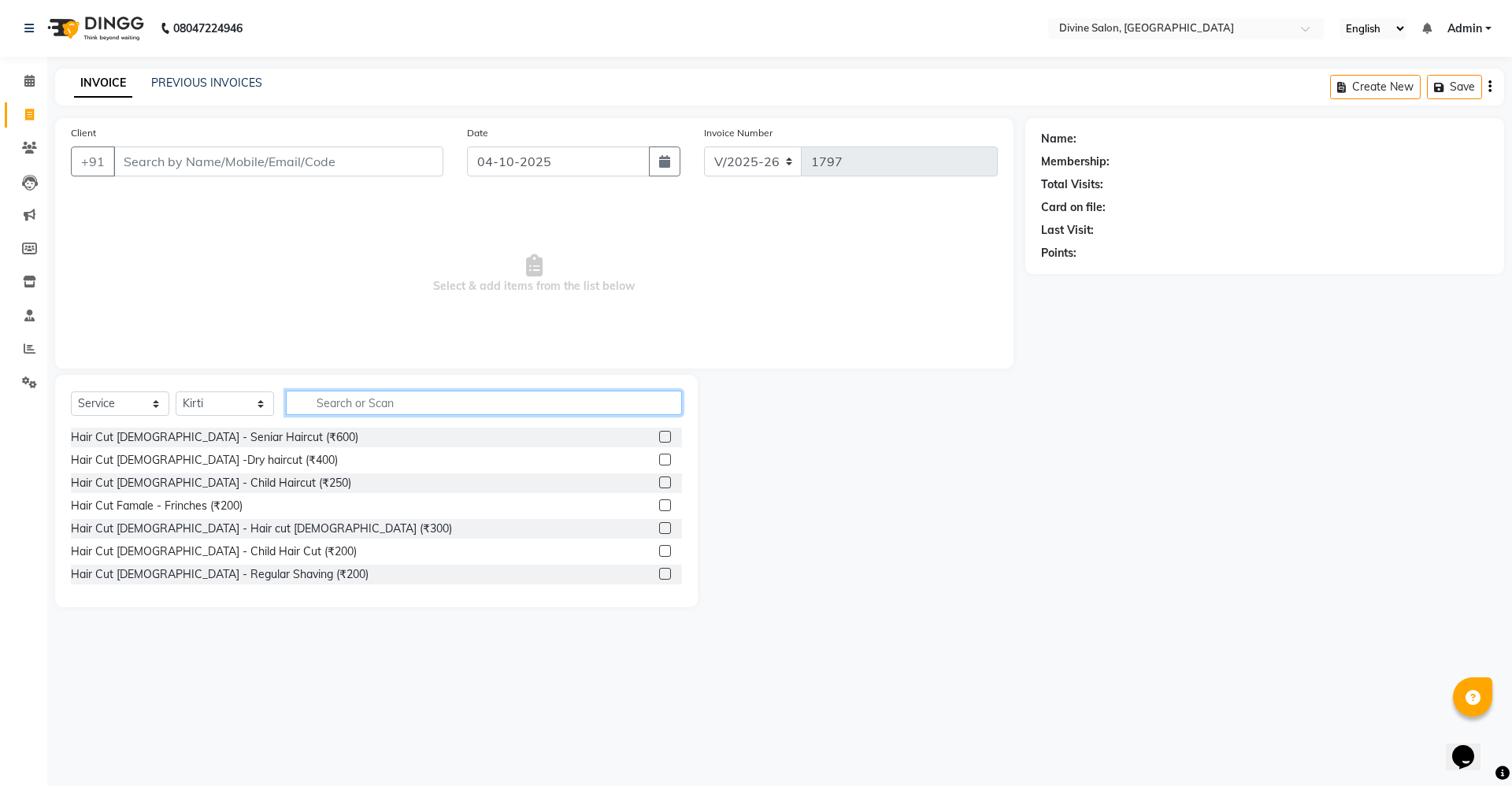
click at [416, 403] on input "text" at bounding box center [483, 403] width 396 height 24
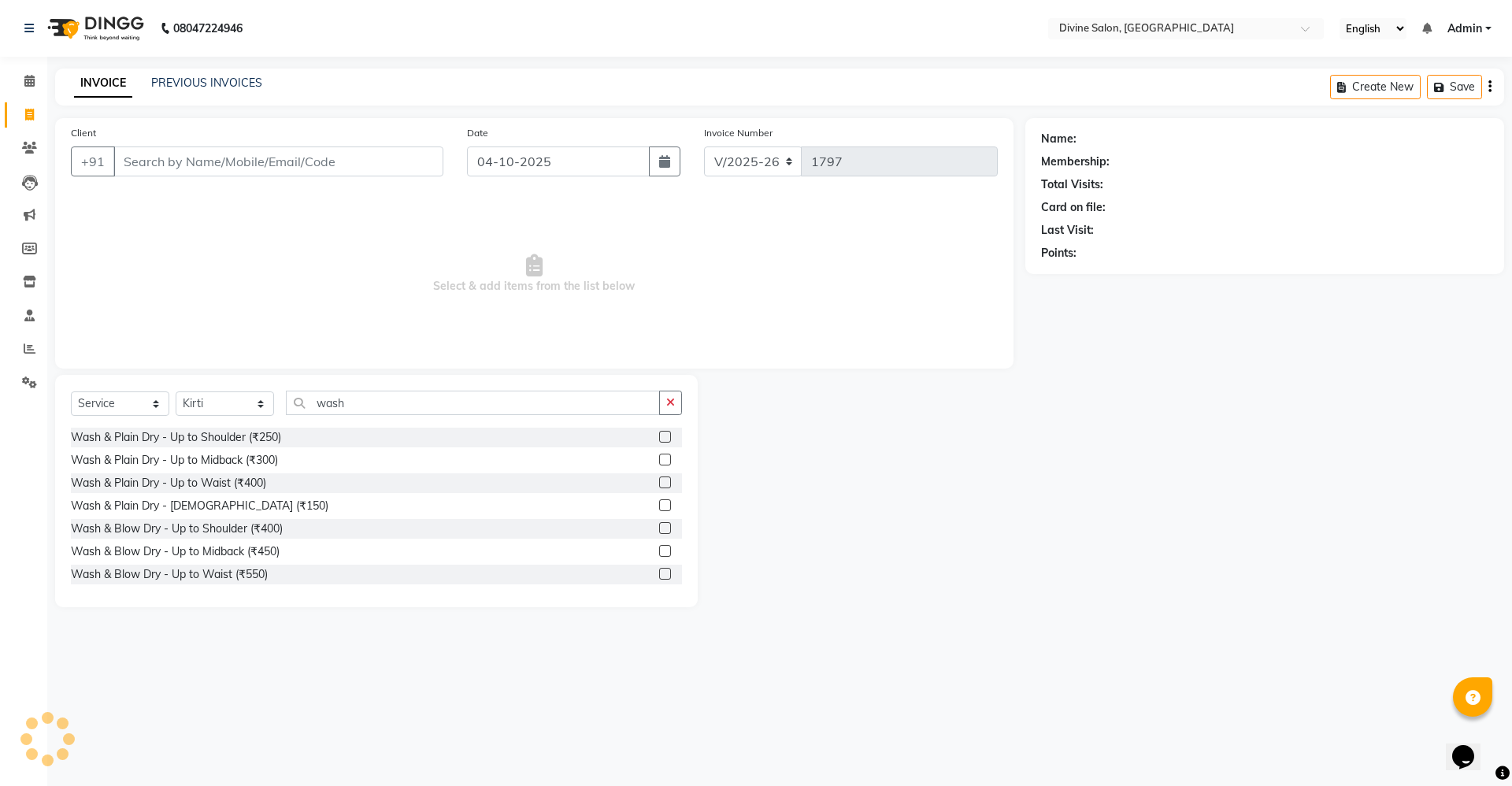
click at [659, 478] on label at bounding box center [665, 482] width 12 height 12
click at [659, 478] on input "checkbox" at bounding box center [664, 482] width 10 height 10
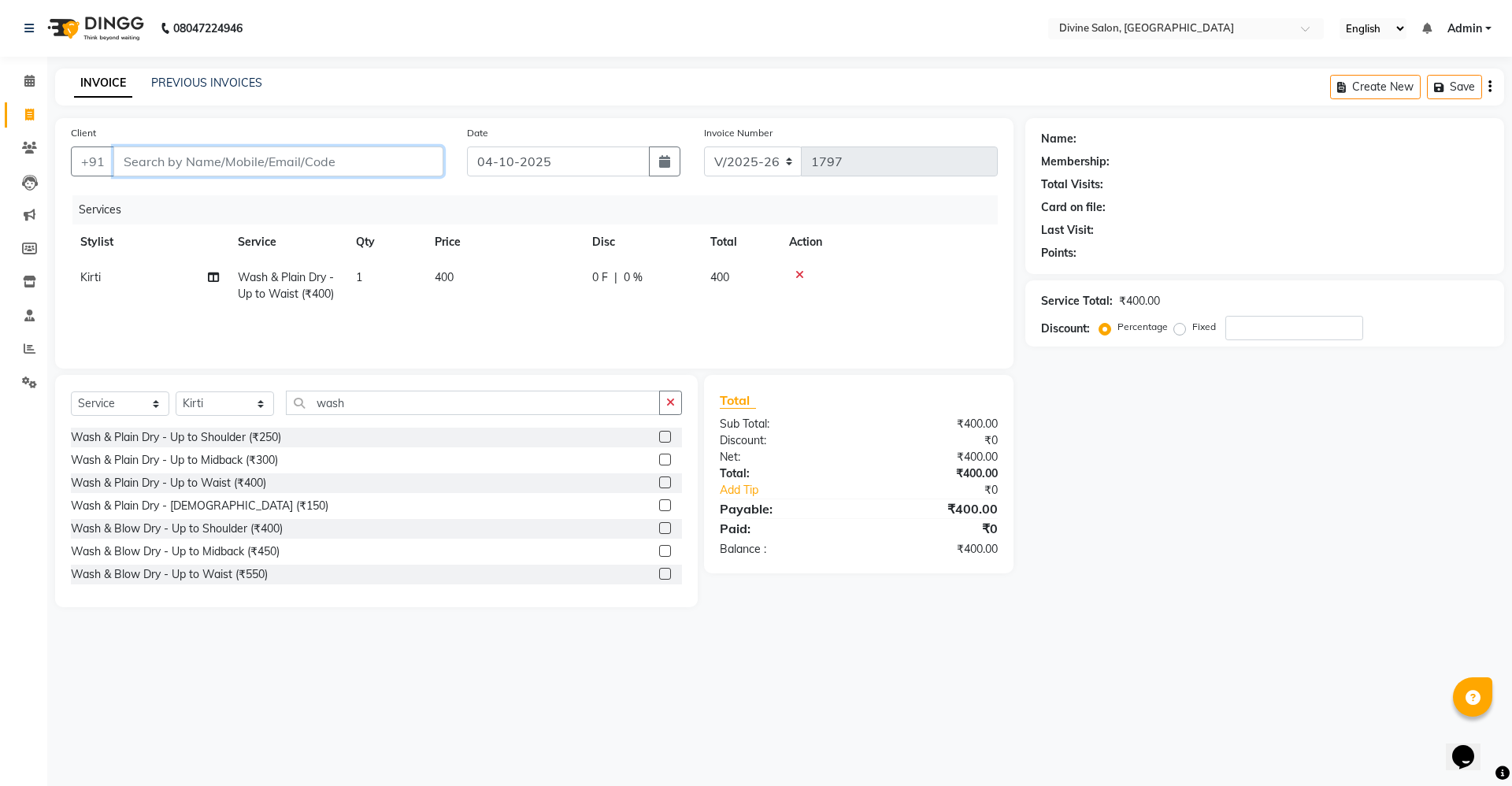
click at [409, 154] on input "Client" at bounding box center [278, 162] width 330 height 30
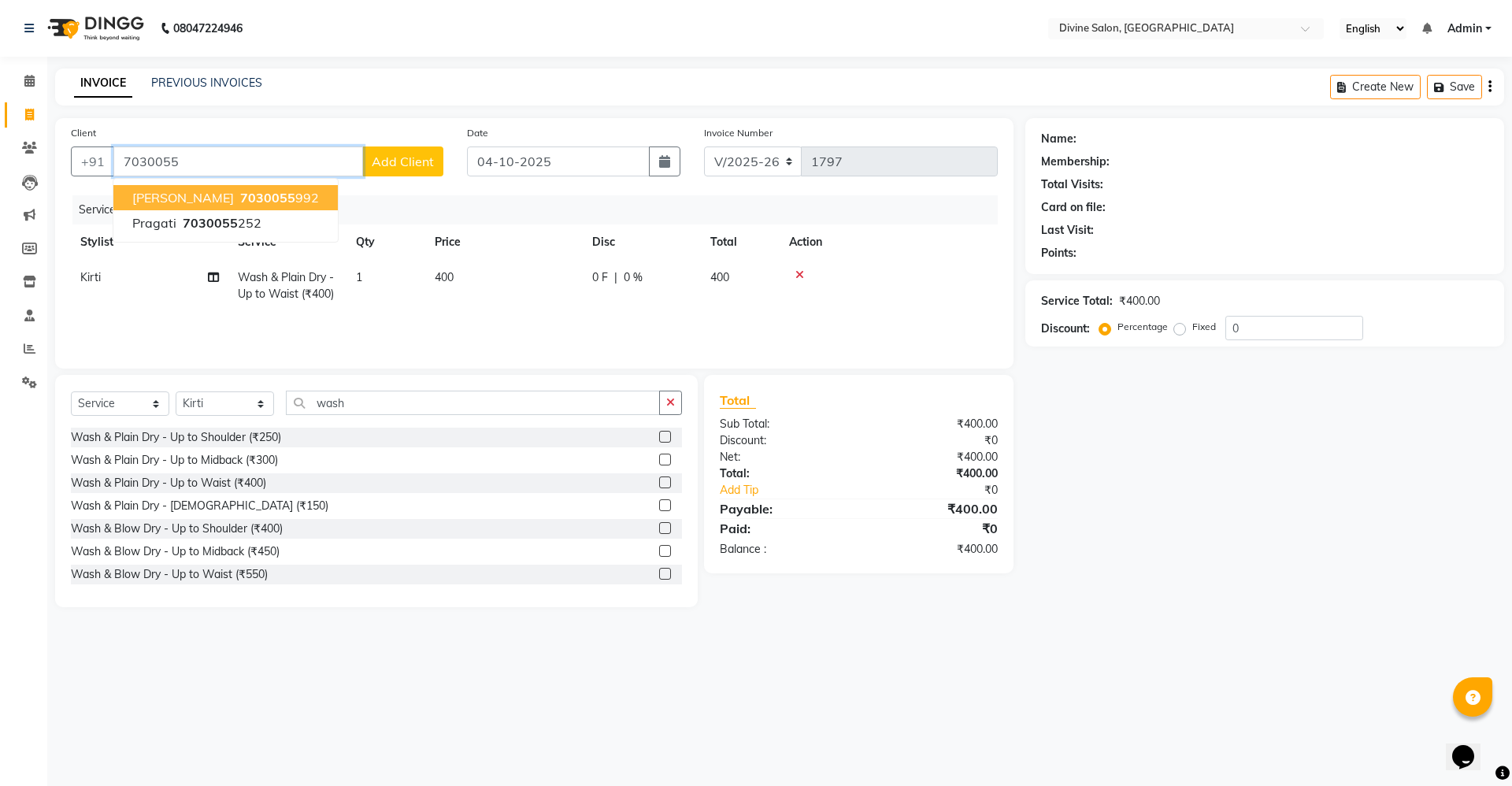
click at [259, 187] on button "Aishwarya 7030055 992" at bounding box center [226, 197] width 225 height 25
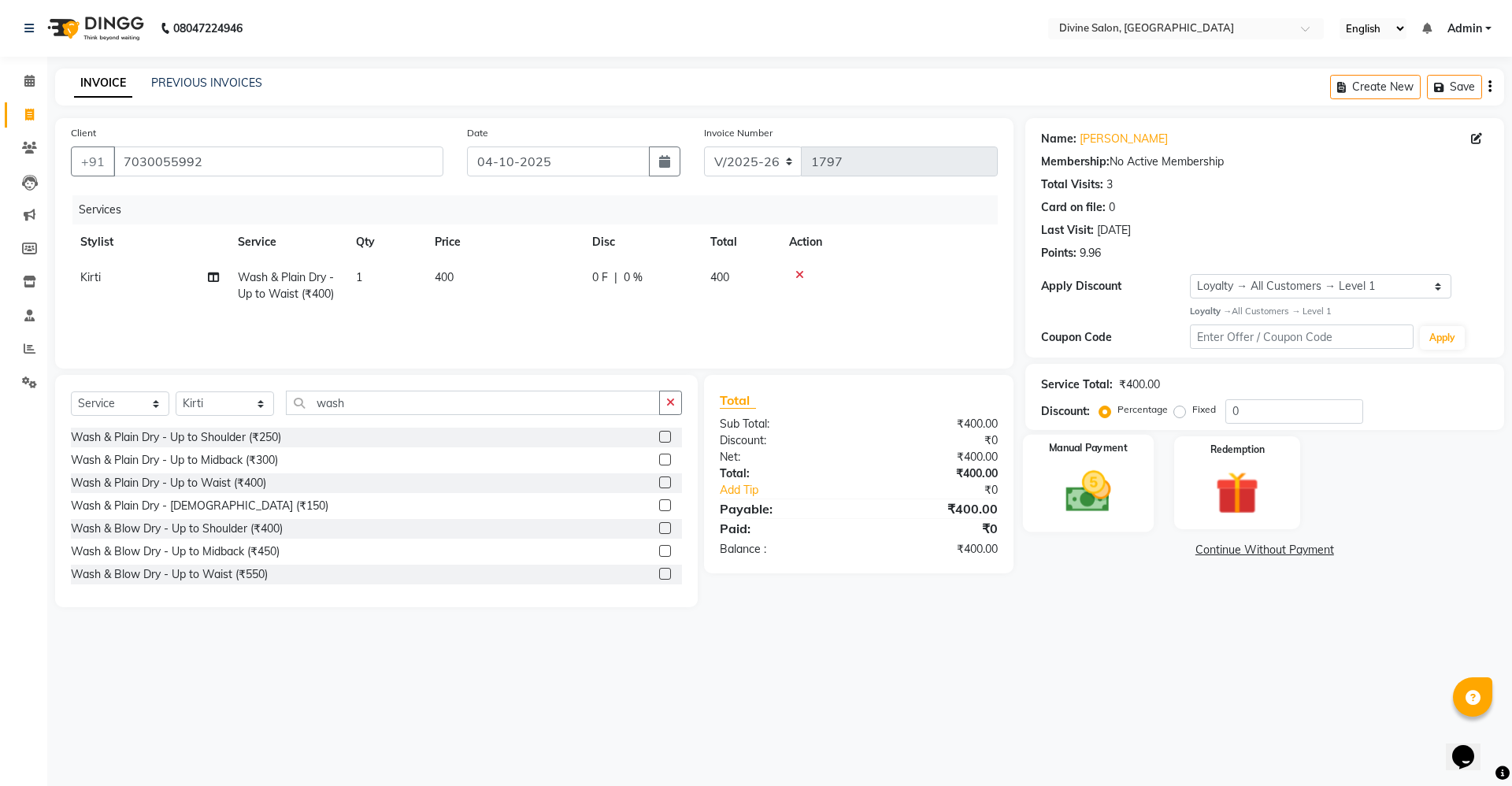
click at [1084, 486] on img at bounding box center [1088, 491] width 73 height 52
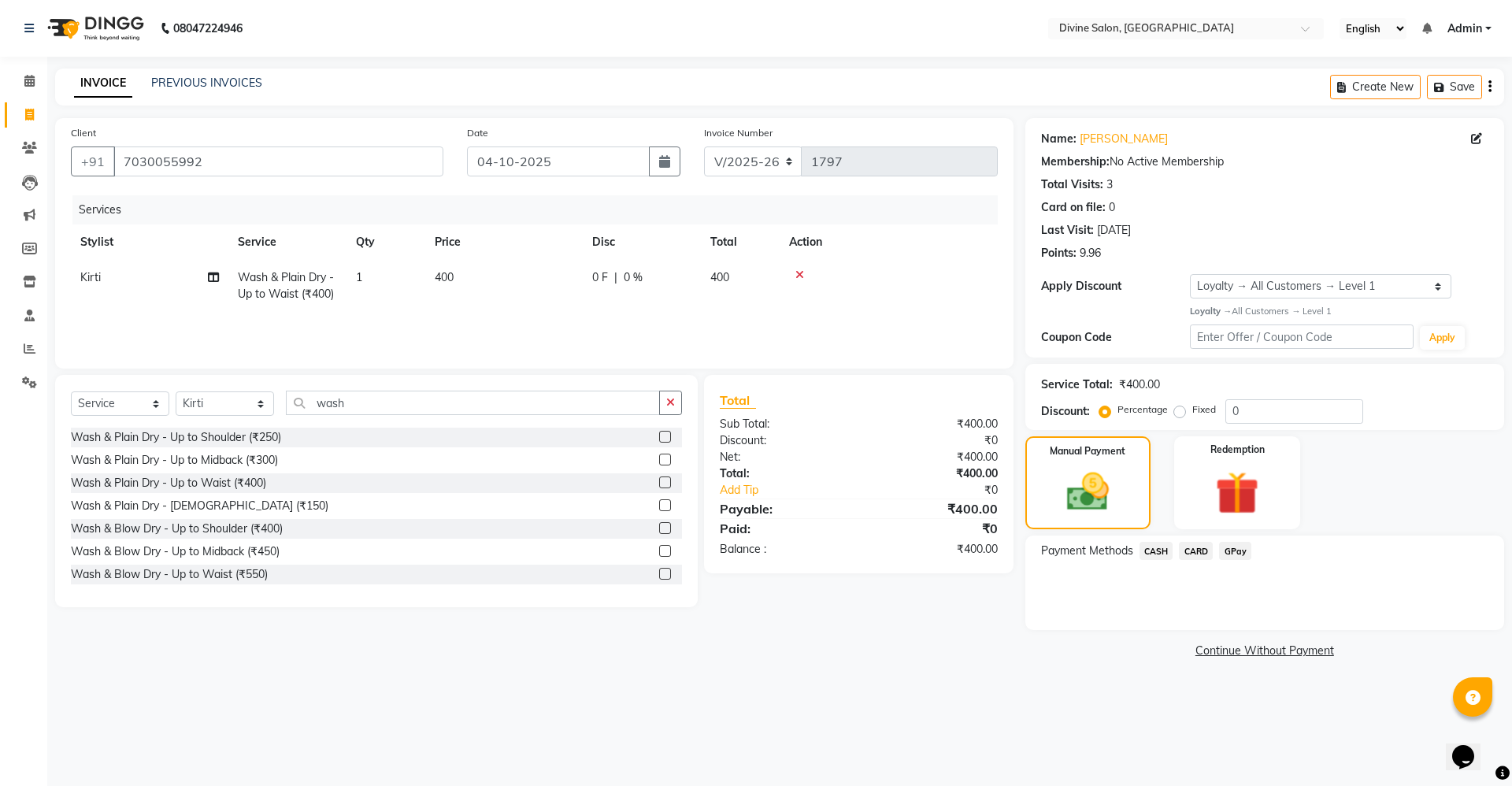
click at [1241, 550] on span "GPay" at bounding box center [1235, 550] width 32 height 18
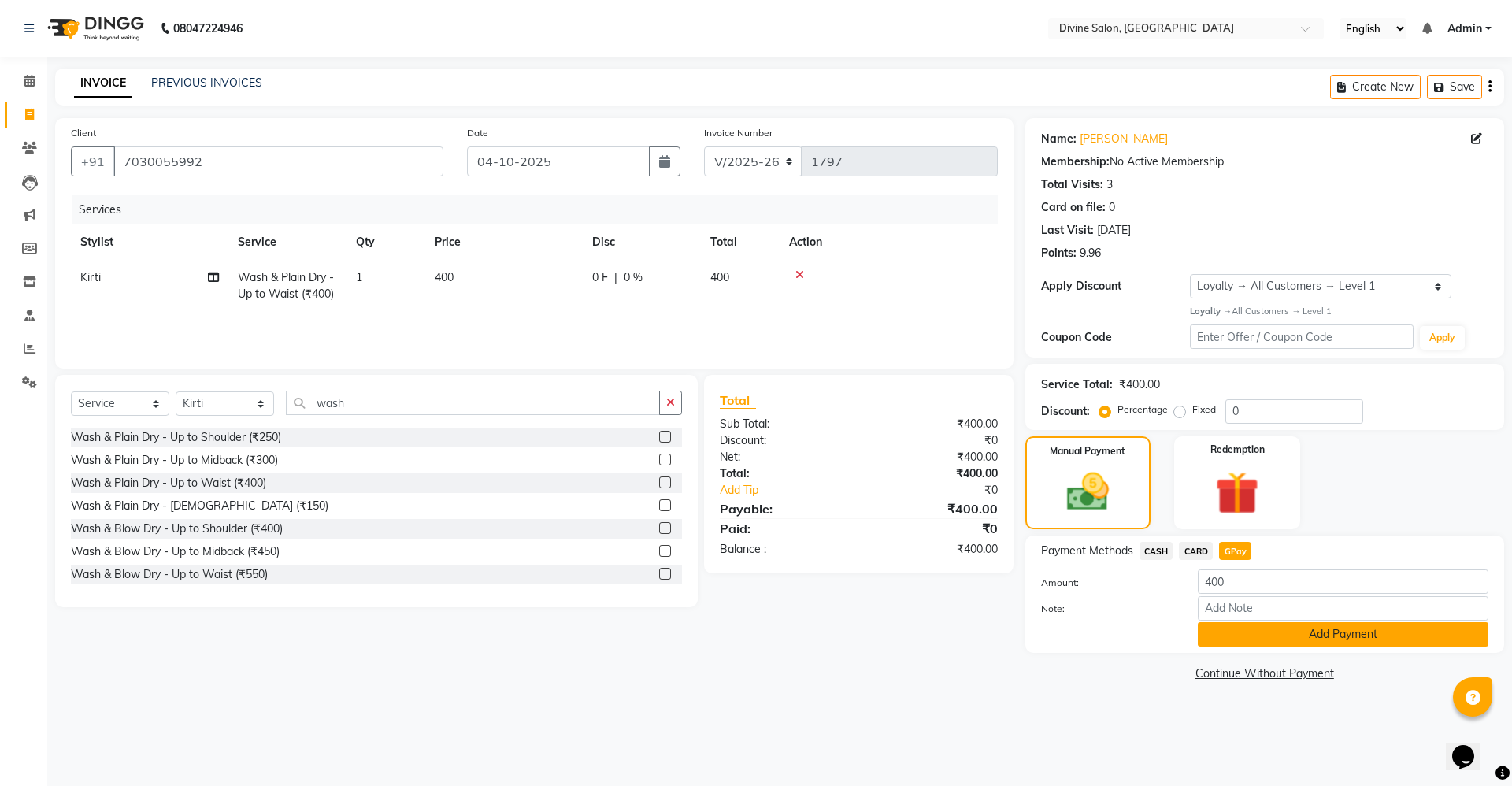
click at [1231, 638] on button "Add Payment" at bounding box center [1343, 634] width 290 height 24
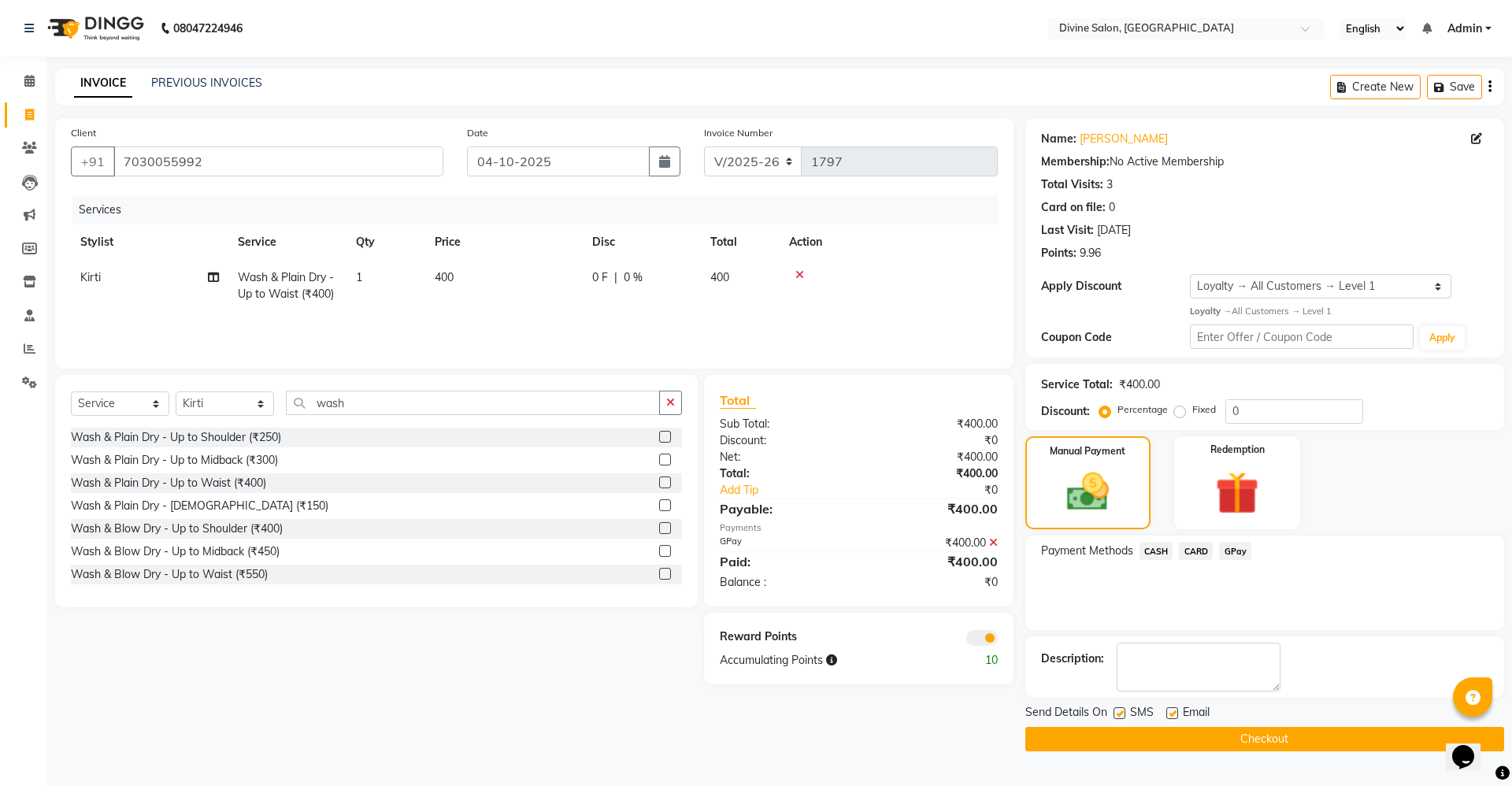
click at [1205, 737] on button "Checkout" at bounding box center [1265, 739] width 479 height 24
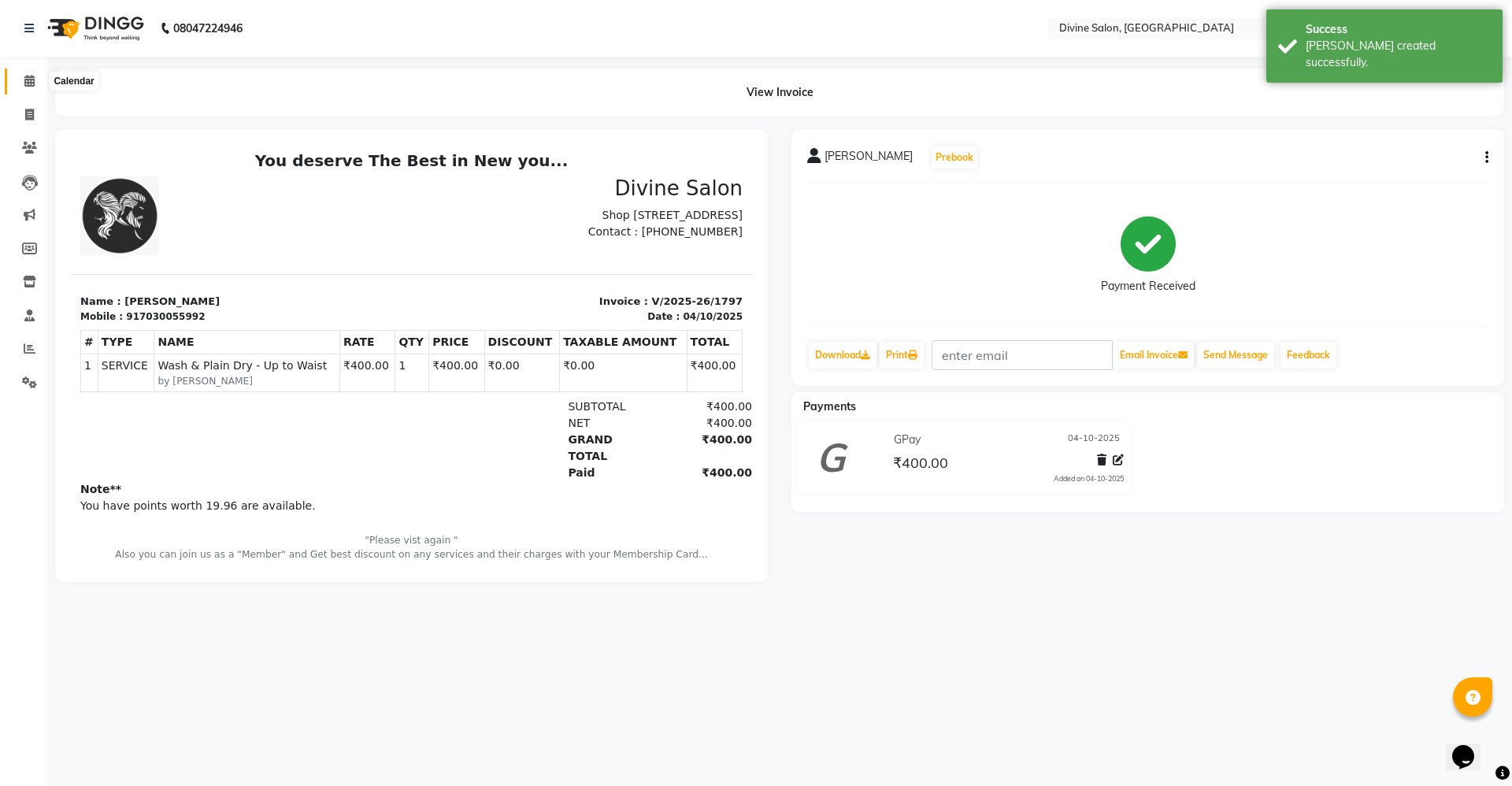
click at [30, 81] on icon at bounding box center [29, 80] width 10 height 12
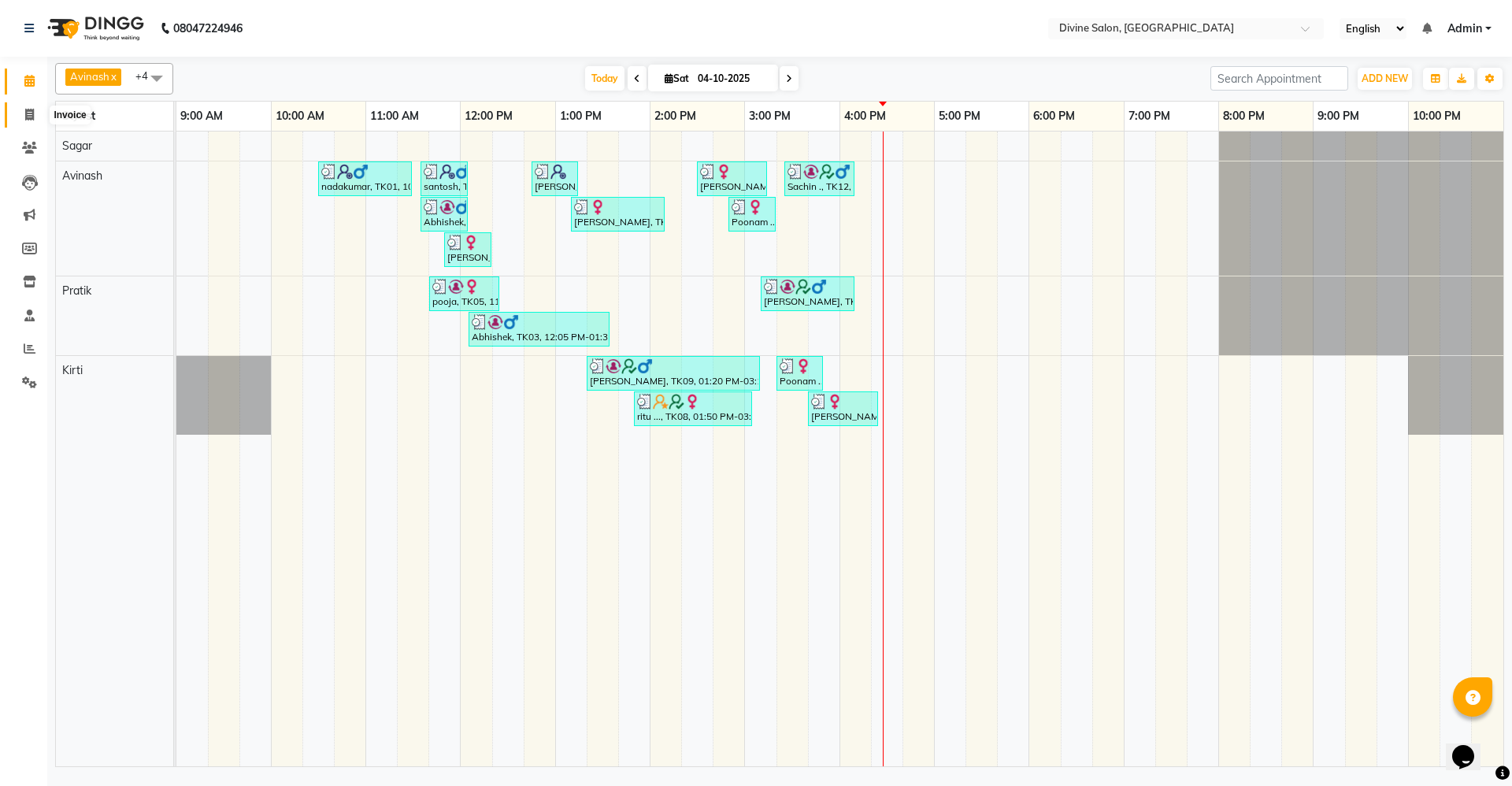
click at [30, 109] on icon at bounding box center [29, 115] width 8 height 12
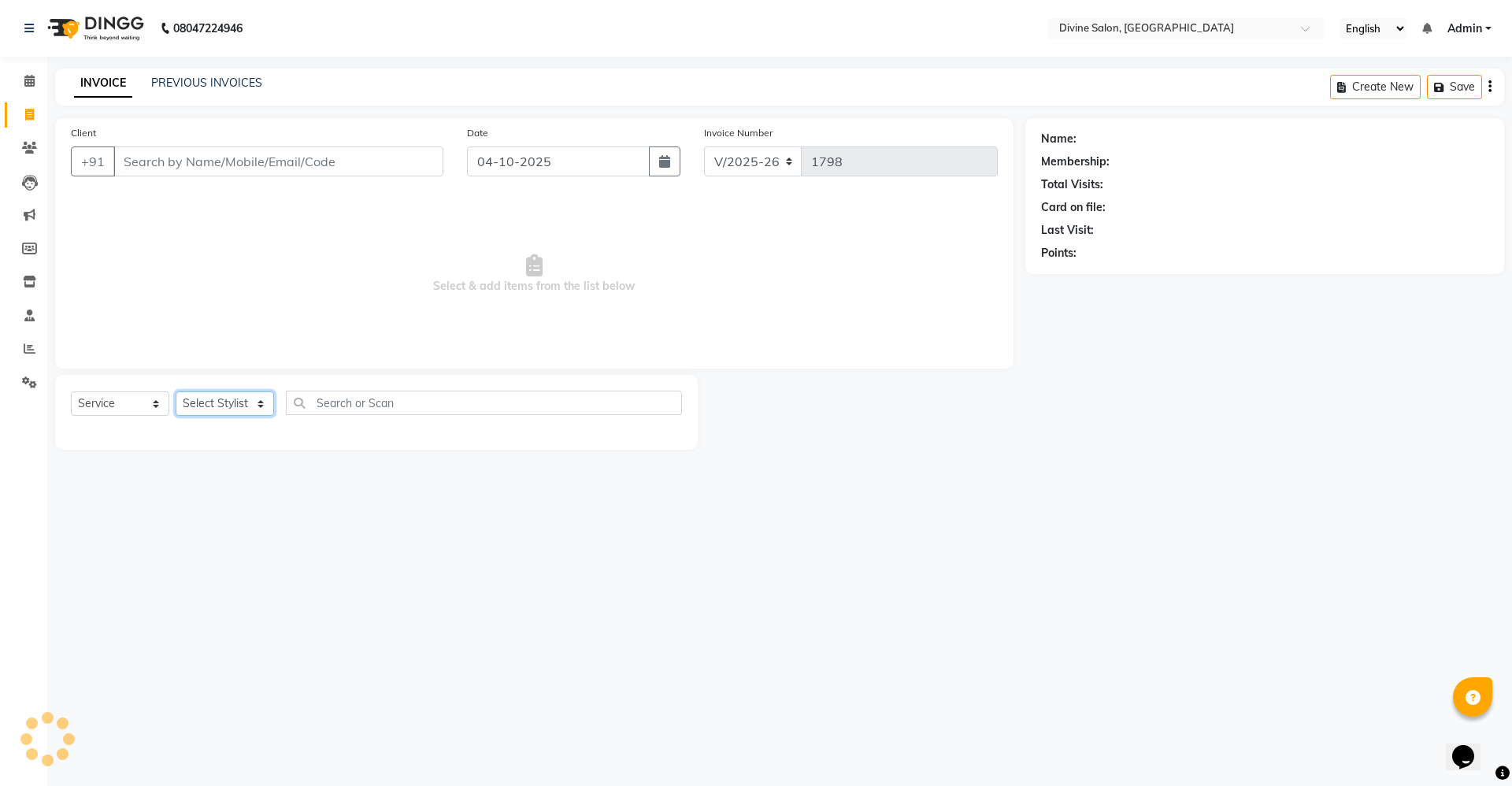
click at [268, 398] on select "Select Stylist" at bounding box center [225, 404] width 99 height 24
click at [176, 392] on select "Select Stylist [PERSON_NAME] Pooja [PERSON_NAME] pooja [PERSON_NAME] [PERSON_NA…" at bounding box center [225, 404] width 99 height 24
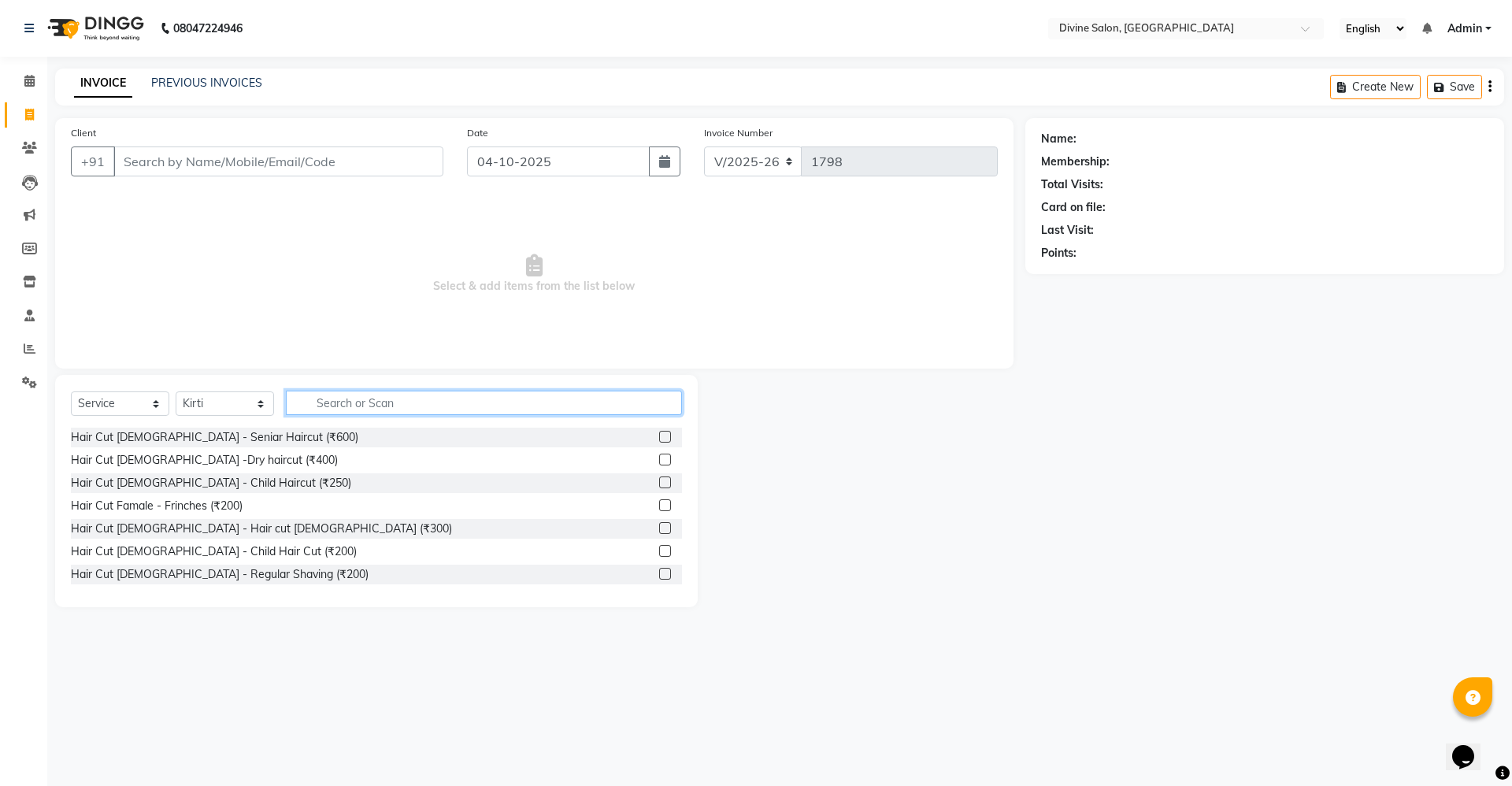
click at [392, 408] on input "text" at bounding box center [483, 403] width 396 height 24
click at [376, 407] on input "spa" at bounding box center [472, 403] width 374 height 24
click at [376, 406] on input "spa" at bounding box center [472, 403] width 374 height 24
click at [30, 115] on icon at bounding box center [29, 115] width 8 height 12
click at [238, 395] on select "Select Stylist [PERSON_NAME] Pooja [PERSON_NAME] pooja [PERSON_NAME] [PERSON_NA…" at bounding box center [225, 404] width 99 height 24
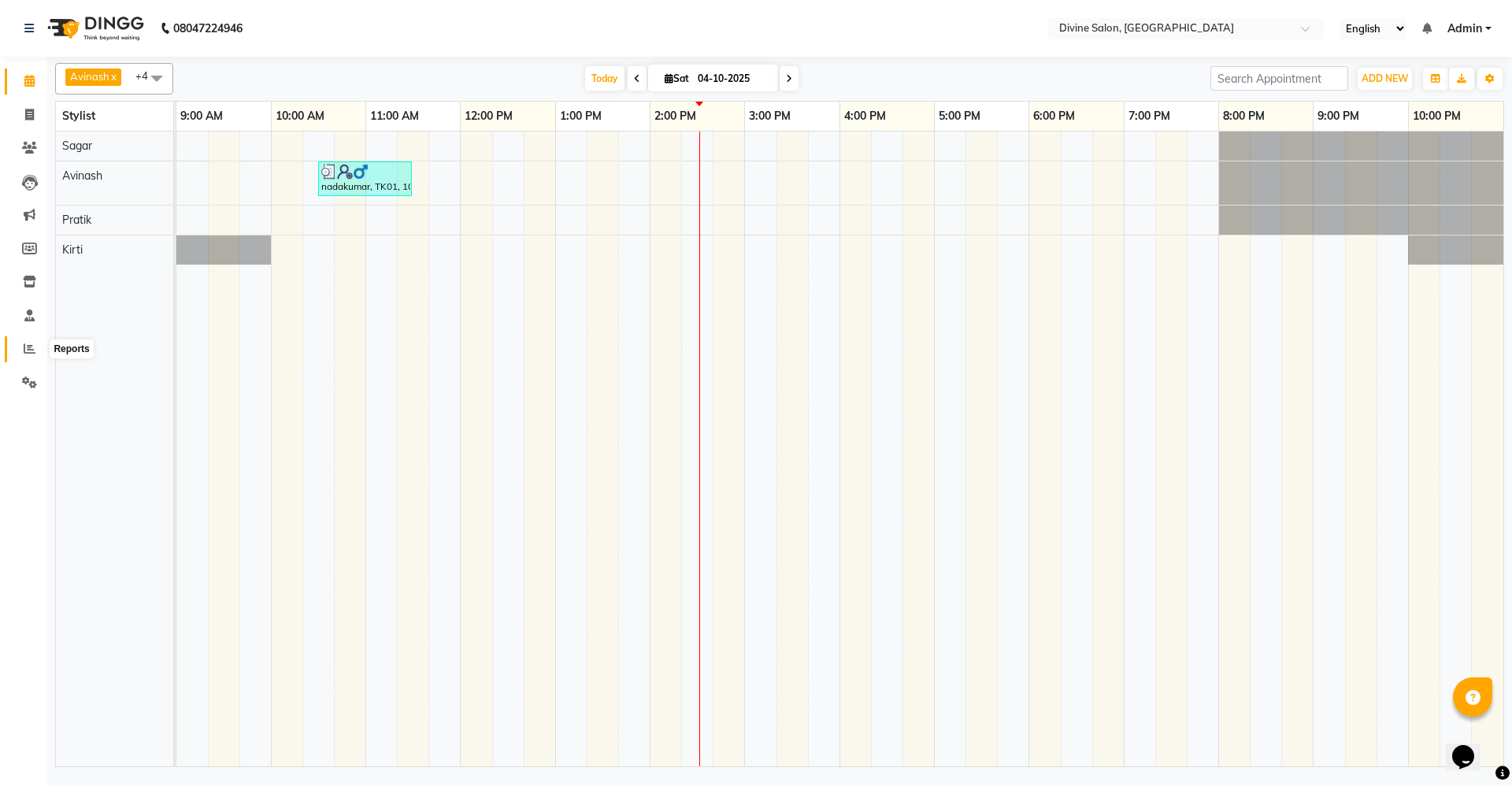
click at [33, 349] on icon at bounding box center [30, 348] width 12 height 12
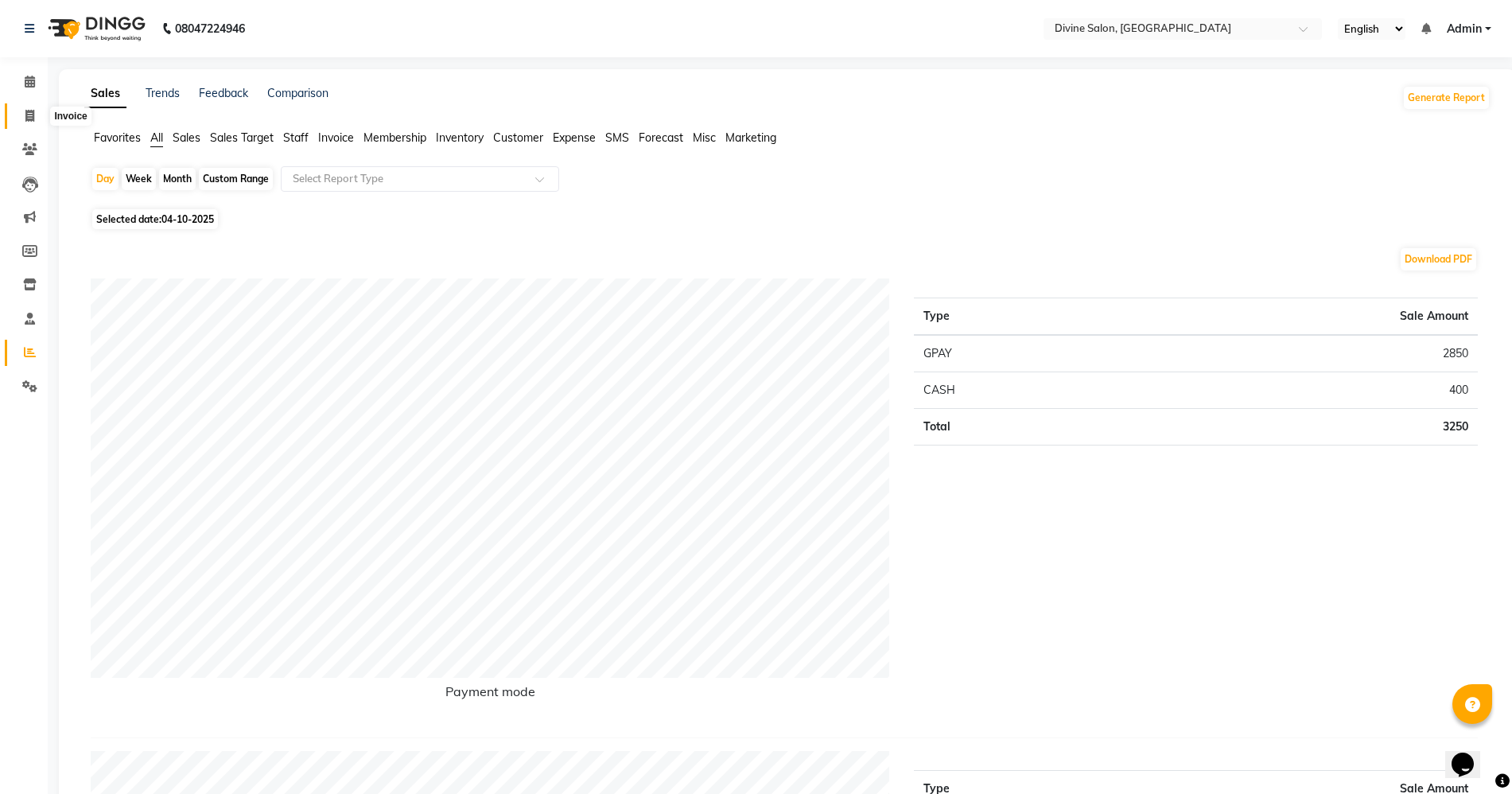
click at [25, 123] on span at bounding box center [30, 117] width 28 height 19
select select "service"
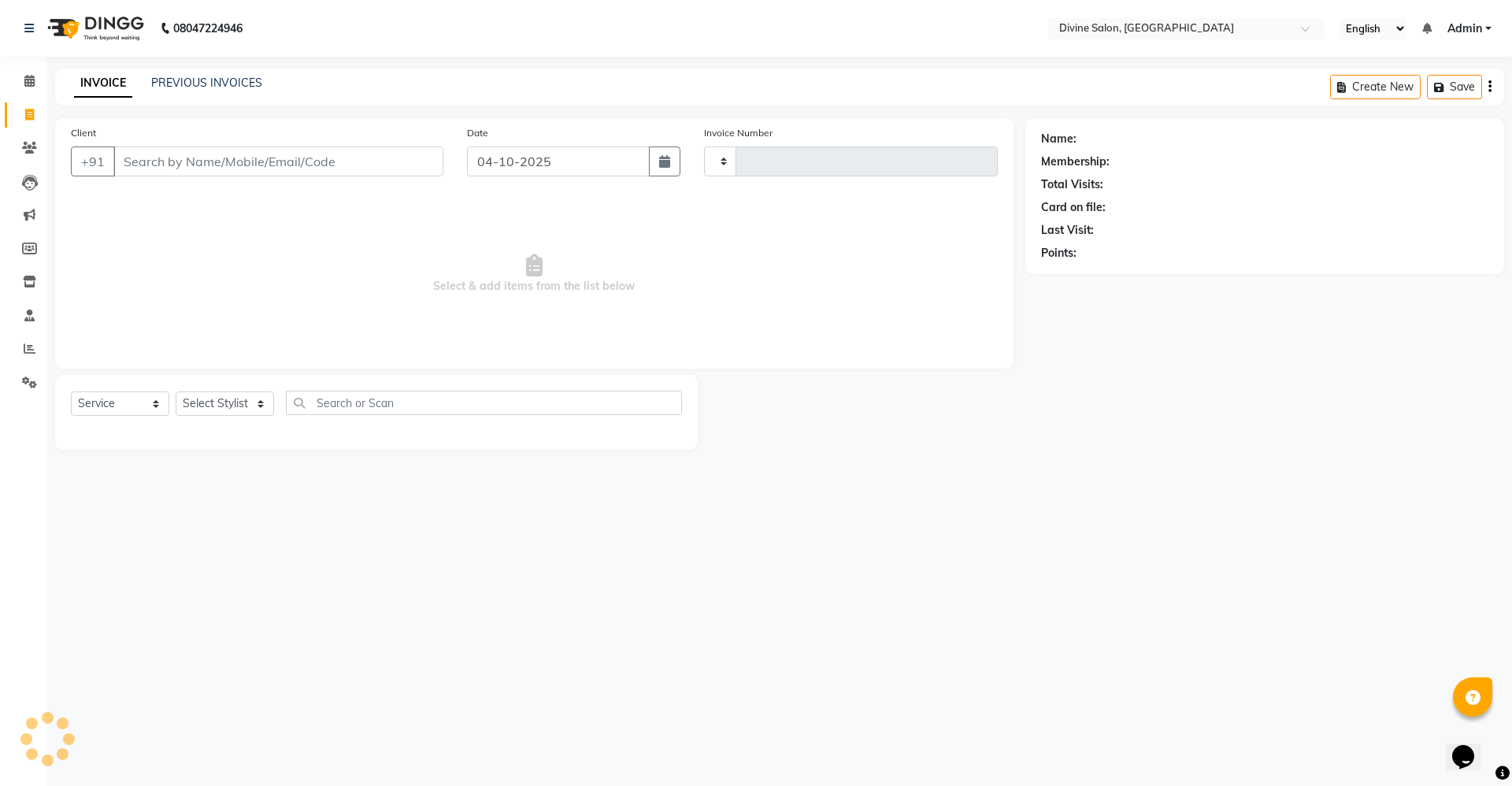
type input "1792"
select select "745"
click at [200, 386] on div "Select Service Product Membership Package Voucher Prepaid Gift Card Select Styl…" at bounding box center [376, 412] width 642 height 75
click at [201, 395] on select "Select Stylist" at bounding box center [225, 404] width 99 height 24
select select "70573"
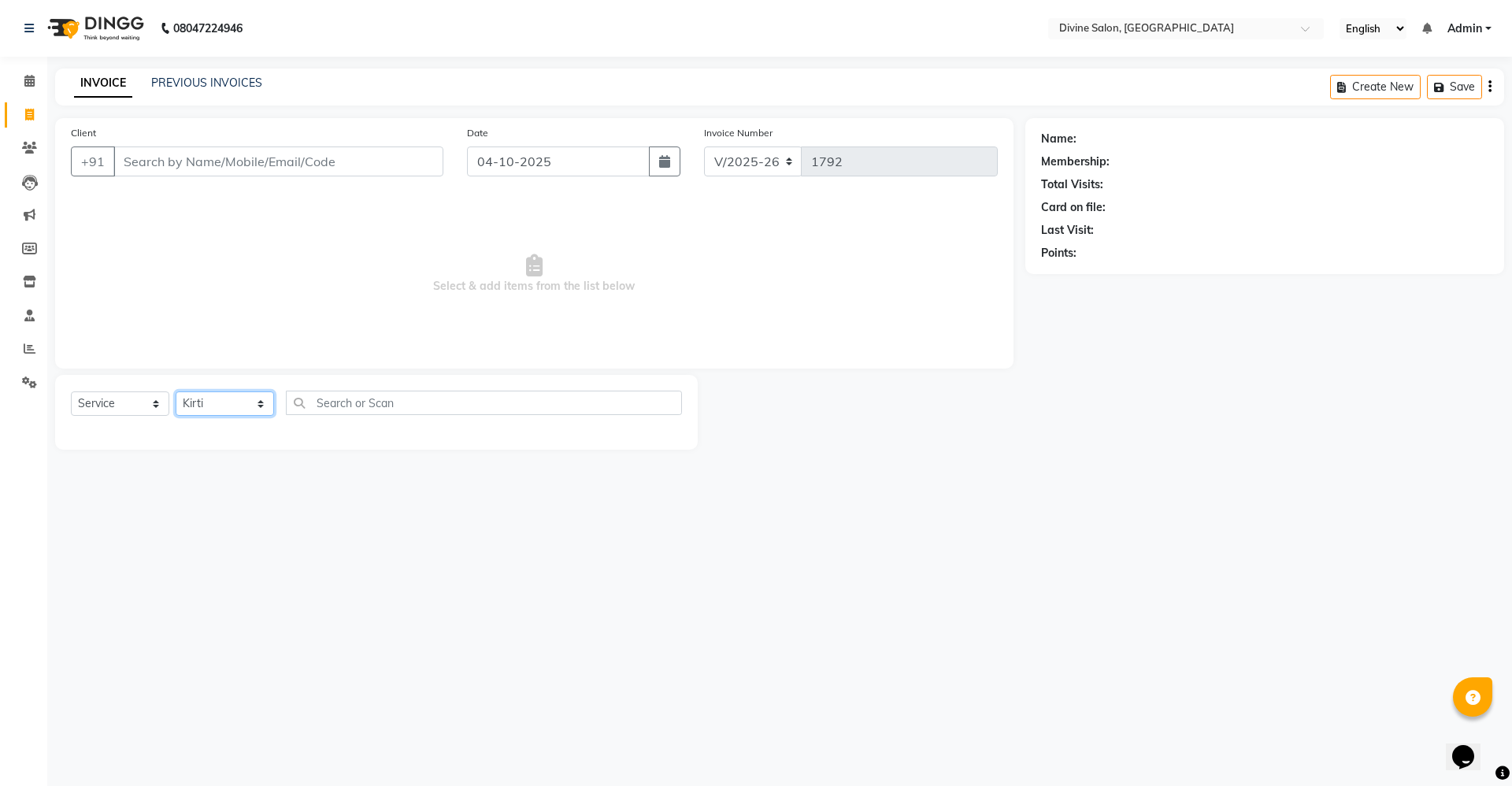
click at [176, 392] on select "Select Stylist [PERSON_NAME] Pooja [PERSON_NAME] pooja [PERSON_NAME] [PERSON_NA…" at bounding box center [225, 404] width 99 height 24
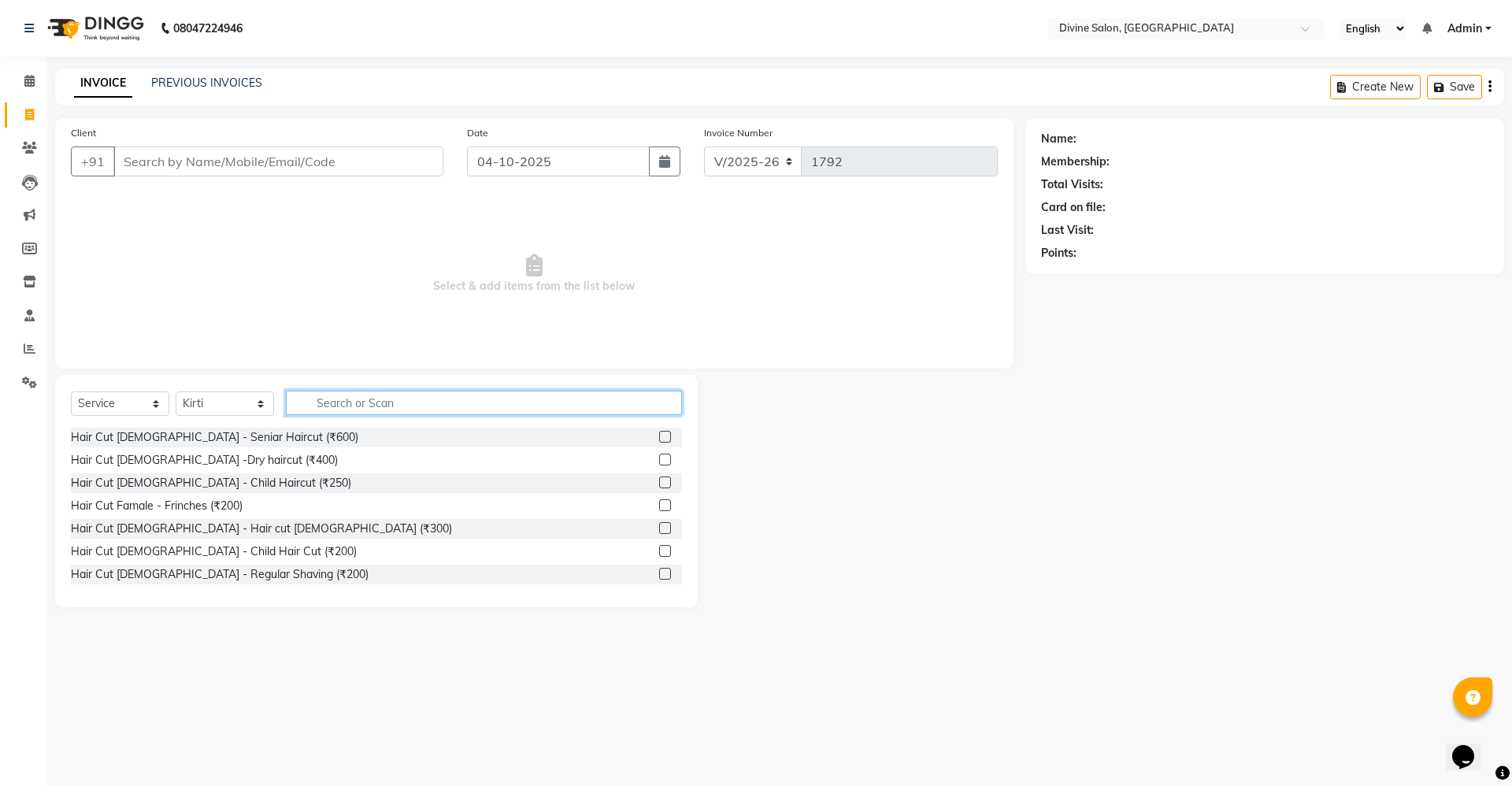
click at [357, 393] on input "text" at bounding box center [483, 403] width 396 height 24
click at [388, 397] on input "text" at bounding box center [483, 403] width 396 height 24
click at [408, 405] on input "text" at bounding box center [483, 403] width 396 height 24
click at [408, 401] on input "text" at bounding box center [483, 403] width 396 height 24
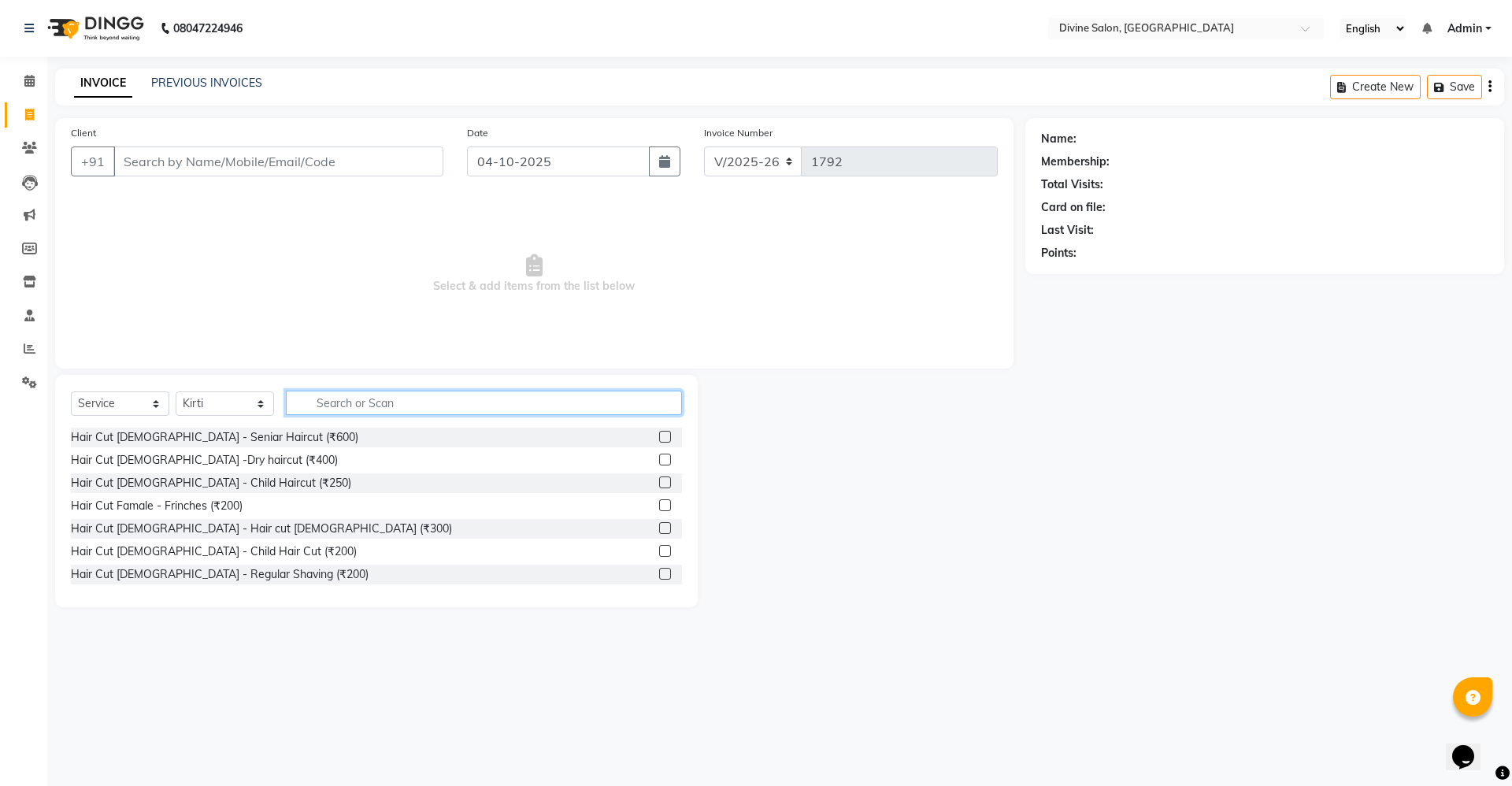
click at [301, 397] on input "text" at bounding box center [483, 403] width 396 height 24
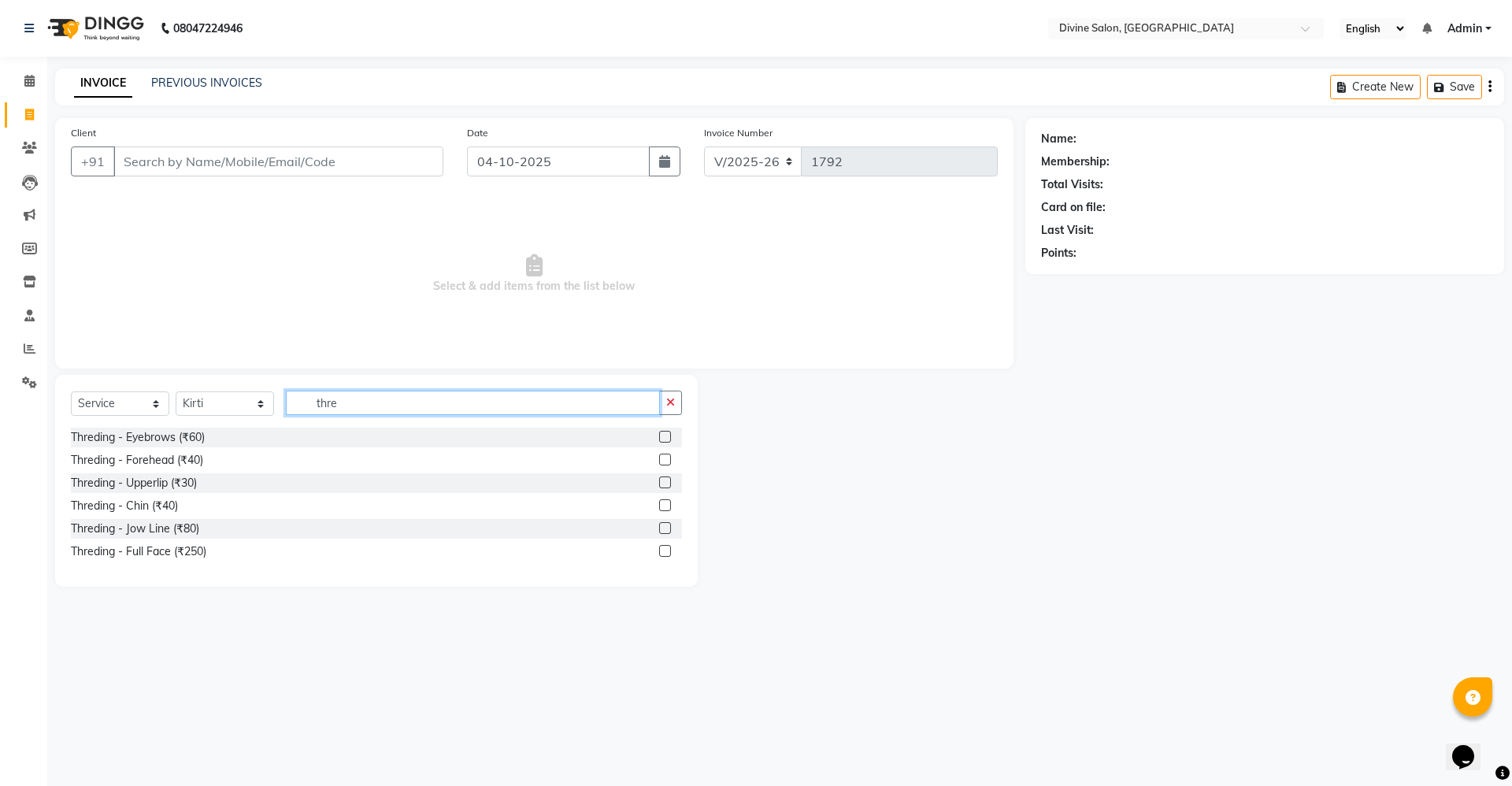
type input "thre"
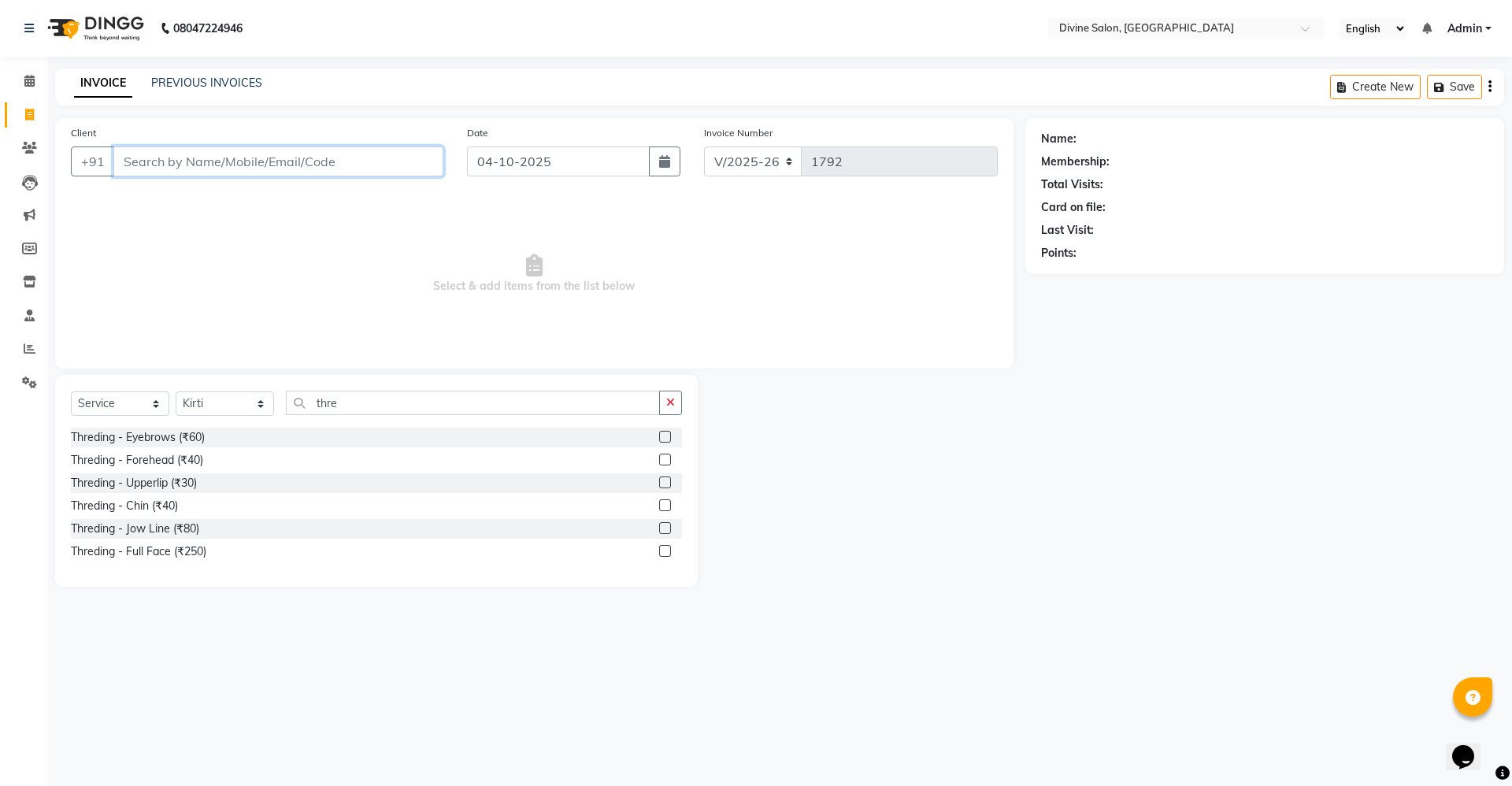
click at [344, 173] on input "Client" at bounding box center [278, 162] width 330 height 30
click at [343, 159] on input "Client" at bounding box center [278, 162] width 330 height 30
click at [384, 156] on input "Client" at bounding box center [278, 162] width 330 height 30
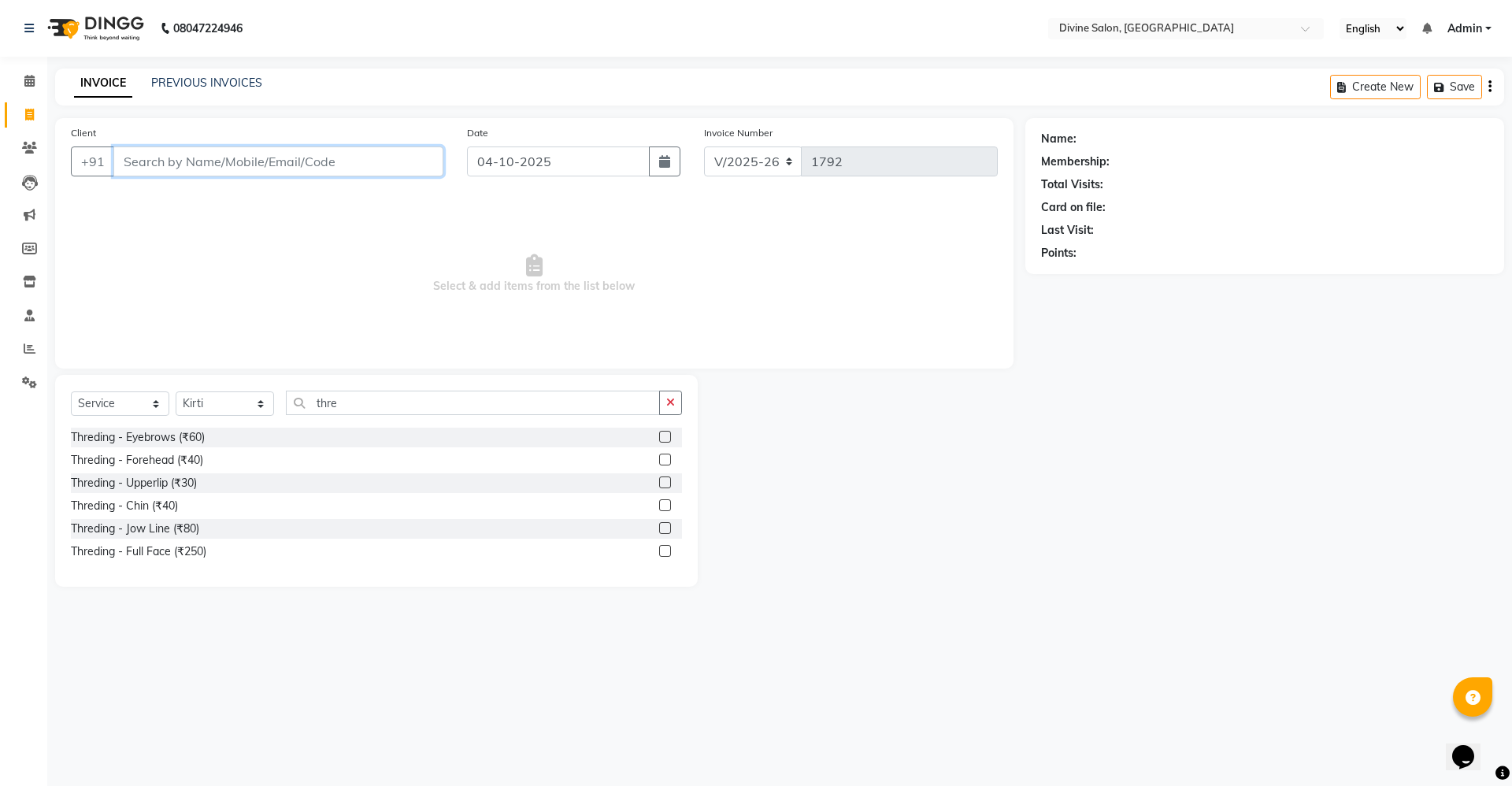
click at [384, 156] on input "Client" at bounding box center [278, 162] width 330 height 30
click at [383, 157] on input "Client" at bounding box center [278, 162] width 330 height 30
click at [360, 163] on input "Client" at bounding box center [278, 162] width 330 height 30
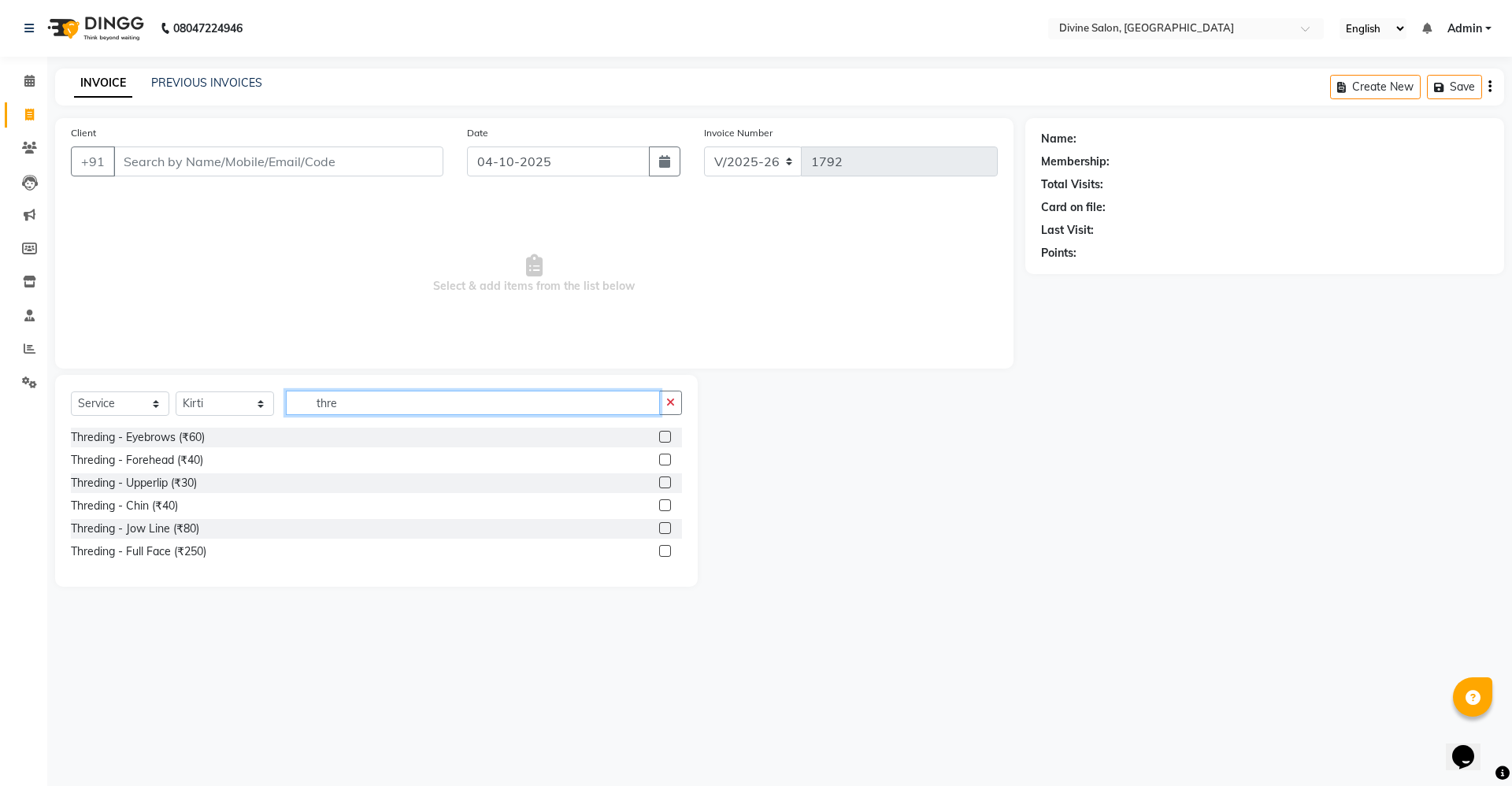
click at [333, 395] on input "thre" at bounding box center [472, 403] width 374 height 24
click at [348, 397] on input "thre" at bounding box center [472, 403] width 374 height 24
click at [187, 434] on div "Threding - Eyebrows (₹60)" at bounding box center [138, 437] width 134 height 17
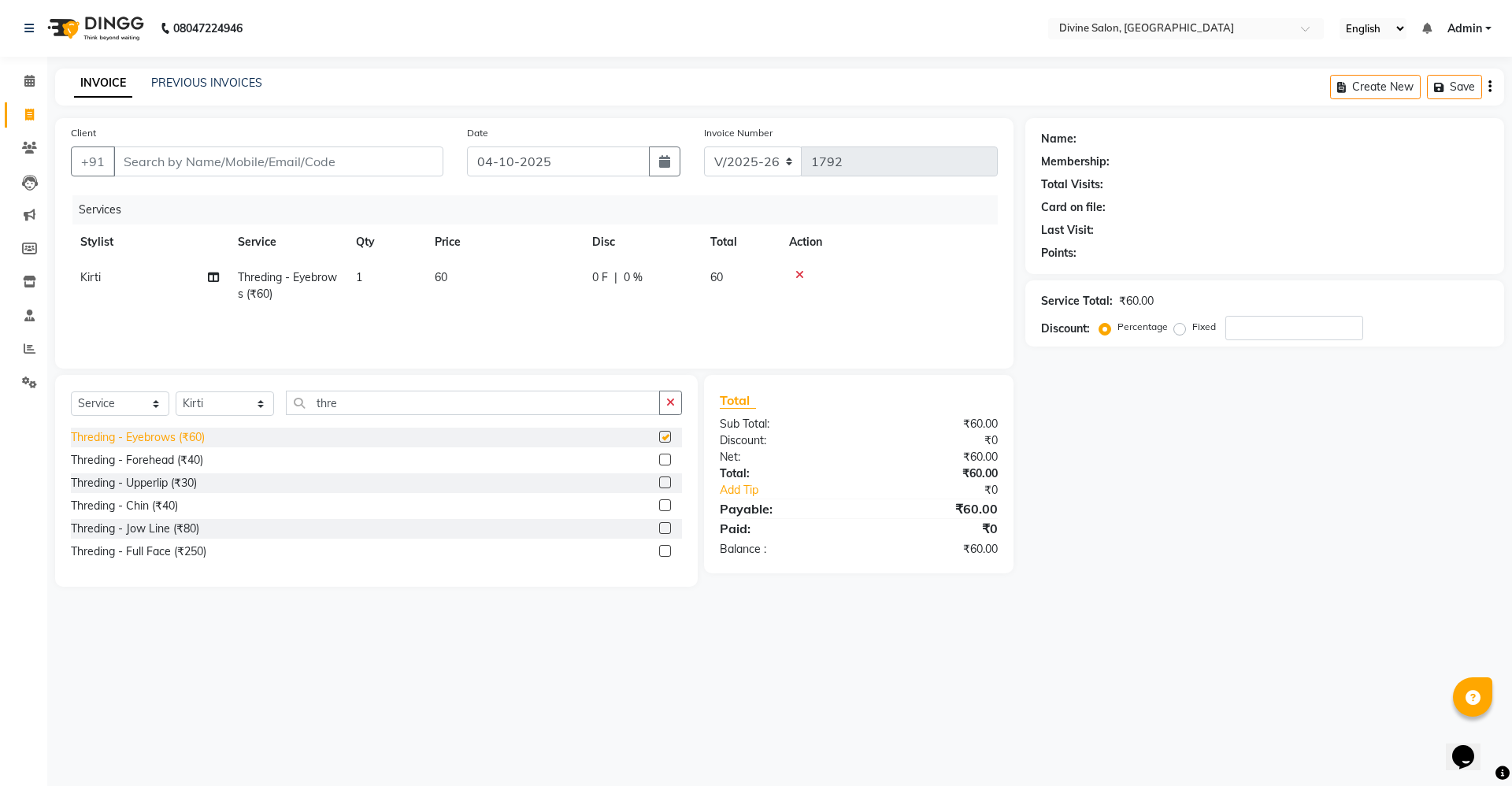
checkbox input "false"
click at [175, 466] on div "Threding - Forehead (₹40)" at bounding box center [137, 460] width 132 height 17
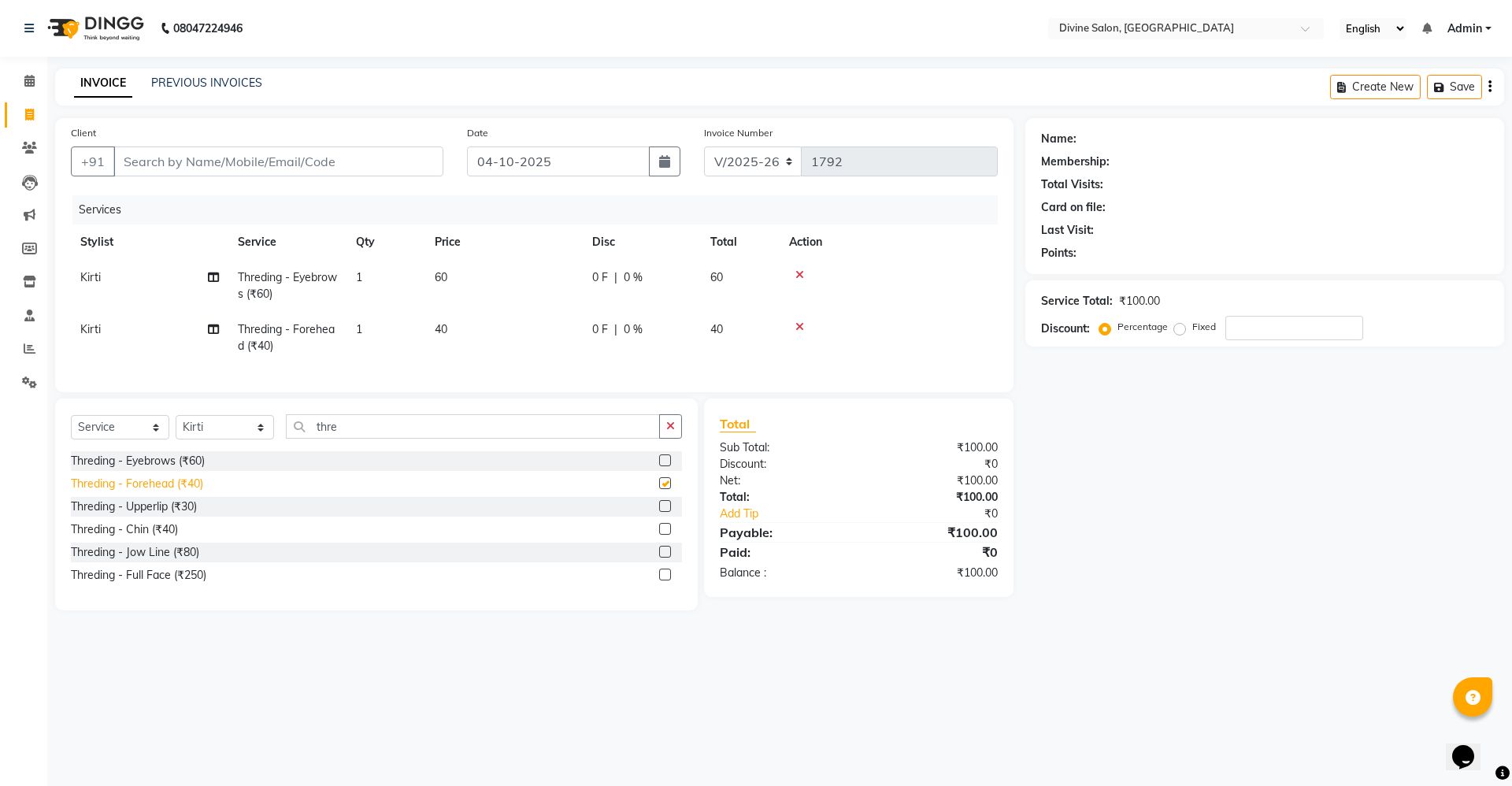
checkbox input "false"
click at [177, 514] on div "Threding - Upperlip (₹30)" at bounding box center [134, 506] width 126 height 17
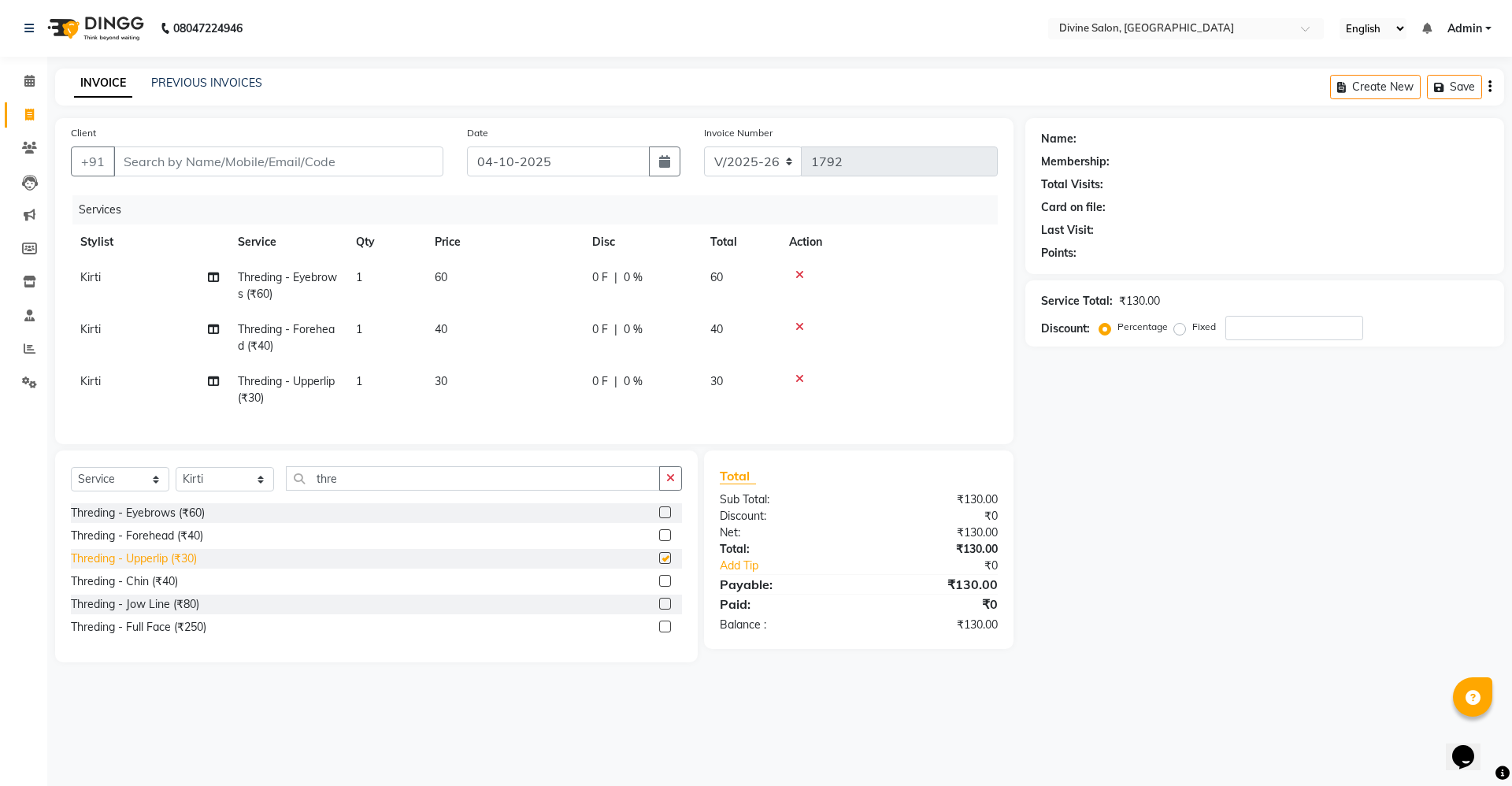
checkbox input "false"
click at [364, 490] on input "thre" at bounding box center [472, 478] width 374 height 24
click at [418, 490] on input "thre" at bounding box center [472, 478] width 374 height 24
click at [624, 490] on input "thre" at bounding box center [472, 478] width 374 height 24
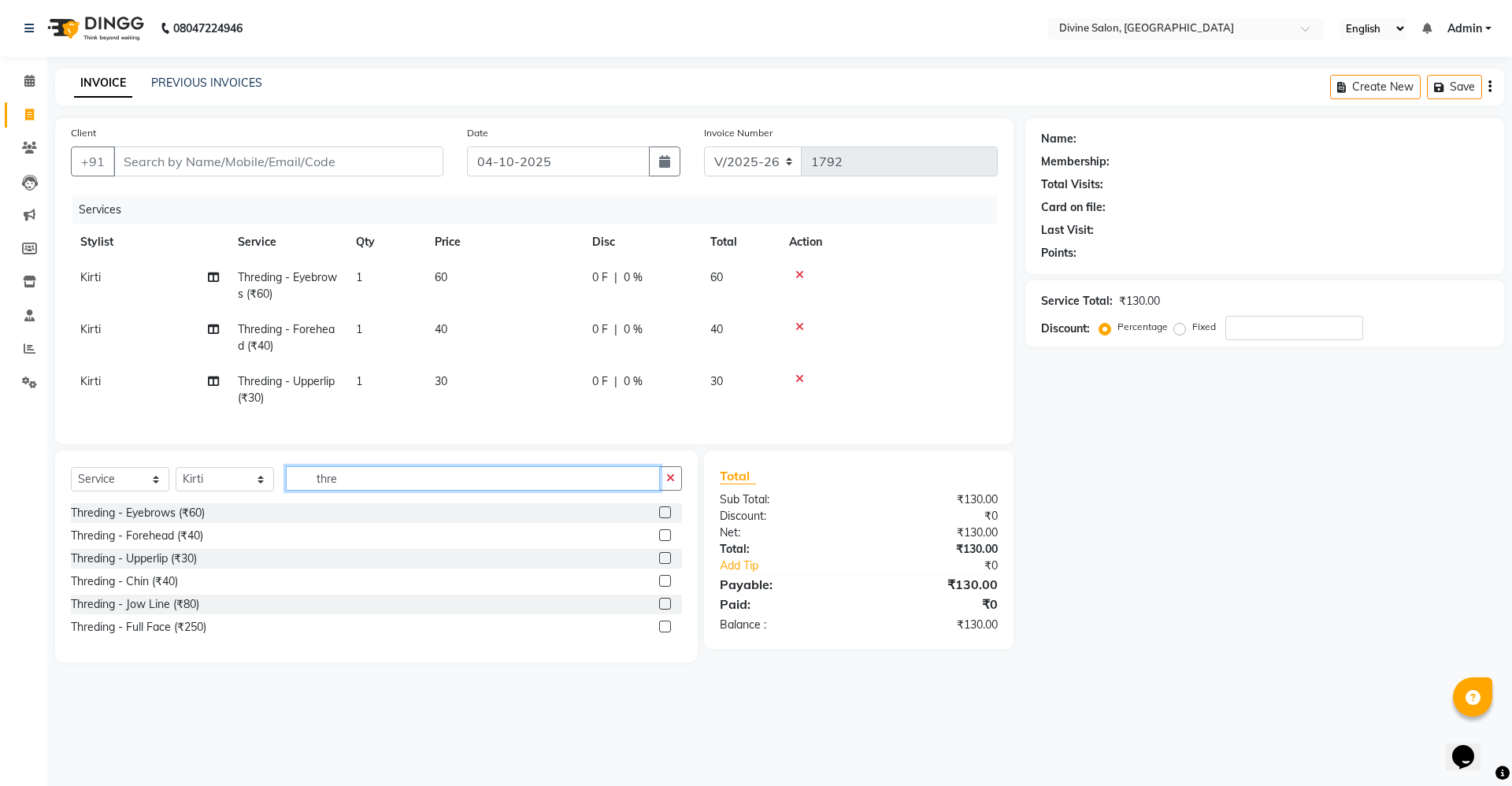
click at [624, 490] on input "thre" at bounding box center [472, 478] width 374 height 24
click at [398, 171] on input "Client" at bounding box center [278, 162] width 330 height 30
click at [395, 161] on input "Client" at bounding box center [278, 162] width 330 height 30
click at [801, 264] on td at bounding box center [889, 285] width 218 height 52
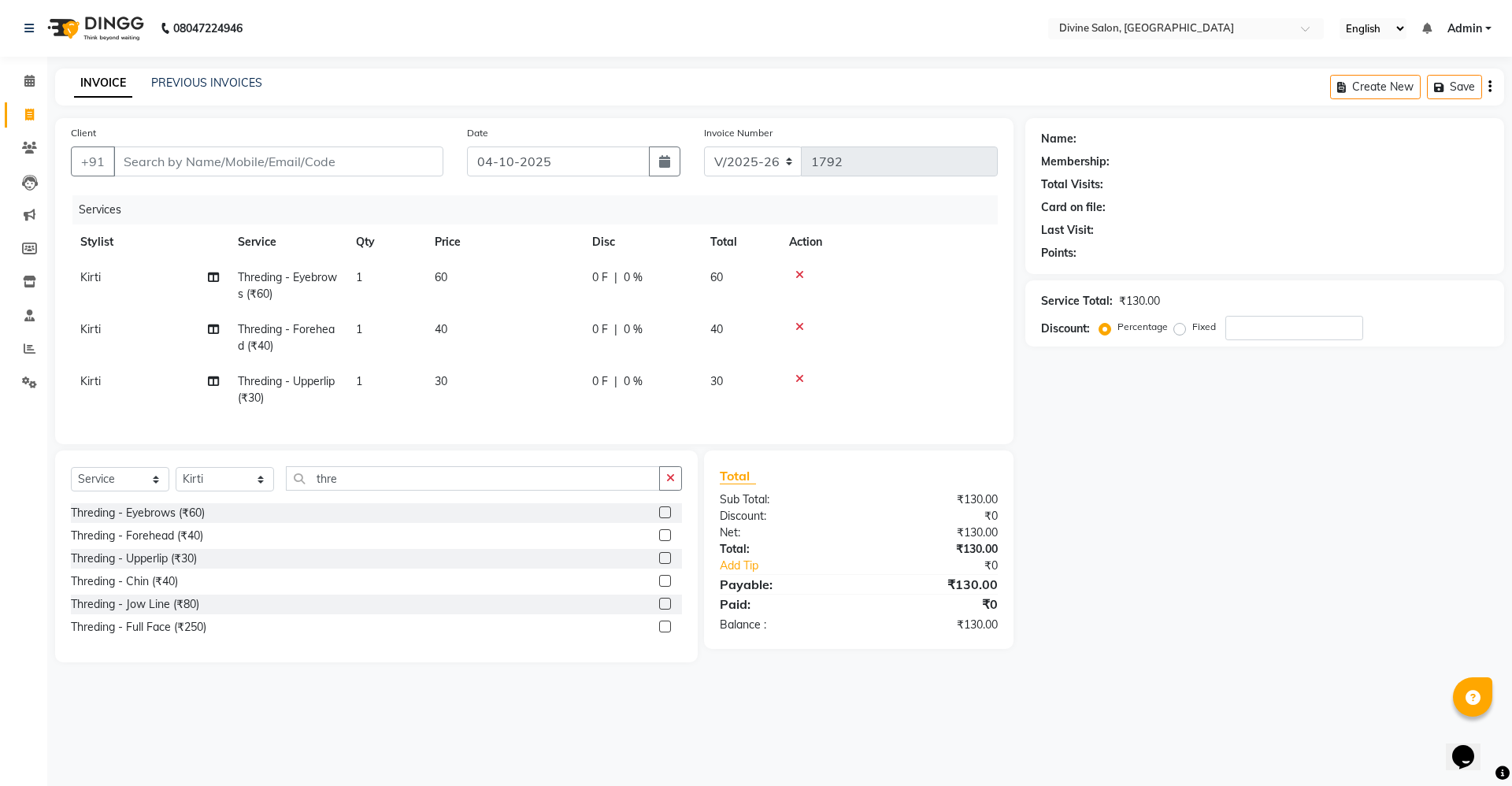
click at [801, 283] on td at bounding box center [889, 285] width 218 height 52
click at [799, 277] on icon at bounding box center [799, 274] width 8 height 11
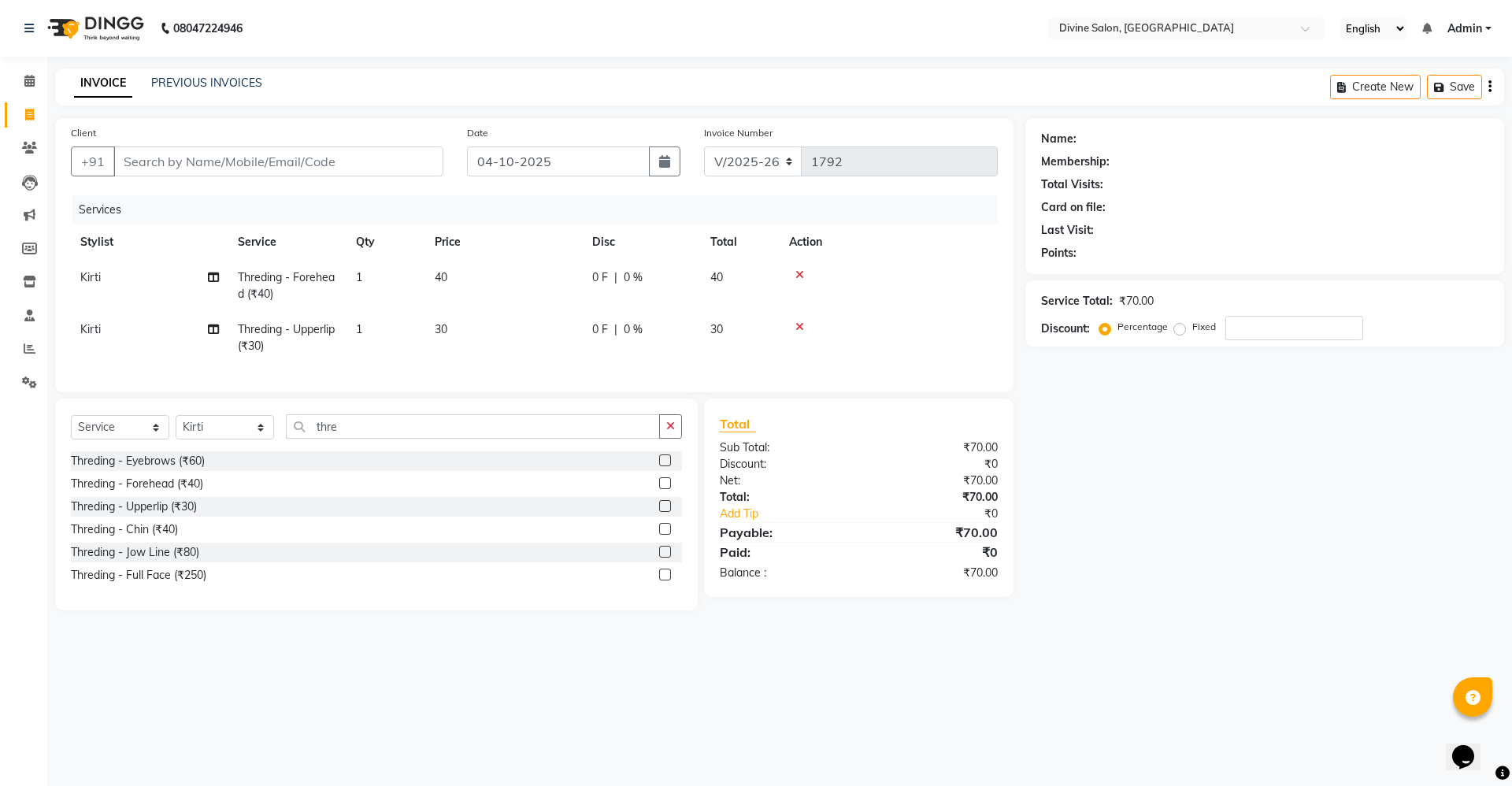
click at [797, 278] on icon at bounding box center [799, 274] width 8 height 11
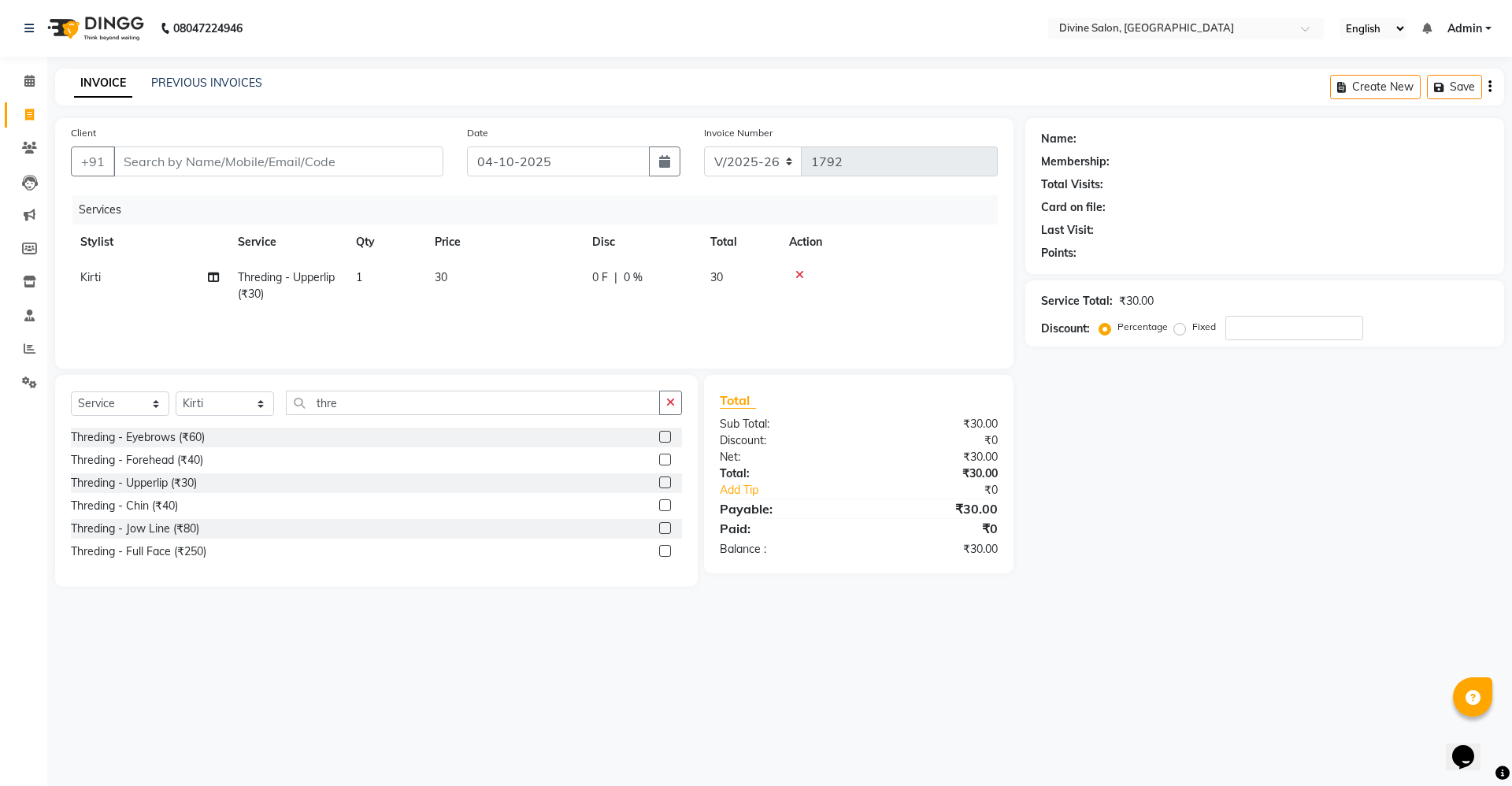
click at [802, 276] on icon at bounding box center [799, 274] width 8 height 11
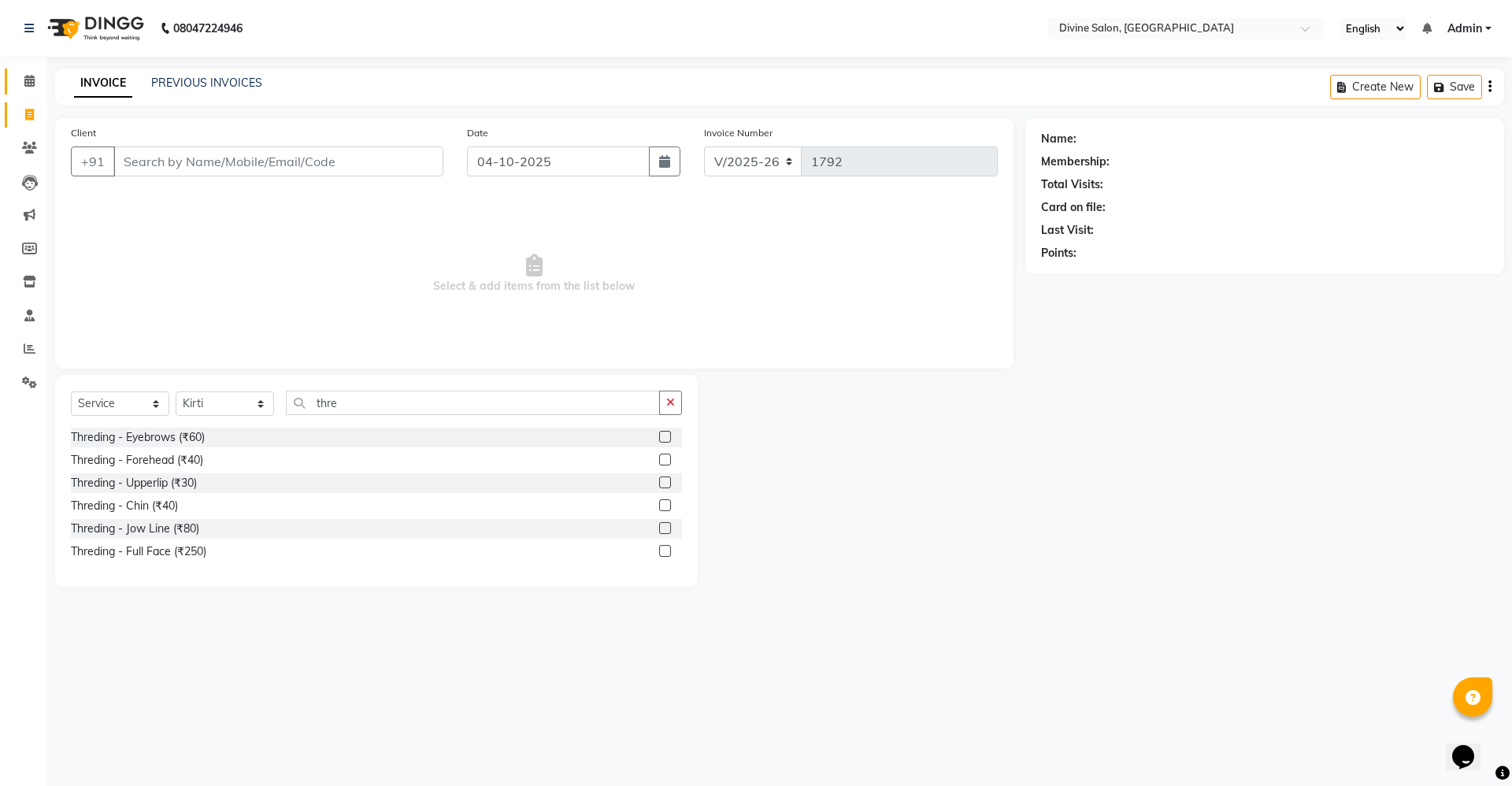
click at [30, 92] on link "Calendar" at bounding box center [23, 81] width 38 height 26
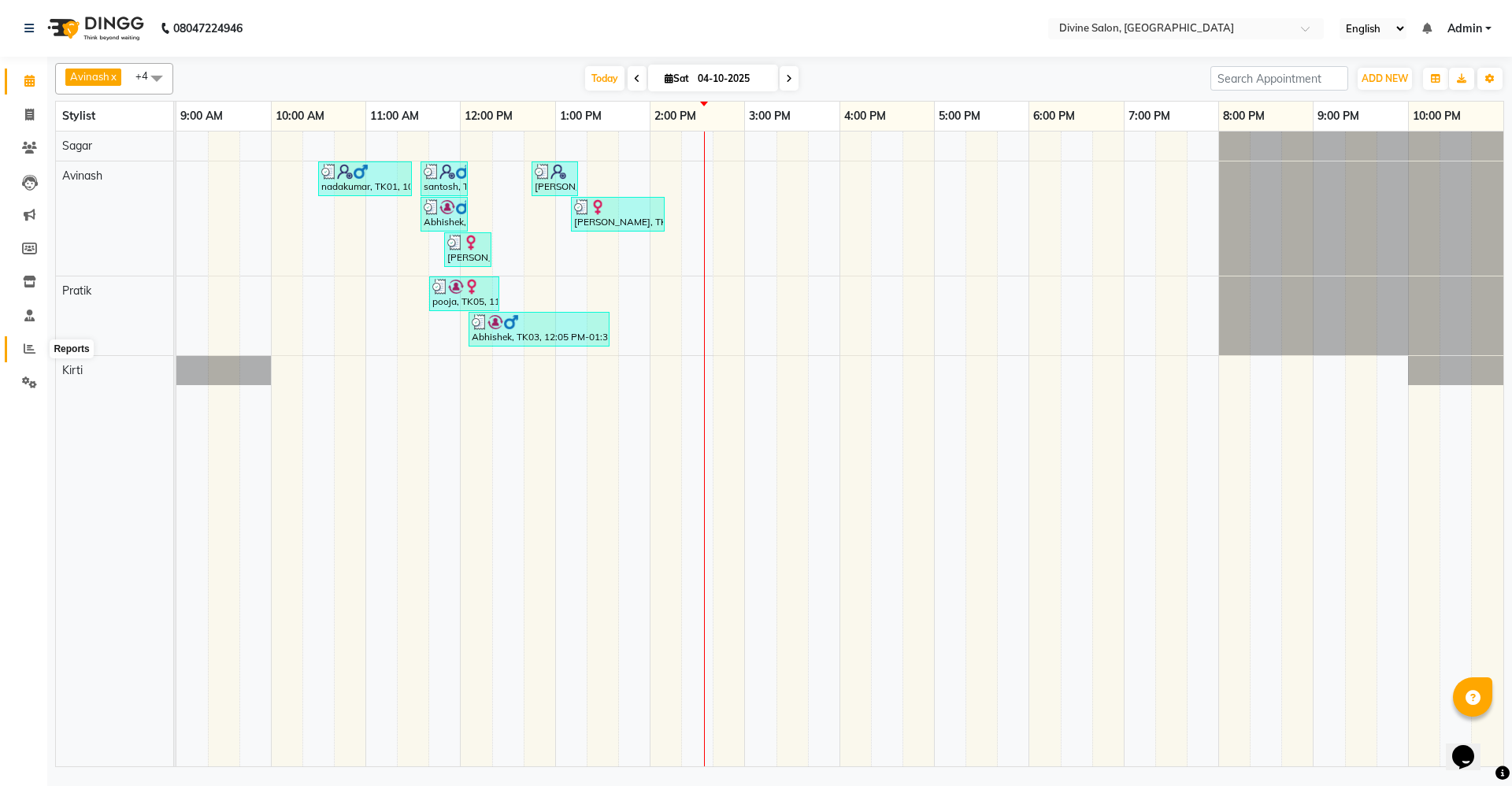
click at [27, 353] on icon at bounding box center [30, 348] width 12 height 12
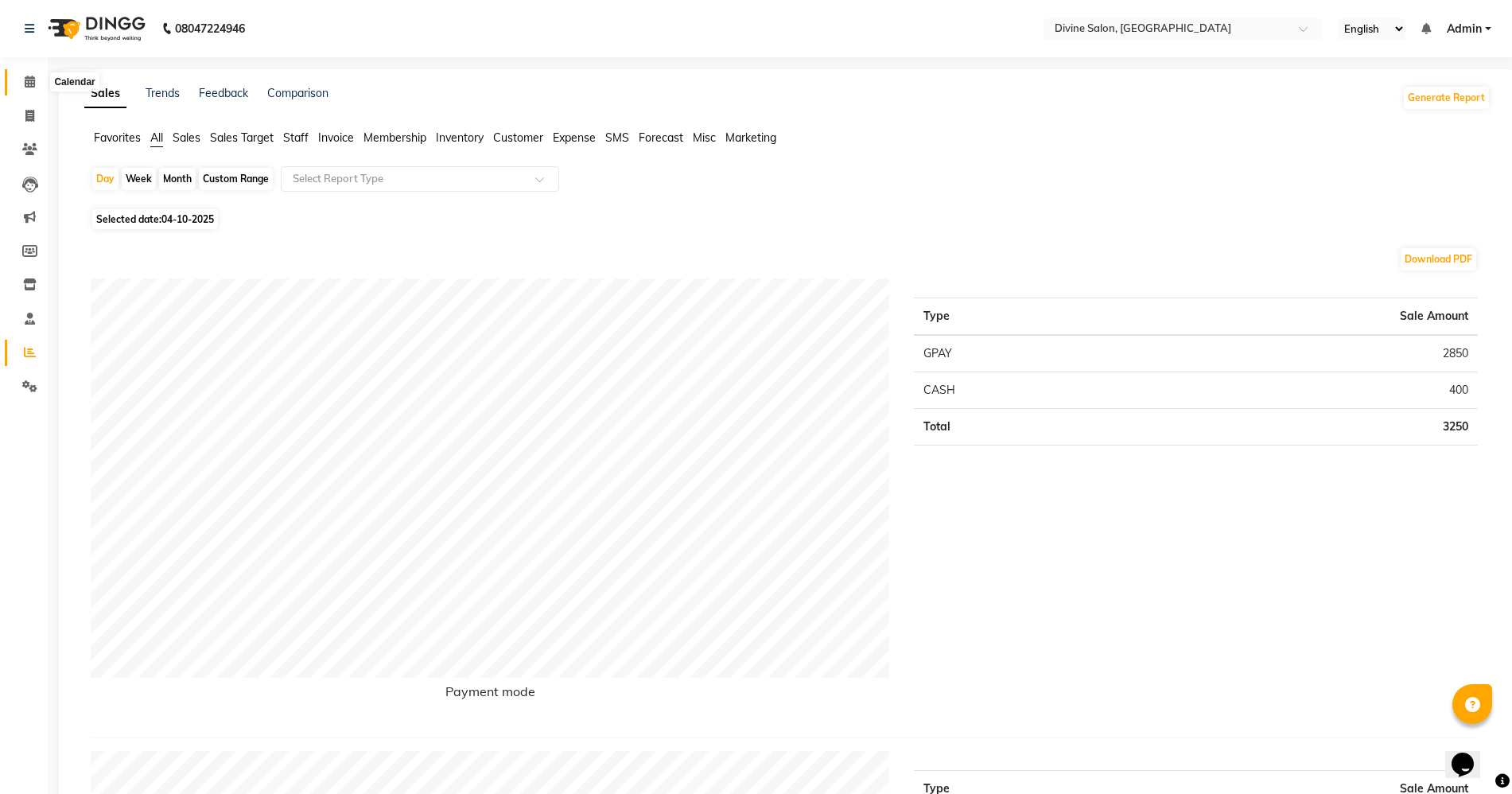
click at [35, 79] on icon at bounding box center [29, 81] width 10 height 12
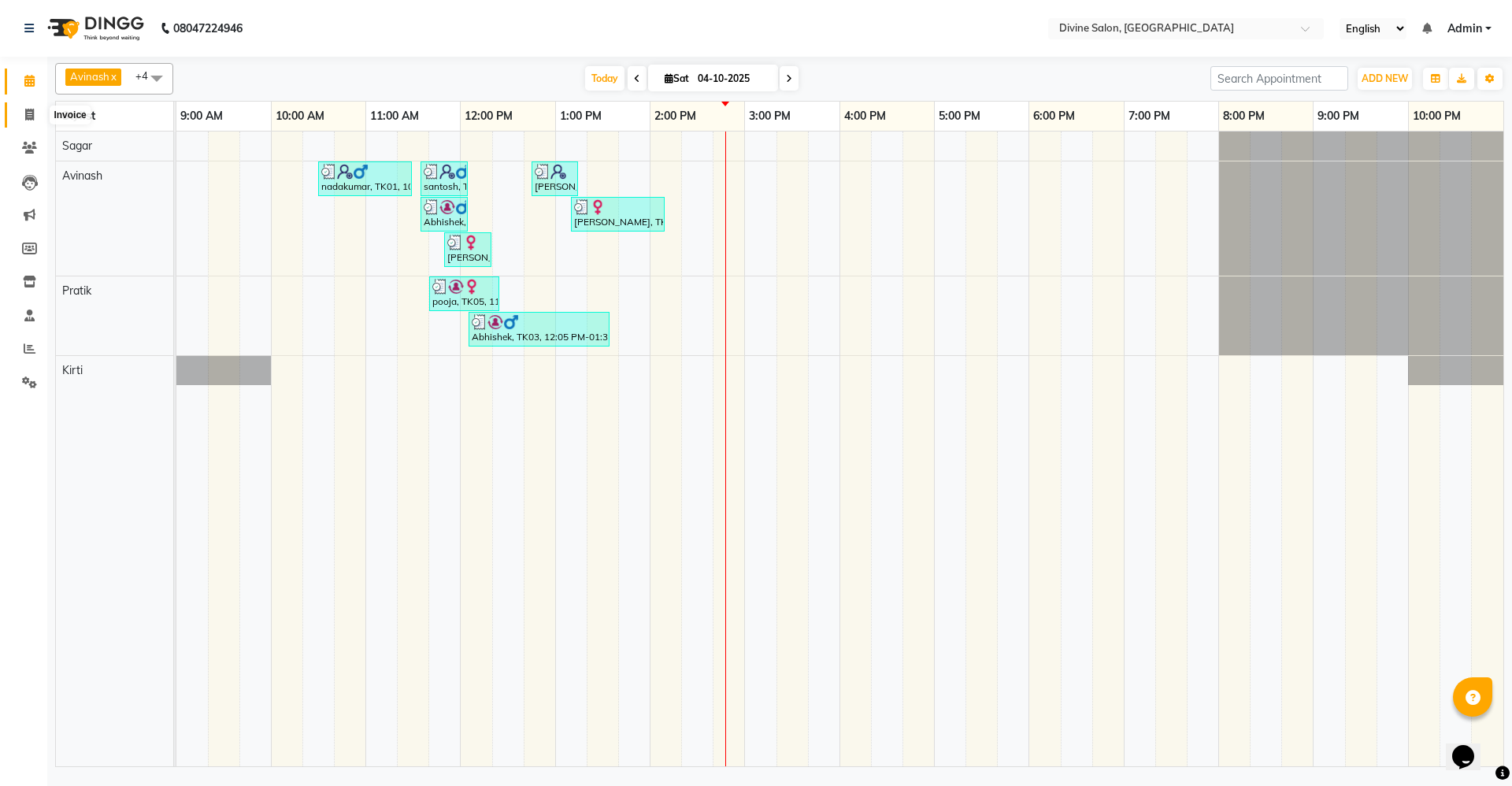
click at [32, 111] on icon at bounding box center [29, 115] width 8 height 12
select select "745"
select select "service"
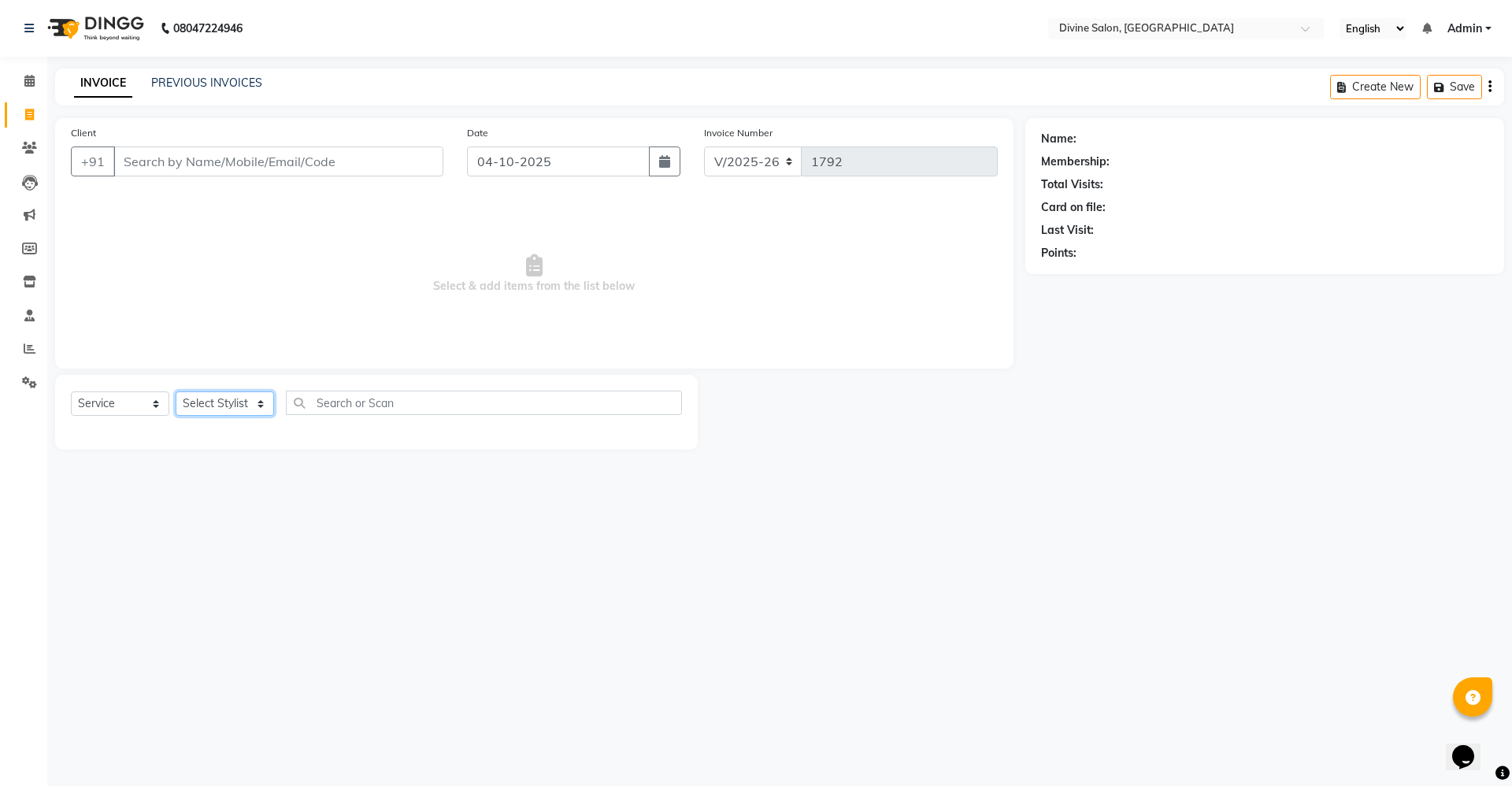
click at [238, 410] on select "Select Stylist" at bounding box center [225, 404] width 99 height 24
click at [253, 407] on select "Select Stylist [PERSON_NAME] Pooja [PERSON_NAME] pooja [PERSON_NAME] [PERSON_NA…" at bounding box center [225, 404] width 99 height 24
click at [253, 406] on select "Select Stylist [PERSON_NAME] Pooja [PERSON_NAME] pooja [PERSON_NAME] [PERSON_NA…" at bounding box center [225, 404] width 99 height 24
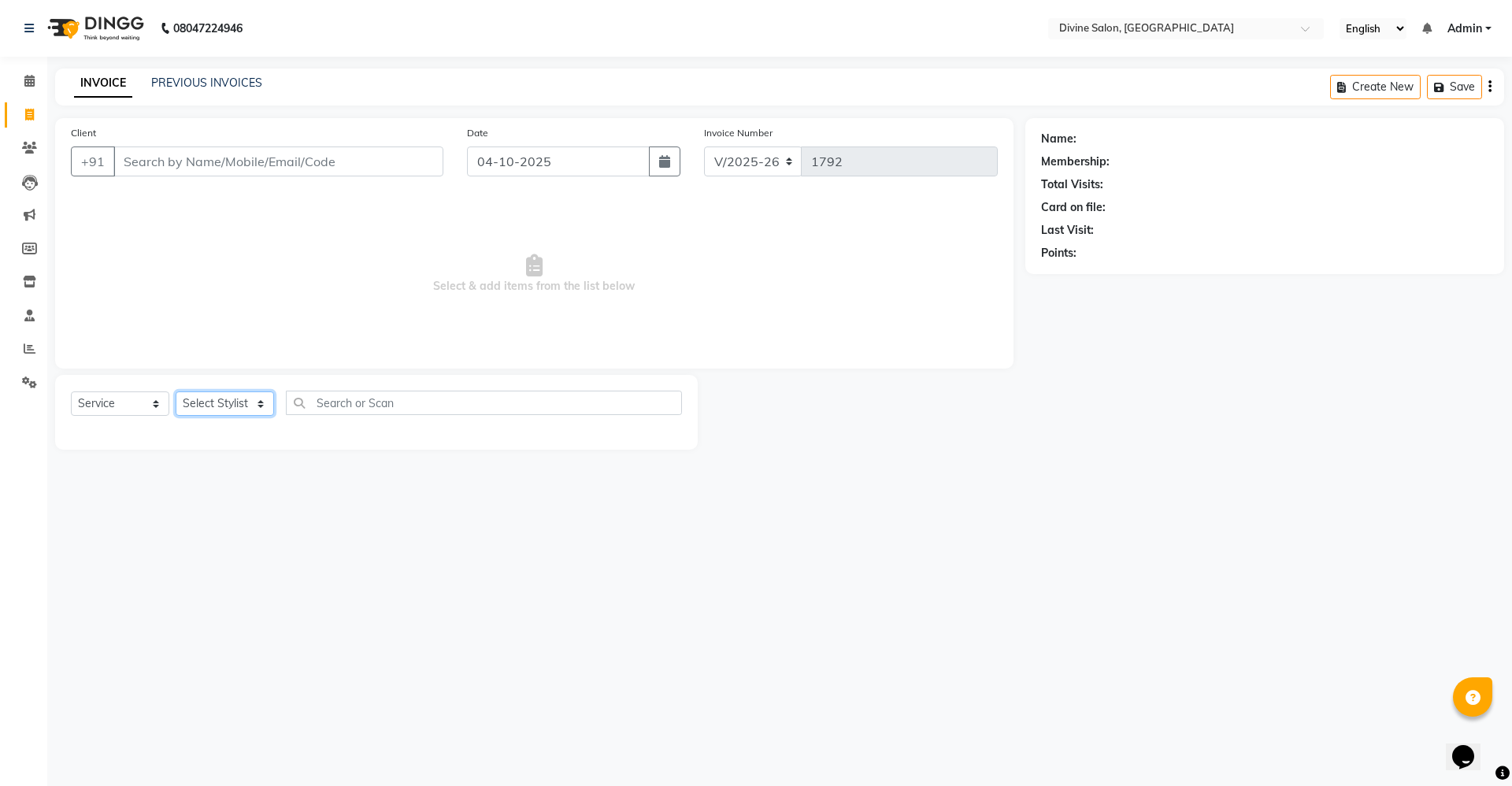
select select "70573"
click at [176, 392] on select "Select Stylist [PERSON_NAME] Pooja [PERSON_NAME] pooja [PERSON_NAME] [PERSON_NA…" at bounding box center [225, 404] width 99 height 24
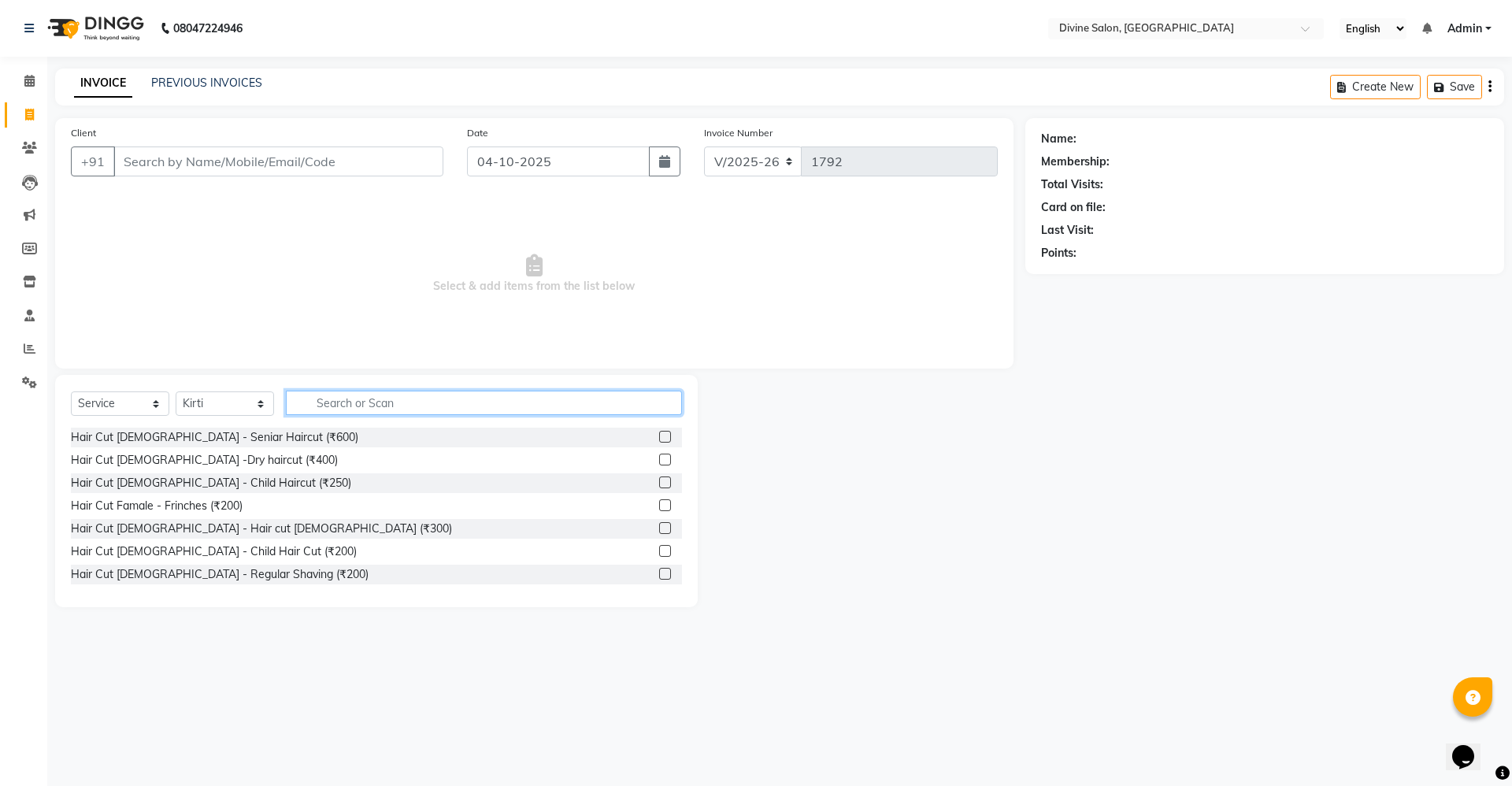
click at [372, 413] on input "text" at bounding box center [483, 403] width 396 height 24
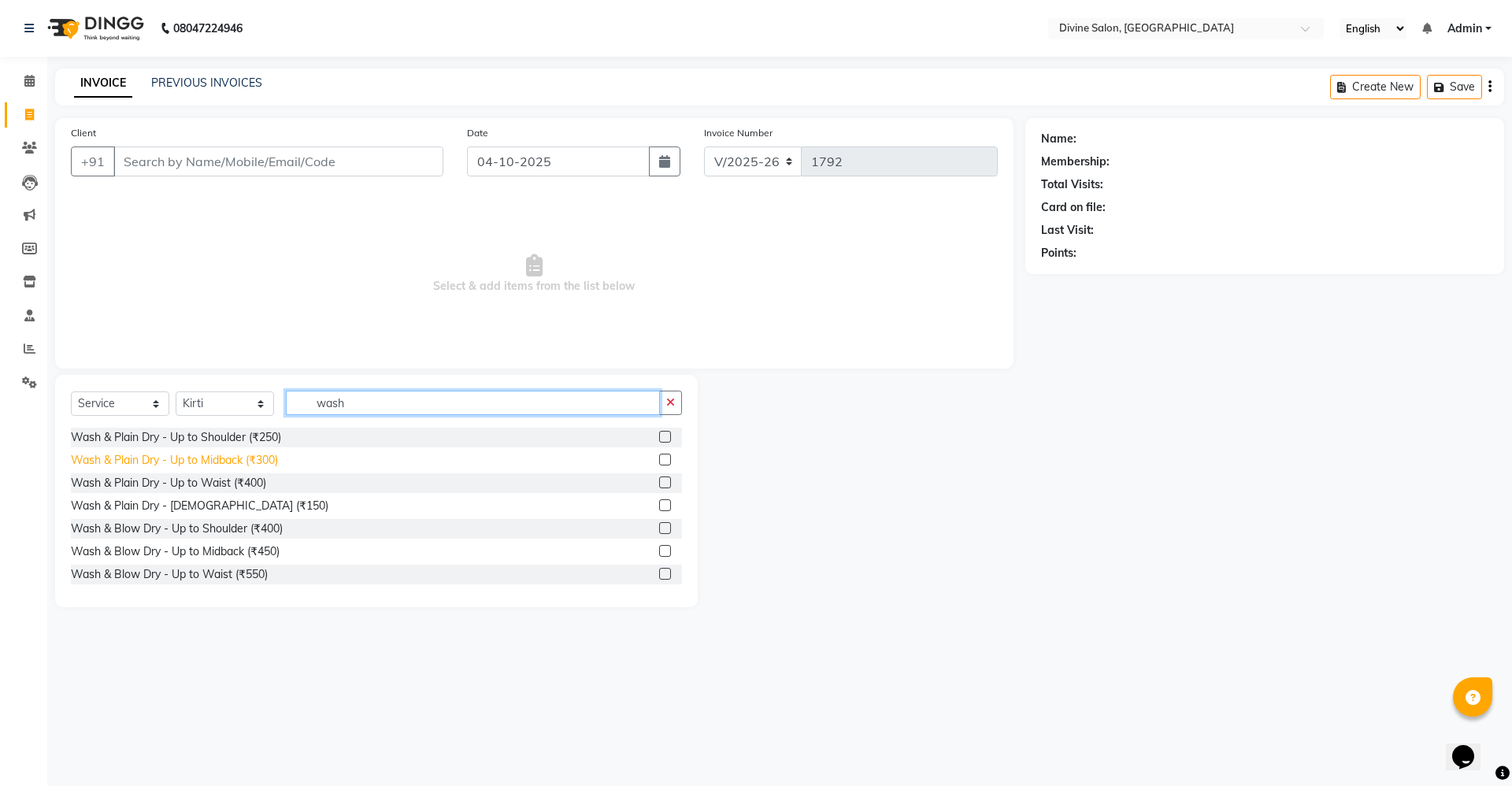
type input "wash"
click at [163, 460] on div "Wash & Plain Dry - Up to Midback (₹300)" at bounding box center [175, 460] width 207 height 17
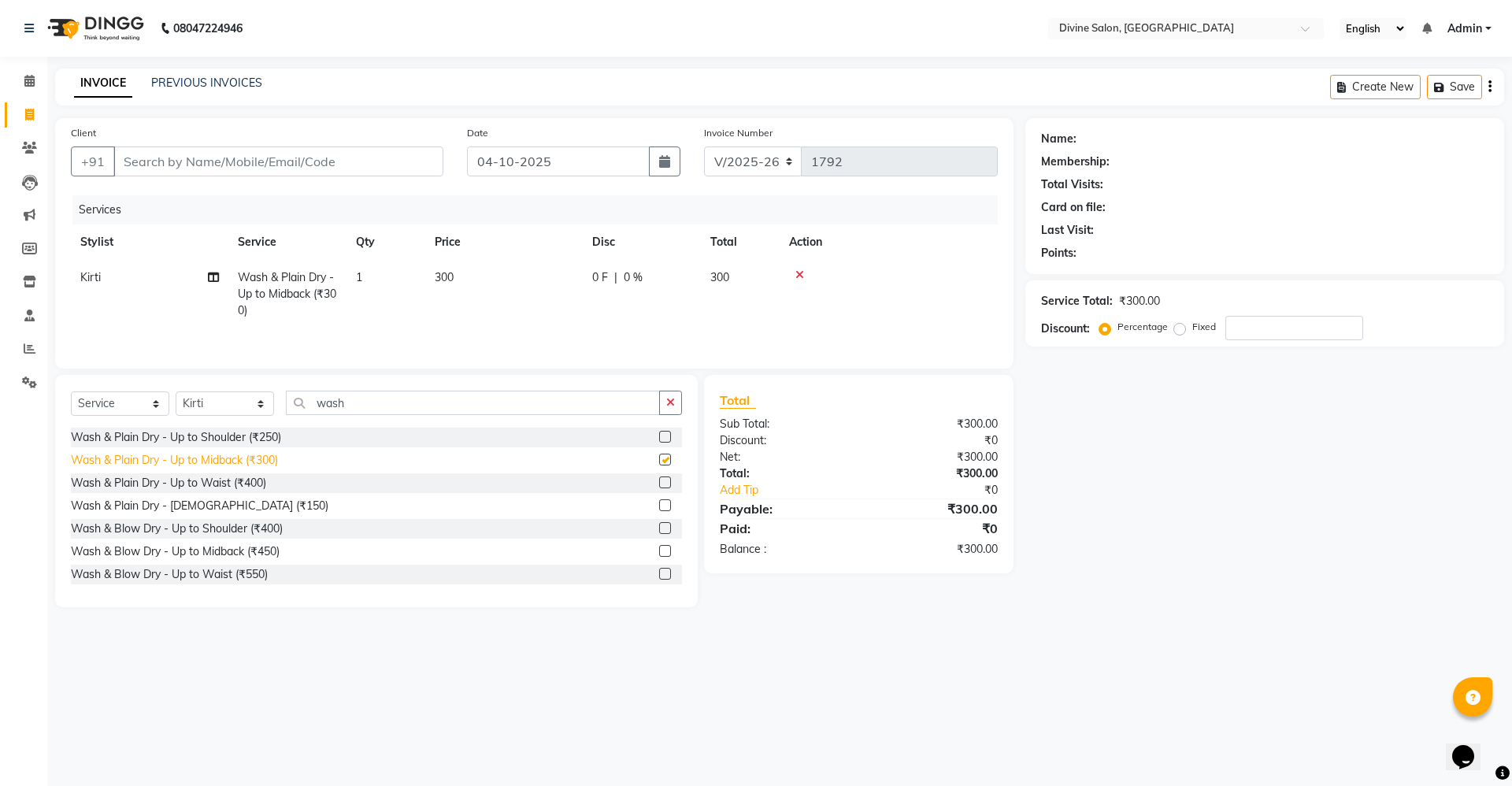
checkbox input "false"
click at [354, 396] on input "wash" at bounding box center [472, 403] width 374 height 24
type input "w"
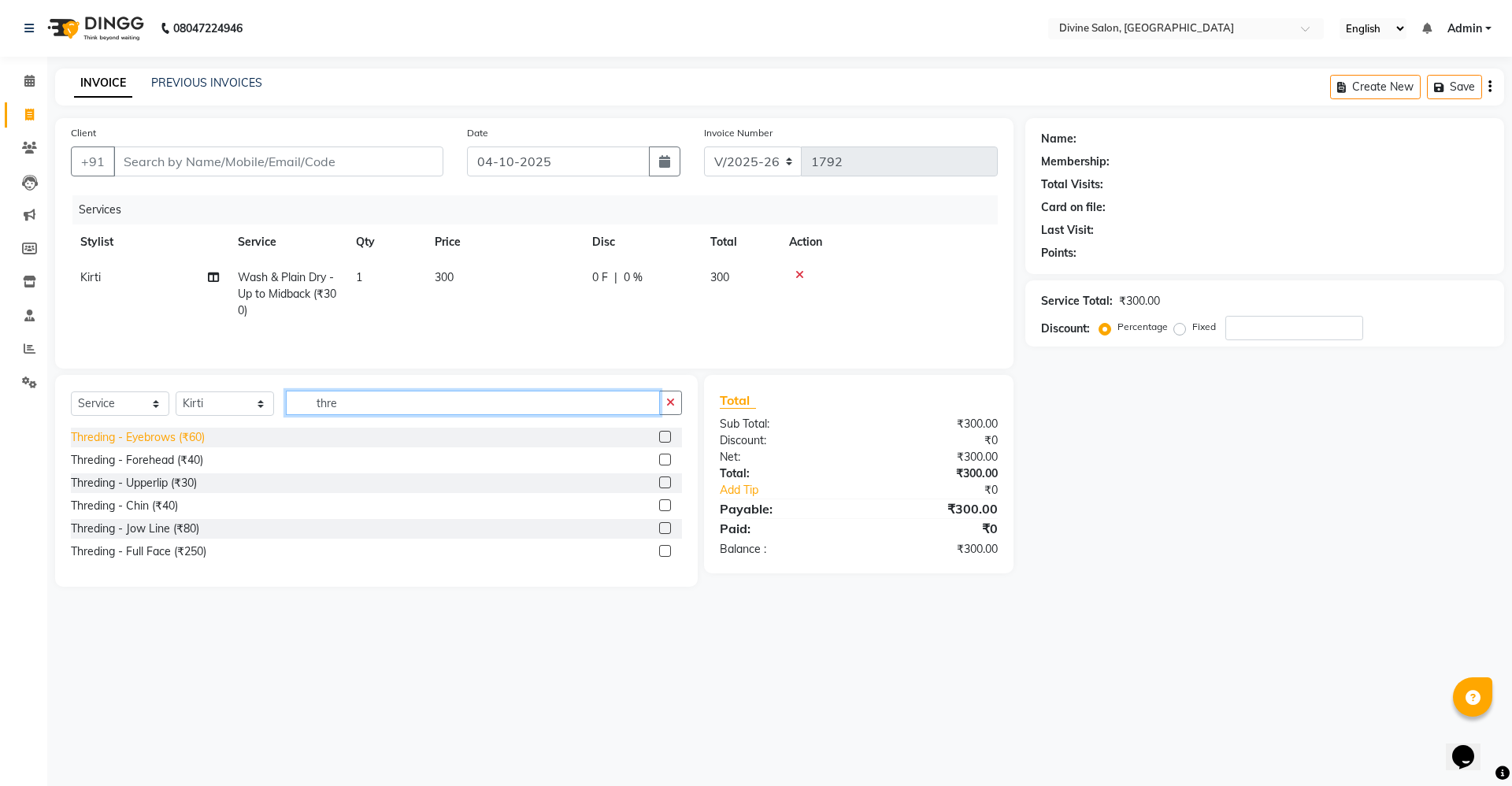
type input "thre"
click at [167, 441] on div "Threding - Eyebrows (₹60)" at bounding box center [138, 437] width 134 height 17
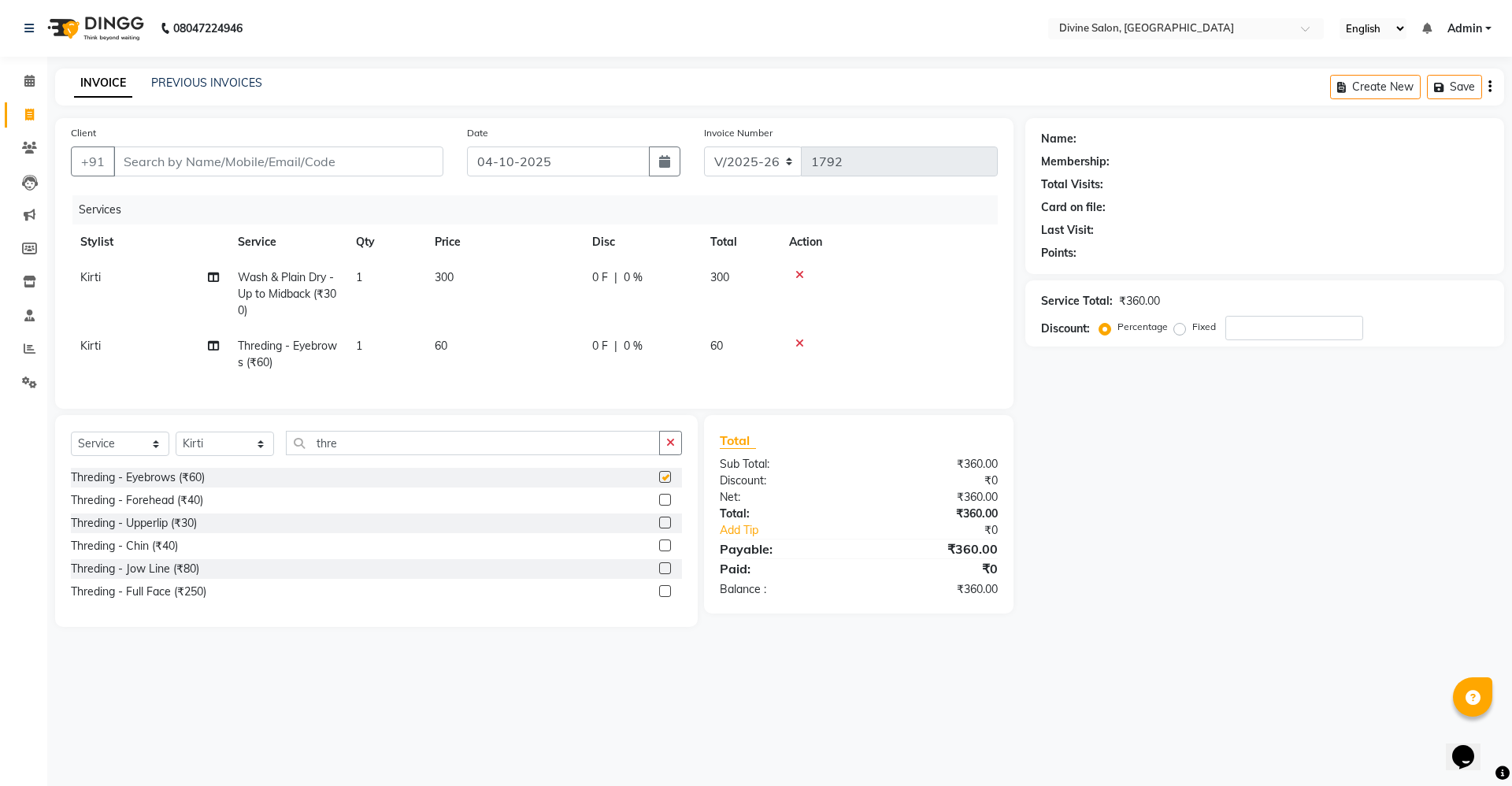
checkbox input "false"
click at [164, 509] on div "Threding - Forehead (₹40)" at bounding box center [137, 501] width 132 height 17
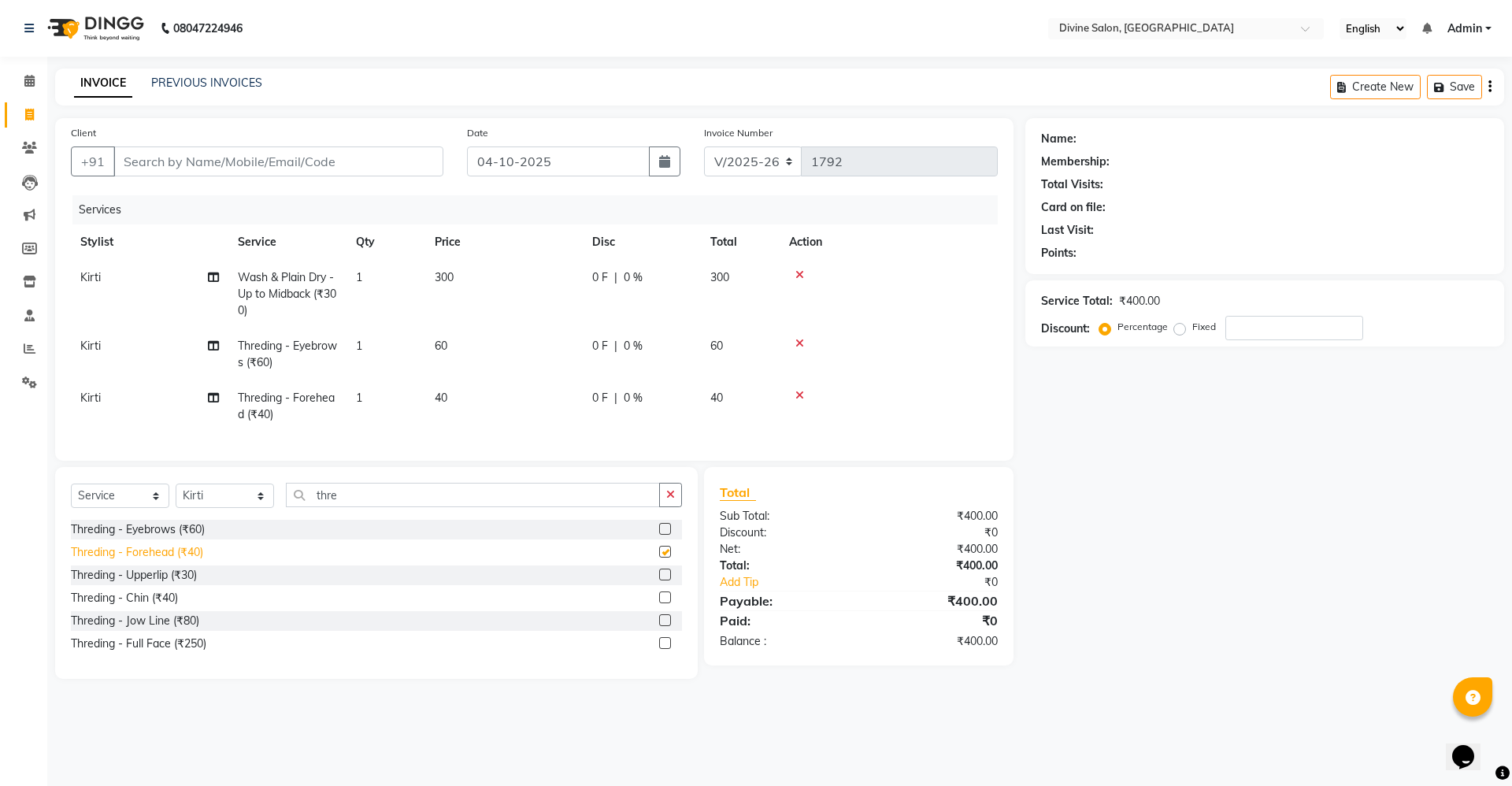
checkbox input "false"
click at [162, 584] on div "Threding - Upperlip (₹30)" at bounding box center [134, 575] width 126 height 17
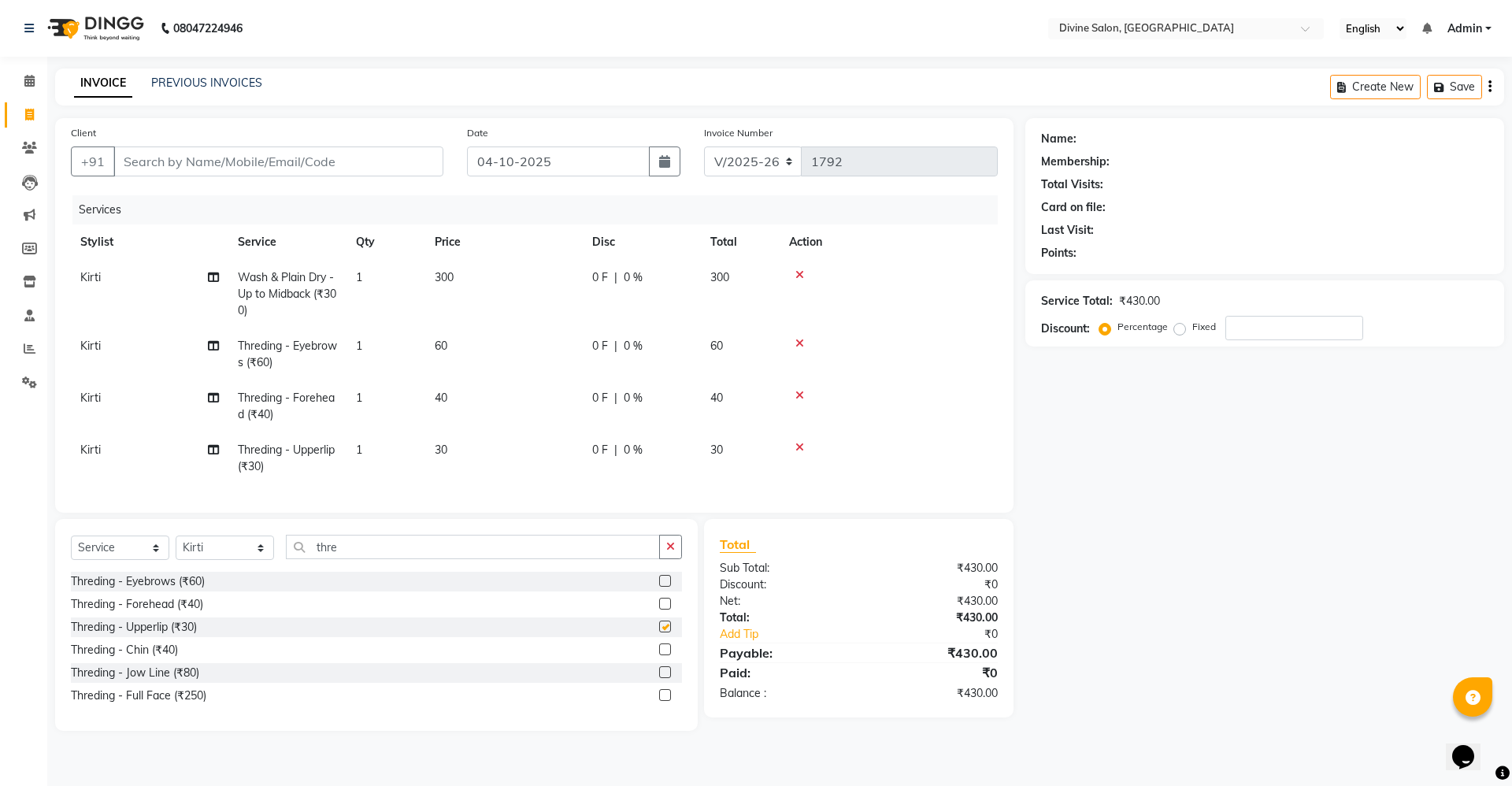
checkbox input "false"
click at [413, 162] on input "Client" at bounding box center [278, 162] width 330 height 30
click at [393, 163] on input "Client" at bounding box center [278, 162] width 330 height 30
click at [361, 160] on input "Client" at bounding box center [278, 162] width 330 height 30
click at [396, 160] on input "Client" at bounding box center [278, 162] width 330 height 30
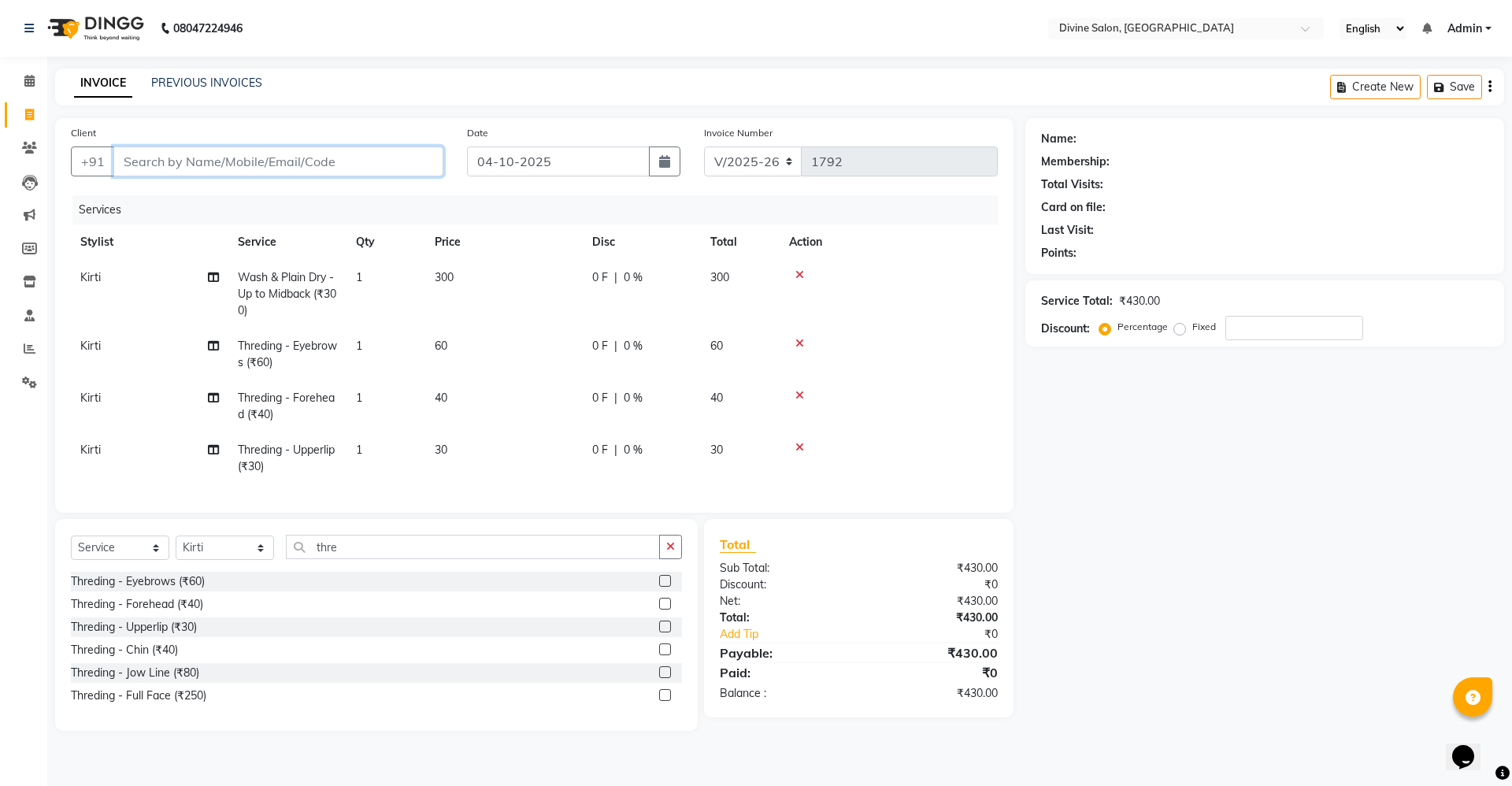
click at [401, 160] on input "Client" at bounding box center [278, 162] width 330 height 30
click at [414, 160] on input "Client" at bounding box center [278, 162] width 330 height 30
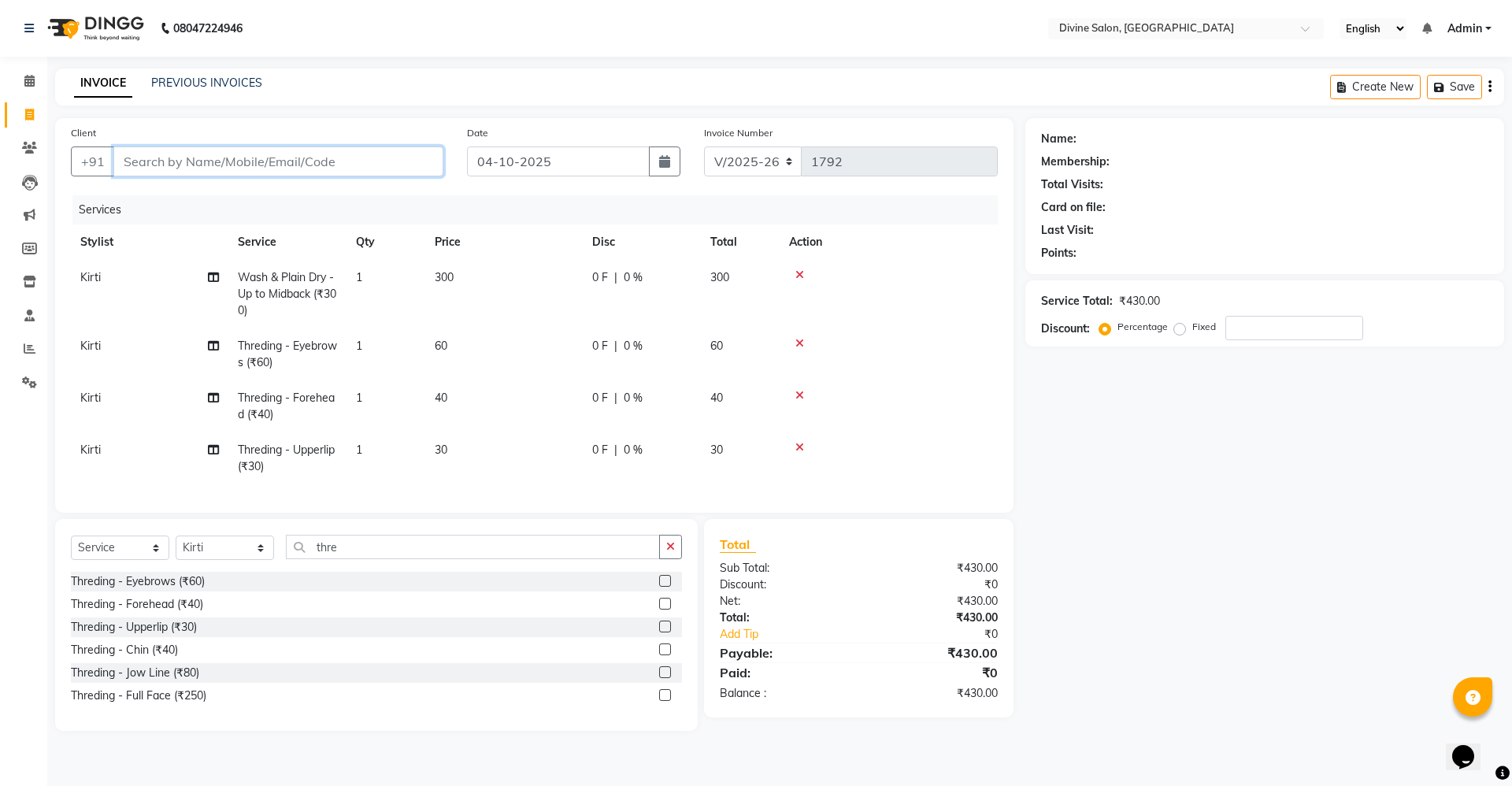
click at [414, 160] on input "Client" at bounding box center [278, 162] width 330 height 30
click at [343, 164] on input "Client" at bounding box center [278, 162] width 330 height 30
click at [429, 157] on input "Client" at bounding box center [278, 162] width 330 height 30
click at [1170, 601] on div "Name: Membership: Total Visits: Card on file: Last Visit: Points: Service Total…" at bounding box center [1271, 424] width 491 height 612
click at [199, 159] on input "Client" at bounding box center [278, 162] width 330 height 30
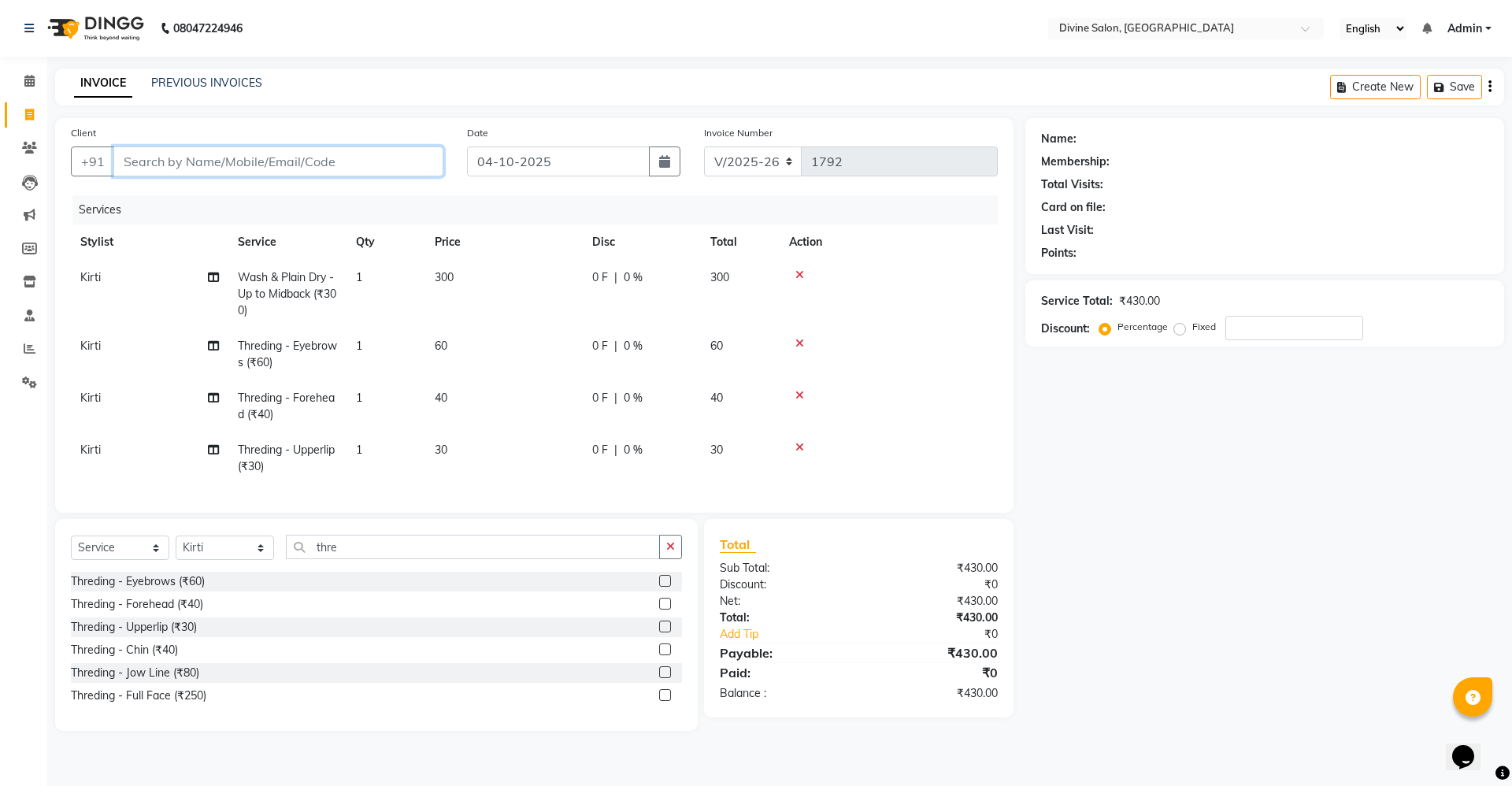
type input "r"
type input "0"
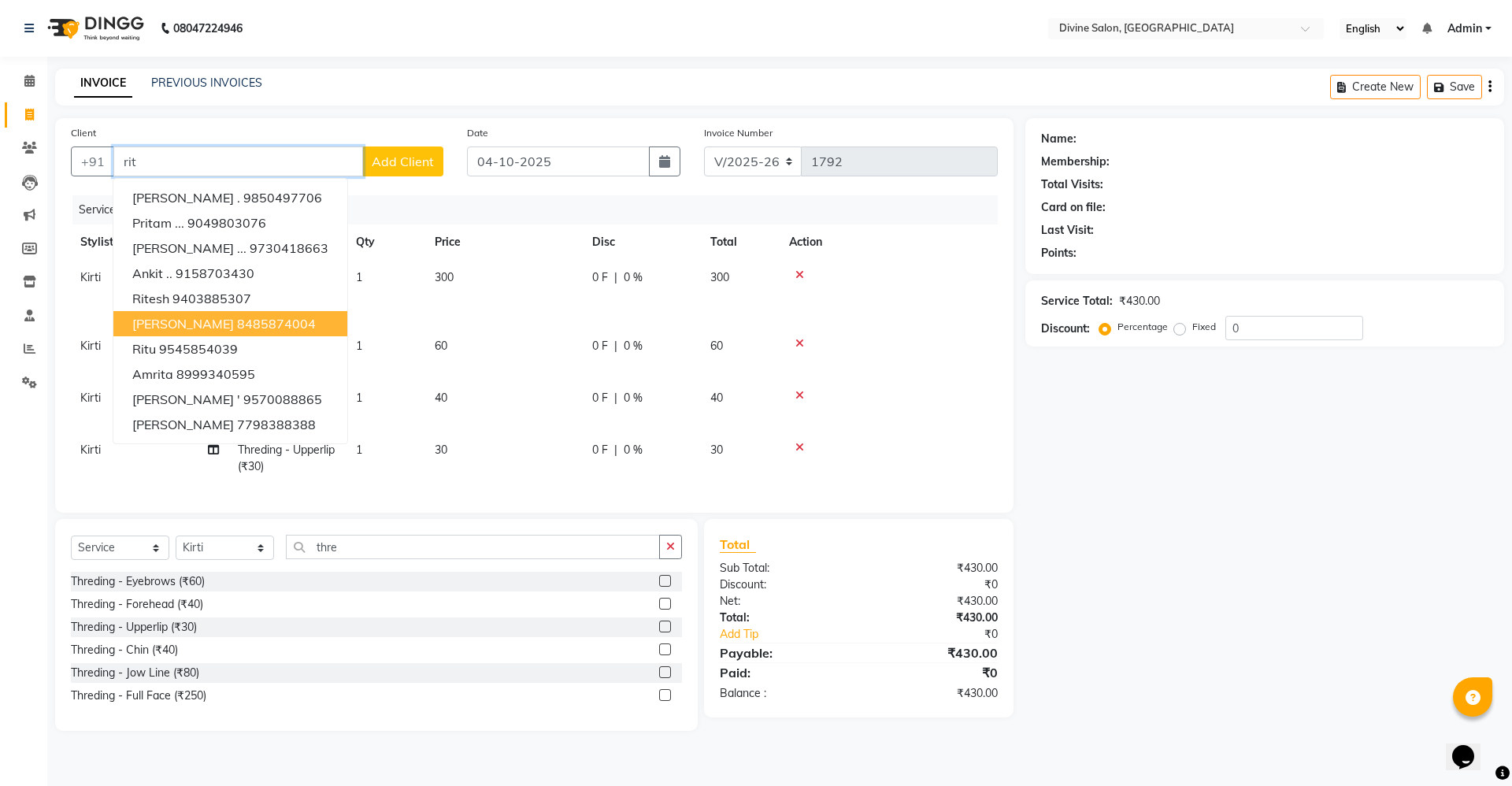
click at [194, 332] on button "Sarita Gohine 8485874004" at bounding box center [230, 323] width 234 height 25
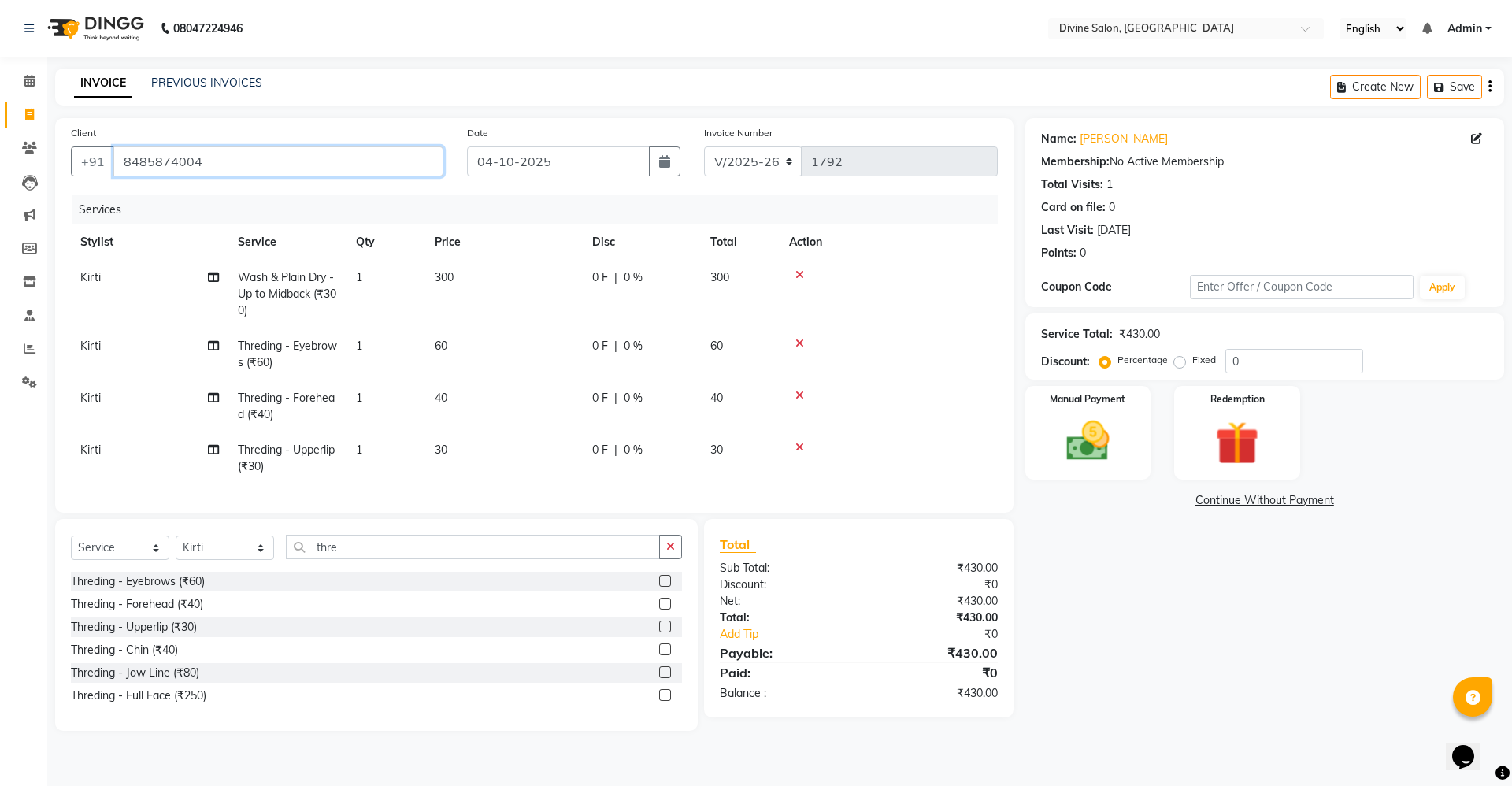
click at [266, 163] on input "8485874004" at bounding box center [278, 162] width 330 height 30
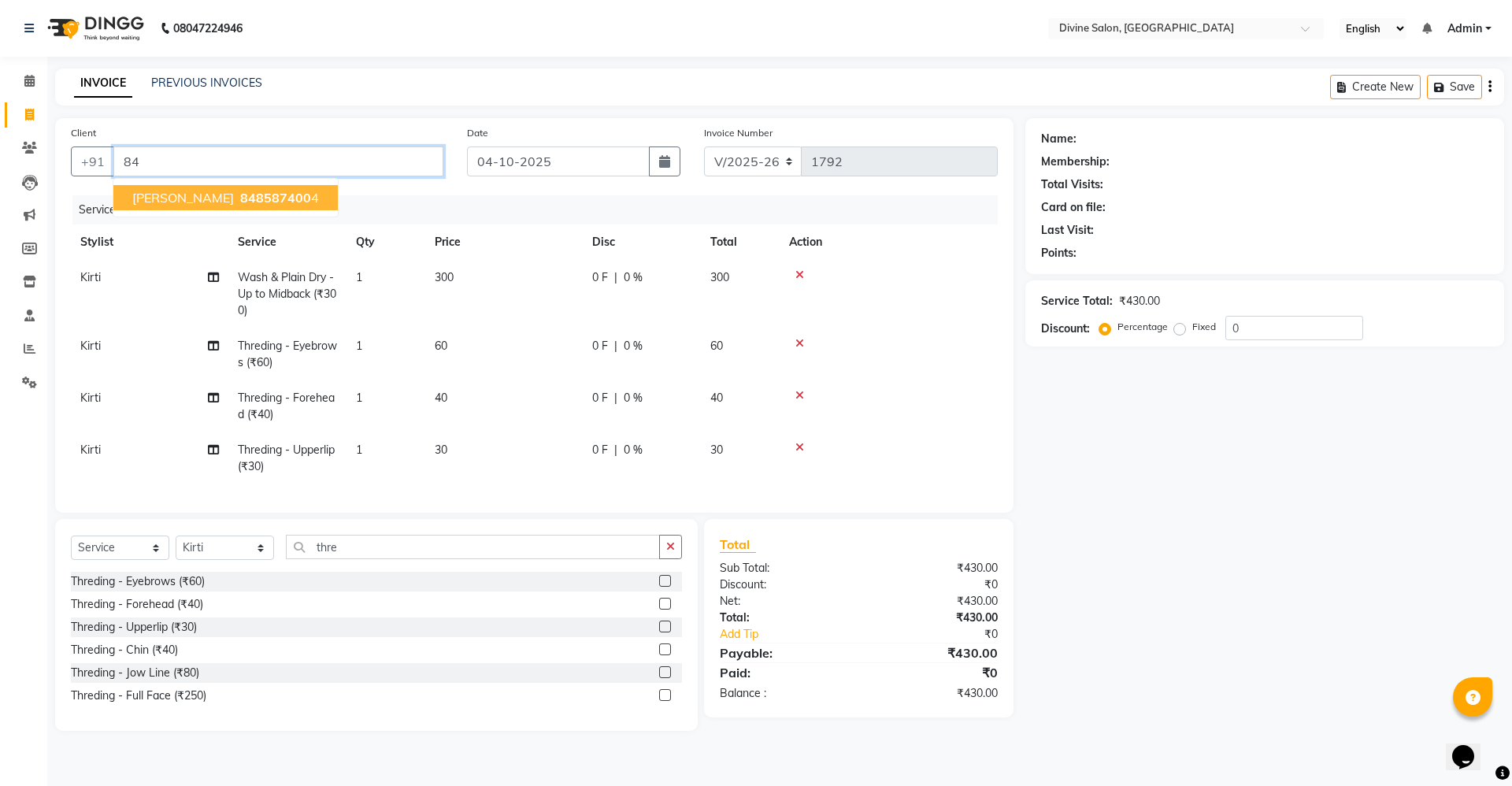
type input "8"
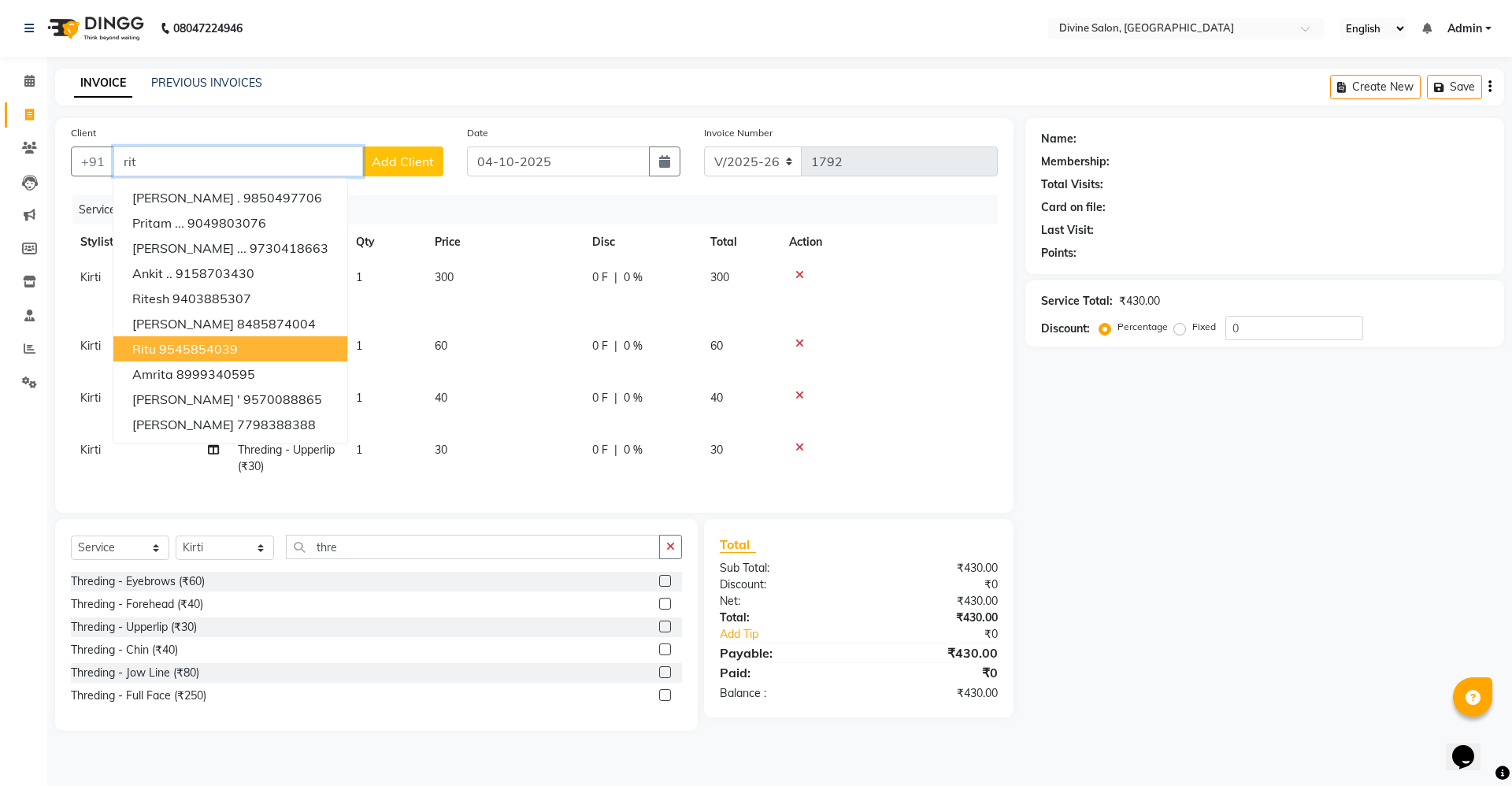
click at [253, 336] on button "Ritu 9545854039" at bounding box center [230, 348] width 234 height 25
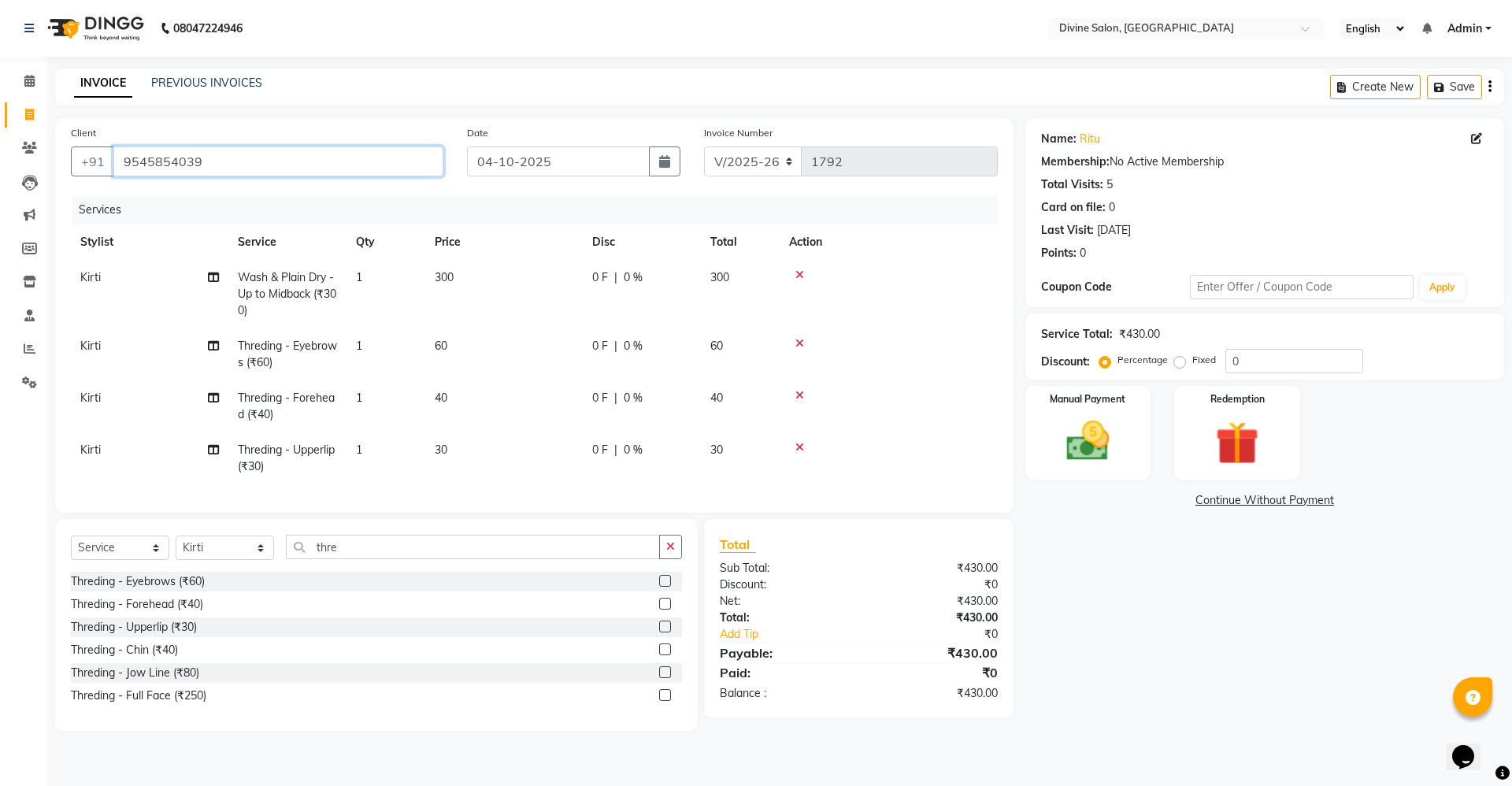
click at [395, 168] on input "9545854039" at bounding box center [278, 162] width 330 height 30
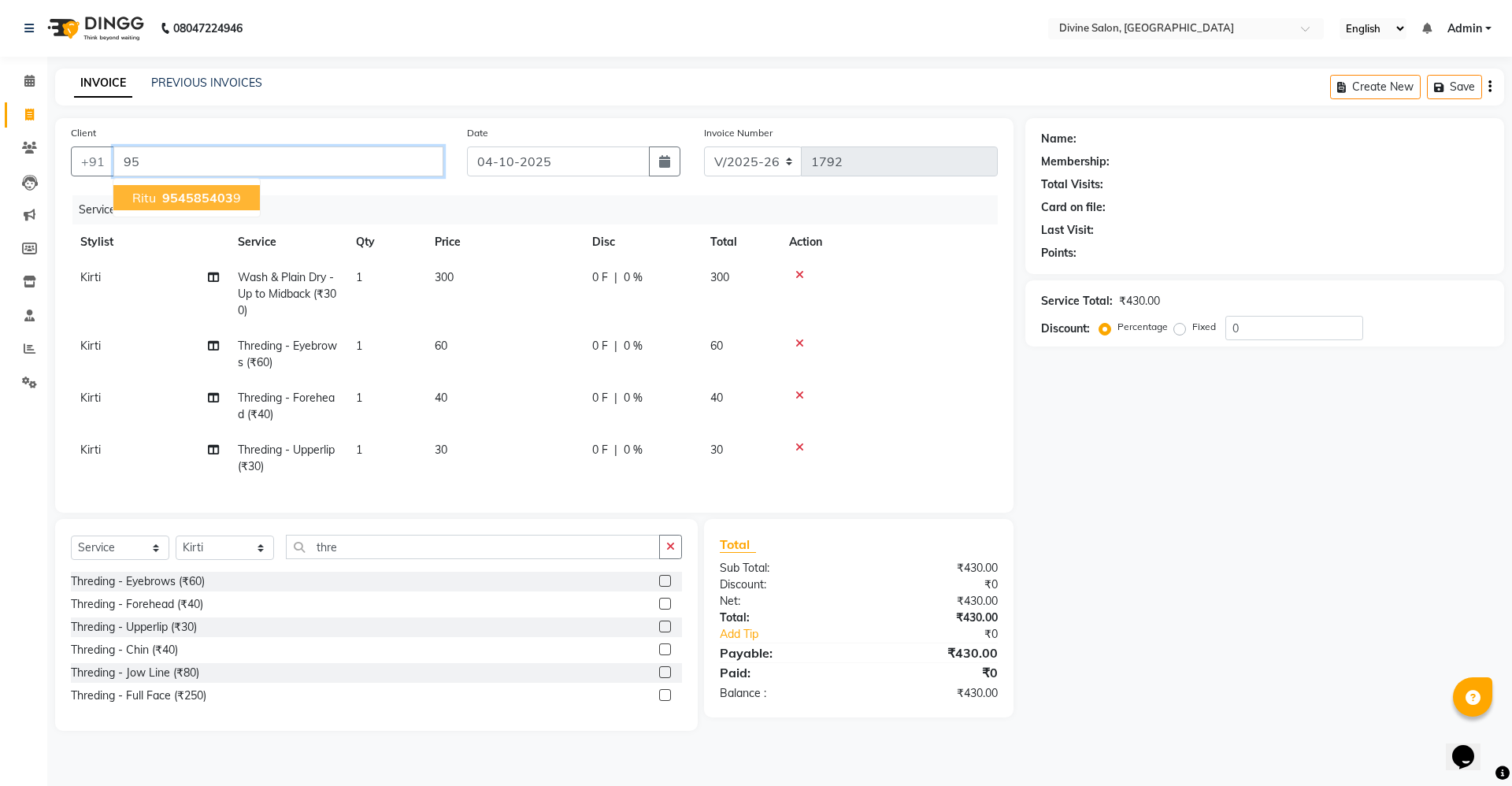
type input "9"
click at [234, 200] on ngb-highlight "76196 11199" at bounding box center [213, 197] width 82 height 16
type input "7619611199"
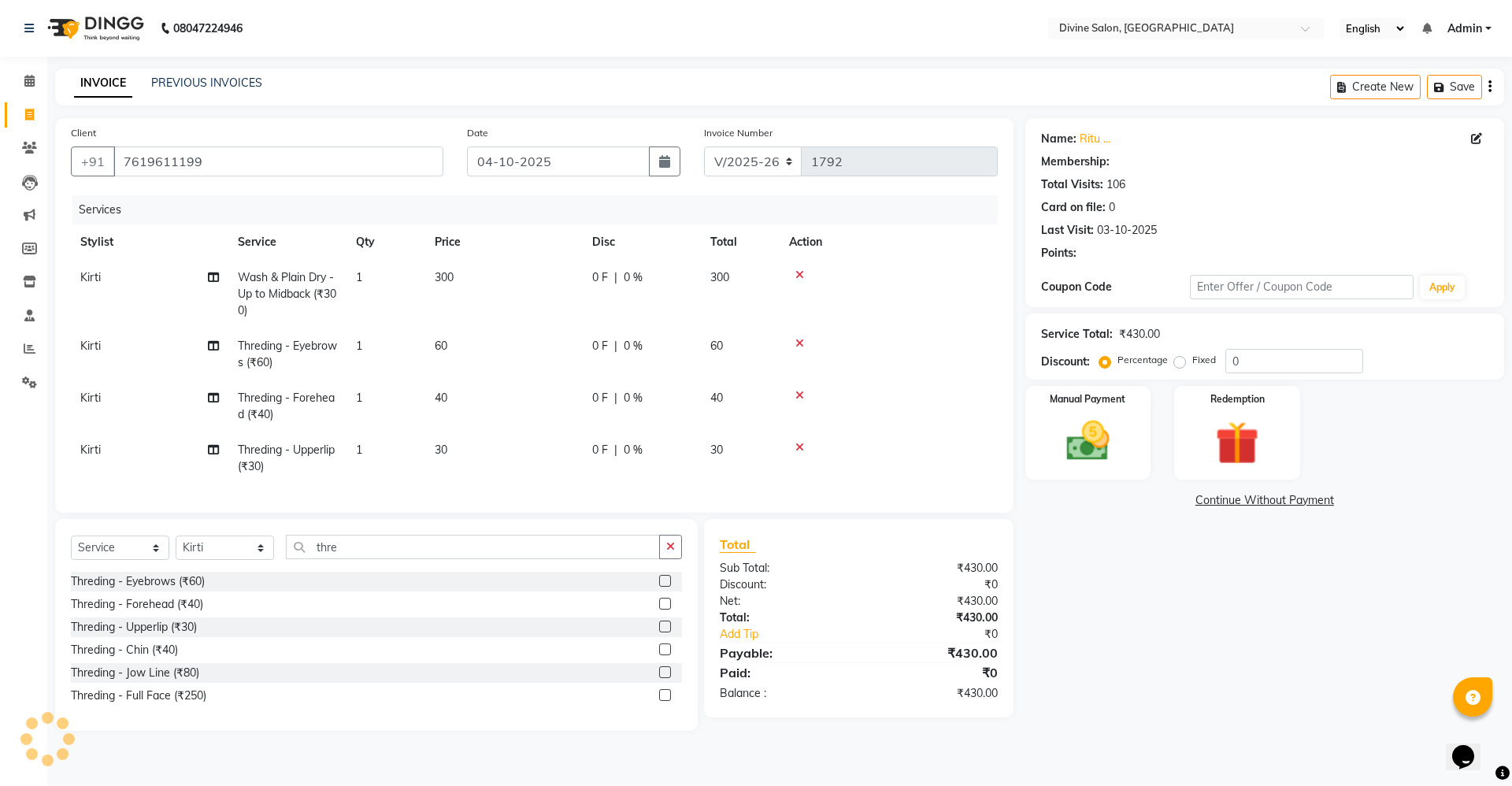
select select "2: Object"
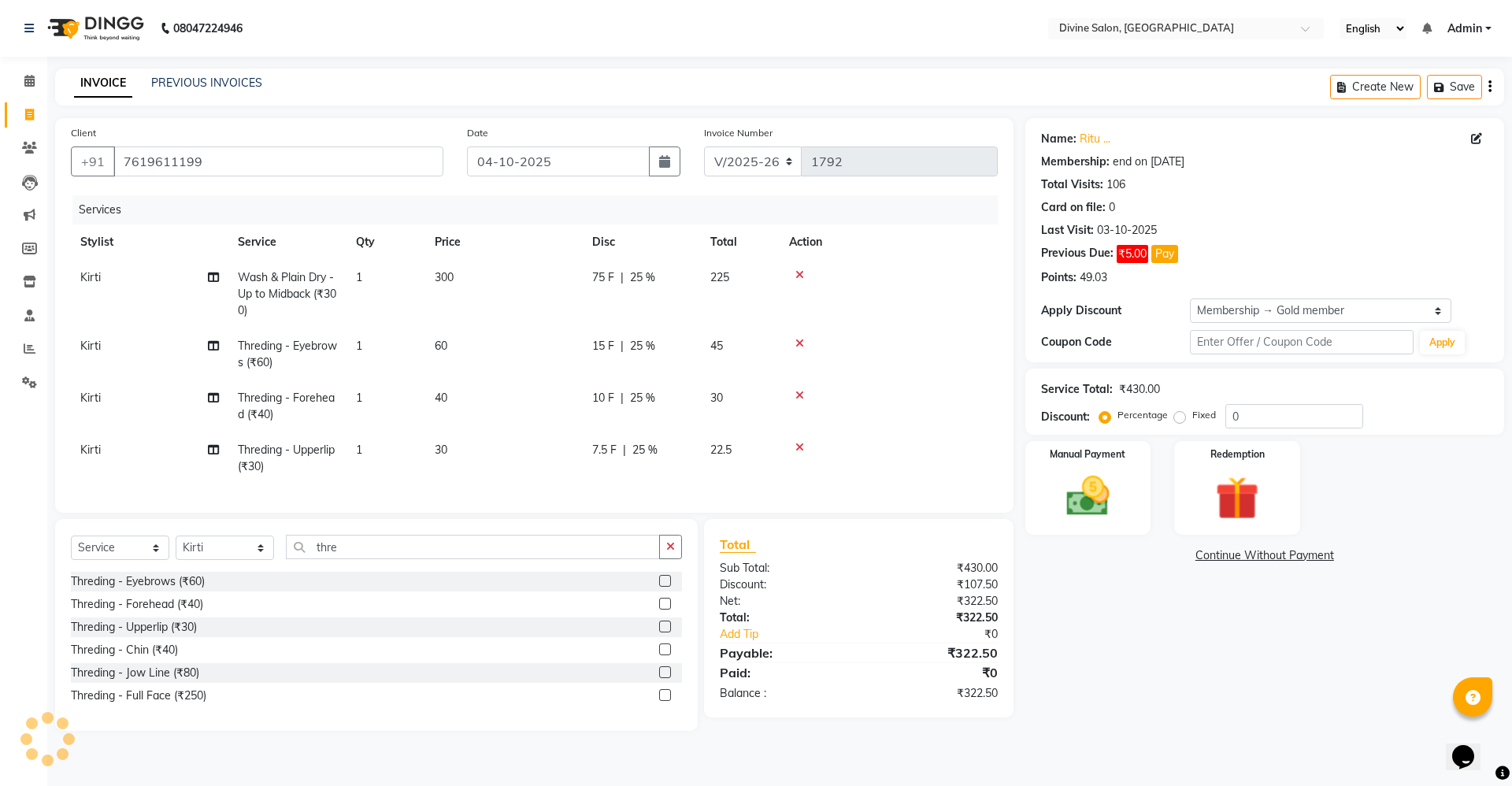
type input "25"
click at [1130, 498] on div "Manual Payment" at bounding box center [1087, 488] width 130 height 97
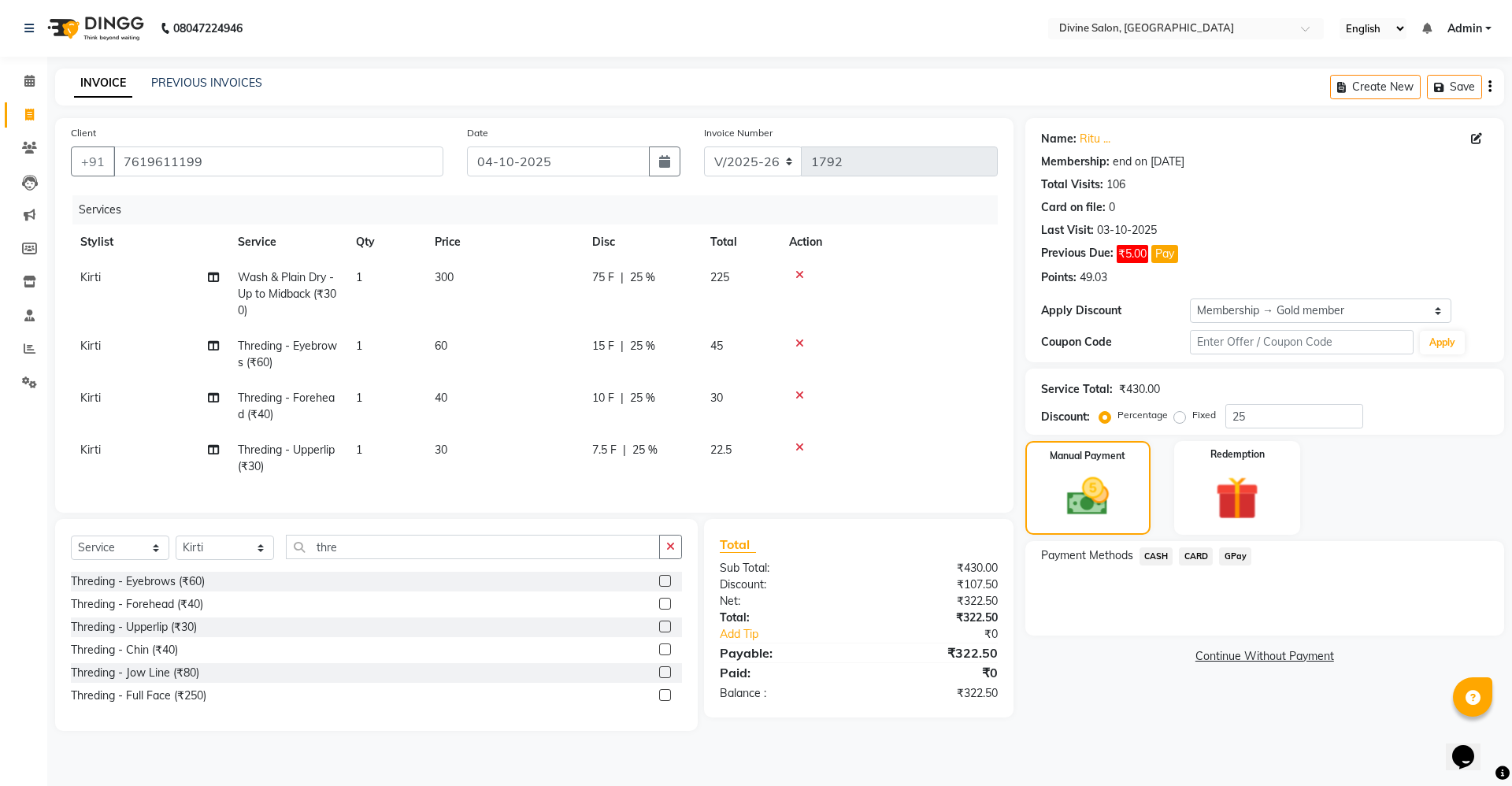
click at [1233, 552] on span "GPay" at bounding box center [1235, 556] width 32 height 18
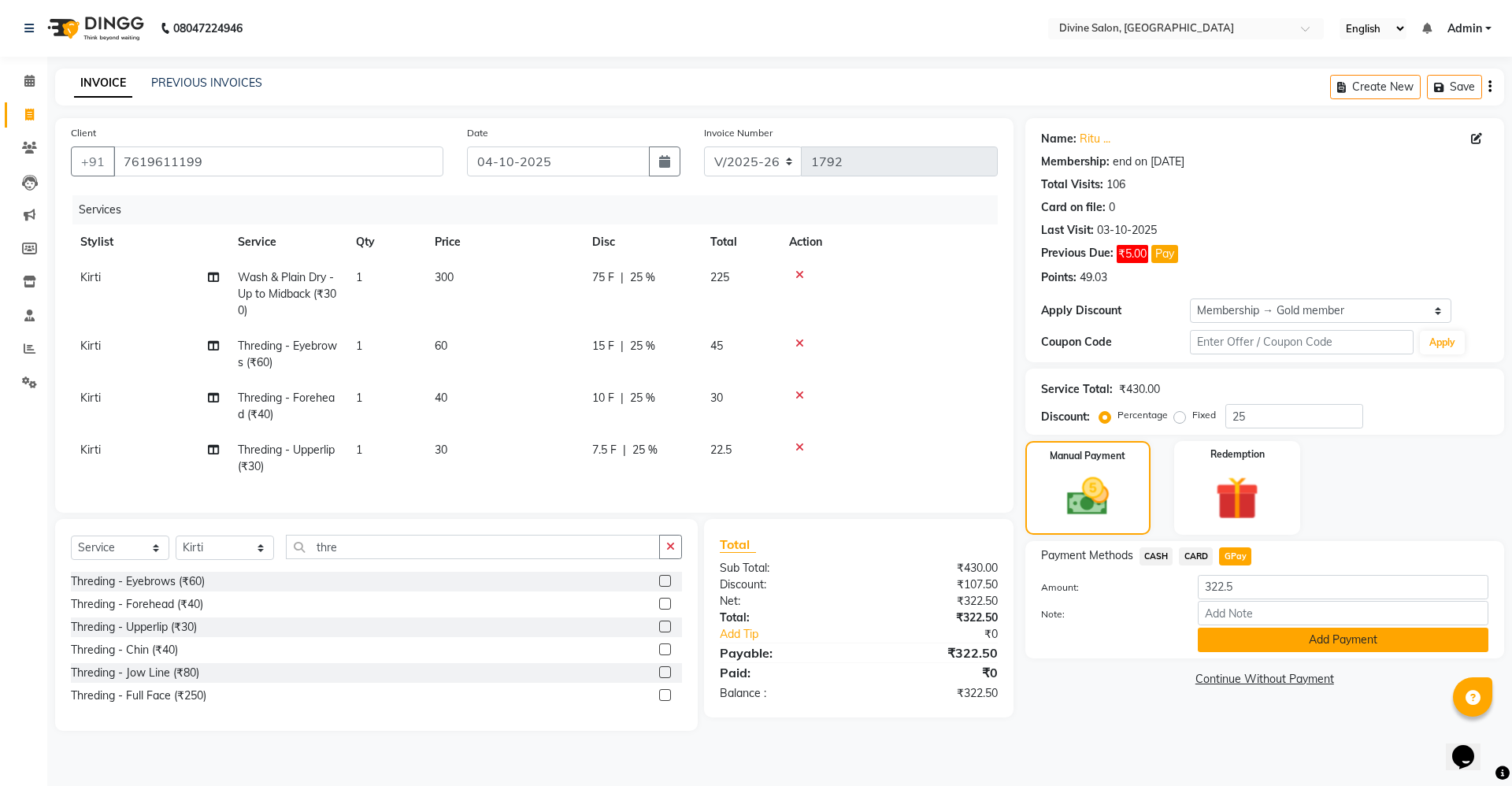
click at [1311, 639] on button "Add Payment" at bounding box center [1343, 639] width 290 height 24
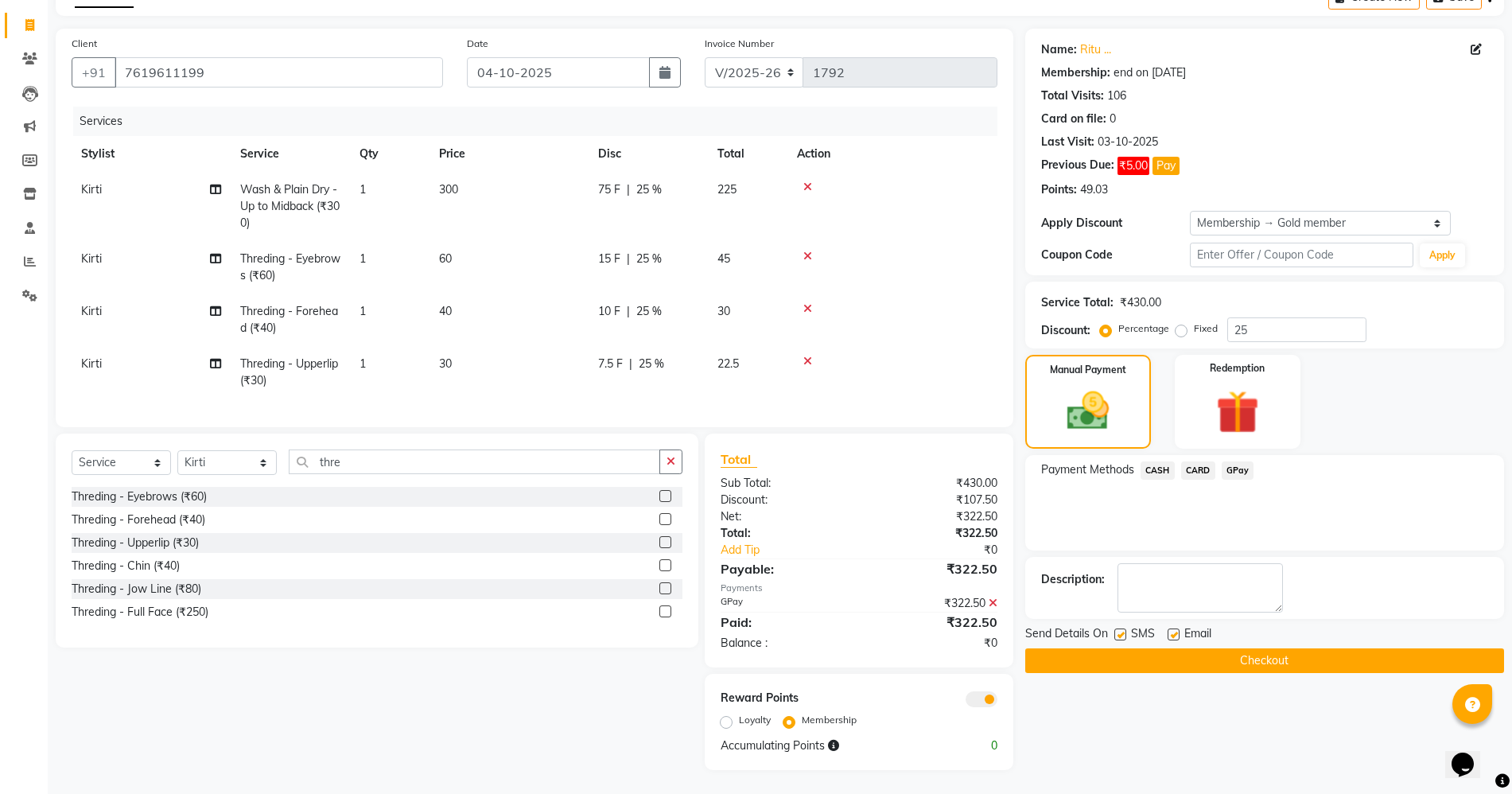
scroll to position [105, 0]
click at [1333, 632] on div "Send Details On SMS Email Checkout" at bounding box center [1265, 648] width 479 height 48
click at [1337, 648] on button "Checkout" at bounding box center [1265, 661] width 479 height 24
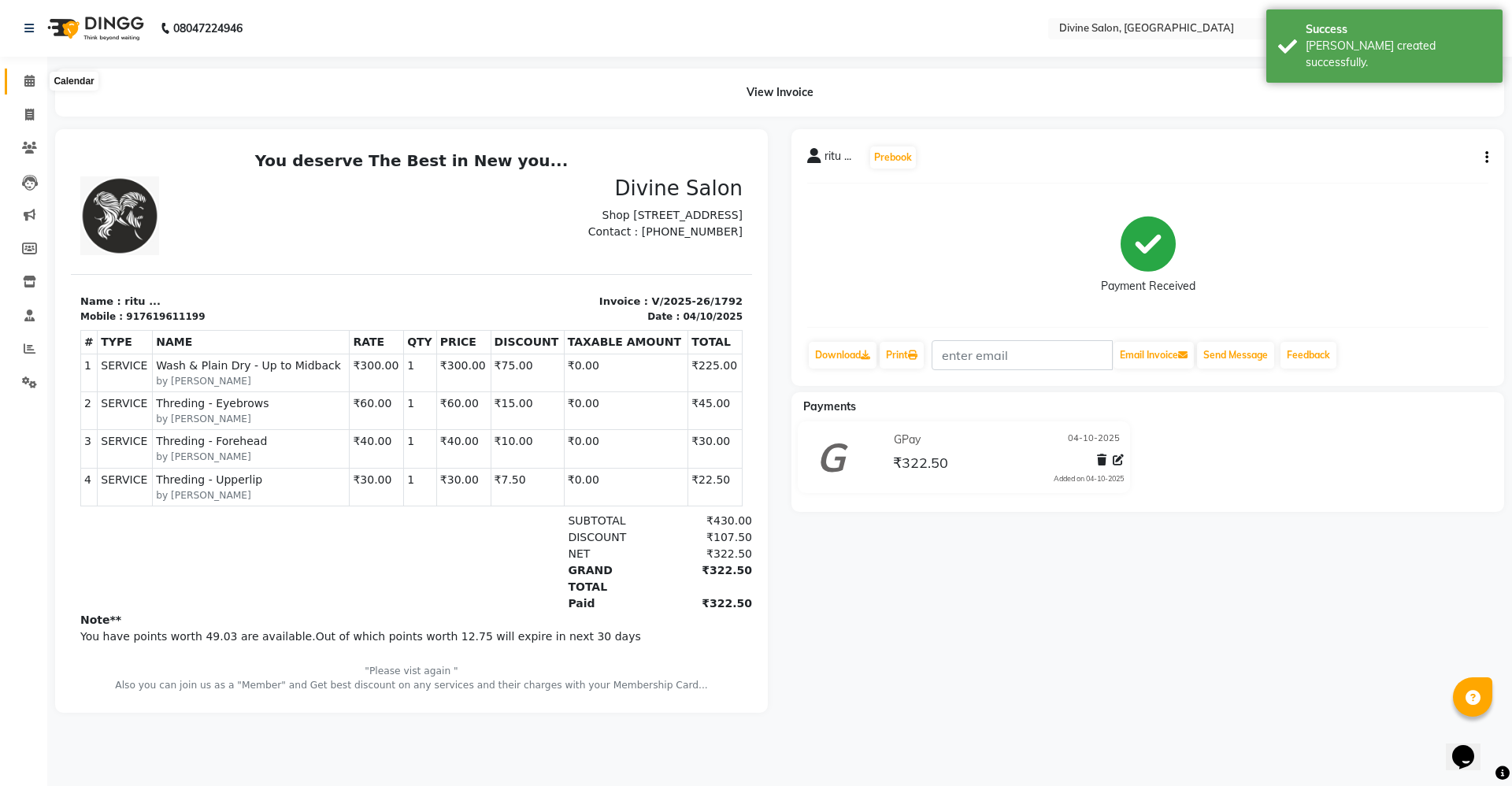
click at [40, 77] on span at bounding box center [30, 81] width 28 height 18
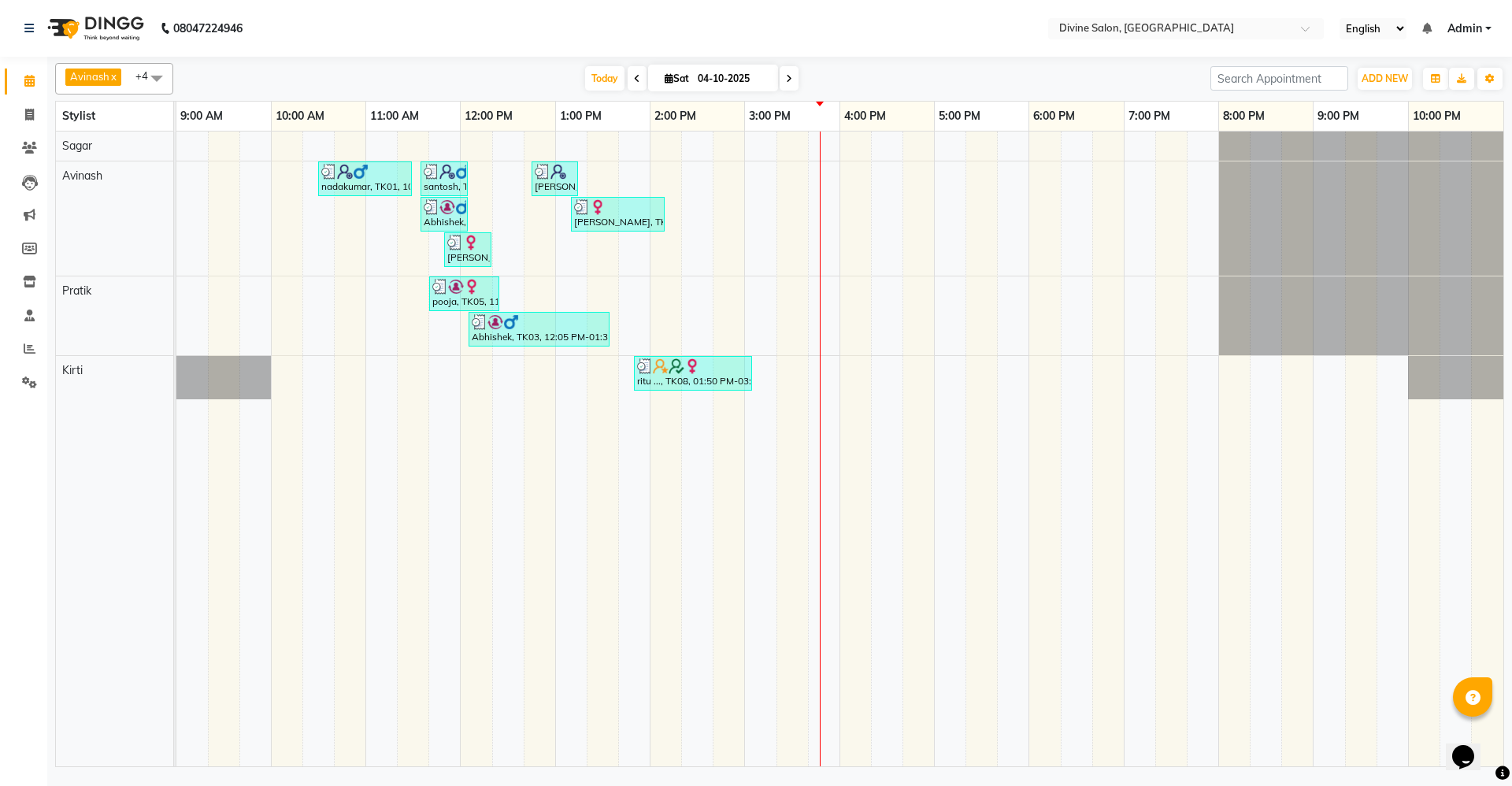
click at [30, 361] on li "Reports" at bounding box center [23, 349] width 47 height 34
click at [26, 346] on icon at bounding box center [30, 348] width 12 height 12
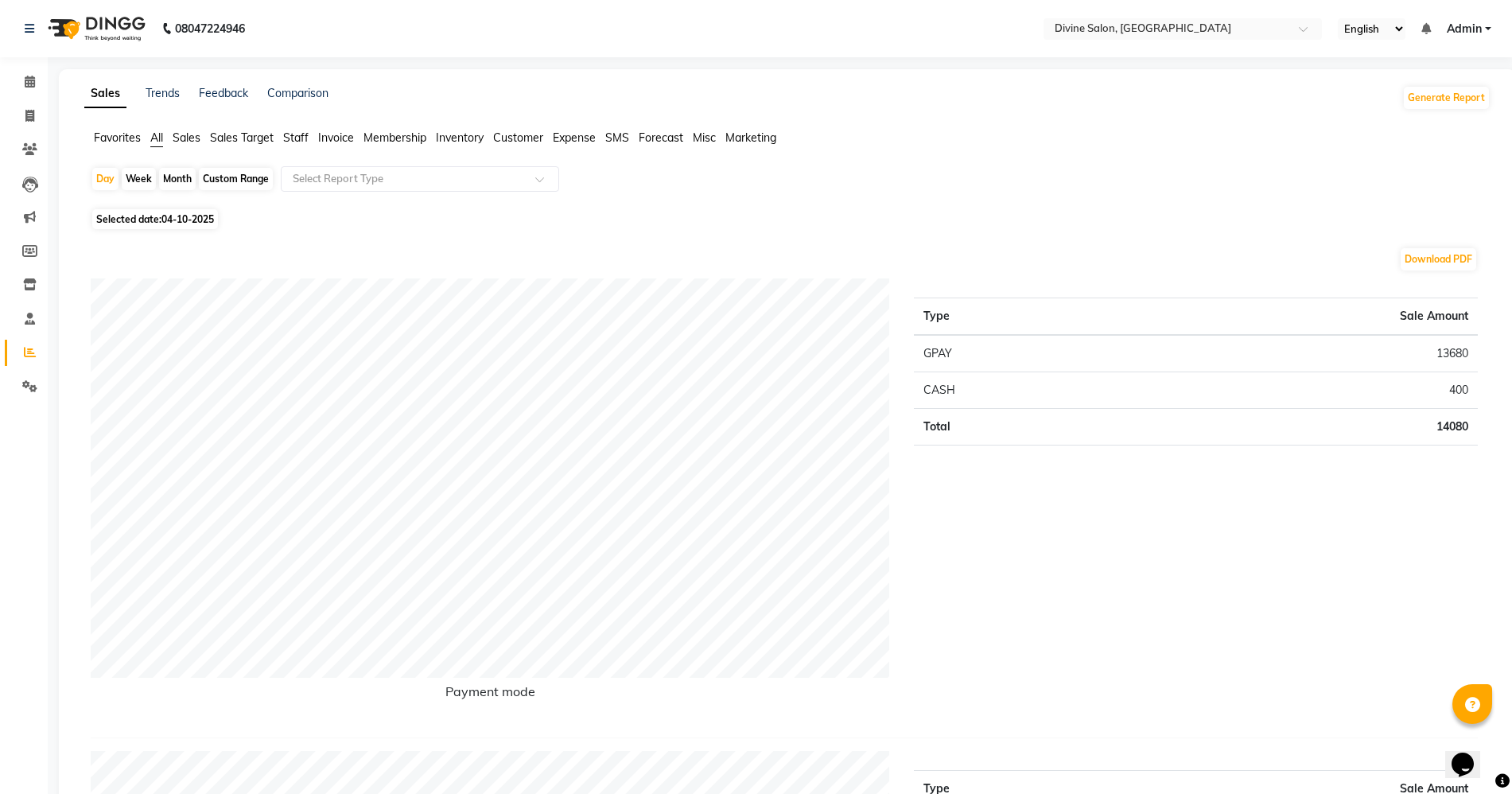
click at [3, 68] on li "Calendar" at bounding box center [23, 82] width 48 height 35
click at [30, 93] on link "Calendar" at bounding box center [23, 82] width 38 height 26
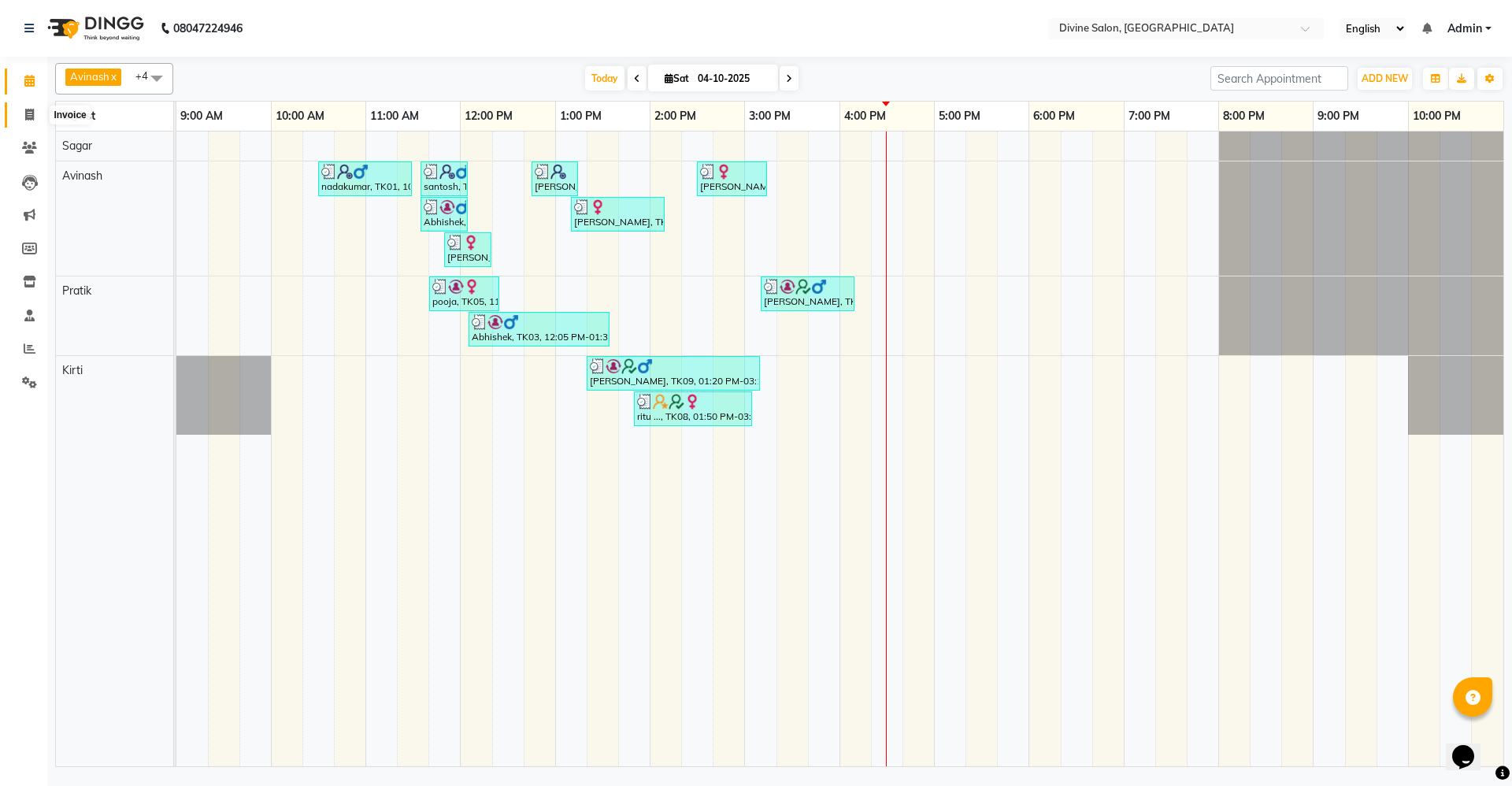
click at [34, 113] on span at bounding box center [30, 115] width 28 height 18
select select "service"
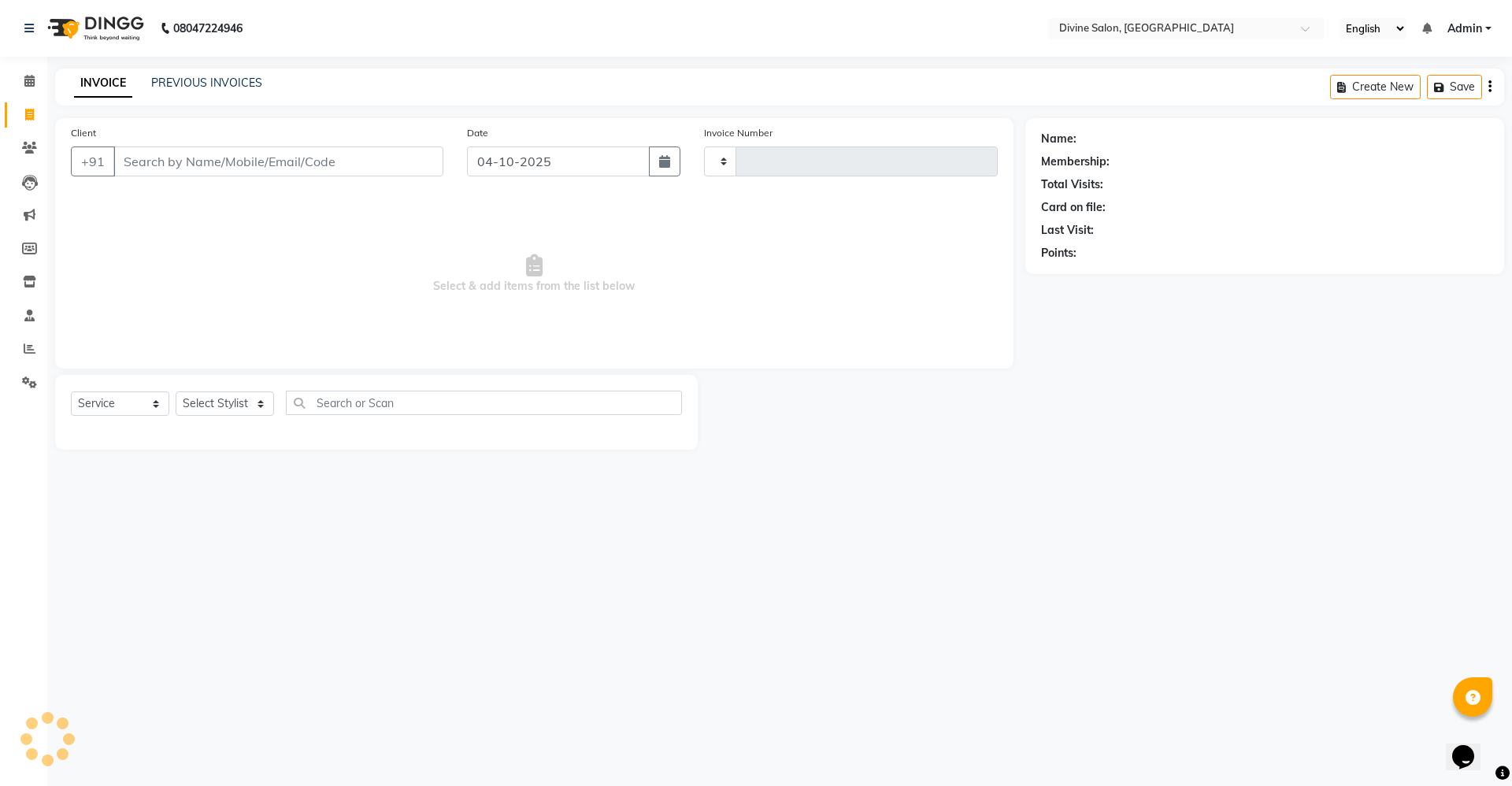
type input "1798"
select select "745"
click at [30, 87] on span at bounding box center [30, 81] width 28 height 18
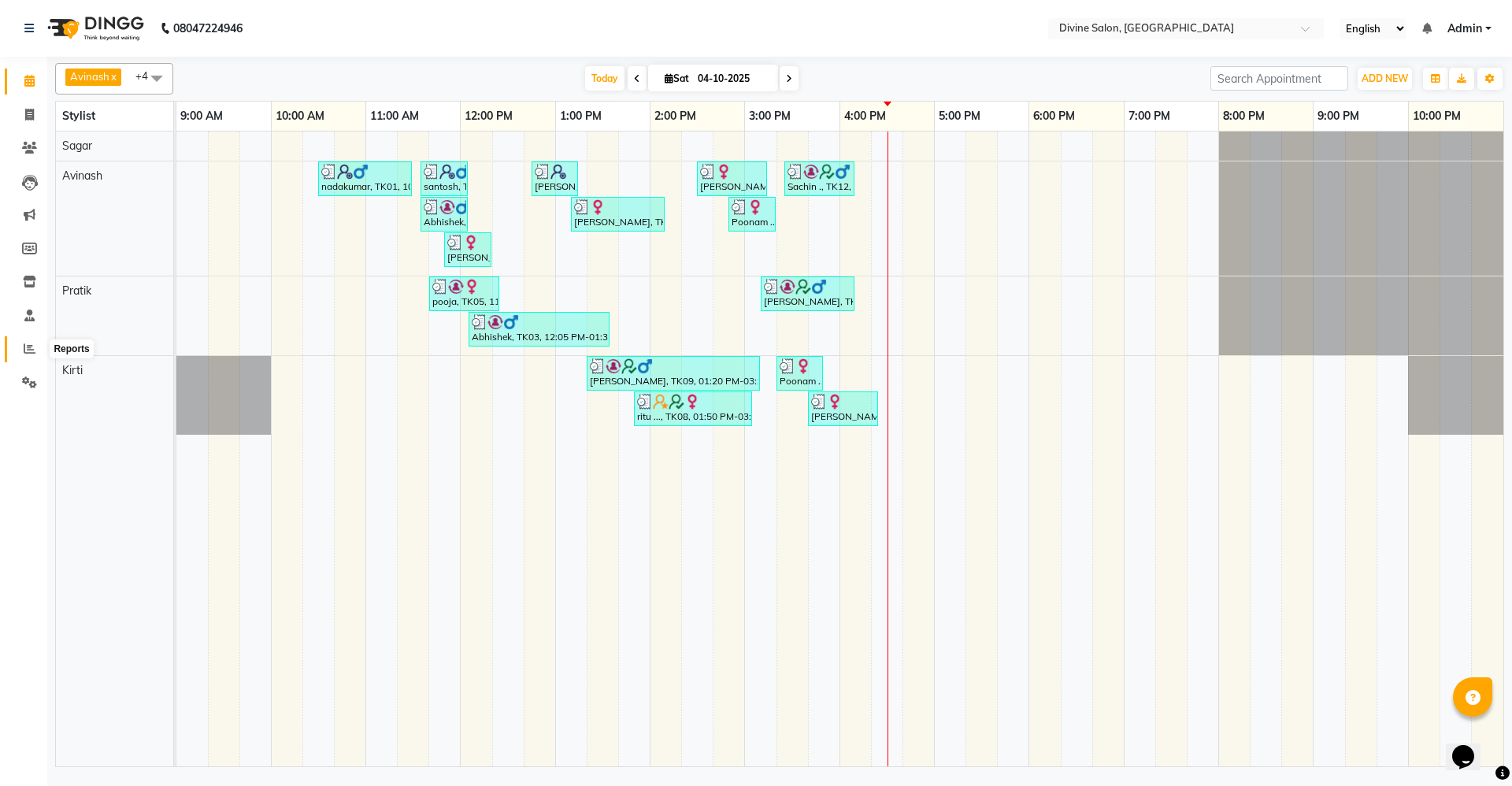
click at [27, 340] on span at bounding box center [30, 349] width 28 height 18
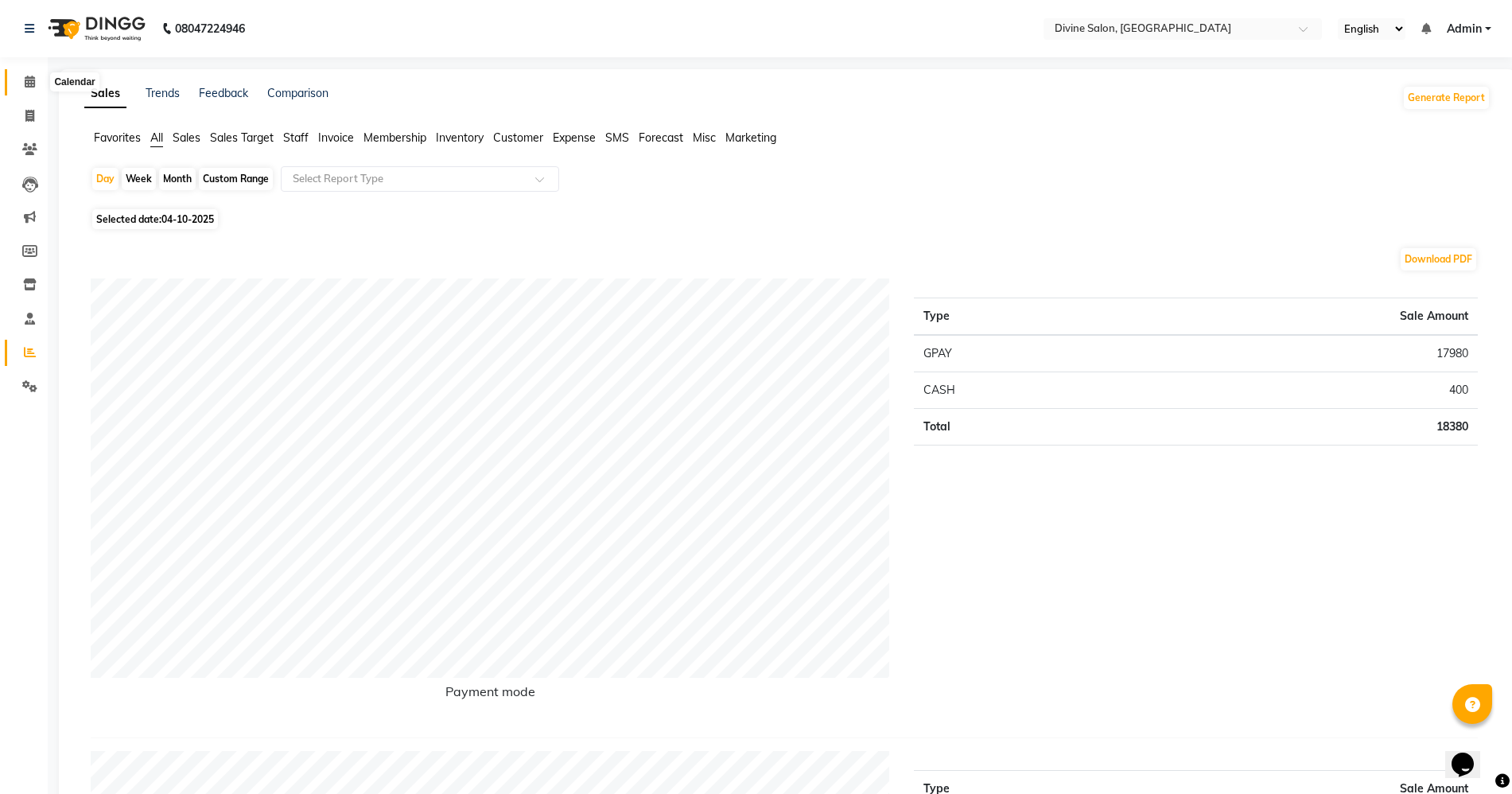
click at [29, 74] on span at bounding box center [30, 82] width 28 height 19
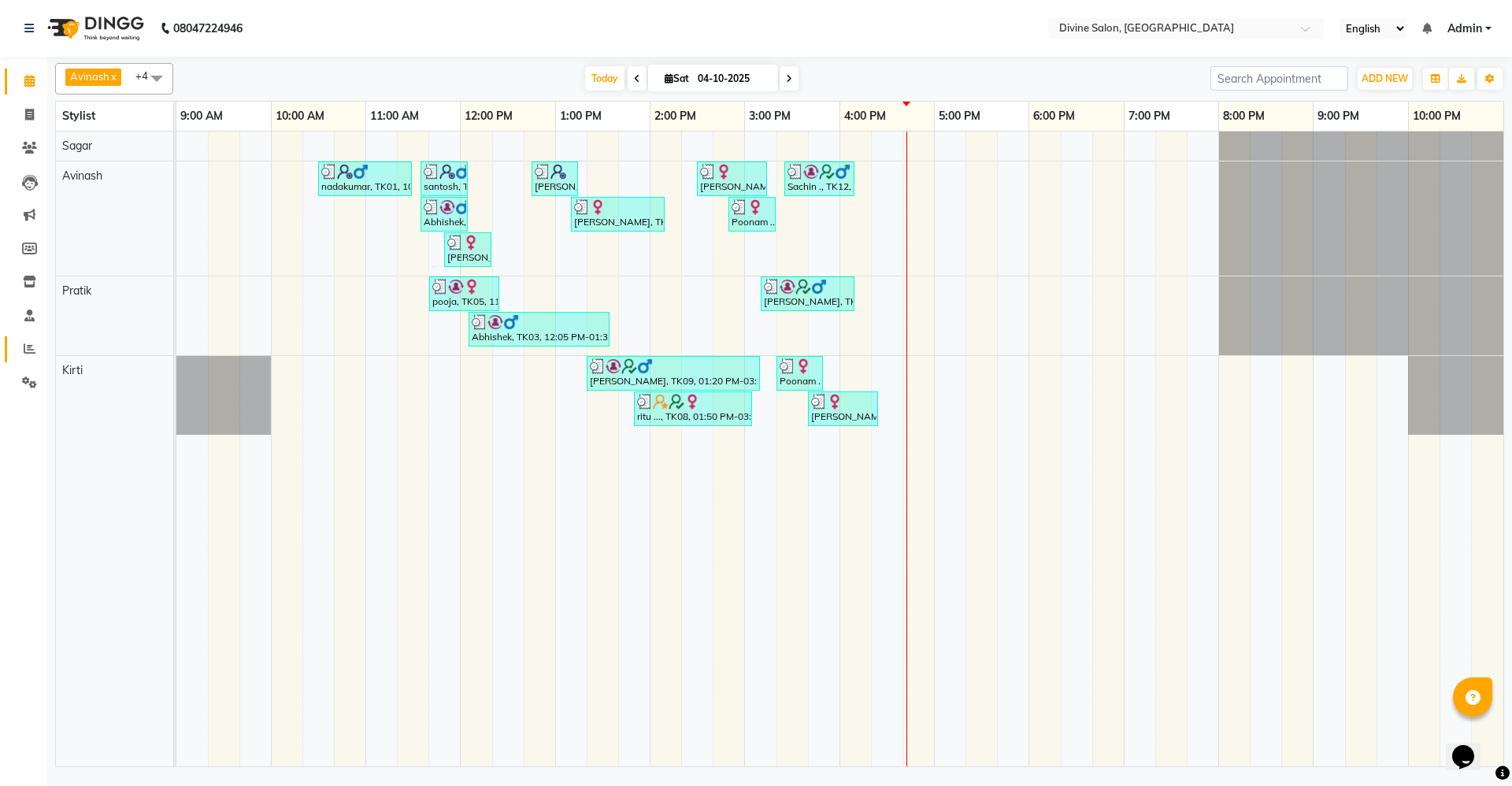
click at [30, 359] on link "Reports" at bounding box center [23, 349] width 38 height 26
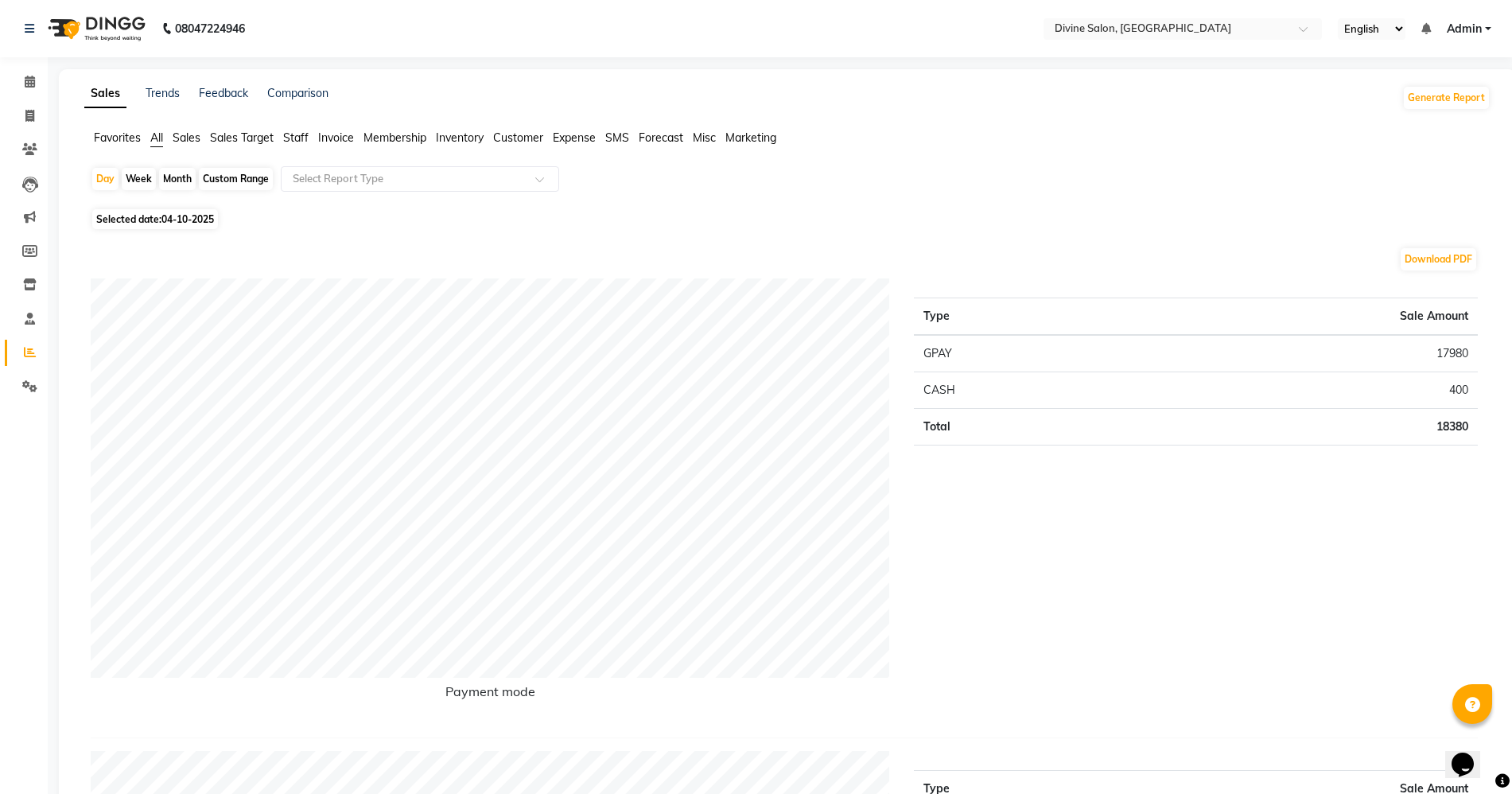
click at [180, 183] on div "Month" at bounding box center [176, 179] width 36 height 22
select select "10"
select select "2025"
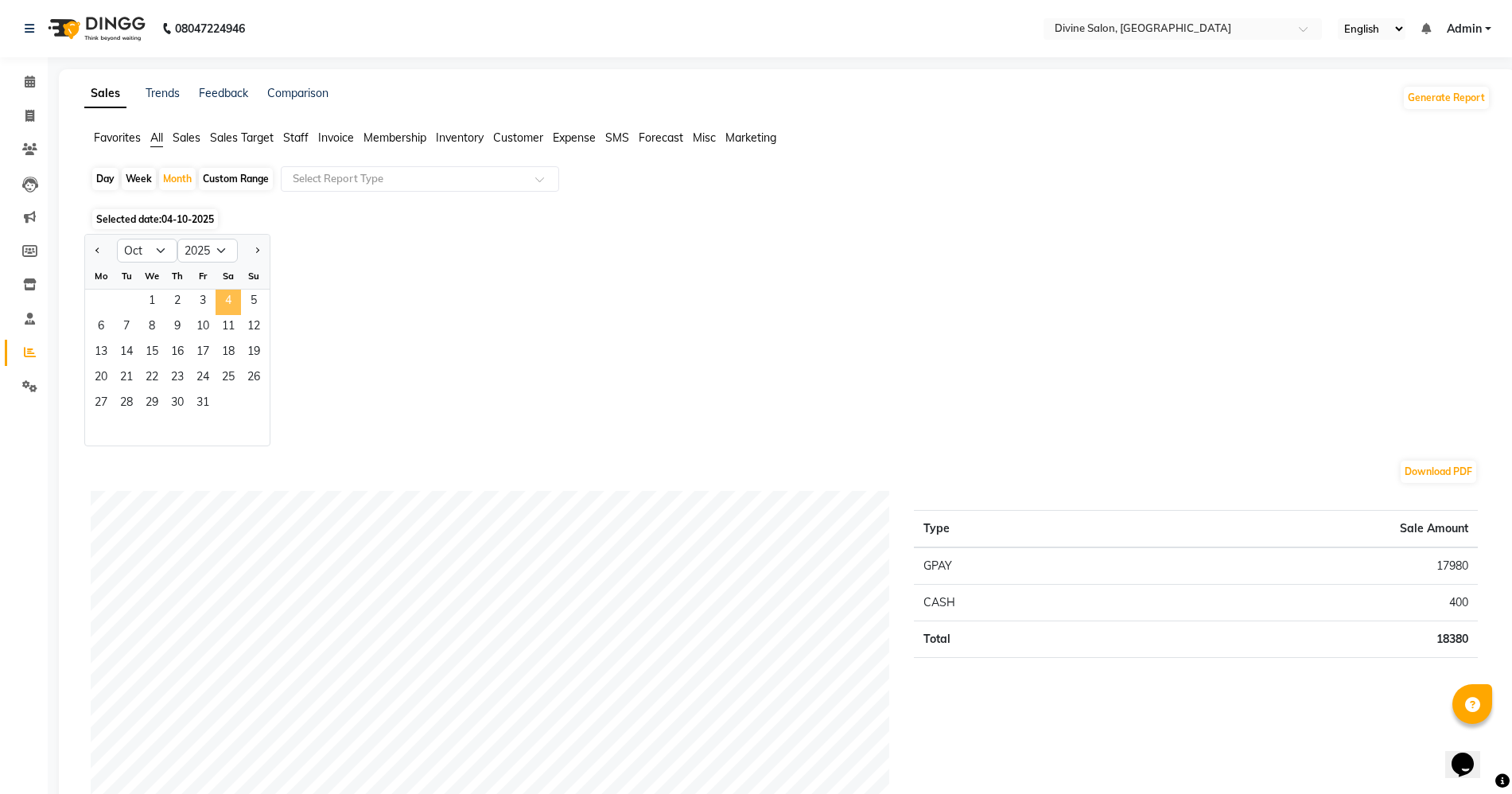
click at [237, 306] on span "4" at bounding box center [228, 301] width 25 height 25
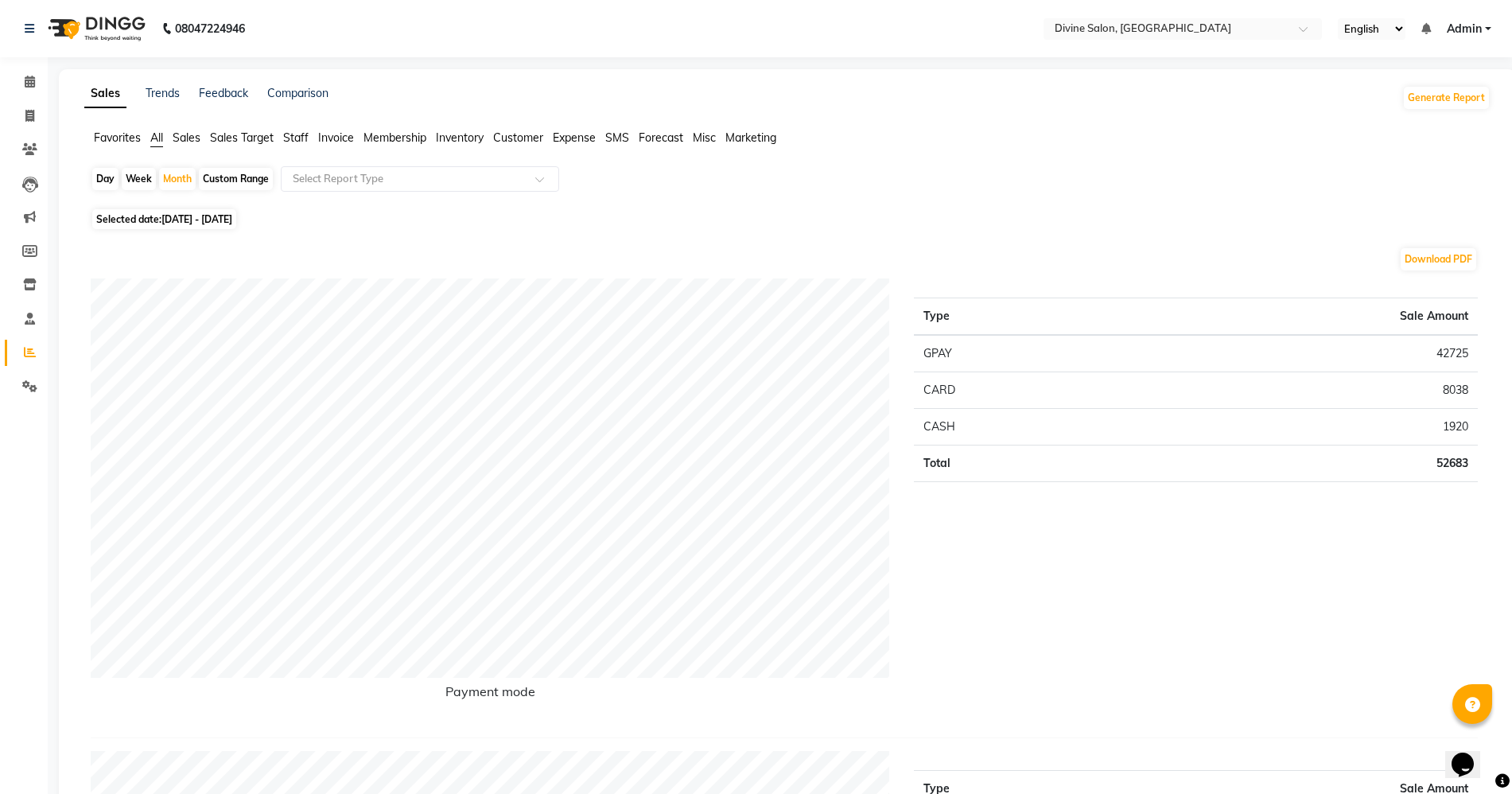
click at [111, 175] on div "Day" at bounding box center [105, 179] width 26 height 22
select select "10"
select select "2025"
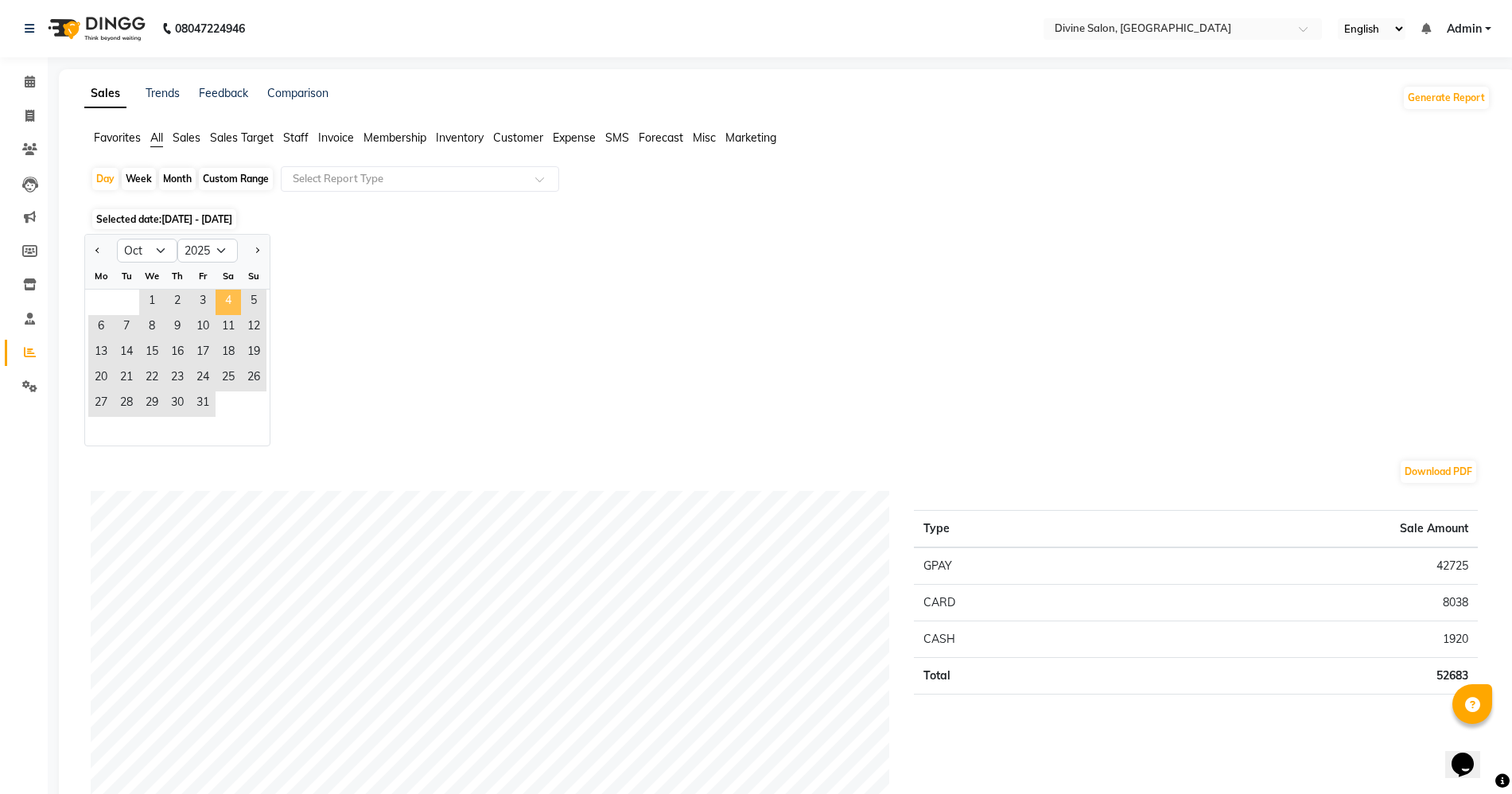
click at [222, 295] on span "4" at bounding box center [228, 301] width 25 height 25
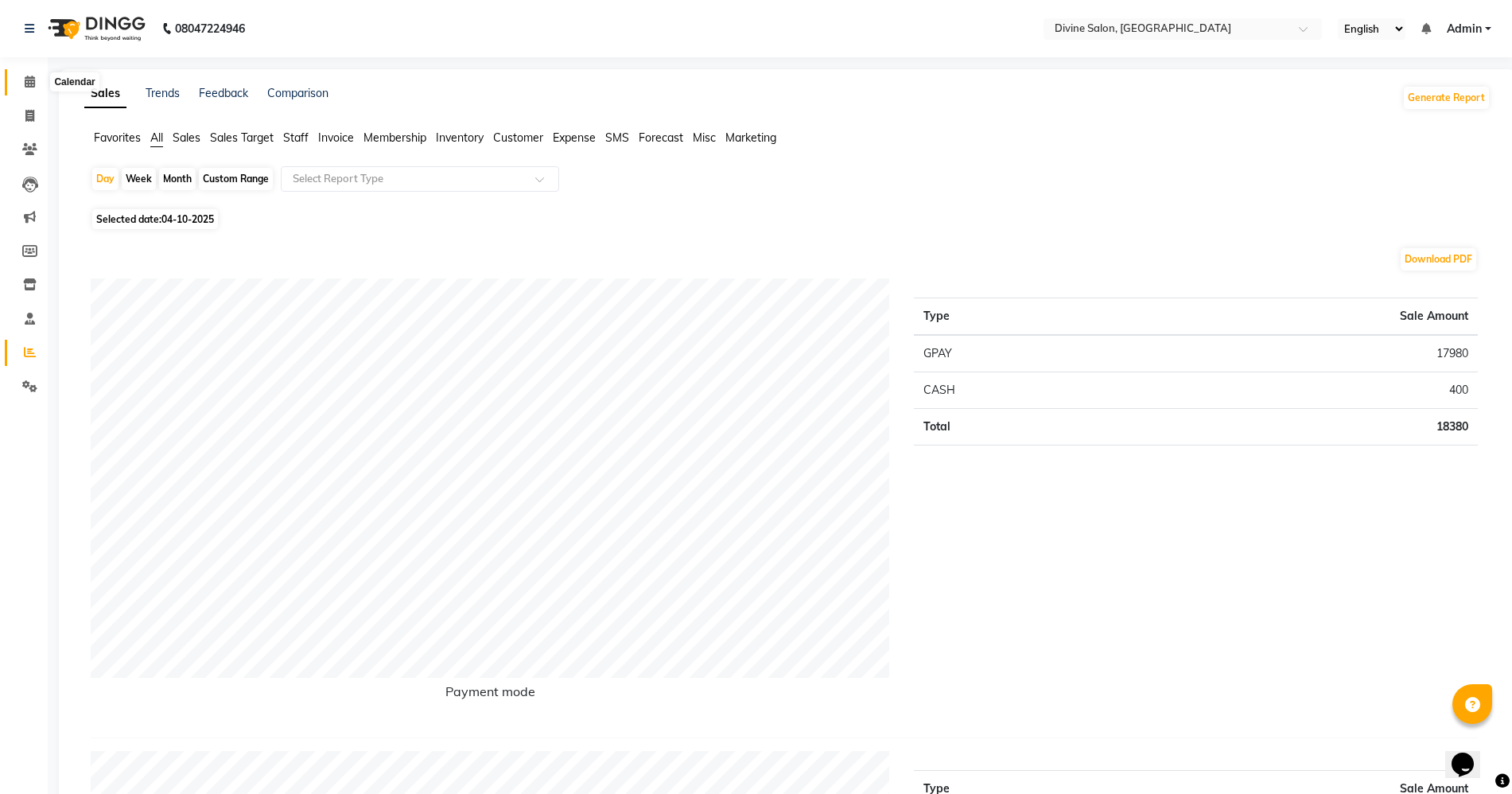
click at [34, 78] on icon at bounding box center [29, 81] width 10 height 12
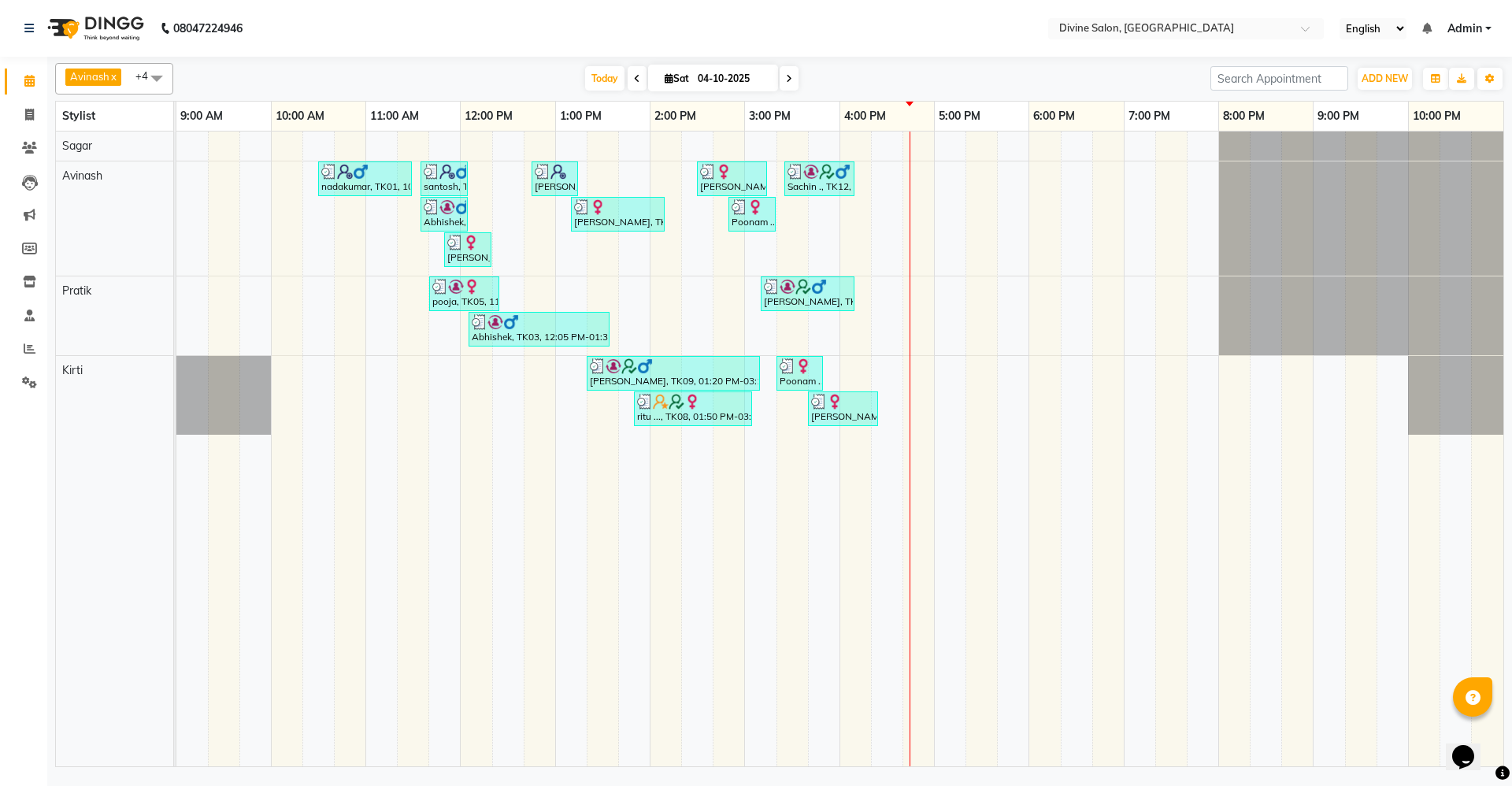
click at [783, 78] on span at bounding box center [789, 79] width 18 height 24
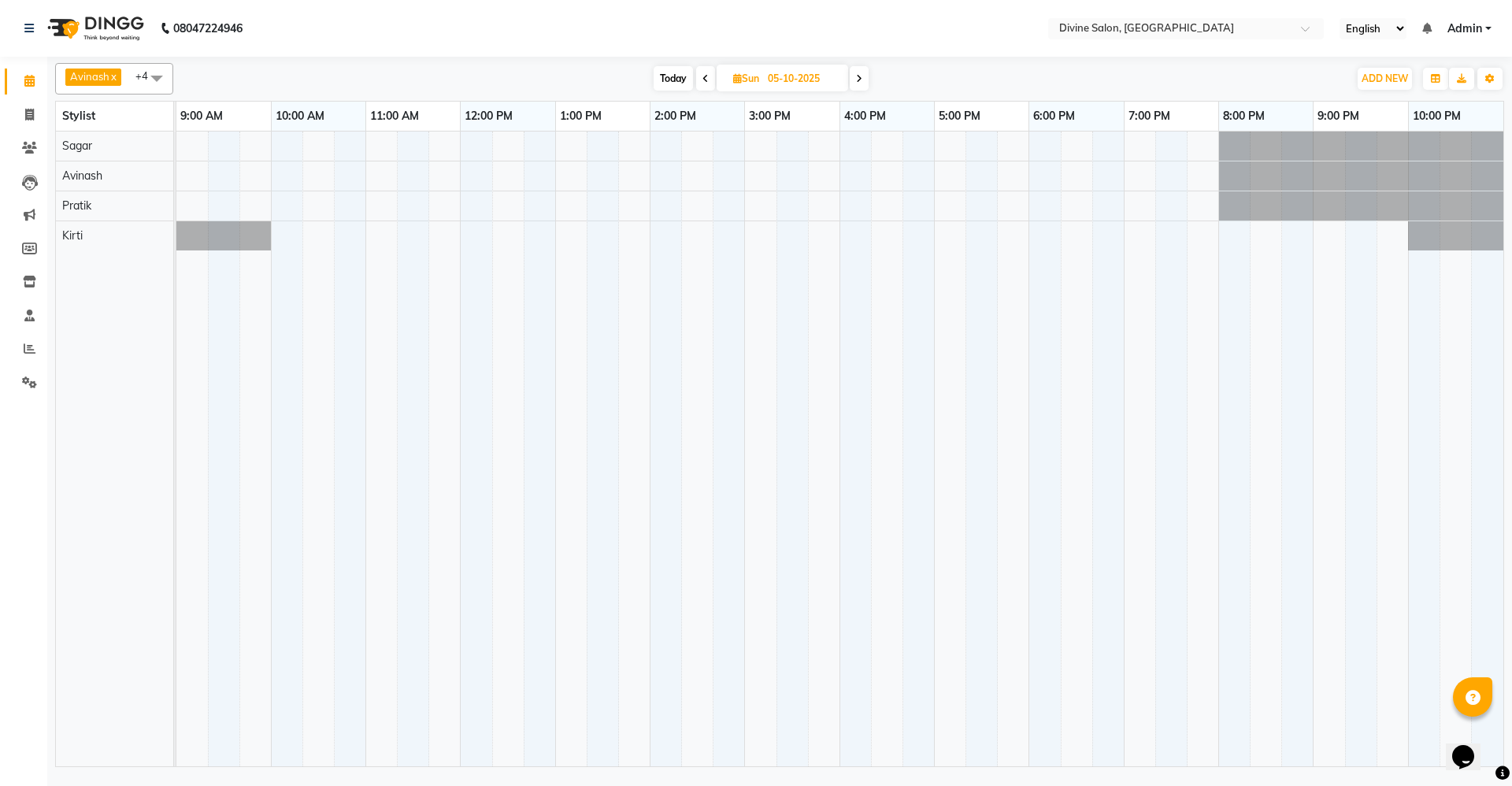
click at [706, 80] on icon at bounding box center [705, 79] width 6 height 9
type input "04-10-2025"
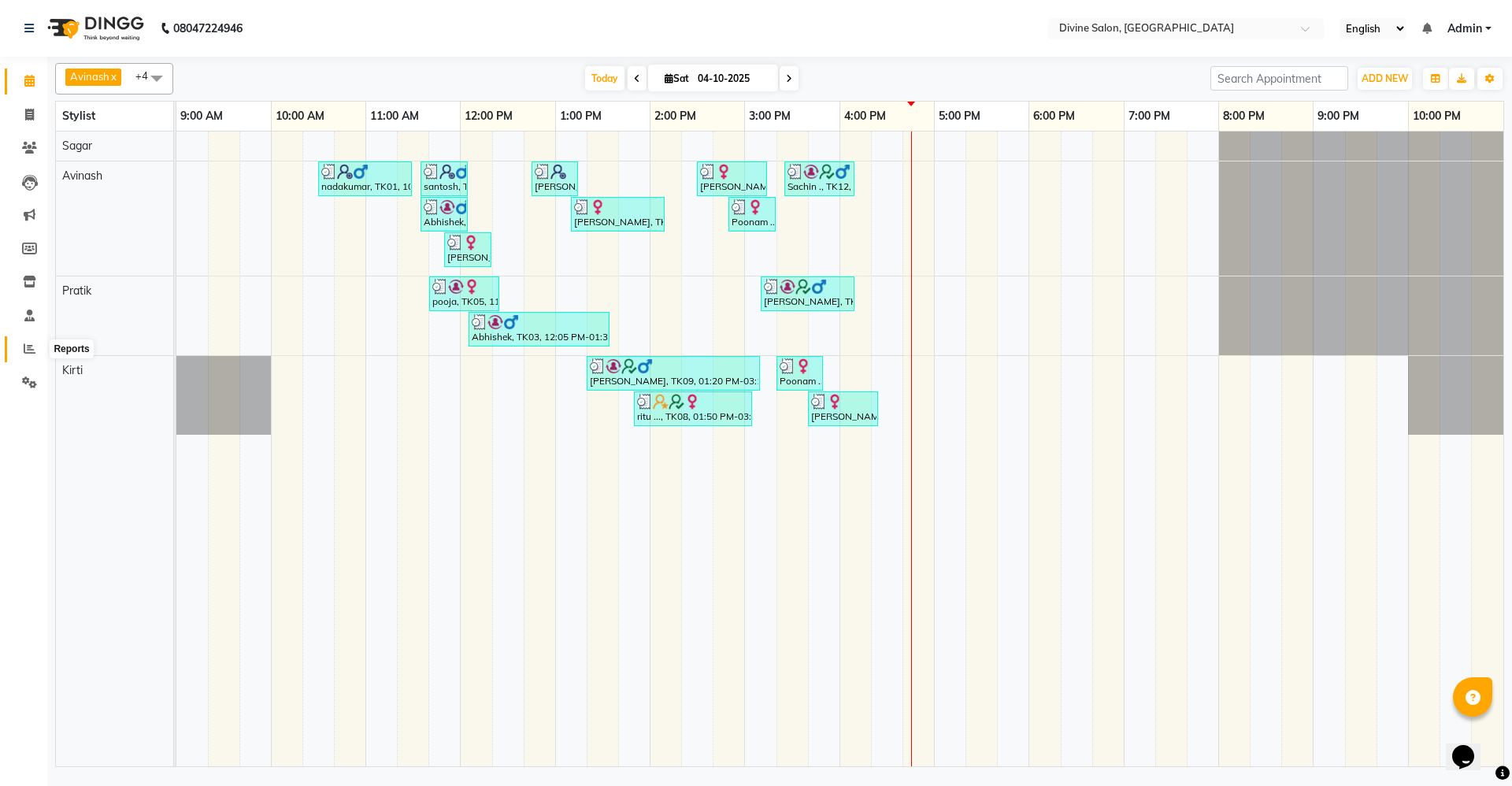
click at [25, 350] on icon at bounding box center [30, 348] width 12 height 12
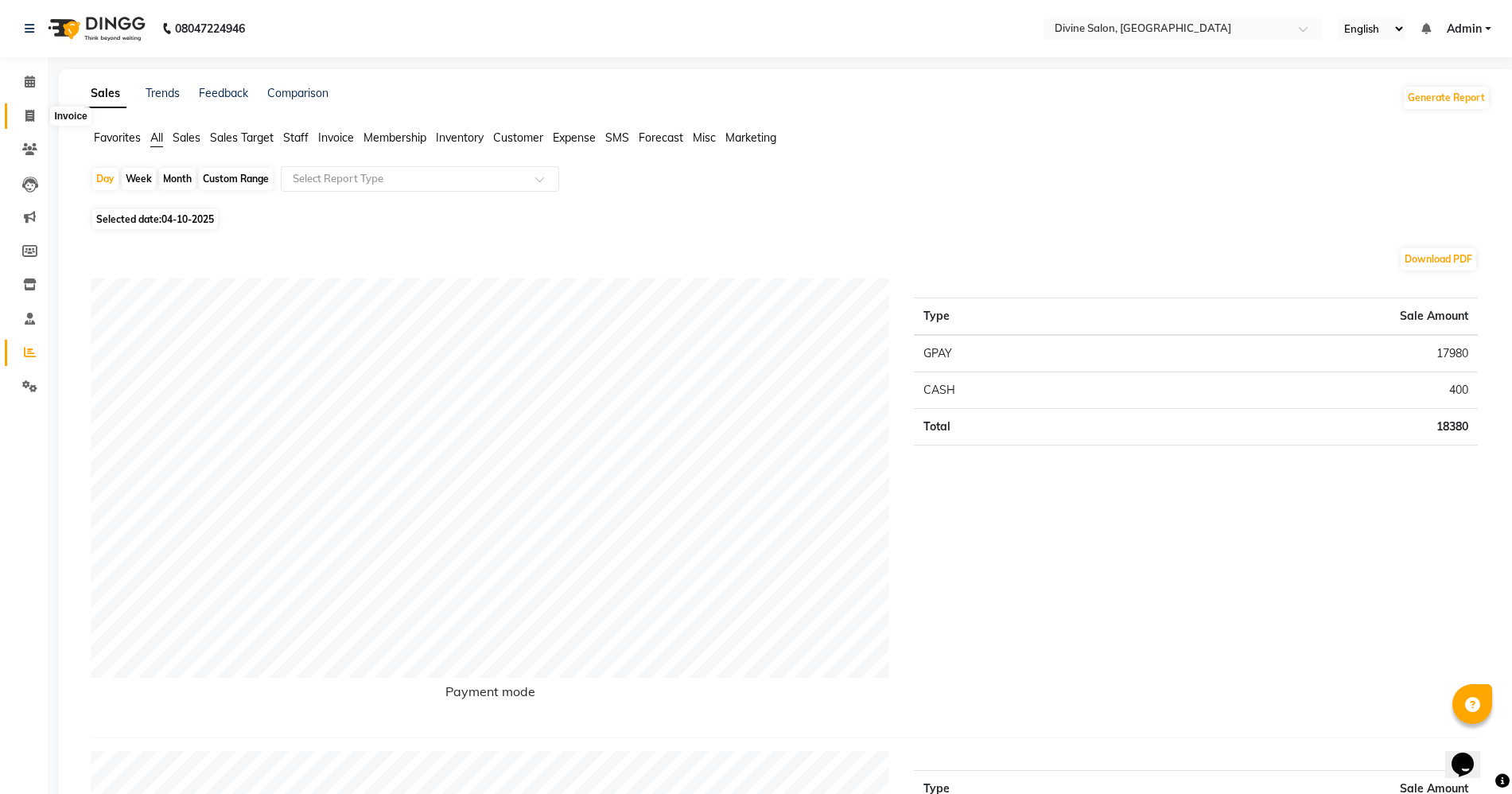
click at [30, 121] on span at bounding box center [30, 117] width 28 height 19
select select "service"
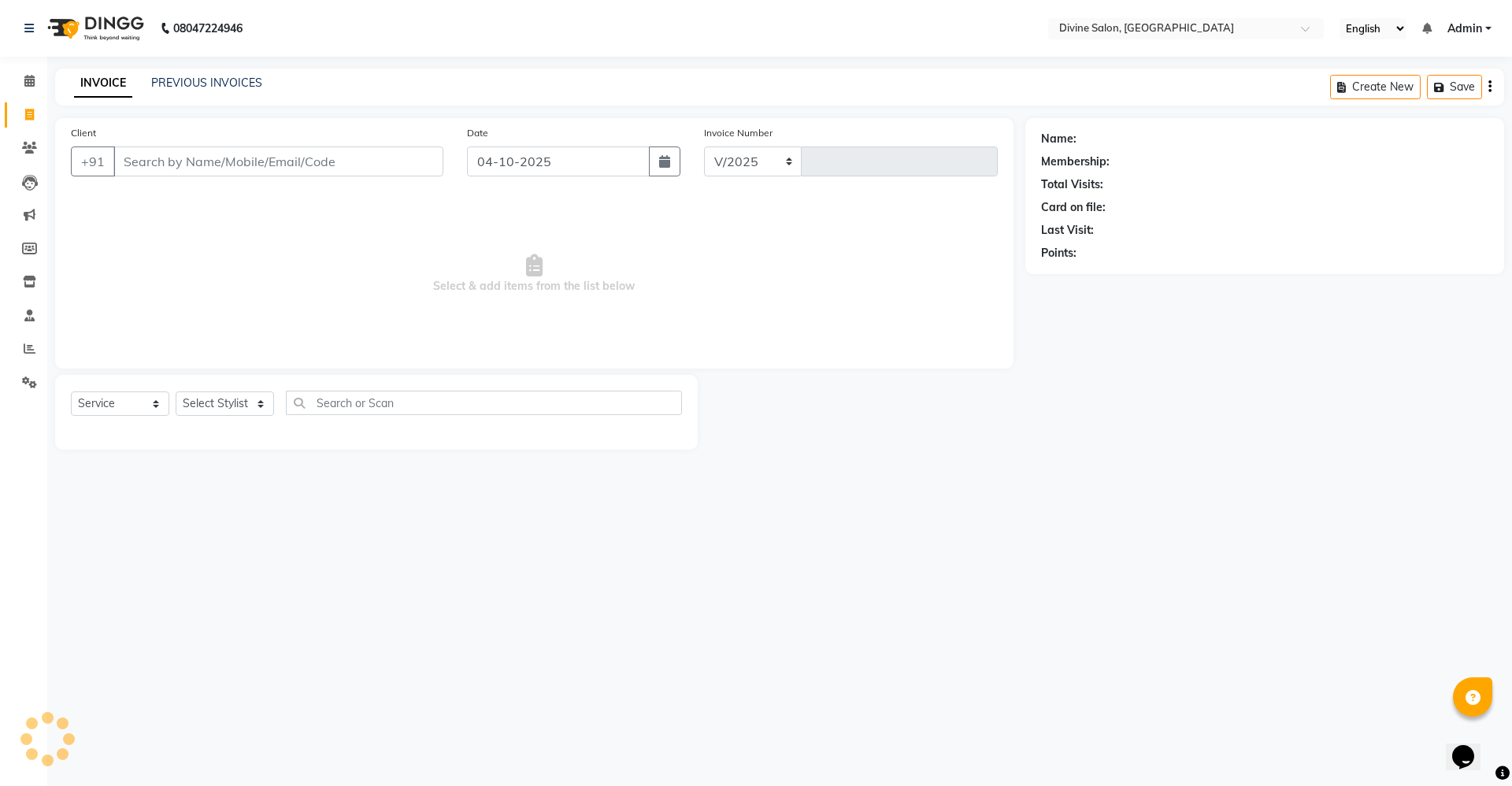
select select "745"
type input "1798"
click at [230, 411] on select "Select Stylist [PERSON_NAME] Pooja [PERSON_NAME] pooja [PERSON_NAME] [PERSON_NA…" at bounding box center [225, 404] width 99 height 24
select select "11820"
click at [176, 392] on select "Select Stylist [PERSON_NAME] Pooja [PERSON_NAME] pooja [PERSON_NAME] [PERSON_NA…" at bounding box center [225, 404] width 99 height 24
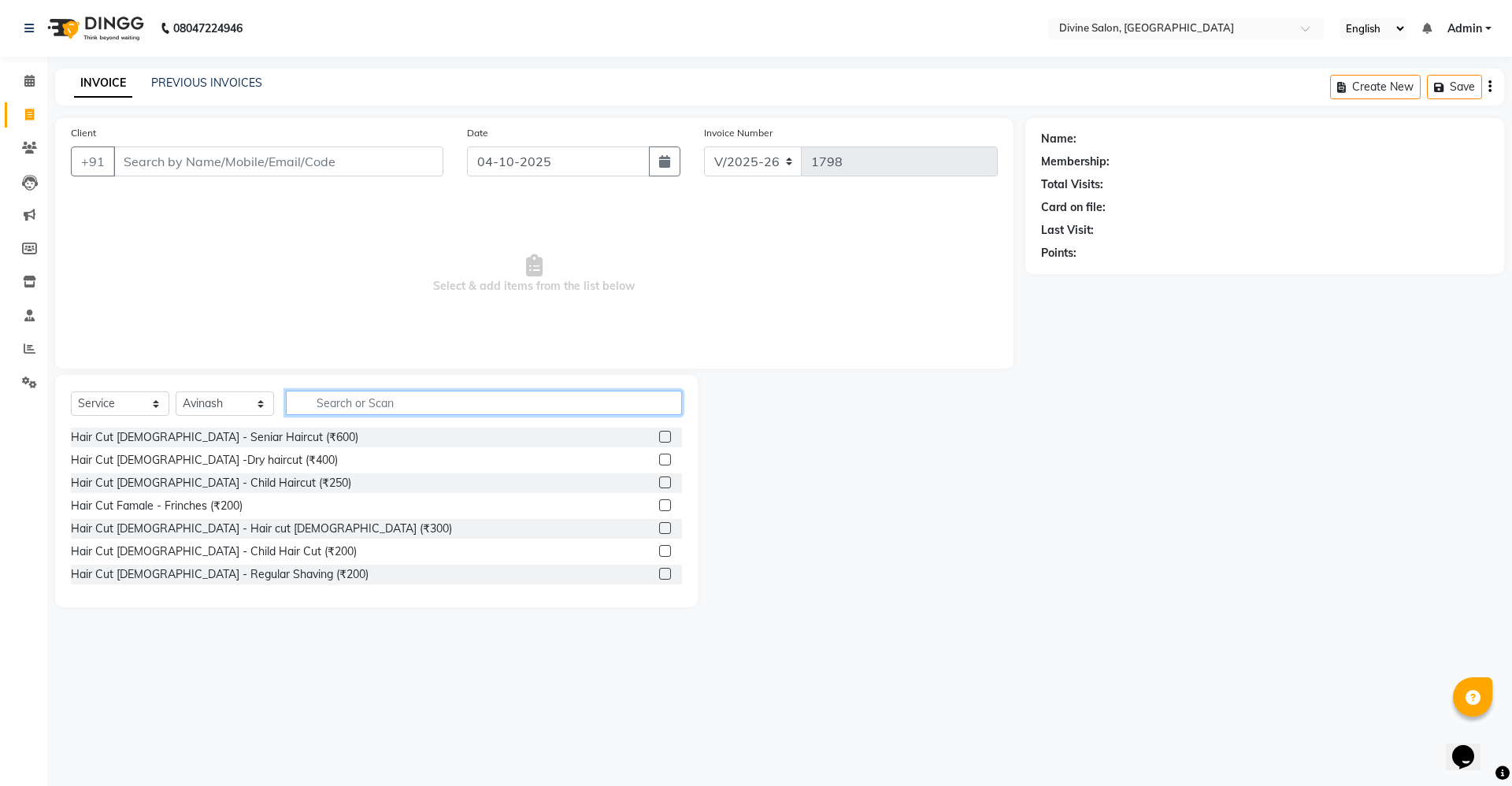
click at [394, 394] on input "text" at bounding box center [483, 403] width 396 height 24
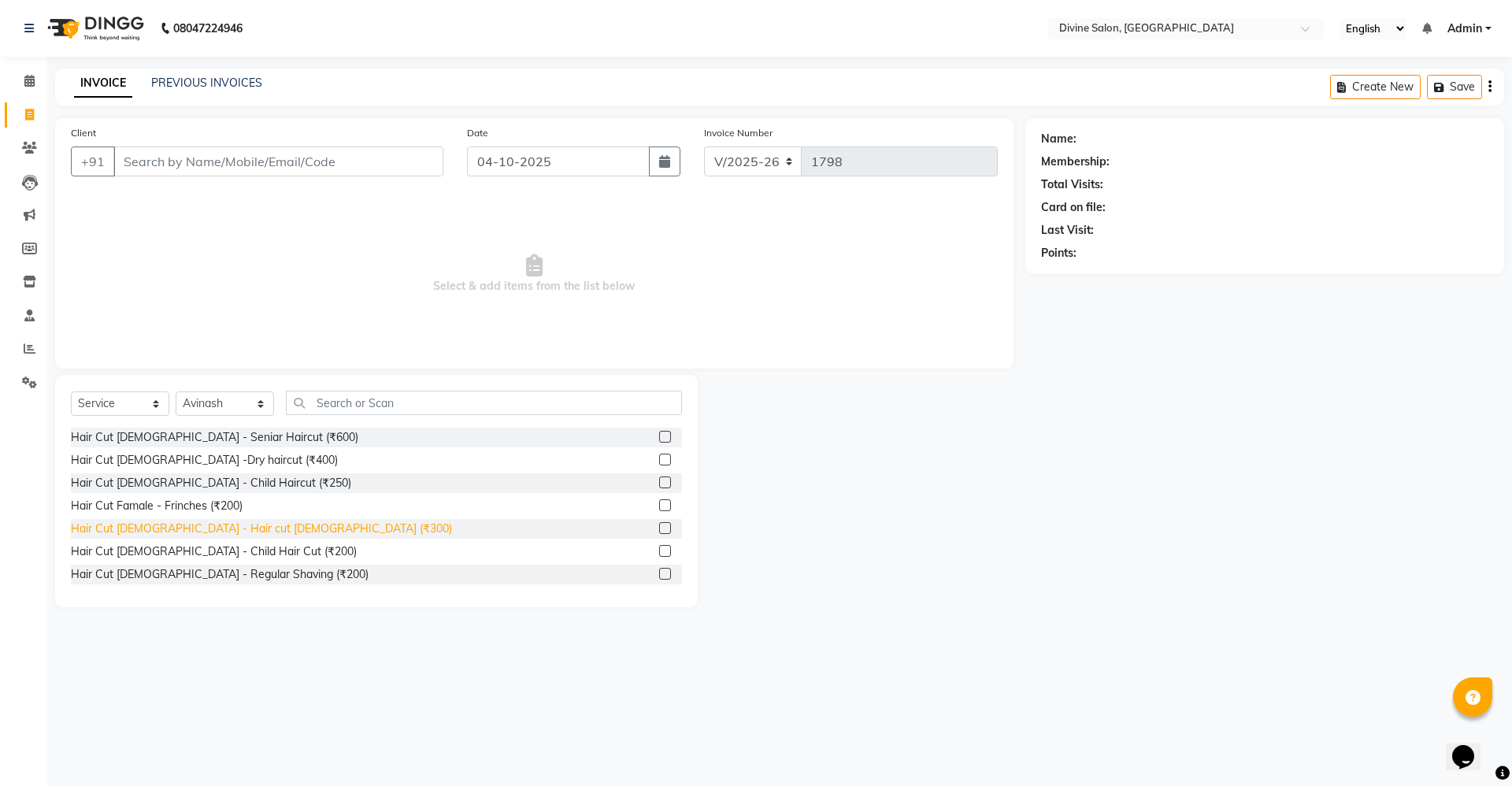
click at [239, 526] on div "Hair Cut [DEMOGRAPHIC_DATA] - Hair cut [DEMOGRAPHIC_DATA] (₹300)" at bounding box center [262, 528] width 381 height 17
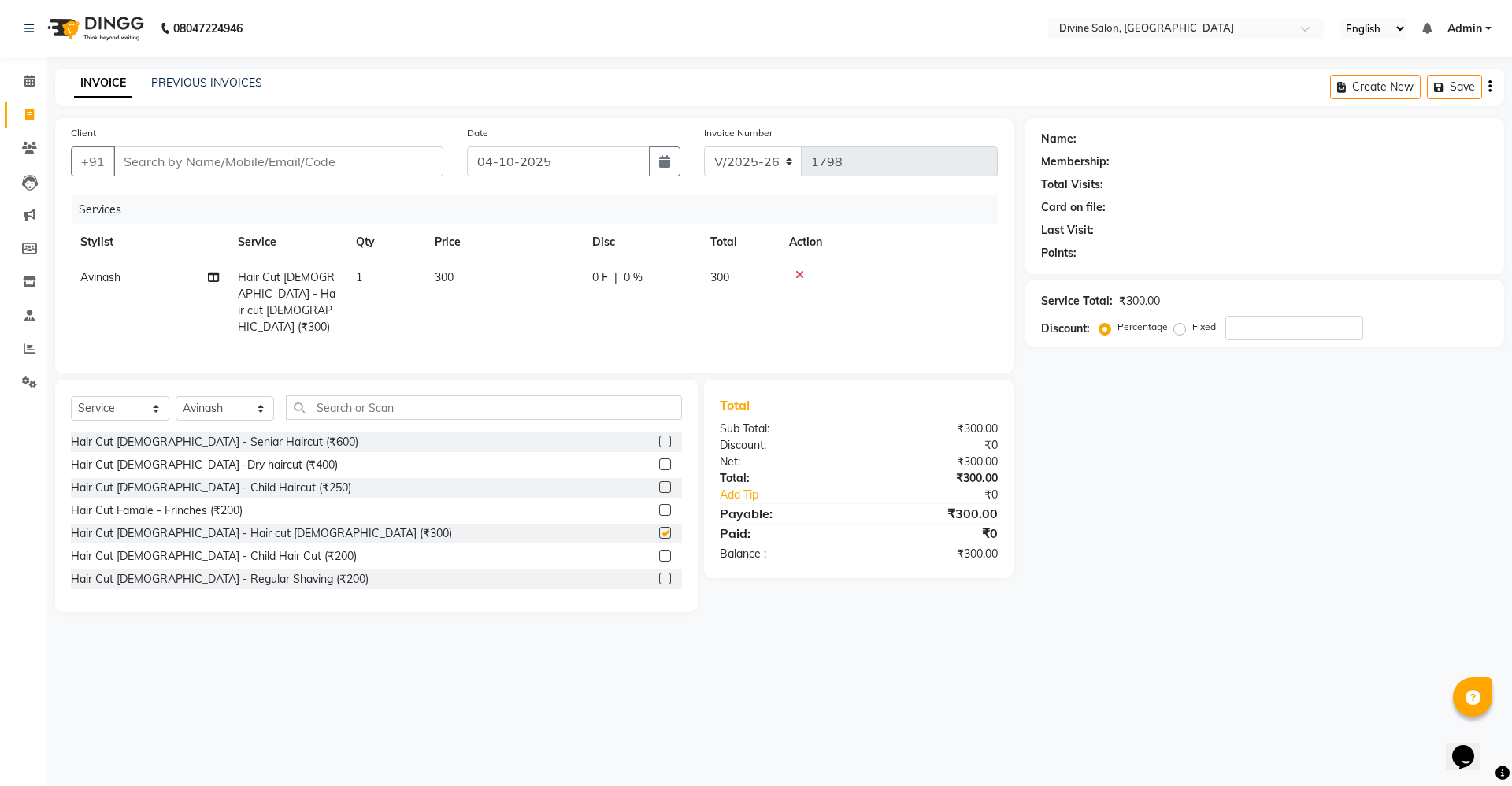
checkbox input "false"
click at [659, 573] on label at bounding box center [665, 578] width 12 height 12
click at [659, 574] on input "checkbox" at bounding box center [664, 578] width 10 height 10
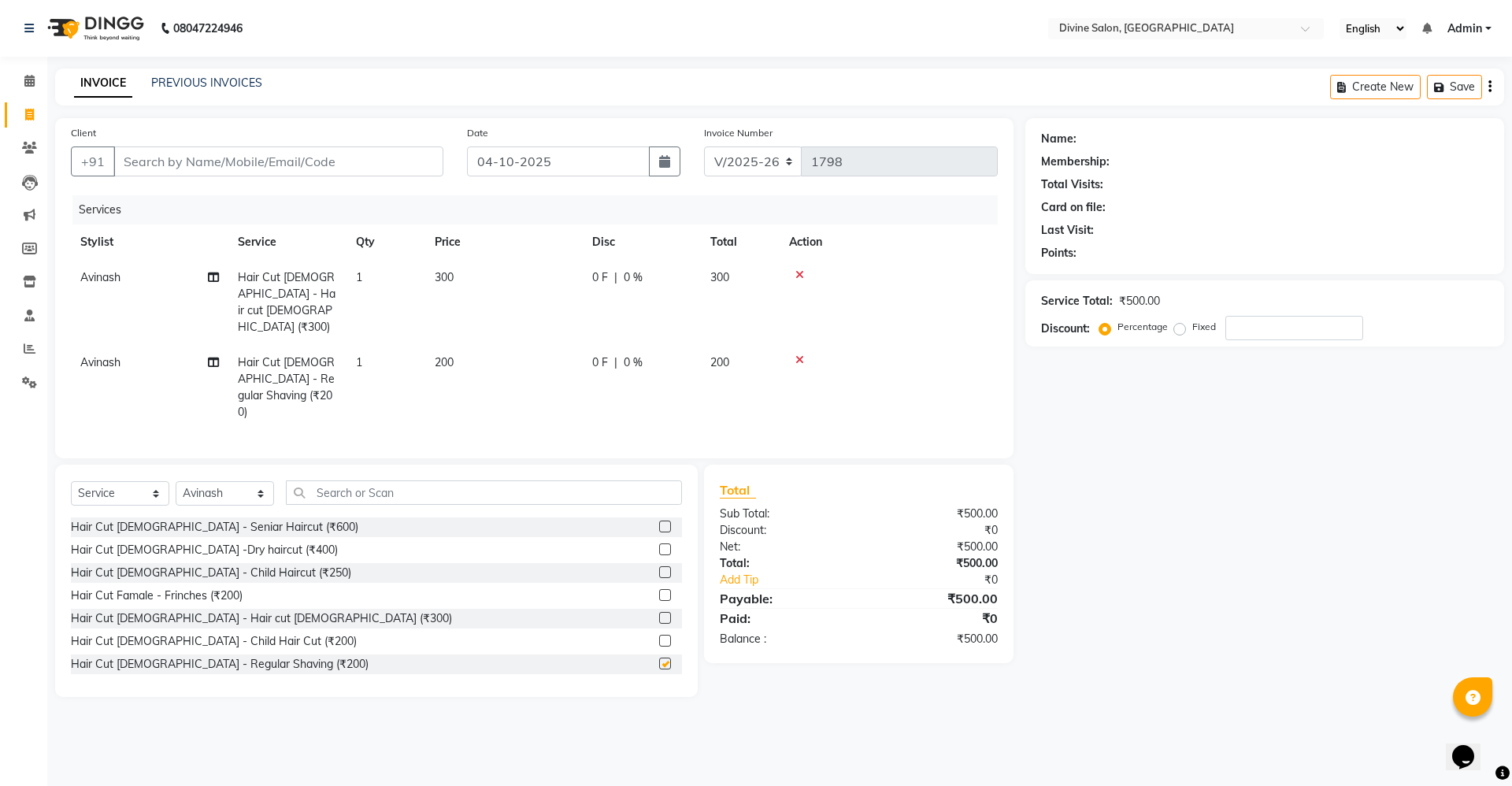
checkbox input "false"
click at [374, 154] on input "Client" at bounding box center [278, 162] width 330 height 30
click at [421, 161] on input "Client" at bounding box center [278, 162] width 330 height 30
type input "8"
type input "0"
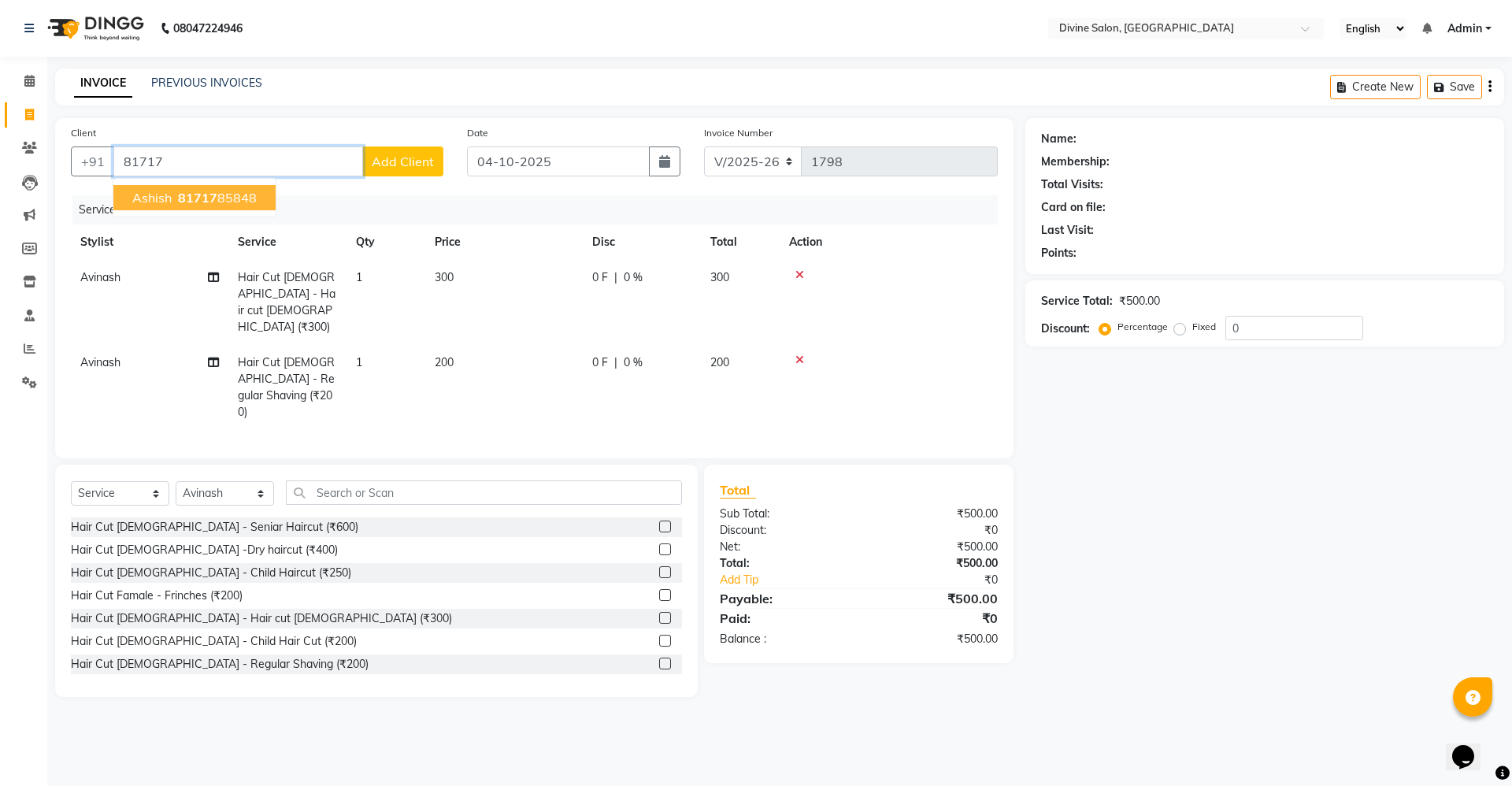
click at [238, 206] on button "ashish 81717 85848" at bounding box center [195, 197] width 163 height 25
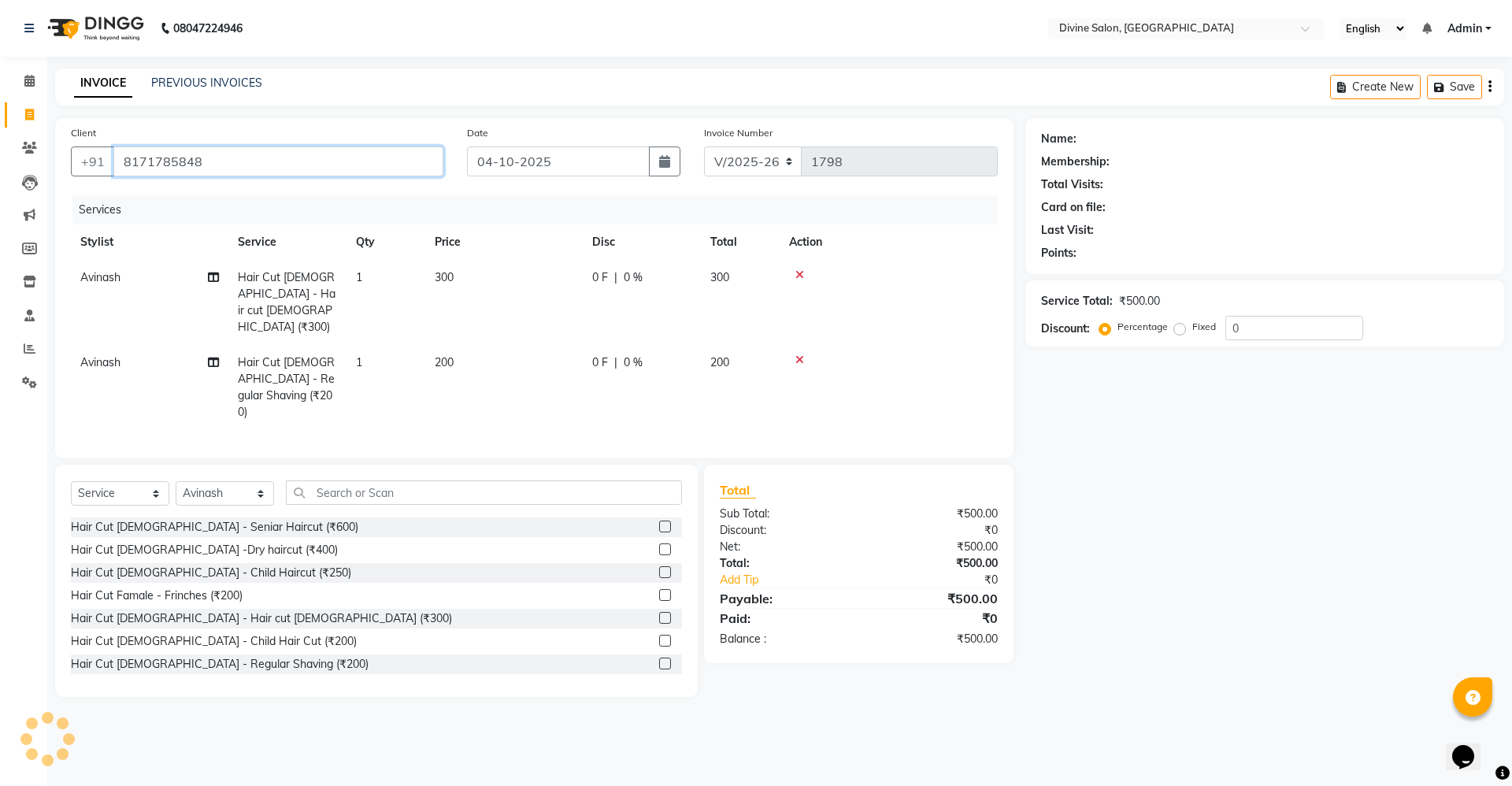
type input "8171785848"
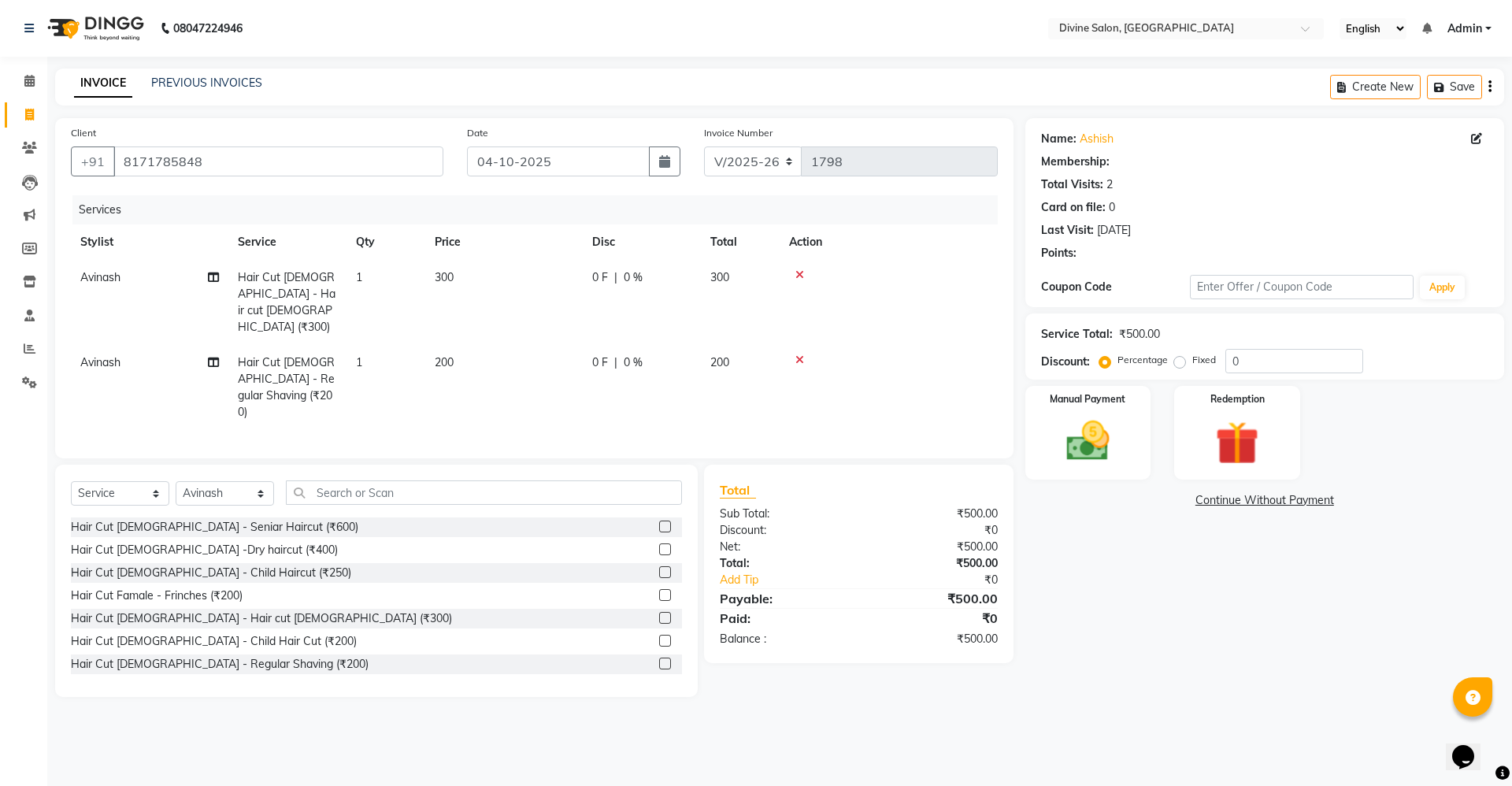
select select "1: Object"
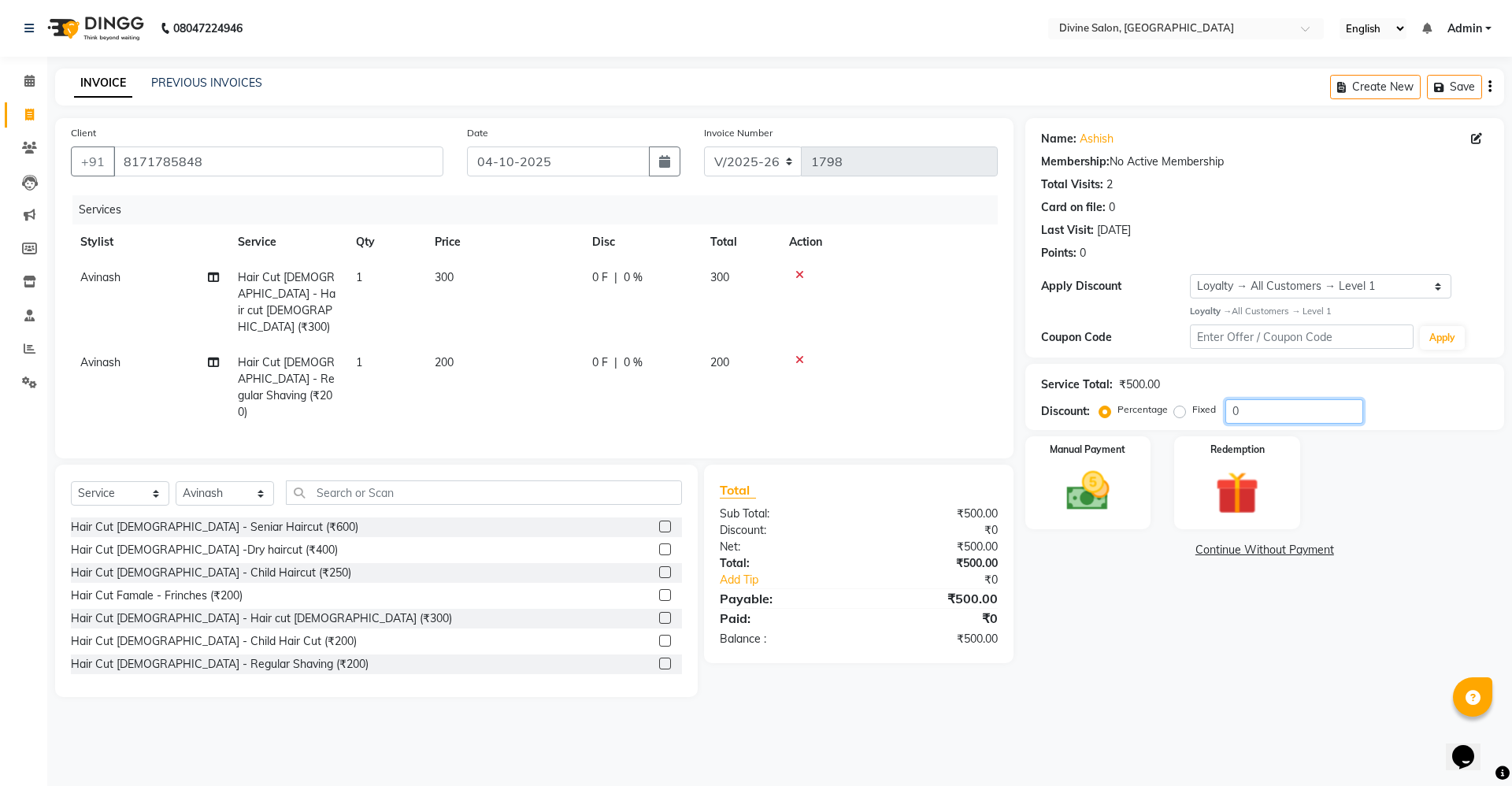
click at [1272, 414] on input "0" at bounding box center [1294, 411] width 138 height 24
click at [1269, 411] on input "0" at bounding box center [1294, 411] width 138 height 24
click at [1101, 500] on img at bounding box center [1088, 491] width 73 height 52
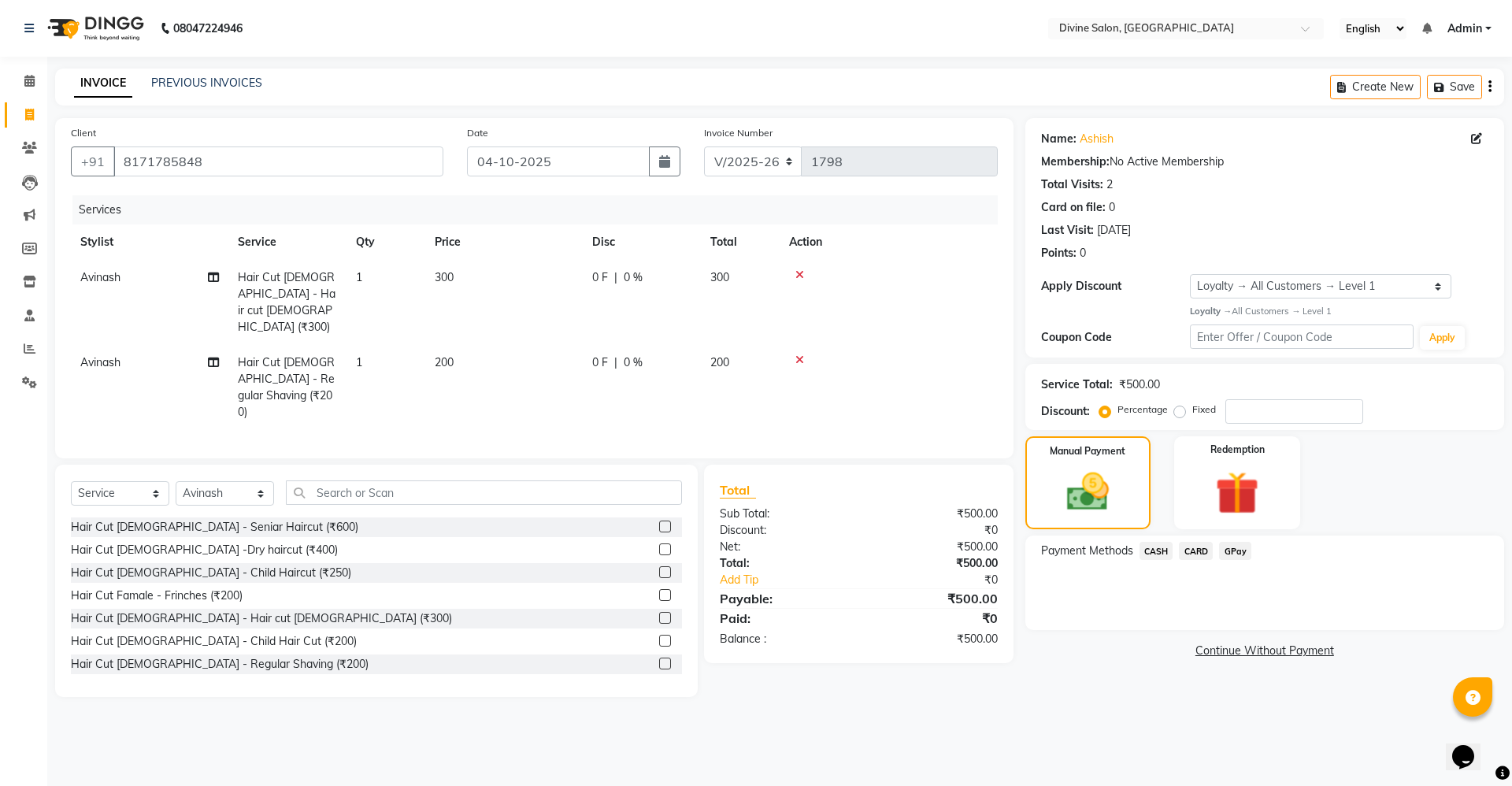
click at [1239, 548] on span "GPay" at bounding box center [1235, 550] width 32 height 18
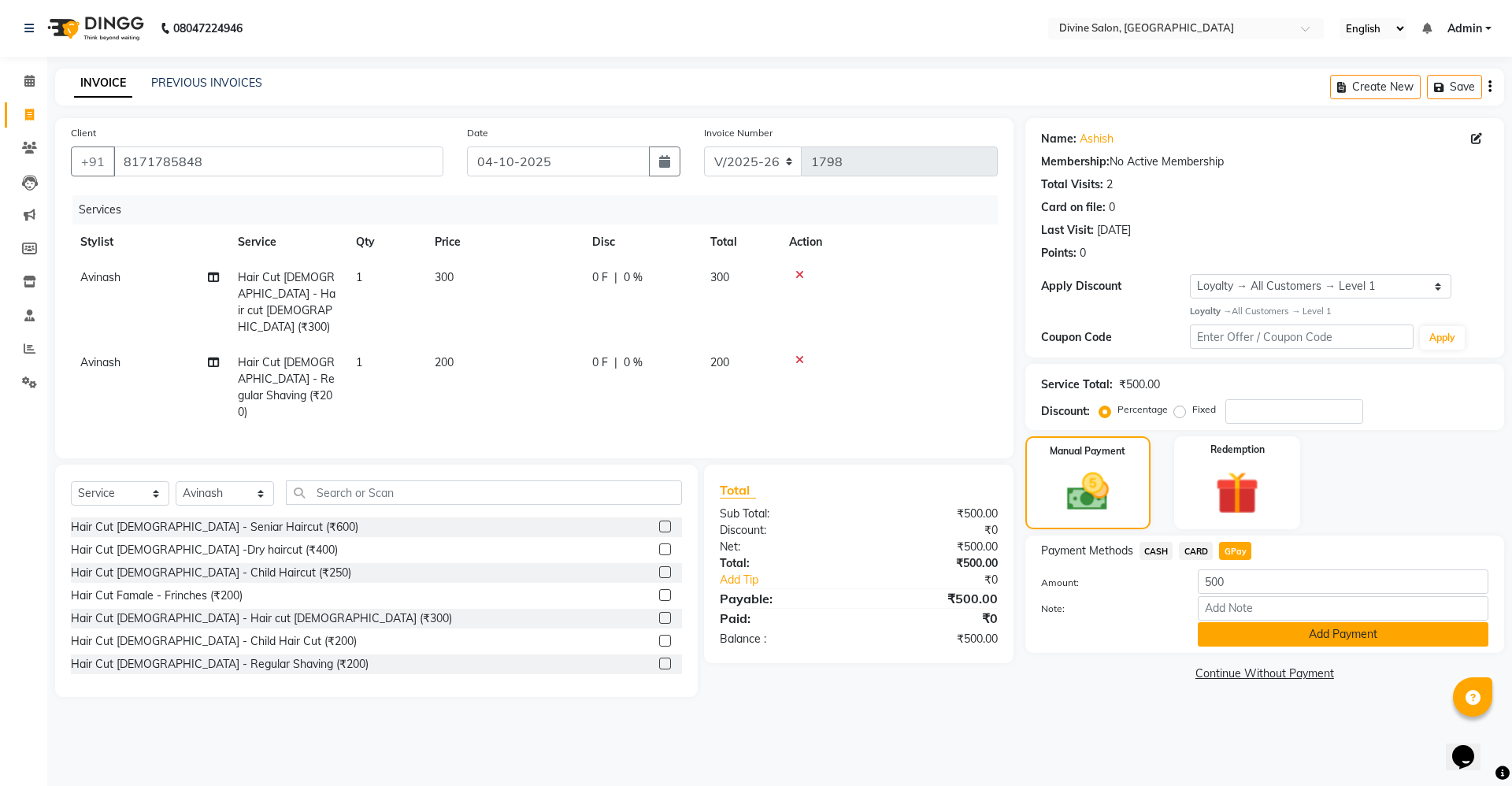
click at [1241, 626] on button "Add Payment" at bounding box center [1343, 634] width 290 height 24
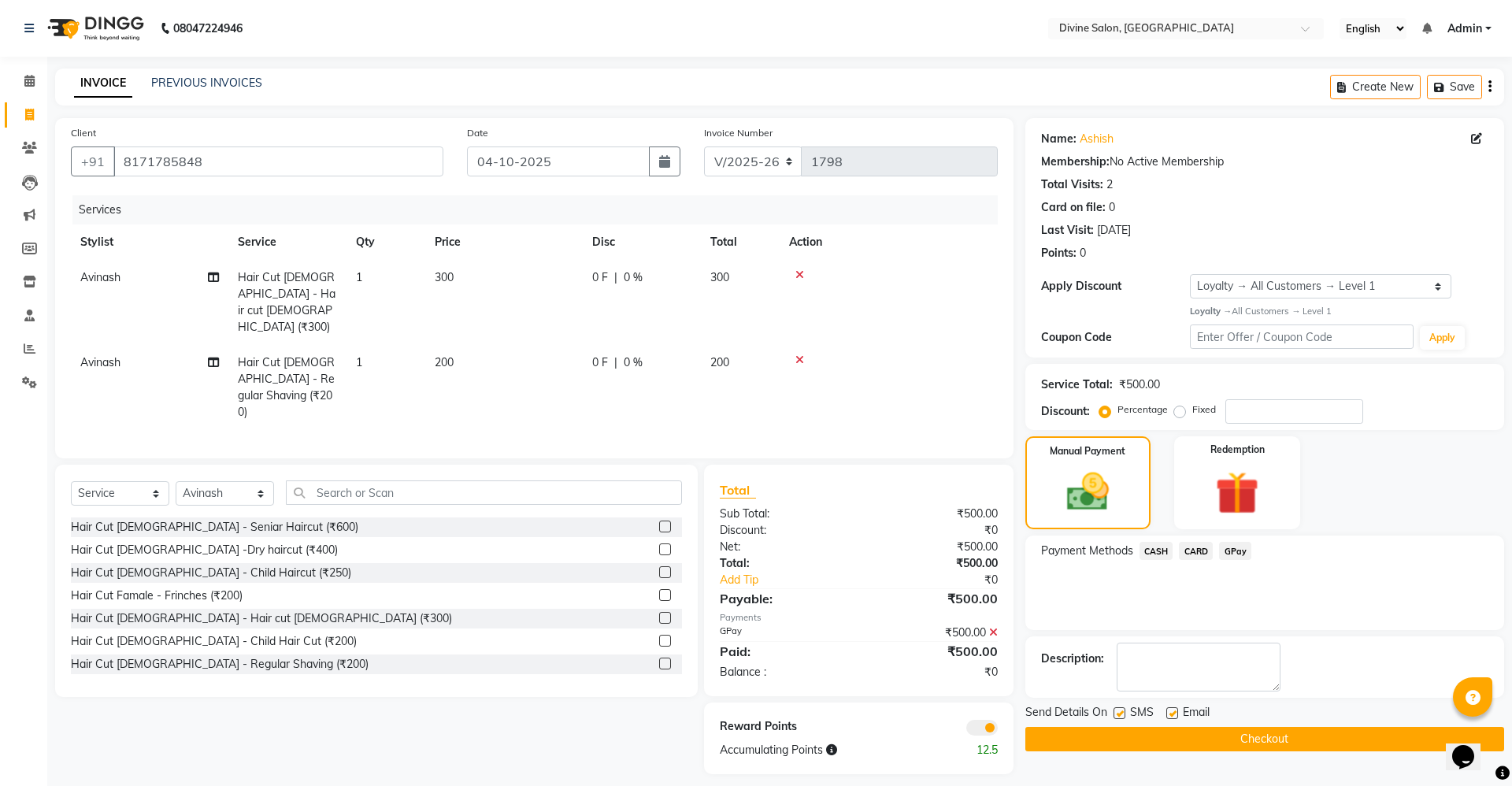
click at [1190, 738] on button "Checkout" at bounding box center [1265, 739] width 479 height 24
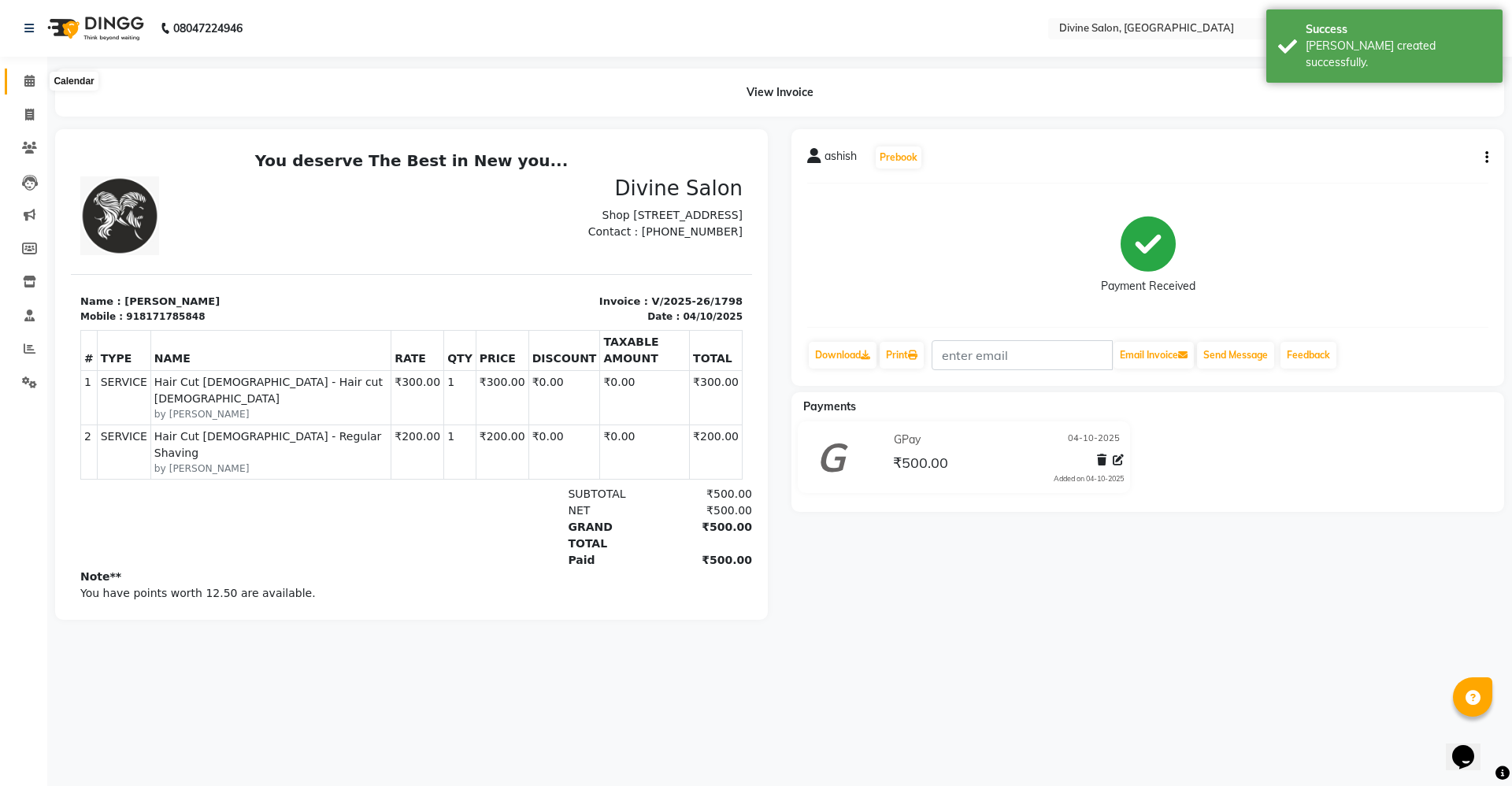
click at [34, 83] on icon at bounding box center [29, 80] width 10 height 12
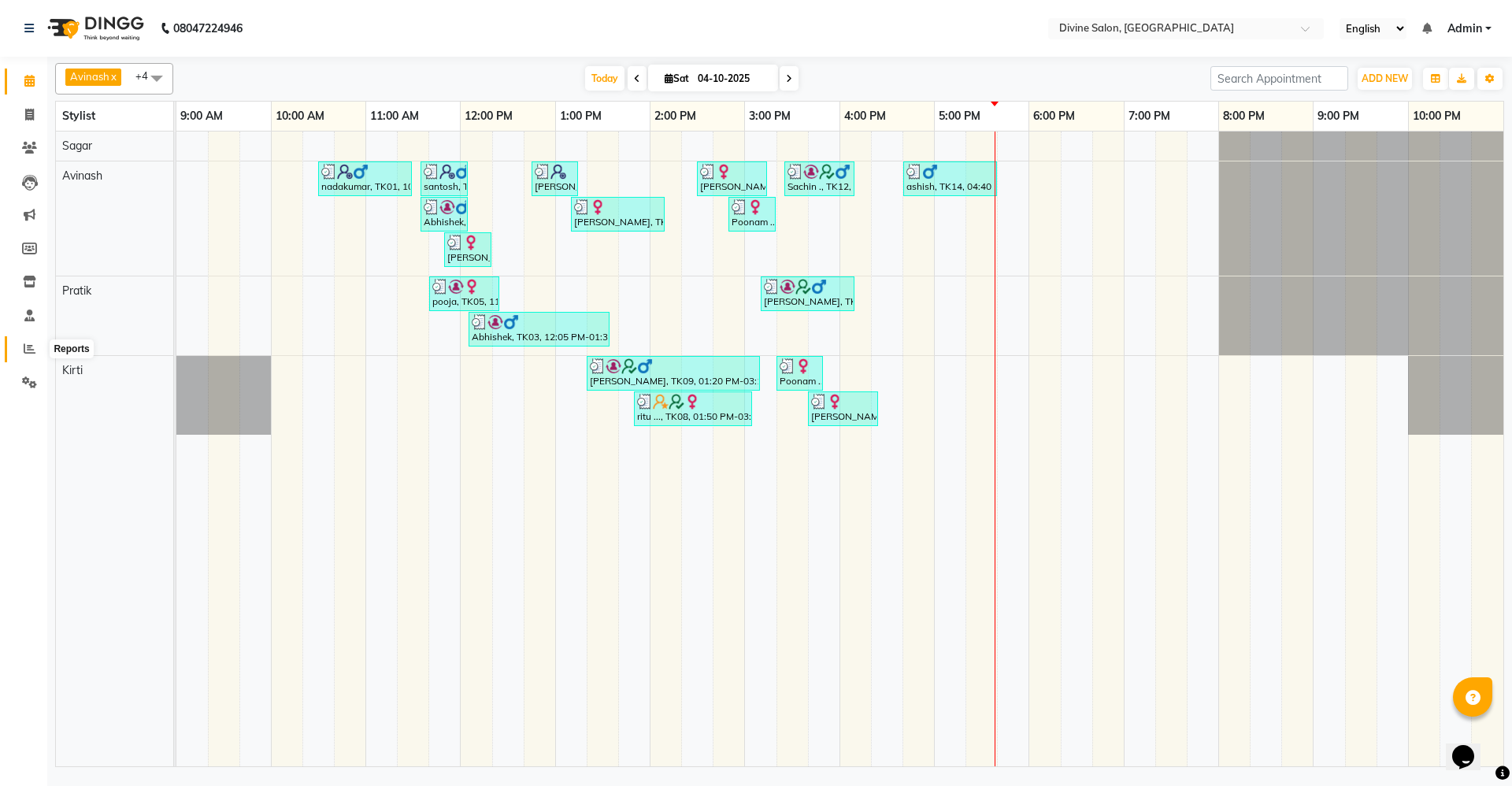
click at [32, 344] on icon at bounding box center [30, 348] width 12 height 12
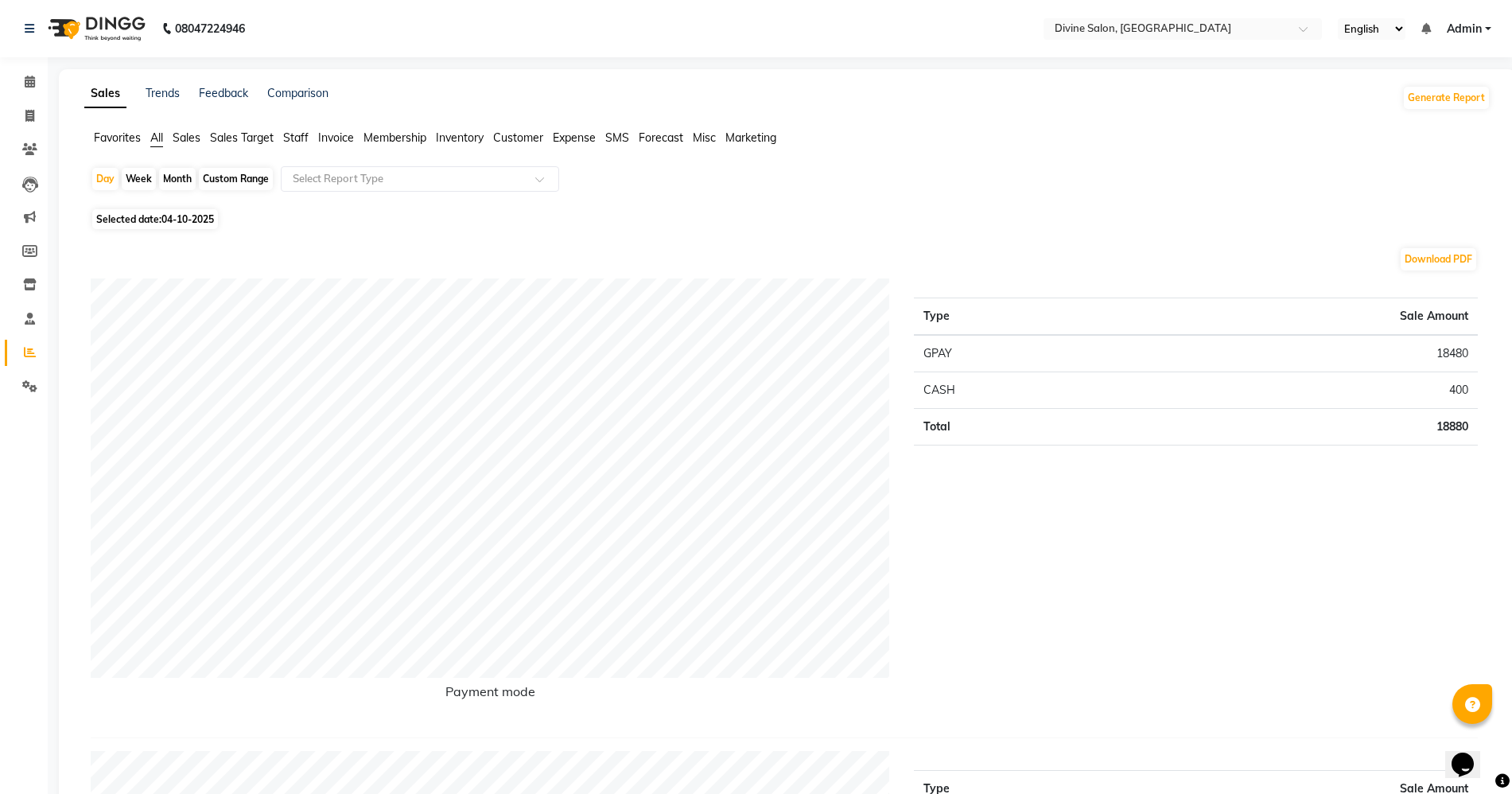
click at [170, 180] on div "Month" at bounding box center [176, 179] width 36 height 22
select select "10"
select select "2025"
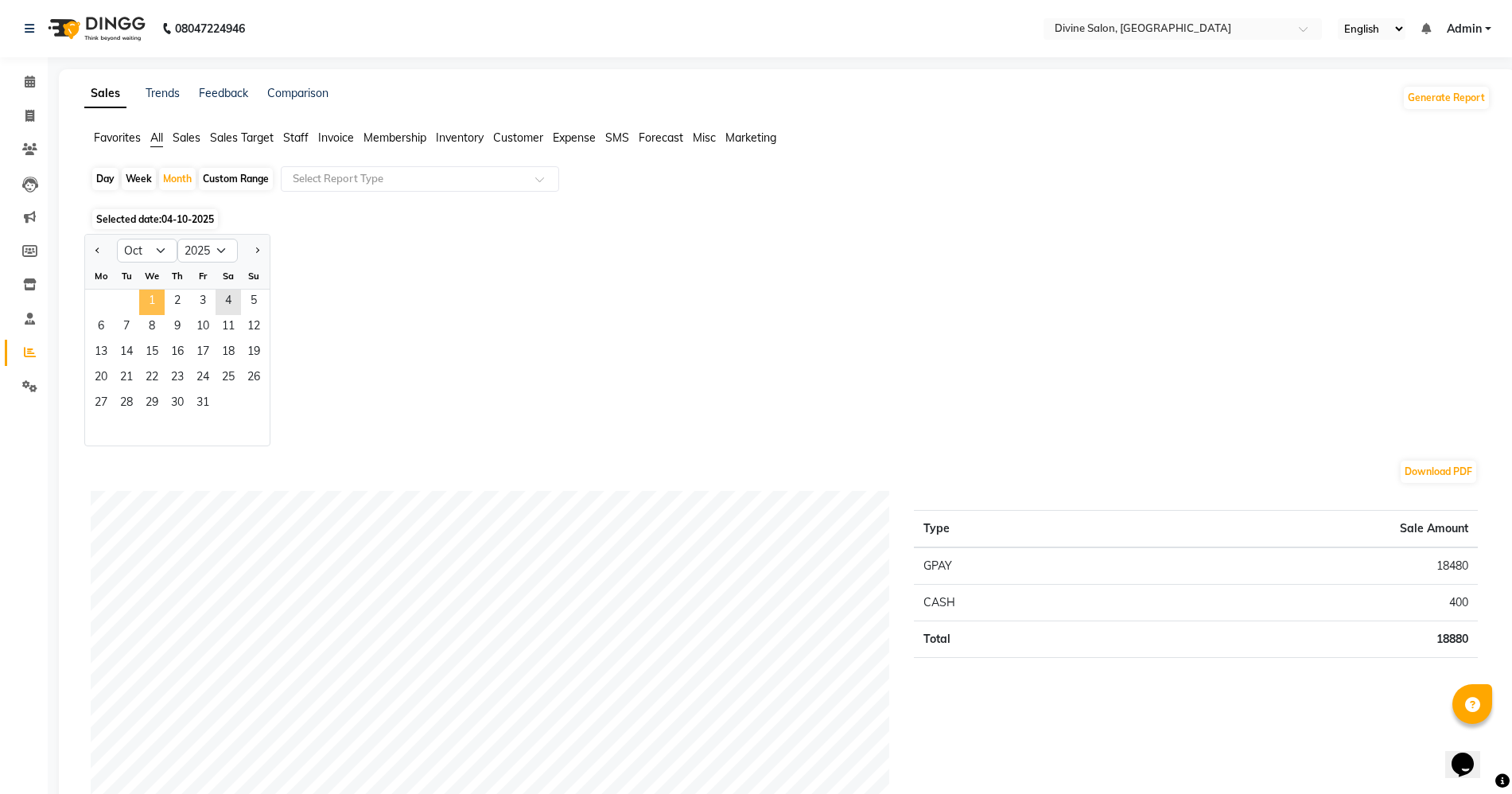
click at [155, 299] on span "1" at bounding box center [151, 301] width 25 height 25
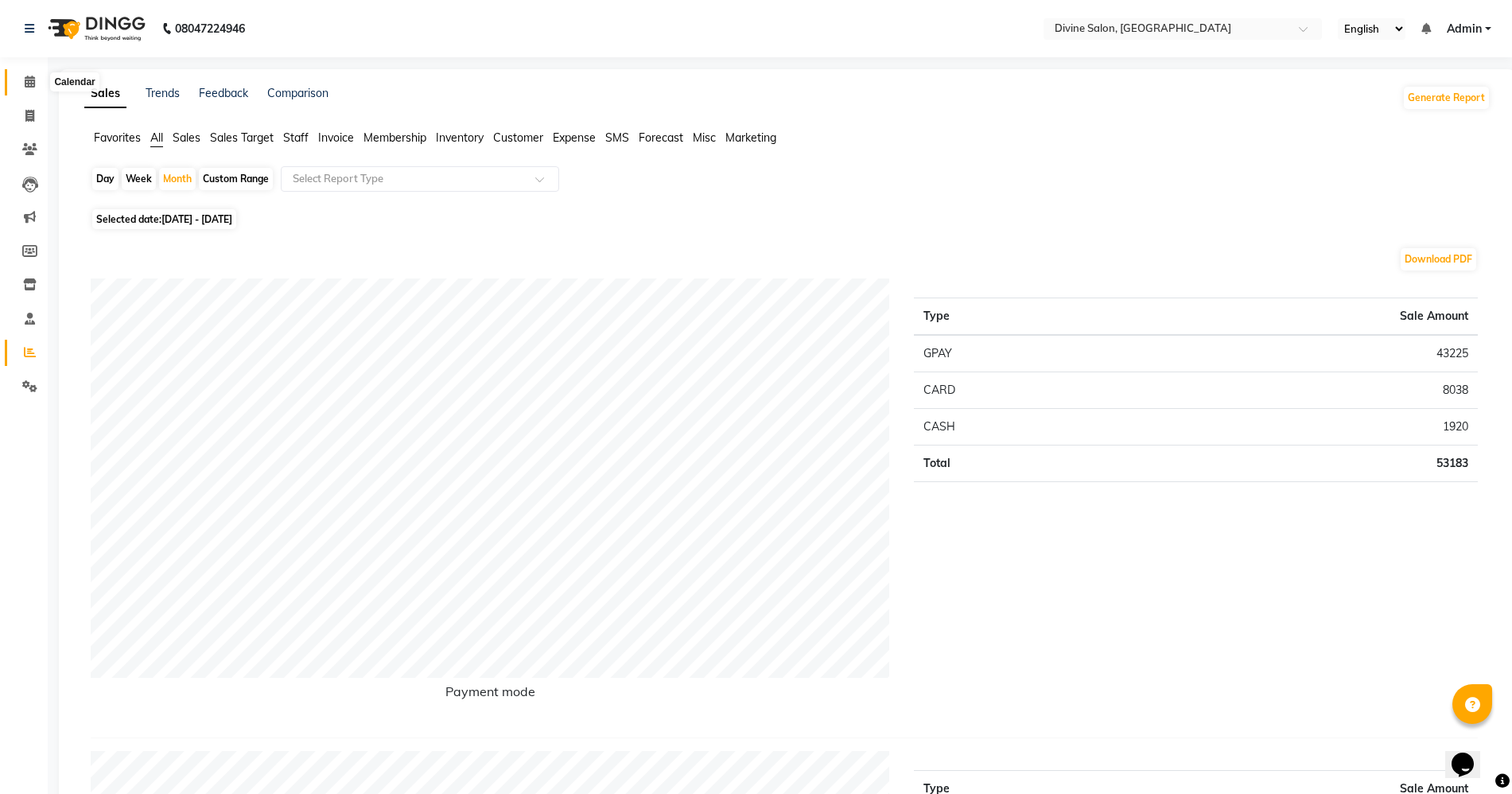
click at [29, 76] on span at bounding box center [30, 82] width 28 height 19
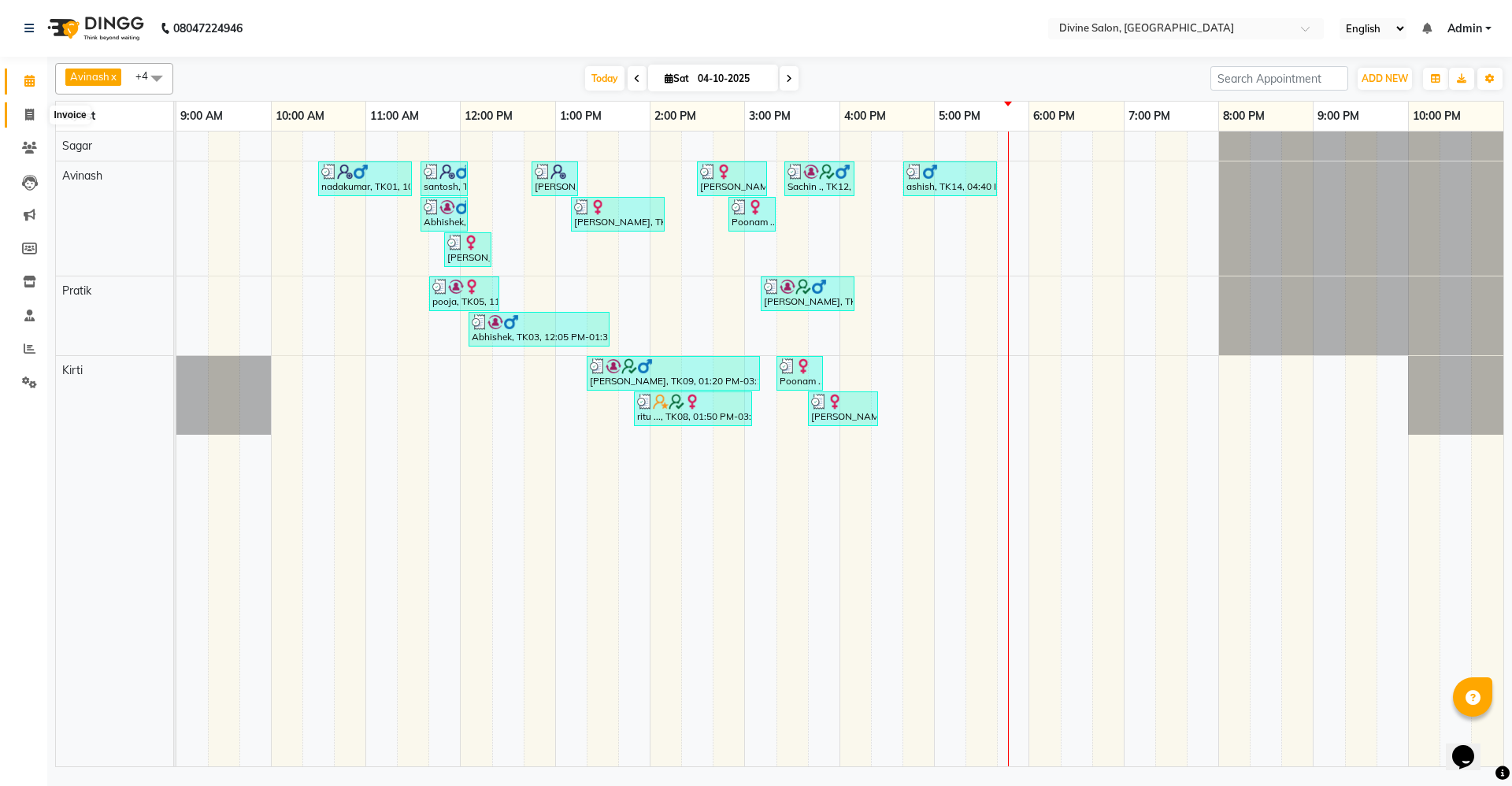
click at [30, 111] on icon at bounding box center [29, 115] width 8 height 12
select select "service"
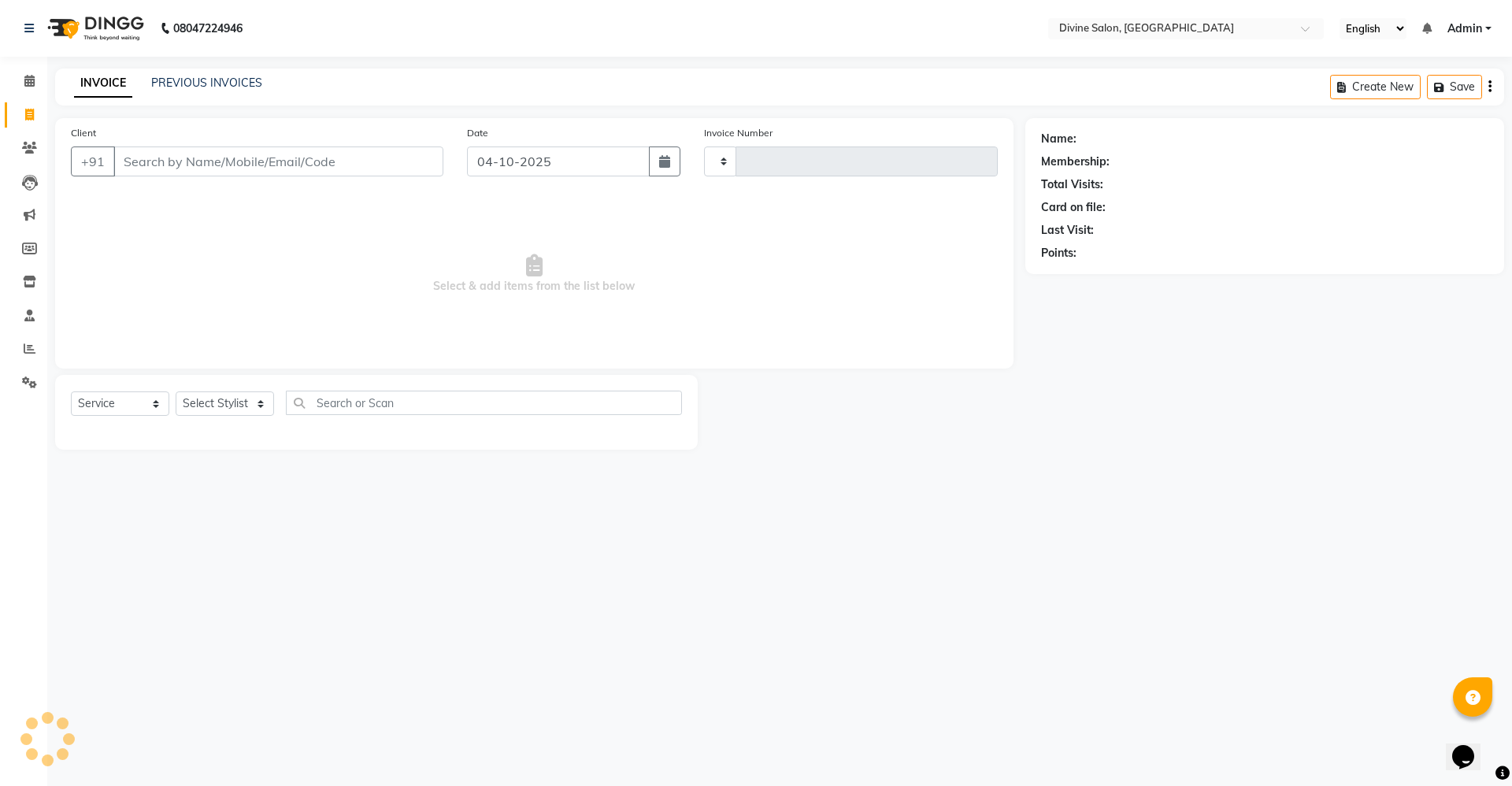
type input "1799"
select select "745"
click at [241, 401] on select "Select Stylist [PERSON_NAME] Pooja [PERSON_NAME] pooja [PERSON_NAME] [PERSON_NA…" at bounding box center [225, 404] width 99 height 24
select select "11820"
click at [176, 392] on select "Select Stylist [PERSON_NAME] Pooja [PERSON_NAME] pooja [PERSON_NAME] [PERSON_NA…" at bounding box center [225, 404] width 99 height 24
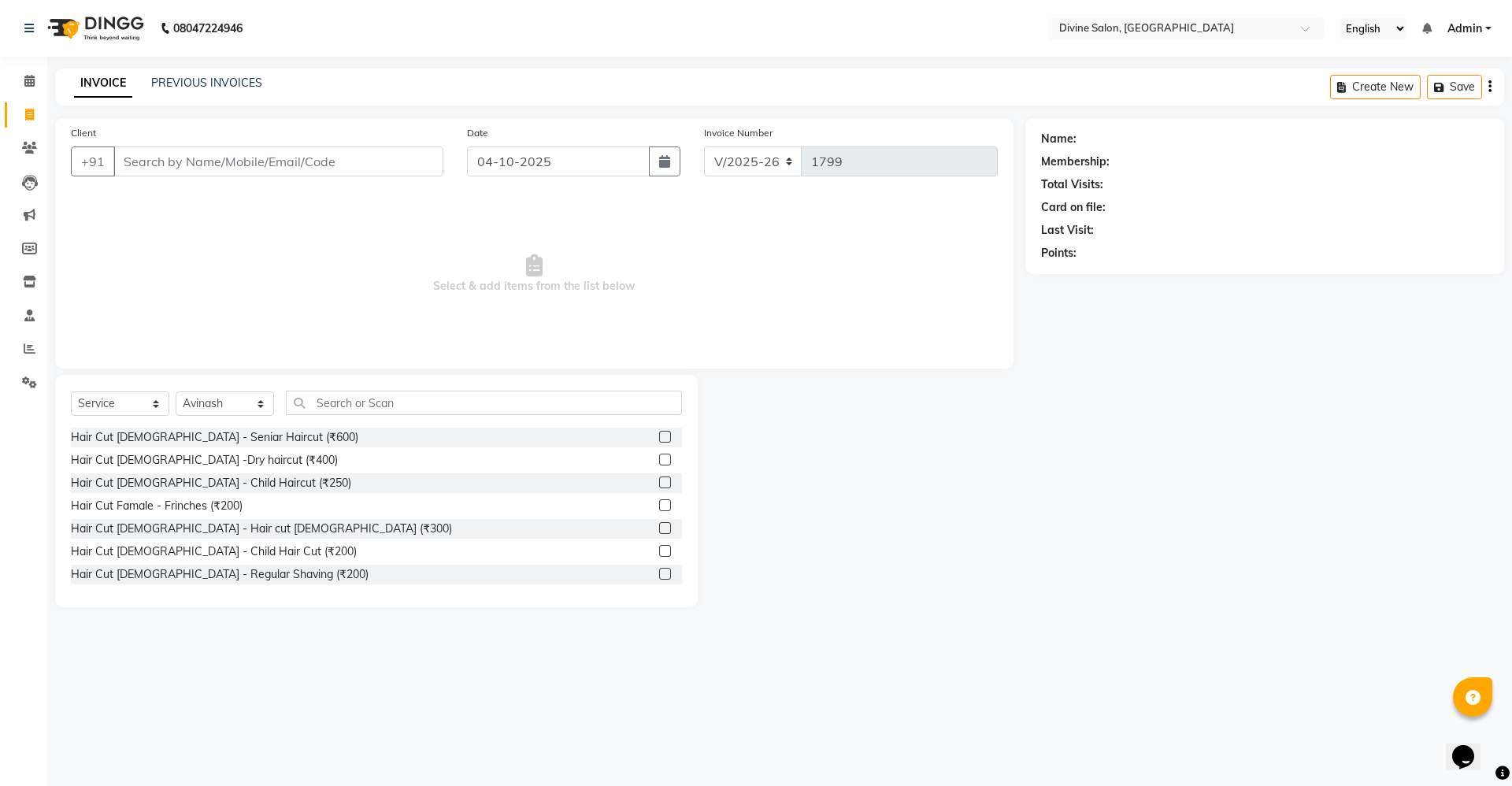
click at [659, 523] on label at bounding box center [665, 527] width 12 height 12
click at [659, 524] on input "checkbox" at bounding box center [664, 528] width 10 height 10
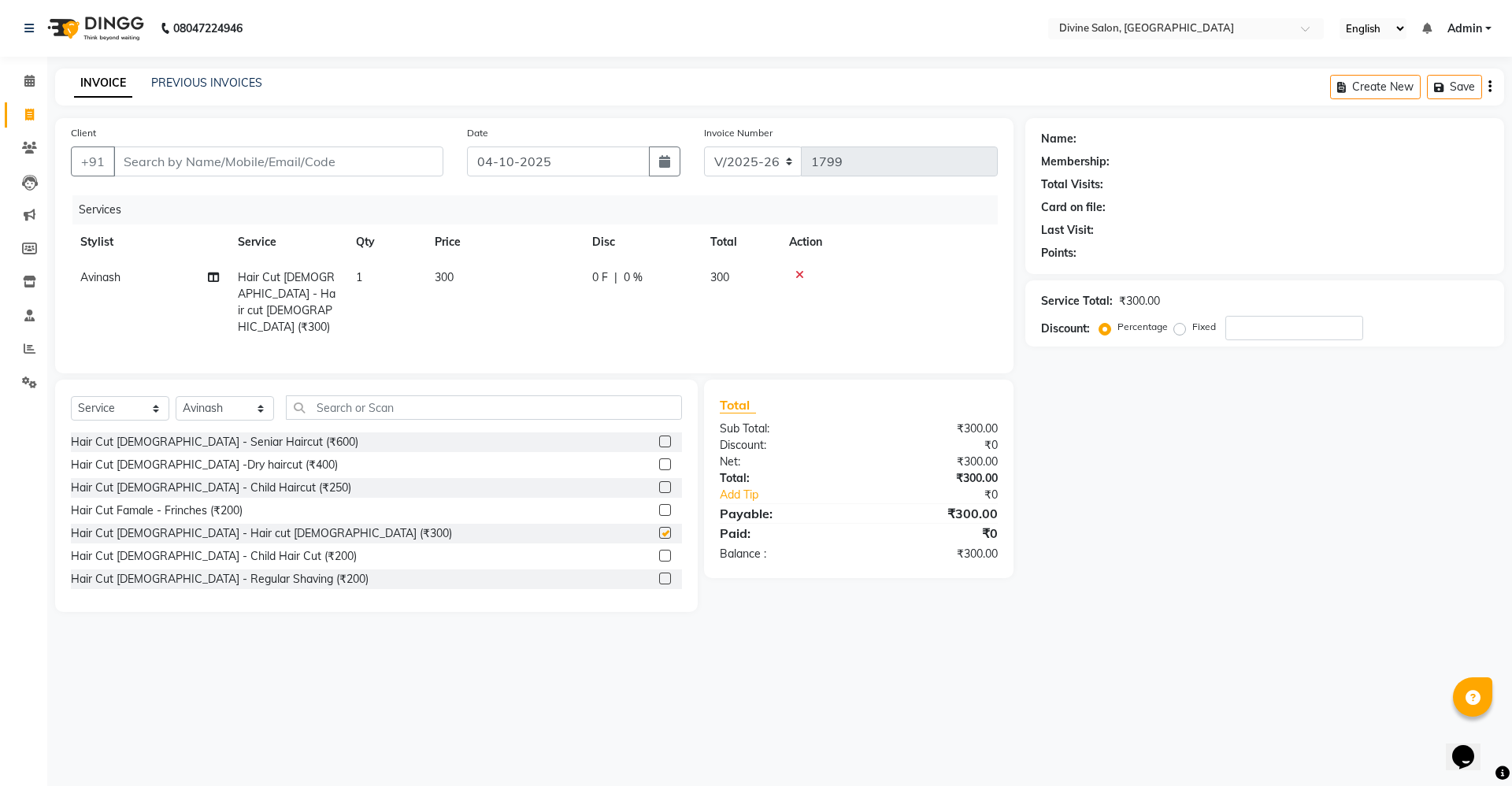
checkbox input "false"
click at [409, 159] on input "Client" at bounding box center [278, 162] width 330 height 30
click at [417, 157] on input "Client" at bounding box center [278, 162] width 330 height 30
click at [457, 402] on input "text" at bounding box center [483, 407] width 396 height 24
click at [402, 167] on input "Client" at bounding box center [278, 162] width 330 height 30
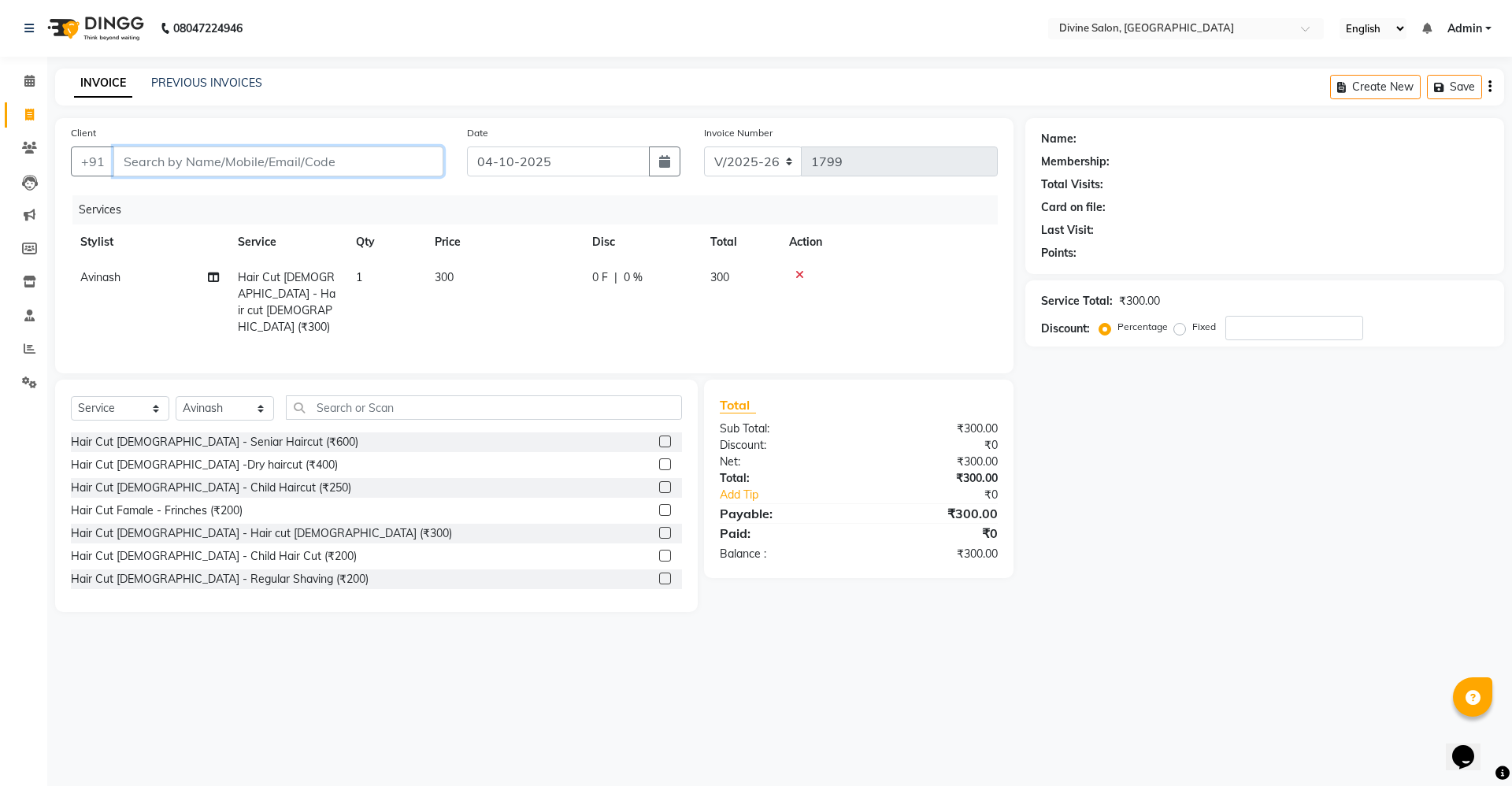
click at [326, 163] on input "Client" at bounding box center [278, 162] width 330 height 30
click at [397, 169] on input "Client" at bounding box center [278, 162] width 330 height 30
type input "9"
type input "0"
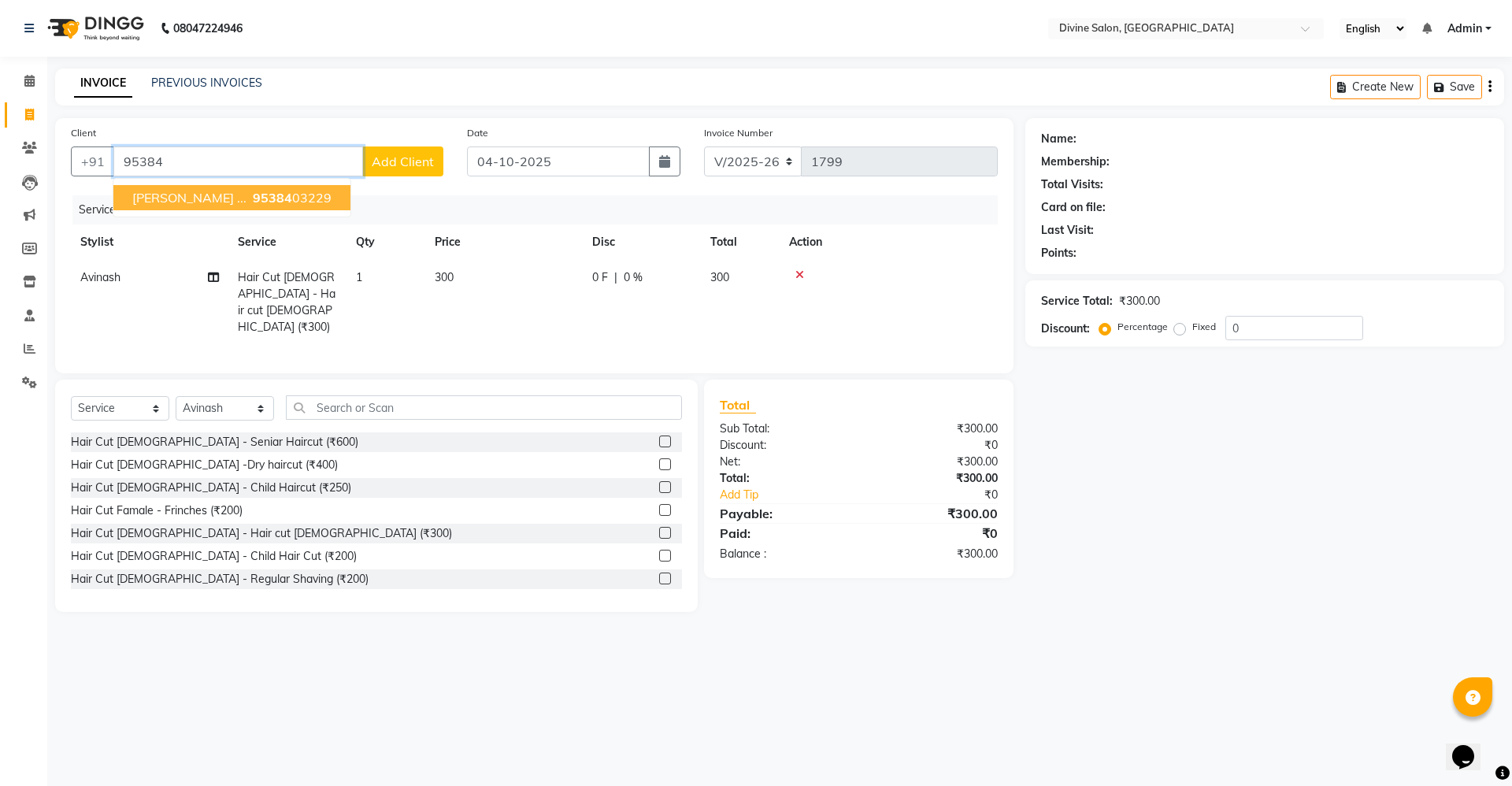
click at [140, 197] on span "[PERSON_NAME] ..." at bounding box center [189, 197] width 115 height 16
type input "9538403229"
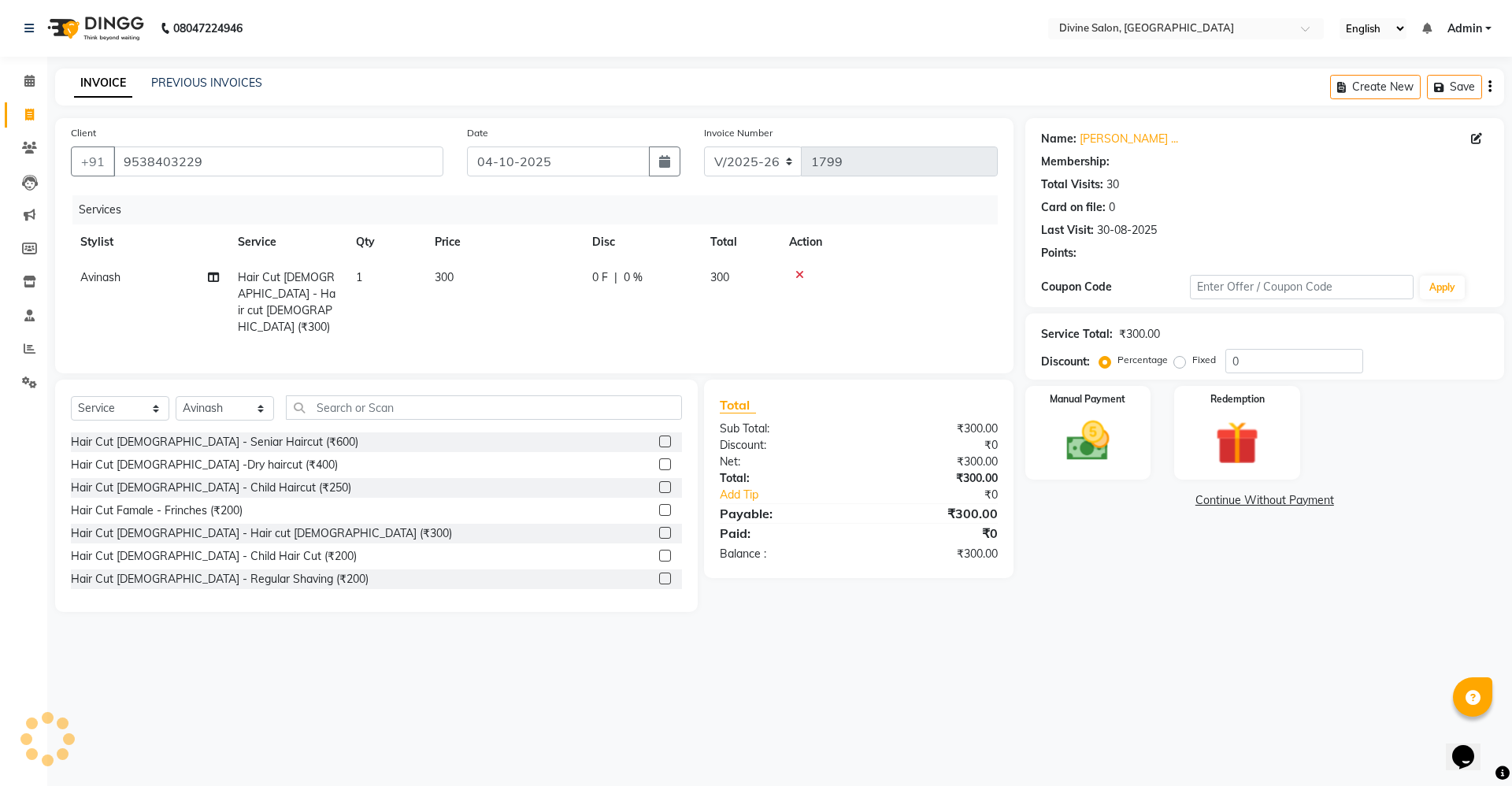
select select "1: Object"
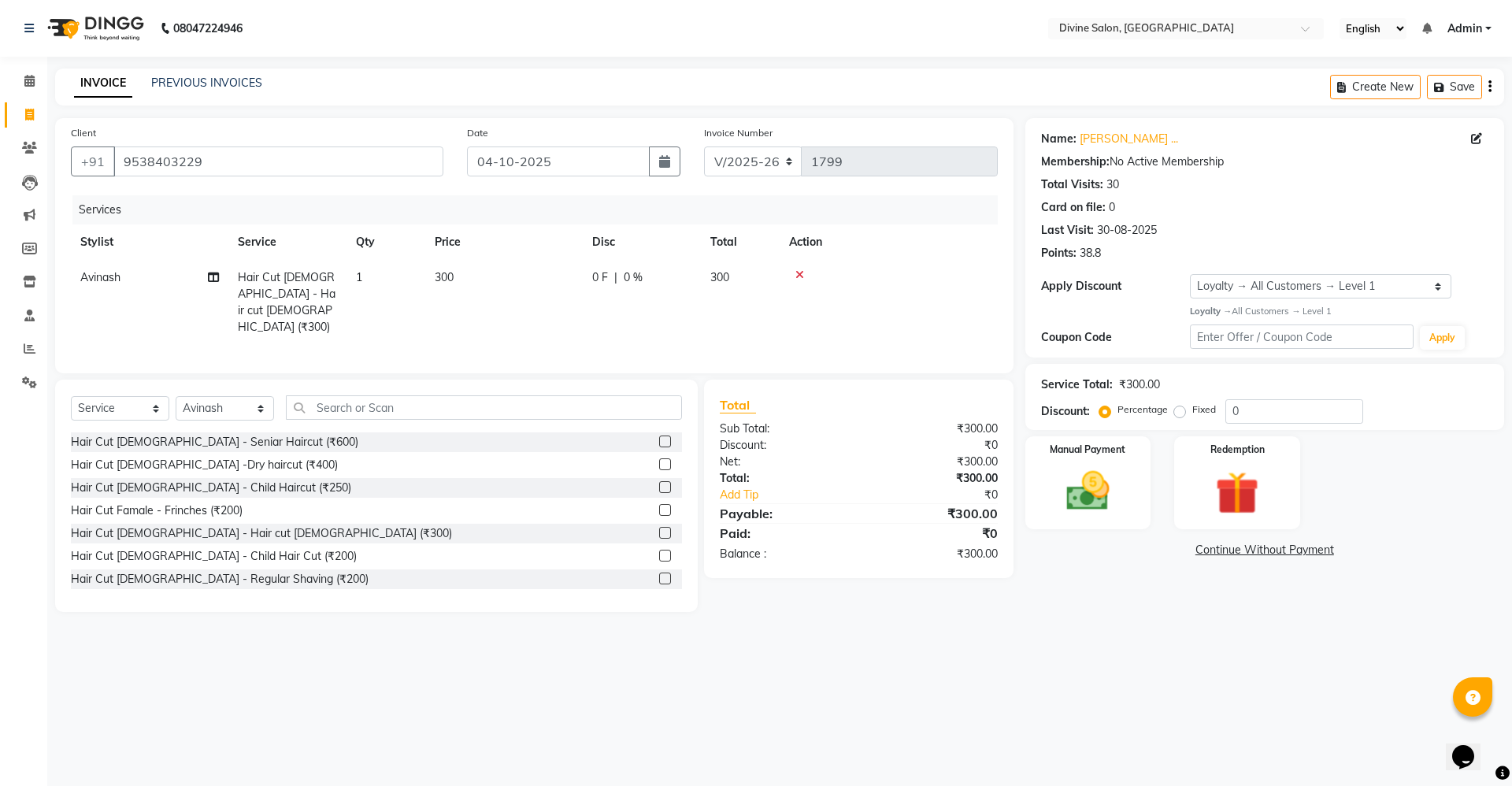
click at [478, 273] on td "300" at bounding box center [504, 302] width 157 height 85
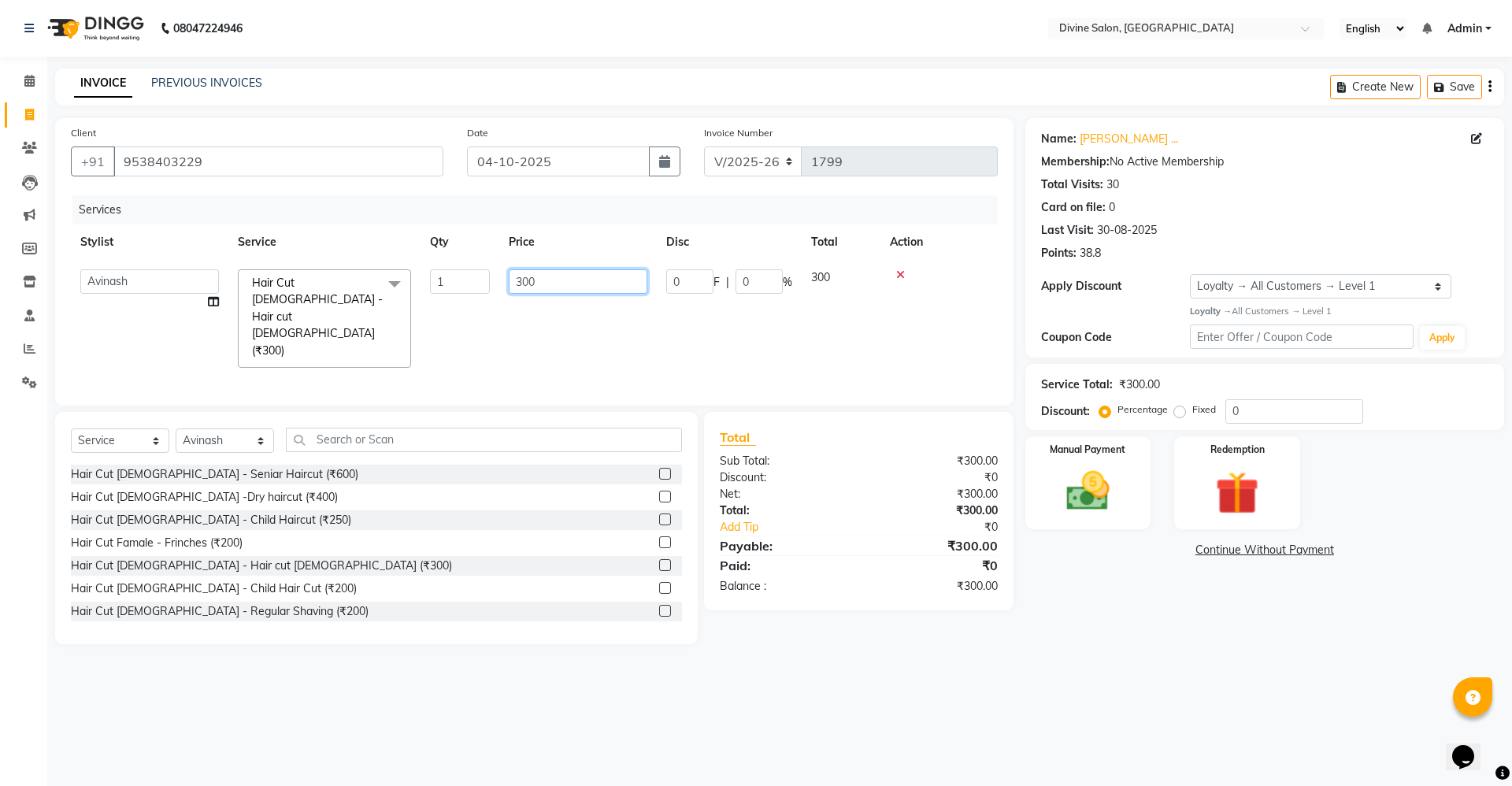
click at [583, 289] on input "300" at bounding box center [579, 281] width 139 height 24
type input "3"
type input "250"
click at [829, 685] on div "08047224946 Select Location × Divine Salon, Wakad English ENGLISH Español العرب…" at bounding box center [756, 393] width 1512 height 786
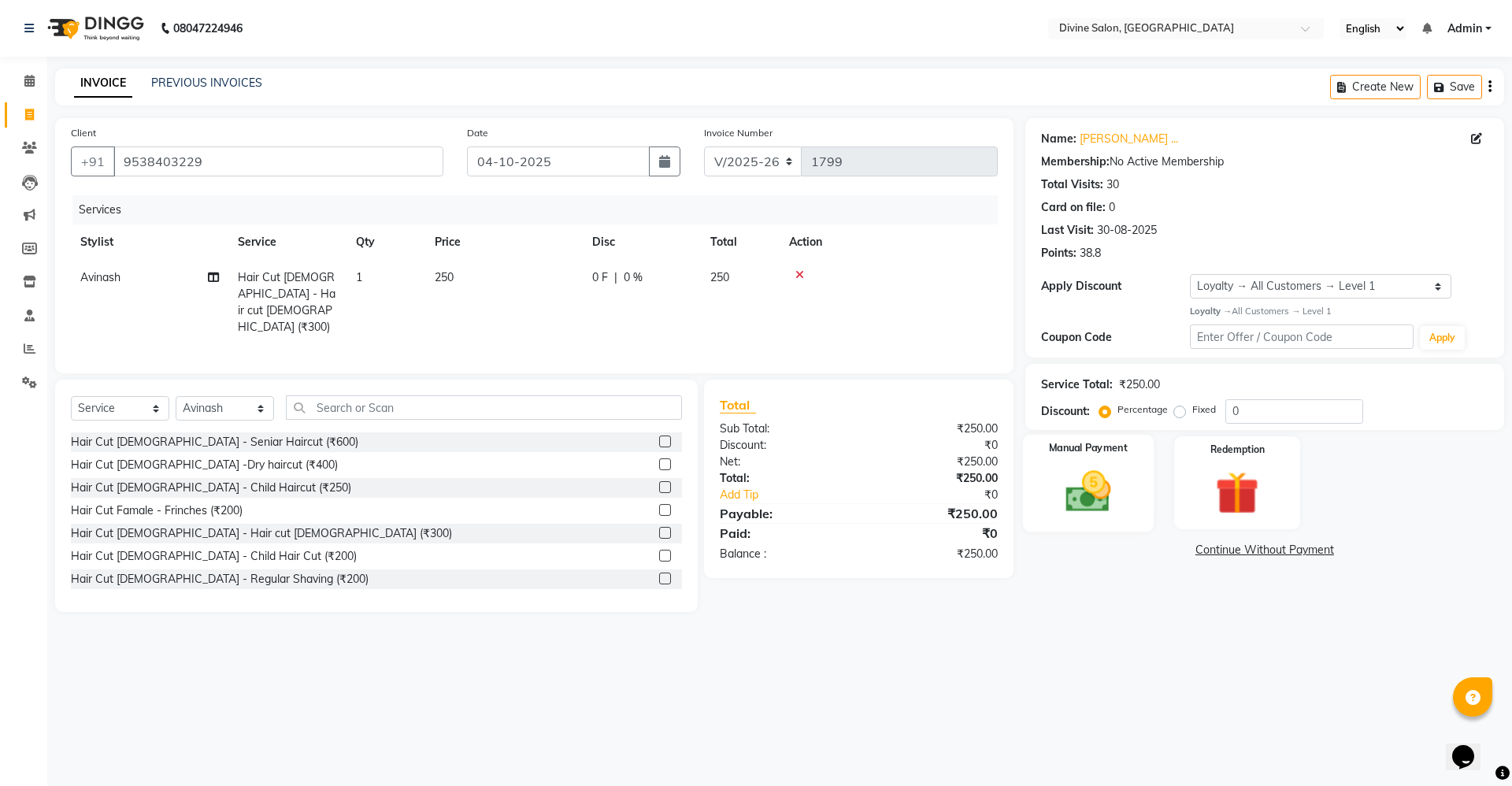
click at [1106, 529] on div "Manual Payment" at bounding box center [1087, 482] width 130 height 97
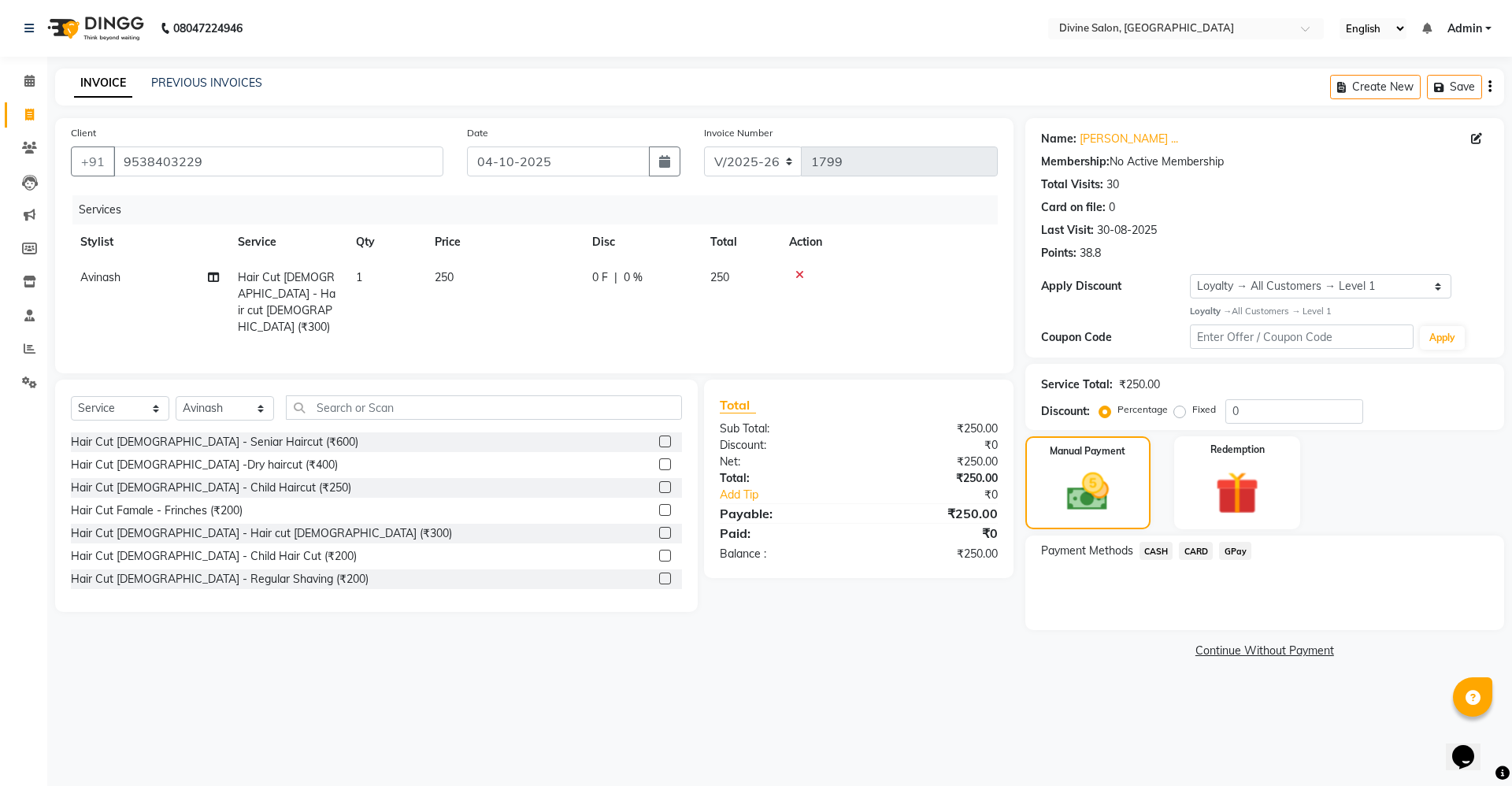
click at [1234, 555] on span "GPay" at bounding box center [1235, 550] width 32 height 18
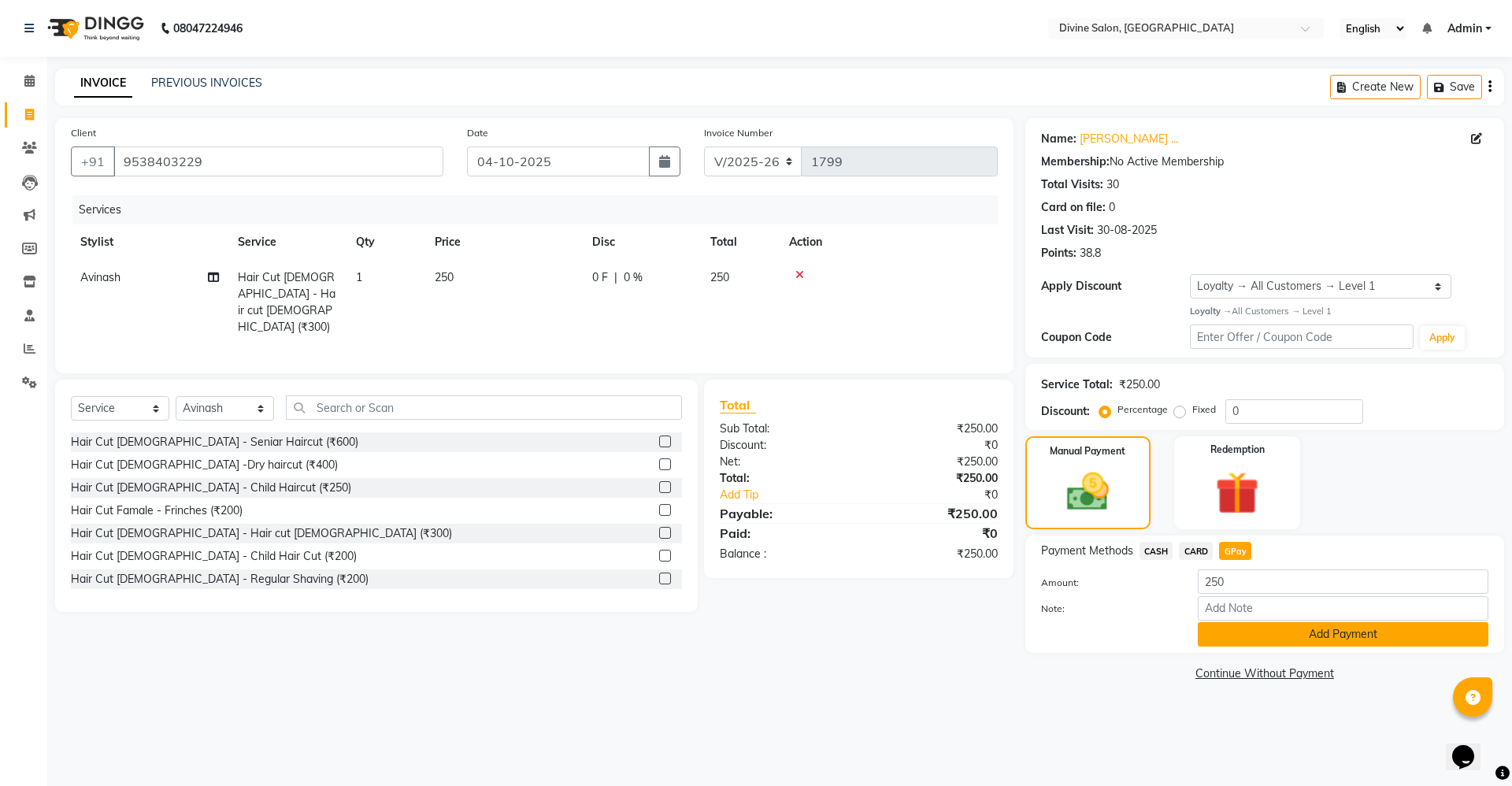
click at [1436, 632] on button "Add Payment" at bounding box center [1343, 634] width 290 height 24
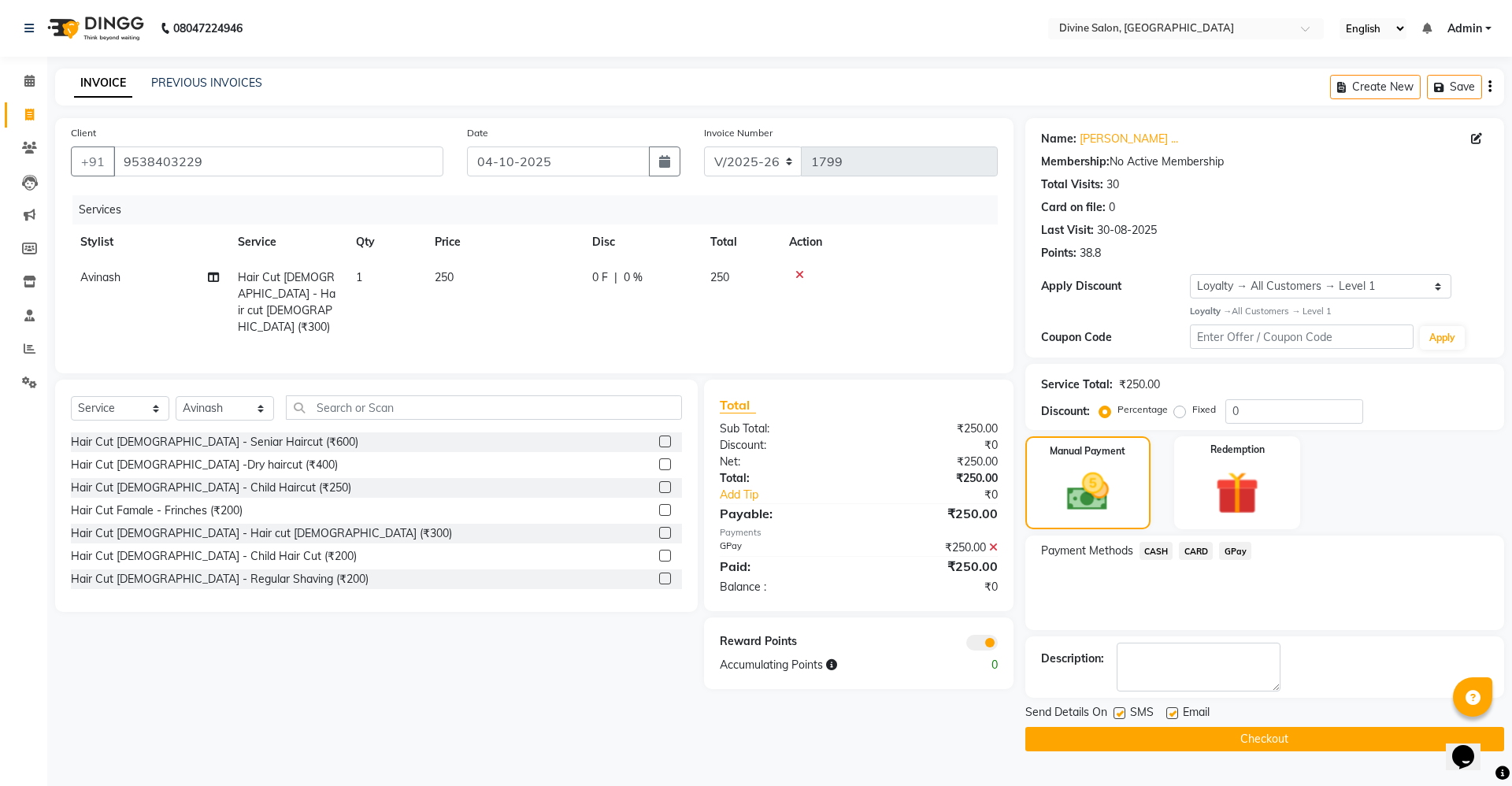
click at [1201, 732] on button "Checkout" at bounding box center [1265, 739] width 479 height 24
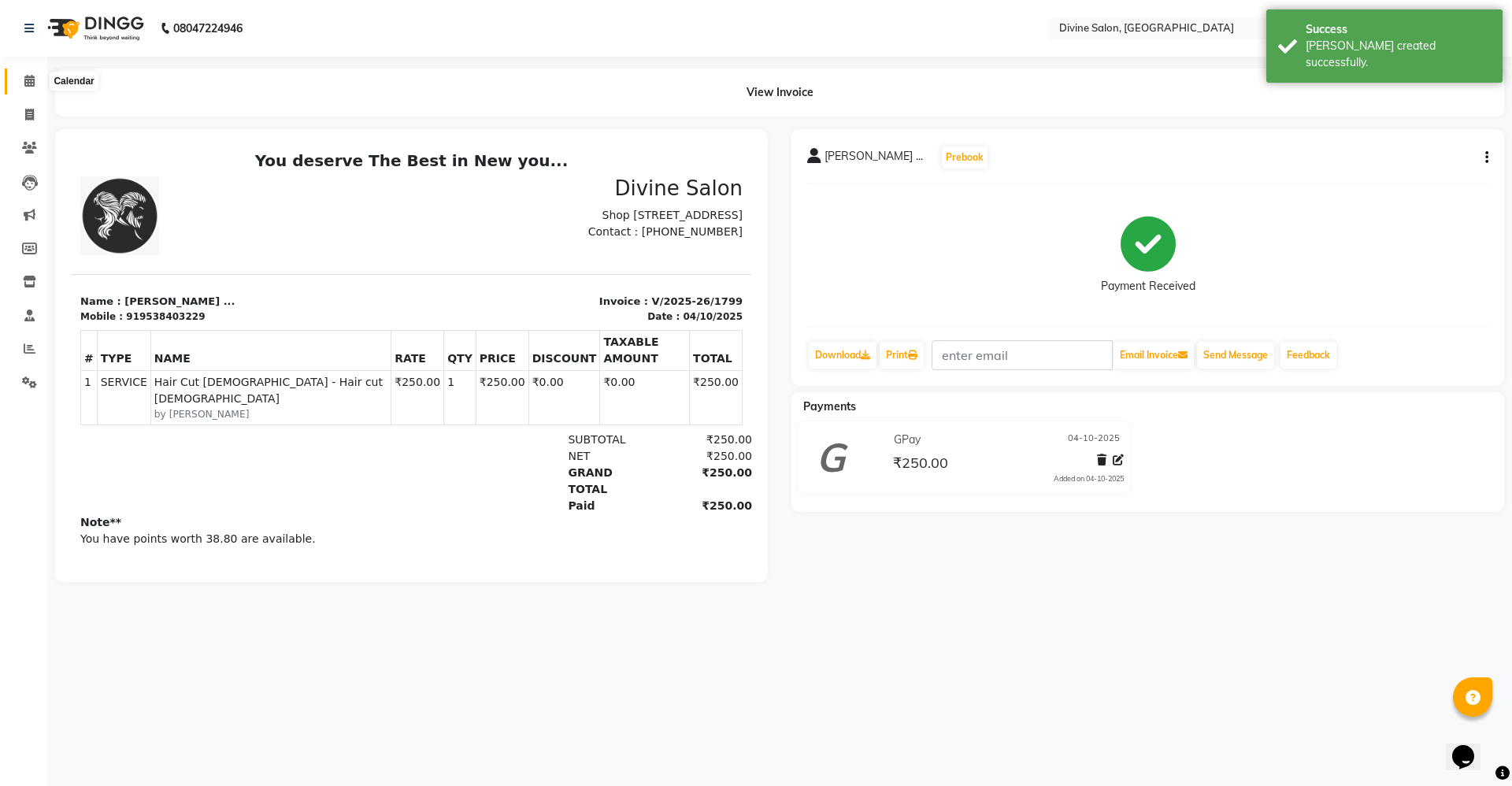
click at [28, 88] on span at bounding box center [30, 81] width 28 height 18
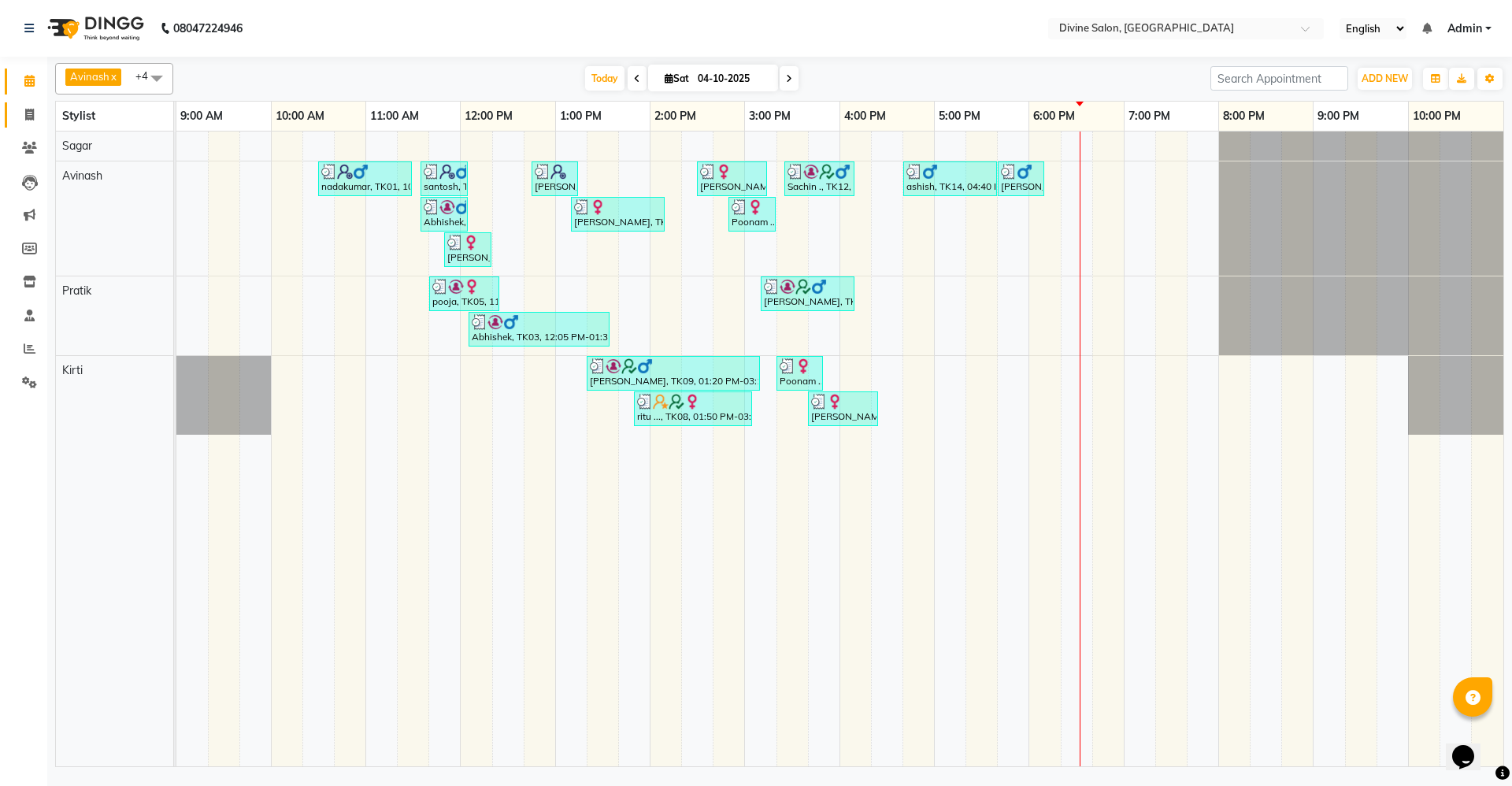
click at [20, 104] on link "Invoice" at bounding box center [23, 115] width 38 height 26
select select "service"
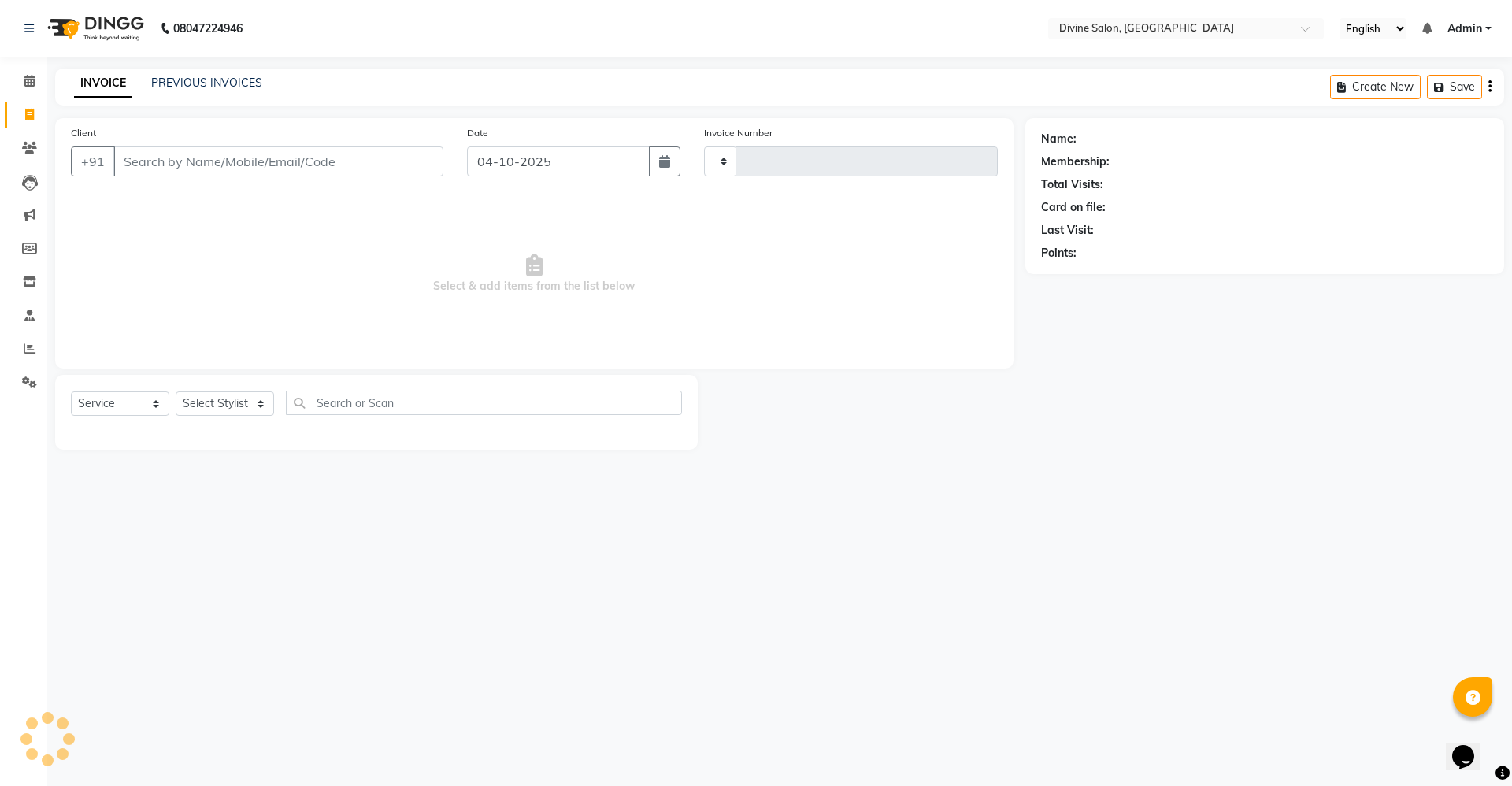
click at [173, 166] on input "Client" at bounding box center [278, 162] width 330 height 30
type input "1800"
select select "745"
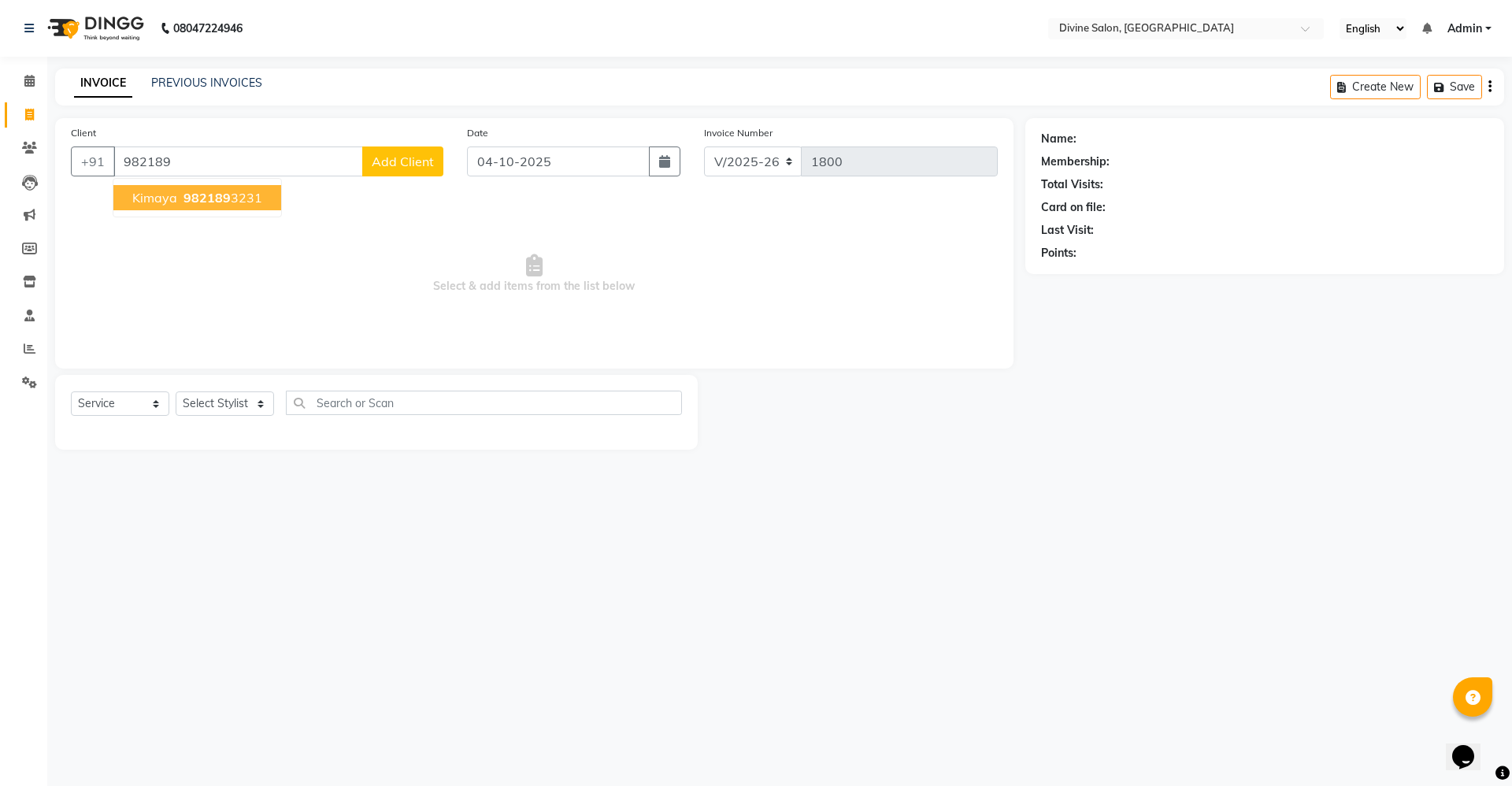
click at [224, 188] on button "Kimaya 982189 3231" at bounding box center [198, 197] width 168 height 25
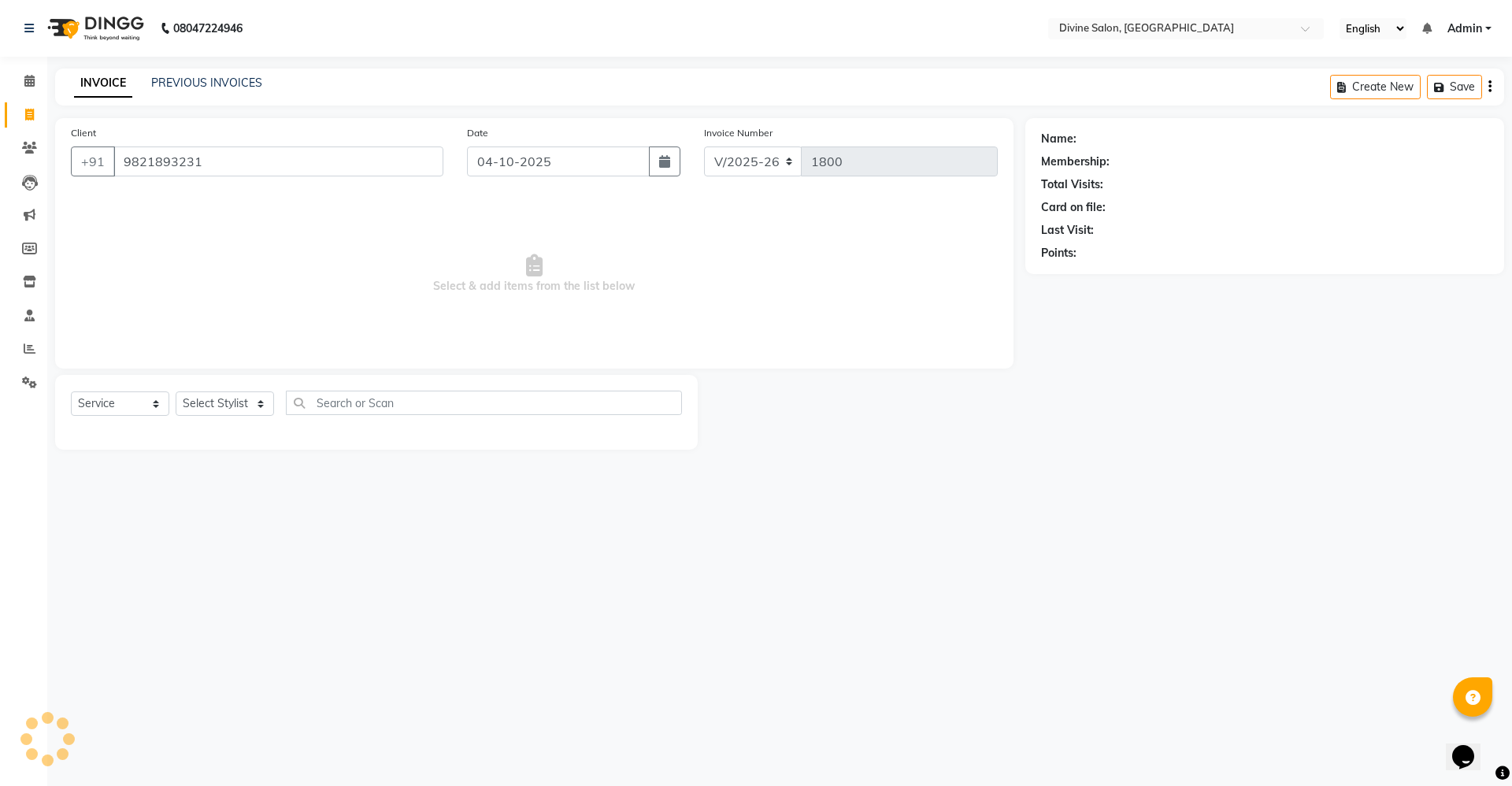
type input "9821893231"
select select "1: Object"
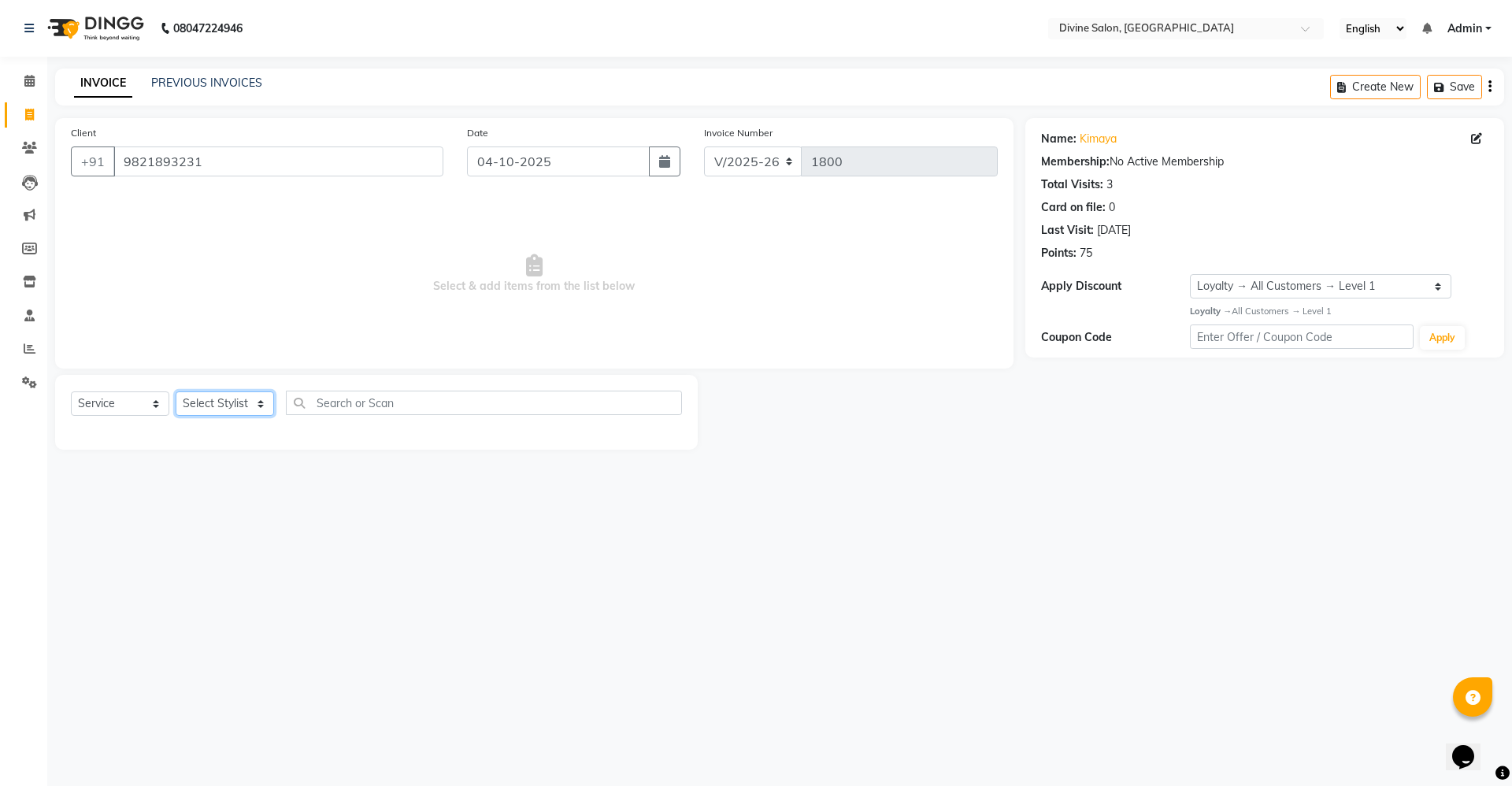
click at [228, 398] on select "Select Stylist [PERSON_NAME] Pooja [PERSON_NAME] pooja [PERSON_NAME] [PERSON_NA…" at bounding box center [225, 404] width 99 height 24
select select "11821"
click at [176, 392] on select "Select Stylist [PERSON_NAME] Pooja [PERSON_NAME] pooja [PERSON_NAME] [PERSON_NA…" at bounding box center [225, 404] width 99 height 24
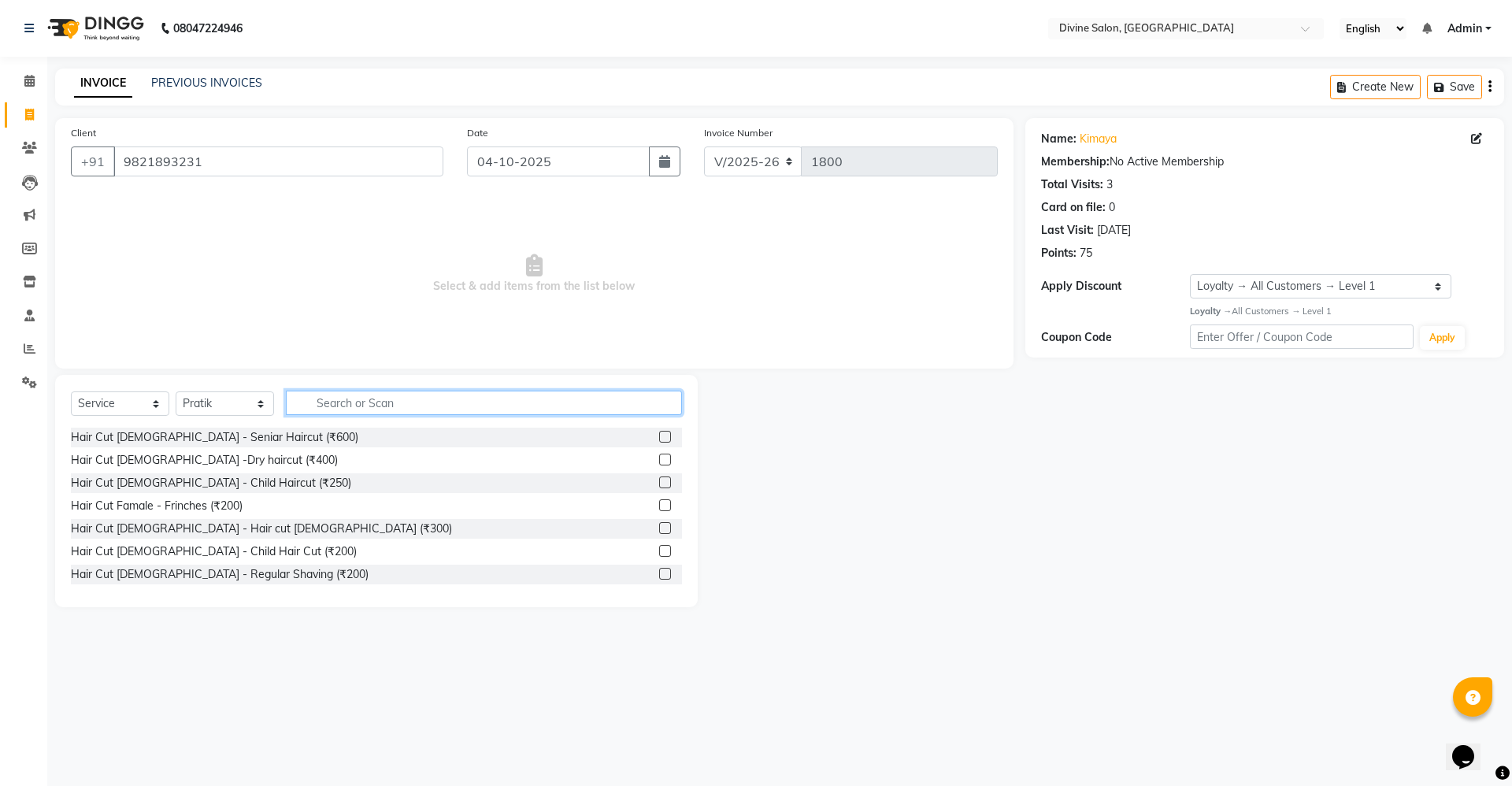
click at [412, 397] on input "text" at bounding box center [483, 403] width 396 height 24
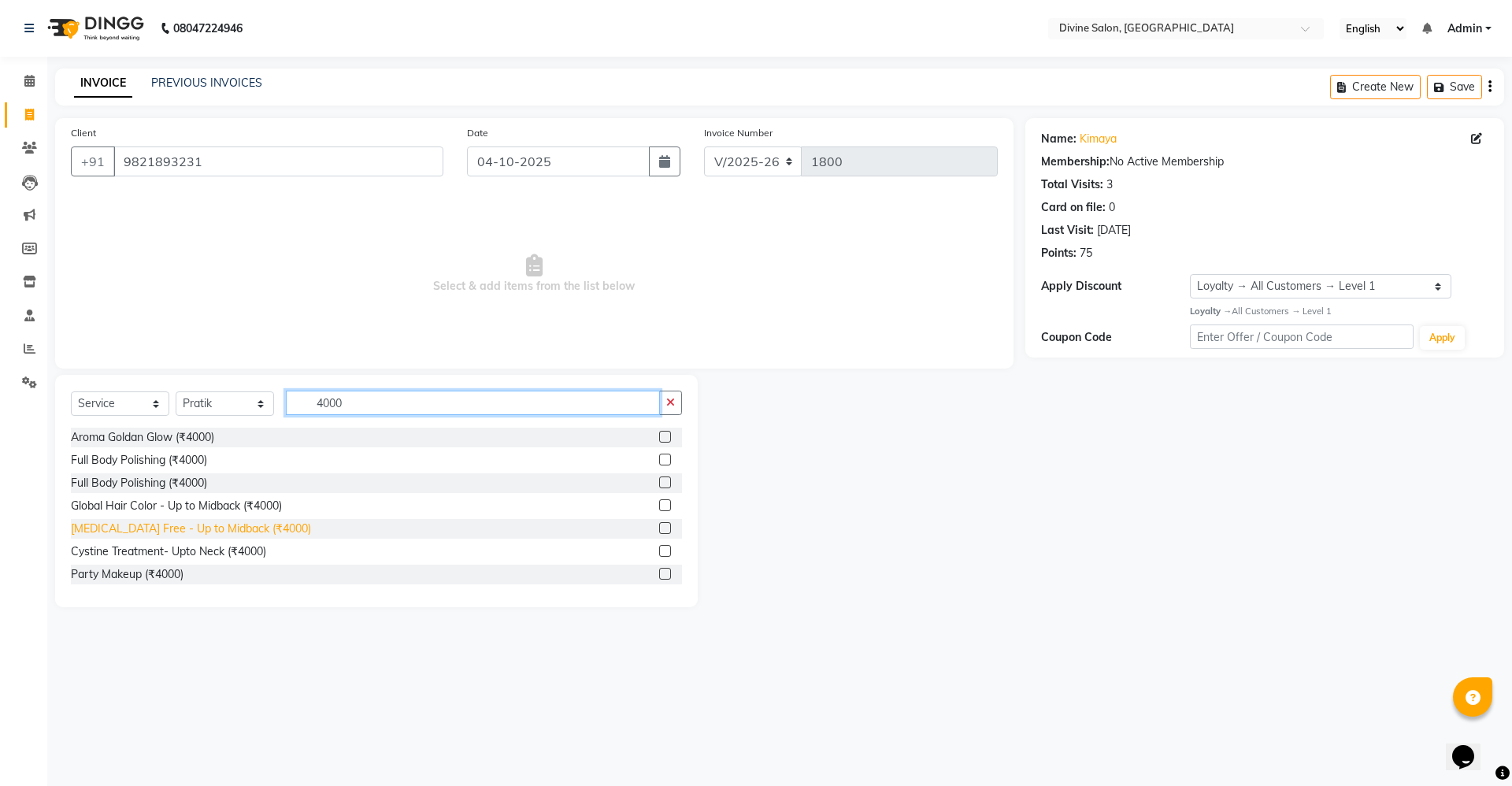
type input "4000"
click at [272, 531] on div "[MEDICAL_DATA] Free - Up to Midback (₹4000)" at bounding box center [191, 528] width 240 height 17
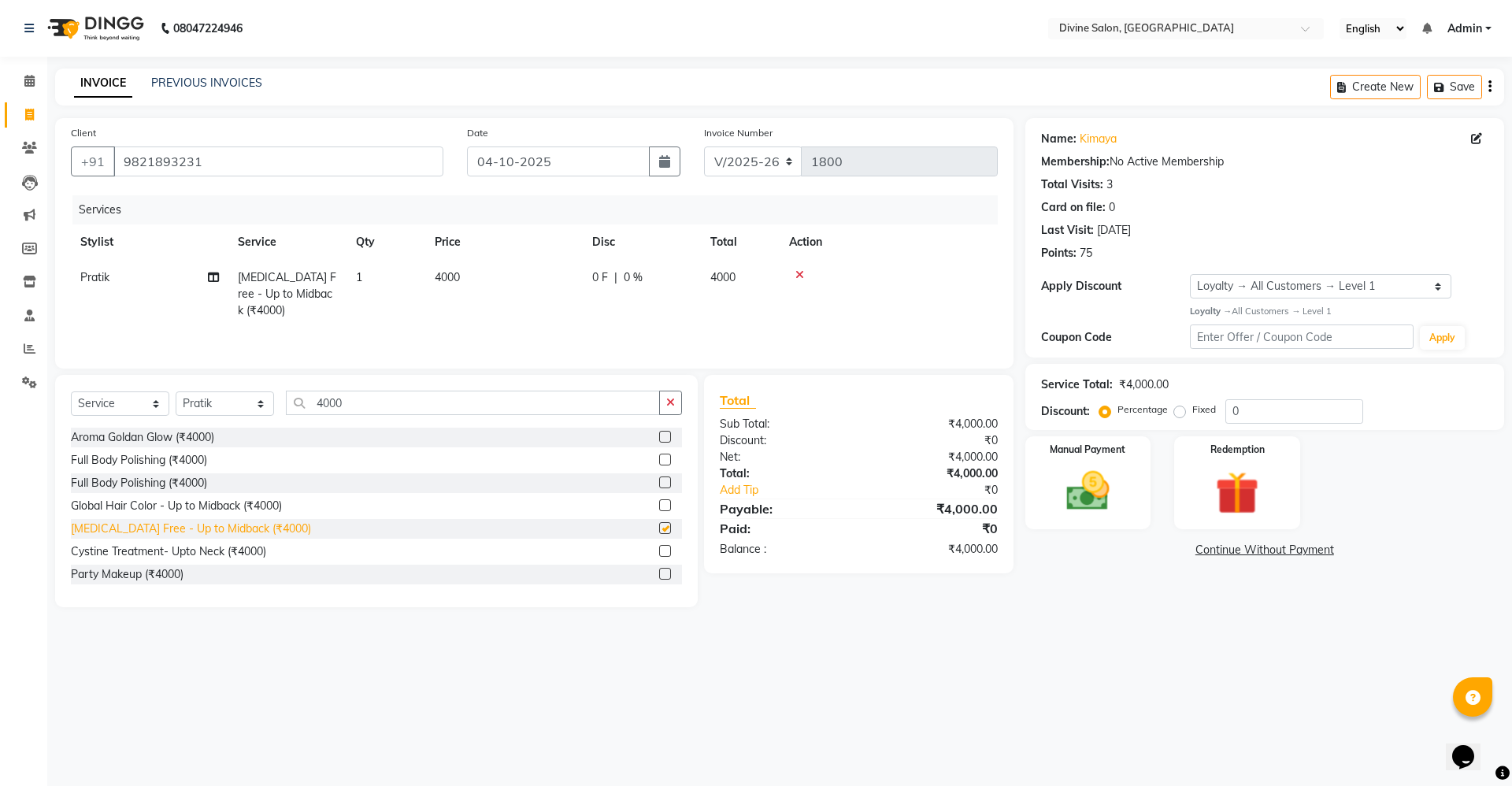
checkbox input "false"
click at [381, 414] on input "4000" at bounding box center [472, 403] width 374 height 24
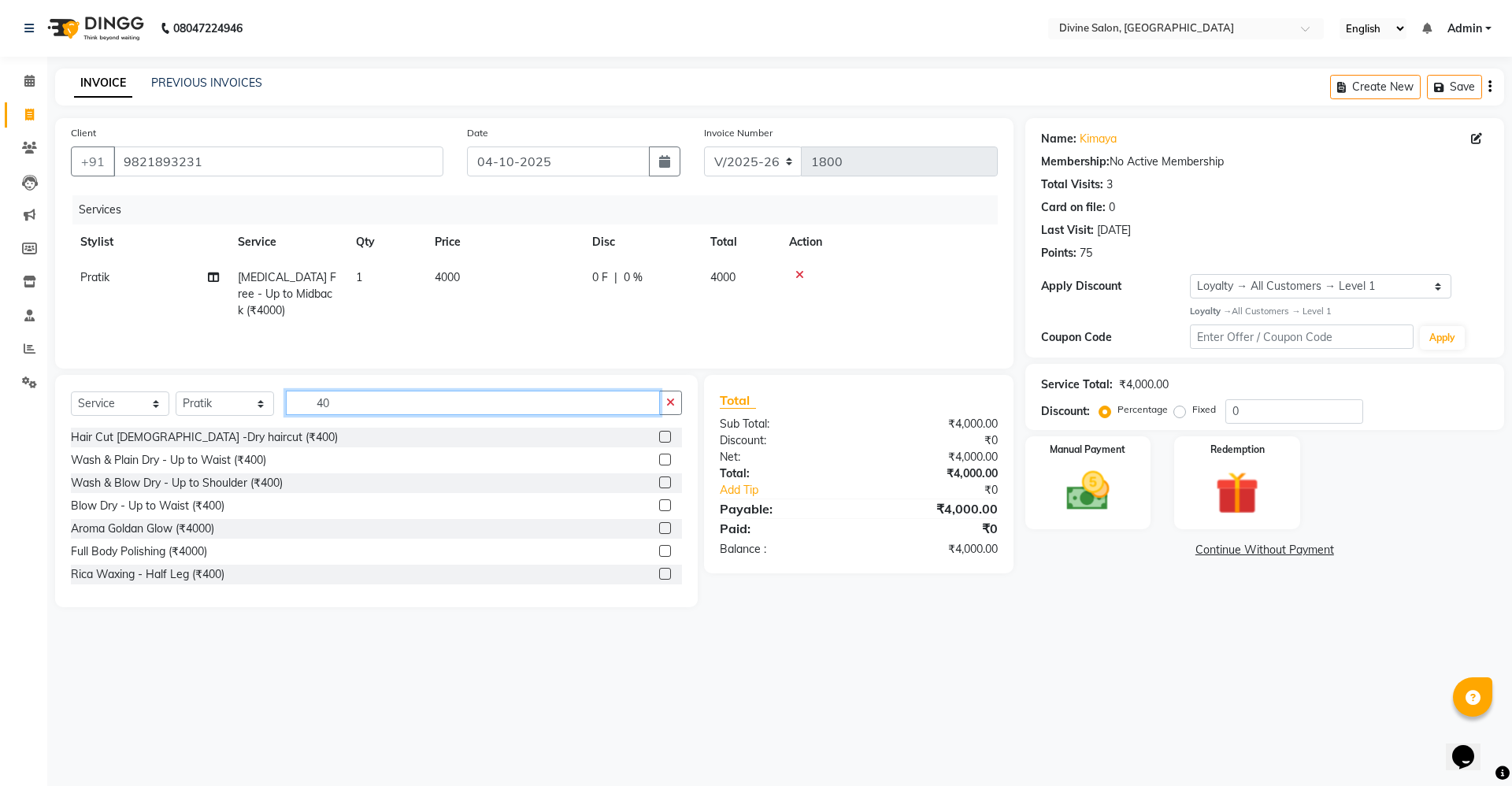
type input "4"
type input "4500"
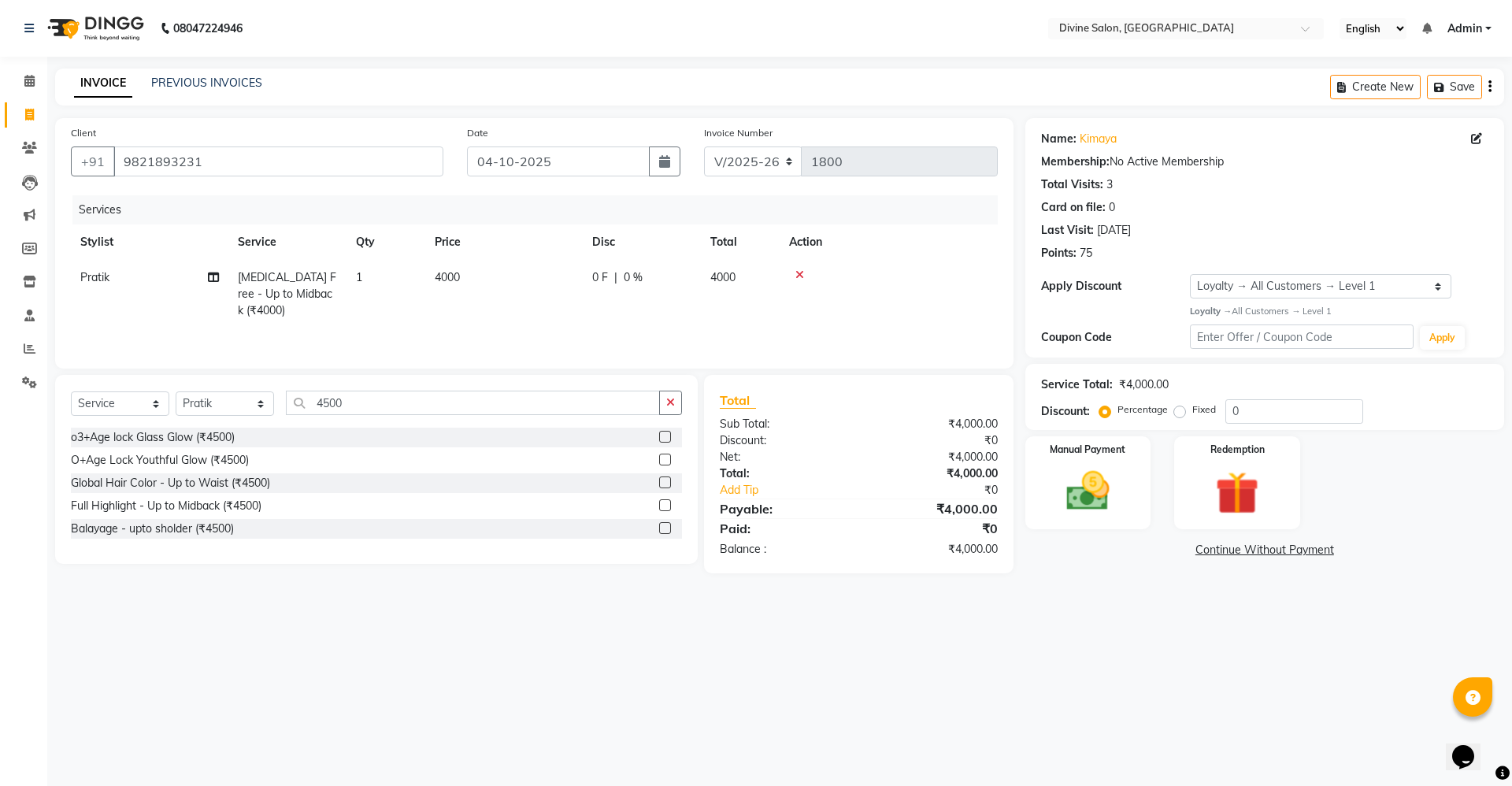
click at [184, 499] on div "Full Highlight - Up to Midback (₹4500)" at bounding box center [376, 505] width 611 height 19
click at [186, 499] on div "Full Highlight - Up to Midback (₹4500)" at bounding box center [376, 505] width 611 height 19
click at [205, 510] on div "Full Highlight - Up to Midback (₹4500)" at bounding box center [166, 506] width 190 height 17
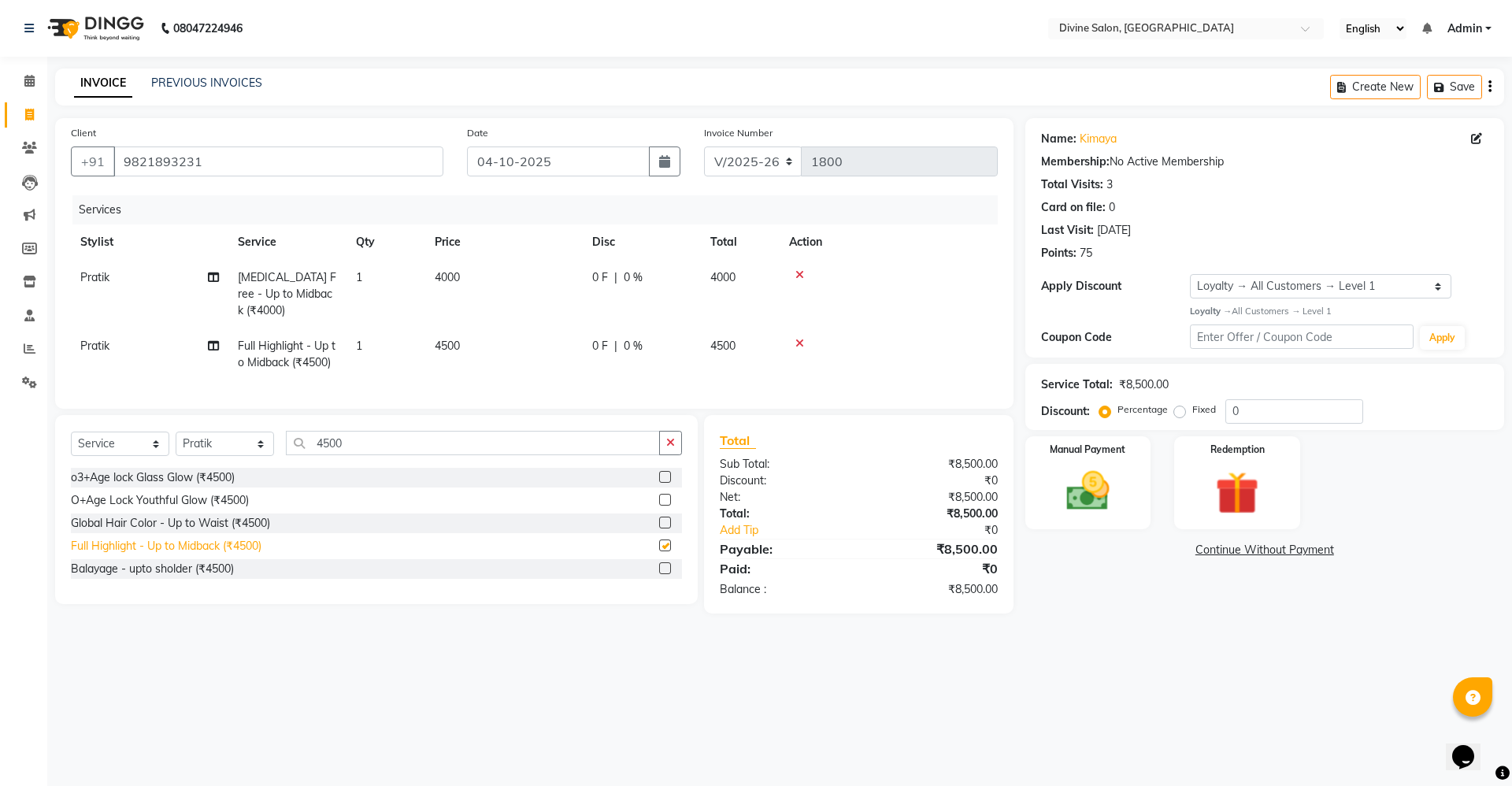
checkbox input "false"
click at [1249, 407] on input "0" at bounding box center [1294, 411] width 138 height 24
type input "3"
type input "2"
type input "3"
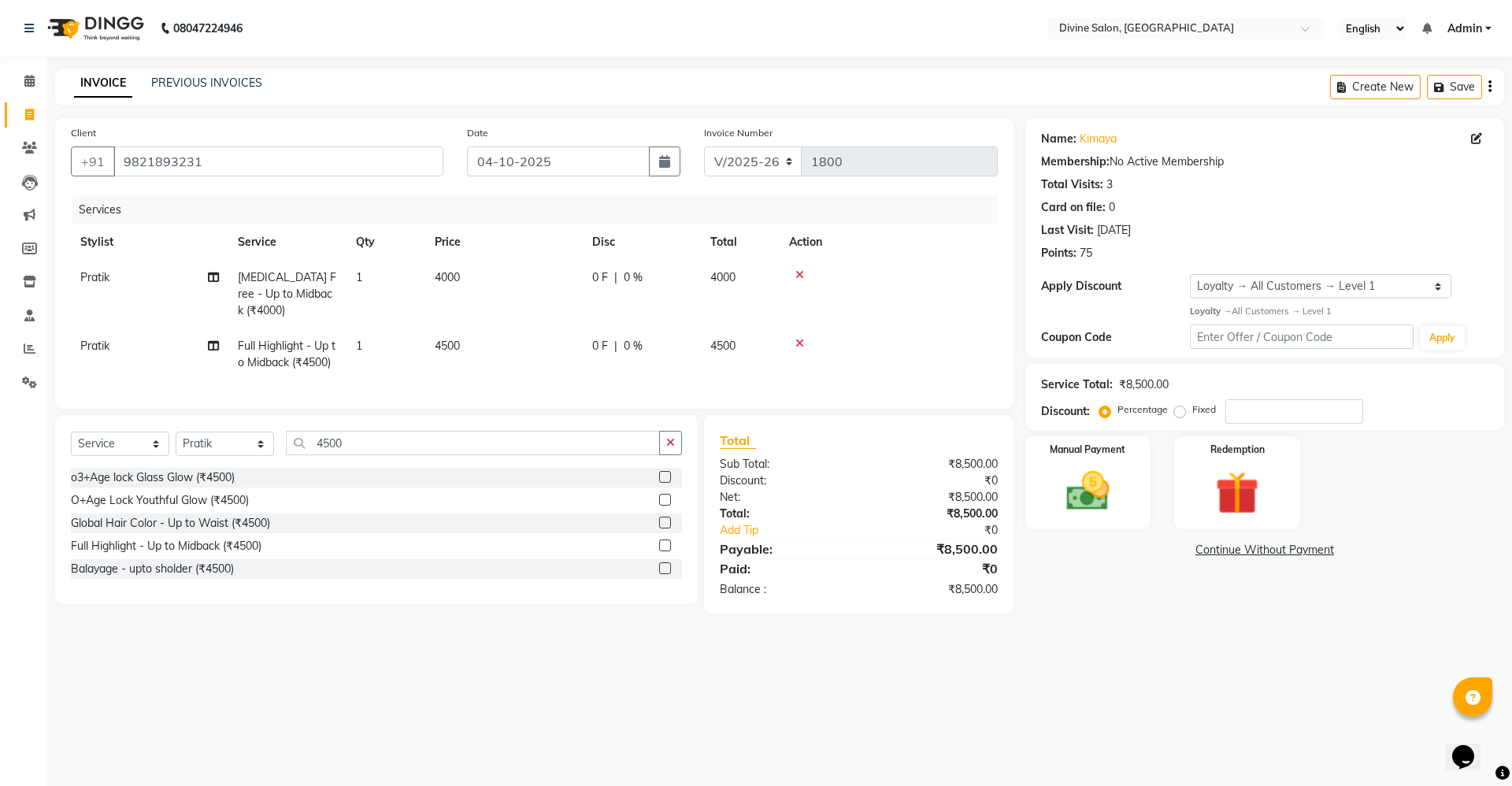
click at [1192, 406] on label "Fixed" at bounding box center [1204, 408] width 24 height 14
click at [1177, 406] on input "Fixed" at bounding box center [1183, 409] width 11 height 11
radio input "true"
click at [1271, 412] on input "number" at bounding box center [1294, 411] width 138 height 24
type input "1"
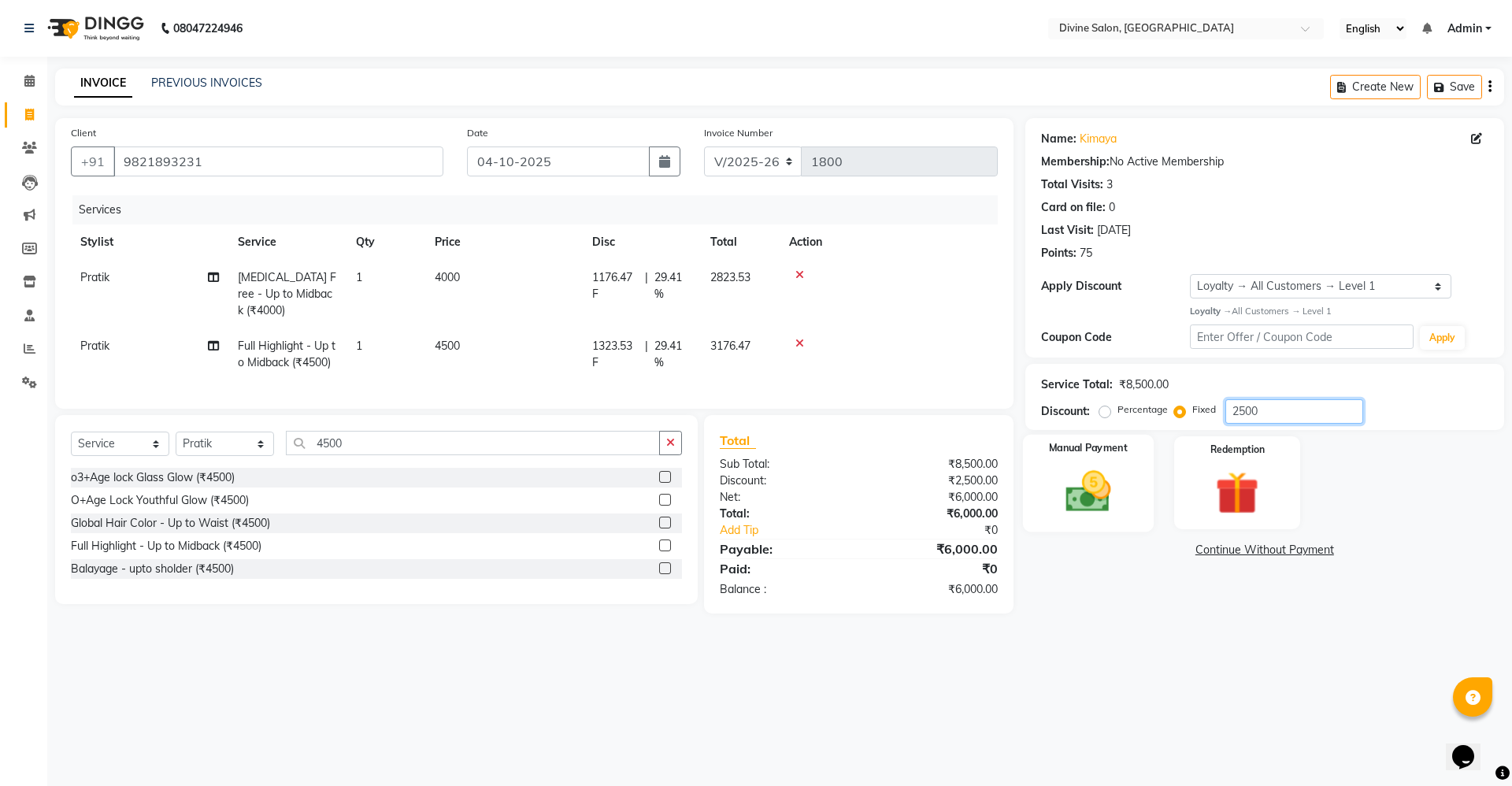
type input "2500"
click at [1101, 485] on img at bounding box center [1088, 491] width 73 height 52
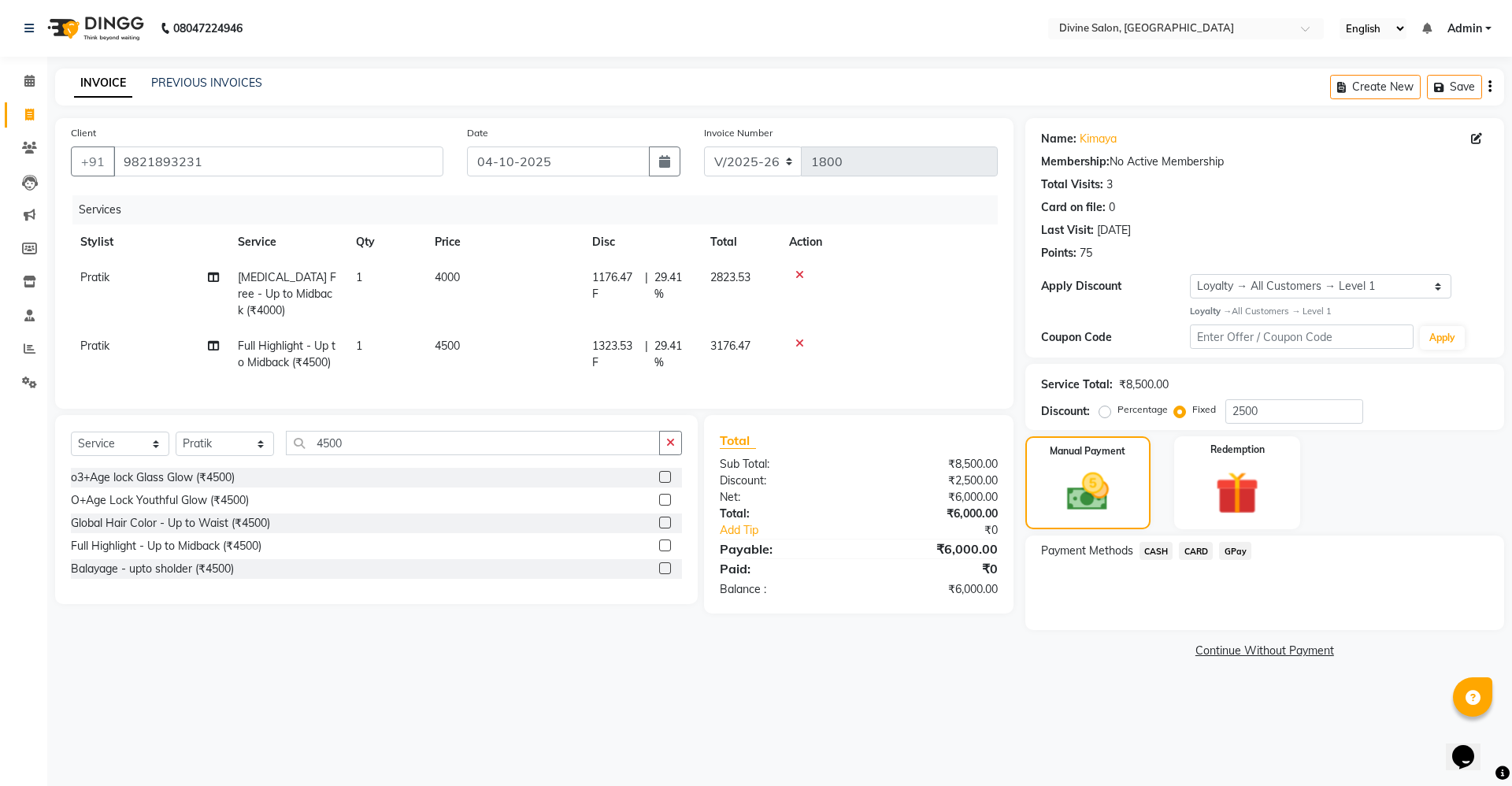
click at [1227, 553] on span "GPay" at bounding box center [1235, 550] width 32 height 18
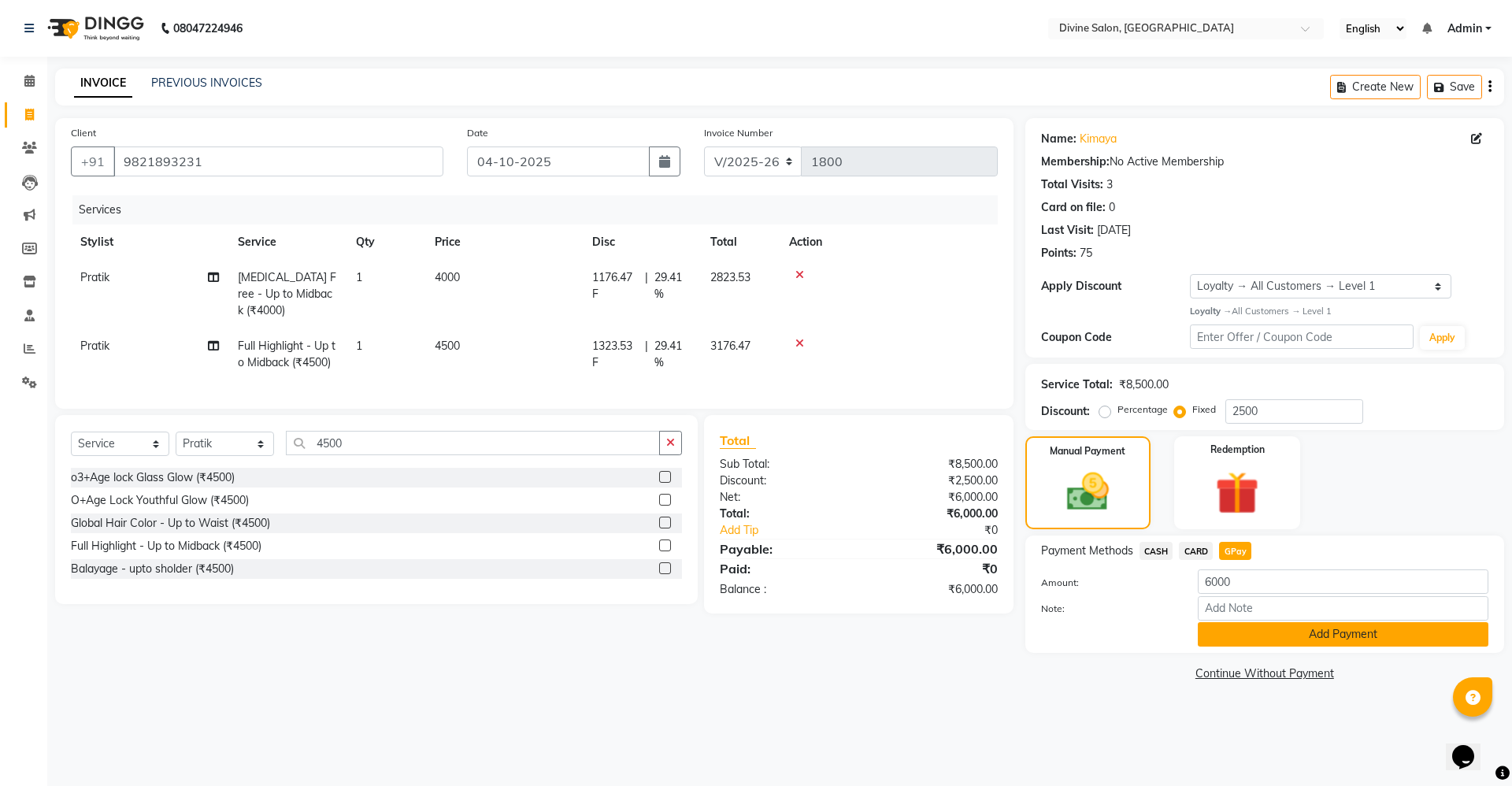
click at [1290, 630] on button "Add Payment" at bounding box center [1343, 634] width 290 height 24
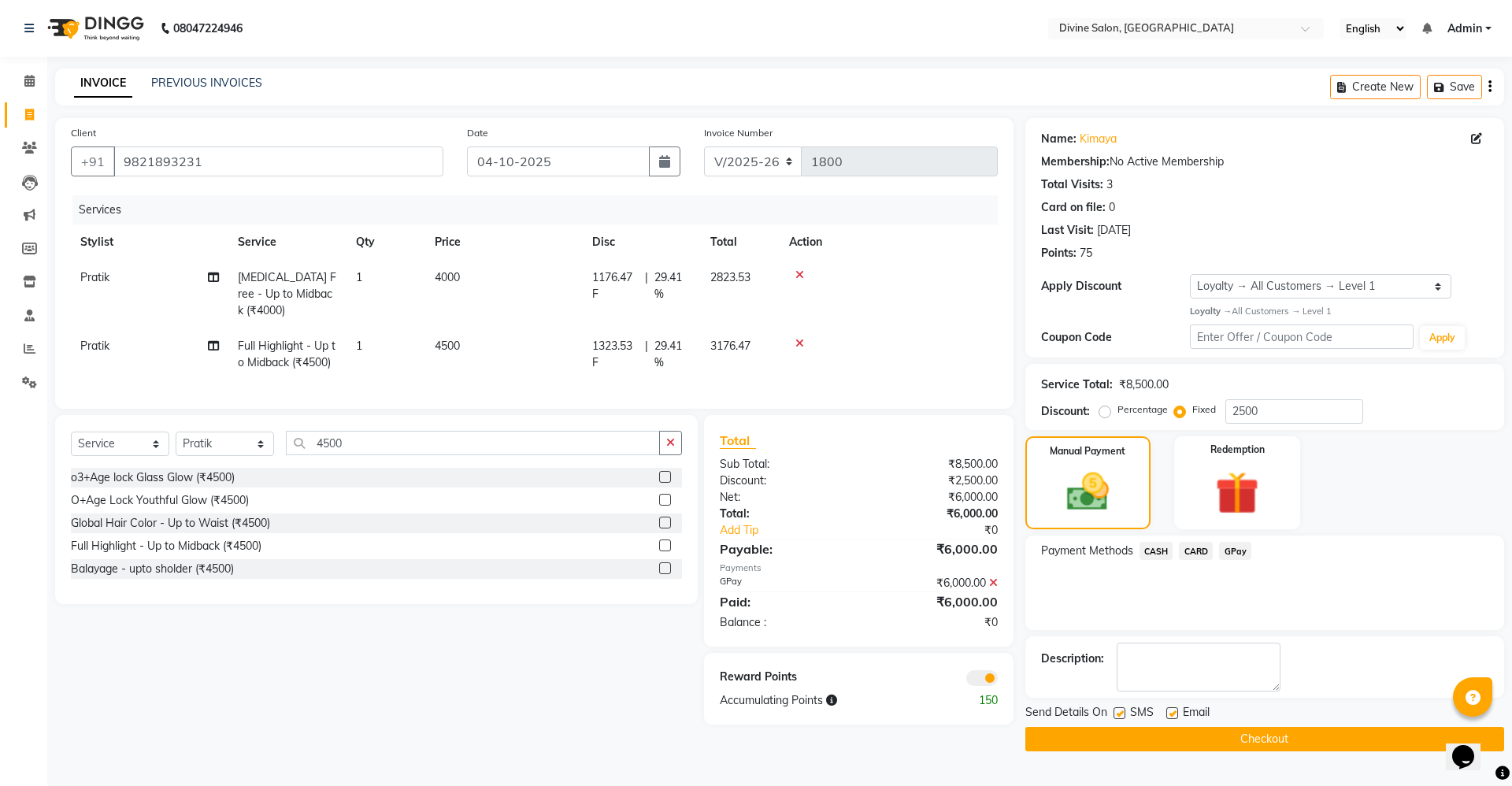
click at [1257, 739] on button "Checkout" at bounding box center [1265, 739] width 479 height 24
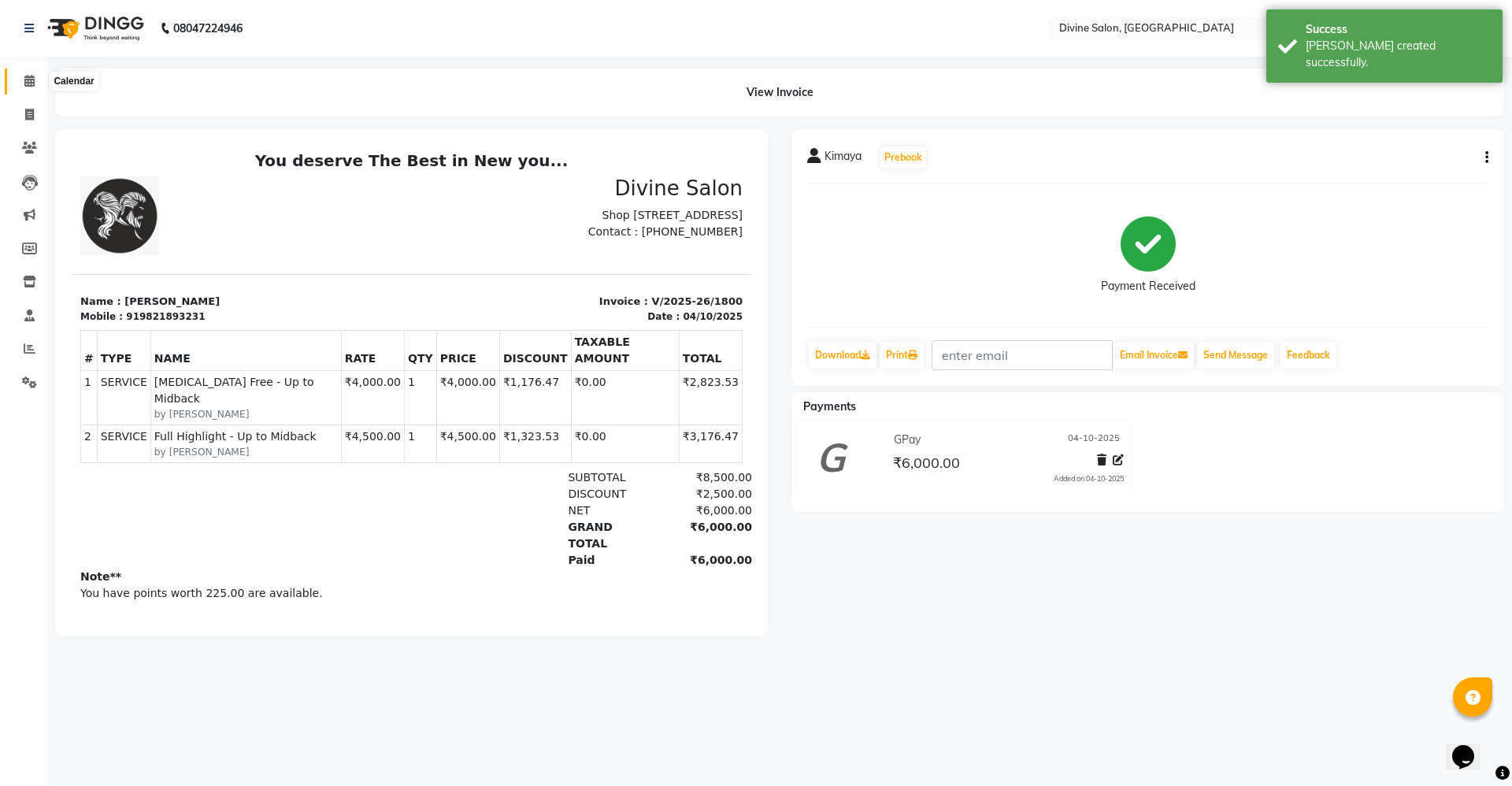
click at [30, 78] on icon at bounding box center [29, 80] width 10 height 12
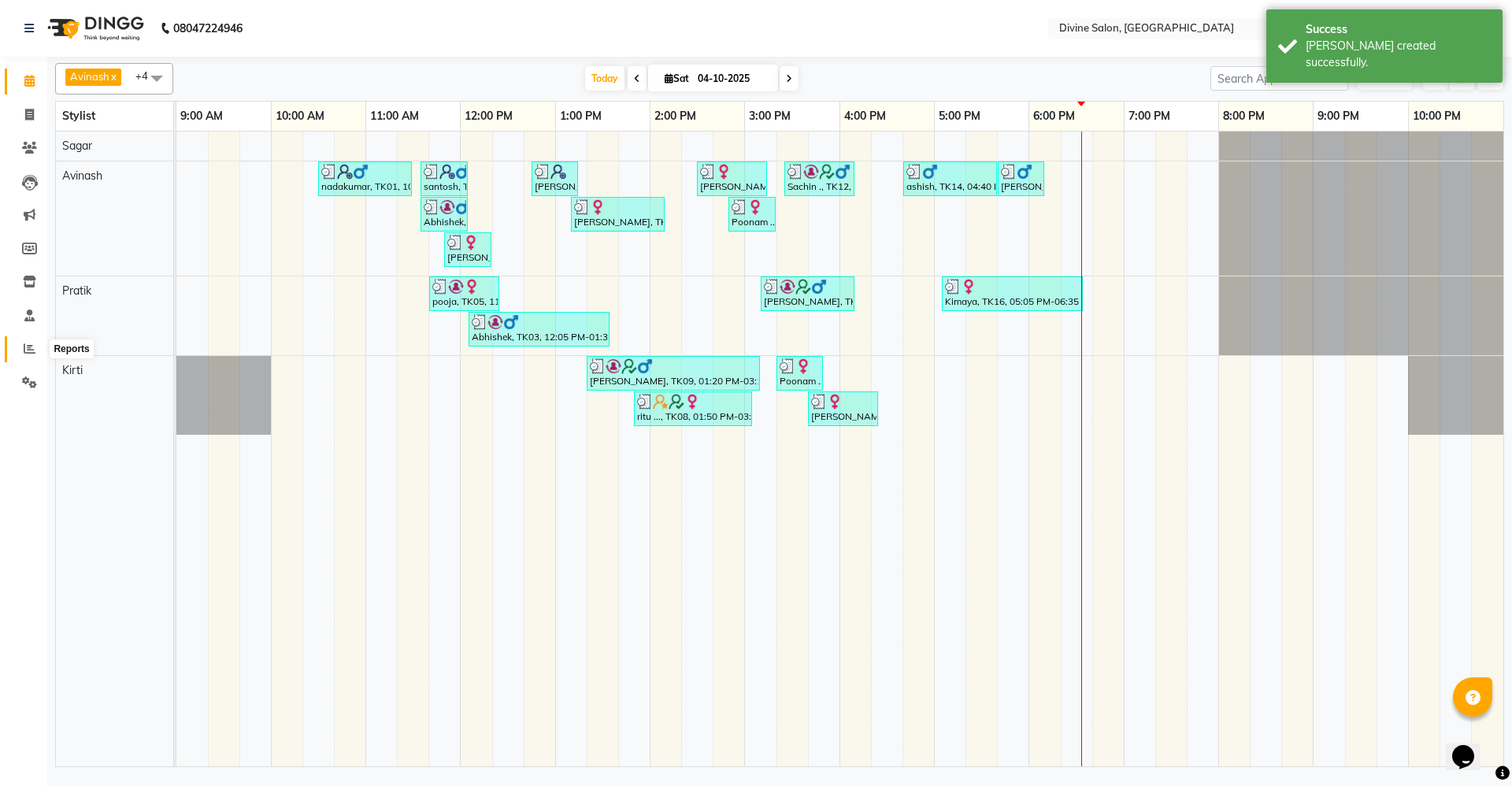
click at [30, 351] on icon at bounding box center [30, 348] width 12 height 12
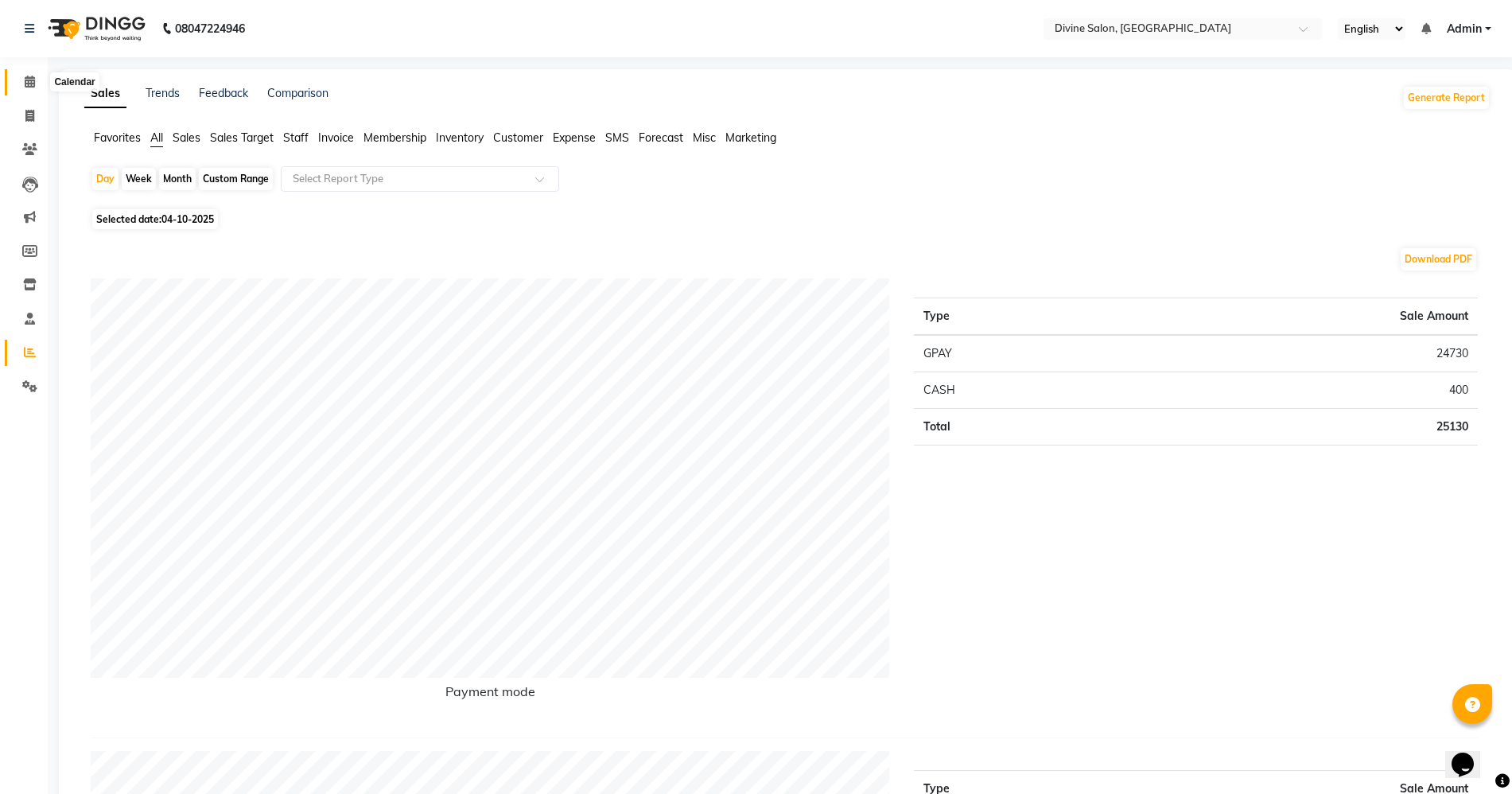
click at [32, 84] on icon at bounding box center [29, 81] width 10 height 12
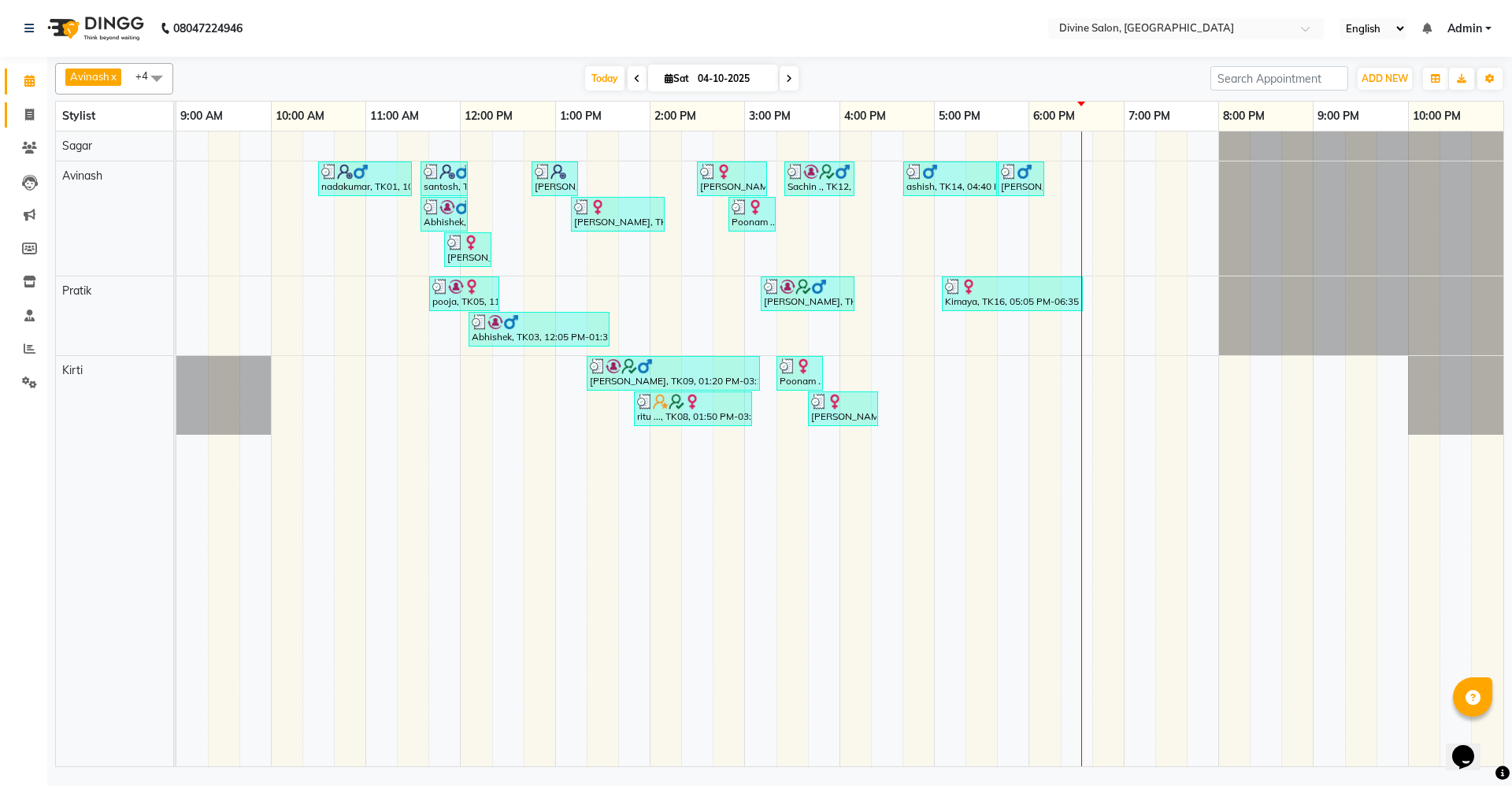
click at [28, 123] on span at bounding box center [30, 115] width 28 height 18
select select "service"
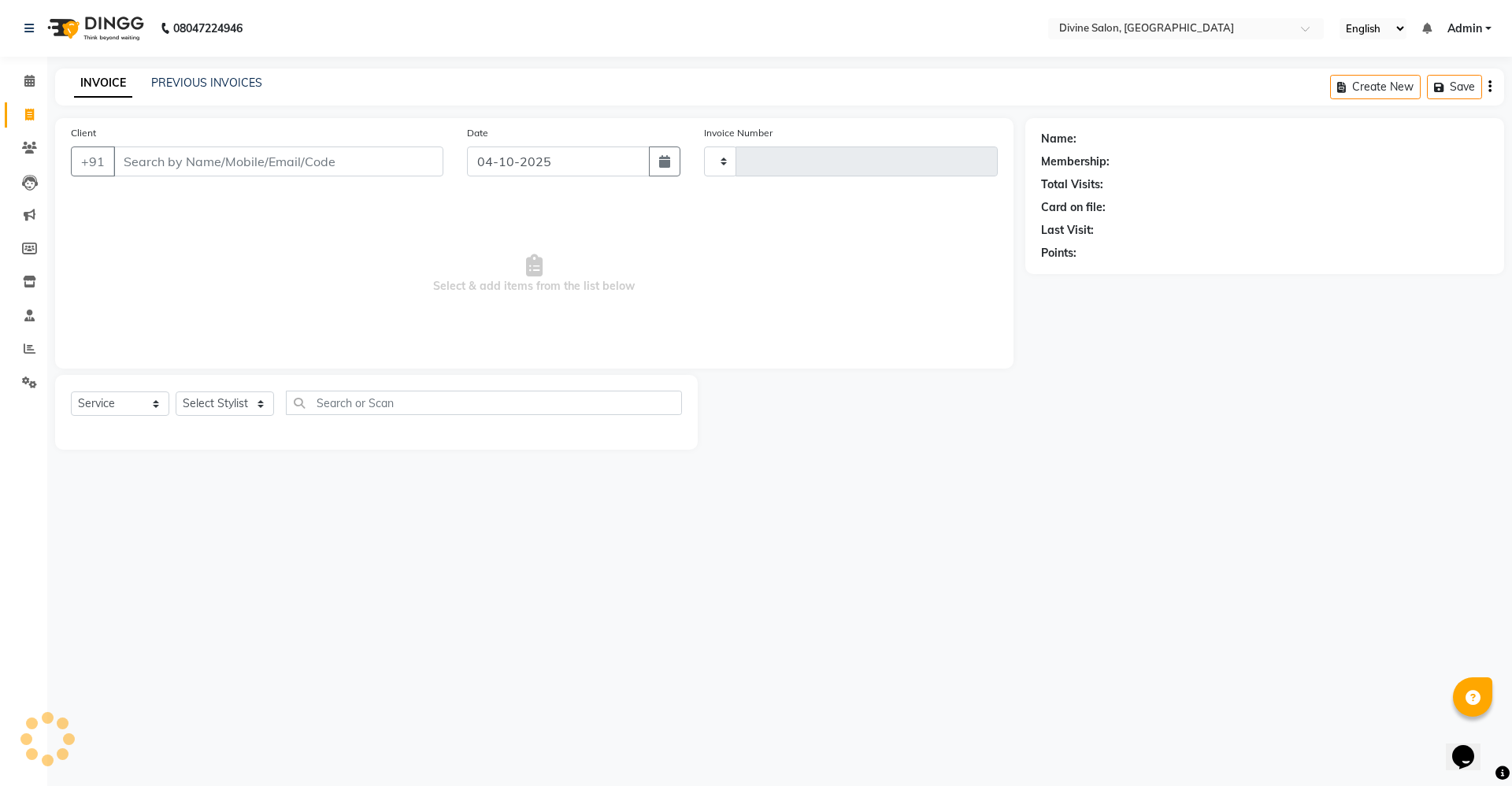
type input "1801"
select select "745"
click at [207, 396] on select "Select Stylist [PERSON_NAME] Pooja [PERSON_NAME] pooja [PERSON_NAME] [PERSON_NA…" at bounding box center [225, 404] width 99 height 24
select select "11820"
click at [176, 392] on select "Select Stylist [PERSON_NAME] Pooja [PERSON_NAME] pooja [PERSON_NAME] [PERSON_NA…" at bounding box center [225, 404] width 99 height 24
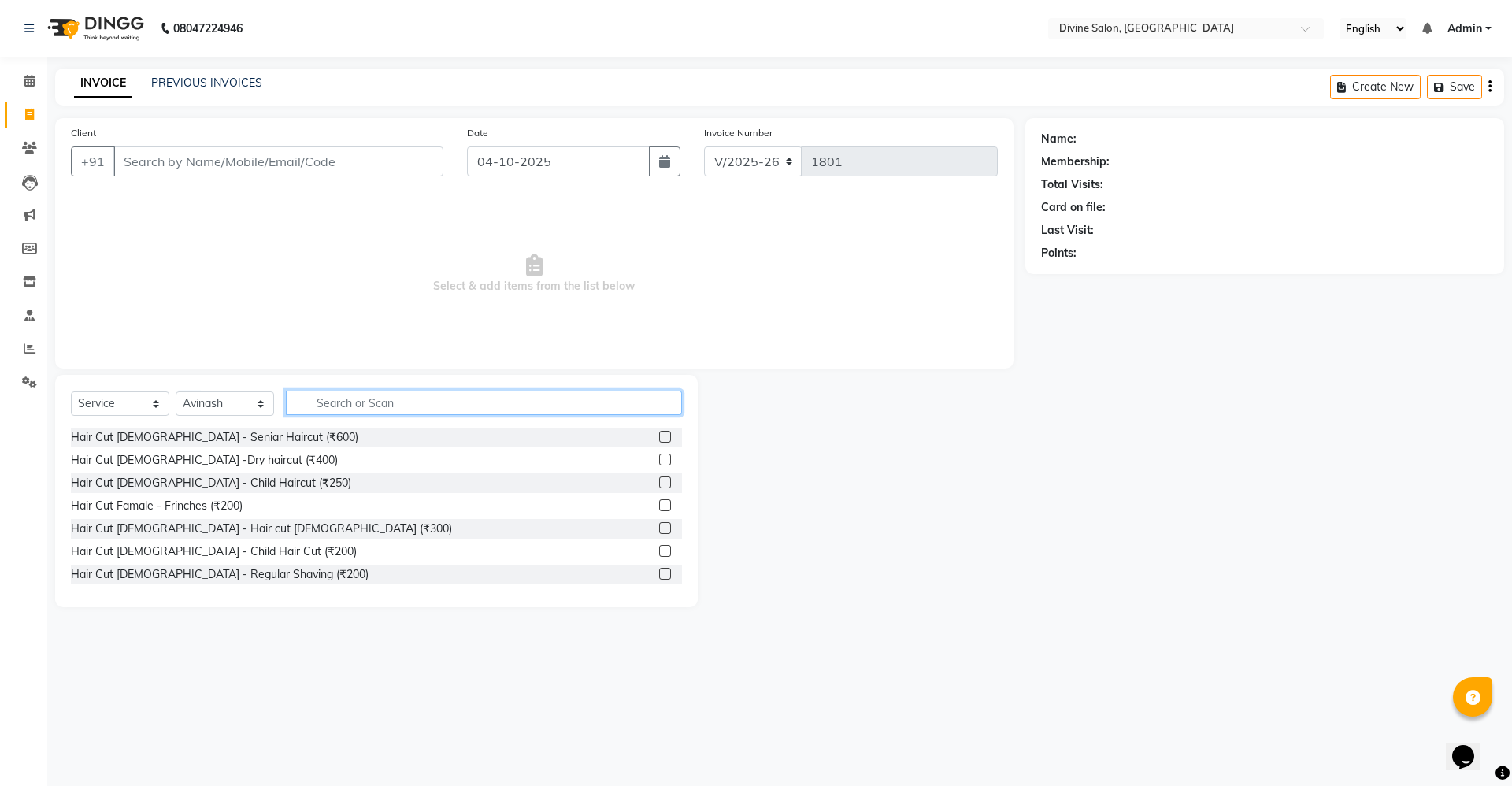
click at [328, 404] on input "text" at bounding box center [483, 403] width 396 height 24
click at [395, 405] on input "250" at bounding box center [472, 403] width 374 height 24
type input "2"
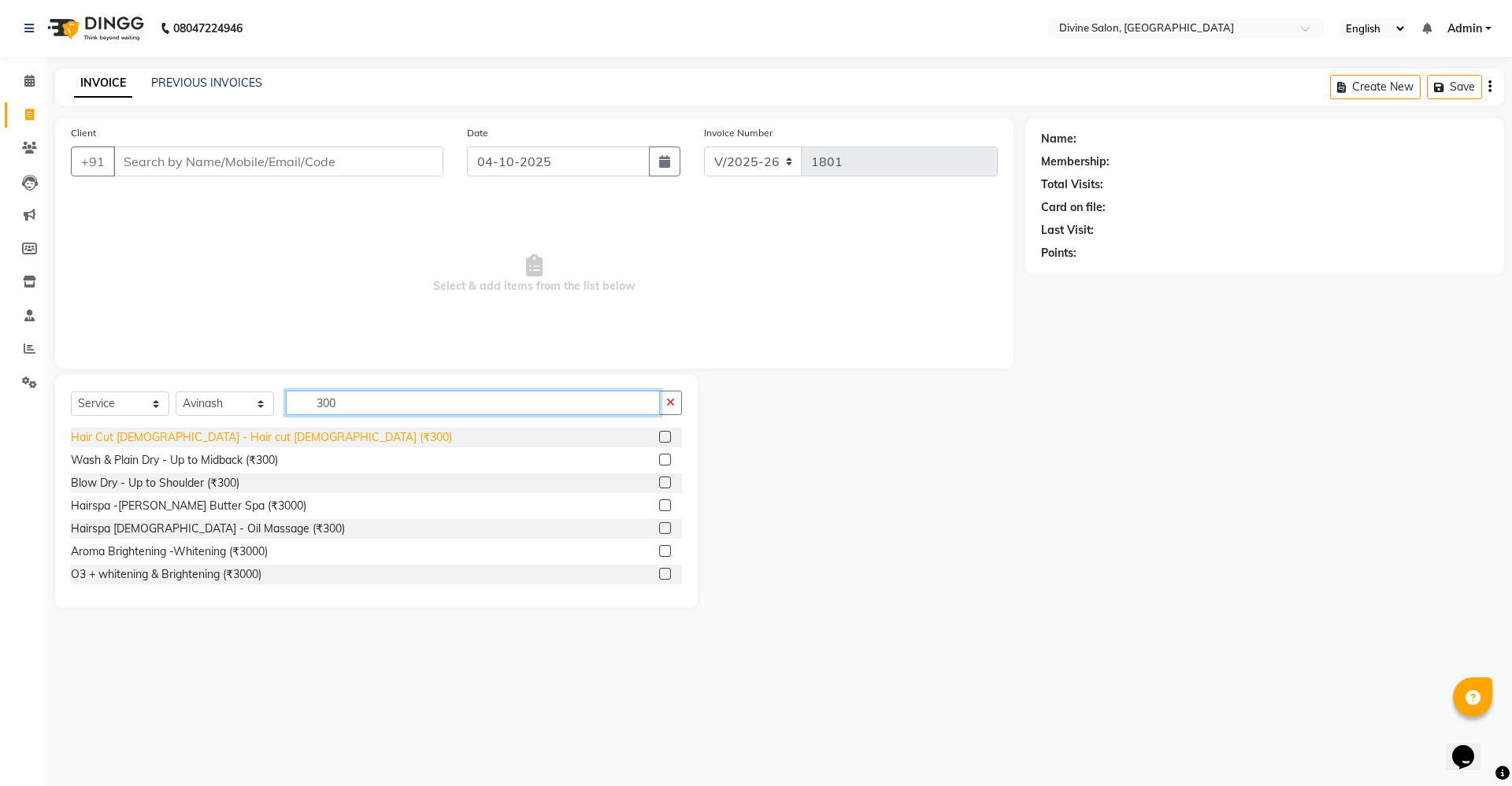
type input "300"
click at [229, 443] on div "Hair Cut [DEMOGRAPHIC_DATA] - Hair cut [DEMOGRAPHIC_DATA] (₹300)" at bounding box center [262, 437] width 381 height 17
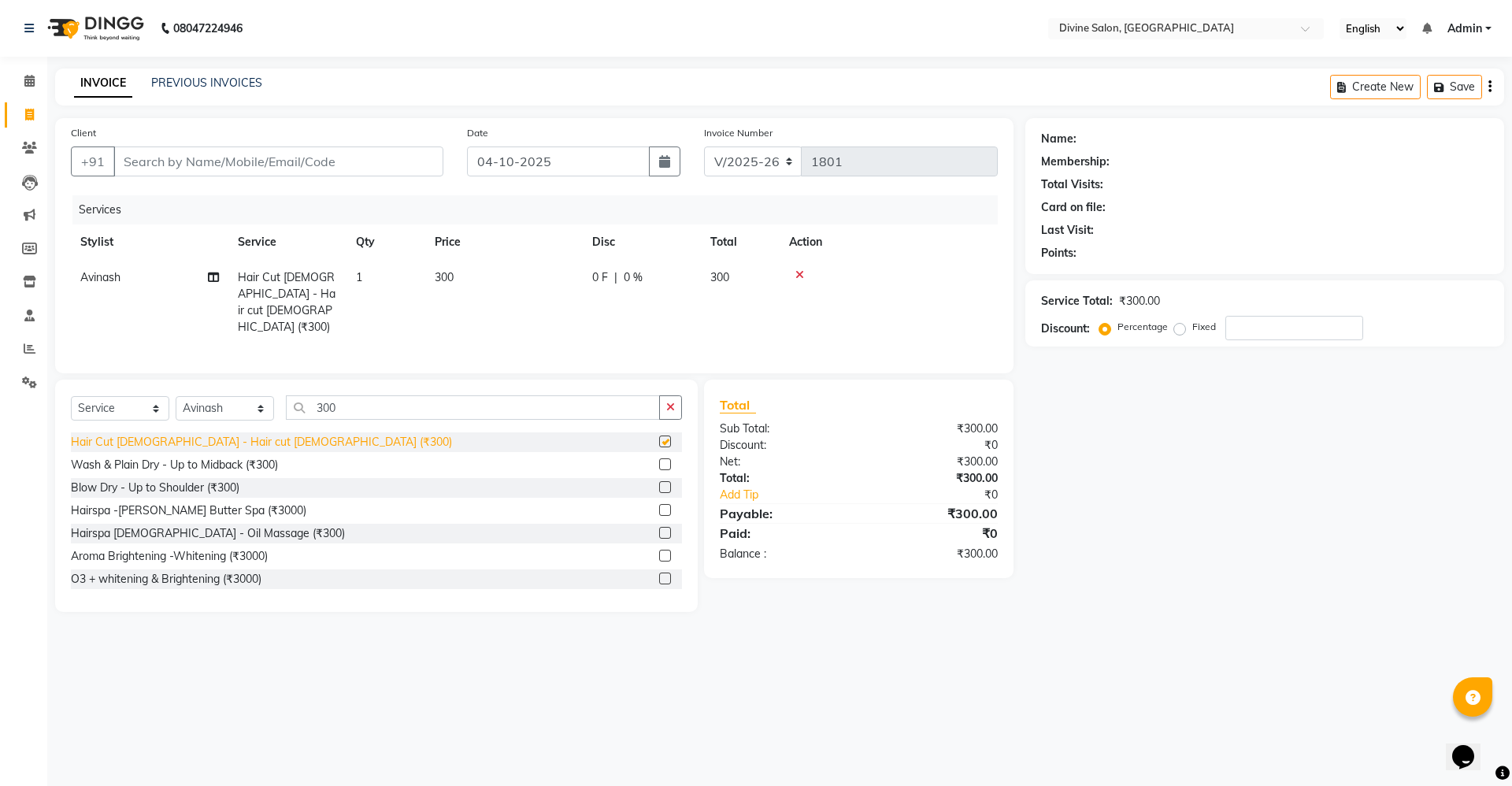
checkbox input "false"
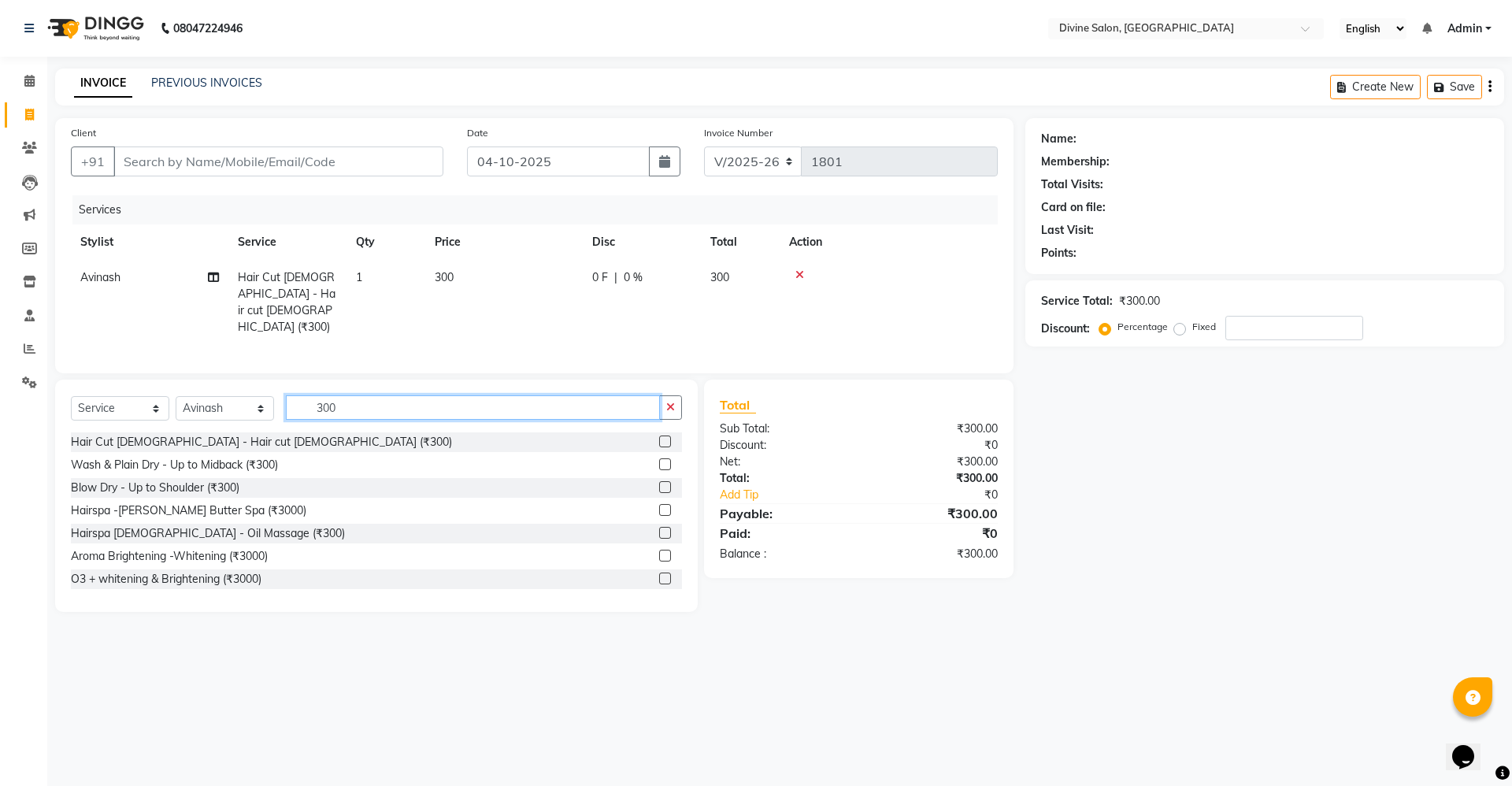
click at [365, 410] on input "300" at bounding box center [472, 407] width 374 height 24
type input "3"
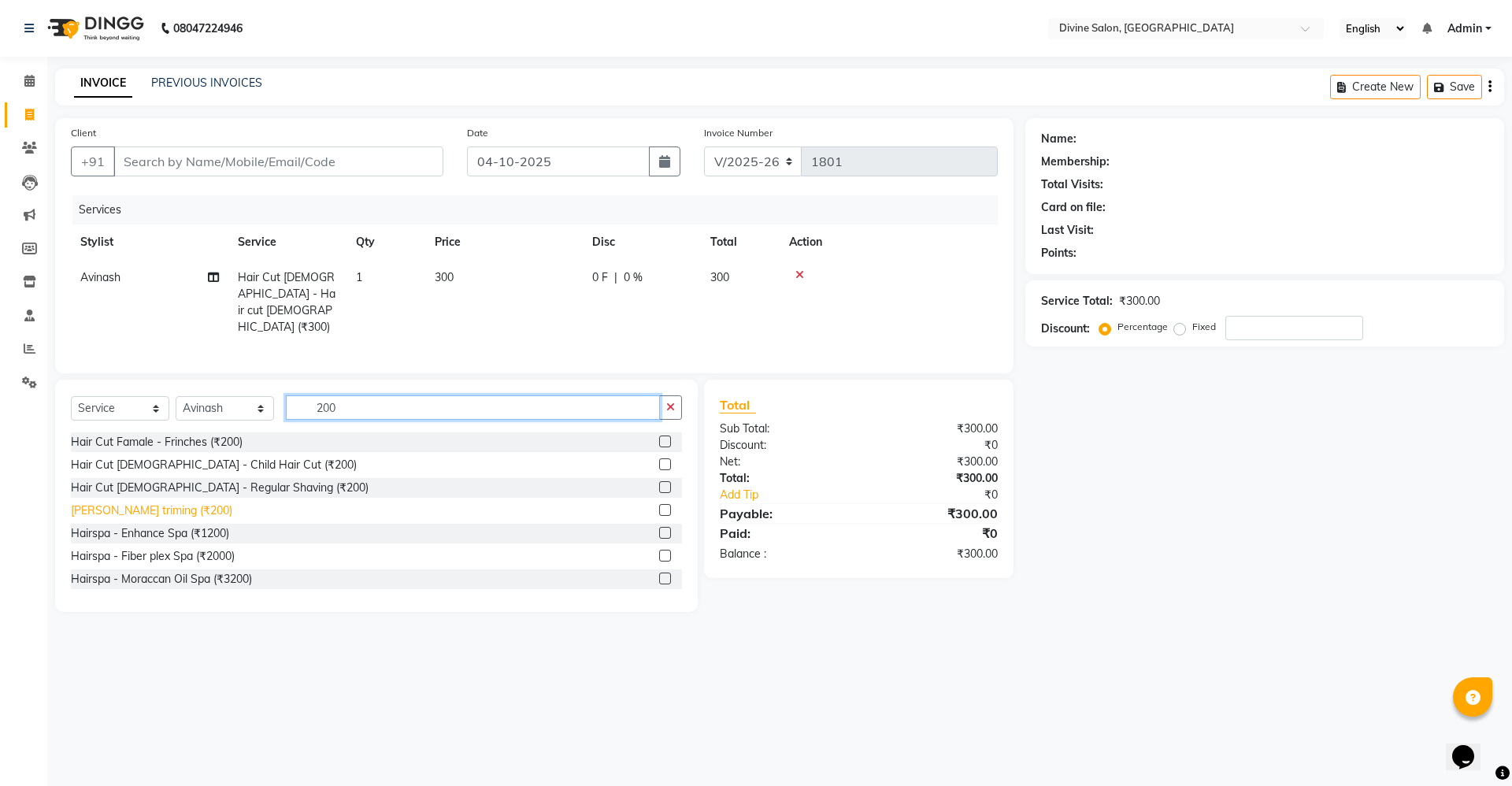
type input "200"
click at [137, 510] on div "[PERSON_NAME] triming (₹200)" at bounding box center [152, 511] width 162 height 17
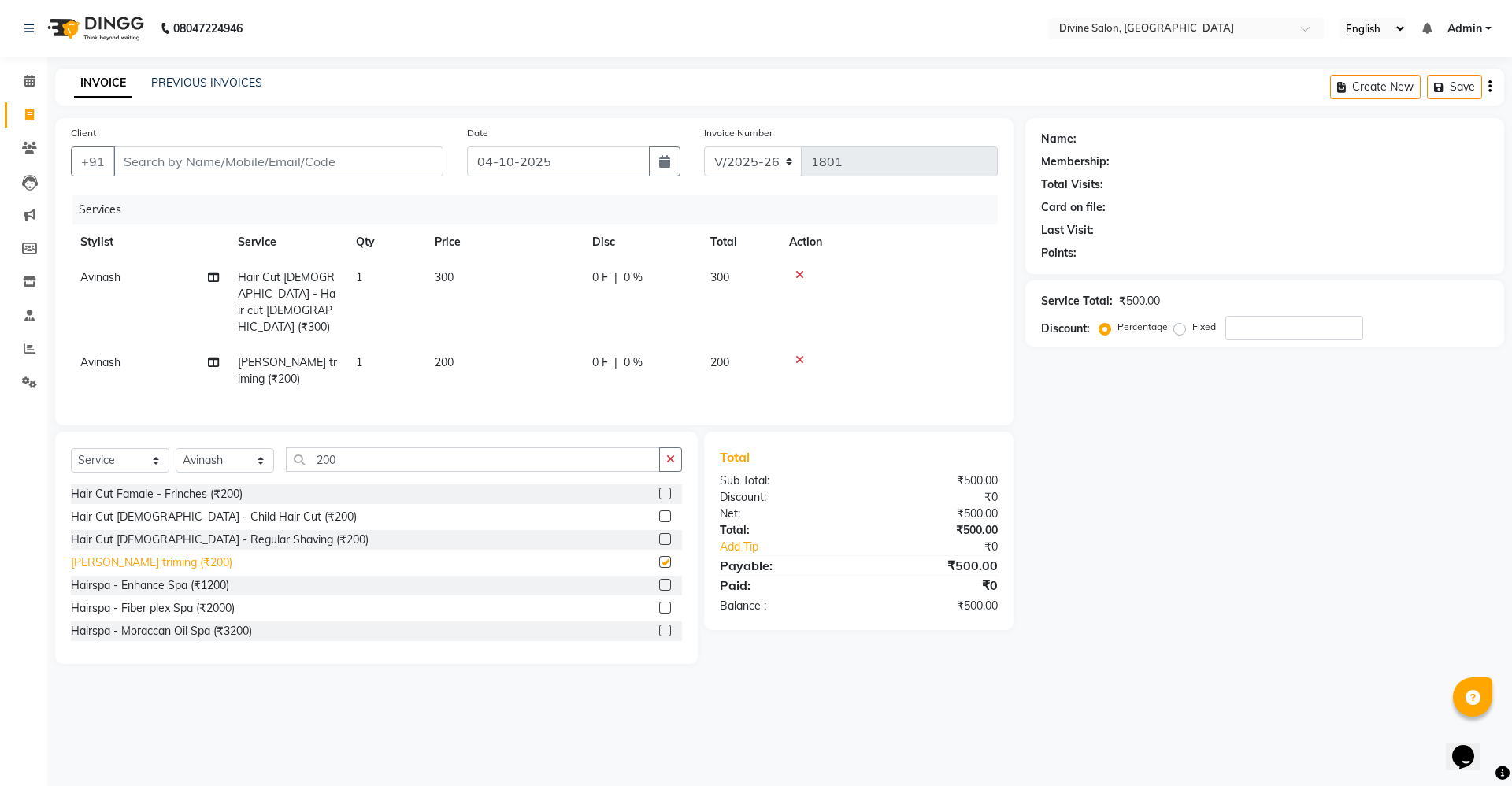
checkbox input "false"
click at [232, 174] on input "Client" at bounding box center [278, 162] width 330 height 30
click at [348, 173] on input "Client" at bounding box center [278, 162] width 330 height 30
click at [365, 147] on input "Client" at bounding box center [278, 162] width 330 height 30
click at [371, 162] on input "Client" at bounding box center [278, 162] width 330 height 30
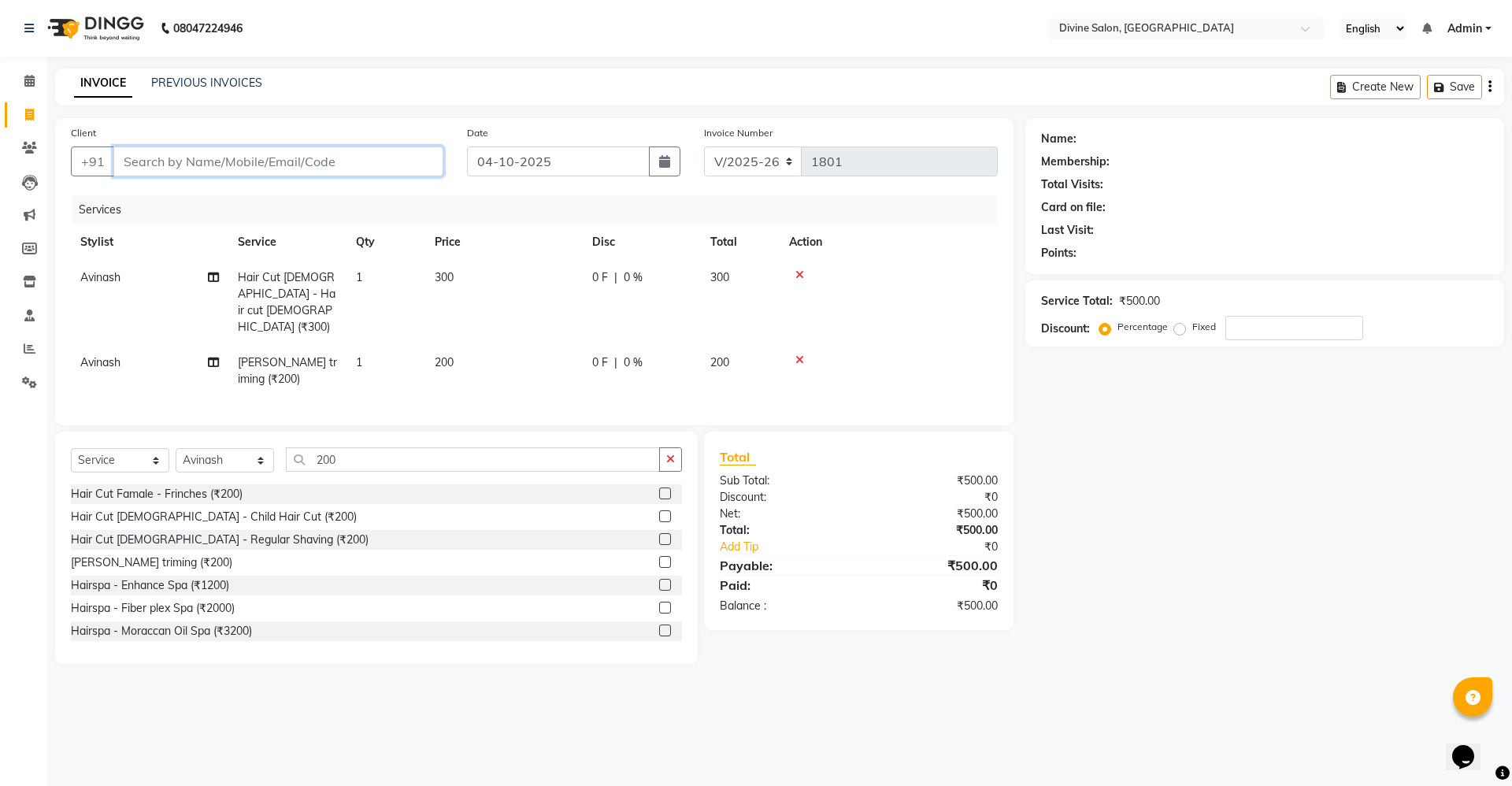
click at [311, 157] on input "Client" at bounding box center [278, 162] width 330 height 30
type input "7"
type input "0"
type input "7350570854"
click at [407, 164] on span "Add Client" at bounding box center [402, 161] width 62 height 16
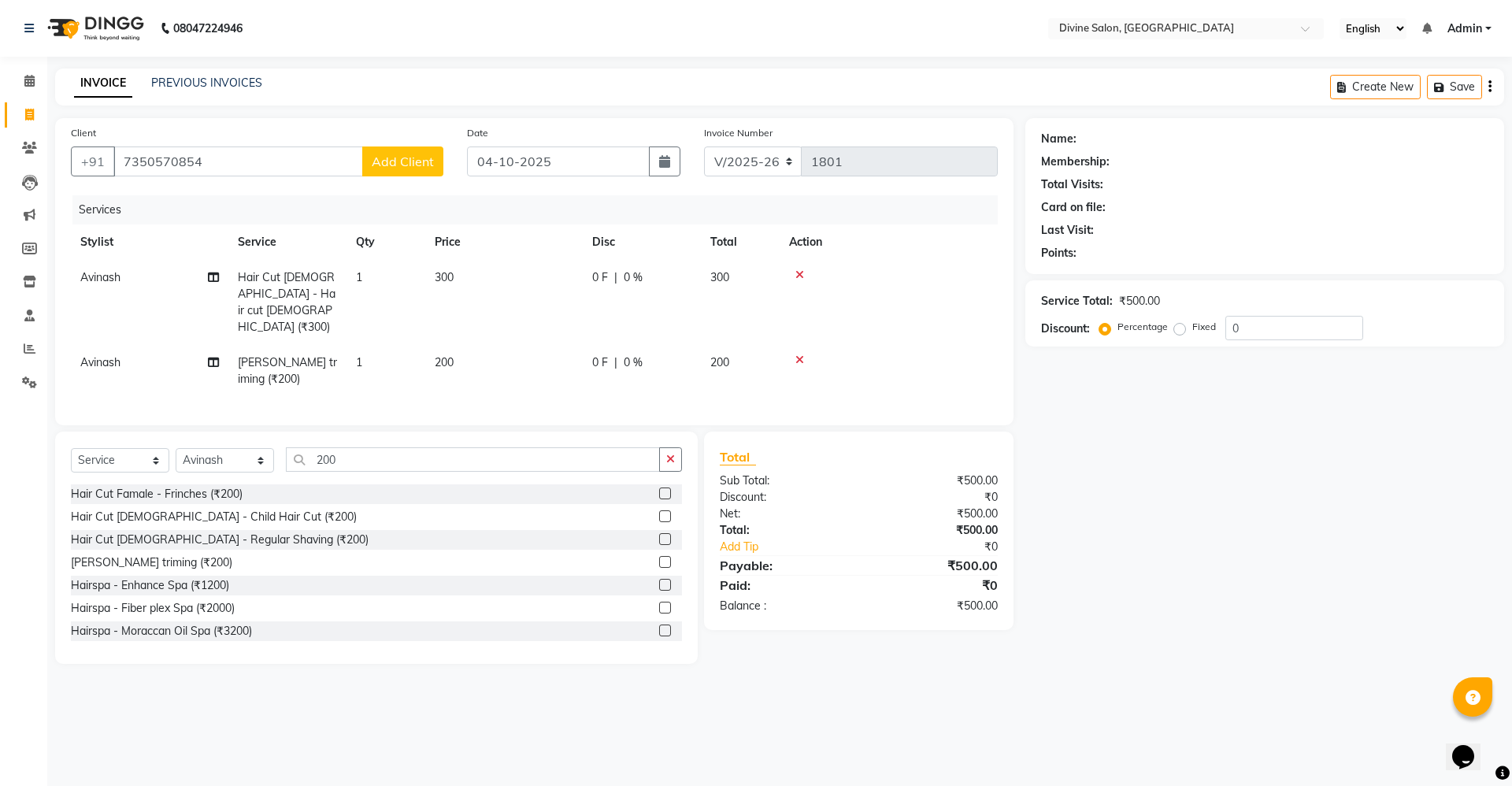
select select "22"
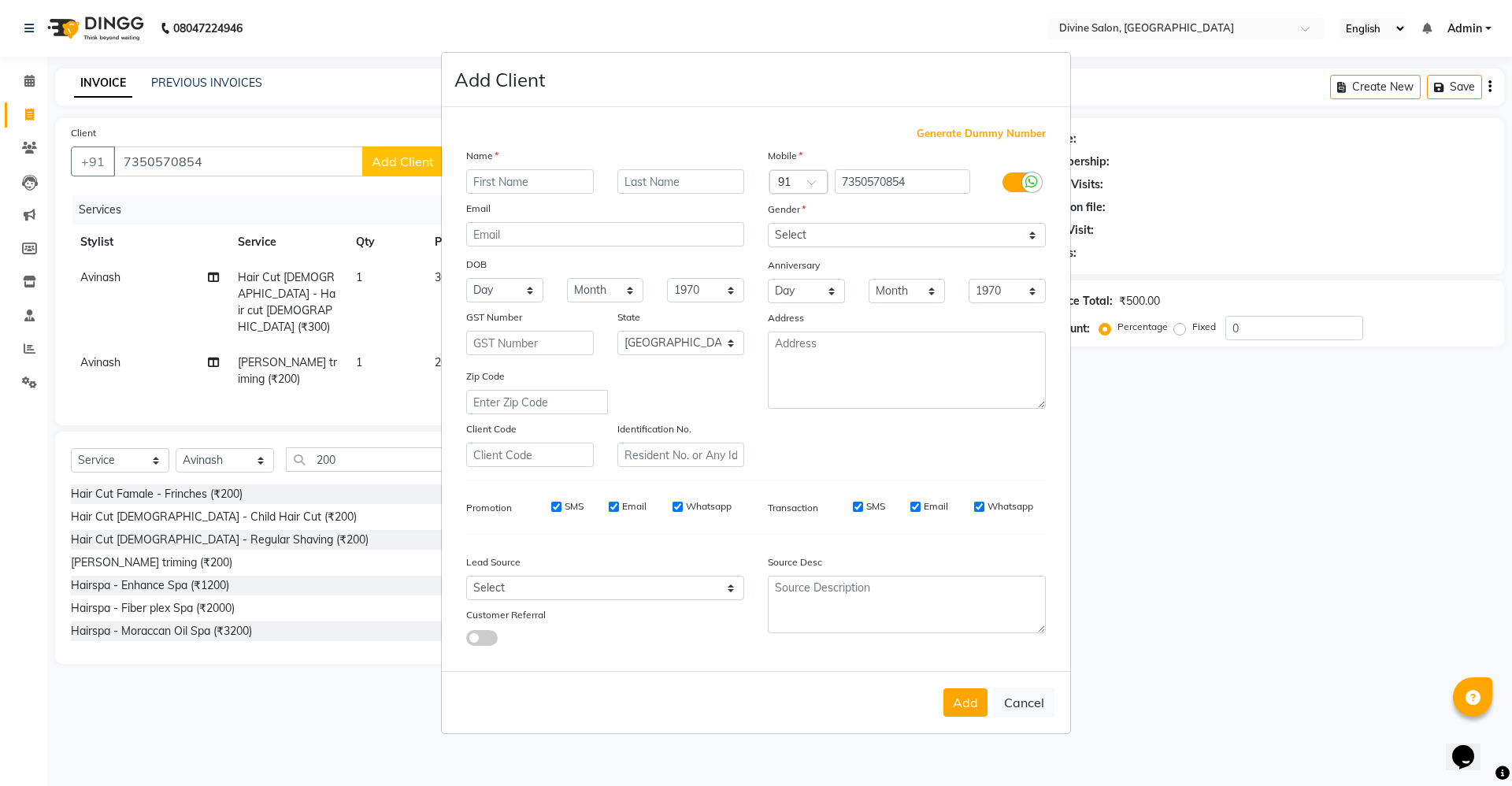
click at [505, 170] on input "text" at bounding box center [530, 181] width 128 height 24
type input "Roshi"
click at [852, 252] on div "Mobile Country Code × 91 7350570854 Gender Select Male Female Other Prefer Not …" at bounding box center [907, 307] width 301 height 320
click at [835, 227] on select "Select Male Female Other Prefer Not To Say" at bounding box center [907, 235] width 278 height 24
select select "male"
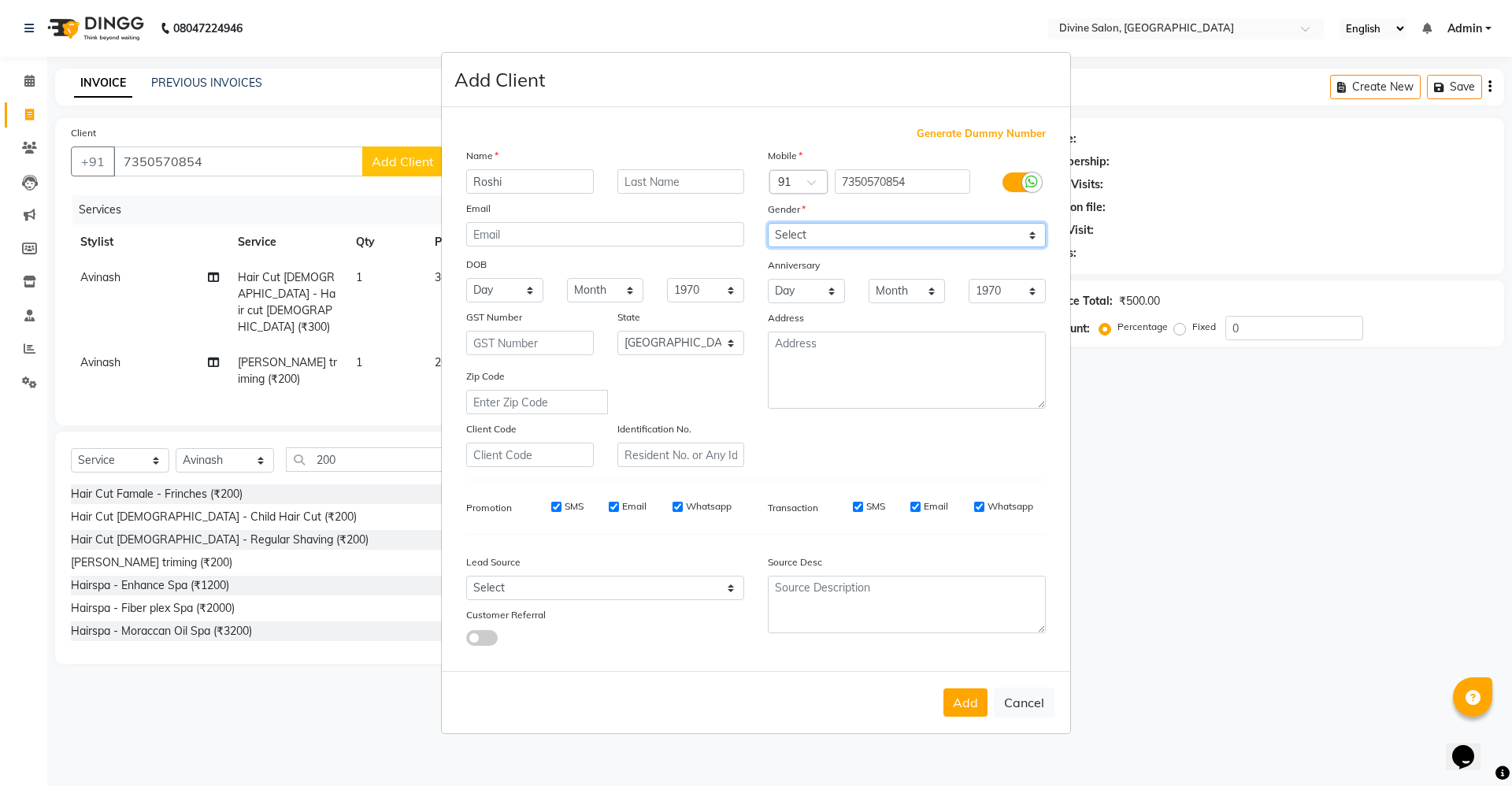
click at [768, 223] on select "Select Male Female Other Prefer Not To Say" at bounding box center [907, 235] width 278 height 24
click at [962, 704] on button "Add" at bounding box center [966, 702] width 44 height 29
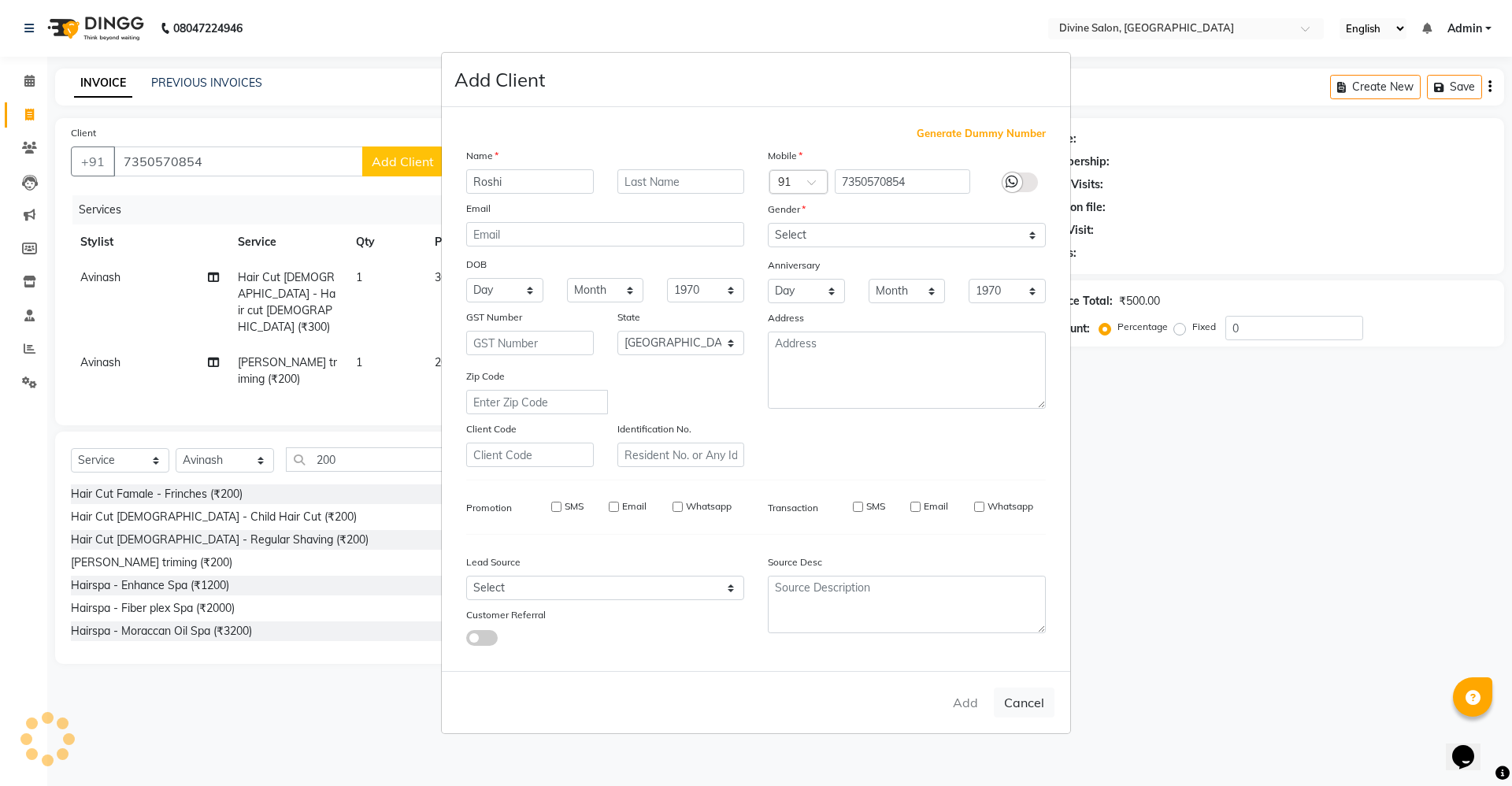
select select
select select "null"
select select
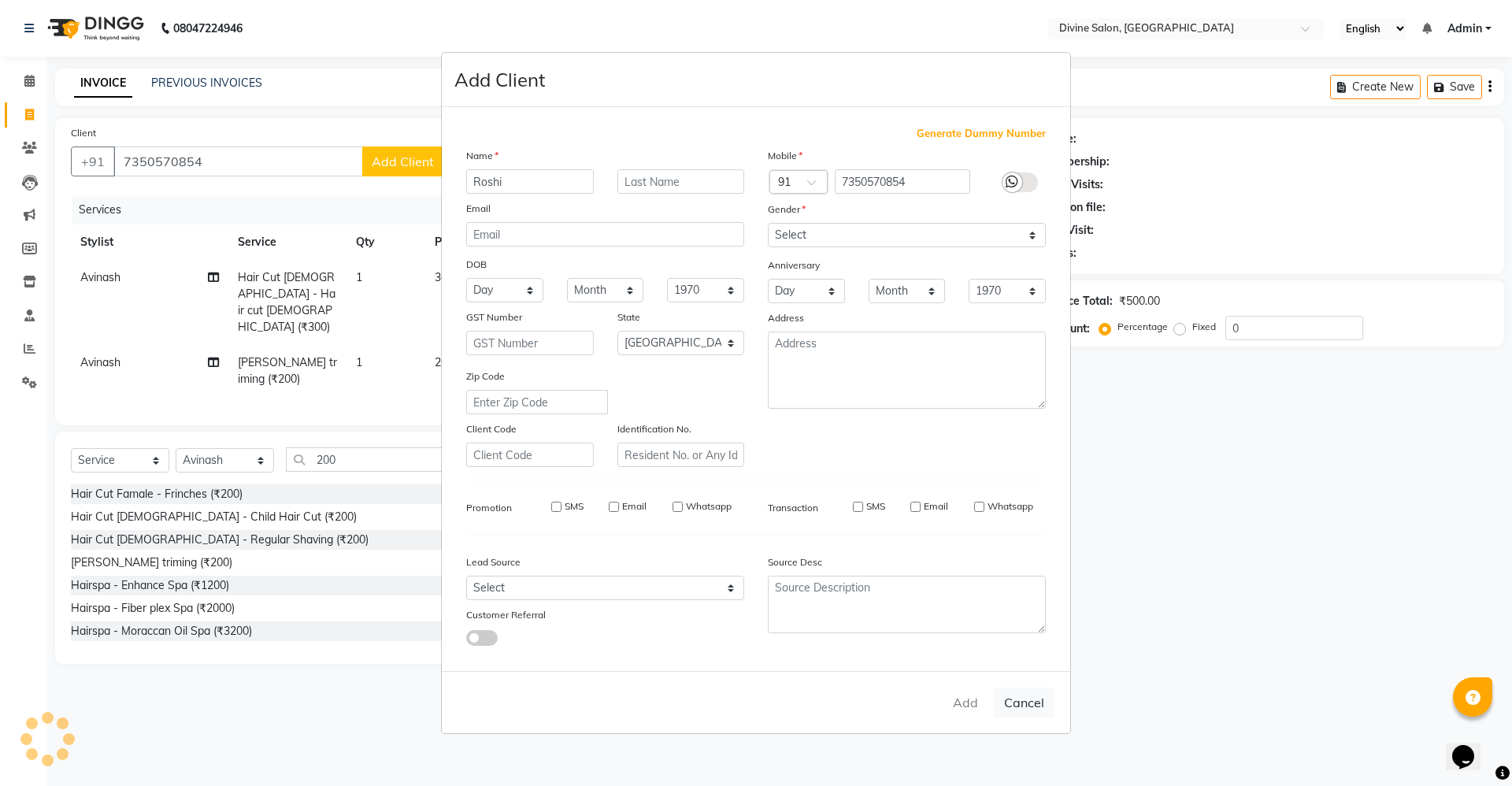
select select
checkbox input "false"
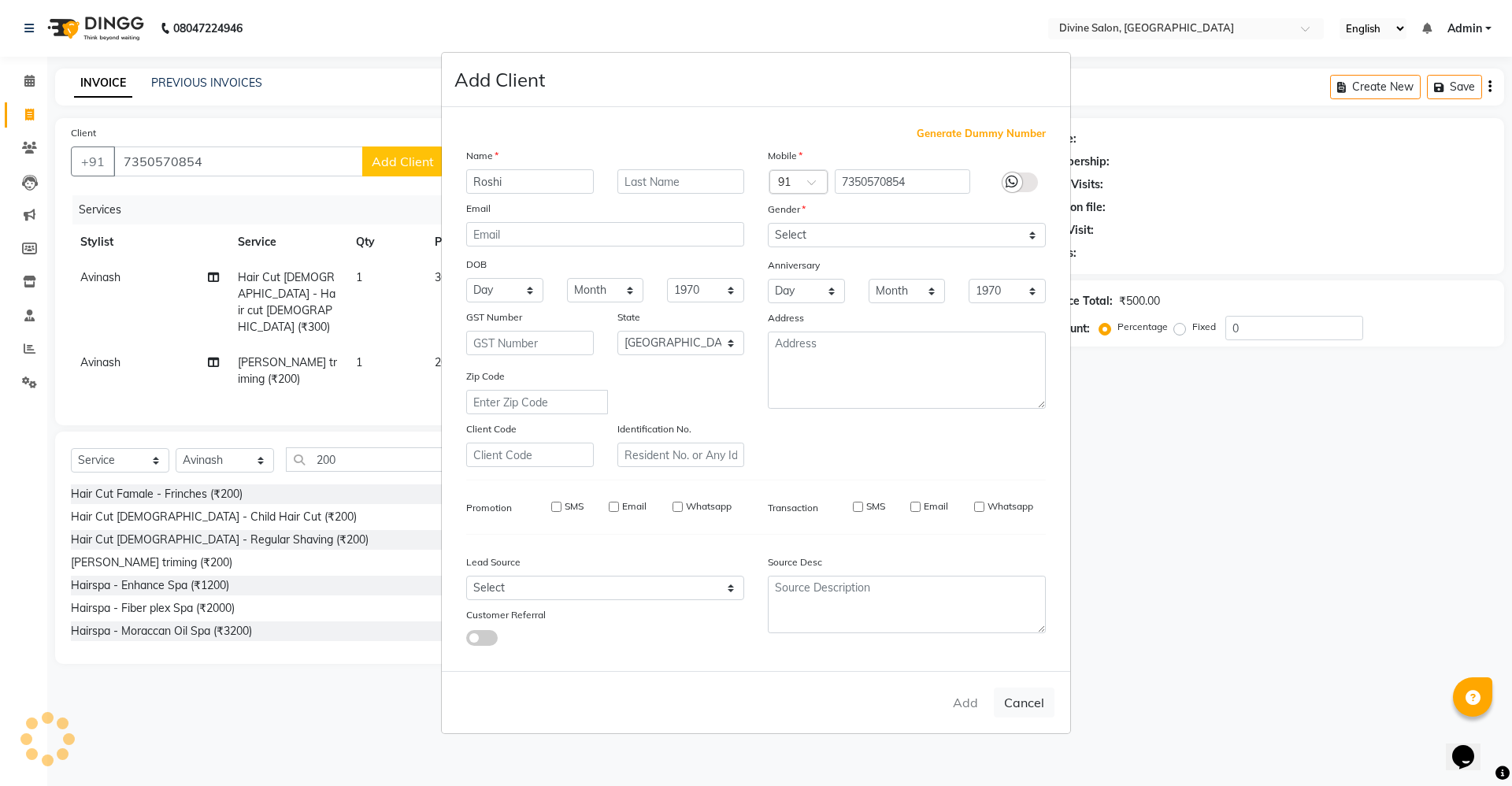
checkbox input "false"
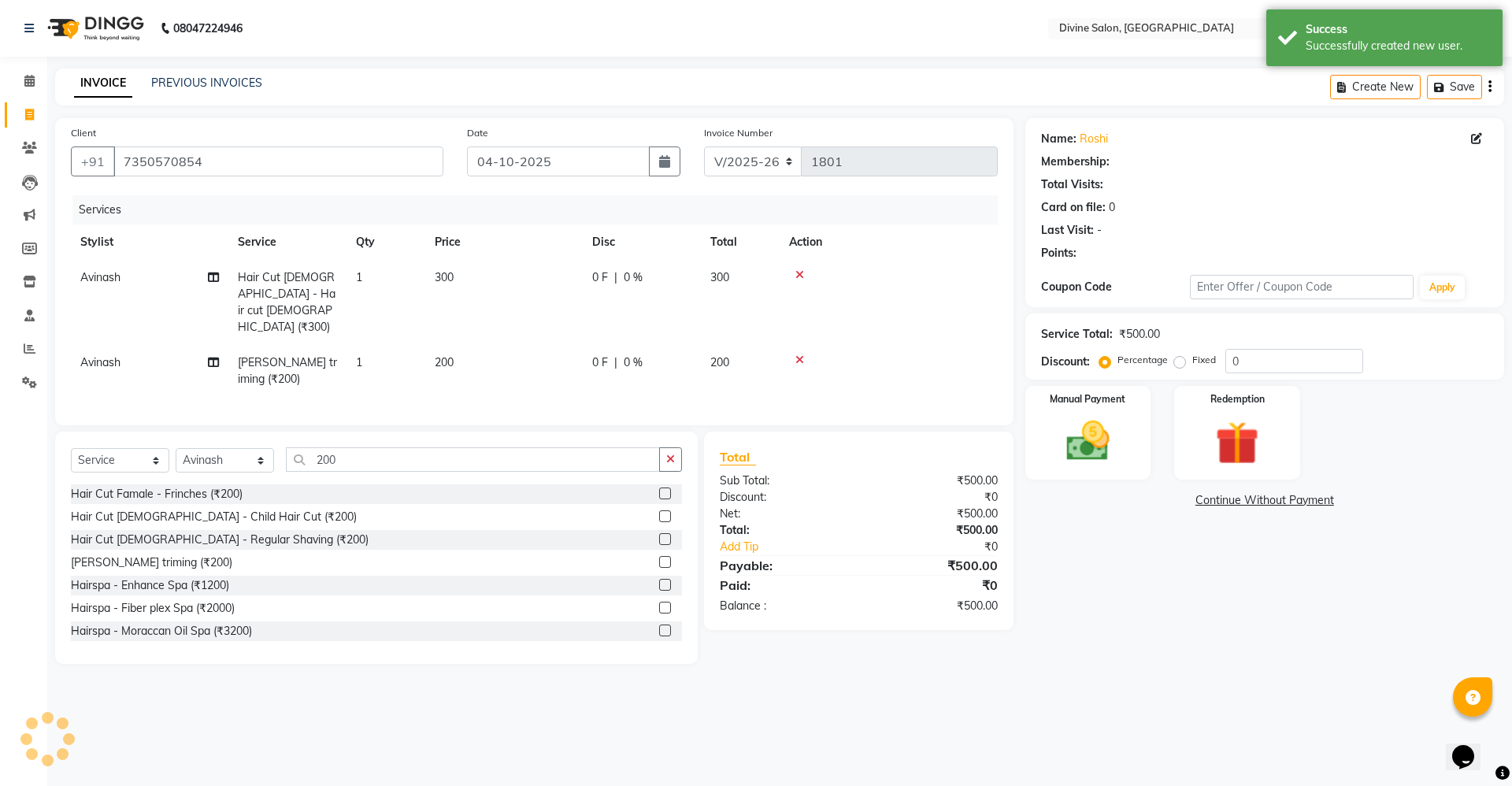
select select "1: Object"
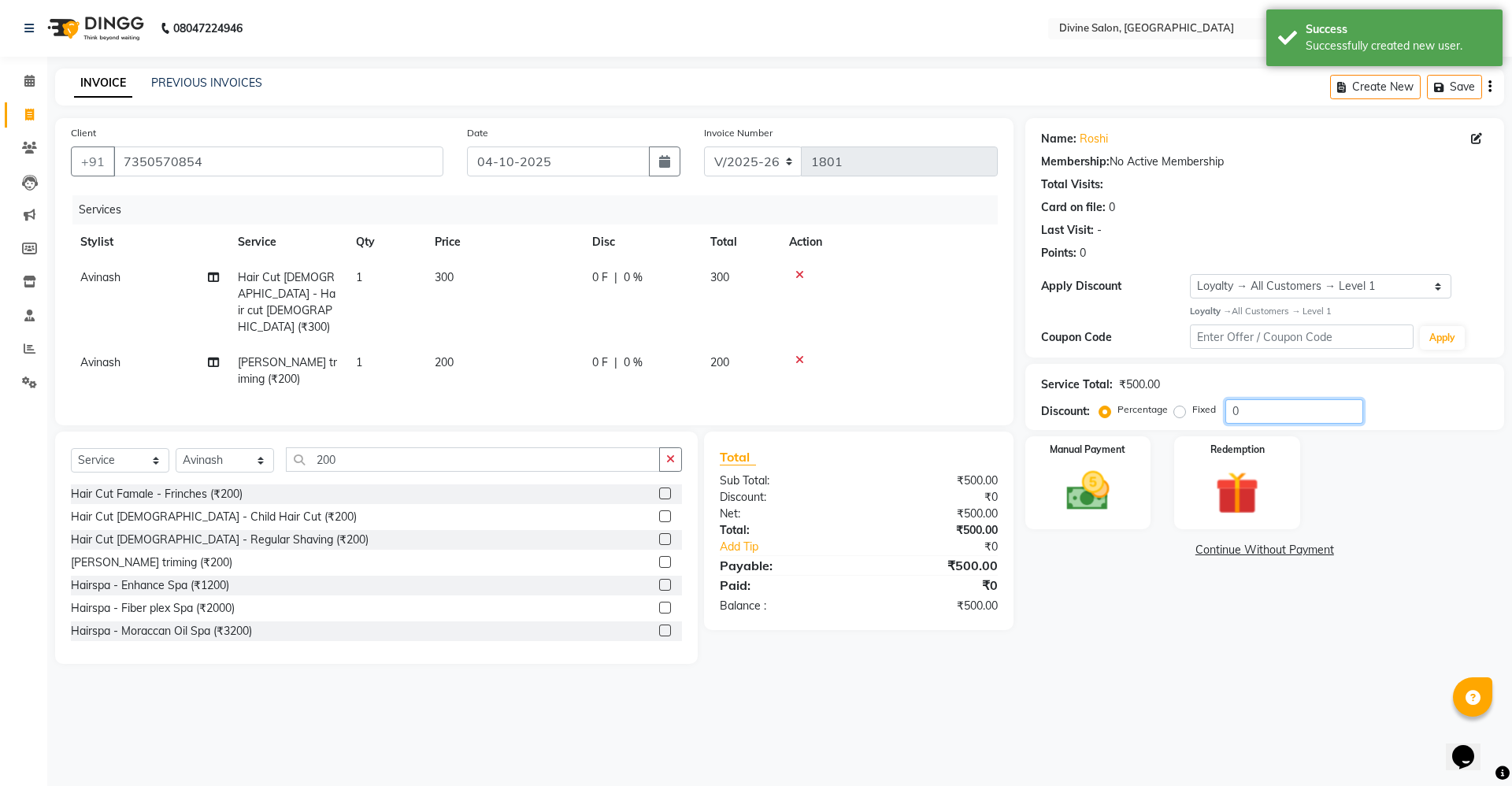
click at [1262, 411] on input "0" at bounding box center [1294, 411] width 138 height 24
click at [467, 270] on td "300" at bounding box center [504, 302] width 157 height 85
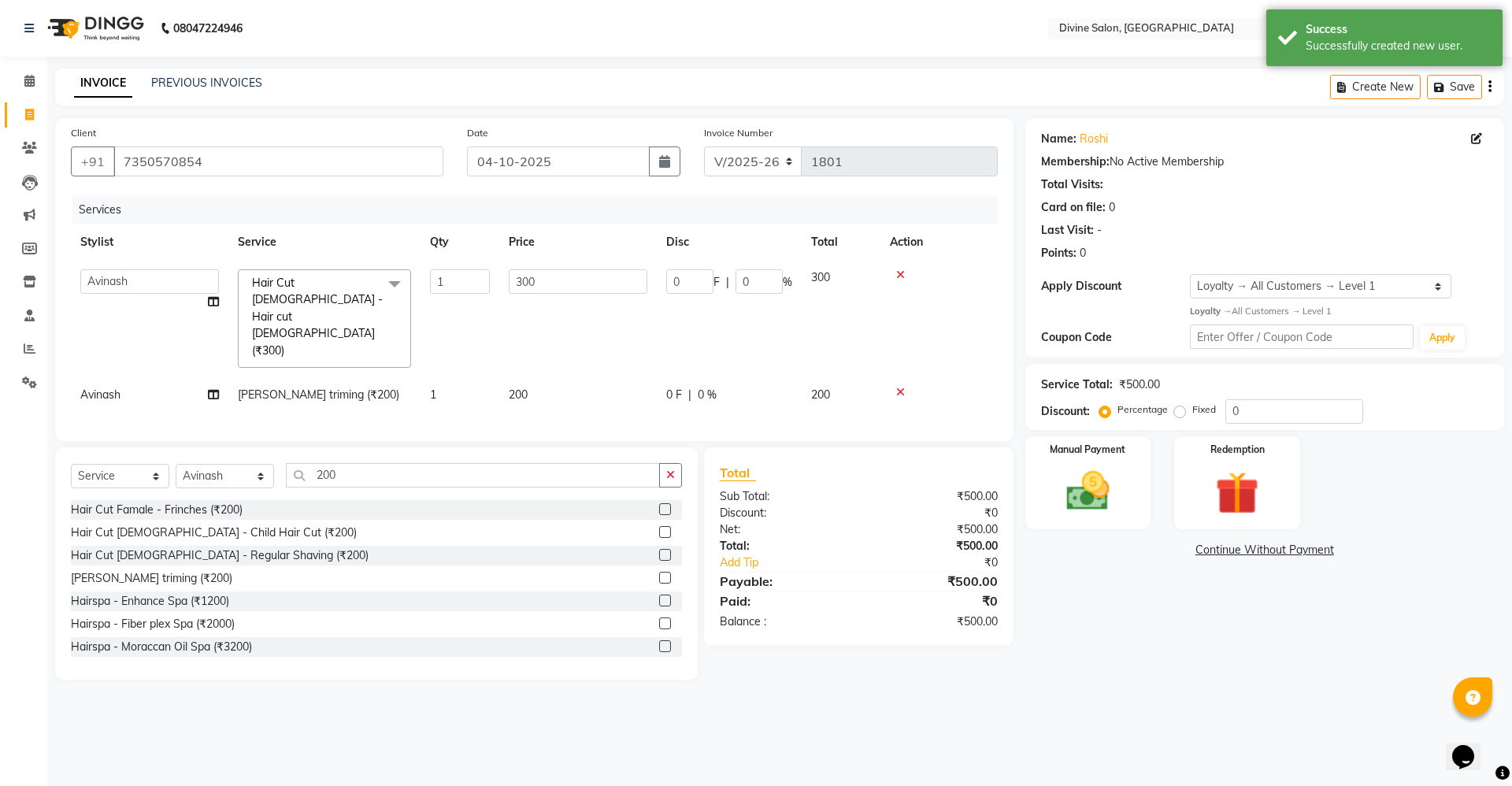
click at [590, 266] on td "300" at bounding box center [578, 318] width 157 height 117
click at [590, 278] on input "300" at bounding box center [579, 281] width 139 height 24
type input "3"
type input "250"
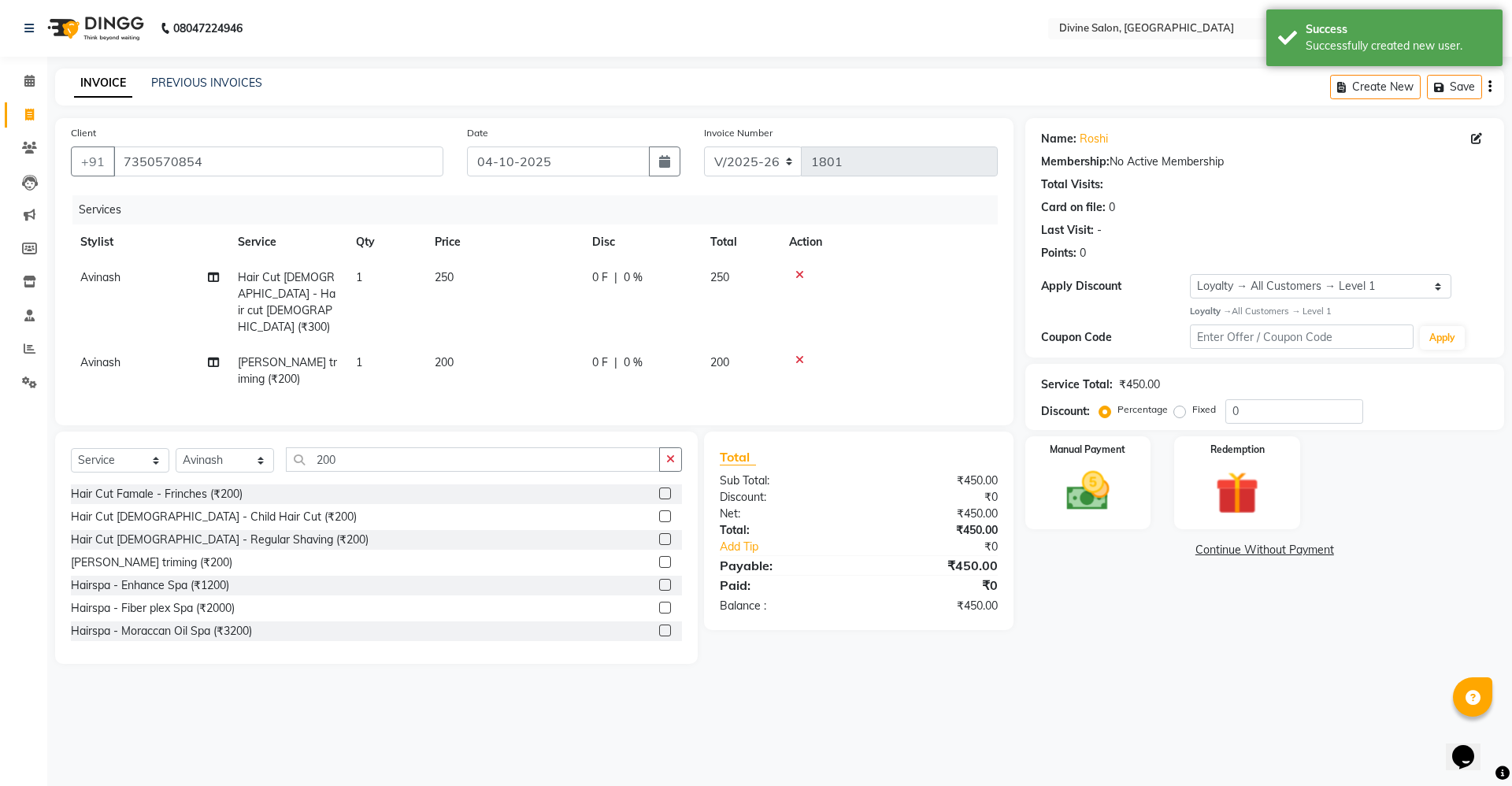
click at [551, 222] on div "Services" at bounding box center [541, 210] width 937 height 30
click at [1274, 408] on input "0" at bounding box center [1294, 411] width 138 height 24
click at [1262, 407] on input "0" at bounding box center [1294, 411] width 138 height 24
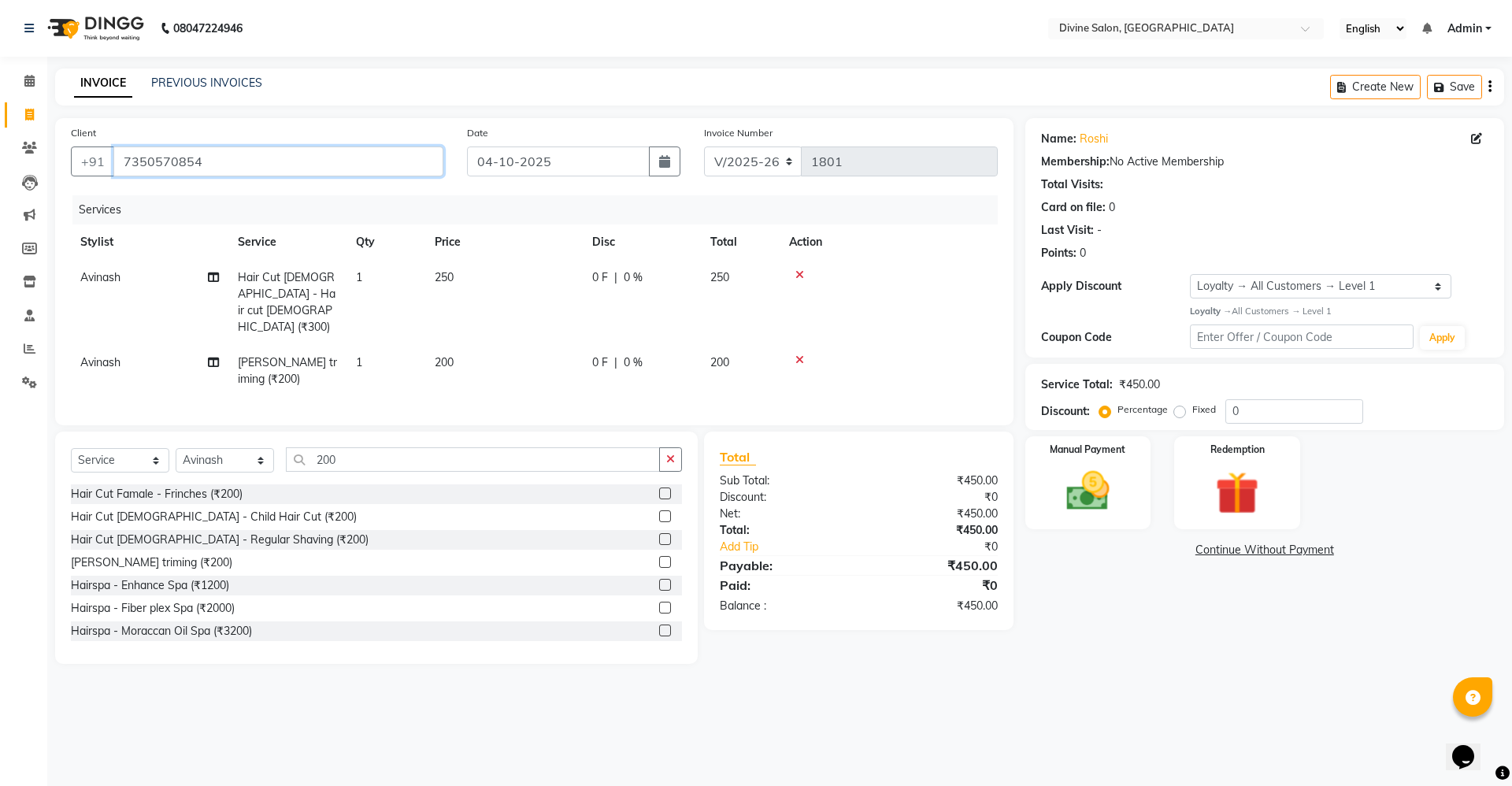
click at [332, 157] on input "7350570854" at bounding box center [278, 162] width 330 height 30
click at [467, 345] on td "200" at bounding box center [504, 370] width 157 height 52
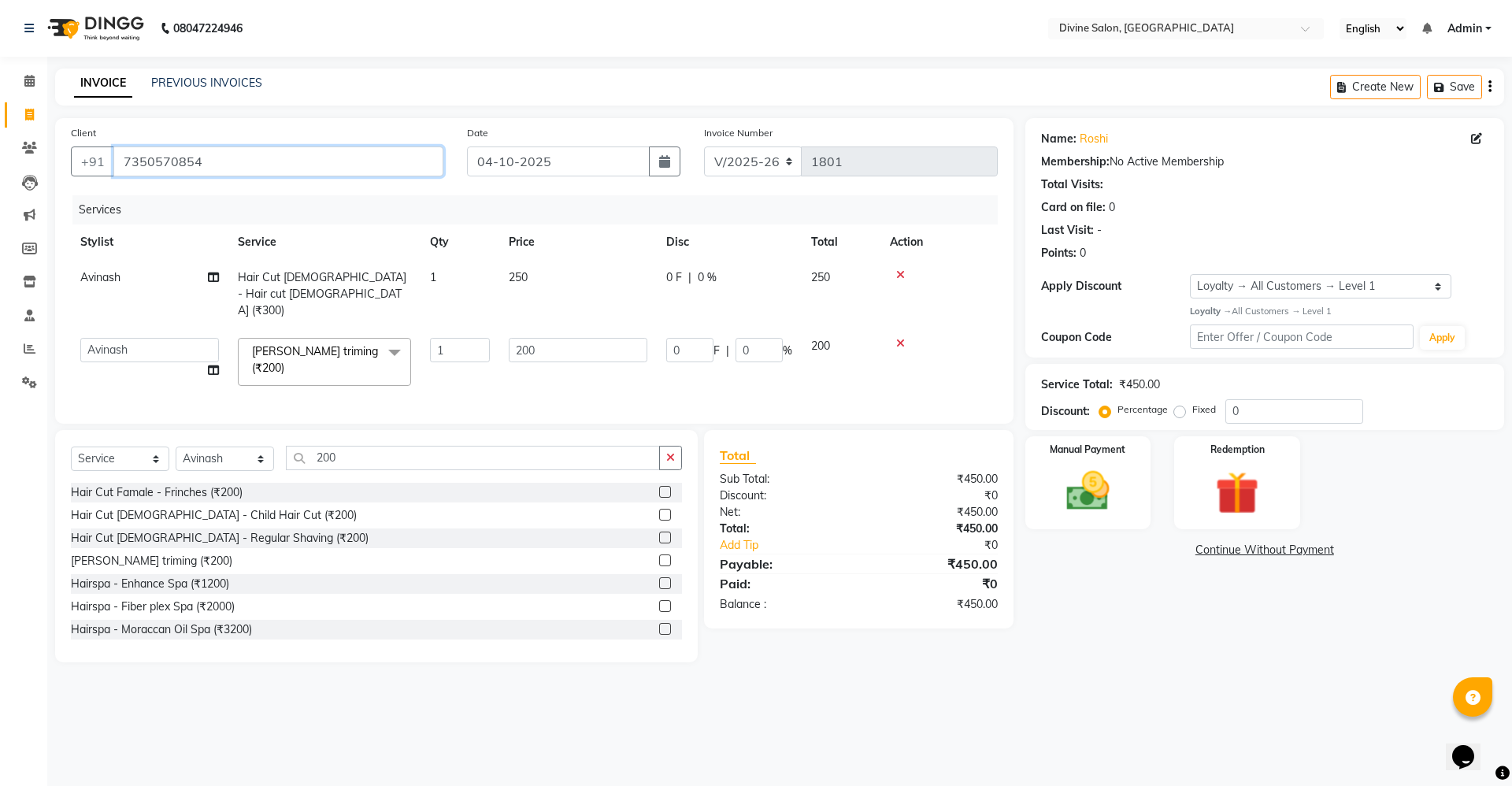
click at [384, 163] on input "7350570854" at bounding box center [278, 162] width 330 height 30
click at [597, 338] on input "200" at bounding box center [579, 350] width 139 height 24
click at [553, 265] on td "250" at bounding box center [578, 294] width 157 height 68
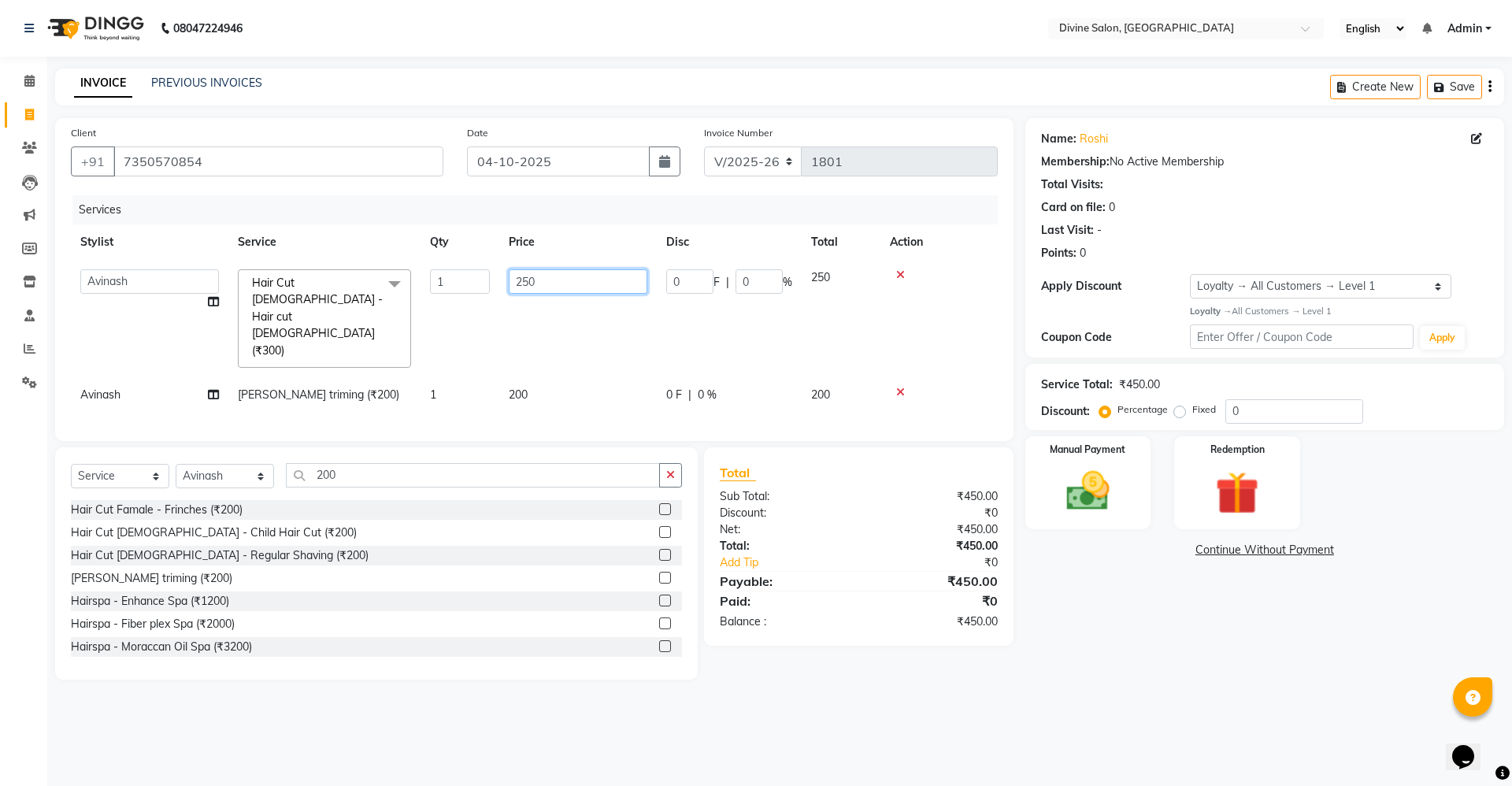
click at [564, 285] on input "250" at bounding box center [579, 281] width 139 height 24
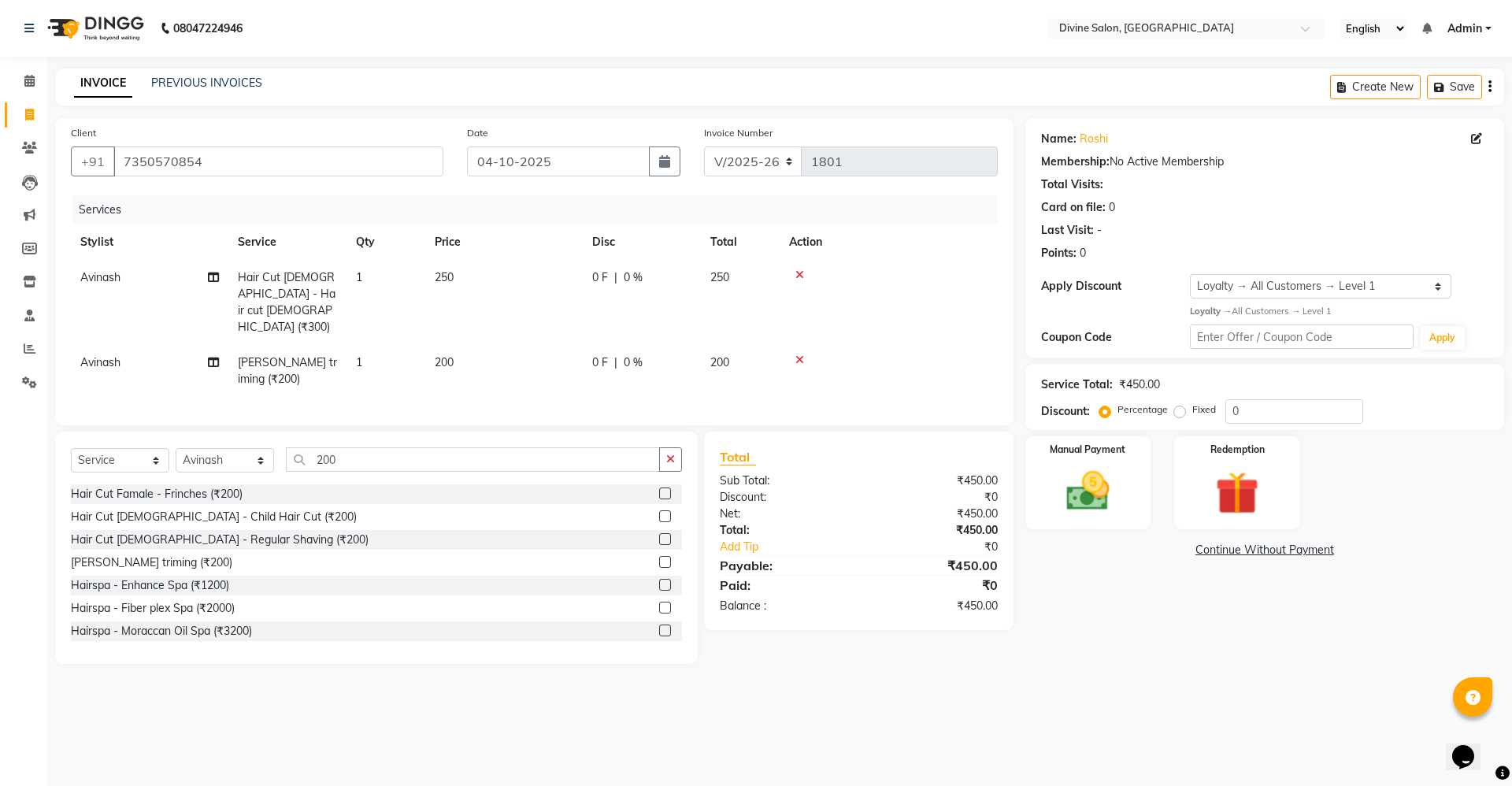
click at [546, 345] on td "200" at bounding box center [504, 370] width 157 height 52
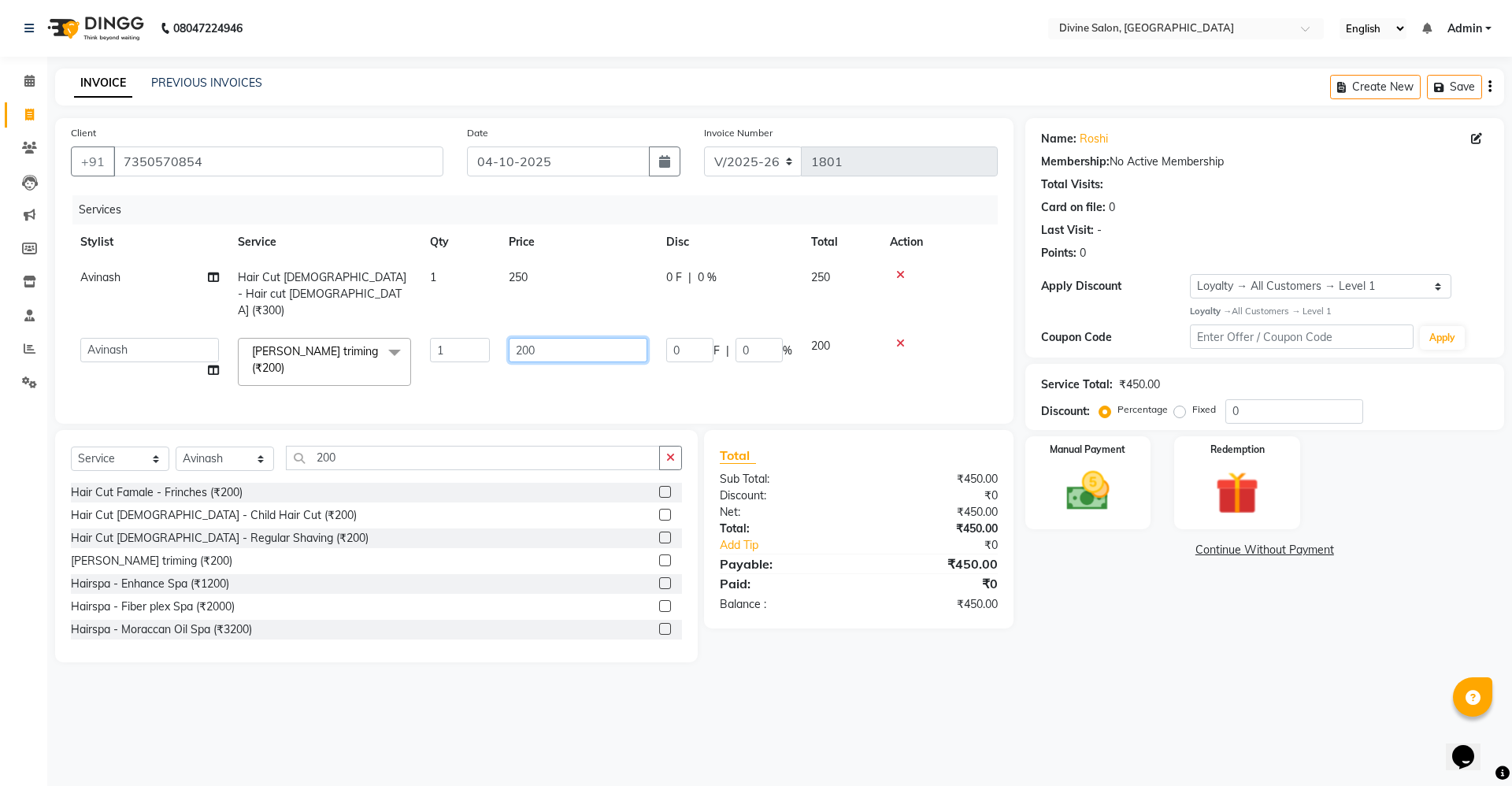
click at [546, 338] on input "200" at bounding box center [579, 350] width 139 height 24
type input "2"
type input "150"
click at [1169, 588] on div "Name: Roshi Membership: No Active Membership Total Visits: Card on file: 0 Last…" at bounding box center [1271, 390] width 491 height 544
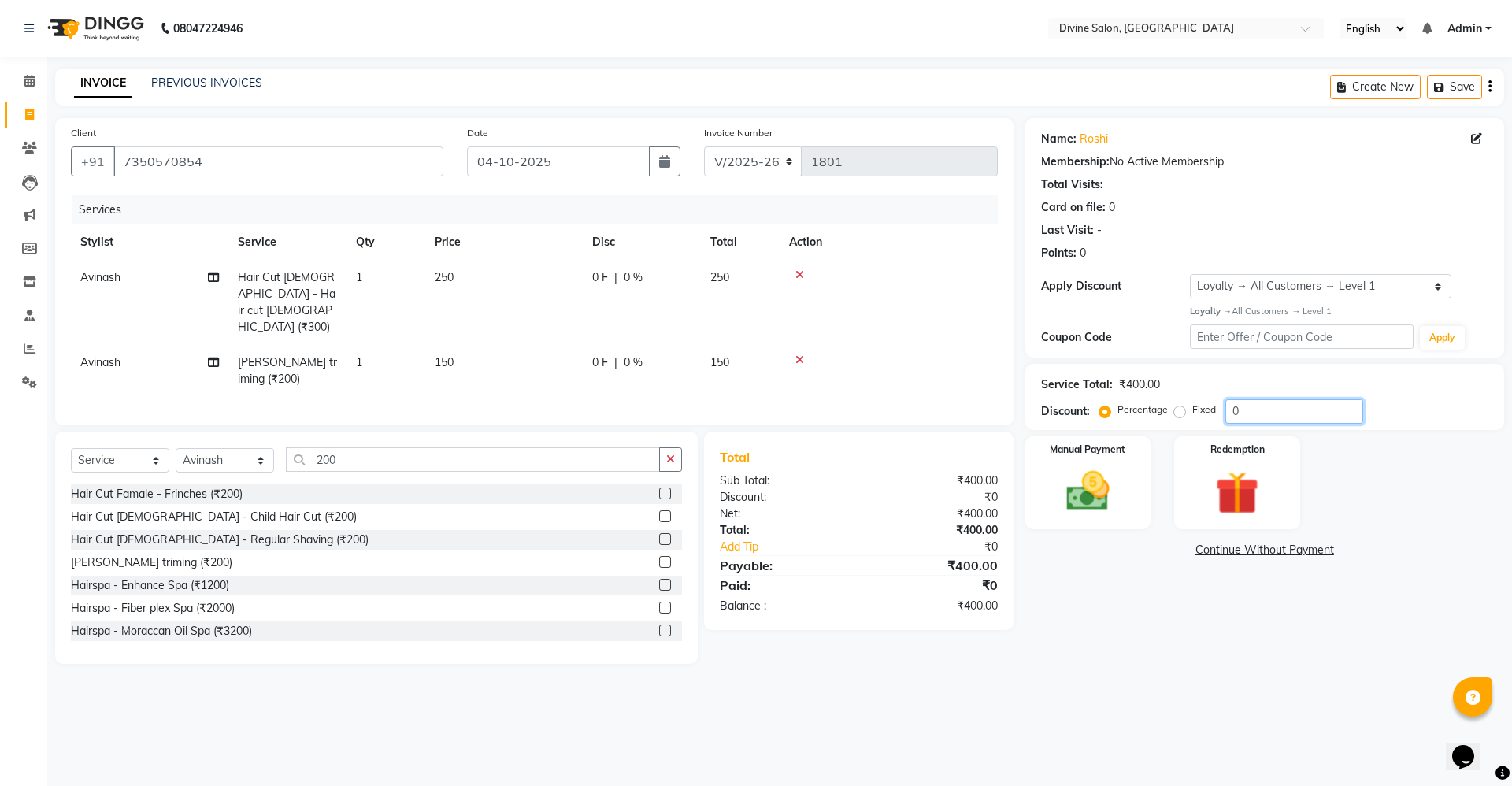
click at [1314, 401] on input "0" at bounding box center [1294, 411] width 138 height 24
click at [1310, 407] on input "0" at bounding box center [1294, 411] width 138 height 24
click at [416, 163] on input "7350570854" at bounding box center [278, 162] width 330 height 30
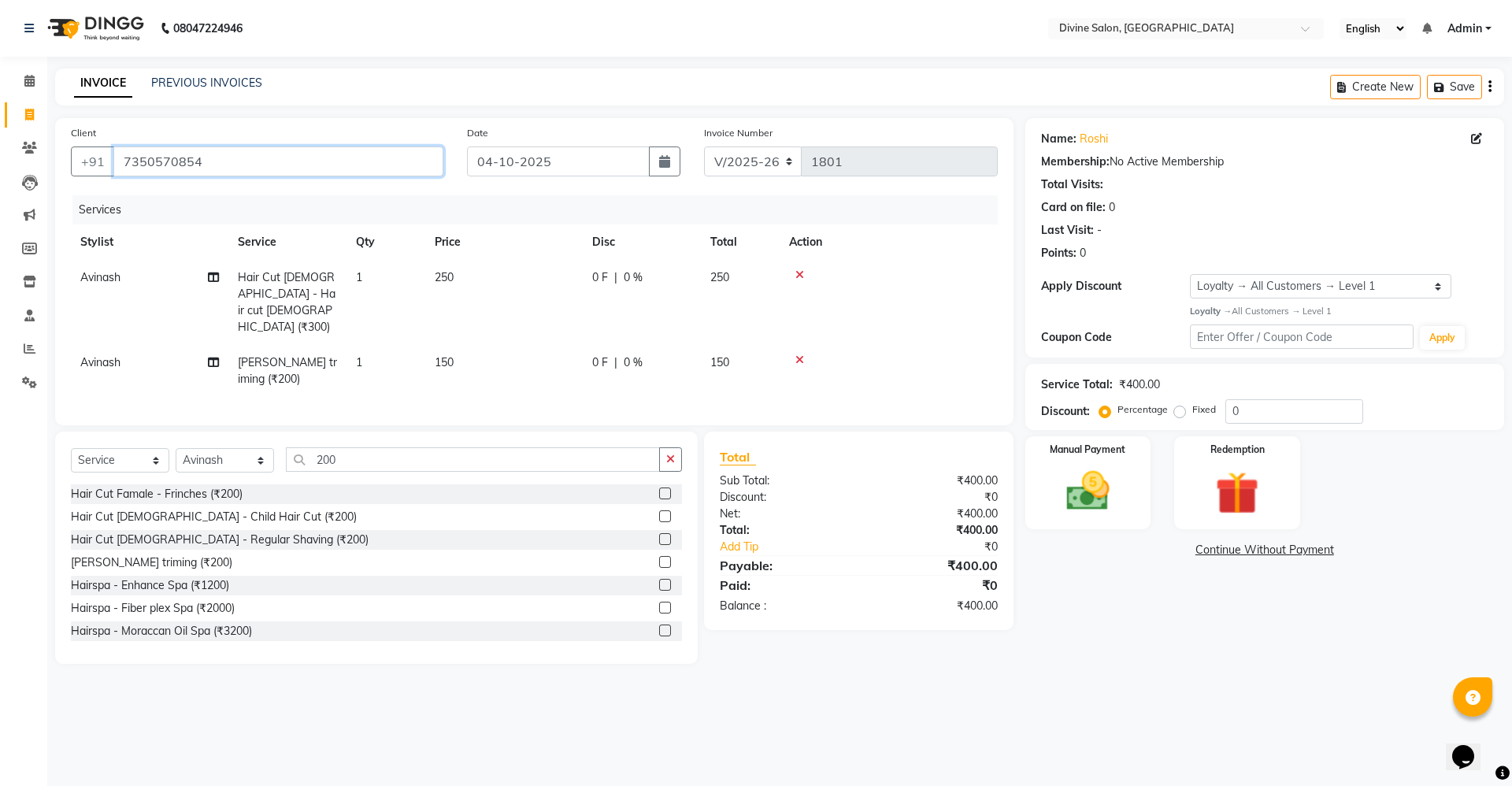
click at [416, 163] on input "7350570854" at bounding box center [278, 162] width 330 height 30
click at [1278, 399] on input "0" at bounding box center [1294, 411] width 138 height 24
click at [400, 161] on input "7350570854" at bounding box center [278, 162] width 330 height 30
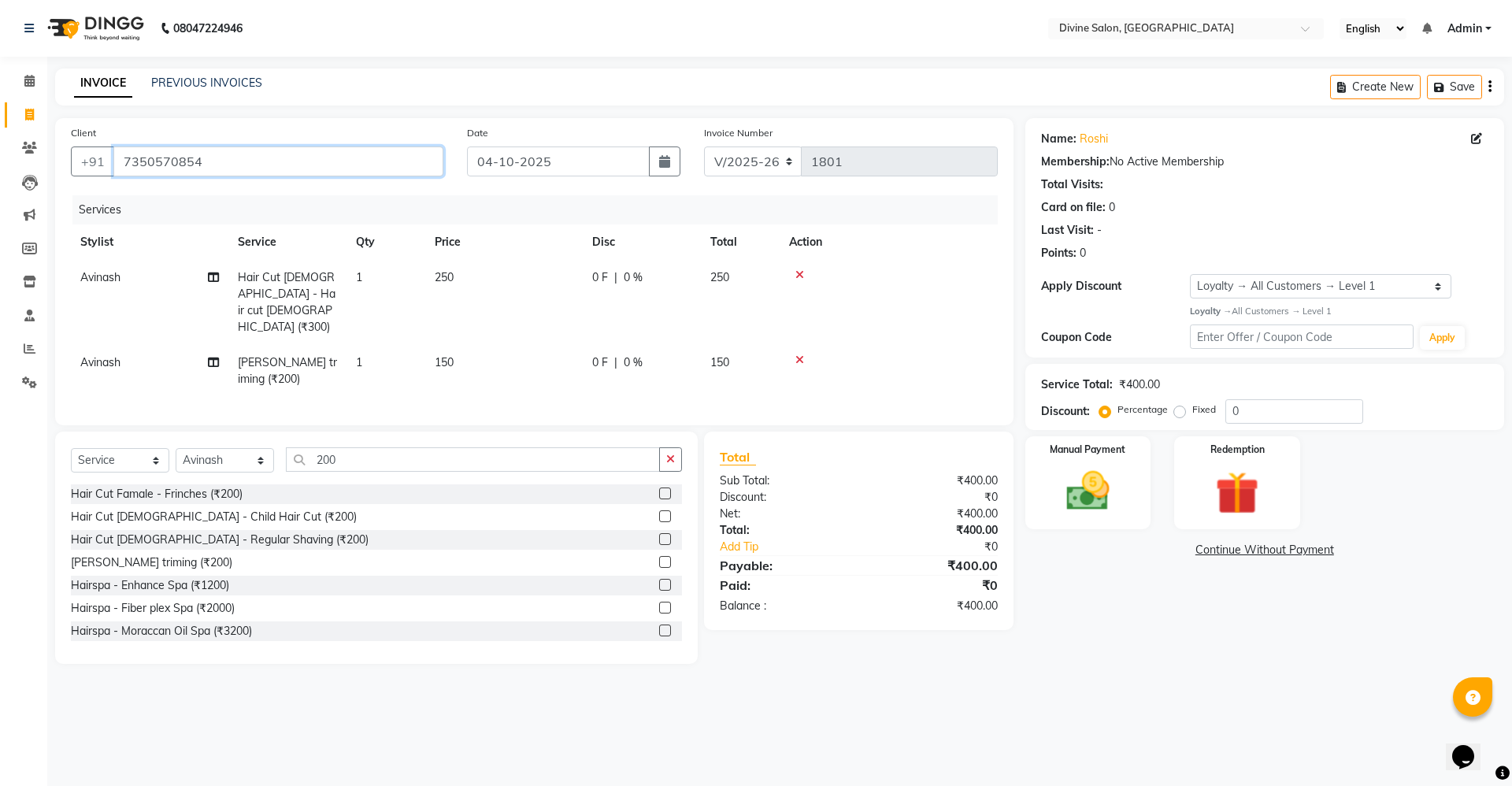
click at [400, 161] on input "7350570854" at bounding box center [278, 162] width 330 height 30
click at [1077, 493] on img at bounding box center [1088, 491] width 73 height 52
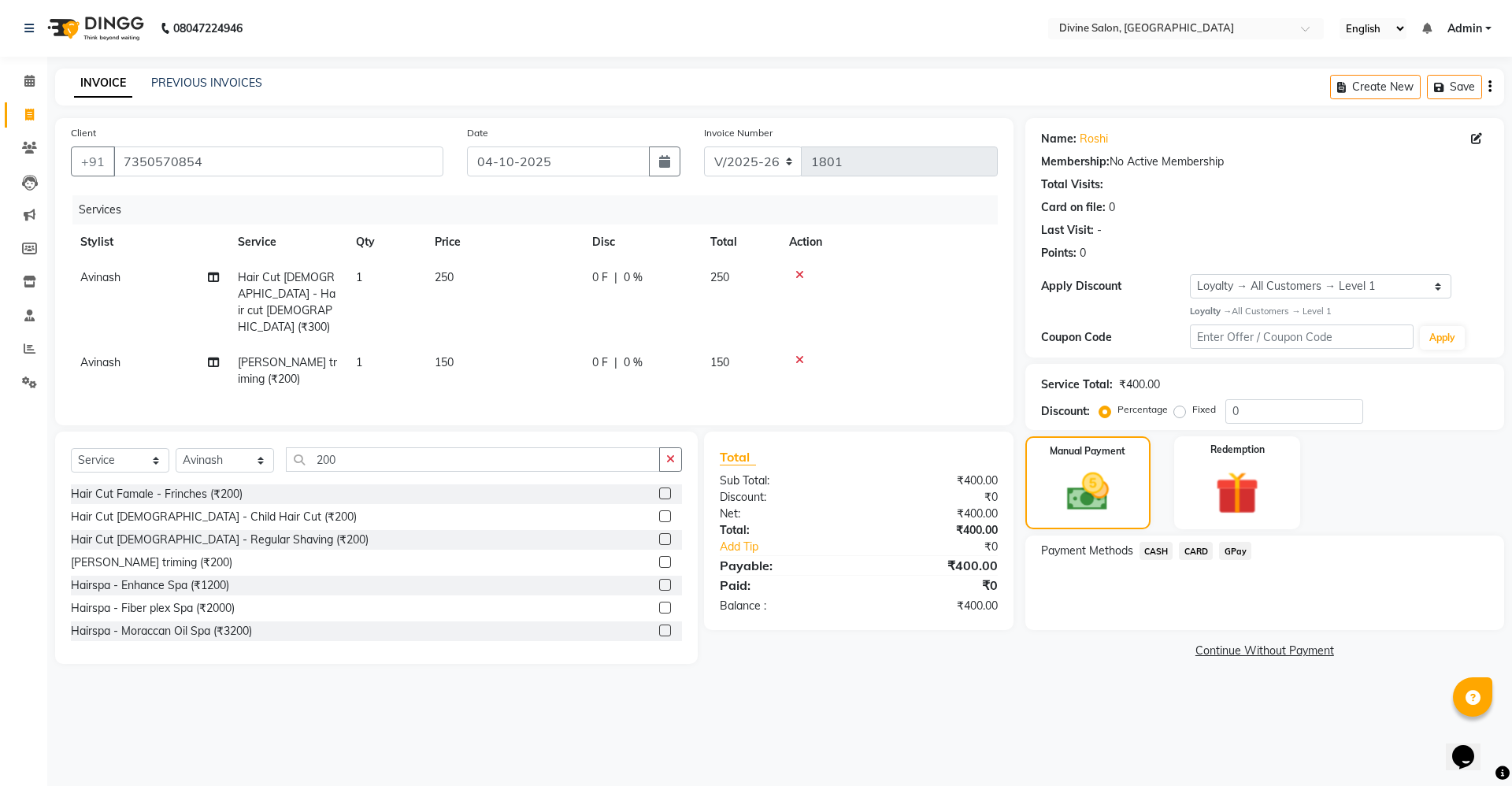
click at [1229, 558] on span "GPay" at bounding box center [1235, 550] width 32 height 18
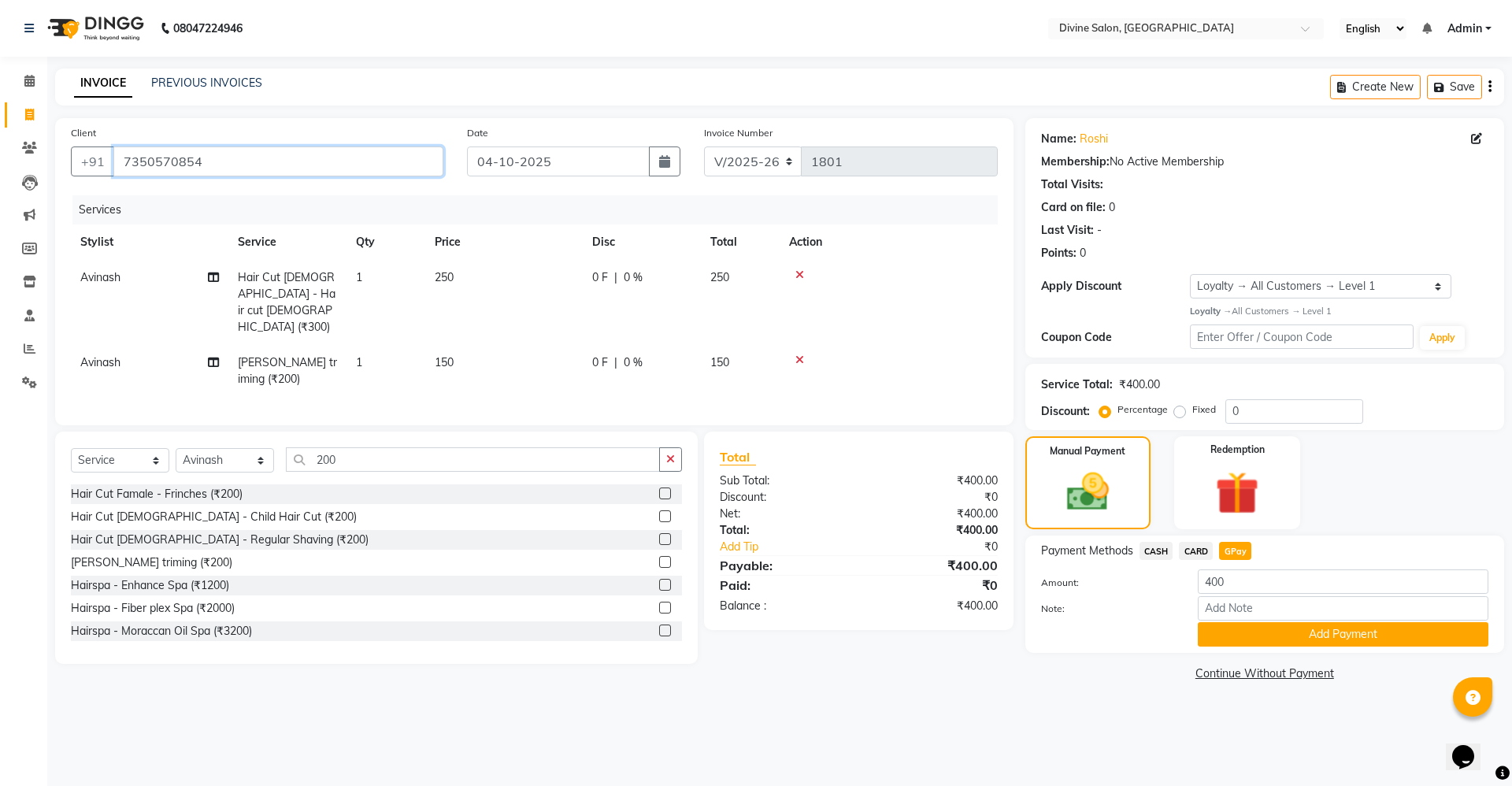
click at [402, 167] on input "7350570854" at bounding box center [278, 162] width 330 height 30
click at [403, 163] on input "7350570854" at bounding box center [278, 162] width 330 height 30
click at [1353, 623] on button "Add Payment" at bounding box center [1343, 634] width 290 height 24
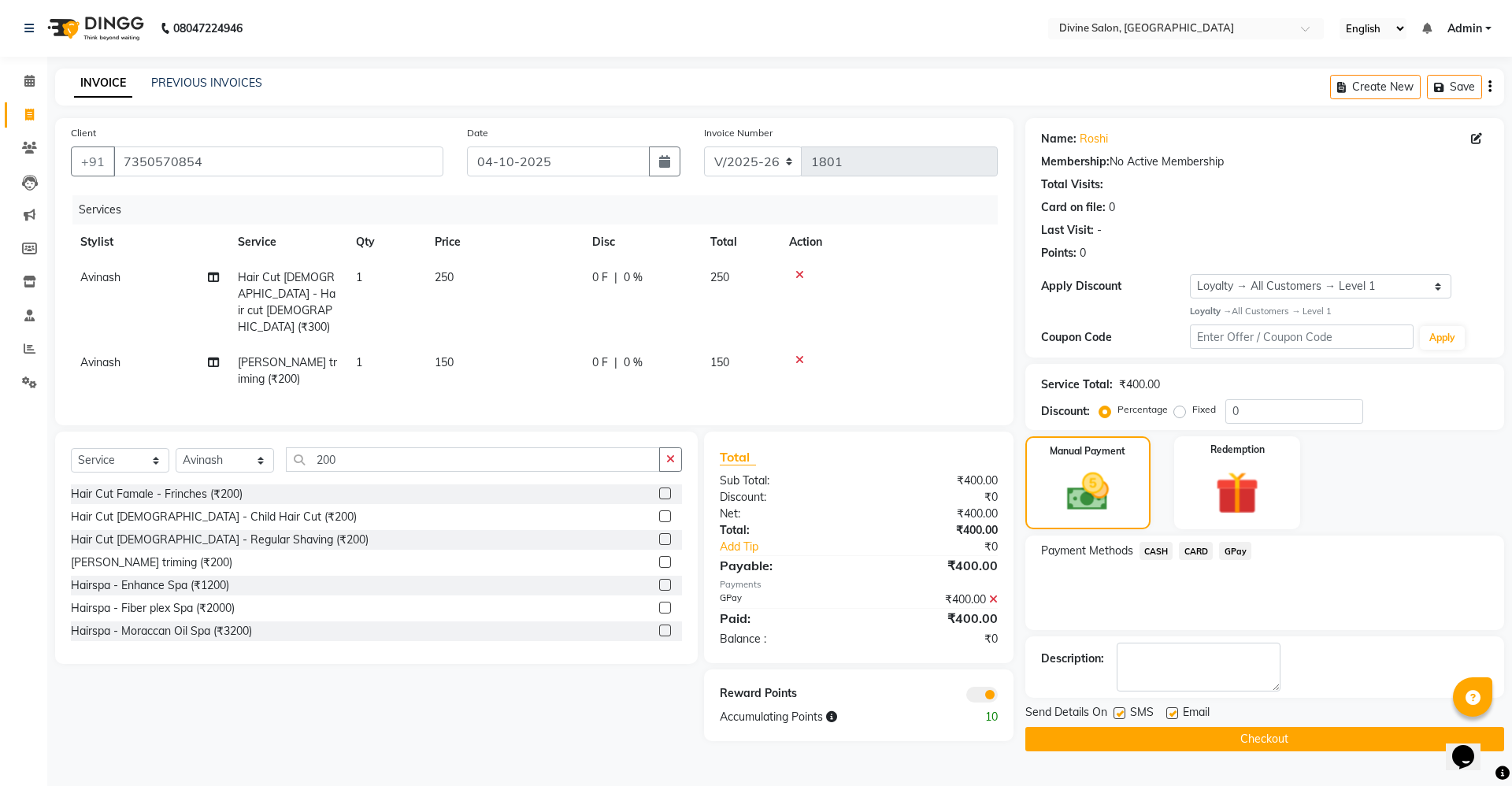
click at [1262, 746] on button "Checkout" at bounding box center [1265, 739] width 479 height 24
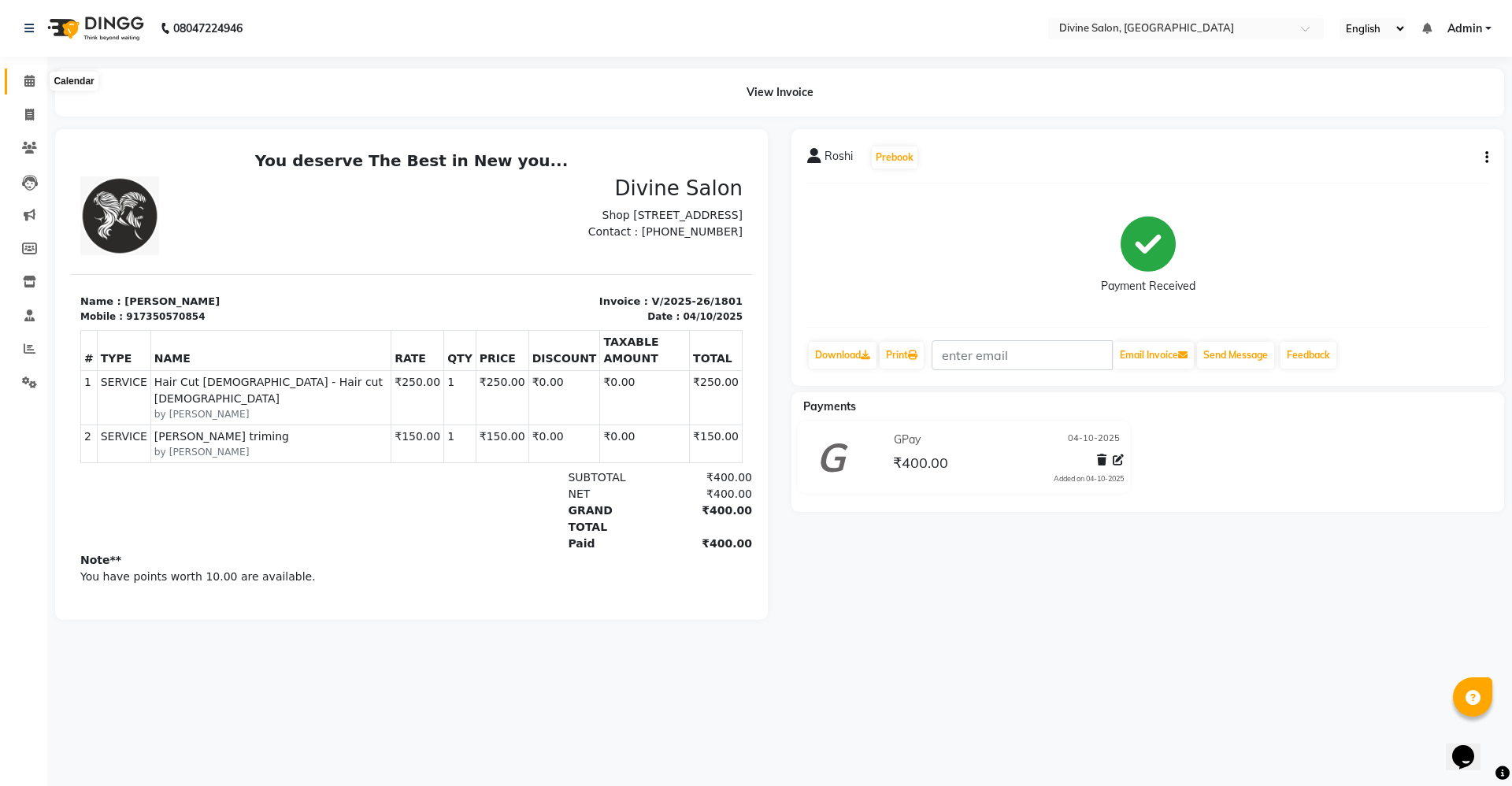
click at [32, 85] on icon at bounding box center [29, 80] width 10 height 12
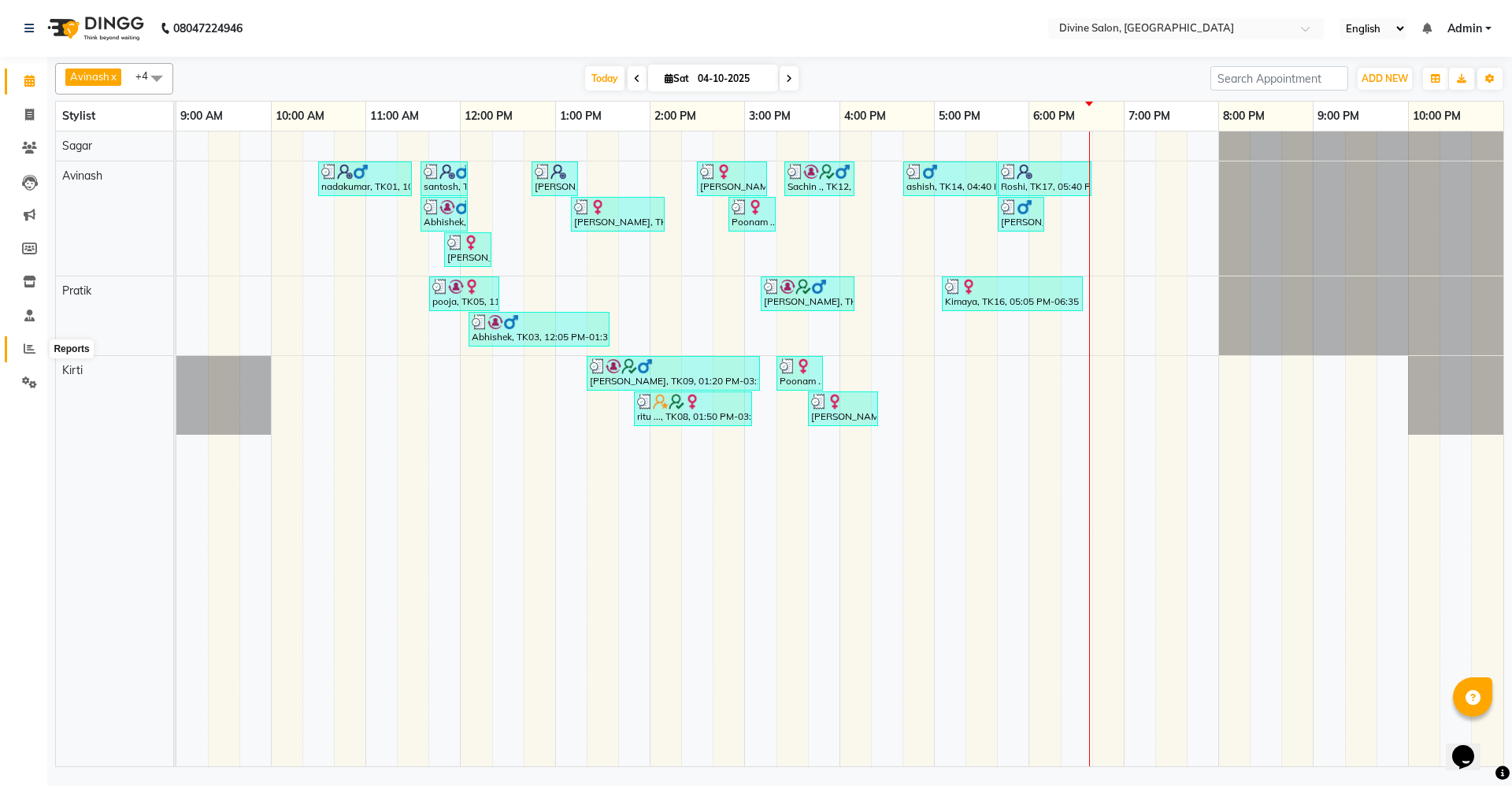
click at [38, 349] on span at bounding box center [30, 349] width 28 height 18
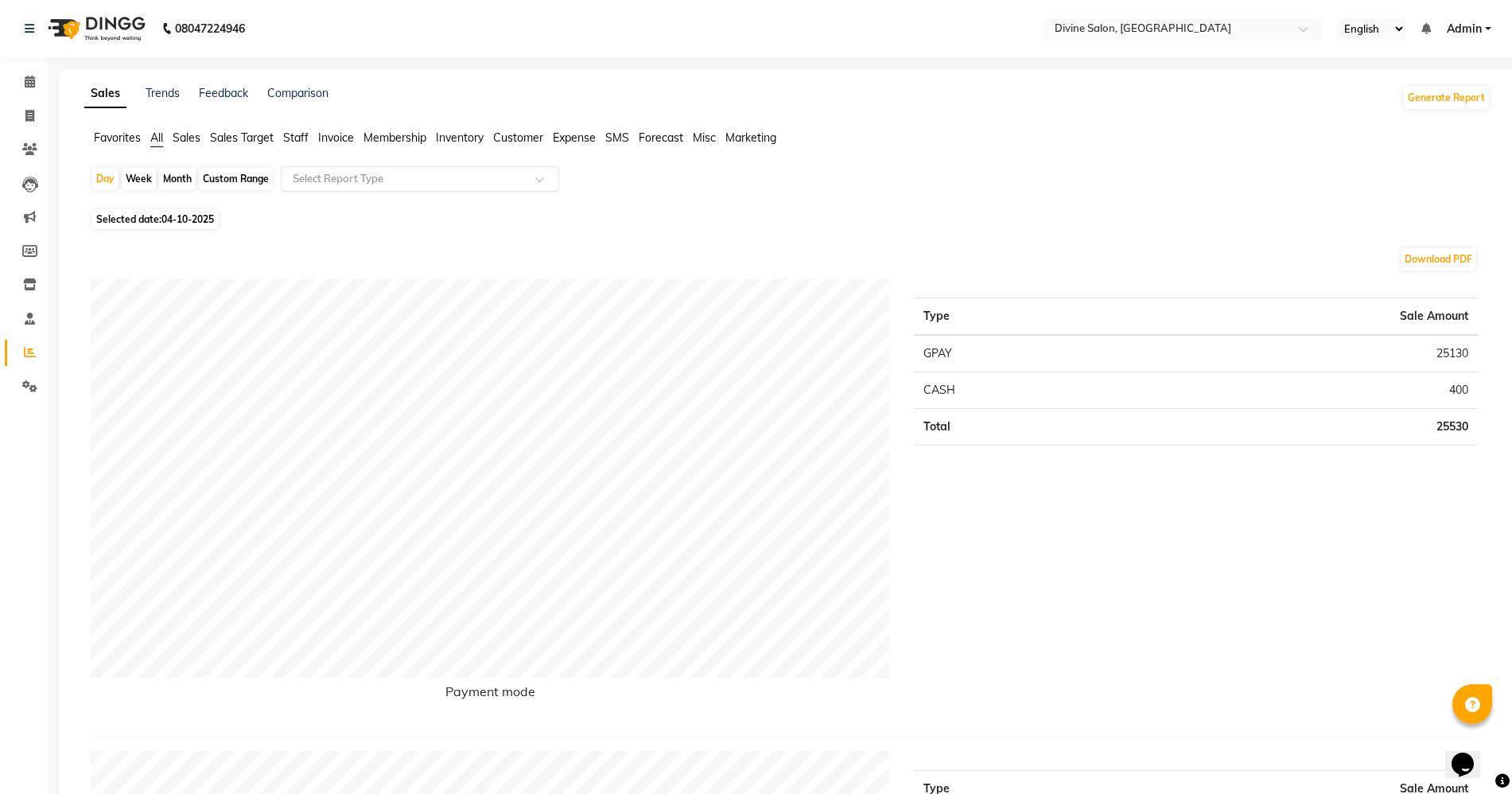
click at [429, 178] on input "text" at bounding box center [403, 178] width 229 height 16
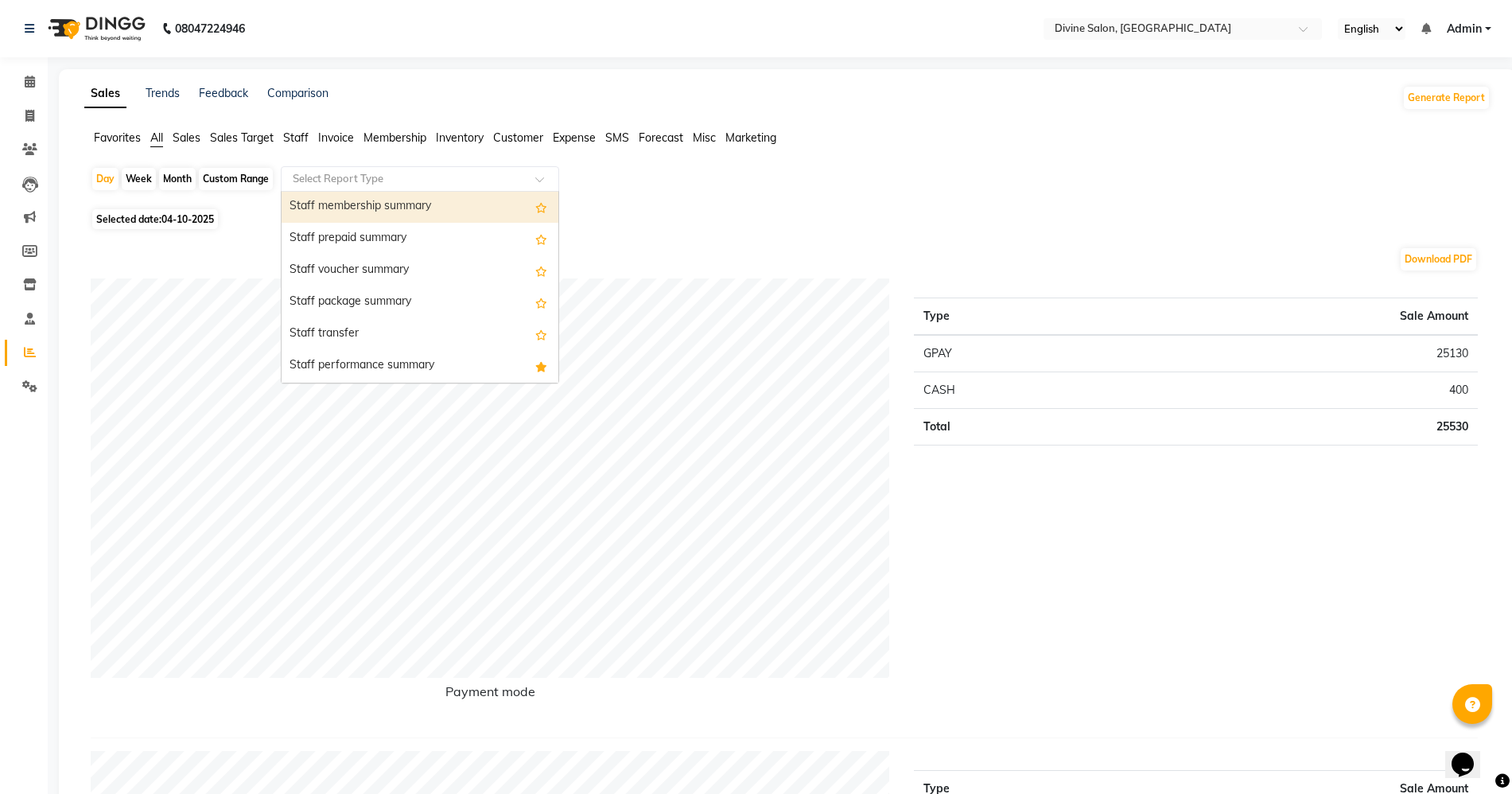
scroll to position [1093, 0]
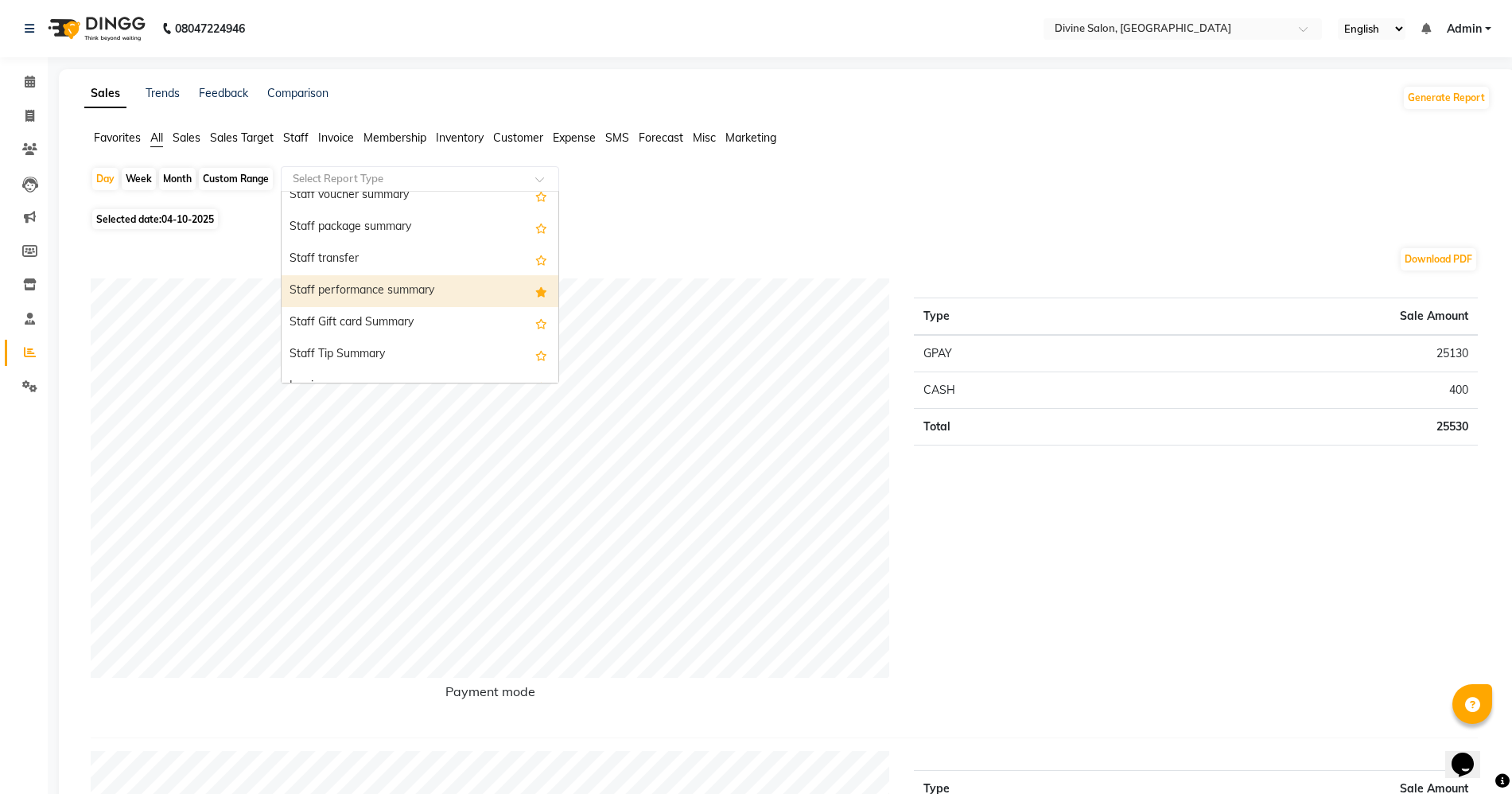
click at [359, 293] on div "Staff performance summary" at bounding box center [420, 291] width 277 height 32
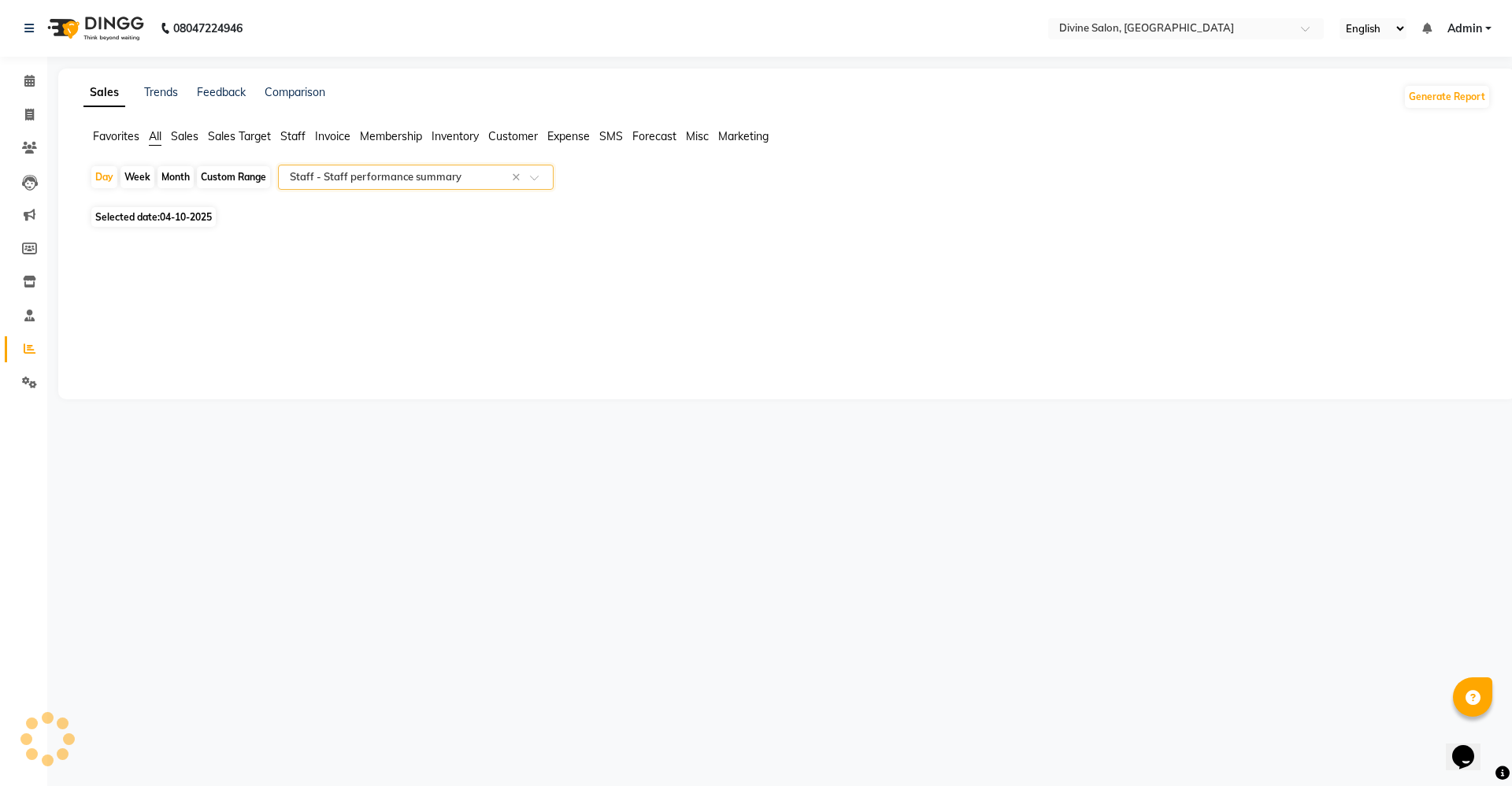
select select "full_report"
select select "pdf"
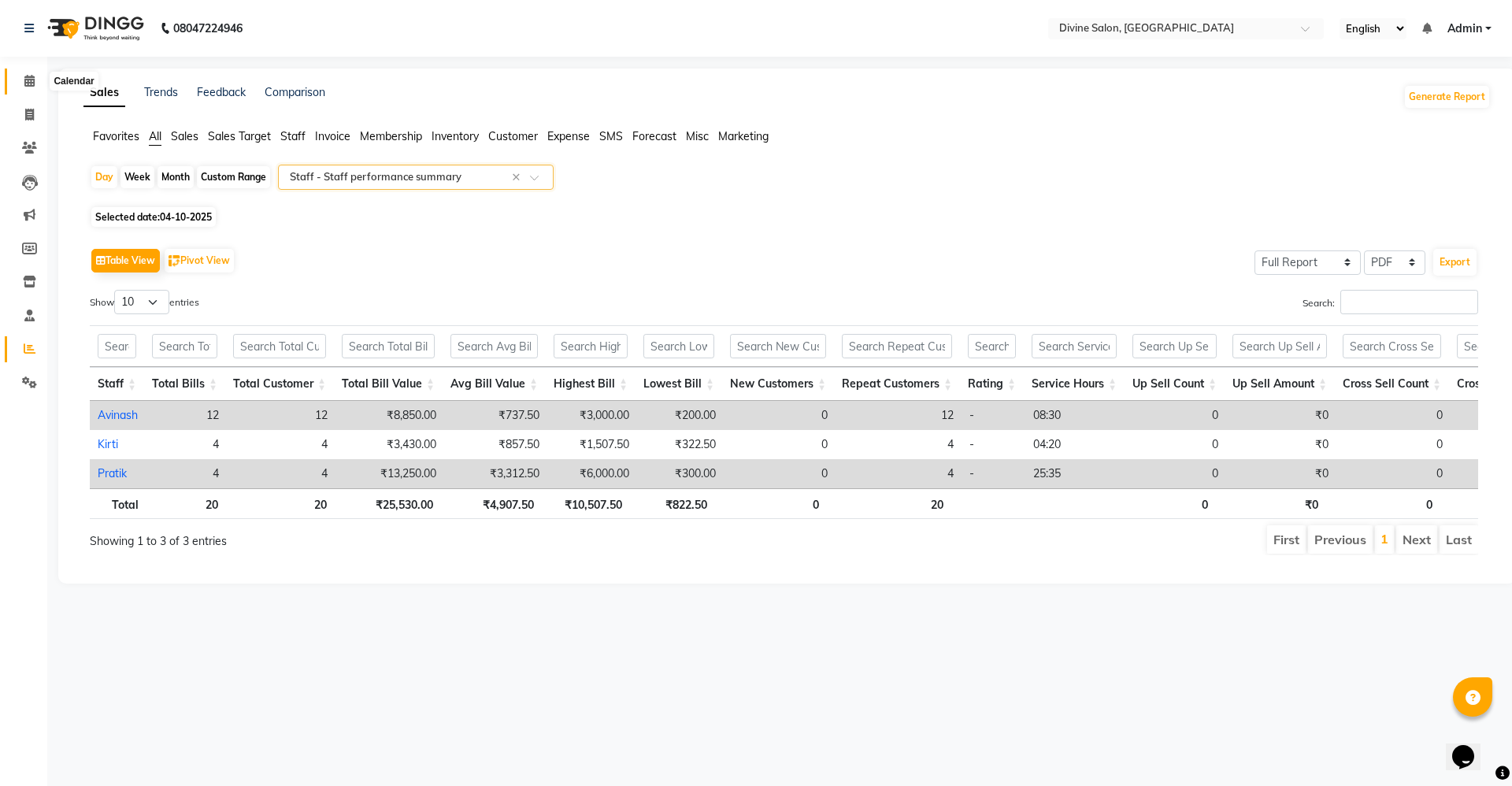
click at [24, 77] on icon at bounding box center [29, 80] width 10 height 12
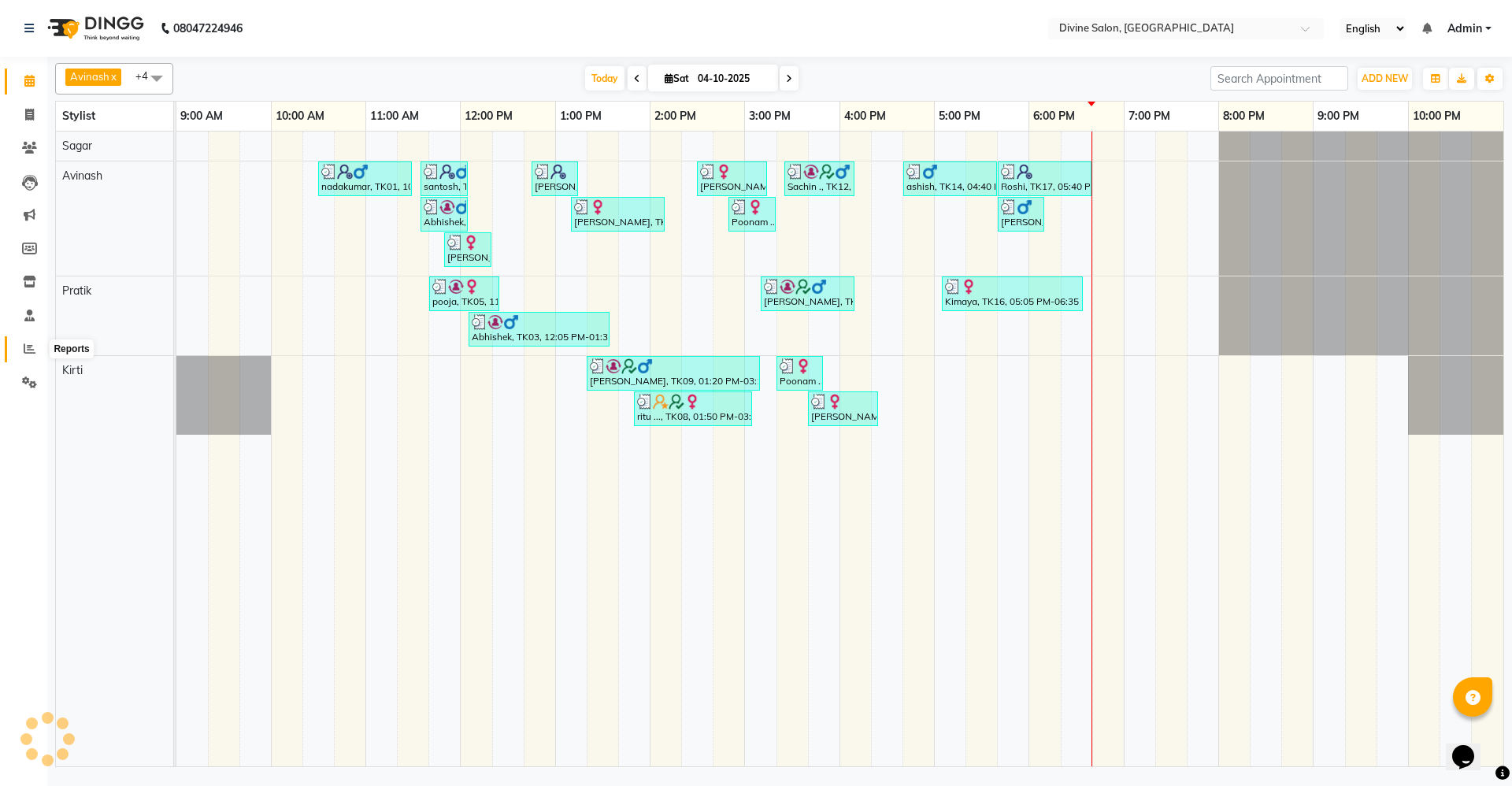
click at [31, 353] on icon at bounding box center [30, 348] width 12 height 12
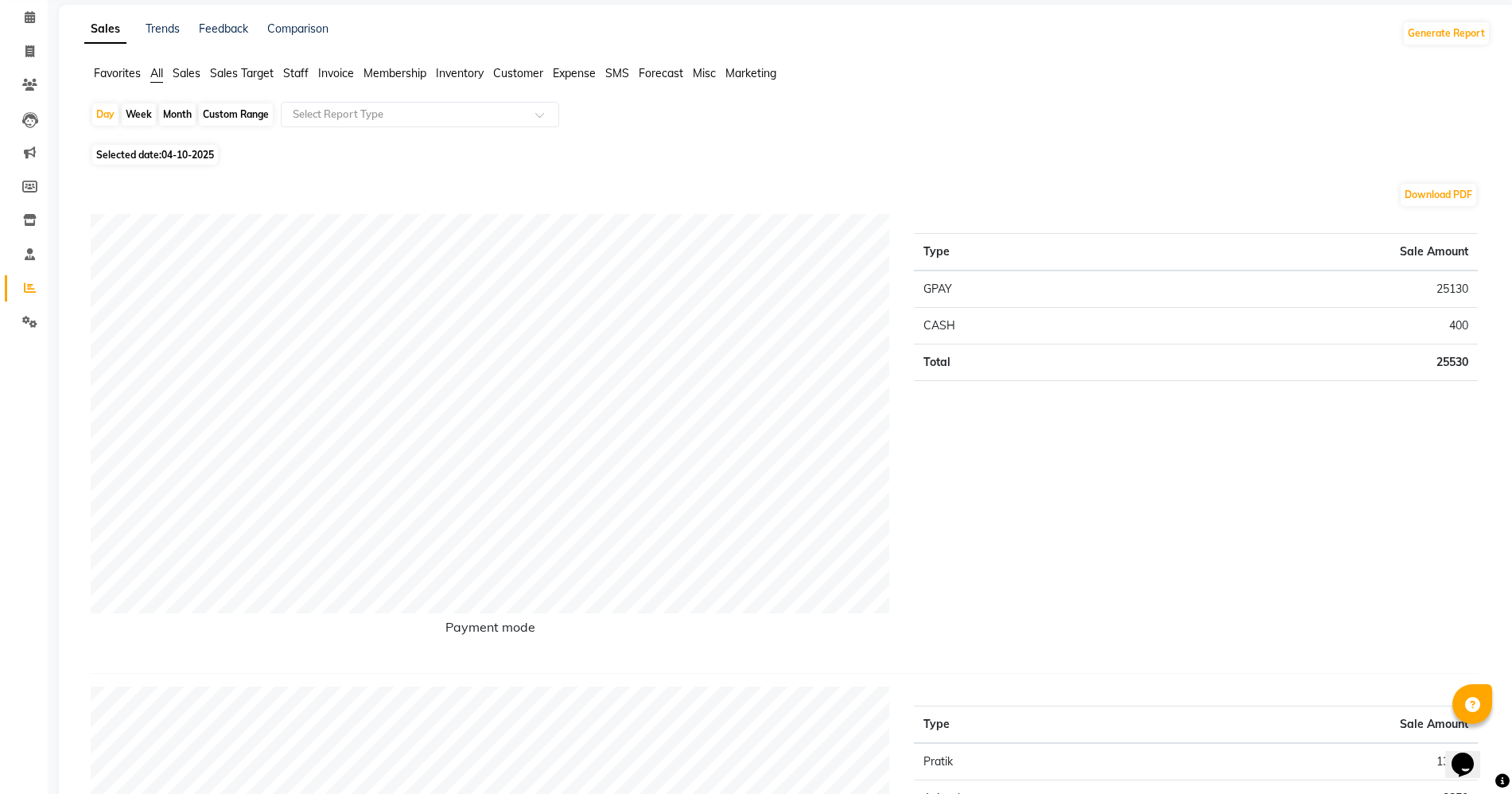
scroll to position [100, 0]
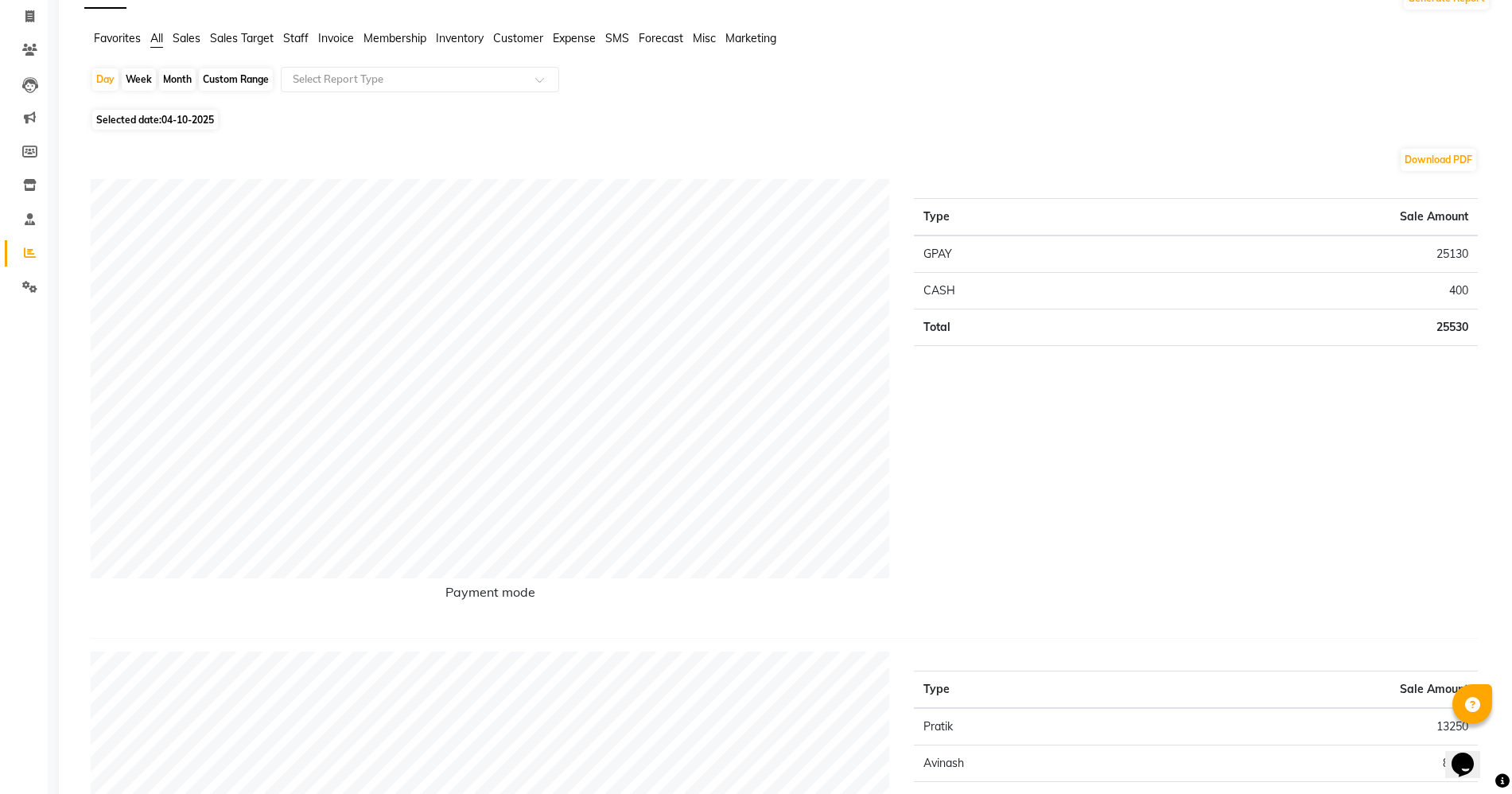
click at [175, 84] on div "Month" at bounding box center [176, 79] width 36 height 22
select select "10"
select select "2025"
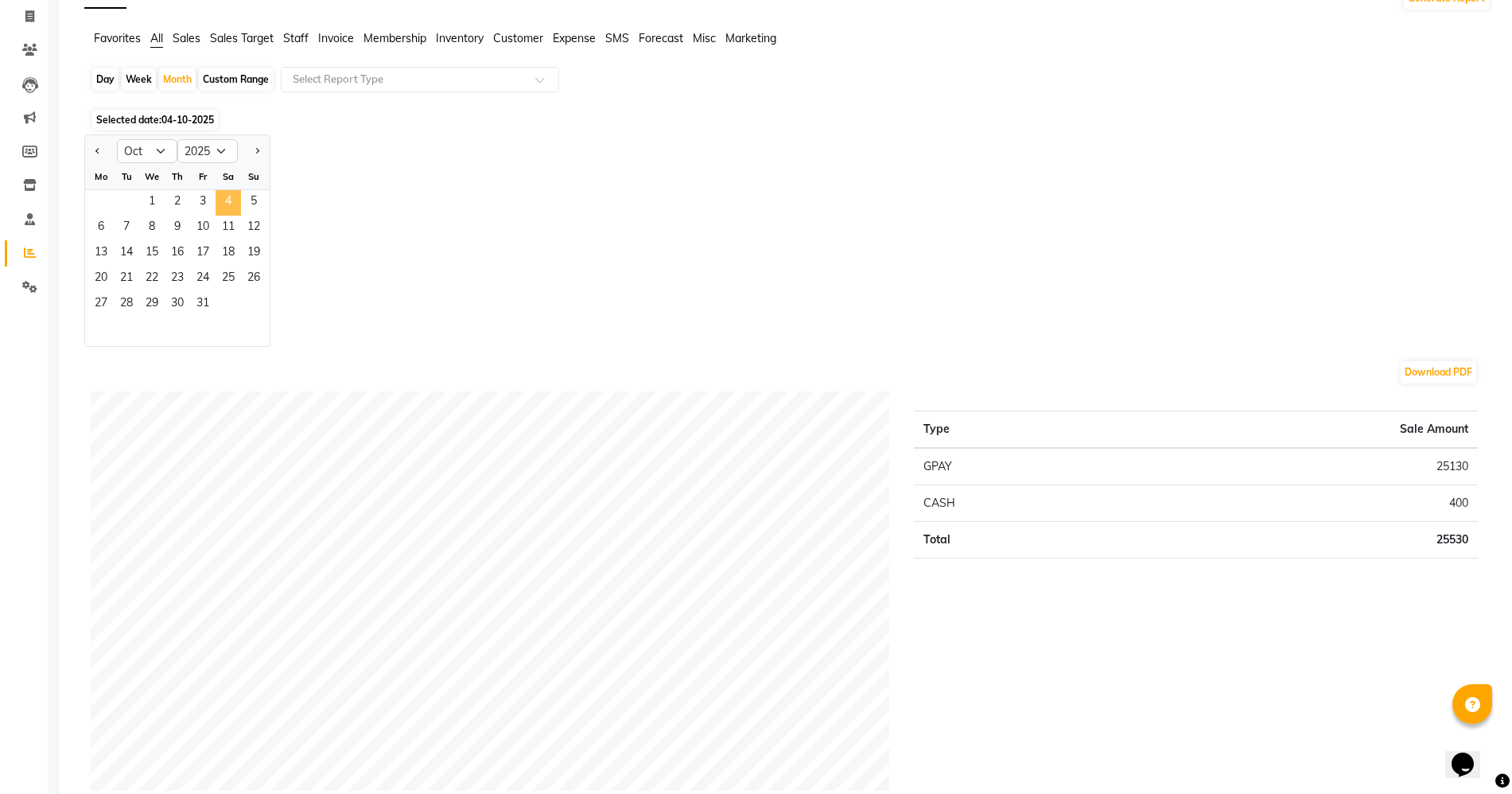
click at [227, 204] on span "4" at bounding box center [228, 202] width 25 height 25
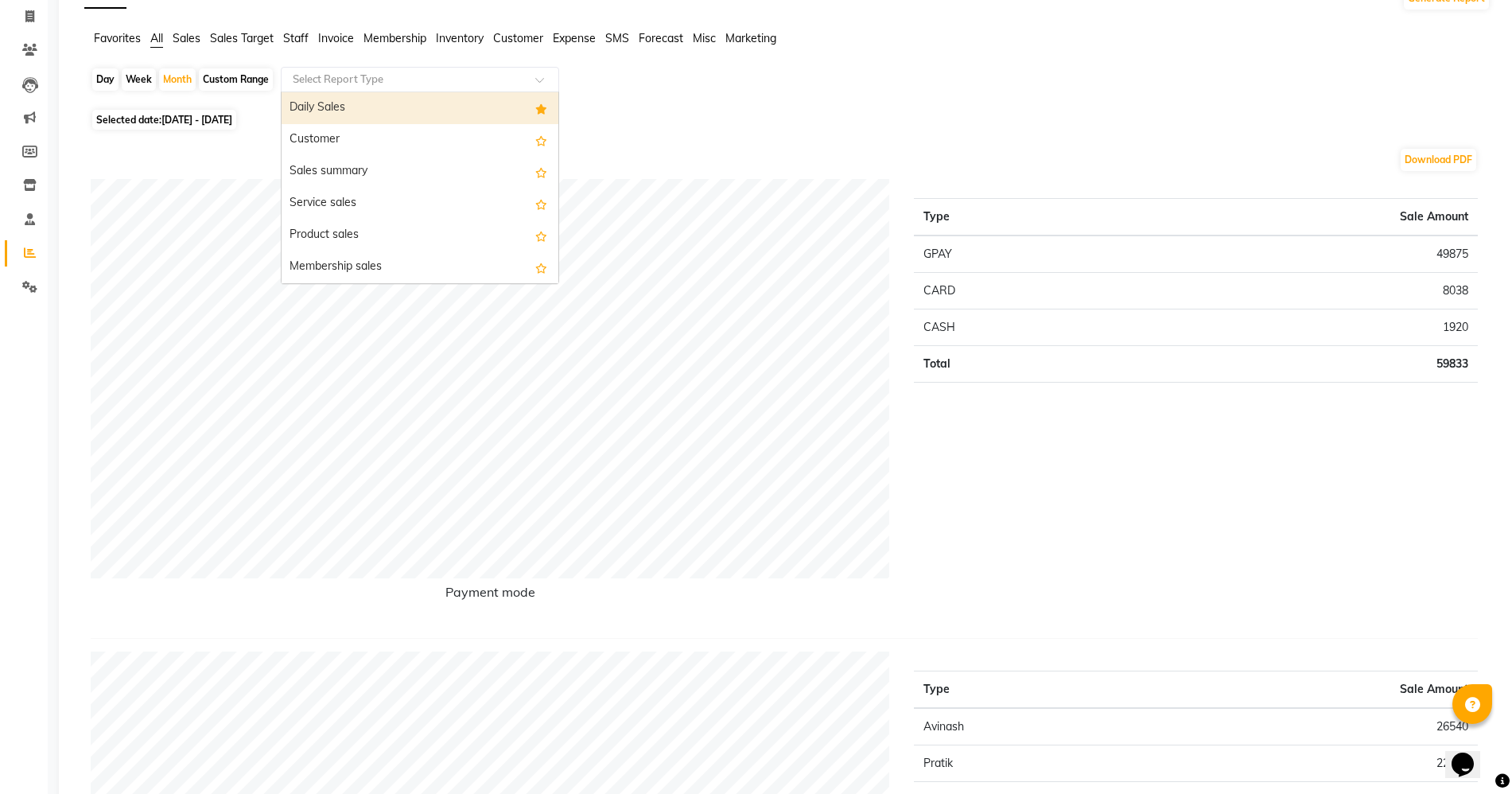
click at [308, 88] on div "Select Report Type" at bounding box center [420, 79] width 278 height 25
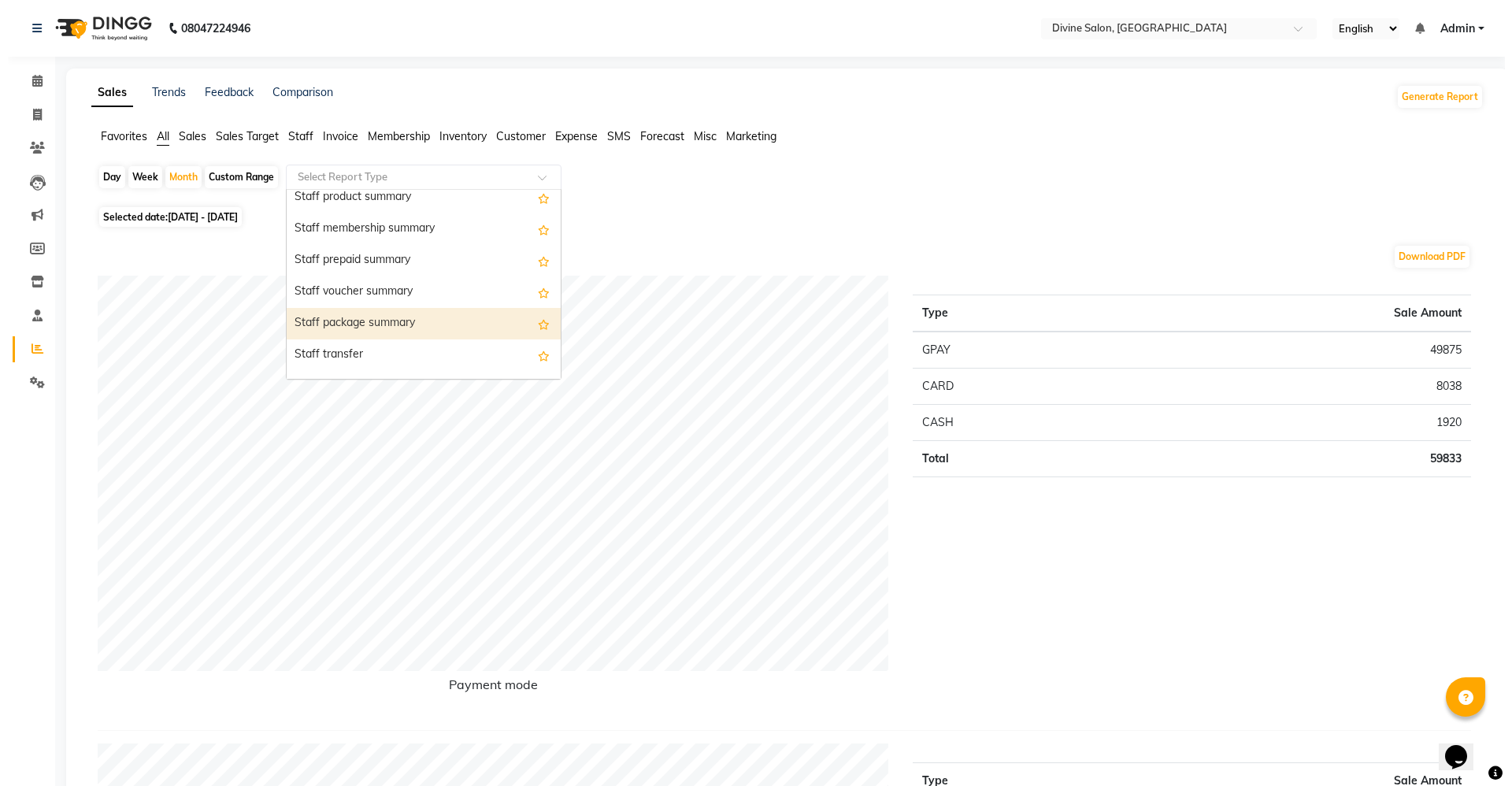
scroll to position [1082, 0]
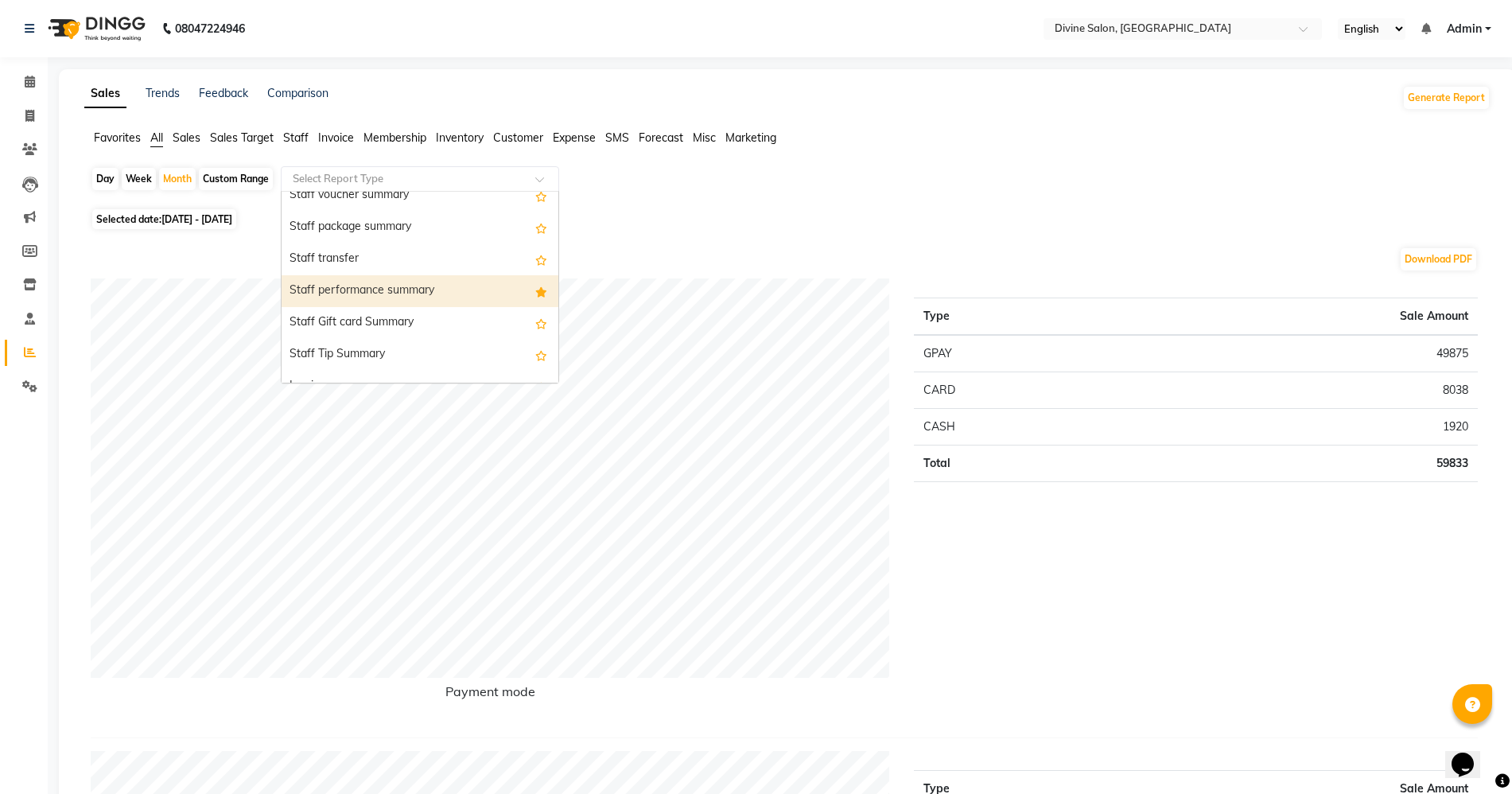
click at [346, 288] on div "Staff performance summary" at bounding box center [420, 291] width 277 height 32
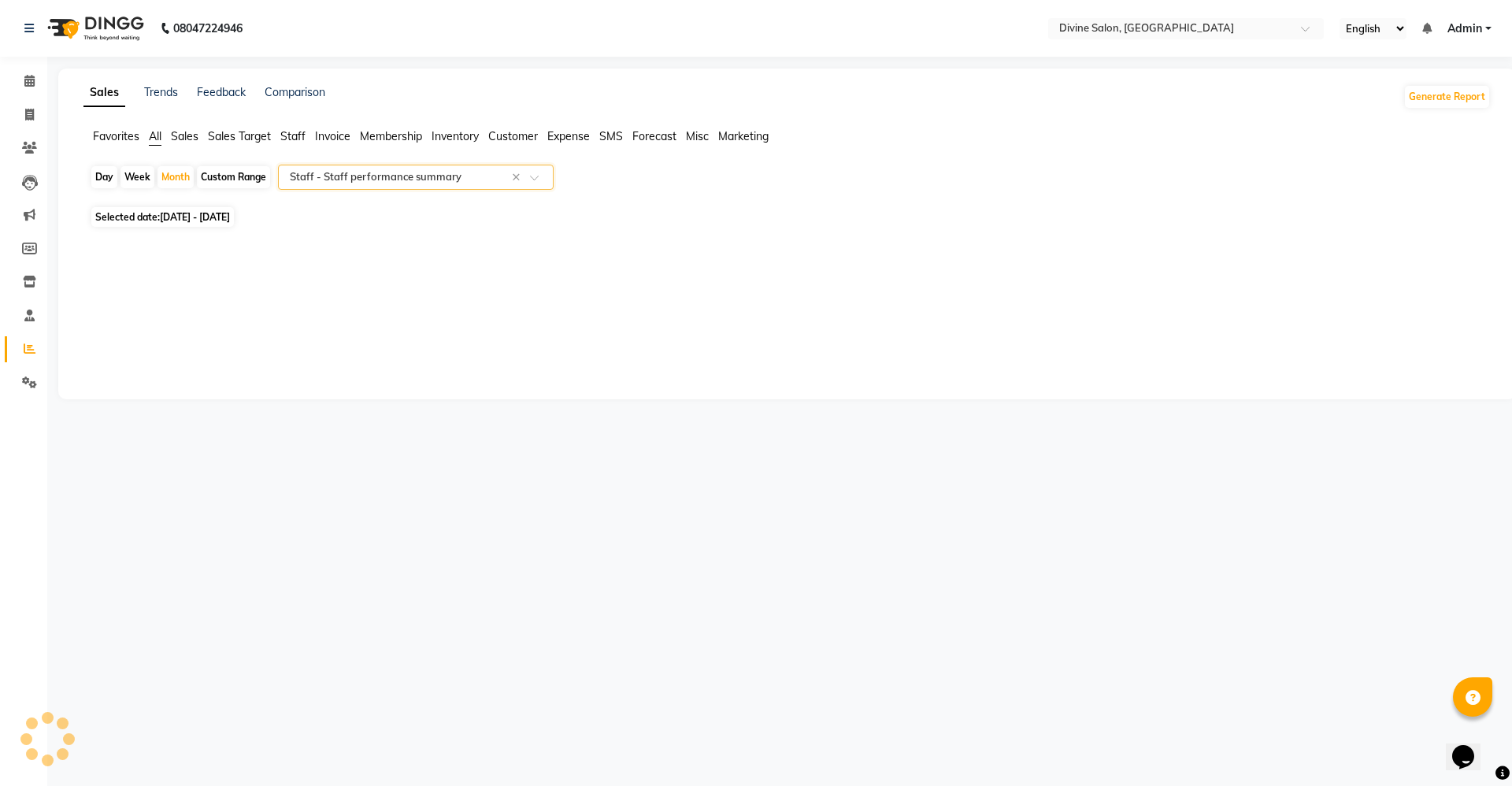
select select "full_report"
select select "pdf"
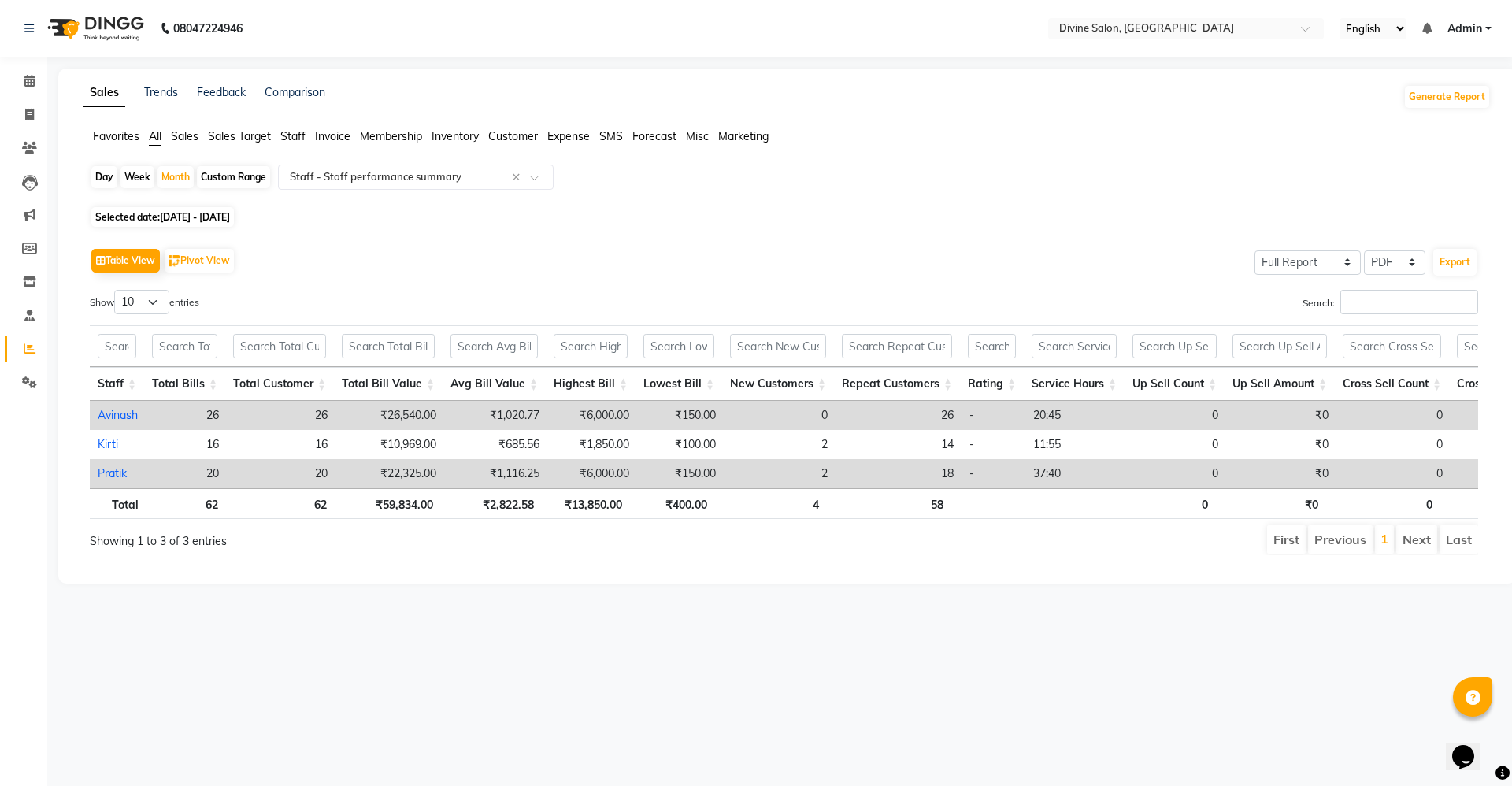
click at [429, 232] on div "Table View Pivot View Select Full Report Filtered Report Select CSV PDF Export …" at bounding box center [785, 400] width 1414 height 336
click at [25, 78] on icon at bounding box center [29, 80] width 10 height 12
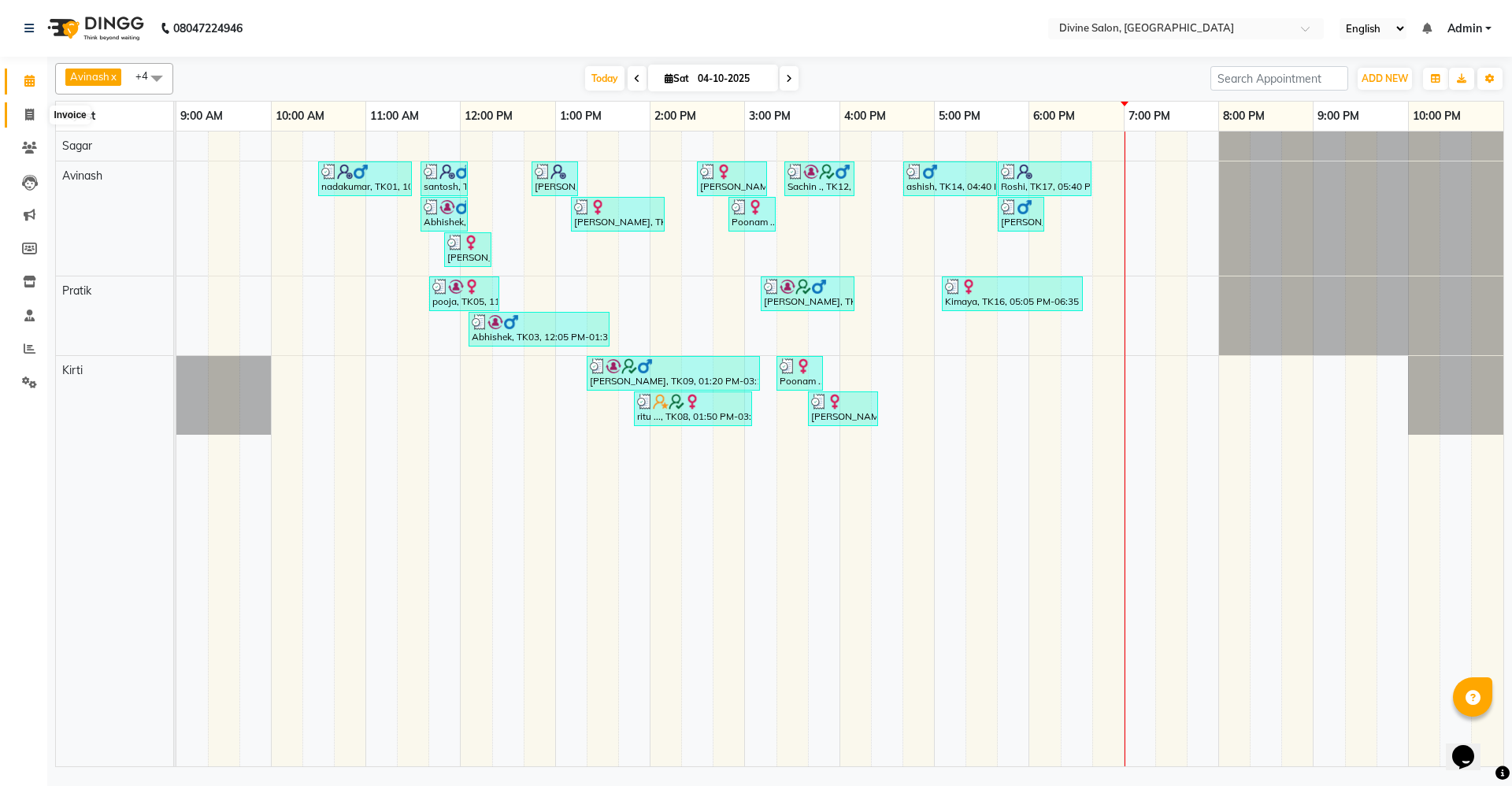
click at [29, 109] on icon at bounding box center [29, 115] width 8 height 12
select select "service"
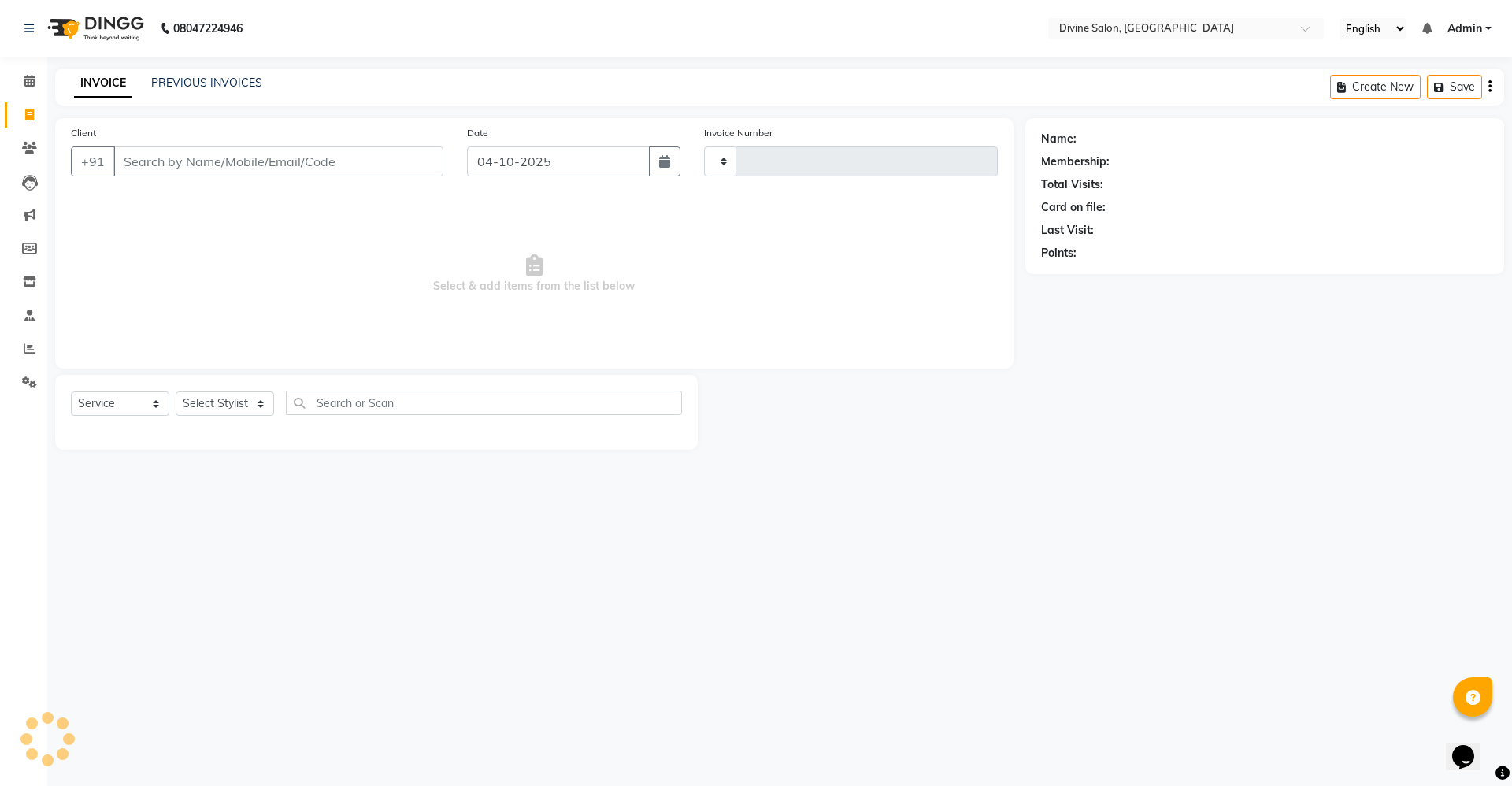
type input "1803"
select select "745"
click at [192, 405] on select "Select Stylist" at bounding box center [225, 404] width 99 height 24
select select "11820"
click at [176, 392] on select "Select Stylist [PERSON_NAME] Pooja [PERSON_NAME] pooja [PERSON_NAME] [PERSON_NA…" at bounding box center [225, 404] width 99 height 24
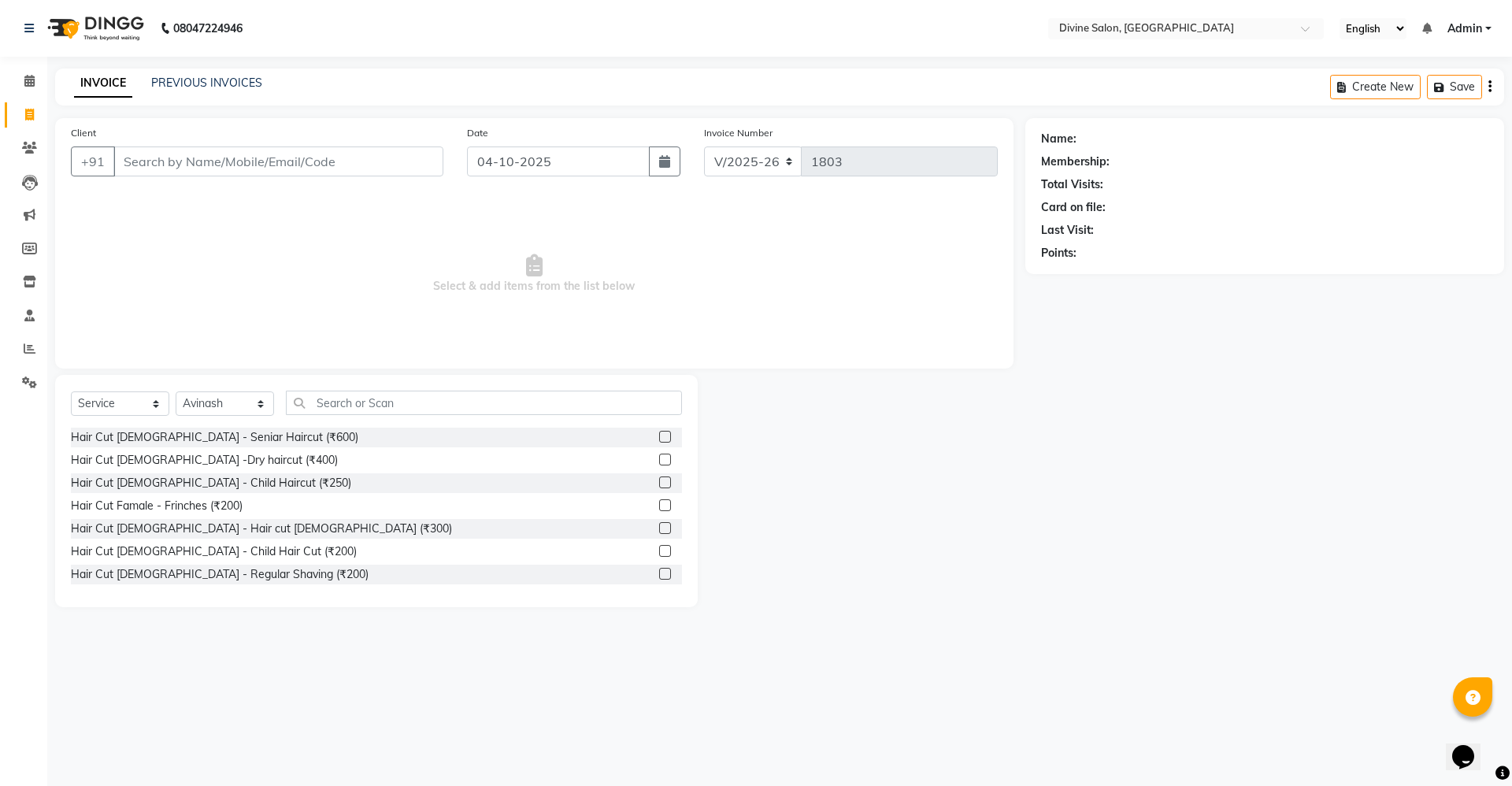
click at [659, 439] on label at bounding box center [665, 436] width 12 height 12
click at [659, 439] on input "checkbox" at bounding box center [664, 437] width 10 height 10
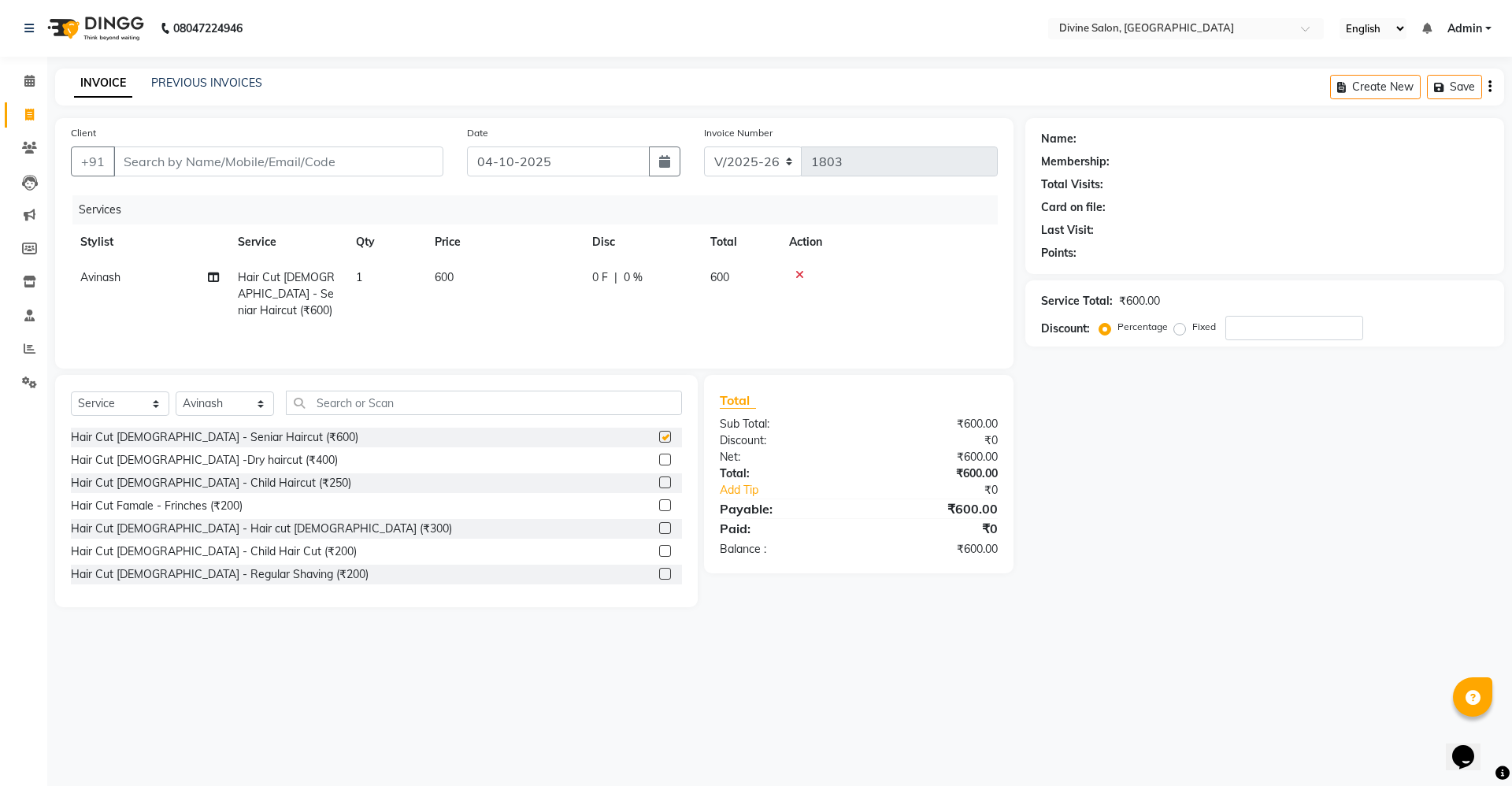
checkbox input "false"
click at [362, 165] on input "Client" at bounding box center [278, 162] width 330 height 30
type input "9"
type input "0"
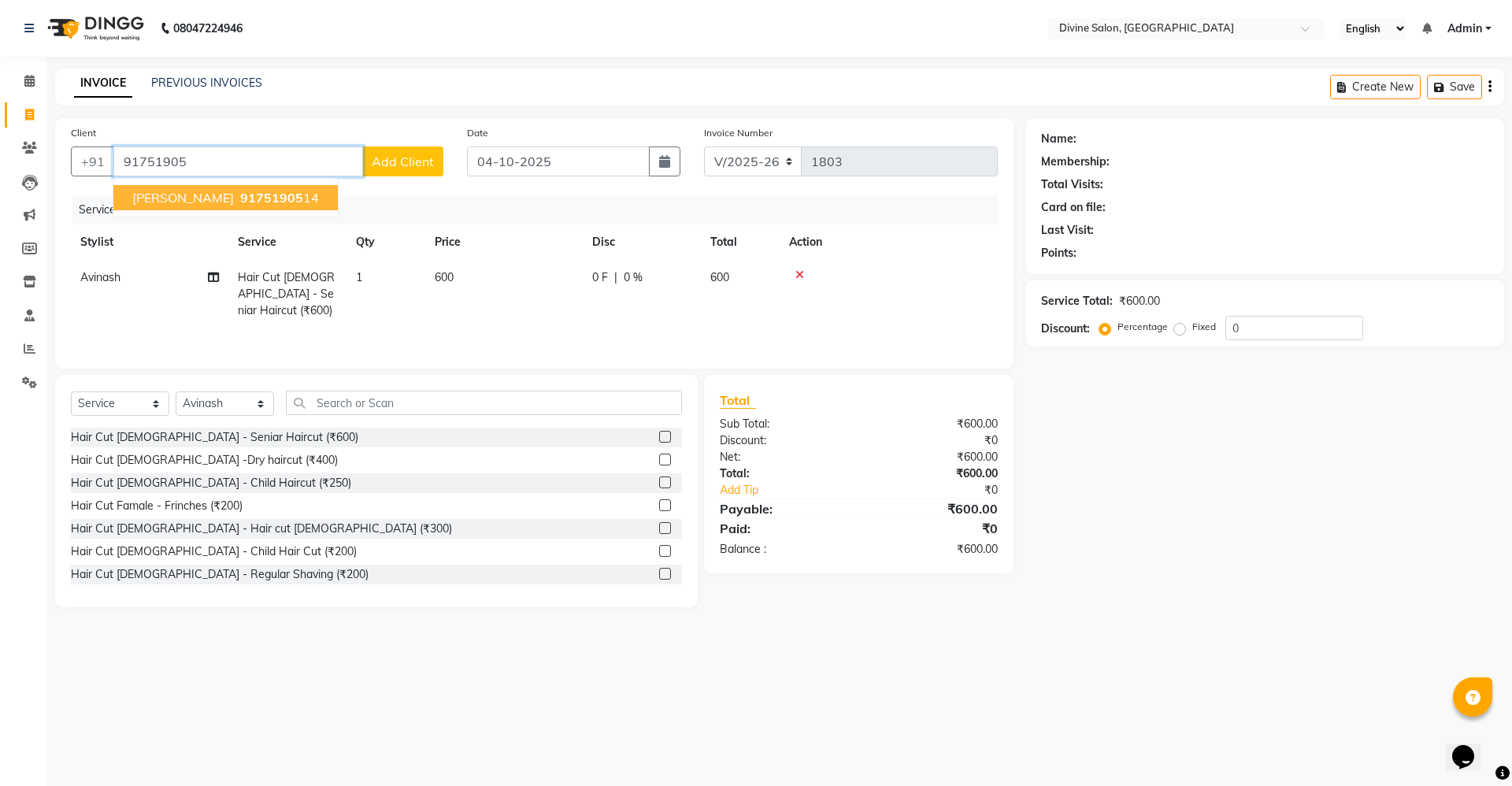
click at [257, 197] on ngb-highlight "91751905 14" at bounding box center [278, 197] width 82 height 16
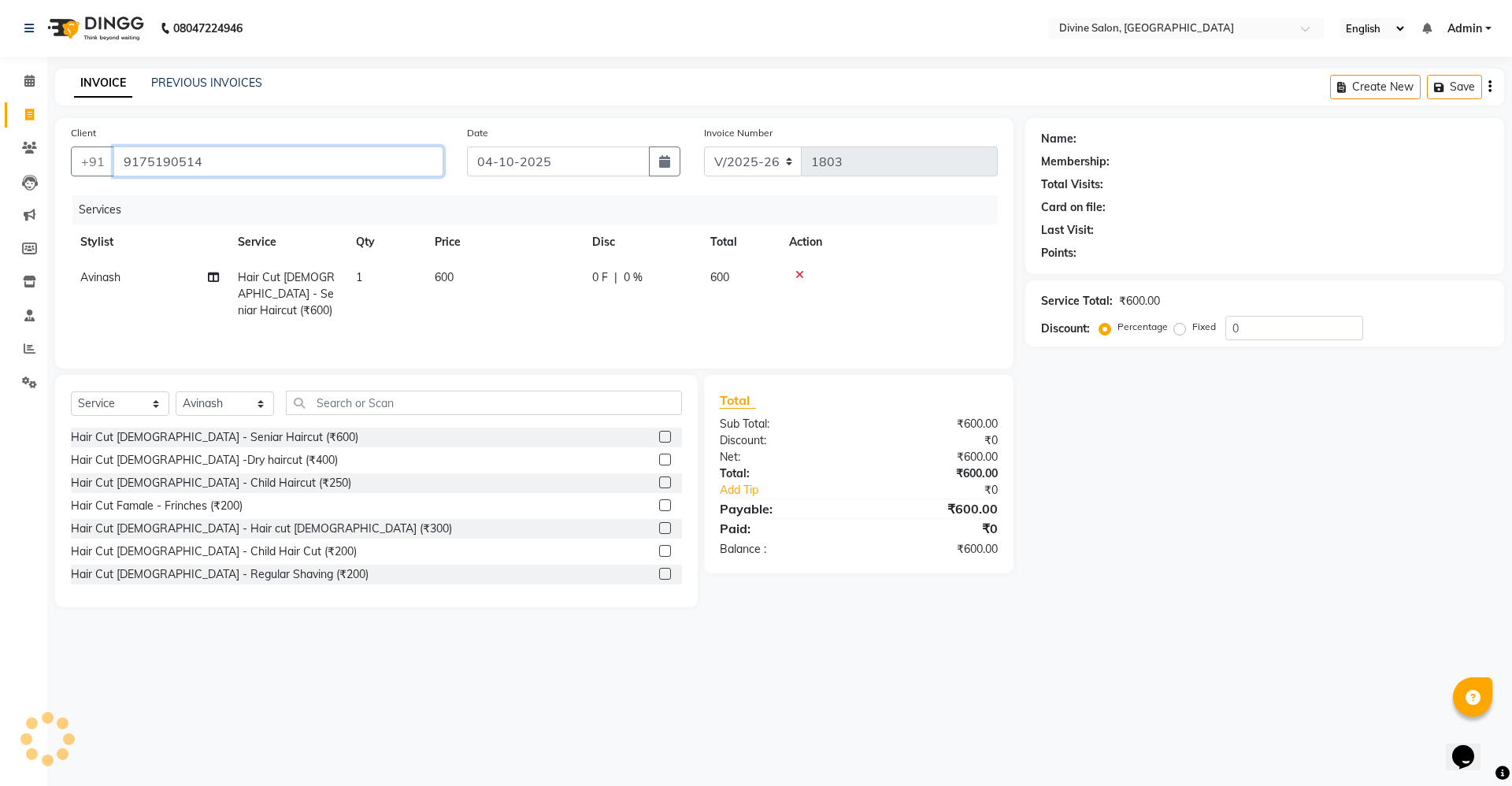
type input "9175190514"
select select "1: Object"
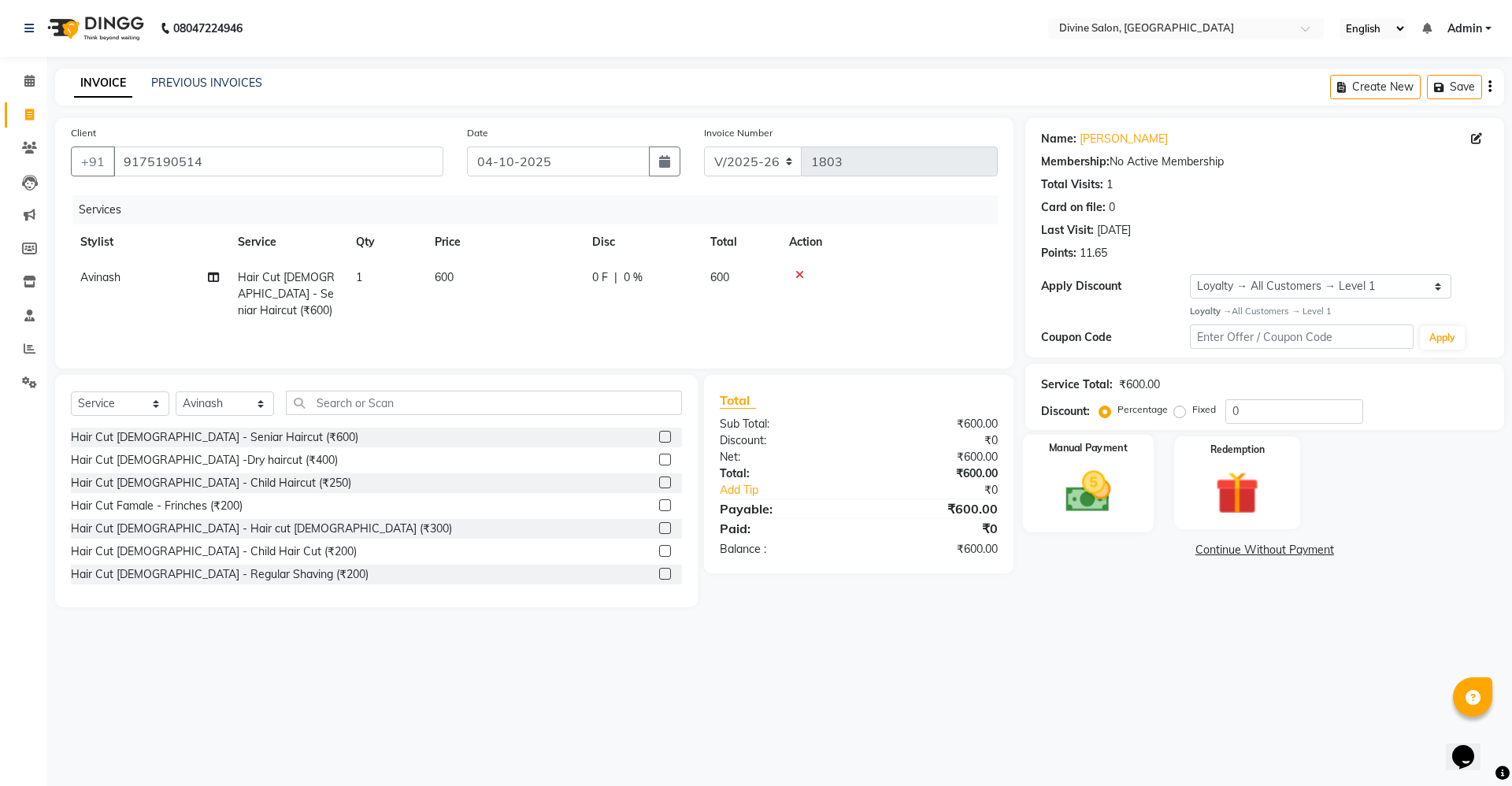
drag, startPoint x: 1116, startPoint y: 490, endPoint x: 1116, endPoint y: 509, distance: 19.0
click at [1116, 492] on img at bounding box center [1088, 491] width 73 height 52
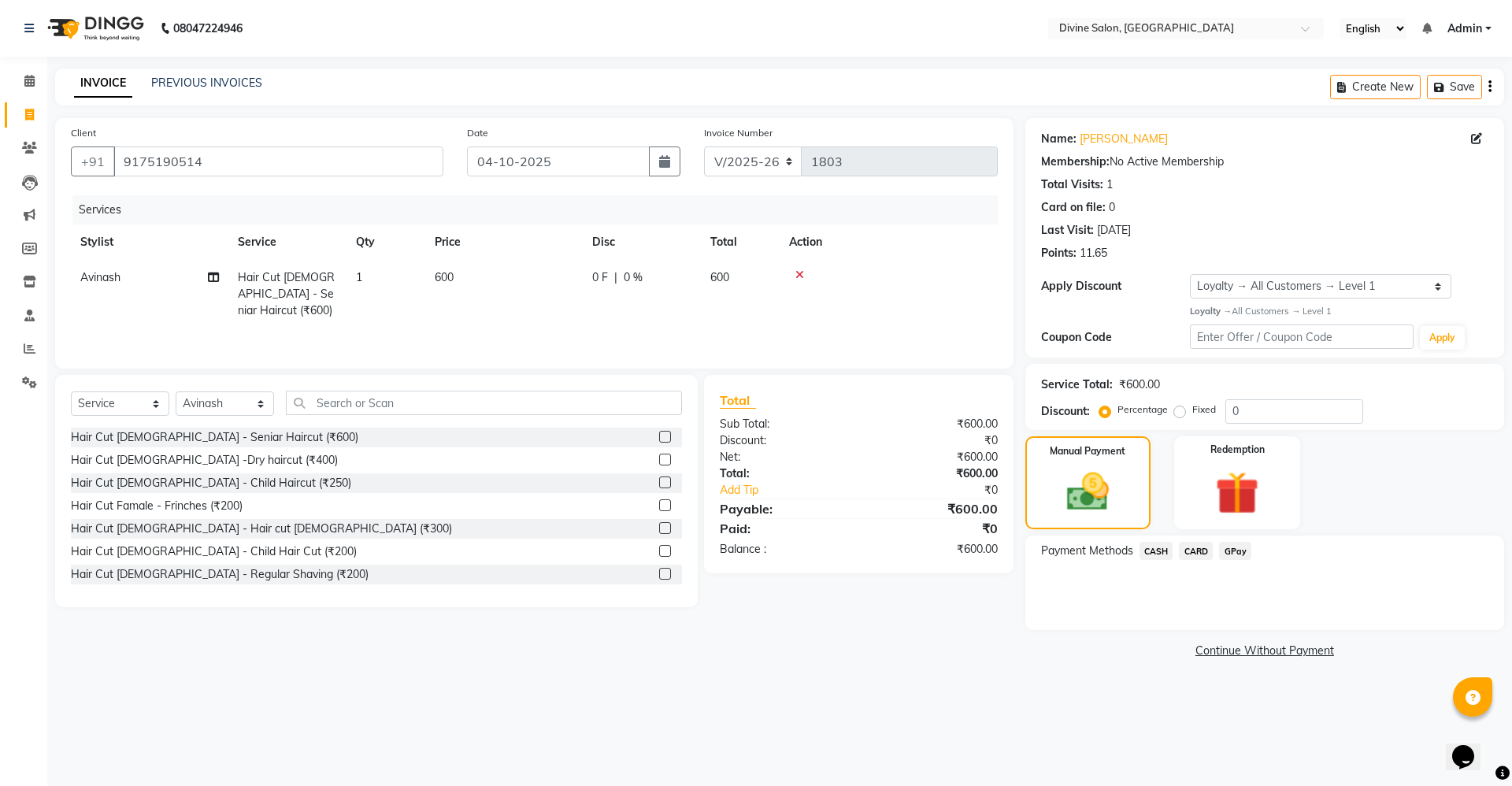
click at [1238, 549] on span "GPay" at bounding box center [1235, 550] width 32 height 18
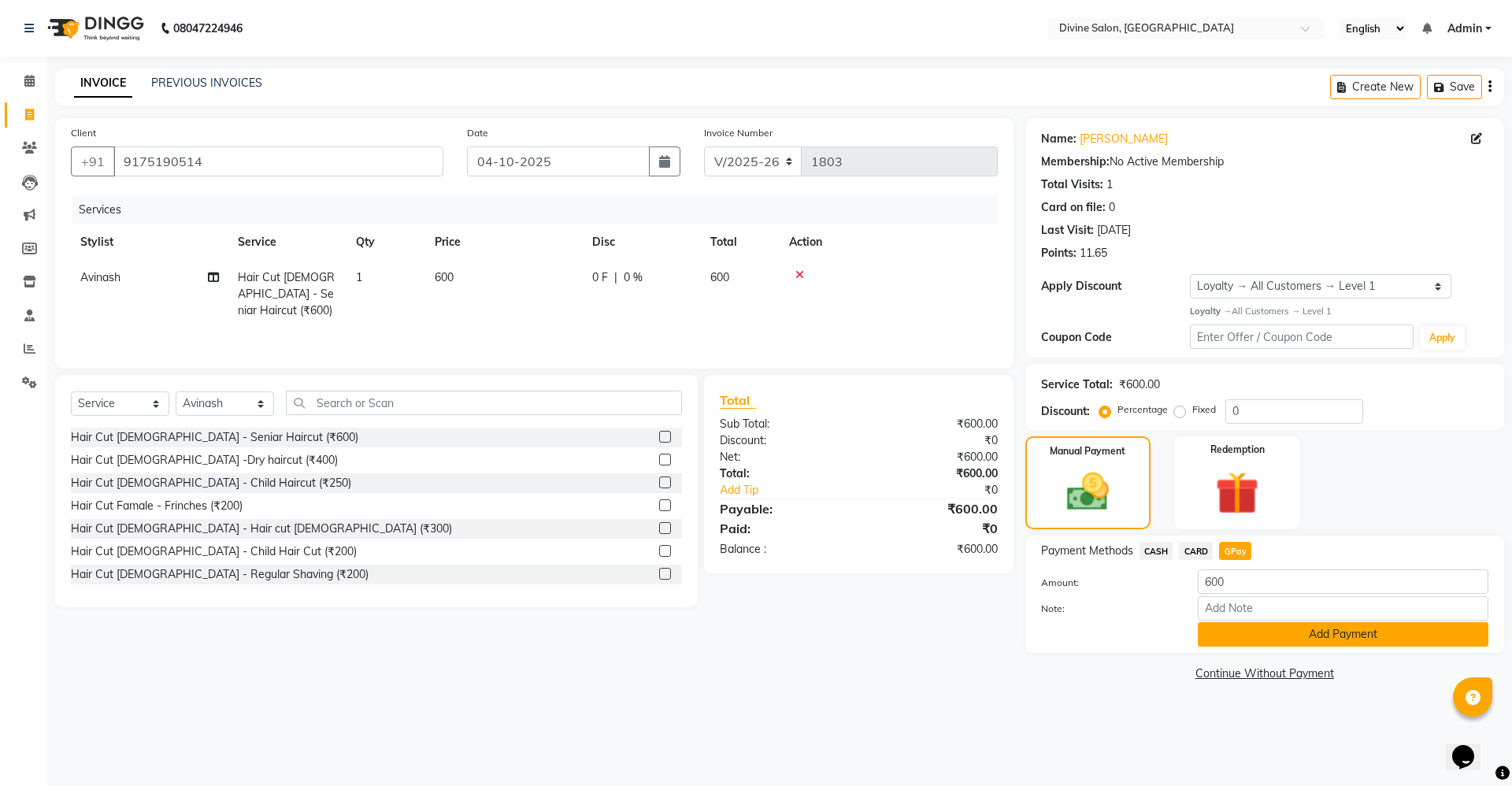
click at [1251, 641] on button "Add Payment" at bounding box center [1343, 634] width 290 height 24
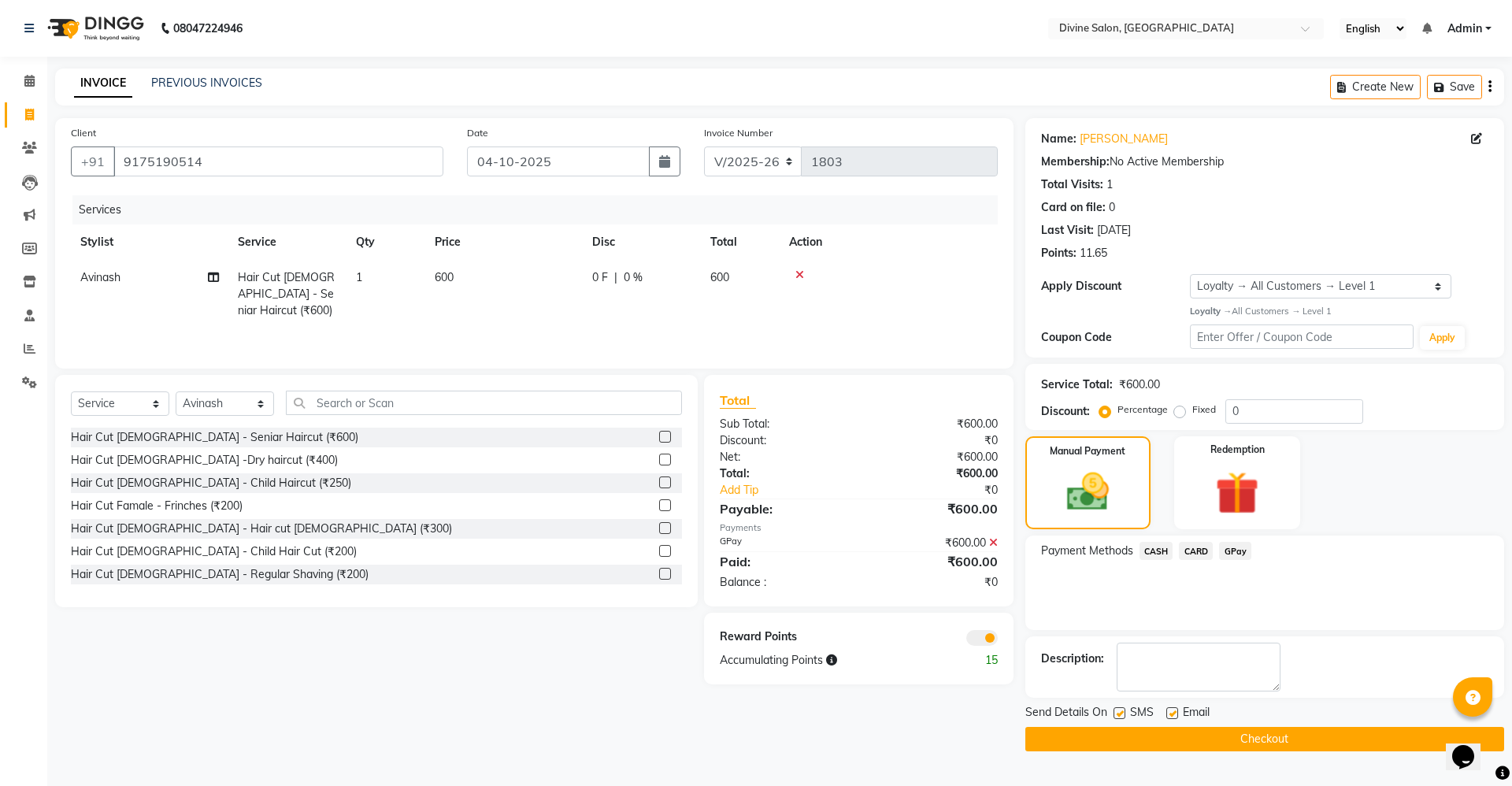
click at [1243, 750] on button "Checkout" at bounding box center [1265, 739] width 479 height 24
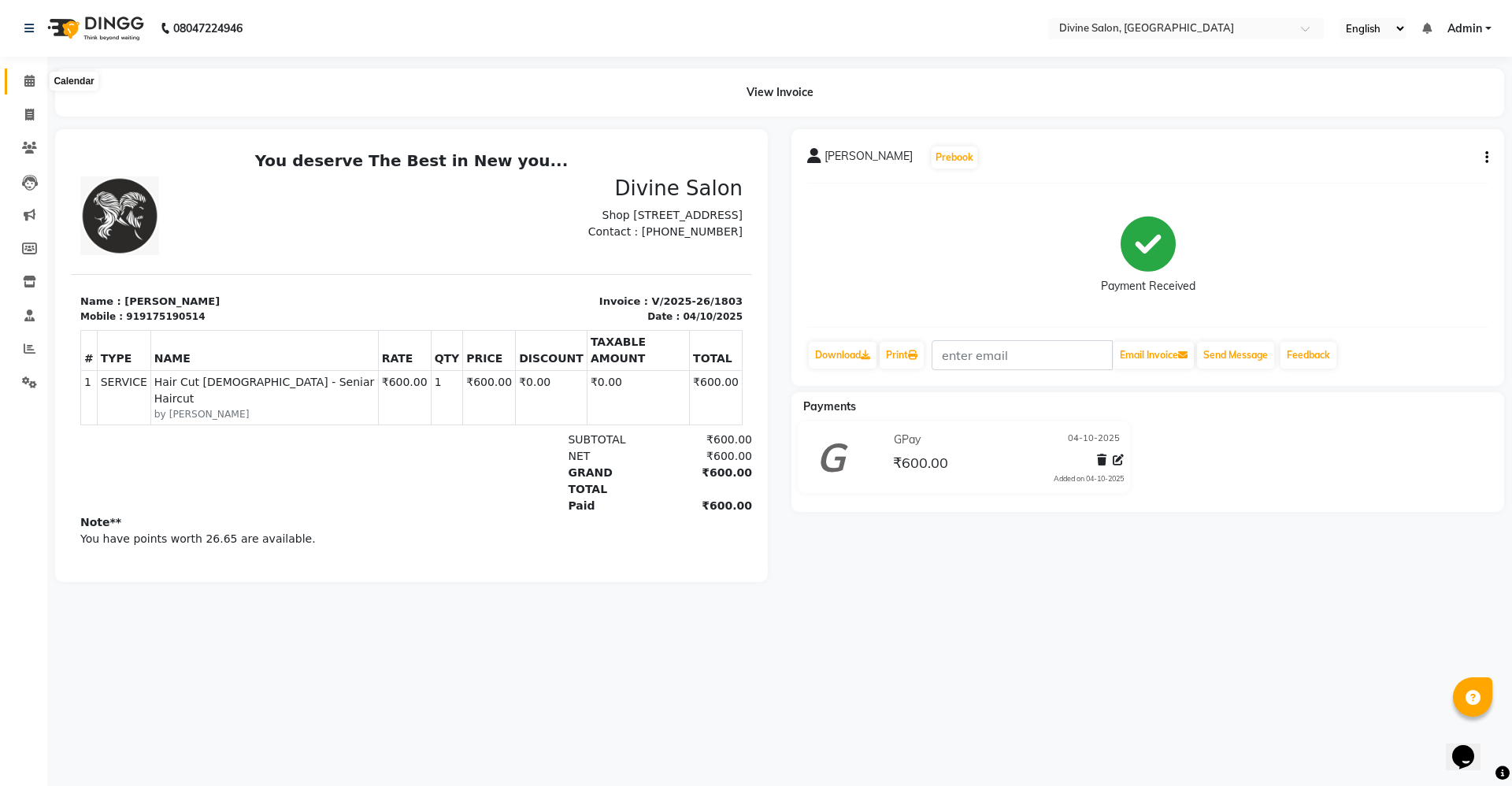
click at [25, 72] on span at bounding box center [30, 81] width 28 height 18
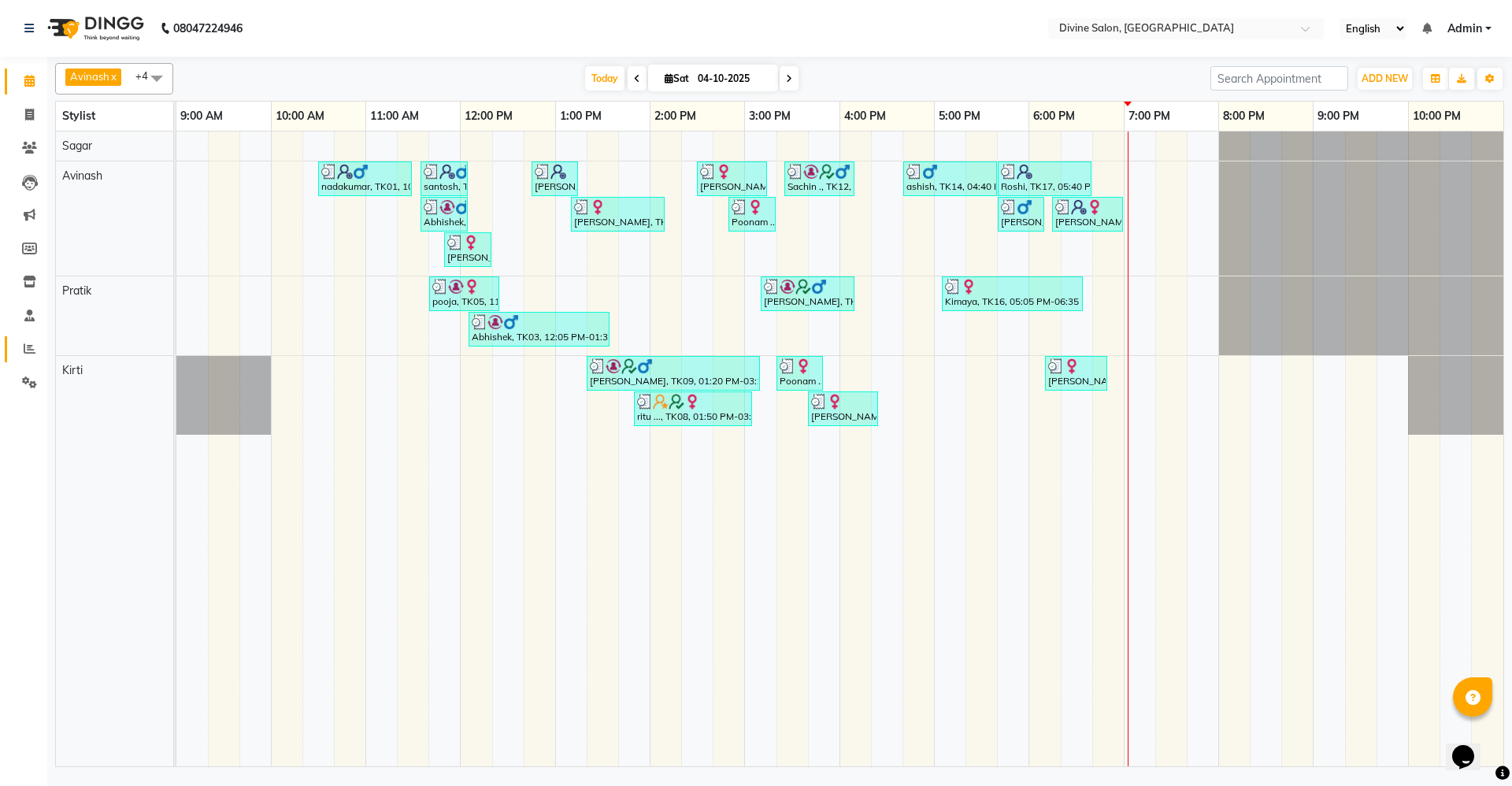
click at [20, 336] on link "Reports" at bounding box center [23, 349] width 38 height 26
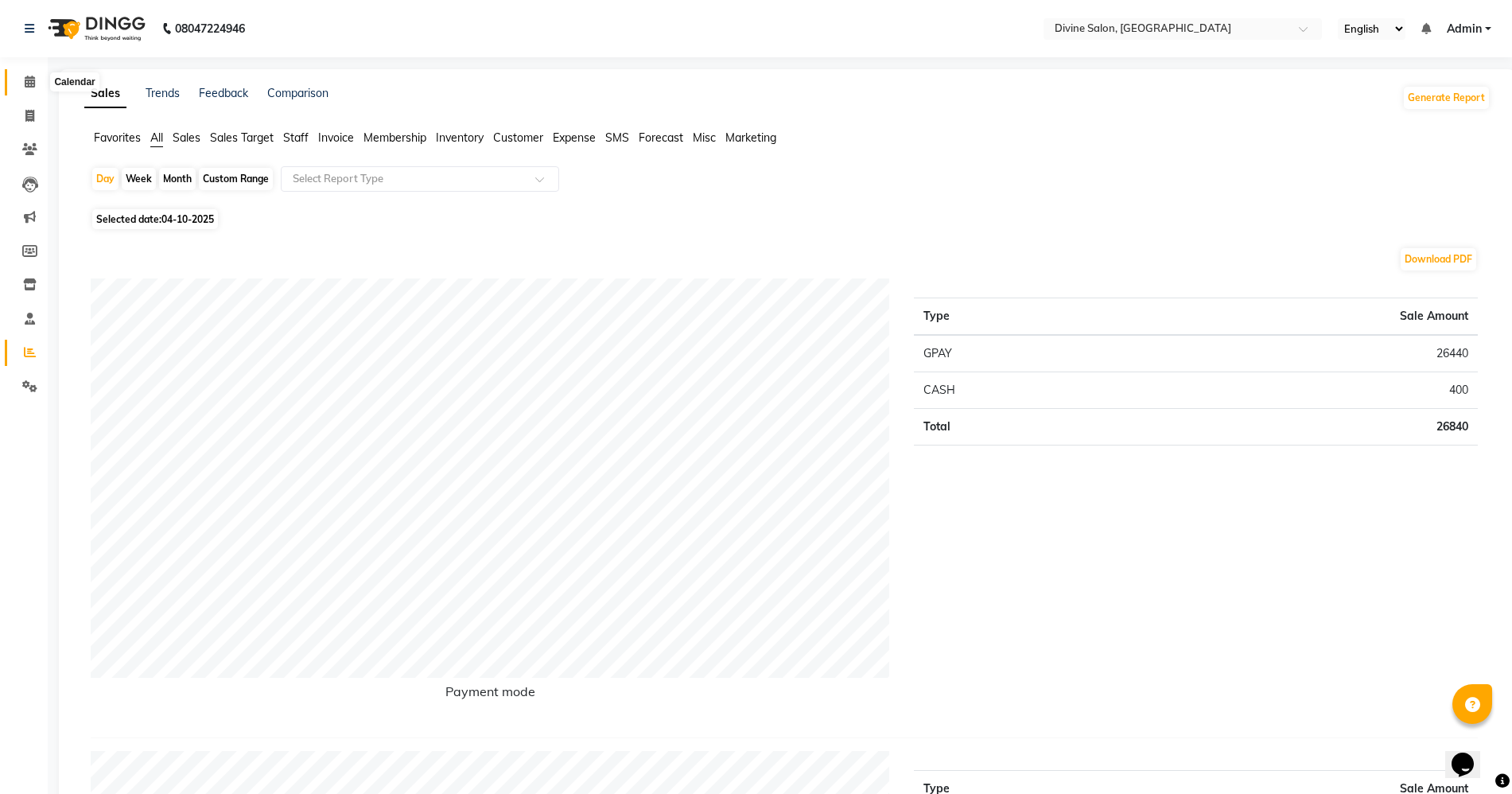
click at [35, 81] on icon at bounding box center [29, 81] width 10 height 12
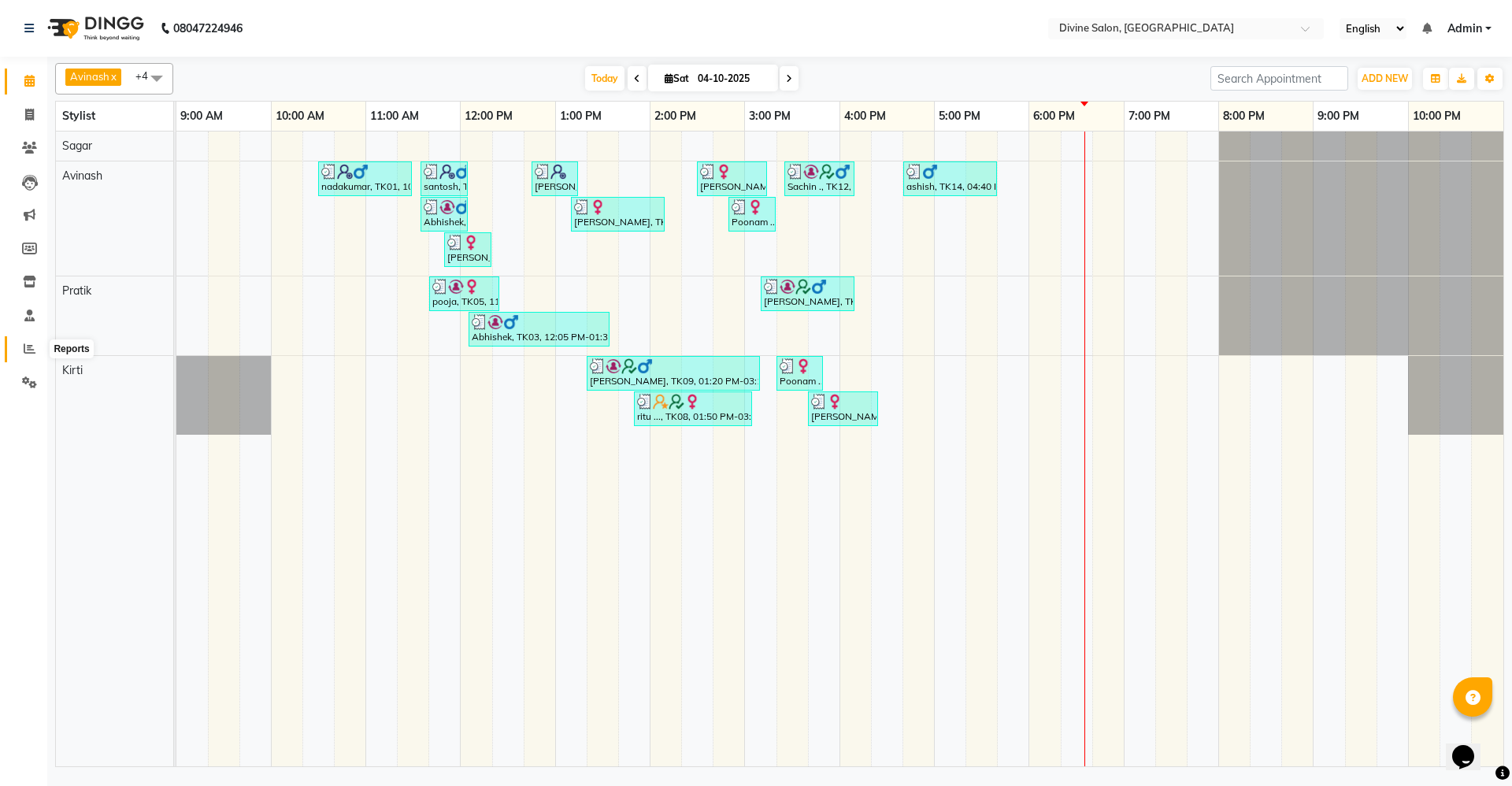
click at [29, 354] on icon at bounding box center [30, 348] width 12 height 12
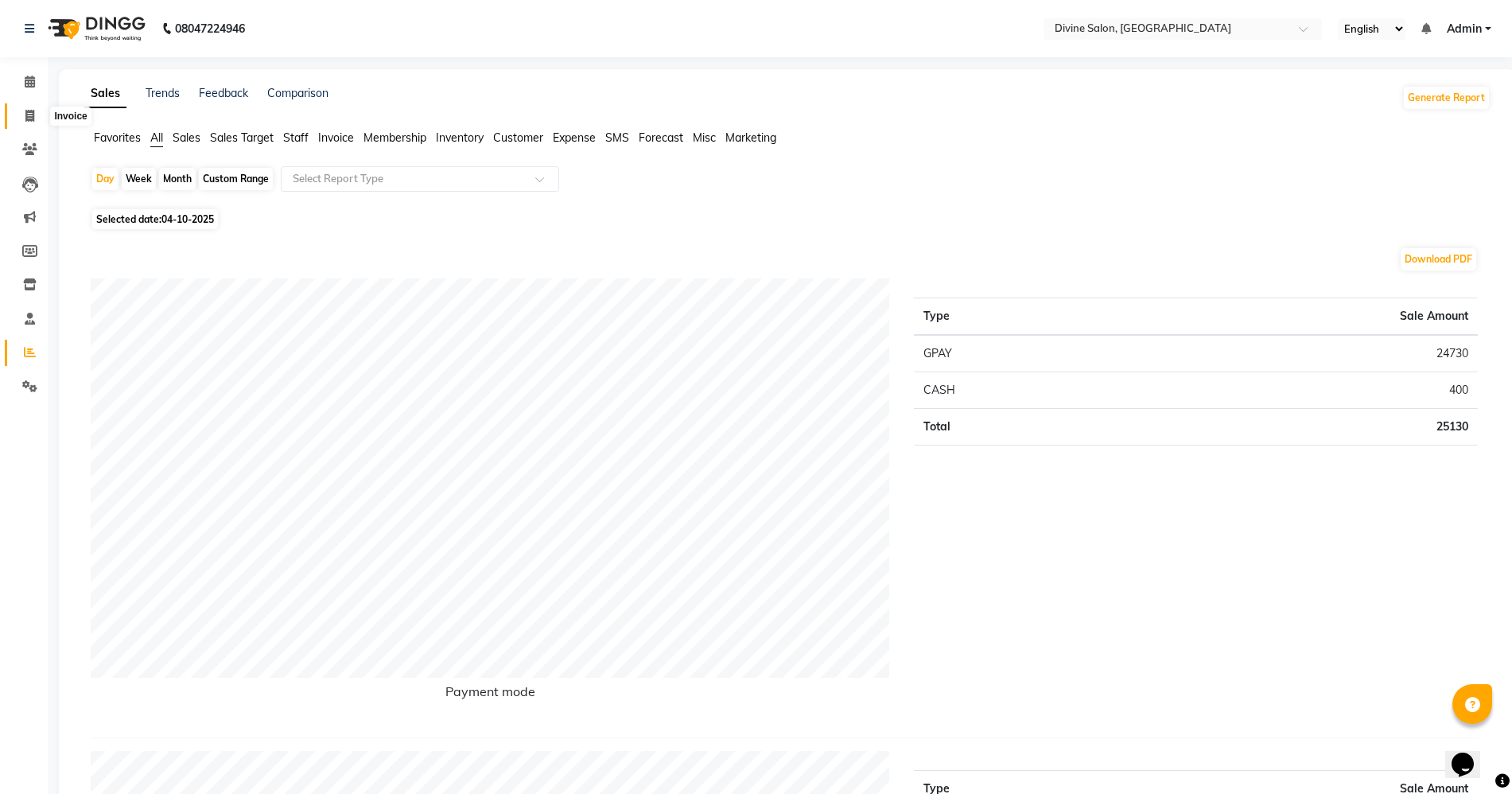
click at [36, 112] on span at bounding box center [30, 117] width 28 height 19
select select "service"
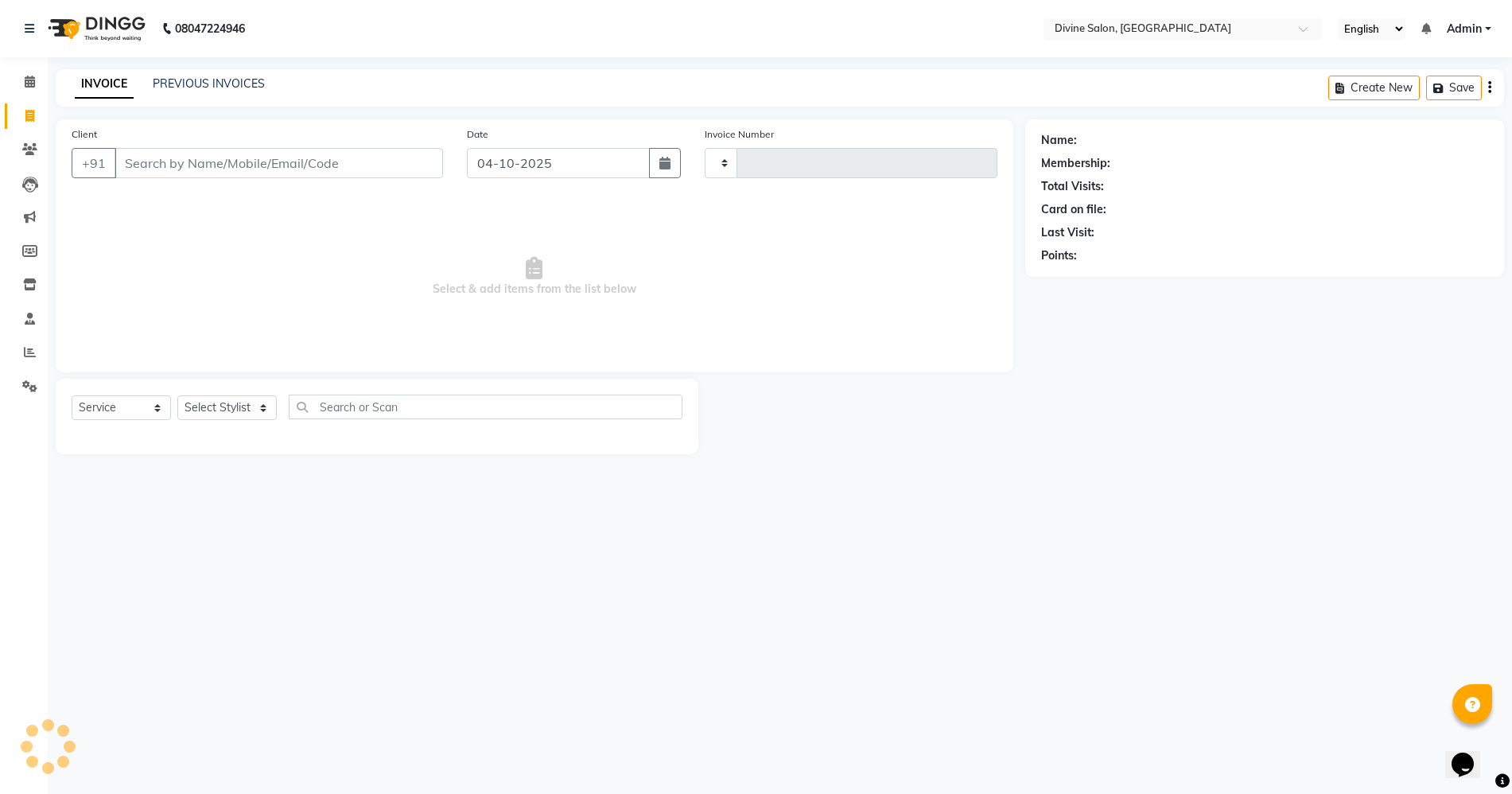
type input "1802"
select select "745"
click at [226, 403] on select "Select Stylist [PERSON_NAME] Pooja [PERSON_NAME] pooja [PERSON_NAME] [PERSON_NA…" at bounding box center [227, 408] width 100 height 24
select select "70573"
click at [177, 396] on select "Select Stylist [PERSON_NAME] Pooja [PERSON_NAME] pooja [PERSON_NAME] [PERSON_NA…" at bounding box center [227, 408] width 100 height 24
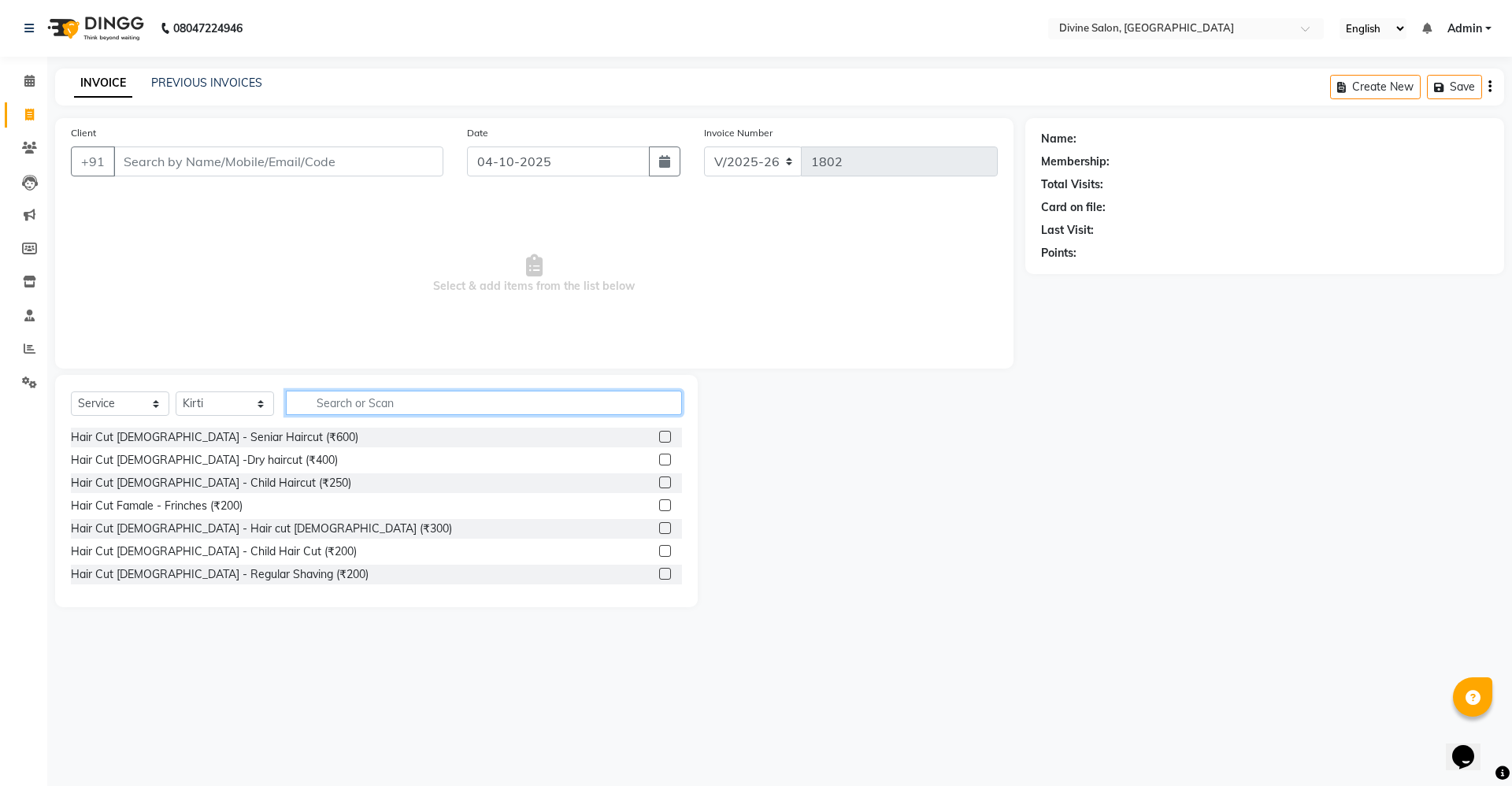
click at [301, 405] on input "text" at bounding box center [483, 403] width 396 height 24
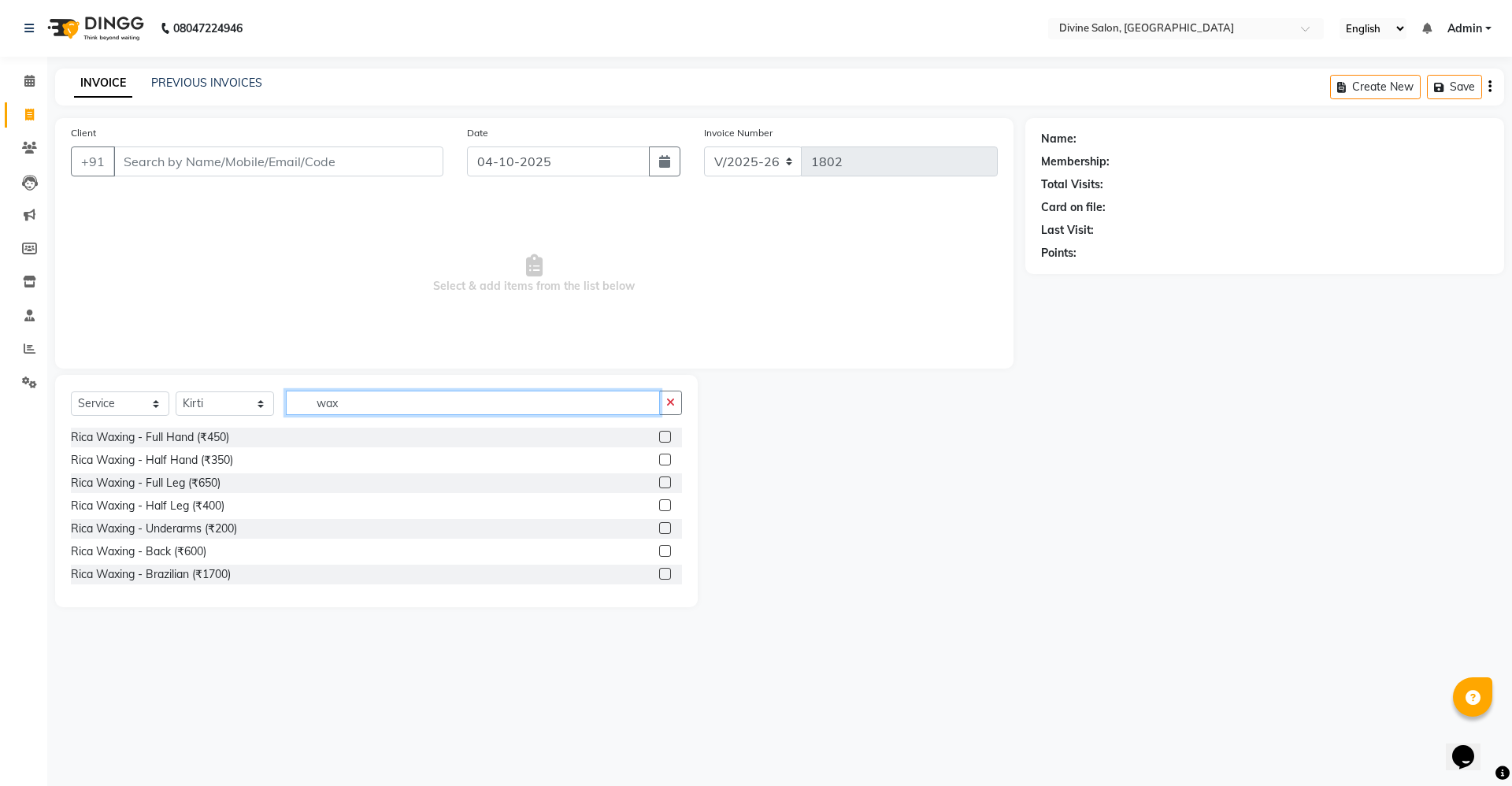
type input "wax"
click at [659, 430] on label at bounding box center [665, 436] width 12 height 12
click at [659, 432] on input "checkbox" at bounding box center [664, 437] width 10 height 10
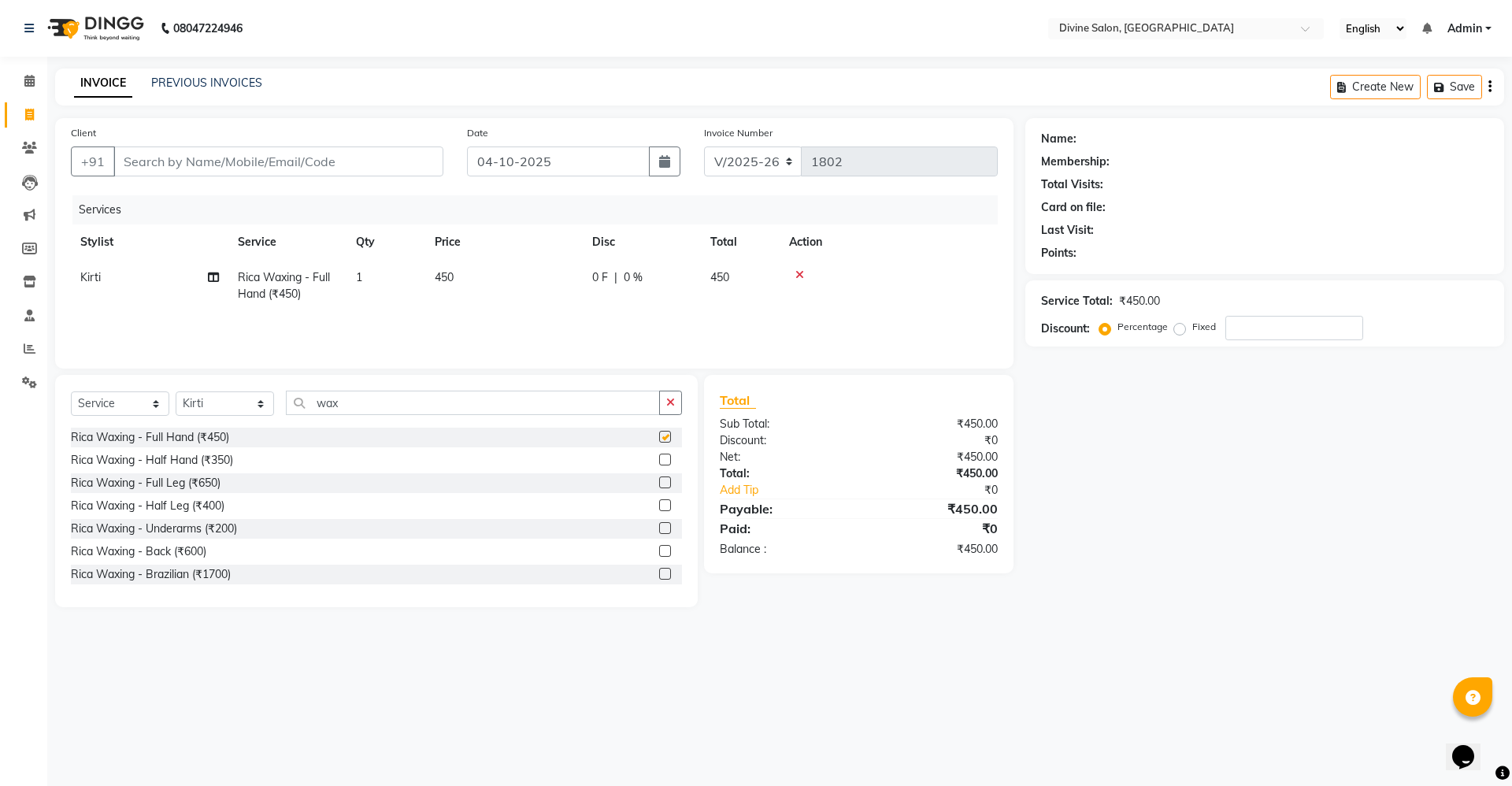
checkbox input "false"
click at [659, 531] on label at bounding box center [665, 527] width 12 height 12
click at [659, 531] on input "checkbox" at bounding box center [664, 528] width 10 height 10
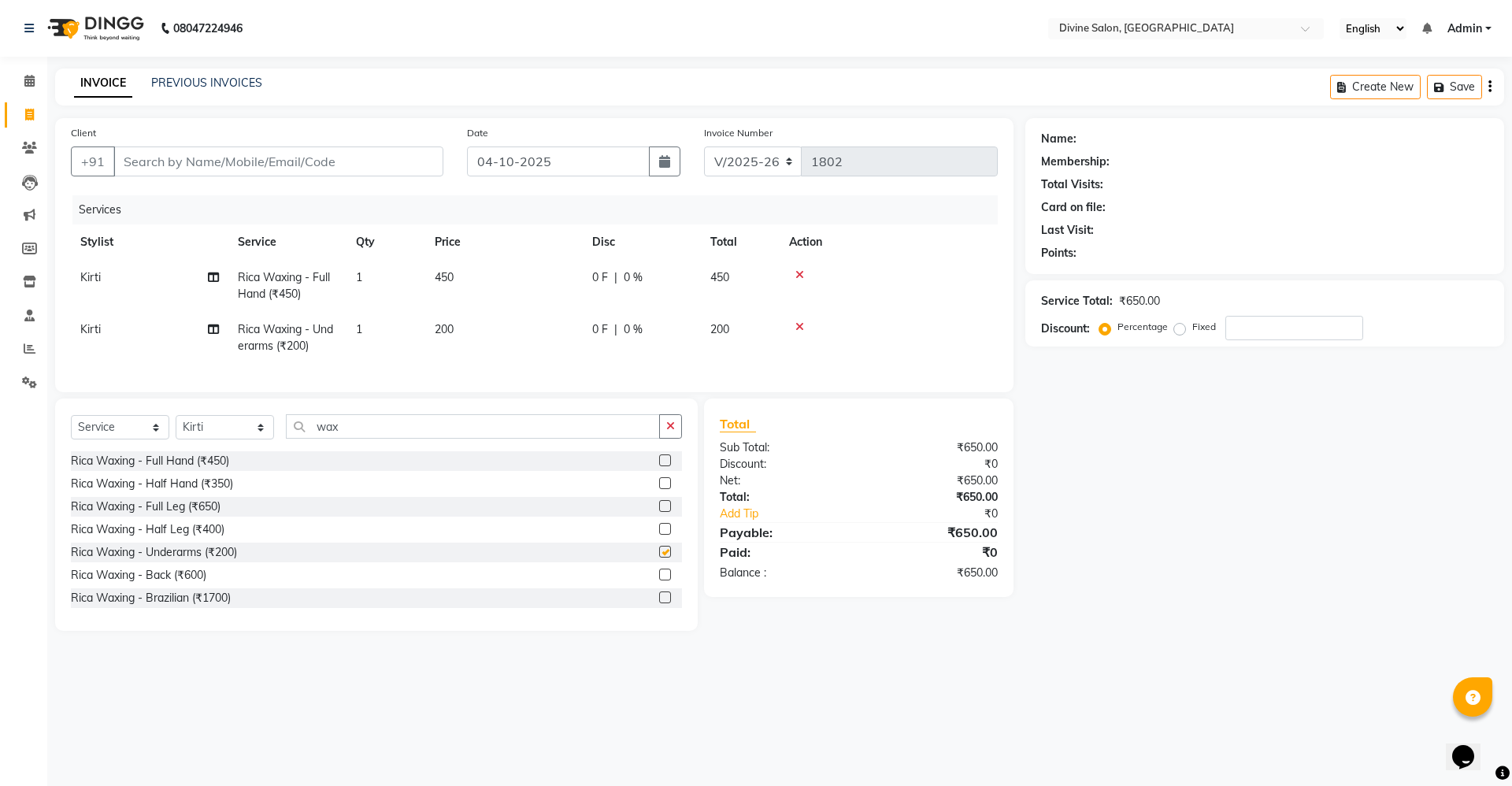
checkbox input "false"
click at [451, 436] on input "wax" at bounding box center [472, 426] width 374 height 24
type input "w"
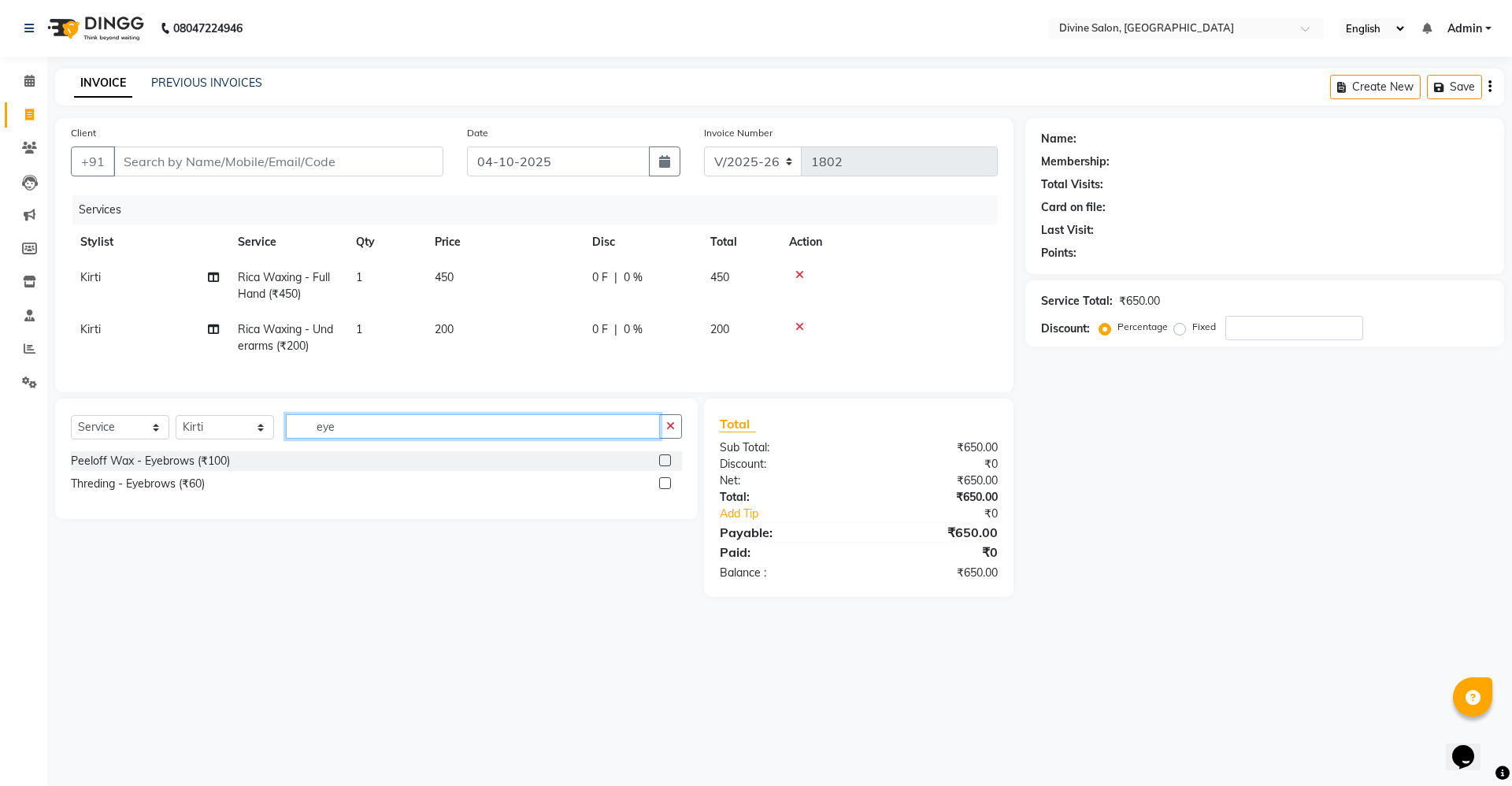
type input "eye"
click at [664, 489] on label at bounding box center [665, 482] width 12 height 12
click at [664, 489] on input "checkbox" at bounding box center [664, 483] width 10 height 10
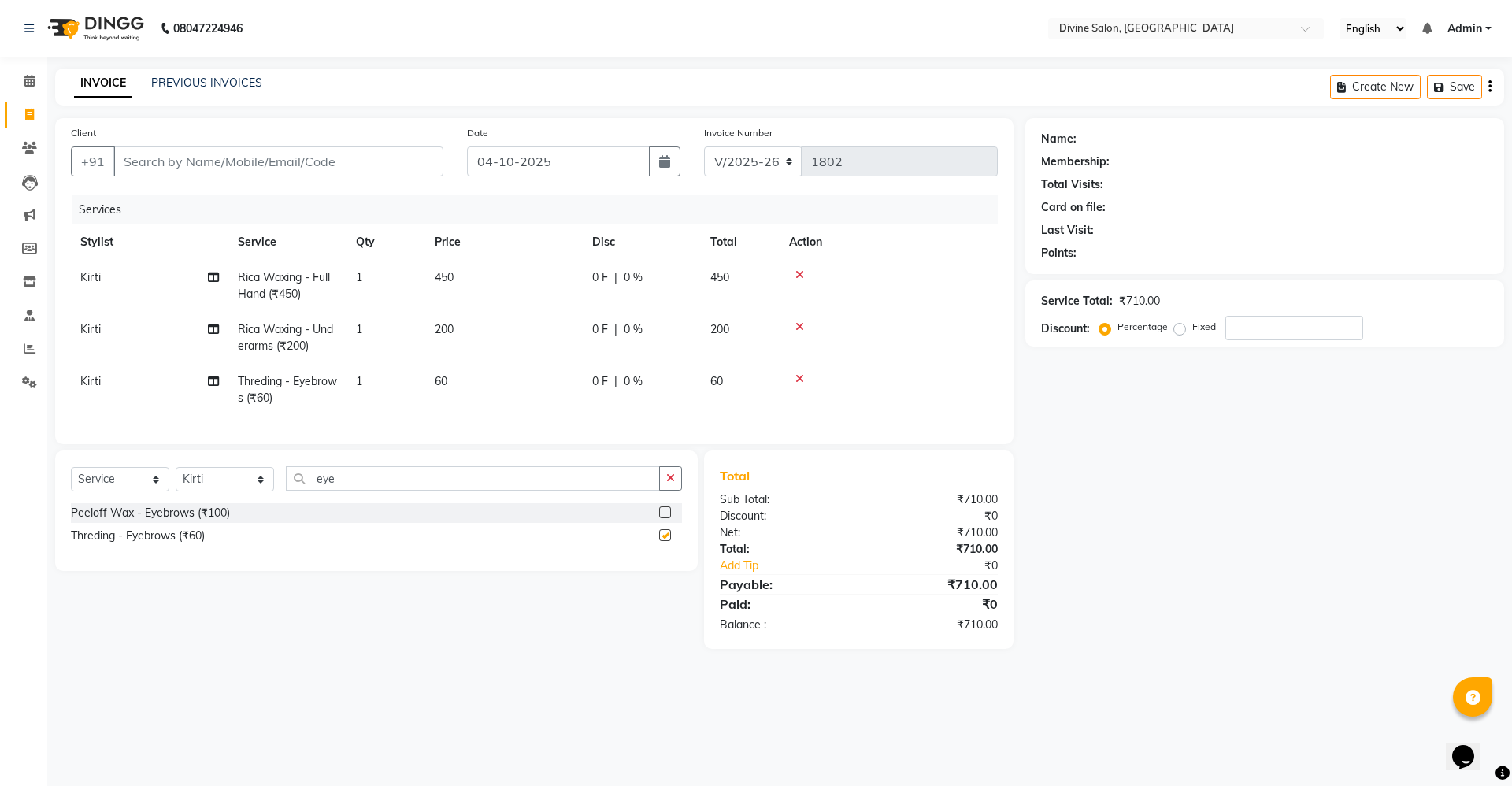
checkbox input "false"
click at [433, 163] on input "Client" at bounding box center [278, 162] width 330 height 30
type input "7"
type input "0"
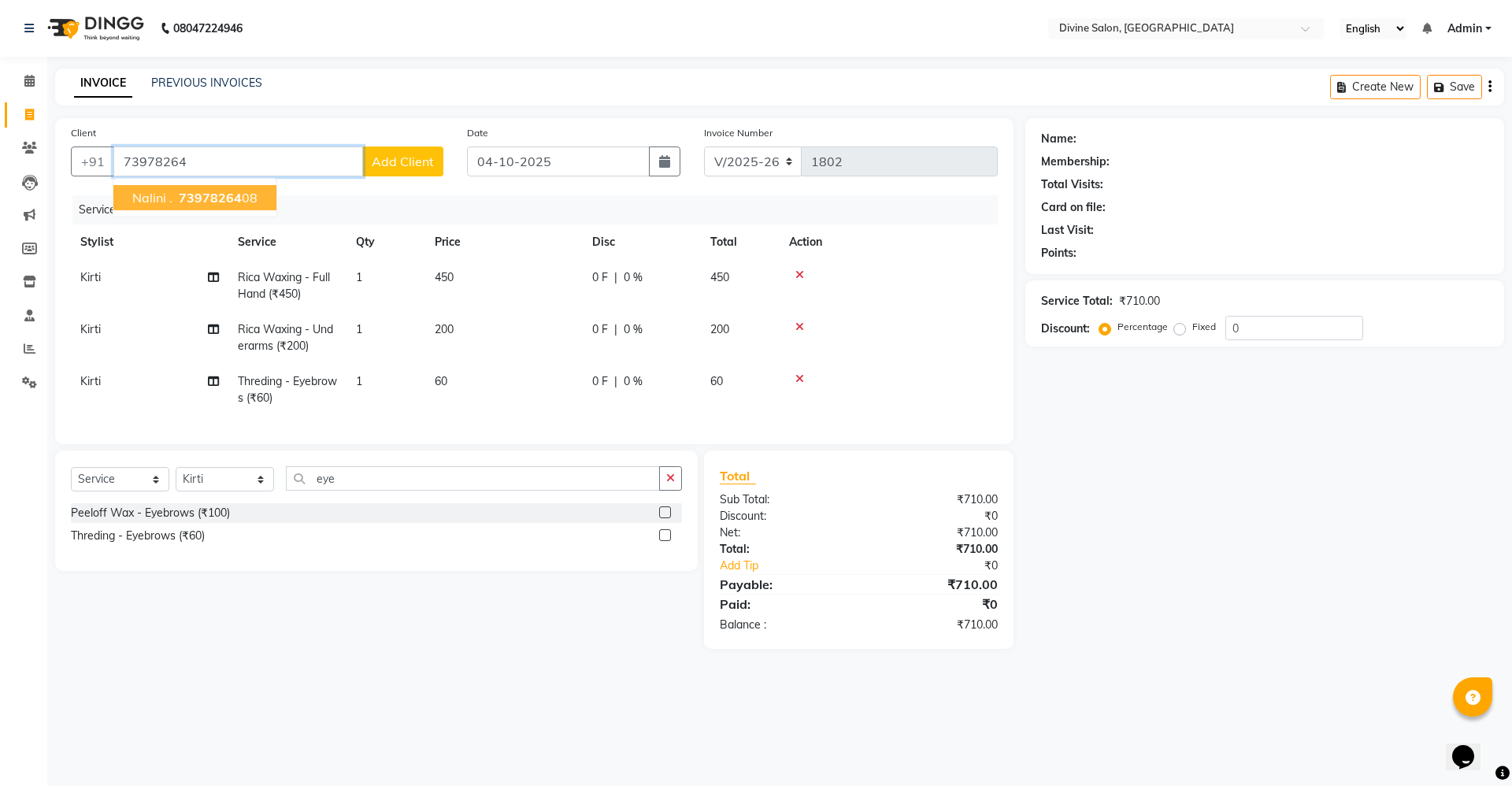
click at [236, 195] on span "73978264" at bounding box center [210, 197] width 63 height 16
type input "7397826408"
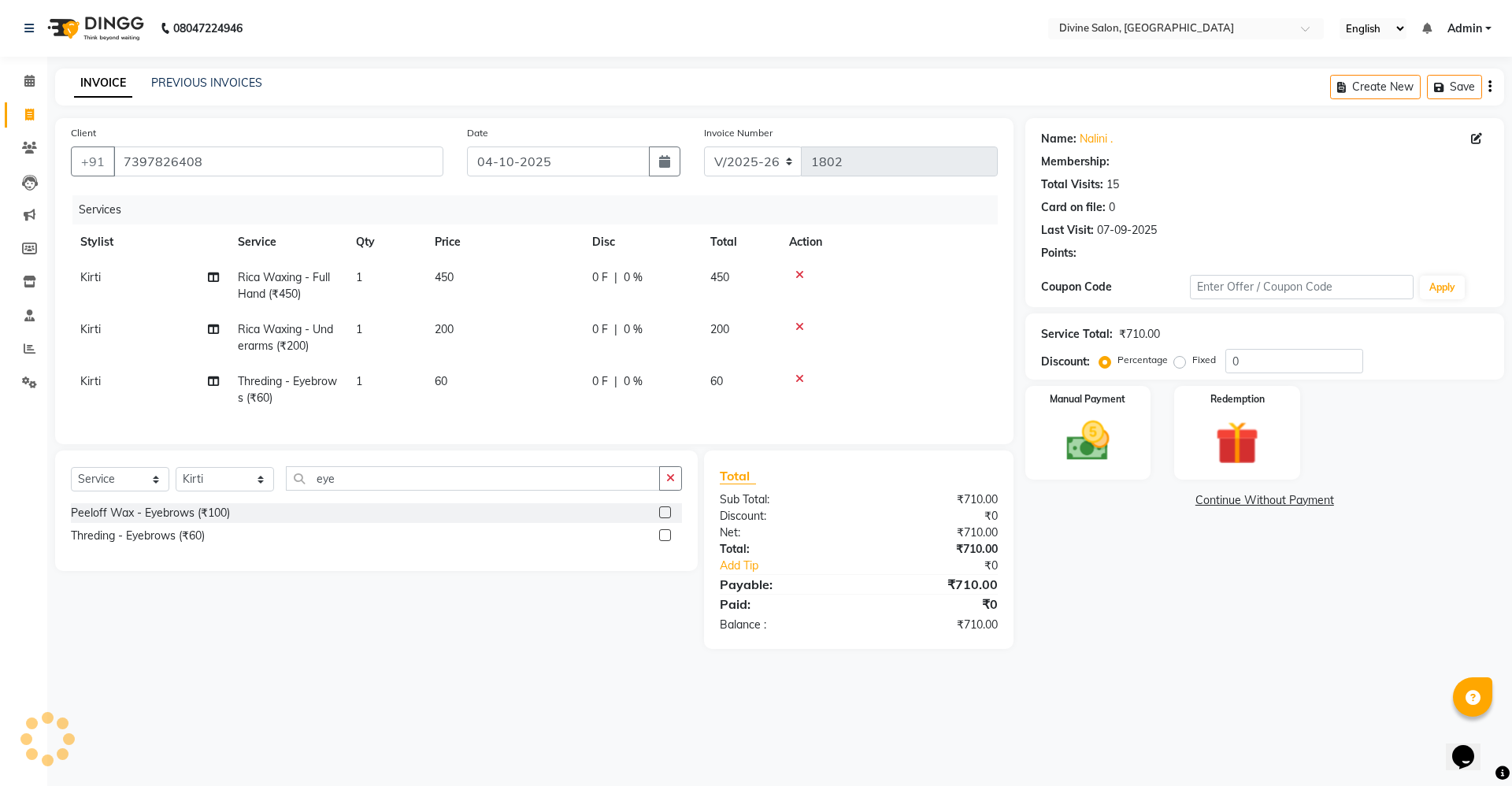
select select "1: Object"
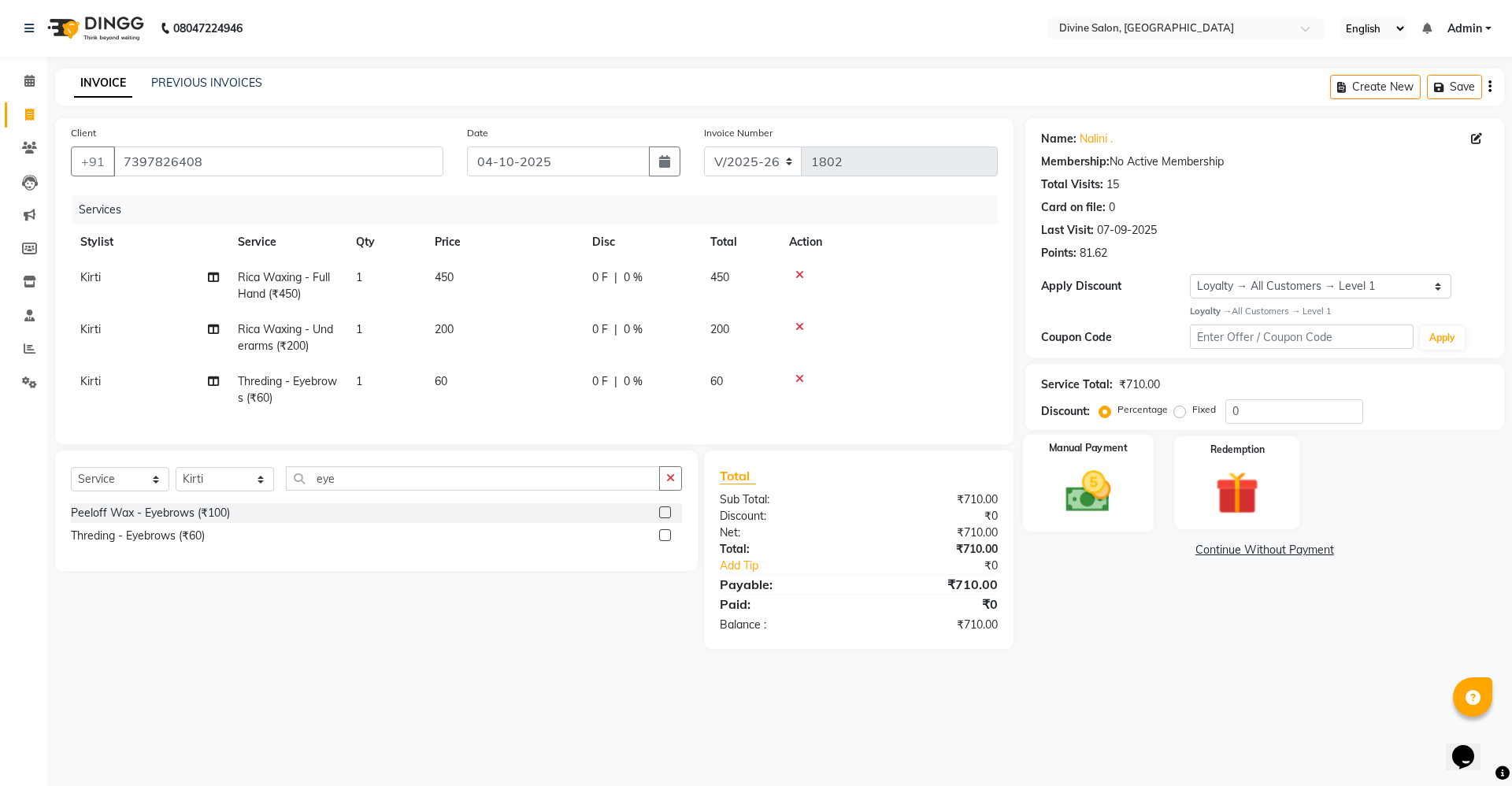
click at [1081, 497] on img at bounding box center [1088, 491] width 73 height 52
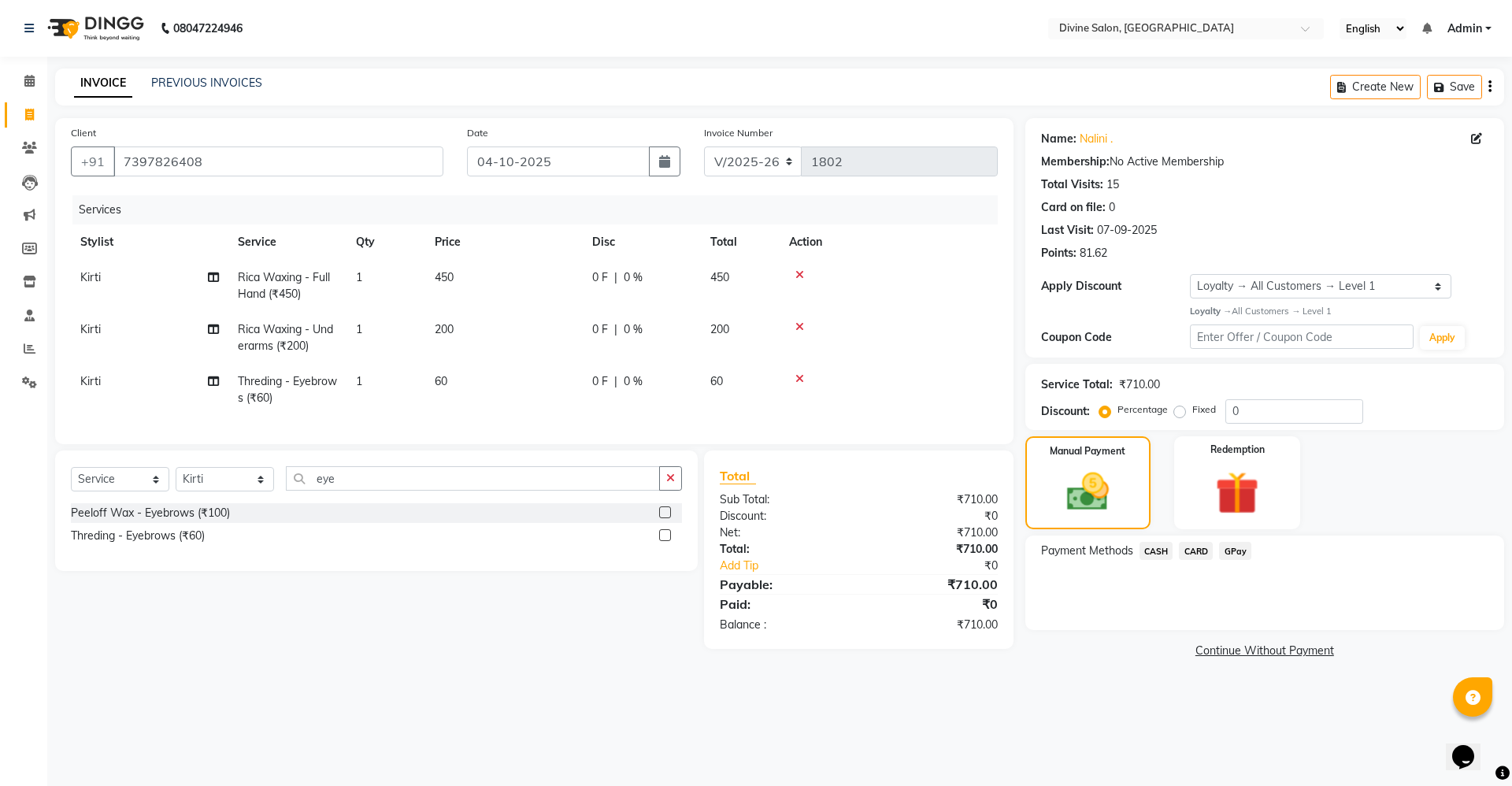
click at [1231, 551] on span "GPay" at bounding box center [1235, 550] width 32 height 18
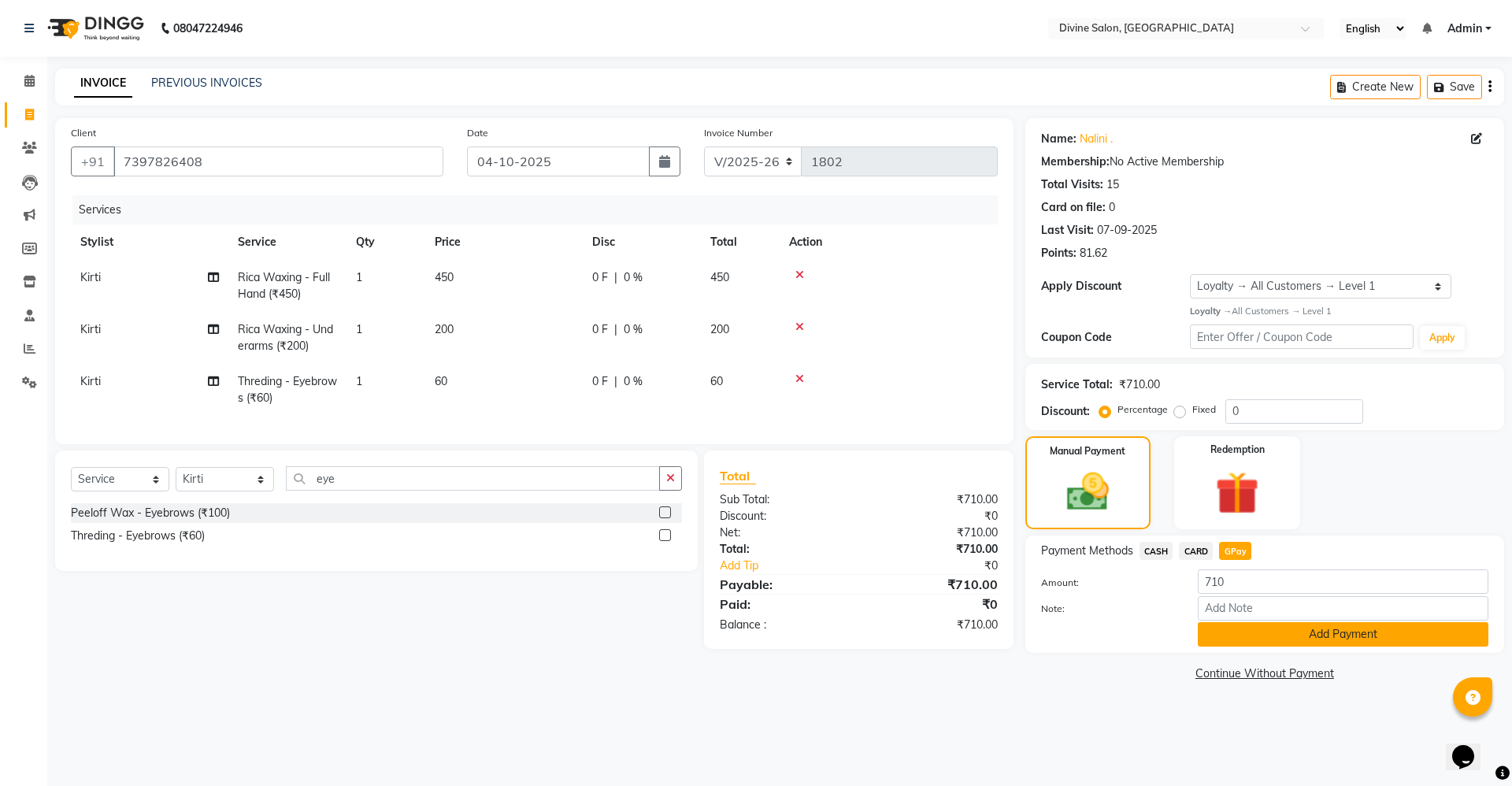
click at [1246, 632] on button "Add Payment" at bounding box center [1343, 634] width 290 height 24
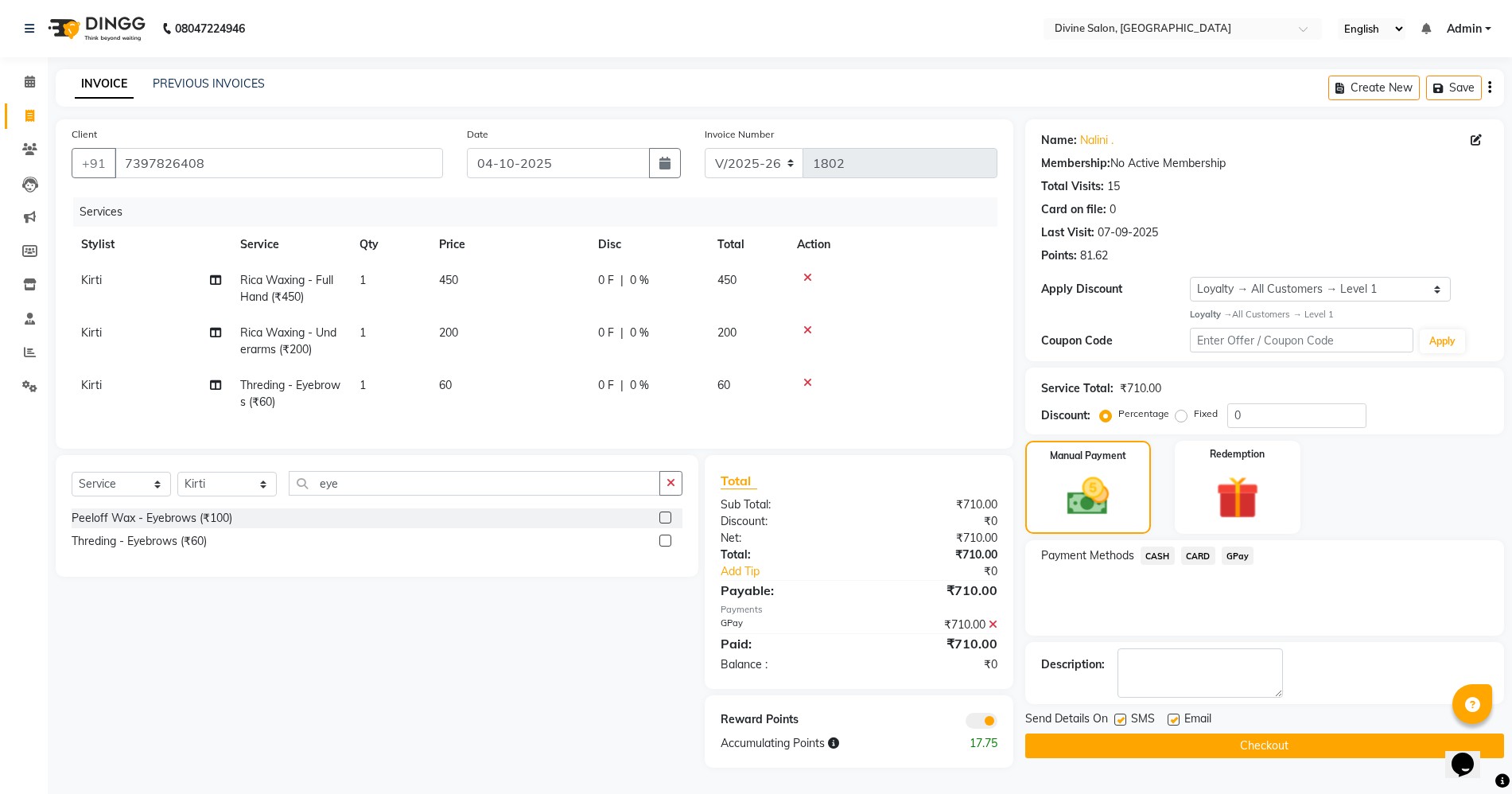
click at [1248, 751] on button "Checkout" at bounding box center [1265, 745] width 479 height 24
click at [1244, 743] on button "Checkout" at bounding box center [1265, 745] width 479 height 24
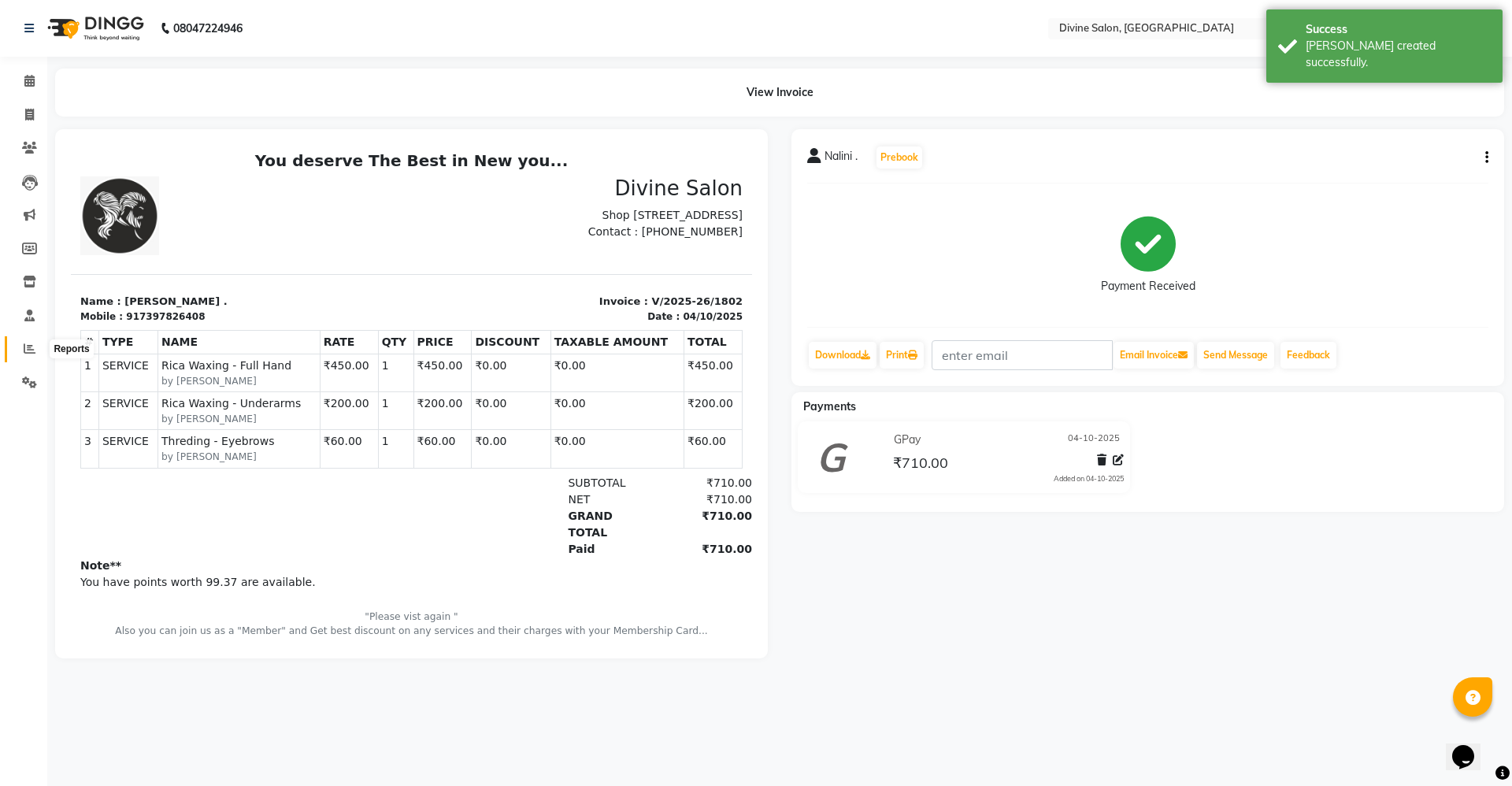
click at [30, 349] on icon at bounding box center [30, 348] width 12 height 12
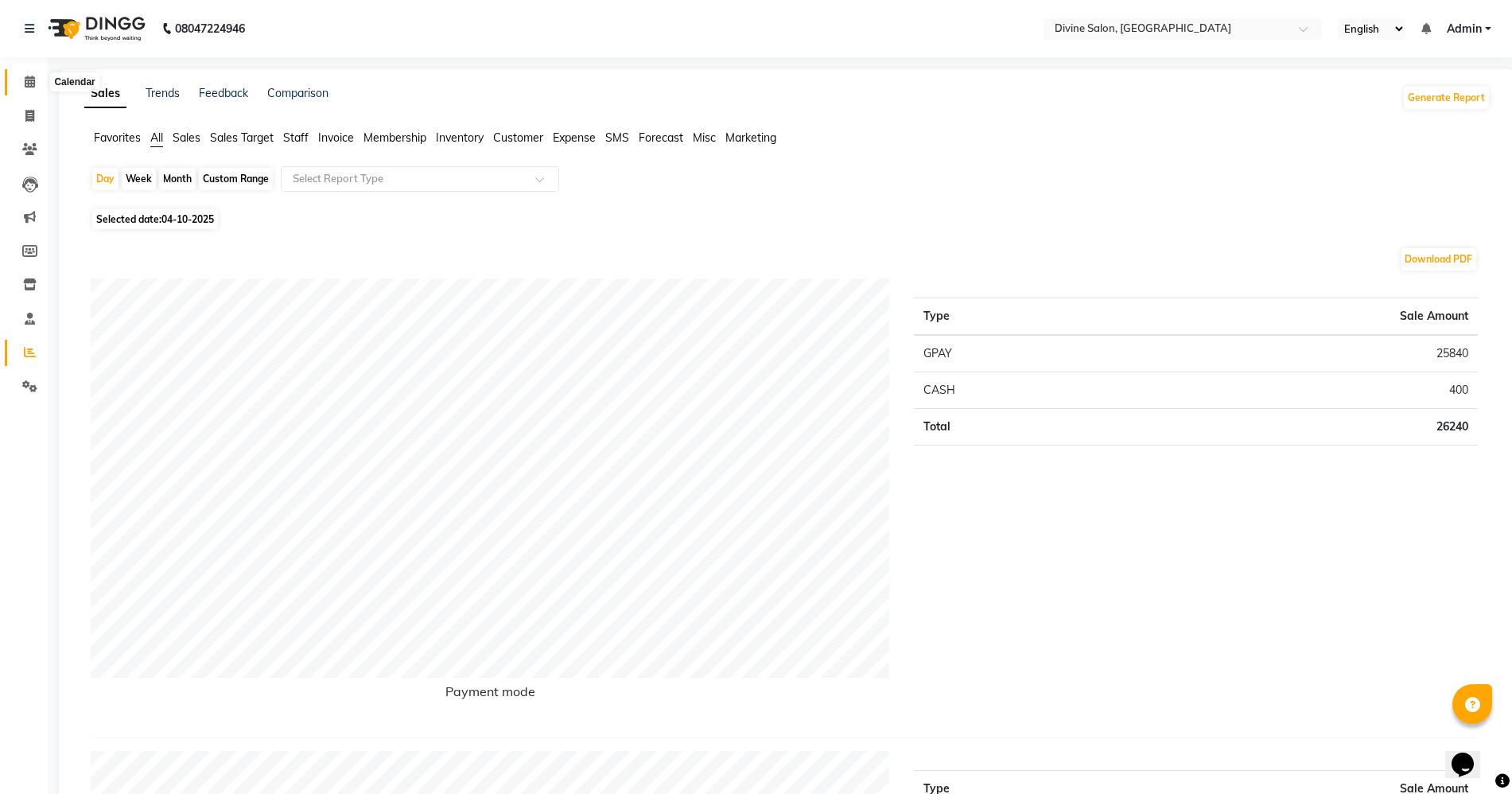
click at [28, 83] on icon at bounding box center [29, 81] width 10 height 12
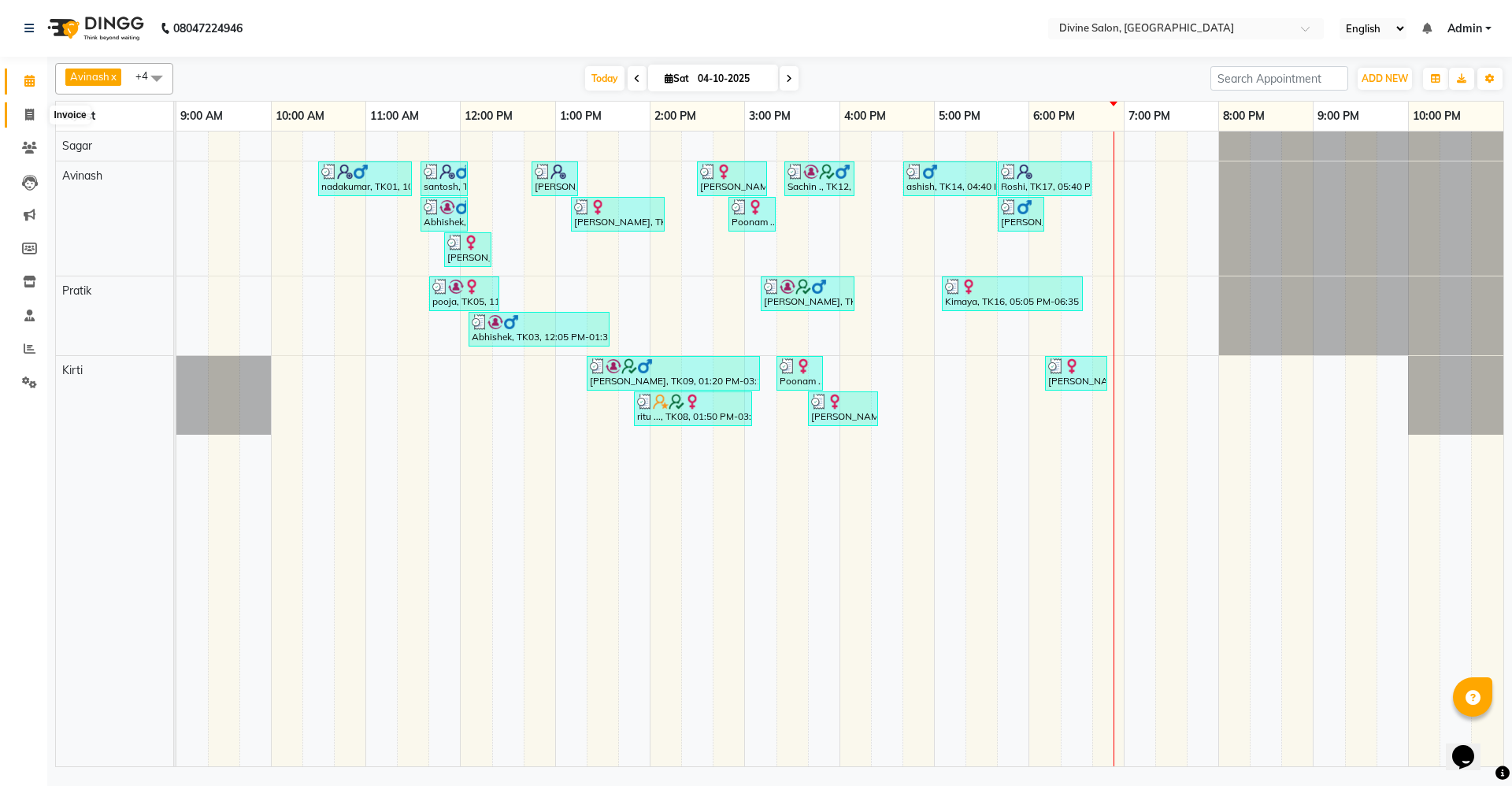
click at [25, 119] on icon at bounding box center [29, 115] width 8 height 12
select select "service"
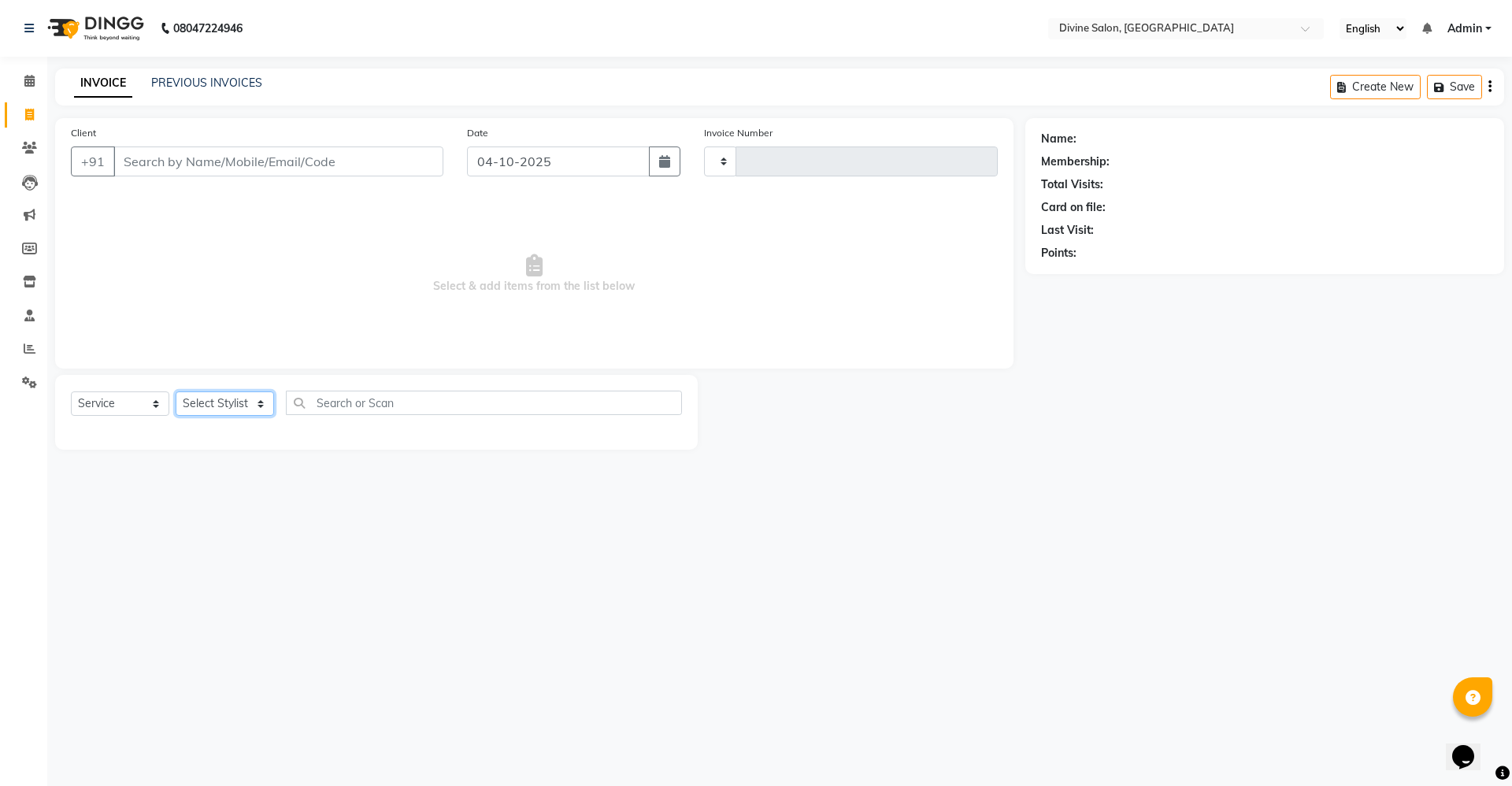
click at [253, 401] on select "Select Stylist [PERSON_NAME] Pooja [PERSON_NAME] pooja [PERSON_NAME] [PERSON_NA…" at bounding box center [225, 404] width 99 height 24
select select "11821"
click at [176, 392] on select "Select Stylist [PERSON_NAME] Pooja [PERSON_NAME] pooja [PERSON_NAME] [PERSON_NA…" at bounding box center [225, 404] width 99 height 24
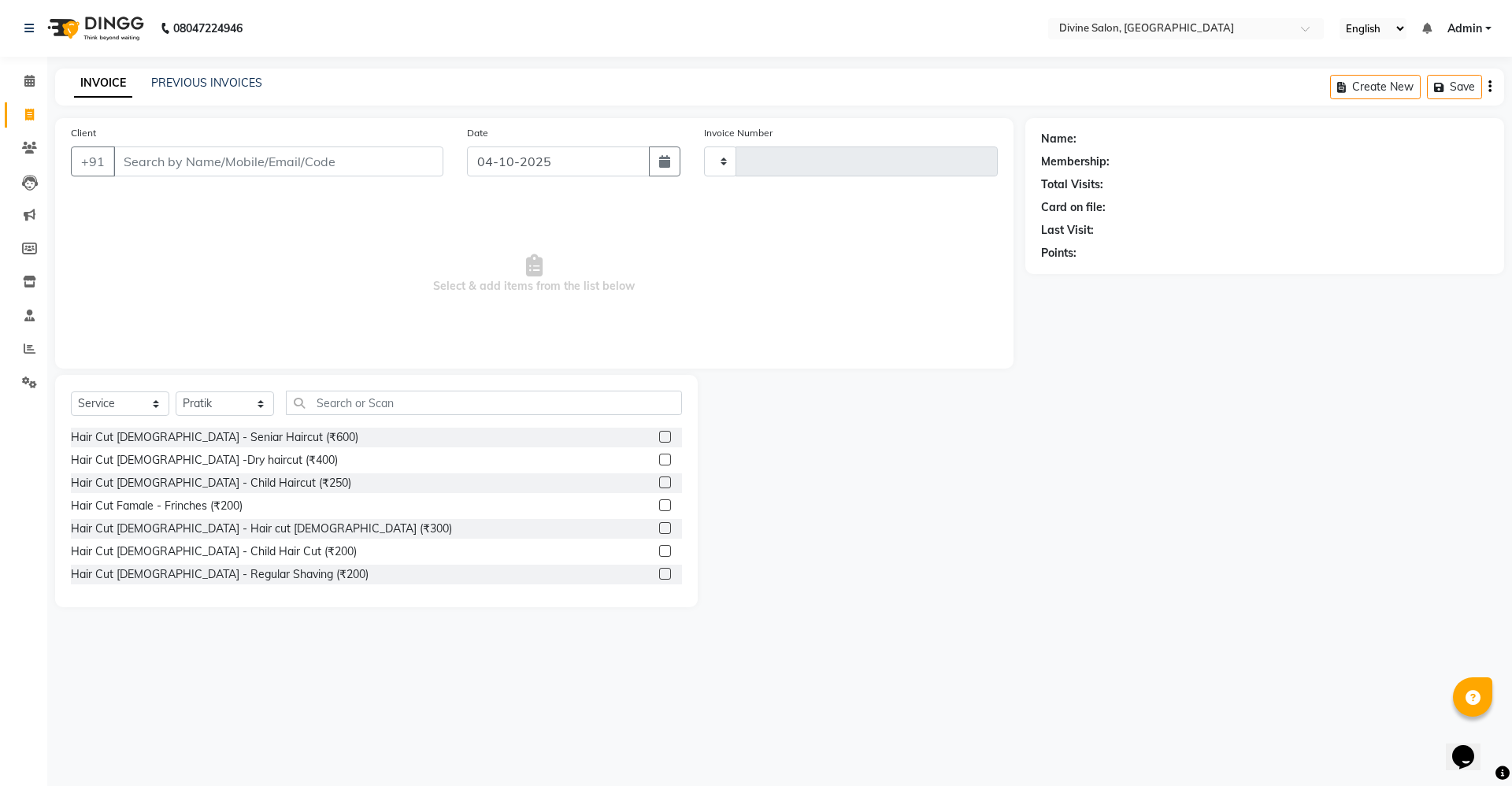
click at [659, 519] on div at bounding box center [670, 528] width 23 height 19
click at [659, 529] on label at bounding box center [665, 527] width 12 height 12
click at [659, 529] on input "checkbox" at bounding box center [664, 528] width 10 height 10
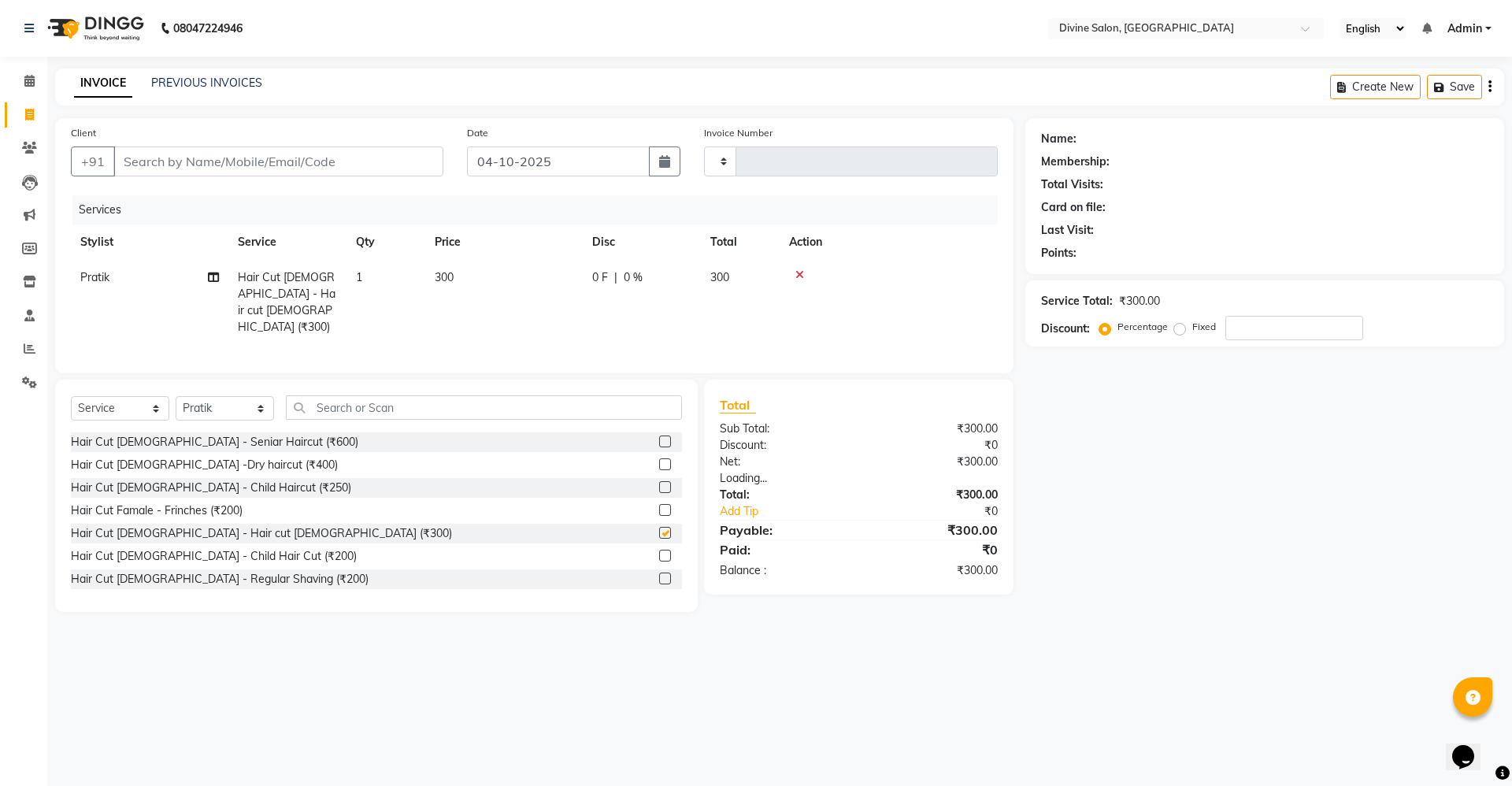
checkbox input "false"
click at [375, 168] on input "Client" at bounding box center [278, 162] width 330 height 30
click at [659, 574] on label at bounding box center [665, 578] width 12 height 12
click at [659, 574] on input "checkbox" at bounding box center [664, 578] width 10 height 10
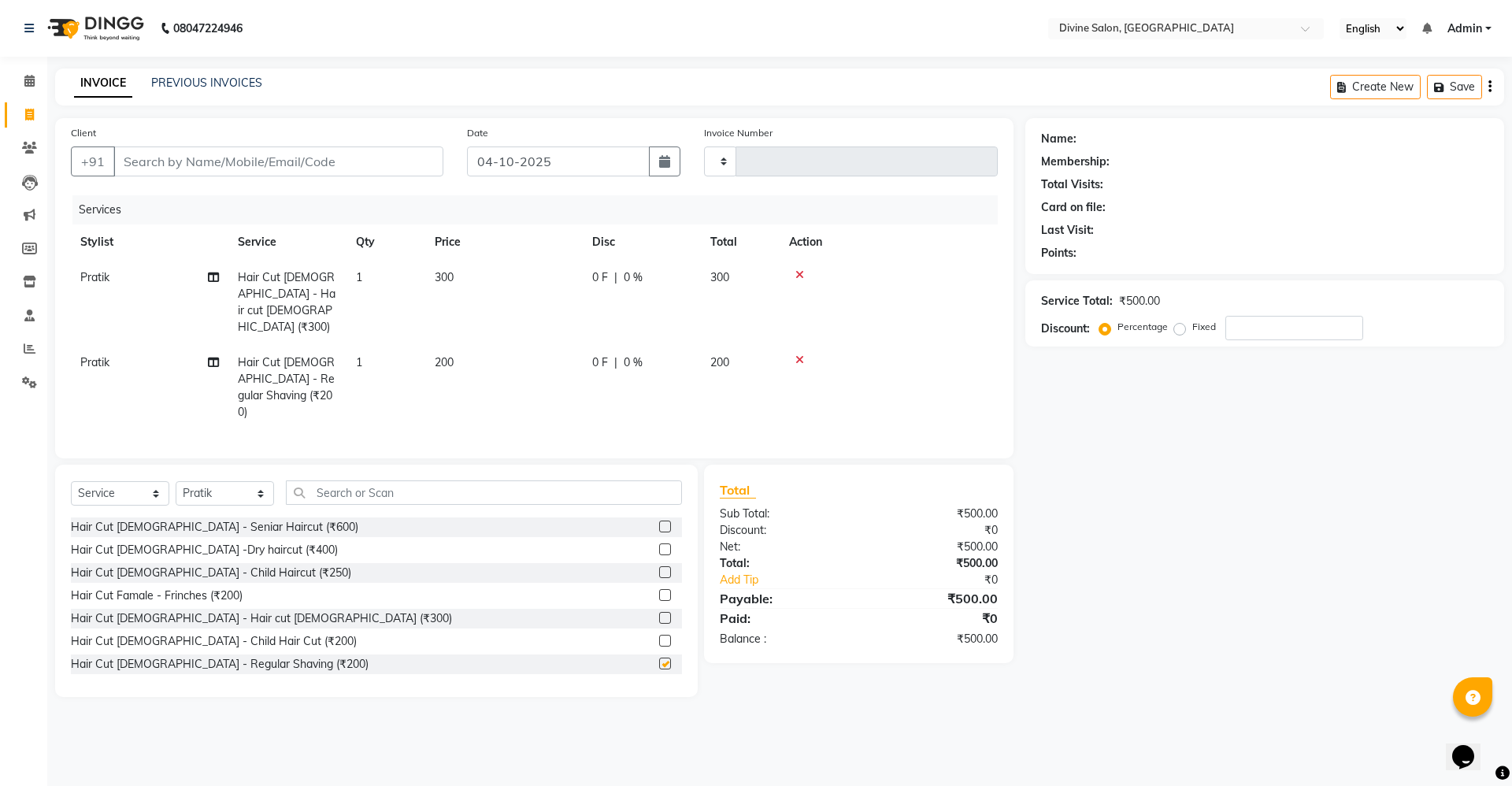
checkbox input "false"
drag, startPoint x: 399, startPoint y: 151, endPoint x: 400, endPoint y: 171, distance: 20.0
click at [400, 168] on input "Client" at bounding box center [278, 162] width 330 height 30
click at [414, 160] on input "Client" at bounding box center [278, 162] width 330 height 30
click at [406, 161] on input "Client" at bounding box center [278, 162] width 330 height 30
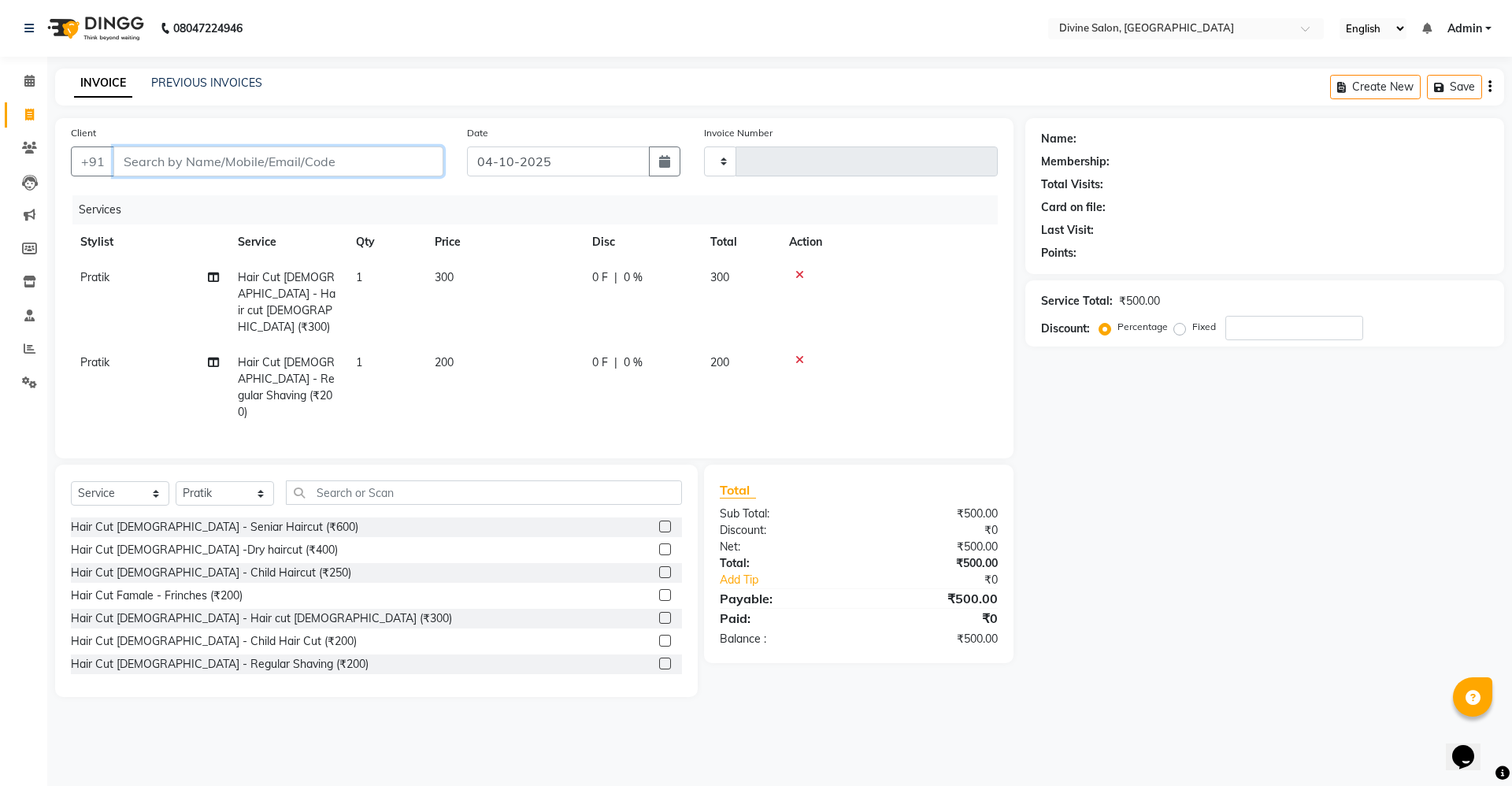
click at [392, 164] on input "Client" at bounding box center [278, 162] width 330 height 30
click at [401, 163] on input "Client" at bounding box center [278, 162] width 330 height 30
click at [365, 174] on input "Client" at bounding box center [278, 162] width 330 height 30
click at [414, 170] on input "Client" at bounding box center [278, 162] width 330 height 30
click at [370, 156] on input "Client" at bounding box center [278, 162] width 330 height 30
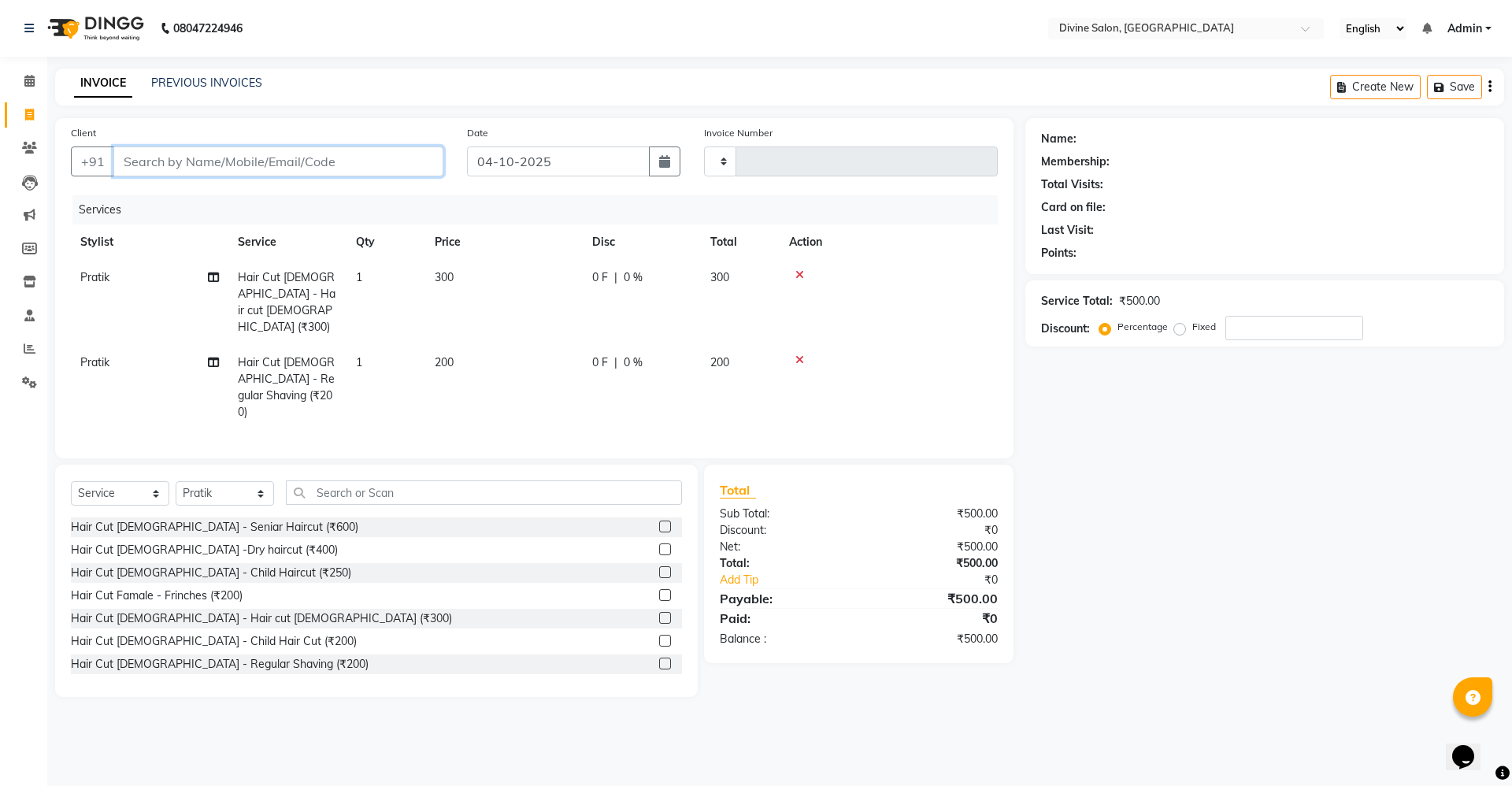
type input "9"
type input "0"
click at [201, 200] on span "913083263" at bounding box center [209, 197] width 71 height 16
type input "9130832638"
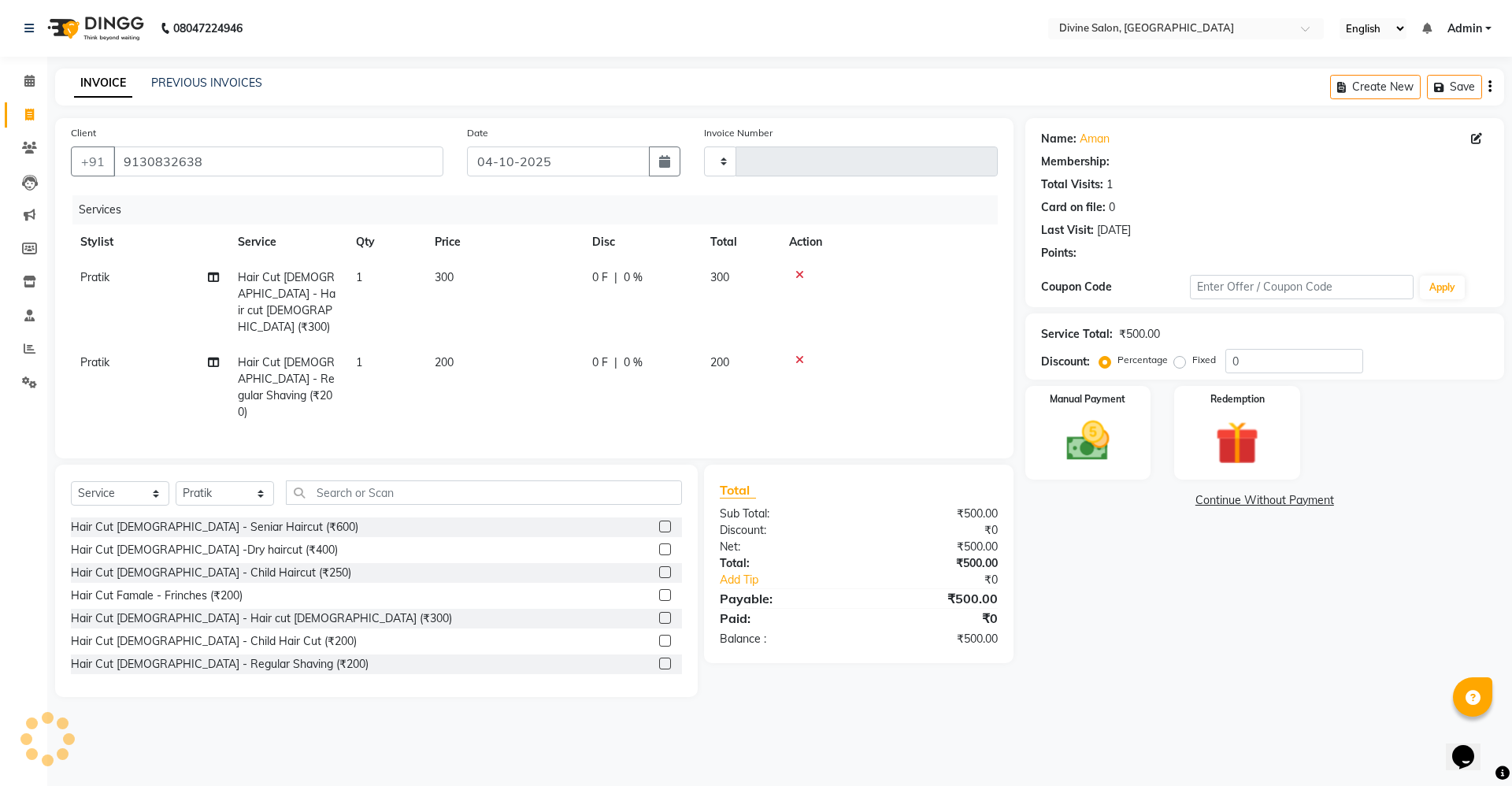
select select "1: Object"
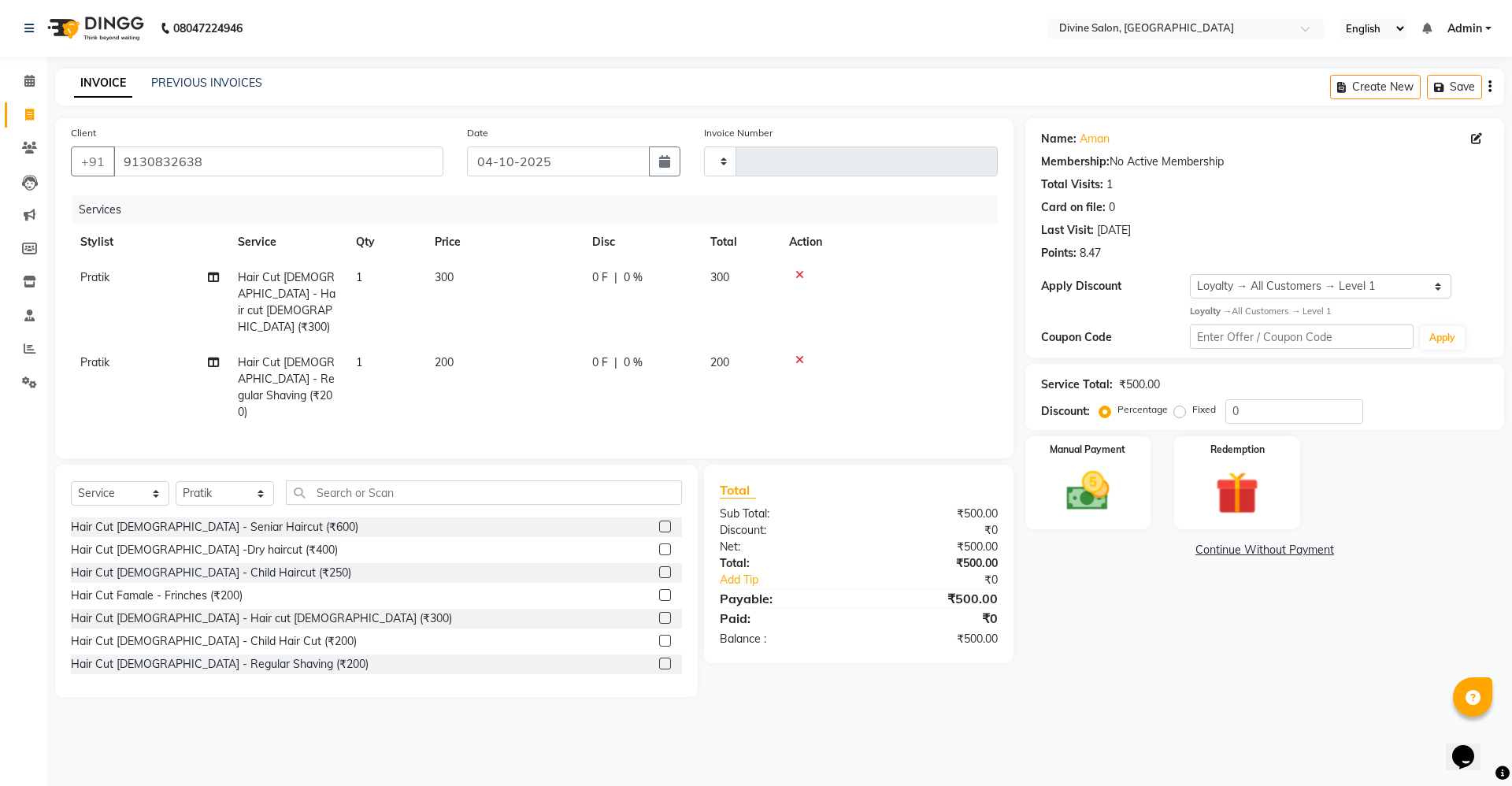
click at [727, 271] on span "300" at bounding box center [720, 276] width 18 height 14
select select "11821"
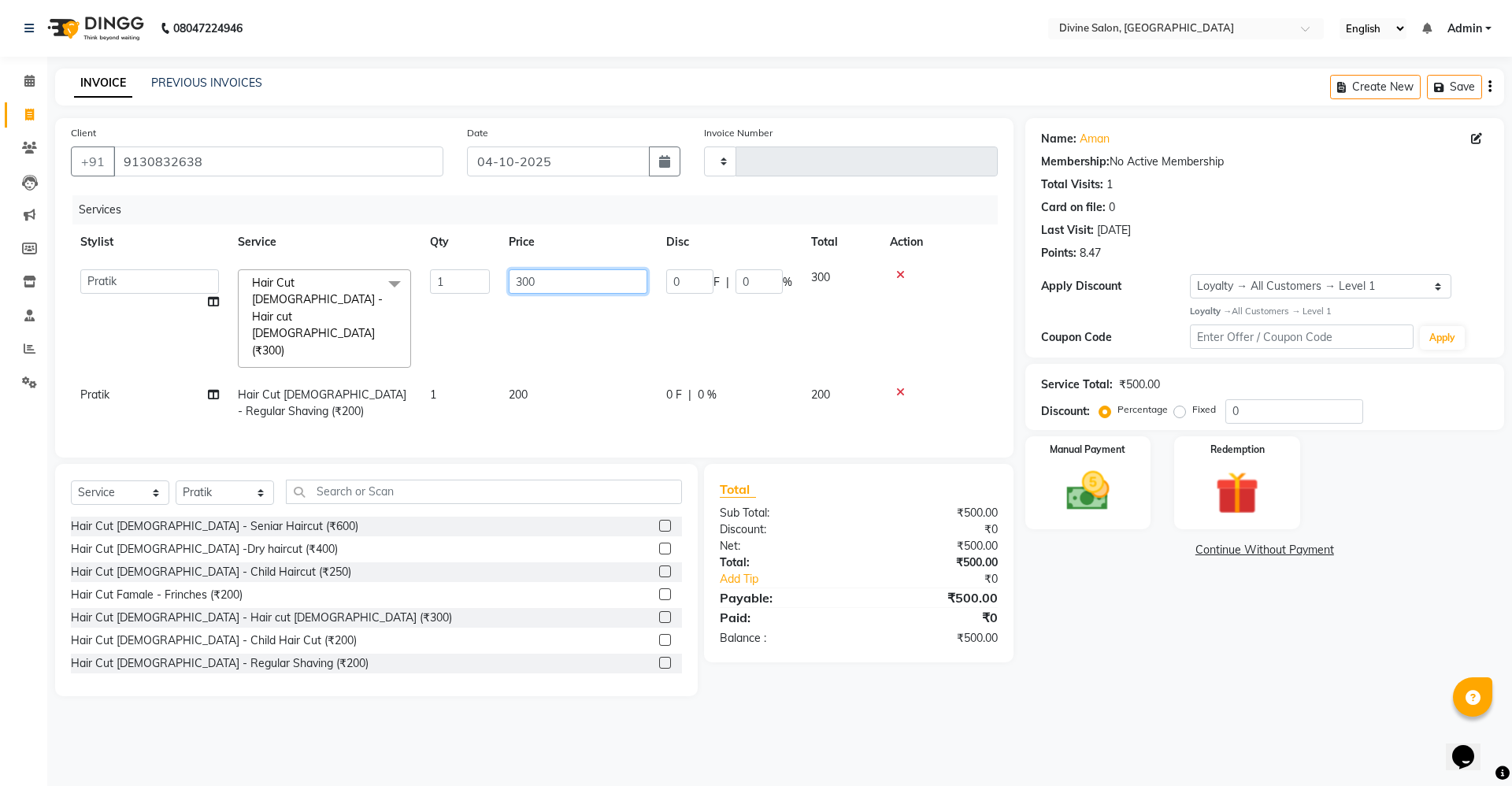
click at [585, 275] on input "300" at bounding box center [579, 281] width 139 height 24
type input "3"
type input "250"
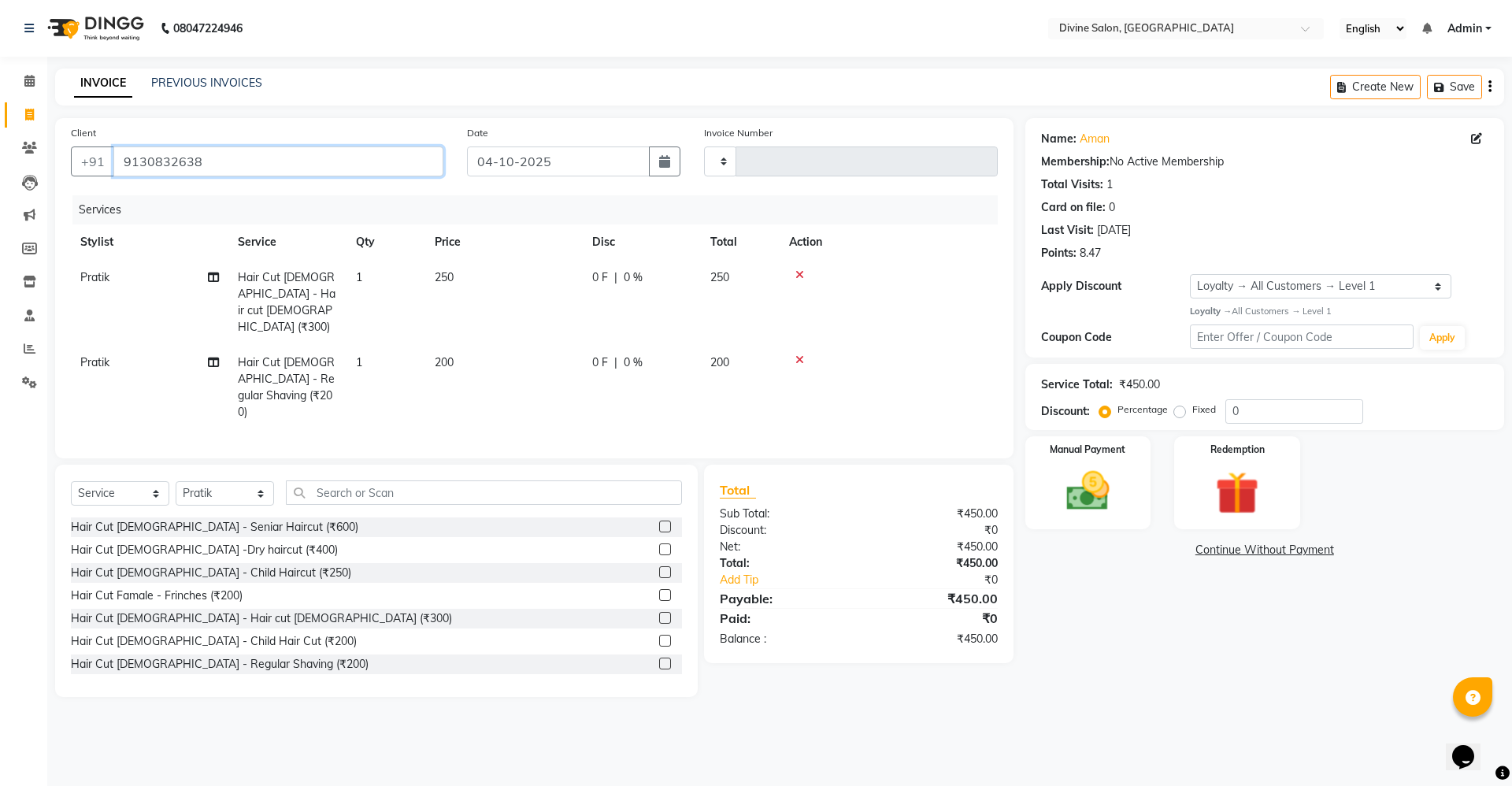
click at [381, 170] on input "9130832638" at bounding box center [278, 162] width 330 height 30
click at [1104, 509] on img at bounding box center [1088, 491] width 73 height 52
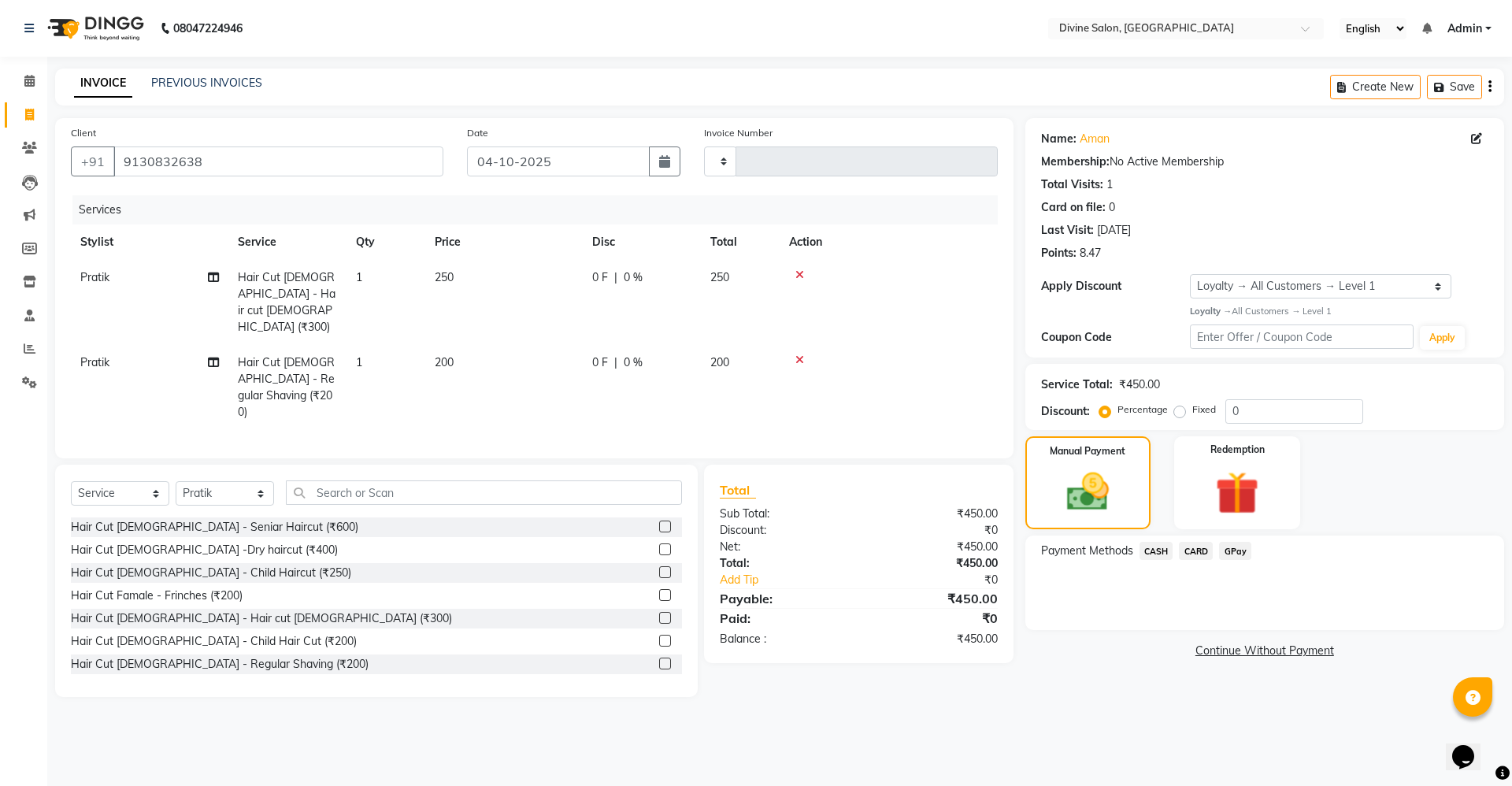
click at [1233, 545] on span "GPay" at bounding box center [1235, 550] width 32 height 18
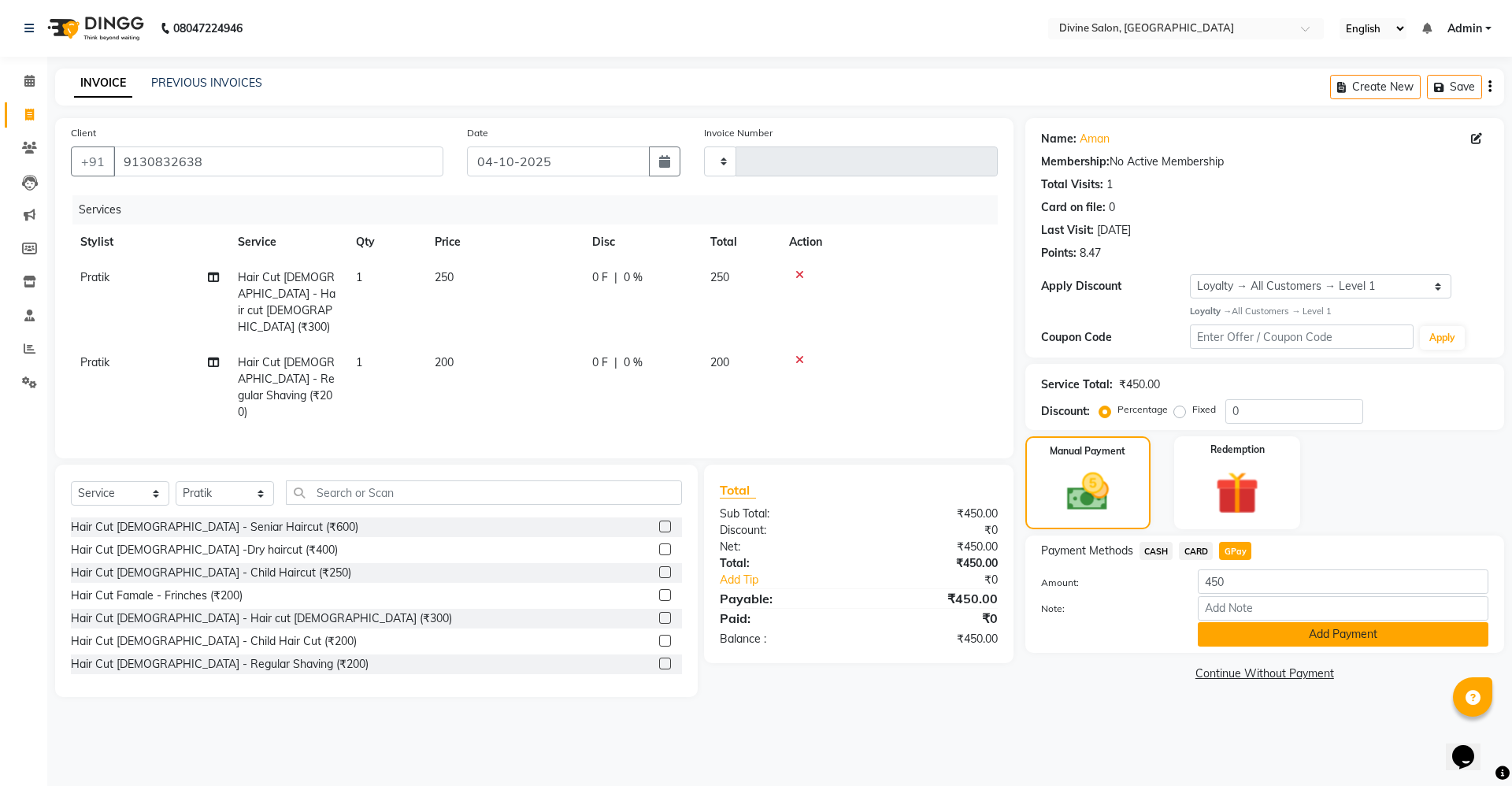
click at [1241, 642] on button "Add Payment" at bounding box center [1343, 634] width 290 height 24
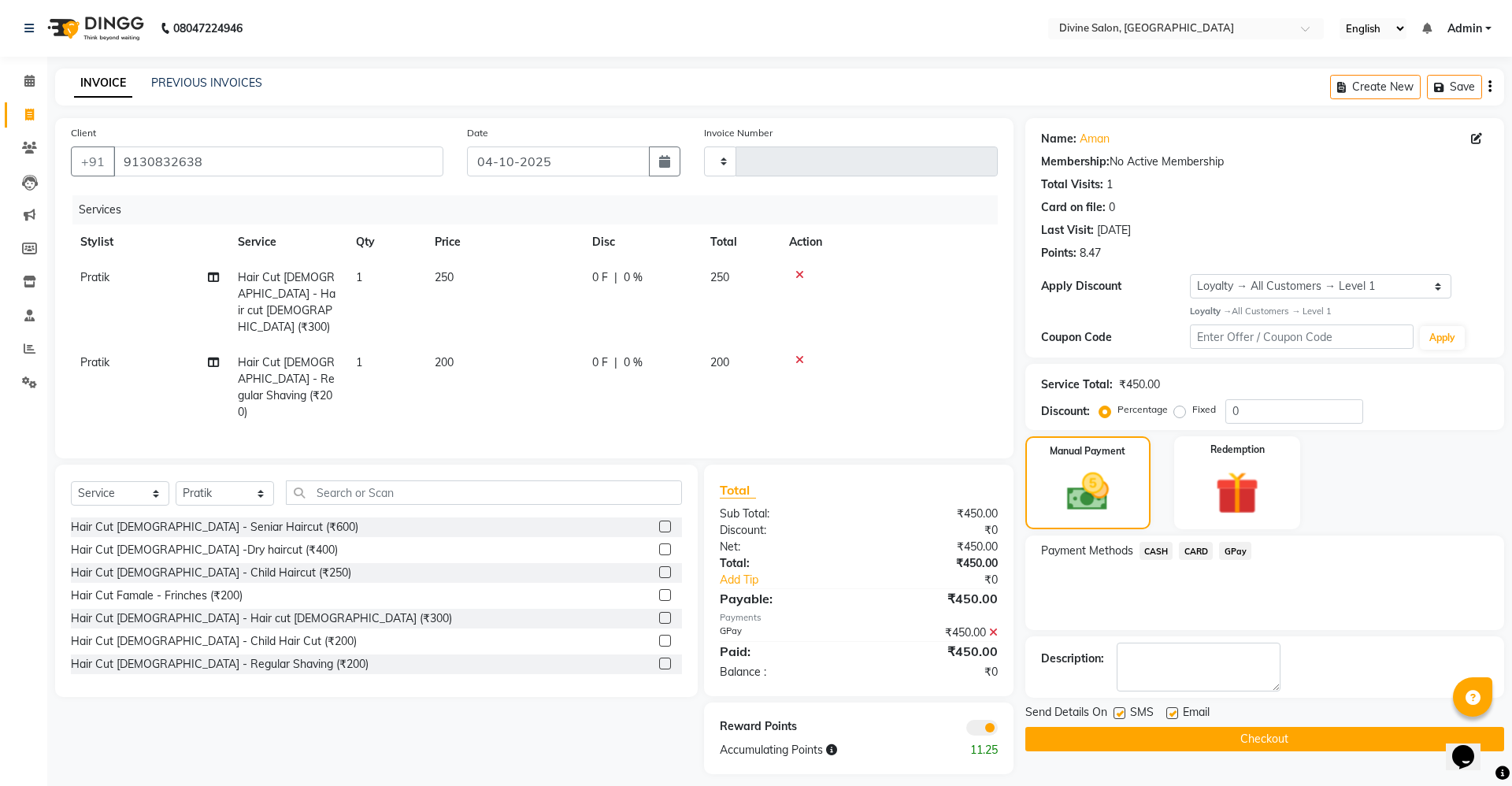
click at [1235, 748] on button "Checkout" at bounding box center [1265, 739] width 479 height 24
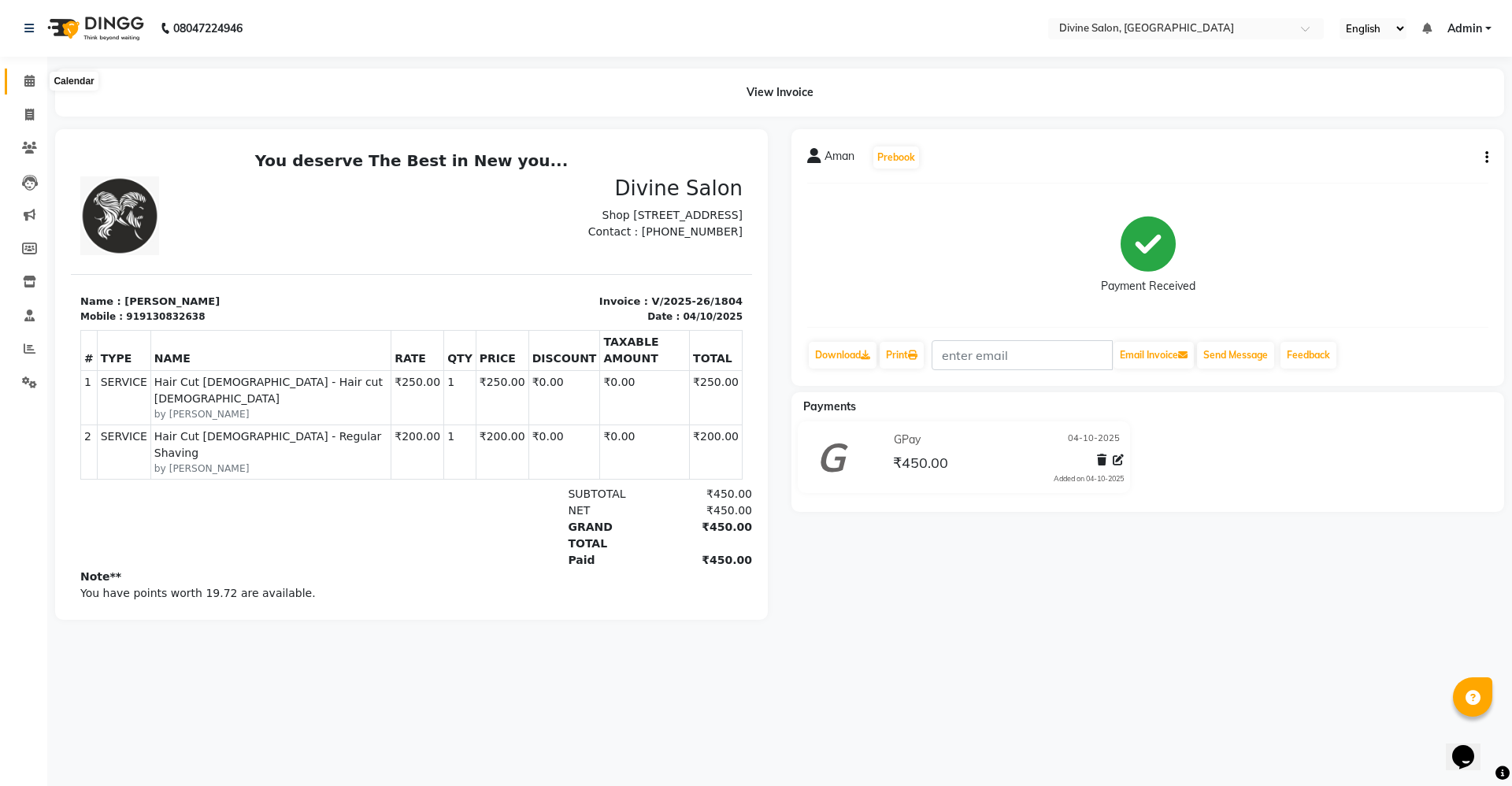
click at [20, 73] on span at bounding box center [30, 81] width 28 height 18
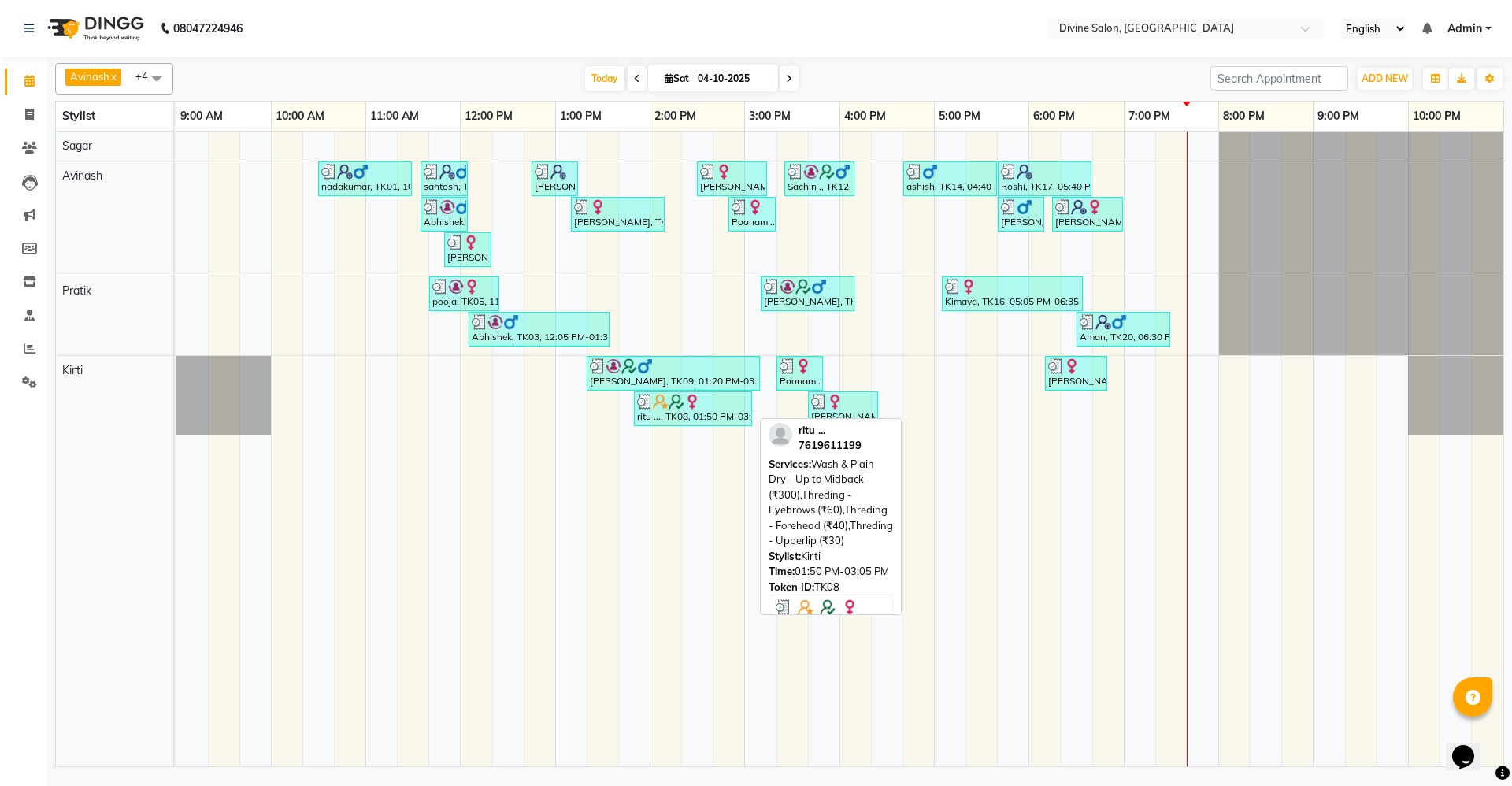
click at [669, 416] on div "ritu ..., TK08, 01:50 PM-03:05 PM, Wash & Plain Dry - Up to Midback (₹300),Thre…" at bounding box center [693, 408] width 115 height 30
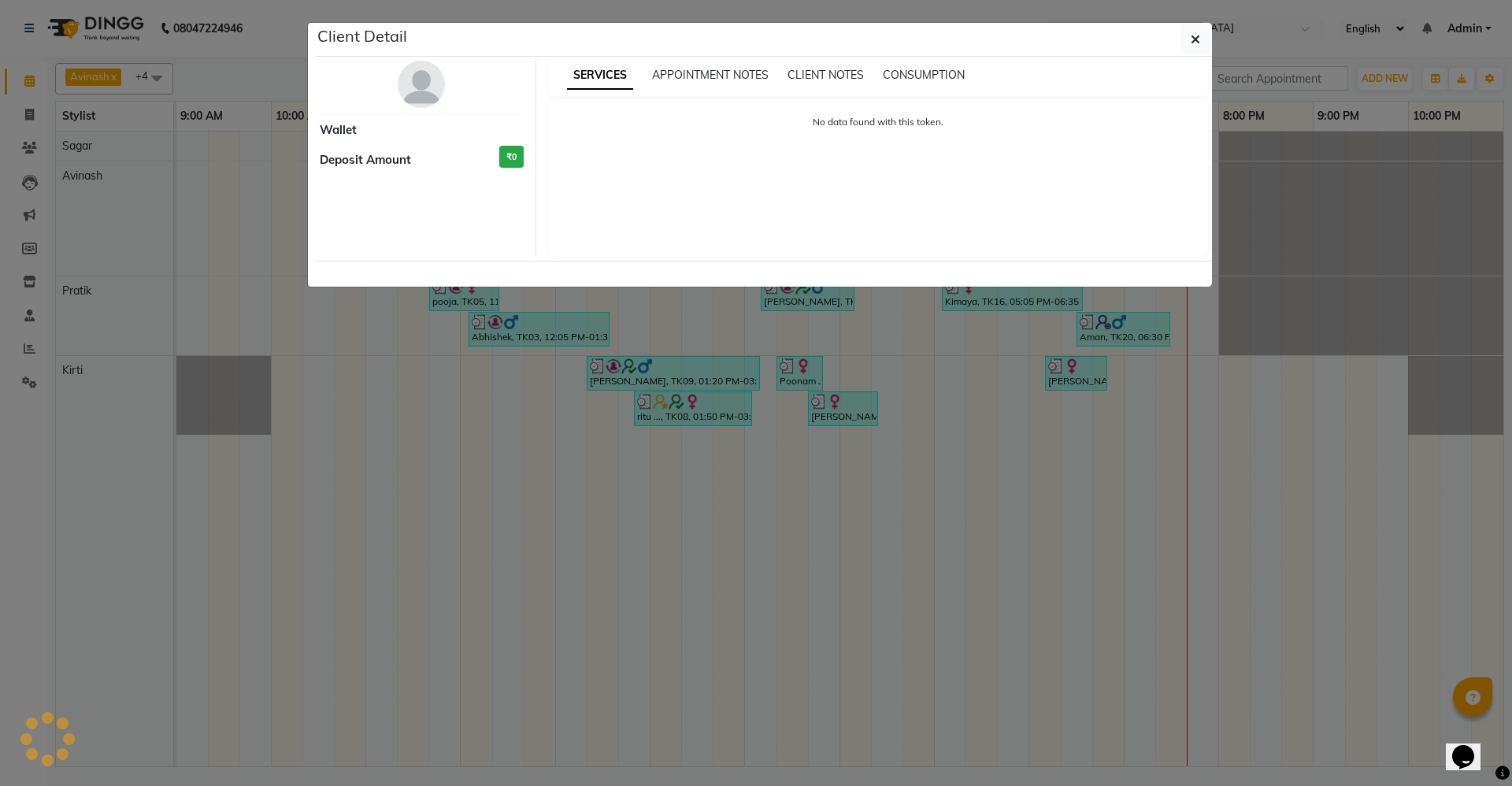
select select "3"
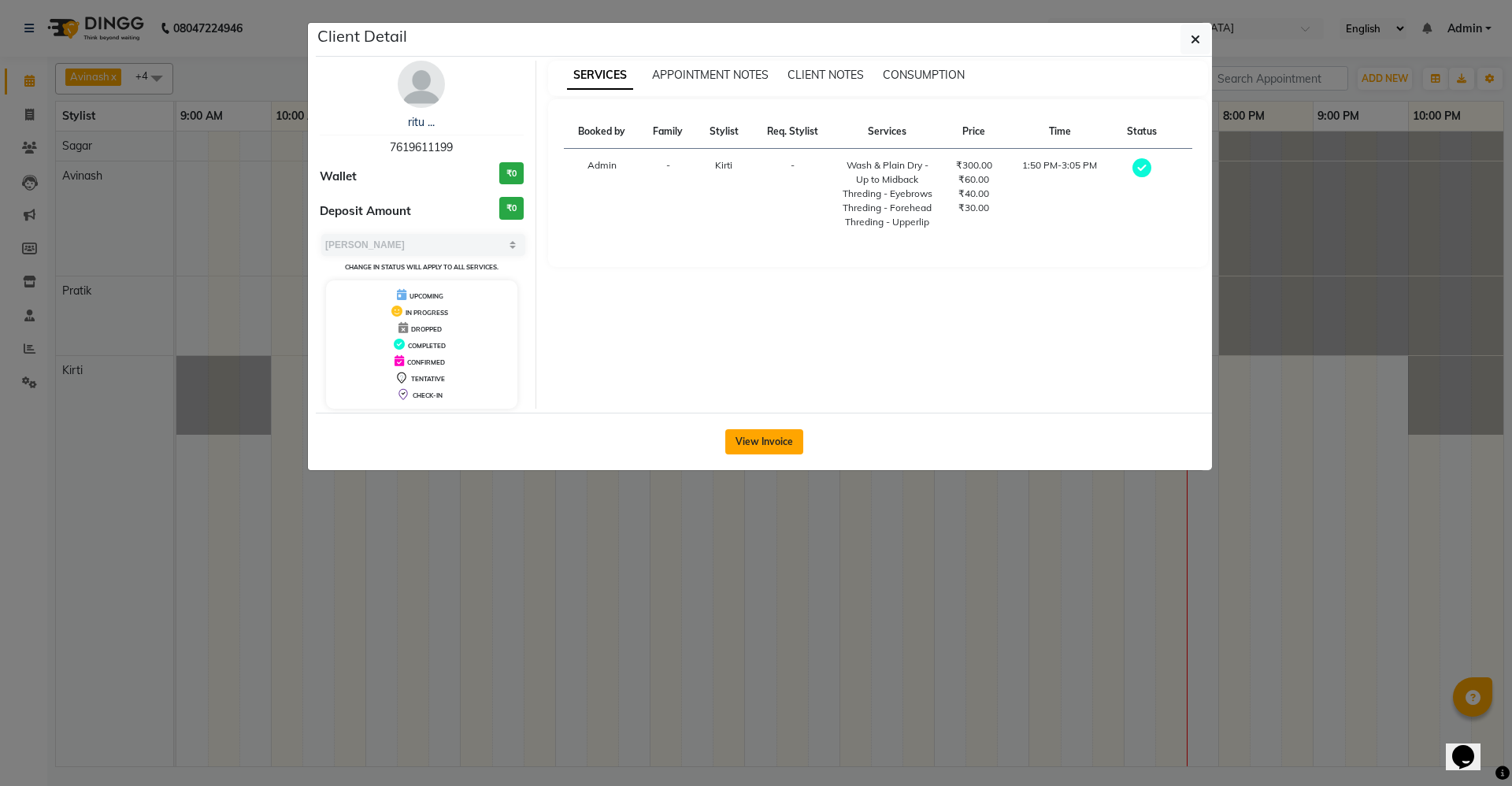
click at [743, 437] on button "View Invoice" at bounding box center [764, 441] width 78 height 25
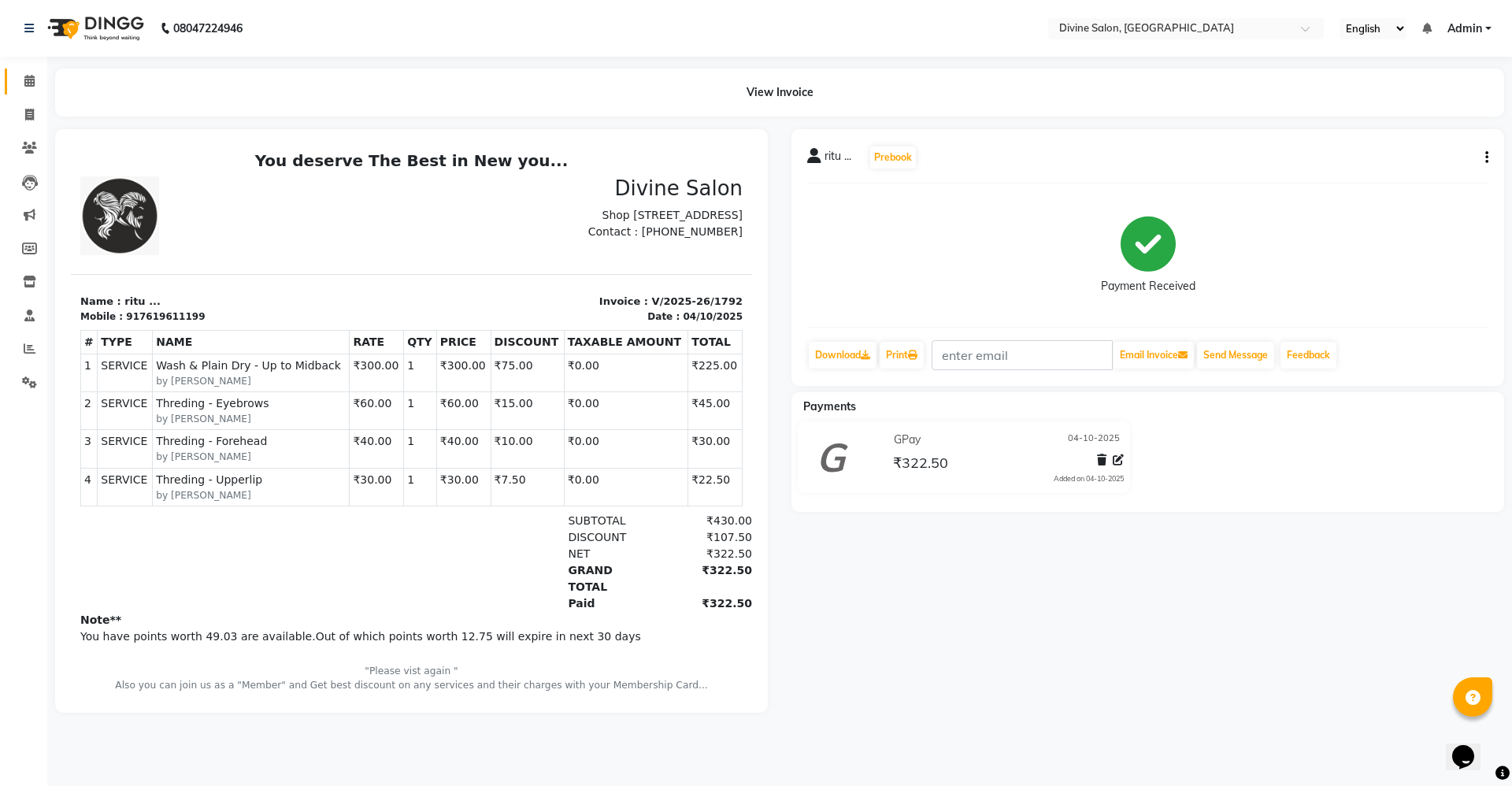
click at [24, 90] on link "Calendar" at bounding box center [23, 81] width 38 height 26
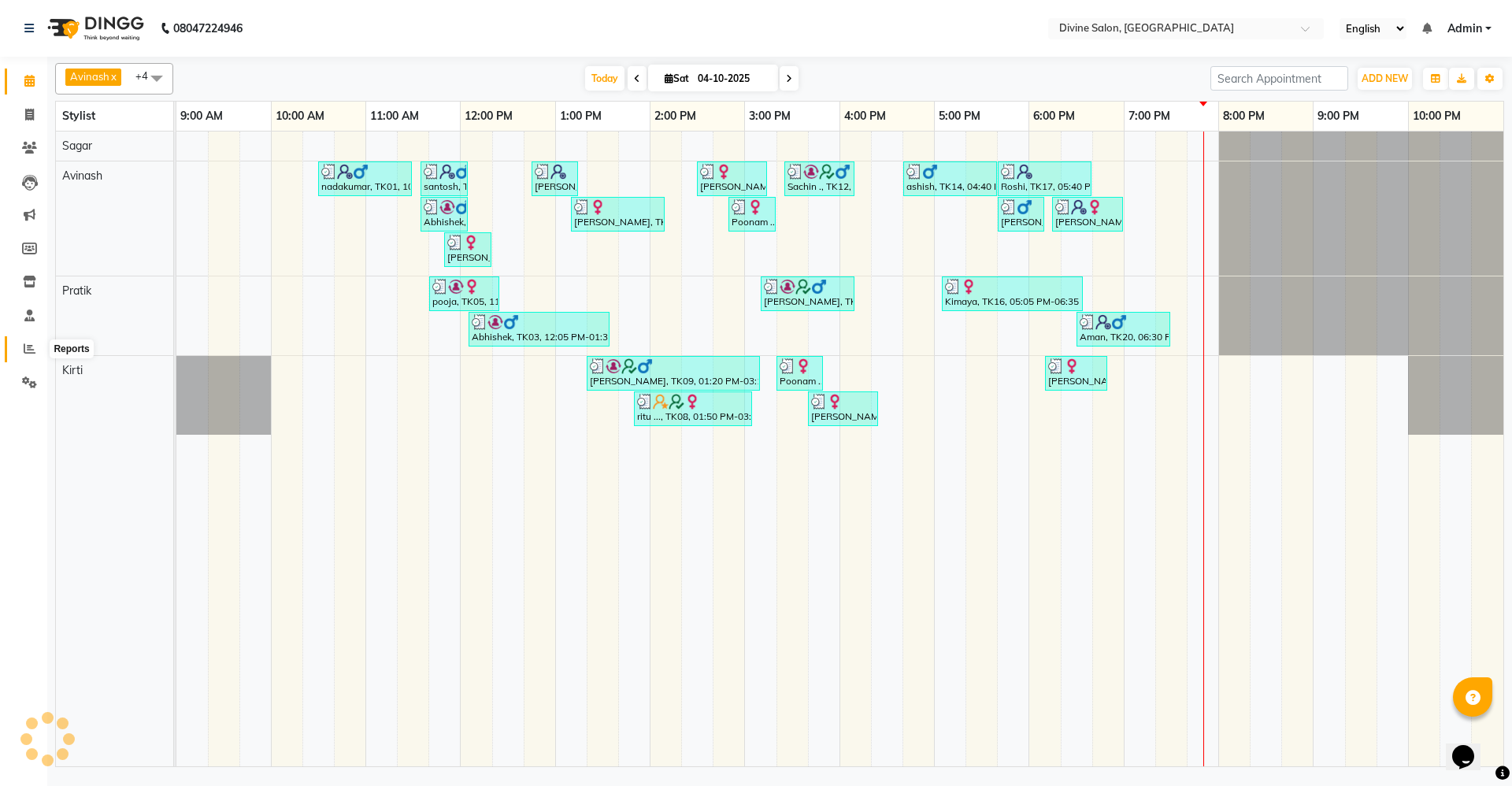
click at [28, 345] on icon at bounding box center [30, 348] width 12 height 12
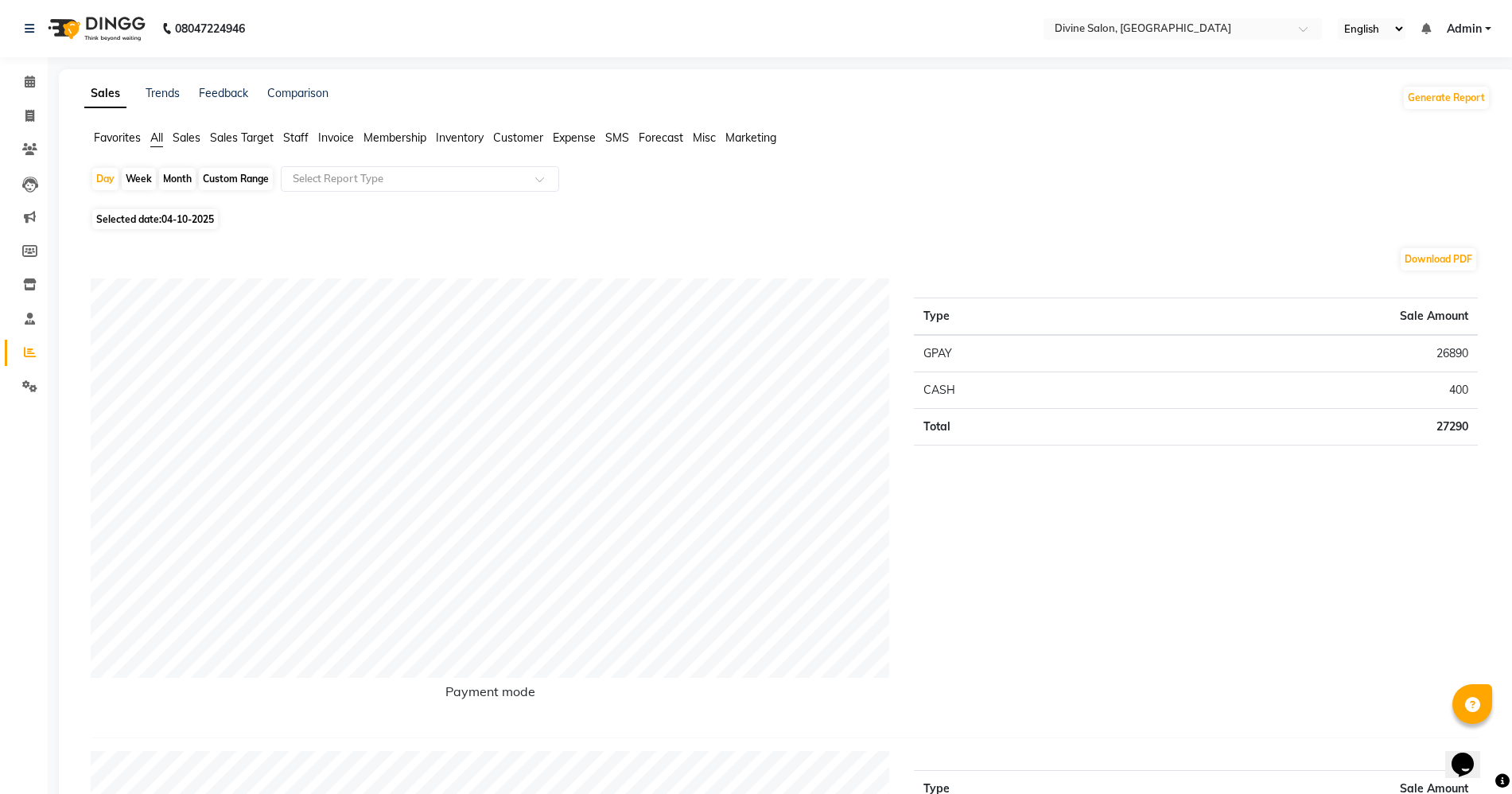
click at [170, 175] on div "Month" at bounding box center [176, 179] width 36 height 22
select select "10"
select select "2025"
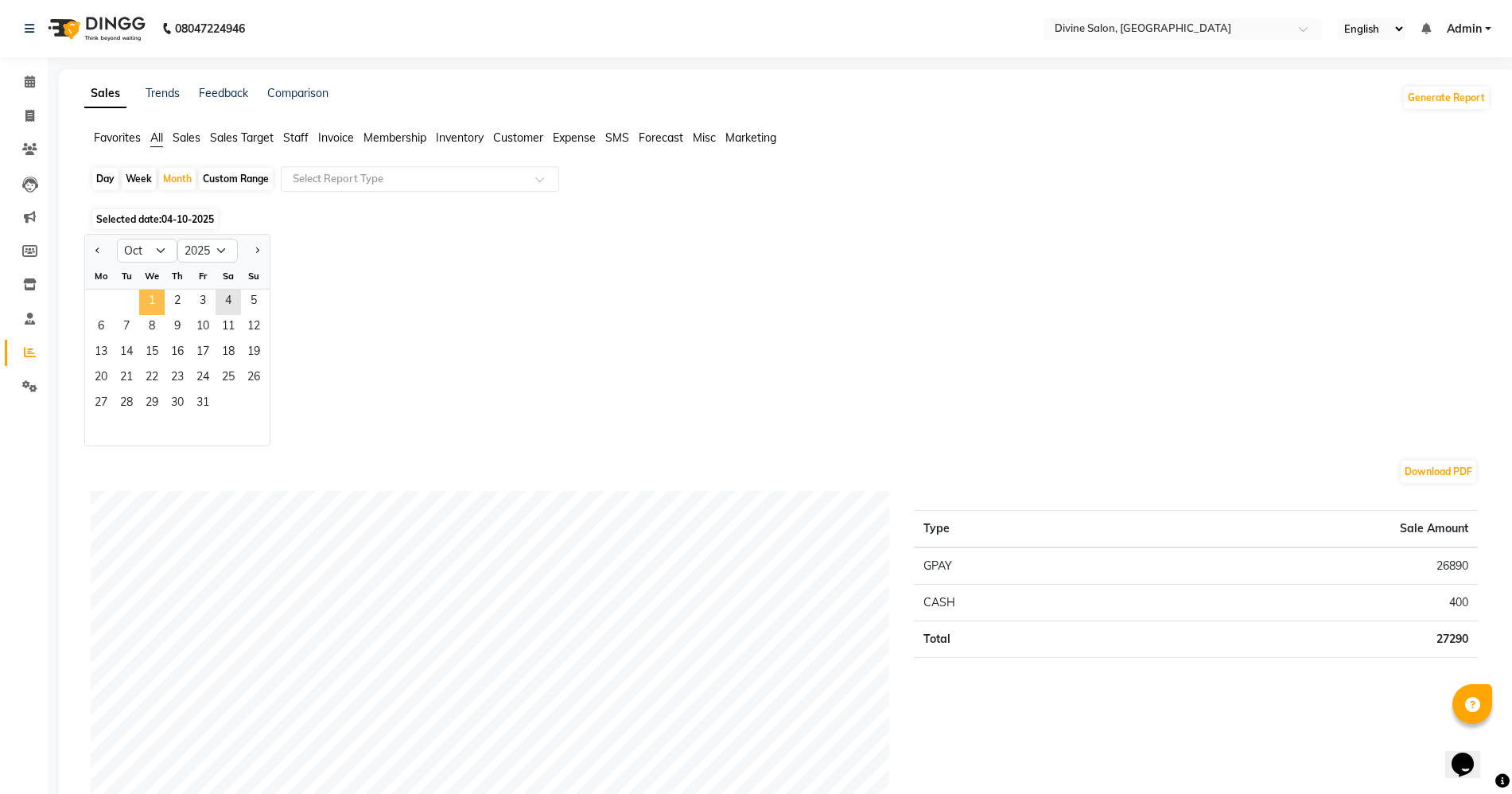
click at [141, 295] on span "1" at bounding box center [151, 301] width 25 height 25
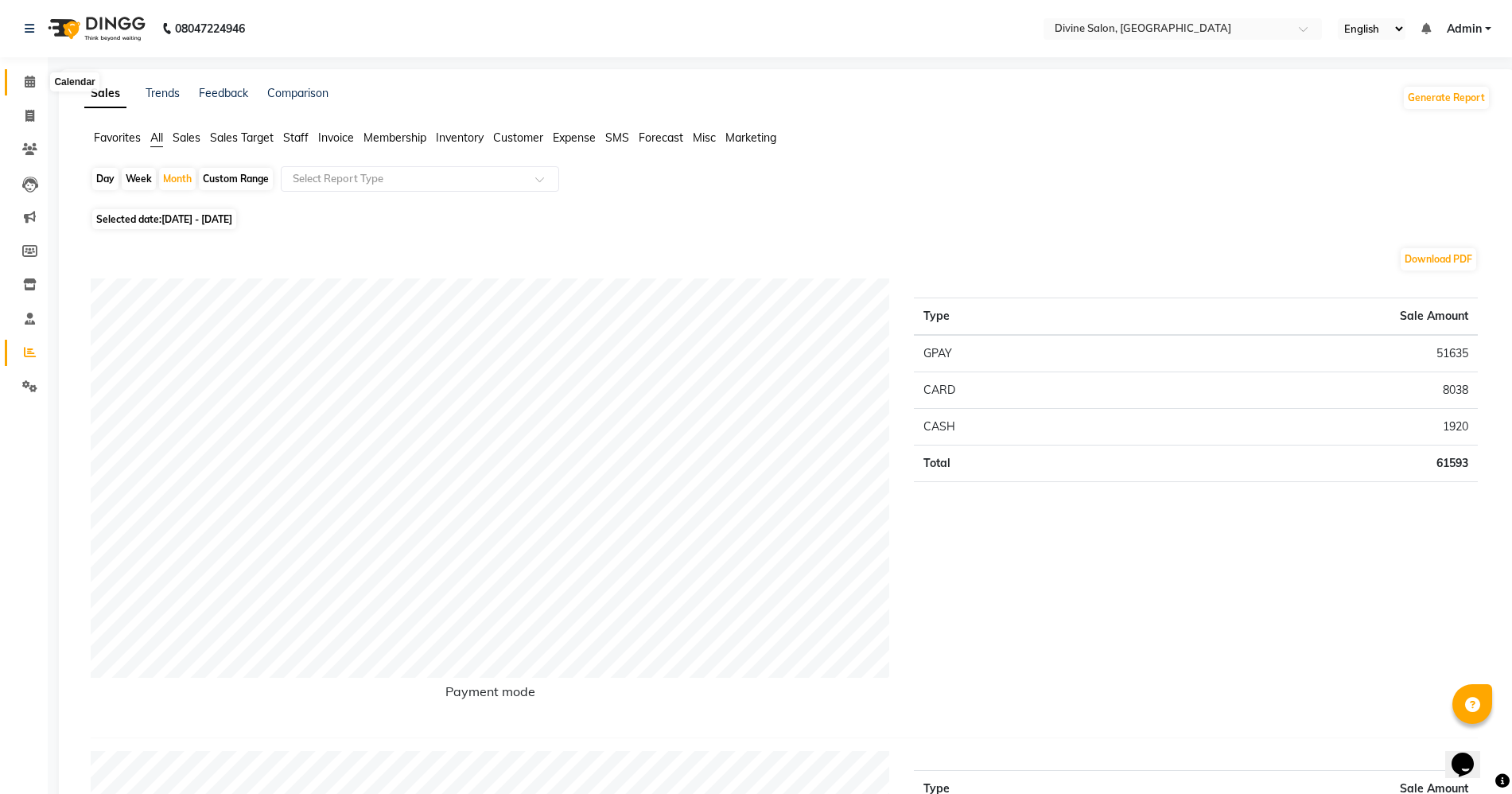
click at [25, 79] on icon at bounding box center [29, 81] width 10 height 12
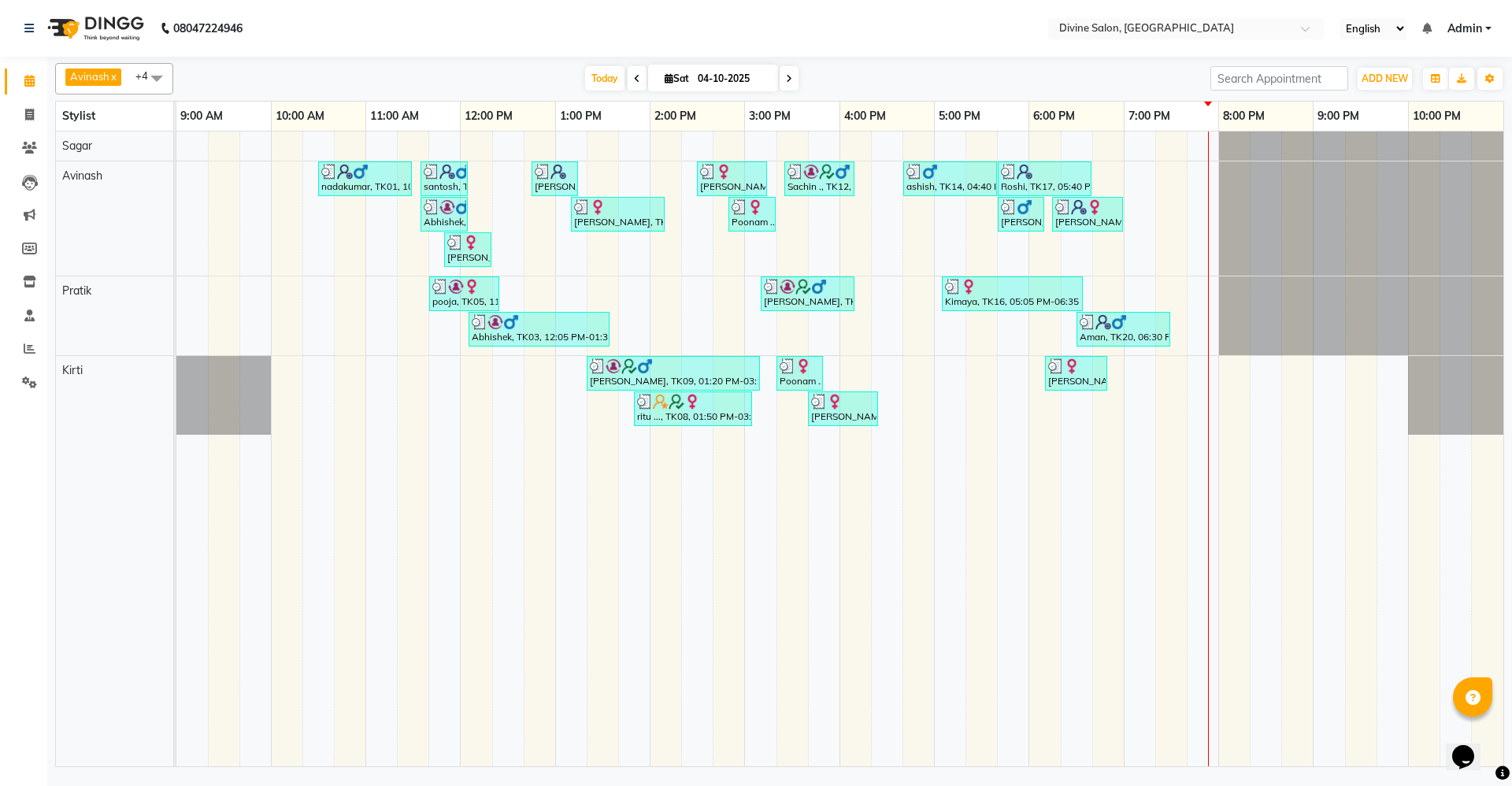
click at [637, 79] on icon at bounding box center [637, 79] width 6 height 9
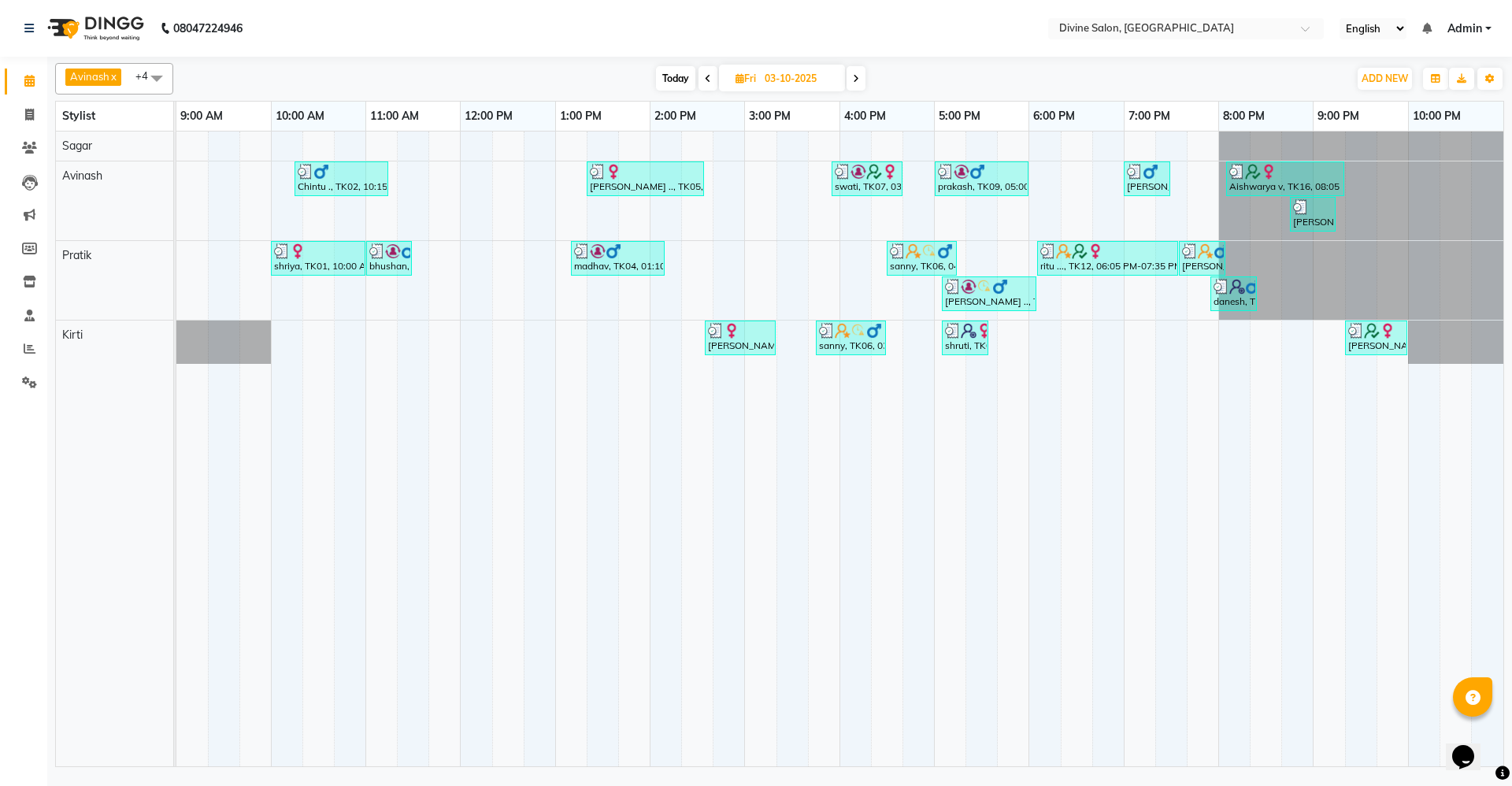
click at [713, 81] on span at bounding box center [708, 79] width 18 height 24
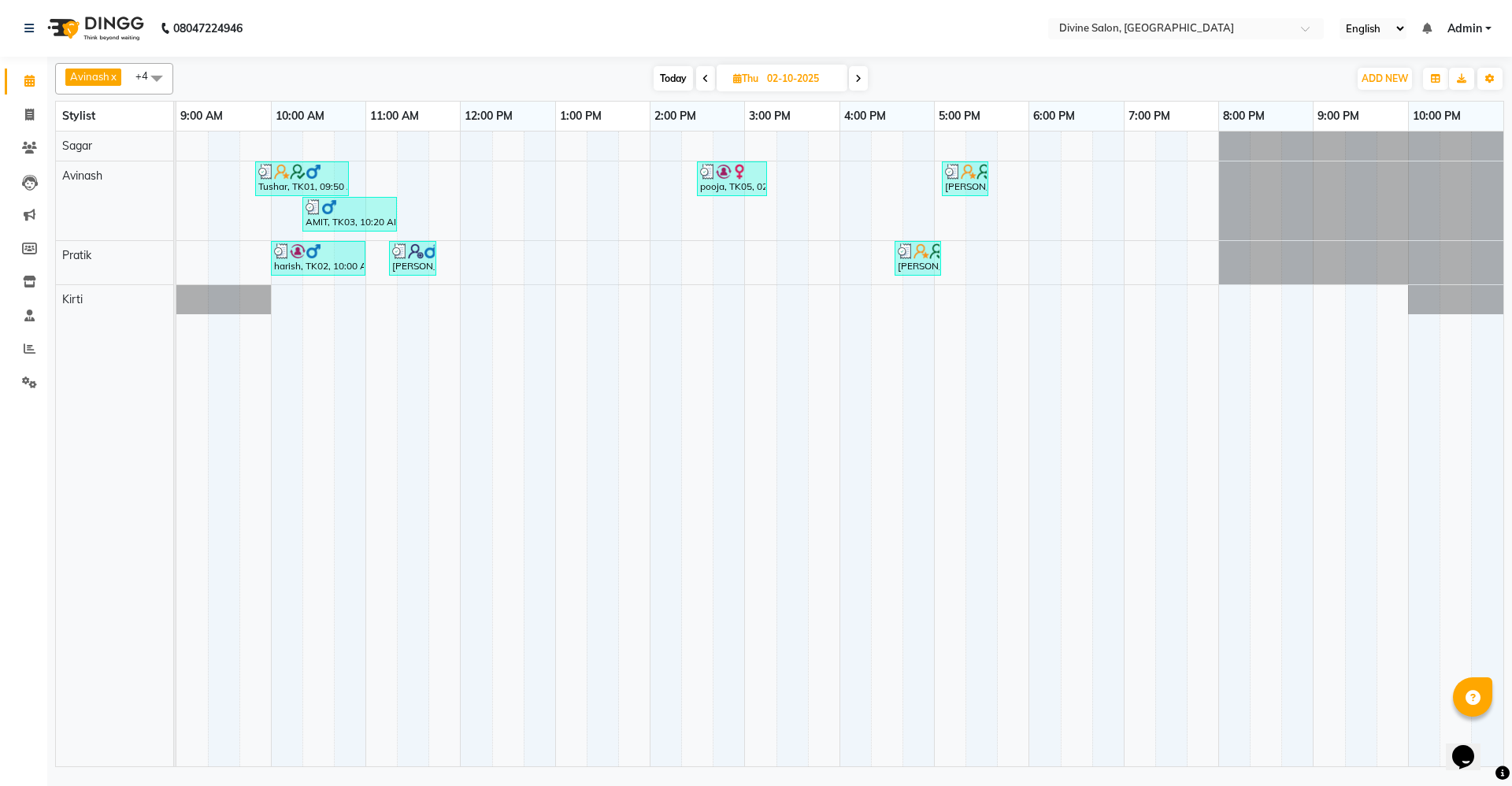
click at [699, 74] on span at bounding box center [705, 79] width 18 height 24
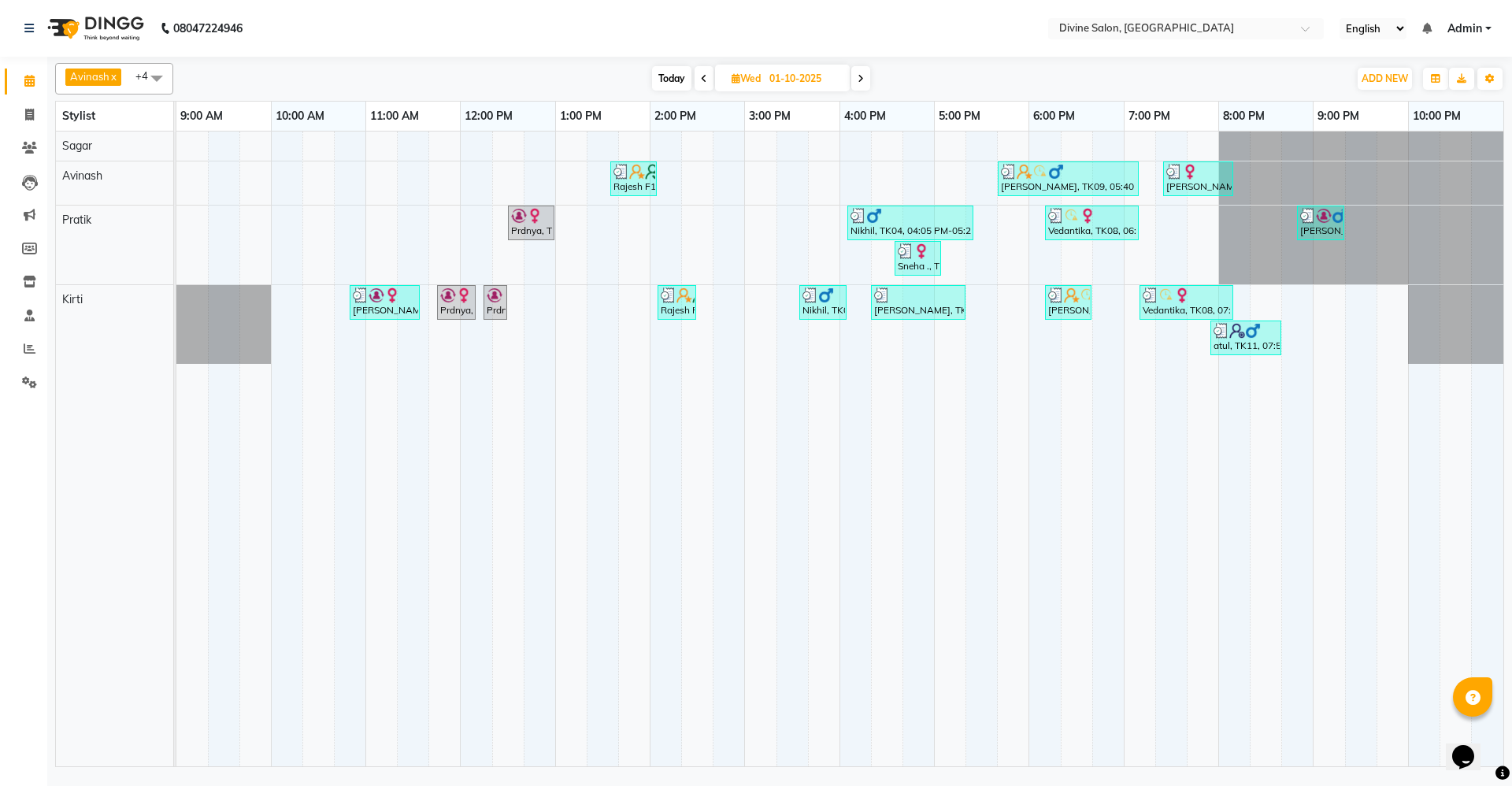
click at [701, 74] on icon at bounding box center [704, 79] width 6 height 9
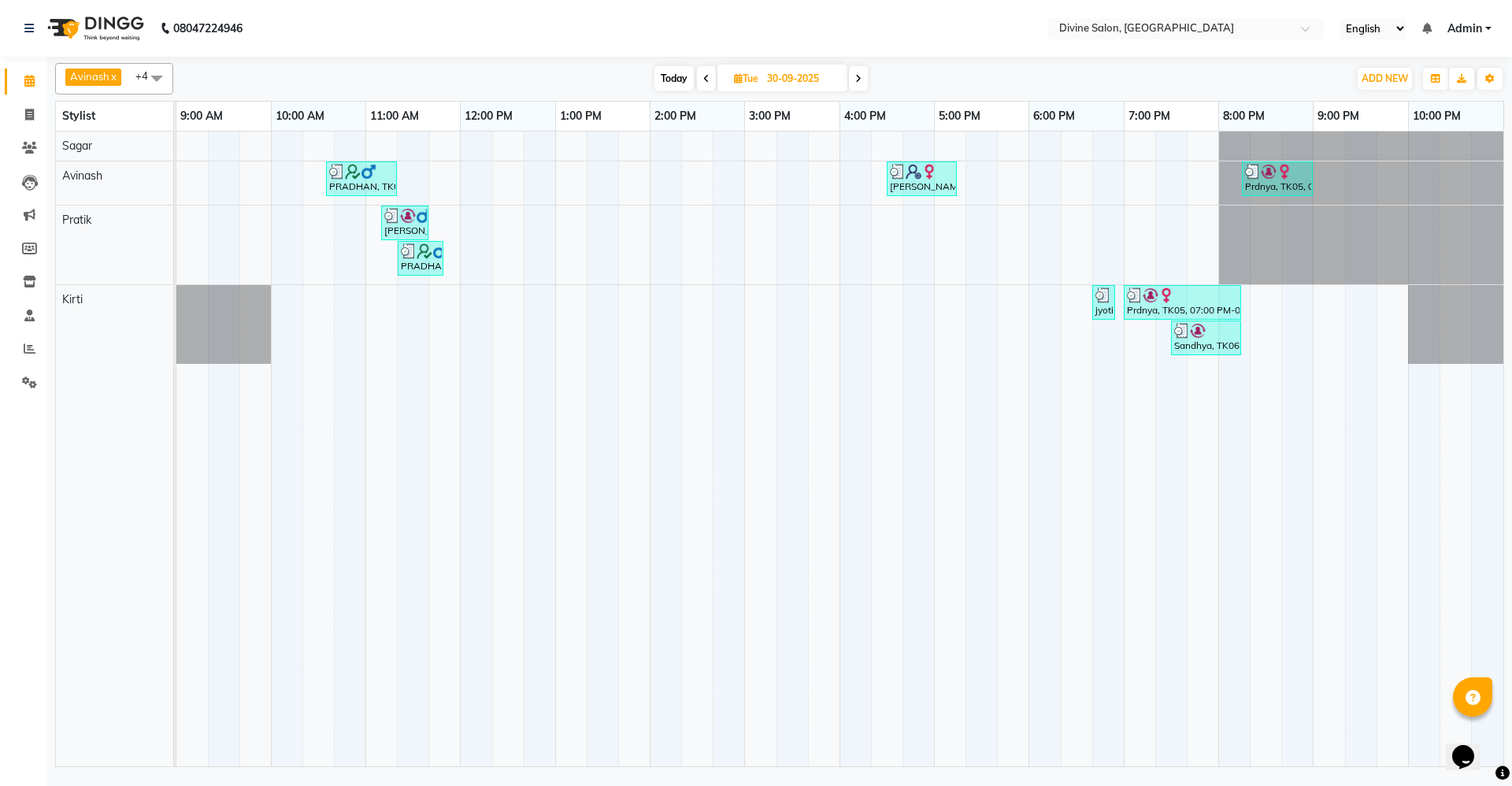
click at [704, 78] on icon at bounding box center [706, 79] width 6 height 9
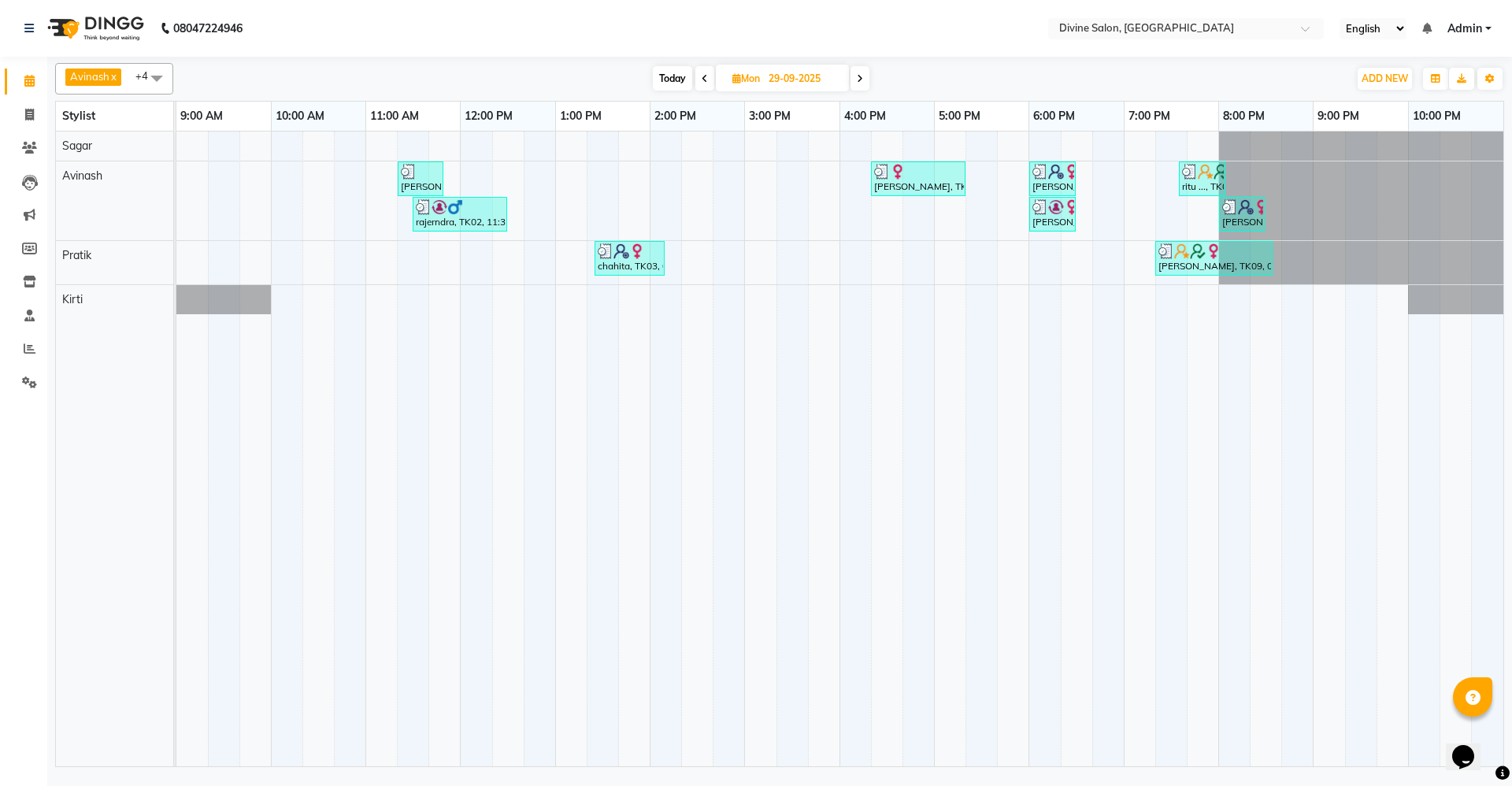
click at [706, 77] on span at bounding box center [705, 79] width 18 height 24
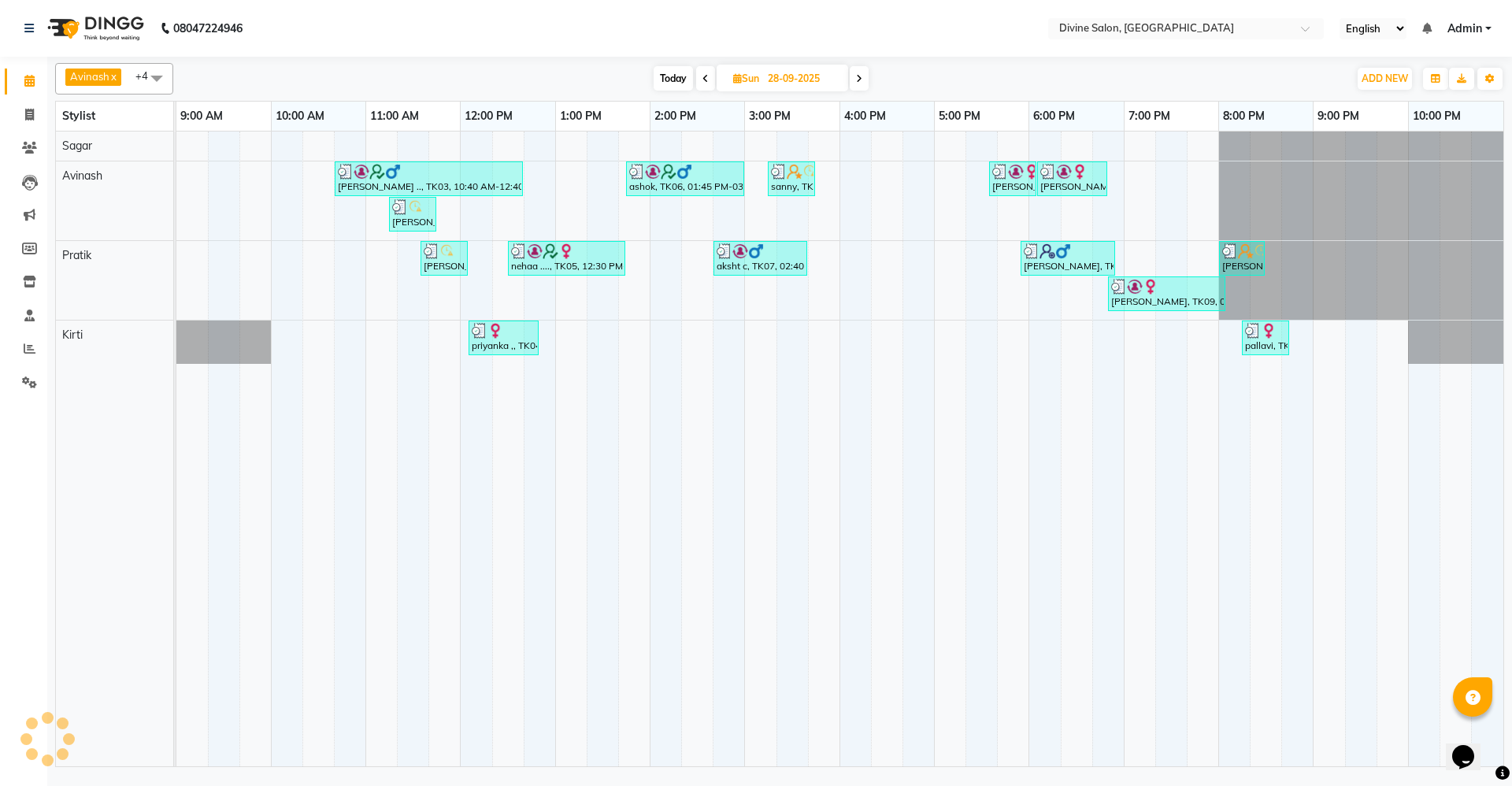
click at [860, 82] on icon at bounding box center [859, 79] width 6 height 9
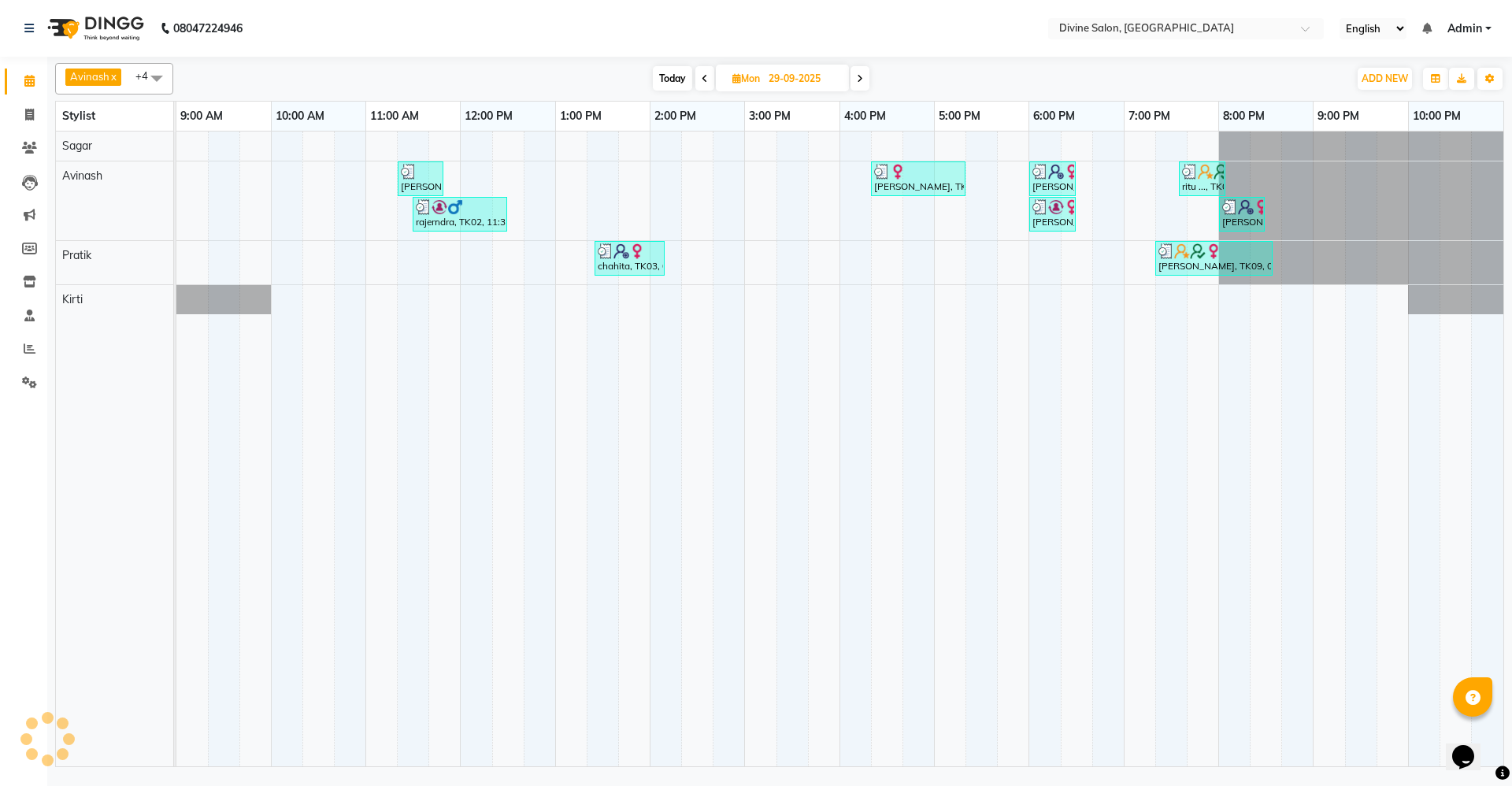
click at [860, 82] on icon at bounding box center [860, 79] width 6 height 9
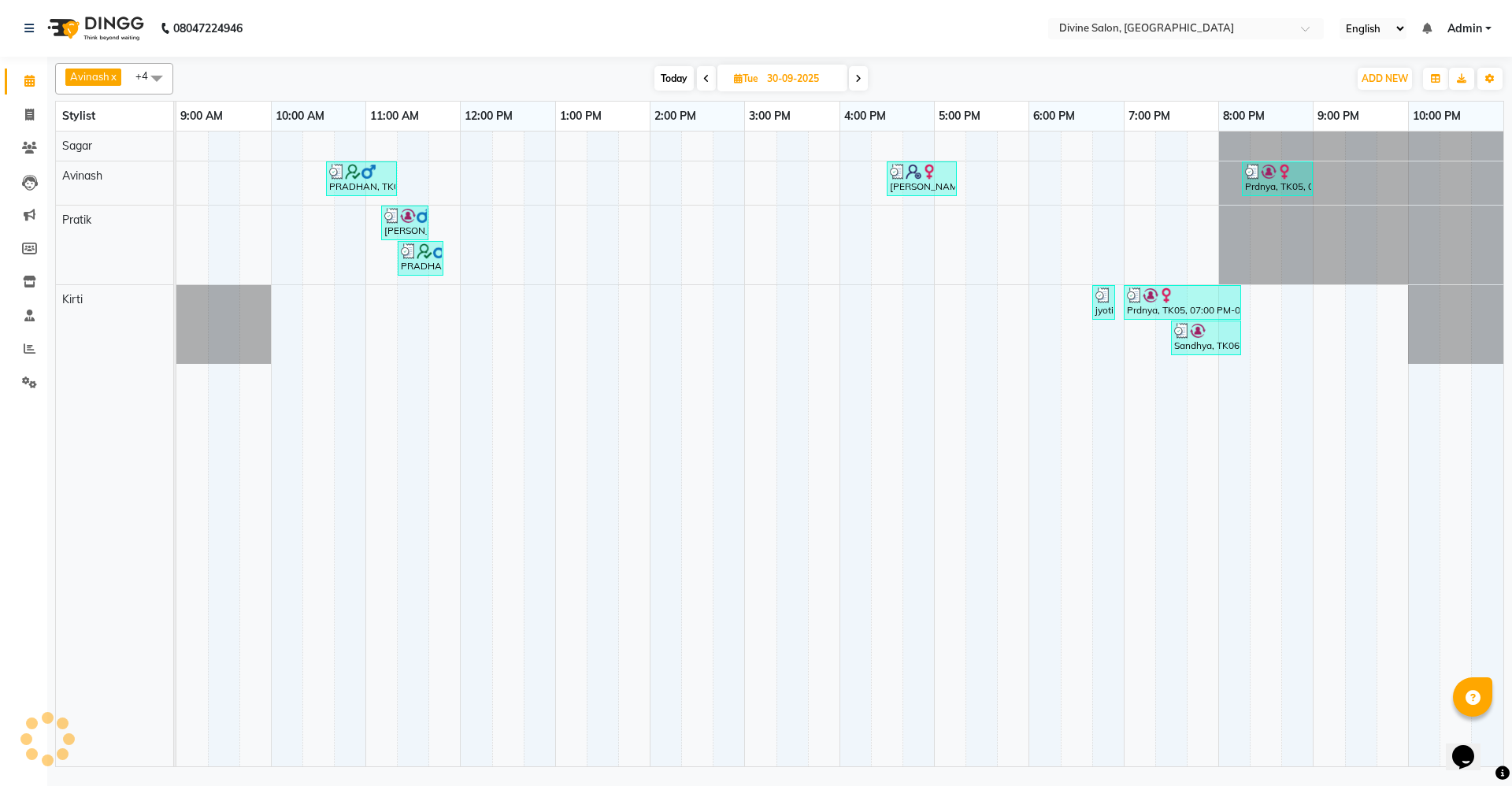
click at [860, 82] on icon at bounding box center [859, 79] width 6 height 9
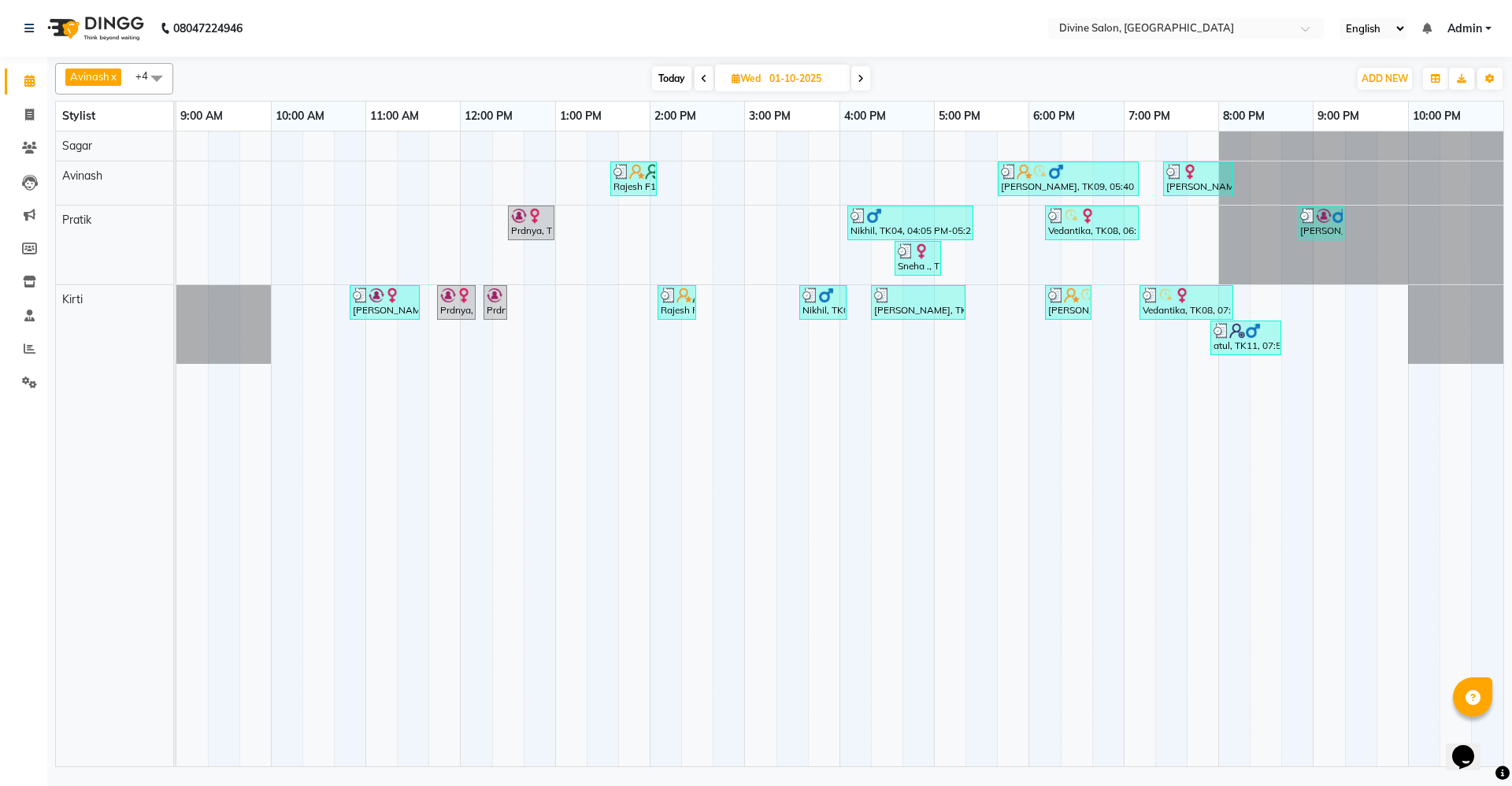
click at [861, 75] on icon at bounding box center [860, 79] width 6 height 9
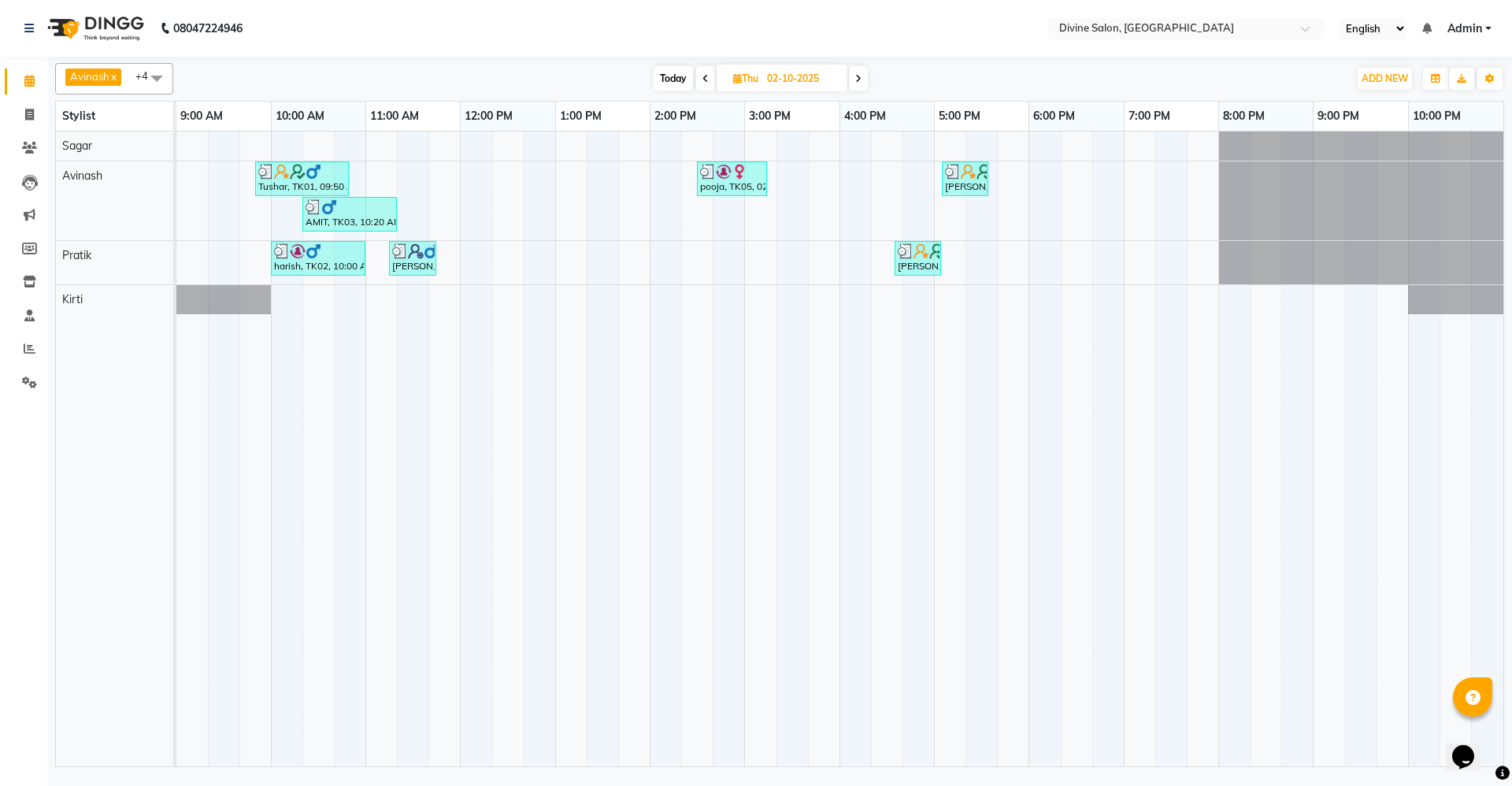
click at [860, 78] on icon at bounding box center [859, 79] width 6 height 9
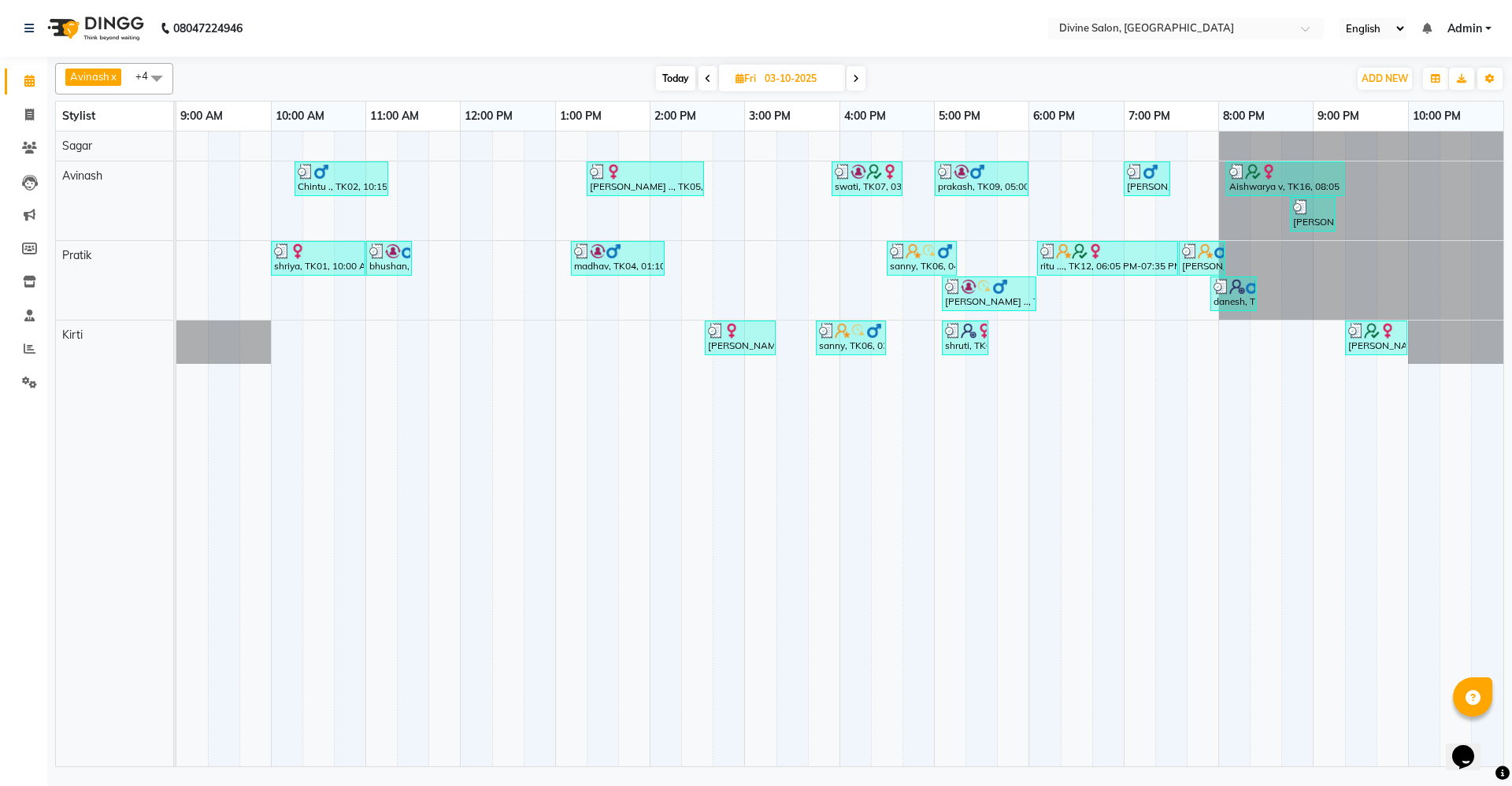
click at [850, 78] on span at bounding box center [856, 79] width 18 height 24
type input "04-10-2025"
